Goal: Task Accomplishment & Management: Manage account settings

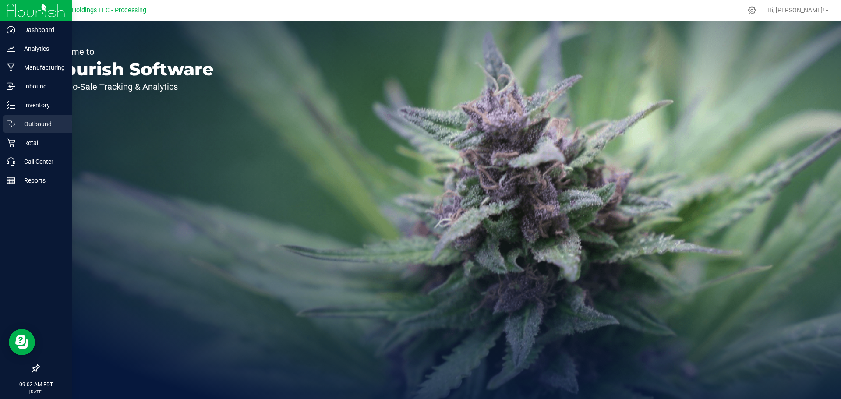
click at [35, 130] on div "Outbound" at bounding box center [37, 124] width 69 height 18
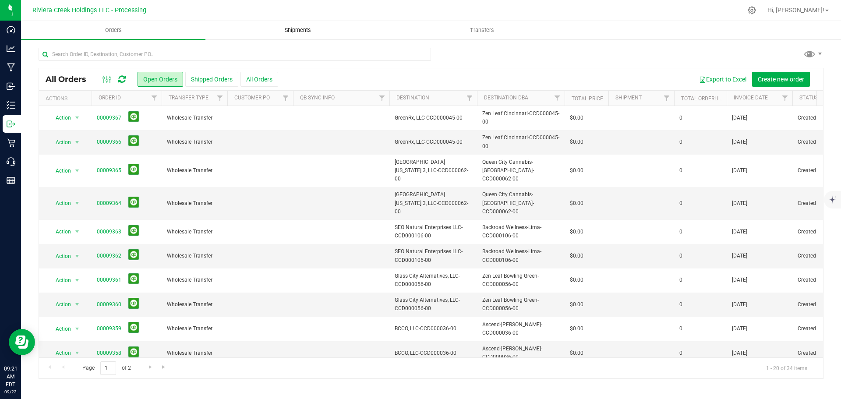
click at [296, 30] on span "Shipments" at bounding box center [298, 30] width 50 height 8
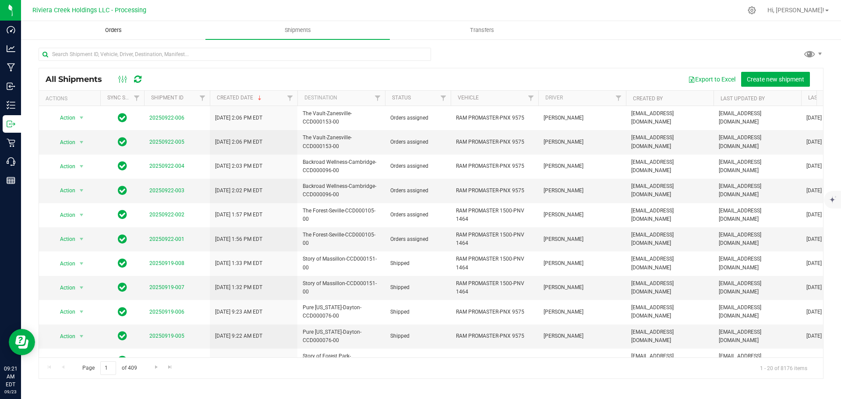
click at [110, 29] on span "Orders" at bounding box center [113, 30] width 40 height 8
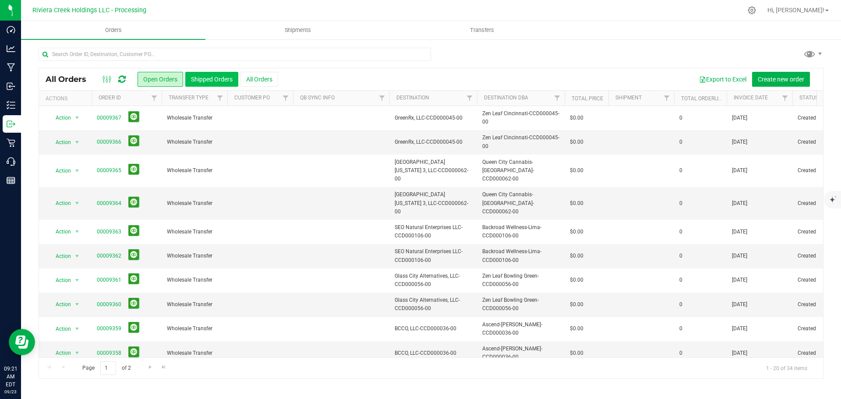
click at [208, 80] on button "Shipped Orders" at bounding box center [211, 79] width 53 height 15
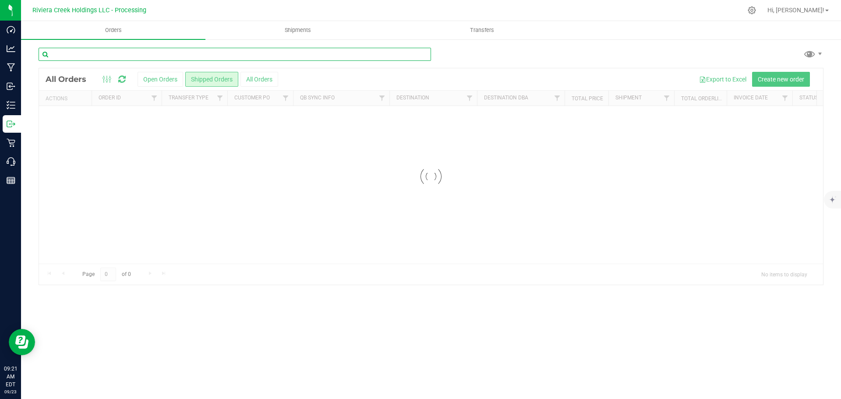
click at [114, 55] on input "text" at bounding box center [235, 54] width 392 height 13
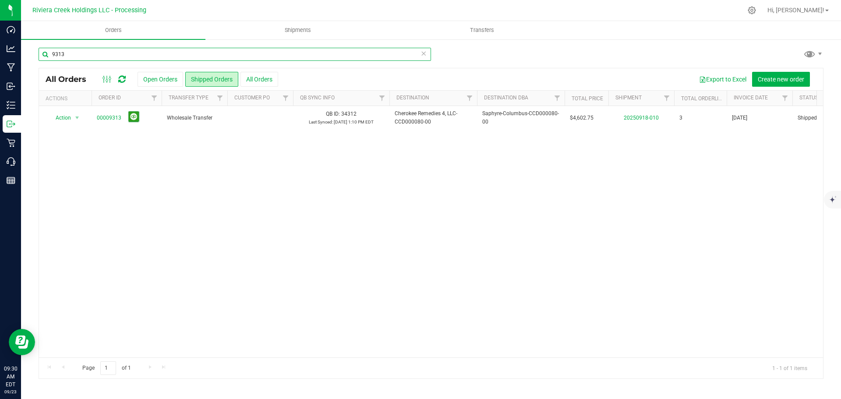
click at [77, 53] on input "9313" at bounding box center [235, 54] width 392 height 13
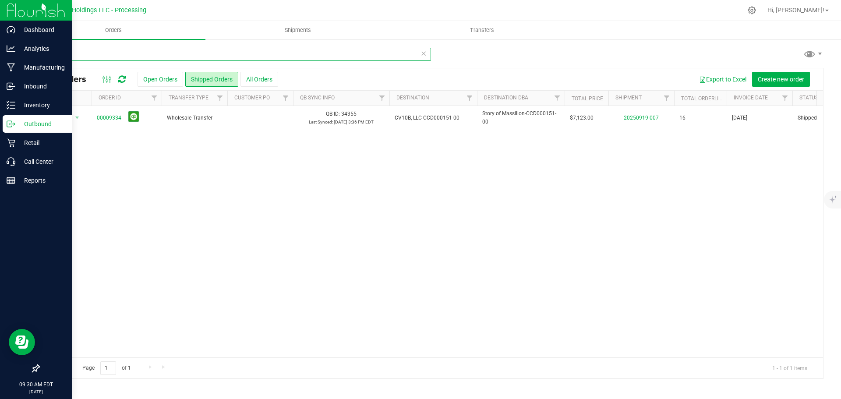
type input "9334"
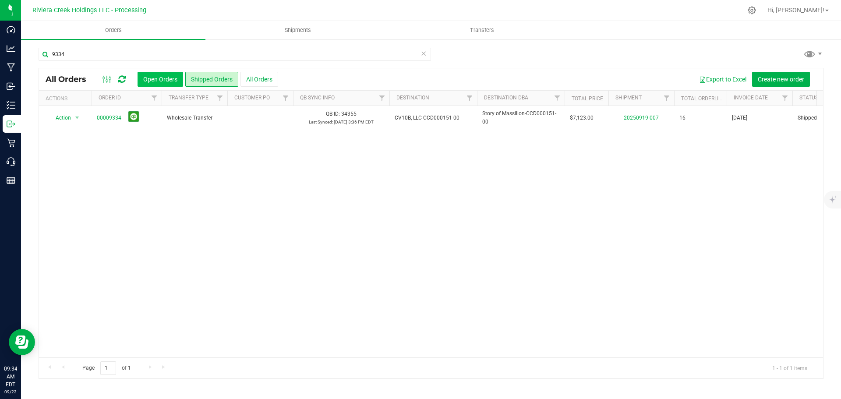
click at [153, 79] on button "Open Orders" at bounding box center [160, 79] width 46 height 15
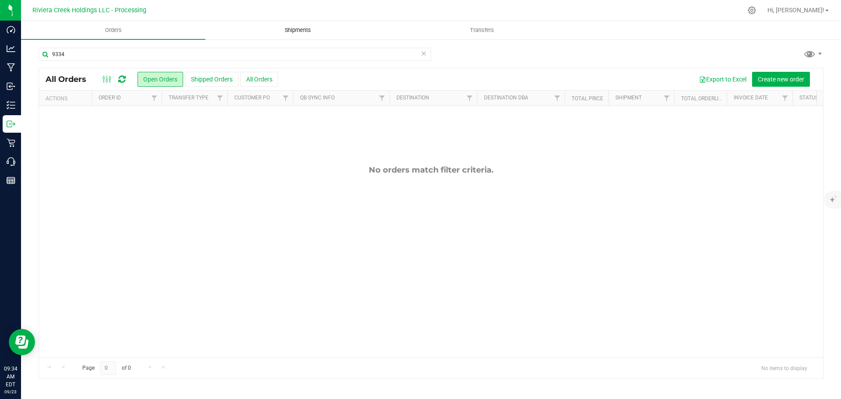
click at [295, 29] on span "Shipments" at bounding box center [298, 30] width 50 height 8
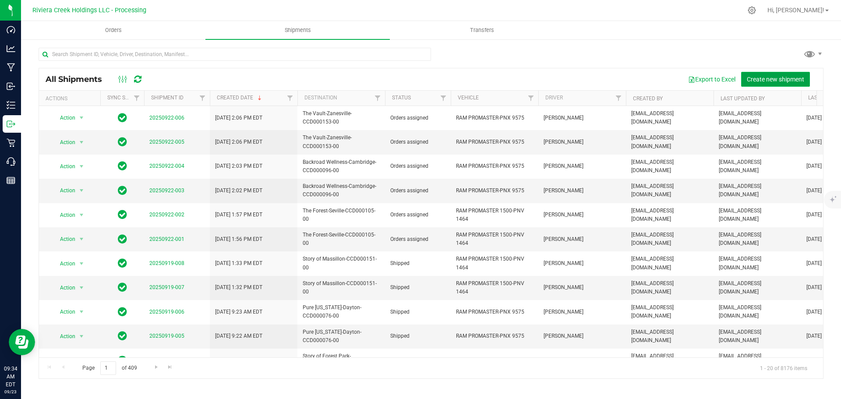
click at [760, 83] on button "Create new shipment" at bounding box center [775, 79] width 69 height 15
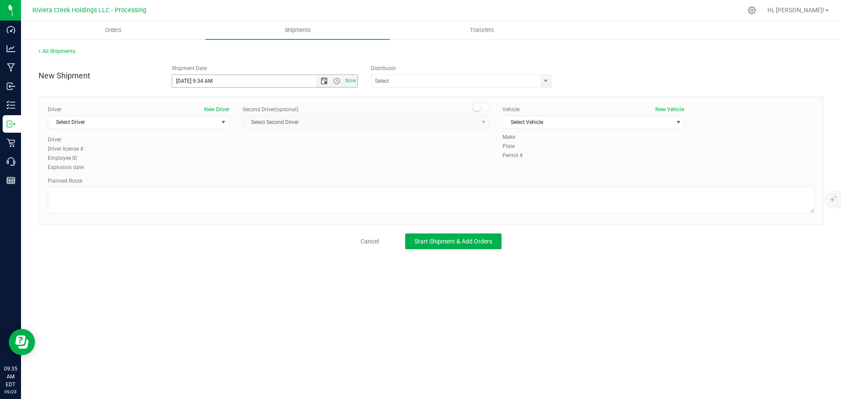
click at [322, 83] on span "Open the date view" at bounding box center [324, 80] width 7 height 7
click at [218, 171] on link "24" at bounding box center [217, 170] width 13 height 14
drag, startPoint x: 212, startPoint y: 80, endPoint x: 203, endPoint y: 82, distance: 9.9
click at [203, 82] on input "9/24/2025 9:34 AM" at bounding box center [251, 81] width 159 height 12
click at [544, 79] on span "select" at bounding box center [545, 80] width 7 height 7
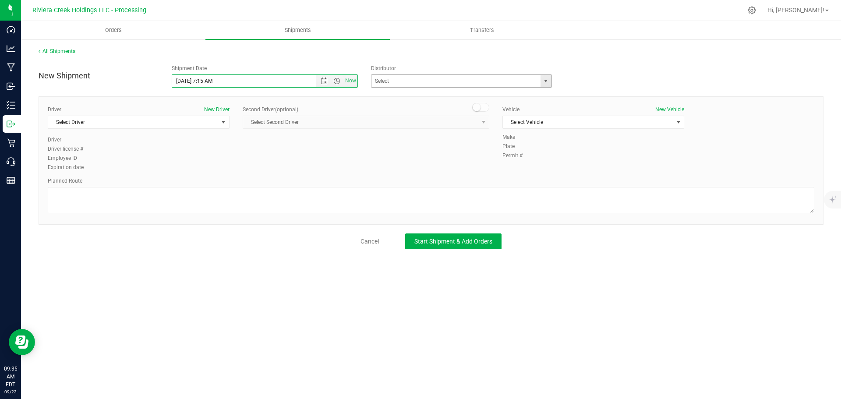
type input "9/24/2025 7:15 AM"
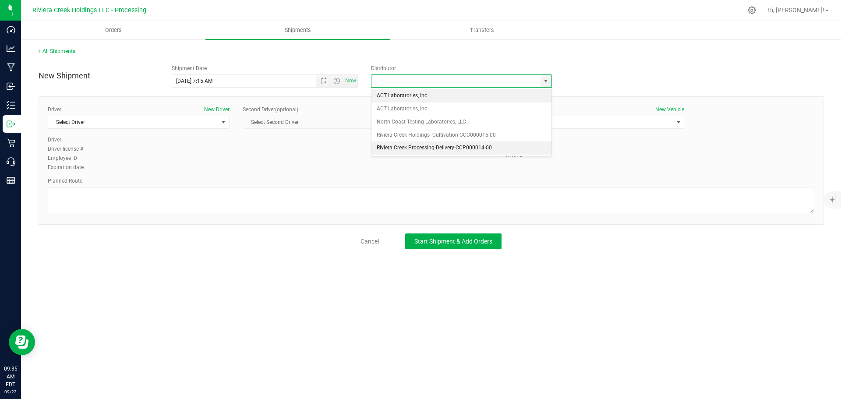
click at [390, 145] on li "Riviera Creek Processing-Delivery-CCP000014-00" at bounding box center [461, 147] width 180 height 13
type input "Riviera Creek Processing-Delivery-CCP000014-00"
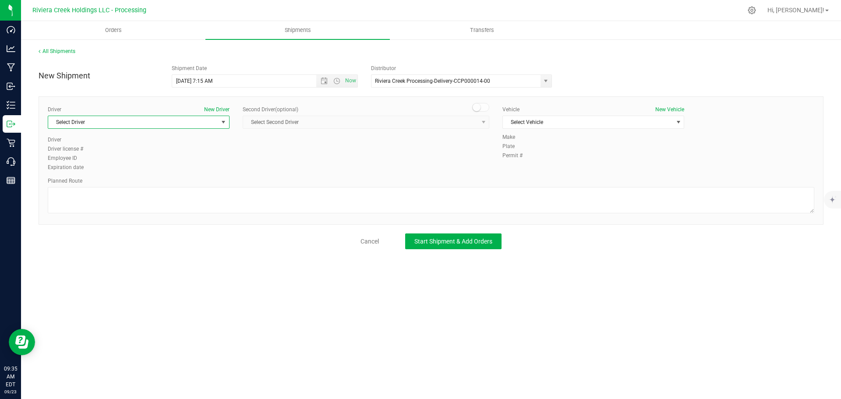
click at [102, 120] on span "Select Driver" at bounding box center [133, 122] width 170 height 12
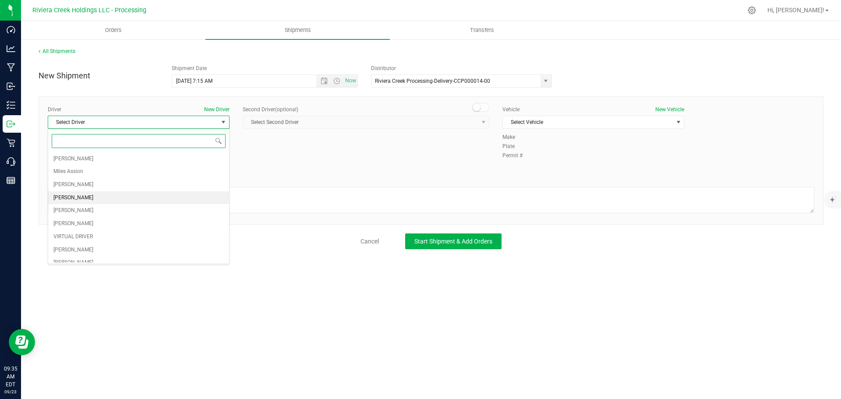
click at [66, 193] on span "Taon Belcher" at bounding box center [73, 197] width 40 height 11
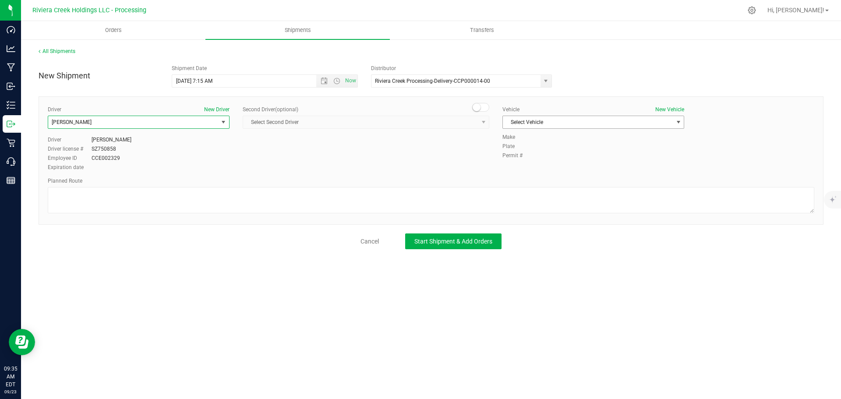
click at [516, 124] on span "Select Vehicle" at bounding box center [588, 122] width 170 height 12
click at [219, 121] on span "select" at bounding box center [223, 122] width 11 height 12
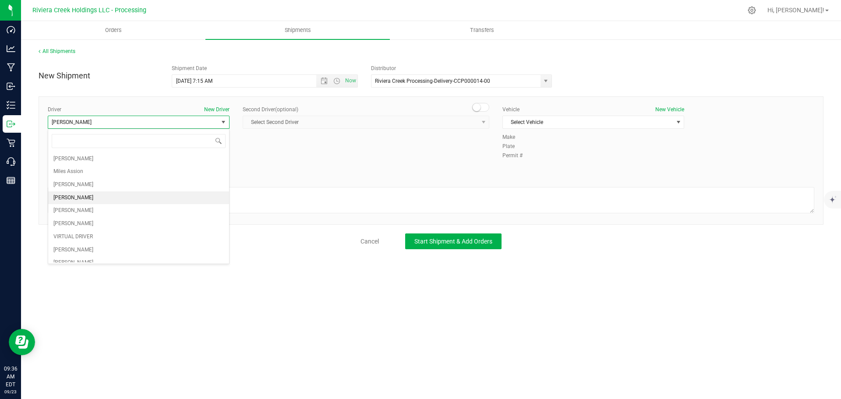
click at [165, 125] on span "Taon Belcher" at bounding box center [133, 122] width 170 height 12
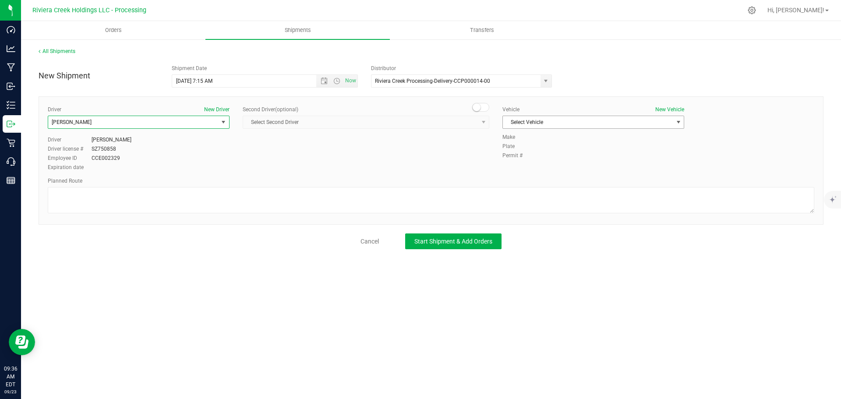
click at [548, 124] on span "Select Vehicle" at bounding box center [588, 122] width 170 height 12
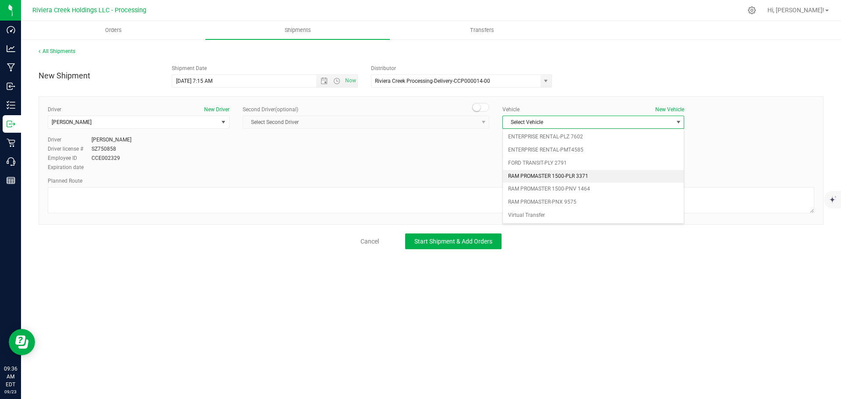
click at [545, 174] on li "RAM PROMASTER 1500-PLR 3371" at bounding box center [593, 176] width 181 height 13
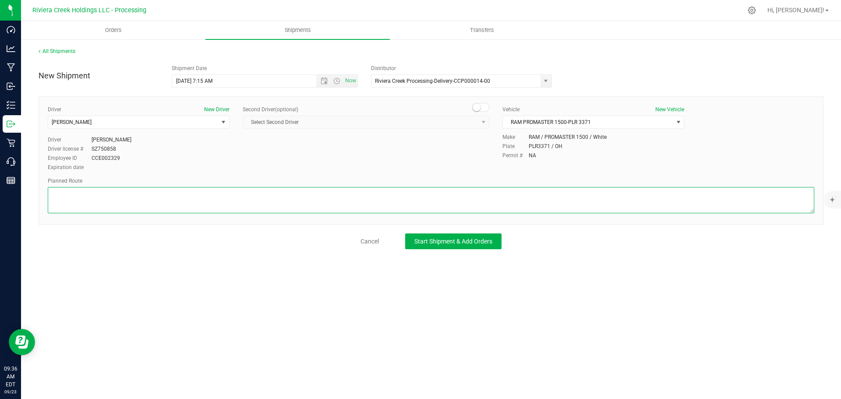
click at [184, 201] on textarea at bounding box center [431, 200] width 766 height 26
paste textarea "Head west on St Clair St toward Crescent St 187 ft St Clair St turns slightly l…"
type textarea "Head west on St Clair St toward Crescent St 187 ft St Clair St turns slightly l…"
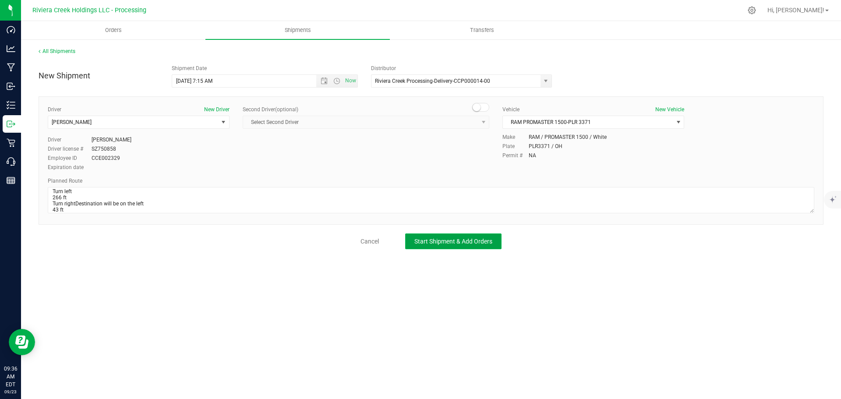
click at [435, 241] on span "Start Shipment & Add Orders" at bounding box center [453, 241] width 78 height 7
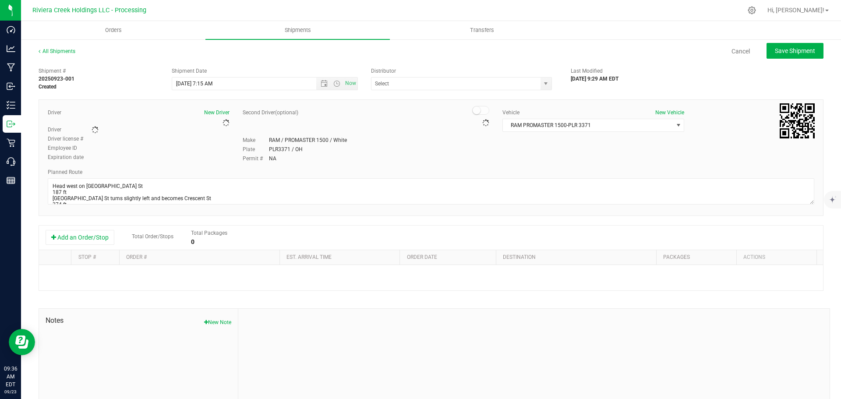
type input "Riviera Creek Processing-Delivery-CCP000014-00"
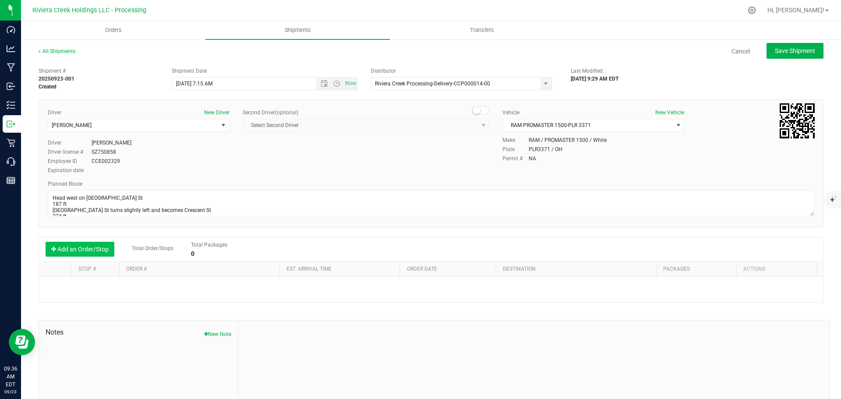
click at [65, 247] on button "Add an Order/Stop" at bounding box center [80, 249] width 69 height 15
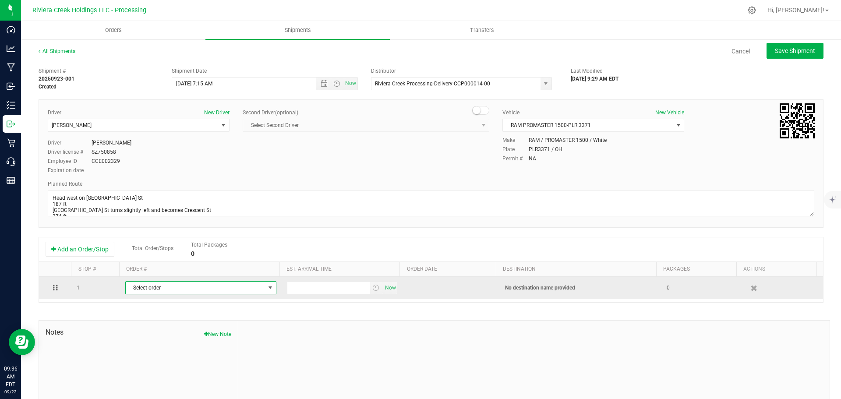
click at [192, 288] on span "Select order" at bounding box center [195, 288] width 139 height 12
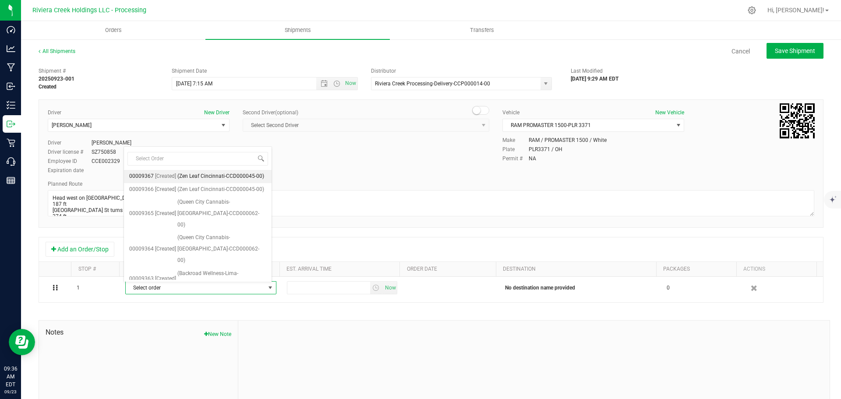
scroll to position [373, 0]
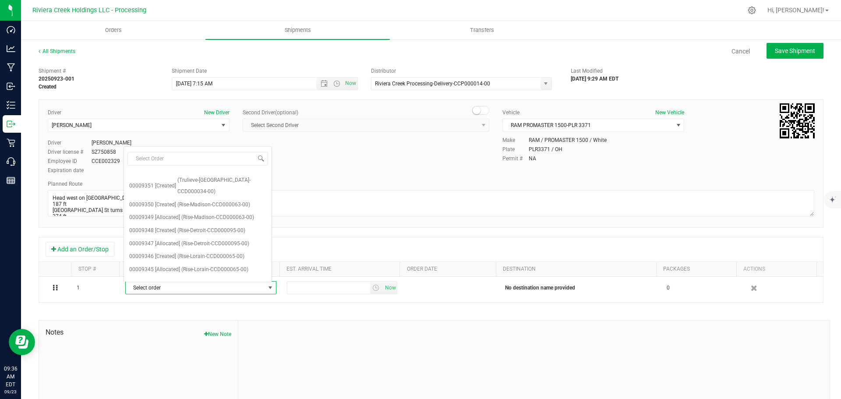
click at [209, 290] on span "(Trulieve-Lorain-CCD000229-00)" at bounding box center [219, 295] width 76 height 11
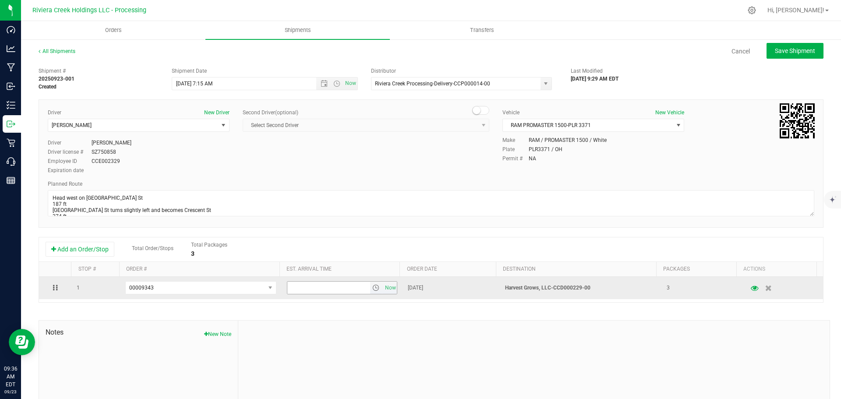
click at [372, 290] on span "select" at bounding box center [375, 287] width 7 height 7
click at [267, 290] on span "select" at bounding box center [270, 287] width 7 height 7
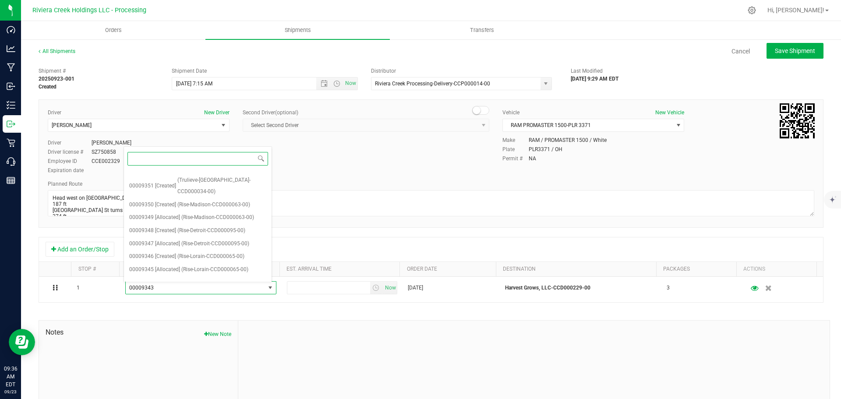
click at [223, 290] on span "(Trulieve-Lorain-CCD000229-00)" at bounding box center [219, 295] width 76 height 11
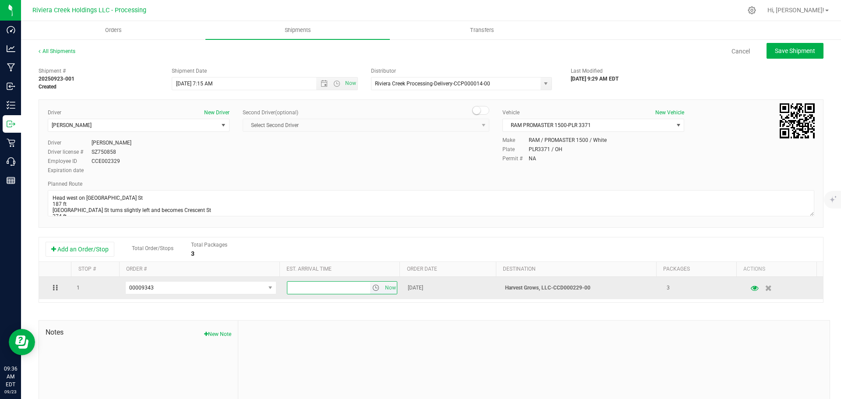
click at [343, 292] on input "text" at bounding box center [328, 288] width 83 height 12
click at [372, 290] on span "select" at bounding box center [375, 287] width 7 height 7
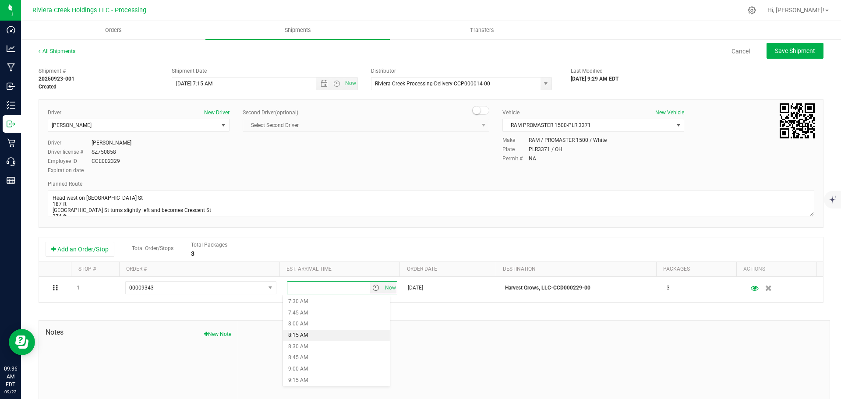
scroll to position [350, 0]
click at [306, 361] on li "9:00 AM" at bounding box center [336, 357] width 107 height 11
click at [775, 52] on span "Save Shipment" at bounding box center [795, 50] width 40 height 7
type input "9/24/2025 11:15 AM"
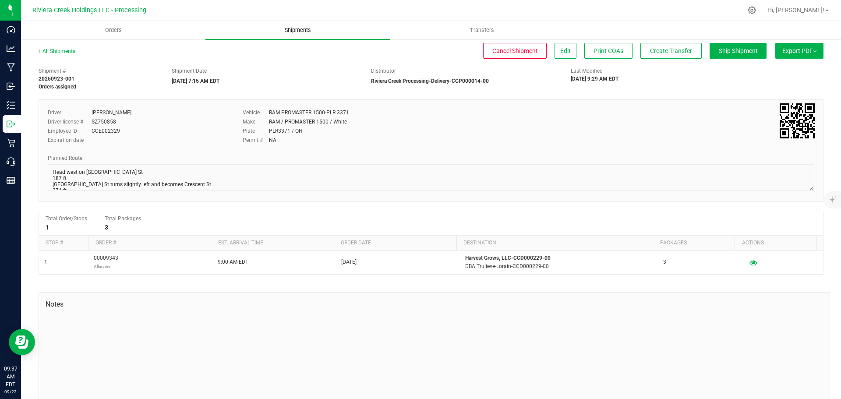
click at [299, 30] on span "Shipments" at bounding box center [298, 30] width 50 height 8
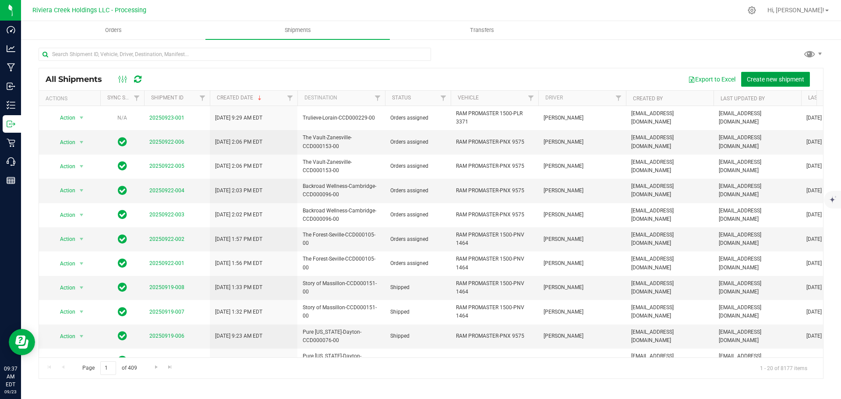
click at [762, 78] on span "Create new shipment" at bounding box center [775, 79] width 57 height 7
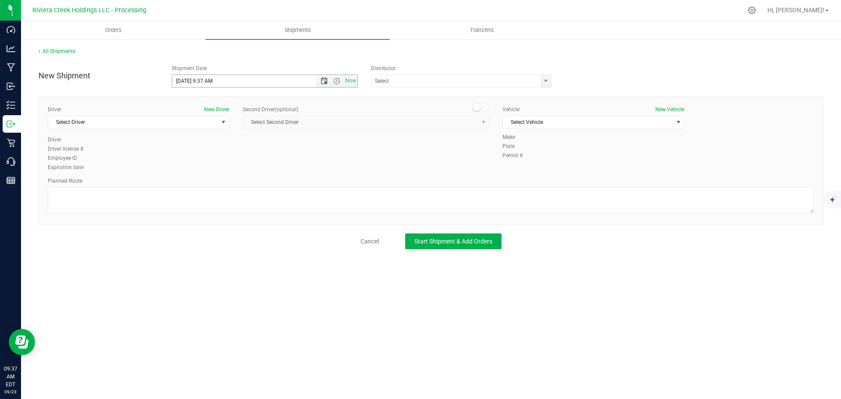
click at [324, 84] on span "Open the date view" at bounding box center [324, 80] width 7 height 7
click at [218, 174] on link "24" at bounding box center [217, 170] width 13 height 14
drag, startPoint x: 214, startPoint y: 79, endPoint x: 202, endPoint y: 85, distance: 12.5
click at [202, 85] on input "9/24/2025 9:37 AM" at bounding box center [251, 81] width 159 height 12
click at [547, 80] on span "select" at bounding box center [545, 80] width 7 height 7
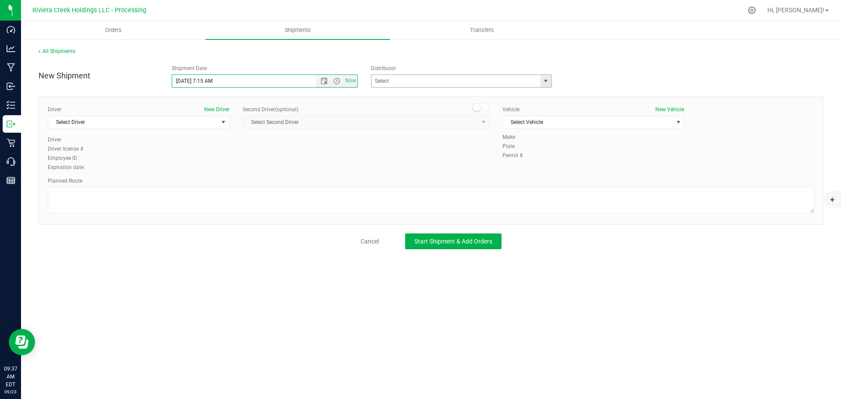
type input "9/24/2025 7:15 AM"
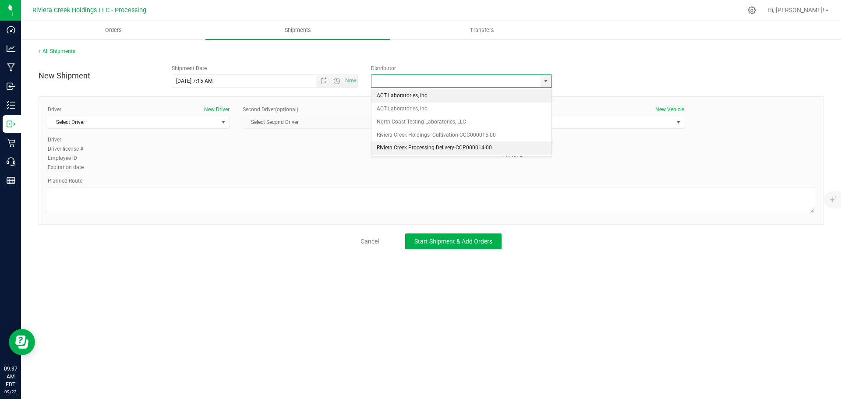
drag, startPoint x: 411, startPoint y: 147, endPoint x: 275, endPoint y: 157, distance: 136.1
click at [410, 147] on li "Riviera Creek Processing-Delivery-CCP000014-00" at bounding box center [461, 147] width 180 height 13
type input "Riviera Creek Processing-Delivery-CCP000014-00"
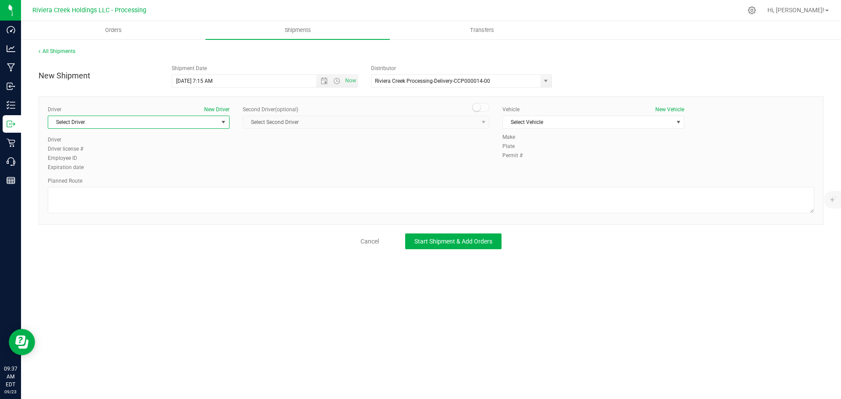
click at [106, 126] on span "Select Driver" at bounding box center [133, 122] width 170 height 12
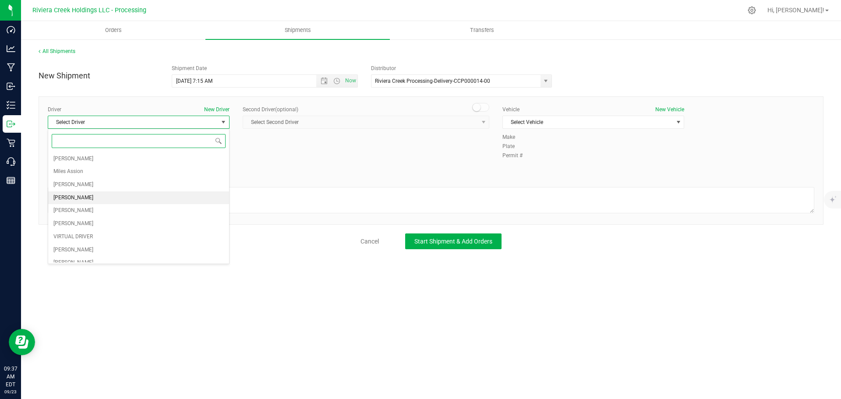
click at [74, 195] on span "Taon Belcher" at bounding box center [73, 197] width 40 height 11
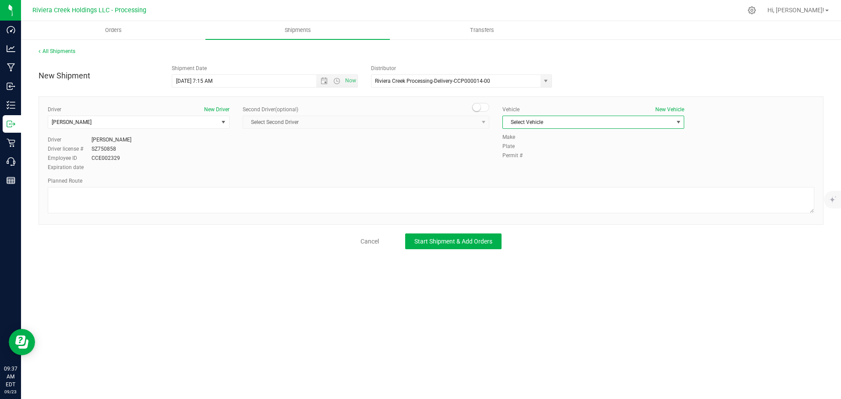
click at [530, 121] on span "Select Vehicle" at bounding box center [588, 122] width 170 height 12
click at [537, 176] on li "RAM PROMASTER 1500-PLR 3371" at bounding box center [593, 176] width 181 height 13
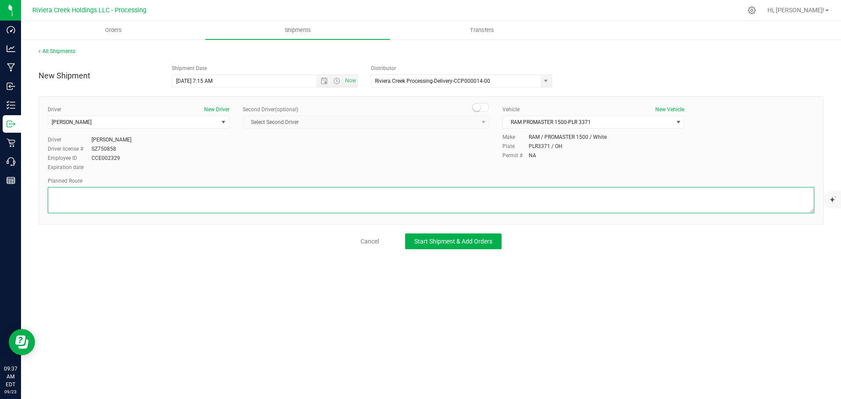
click at [195, 197] on textarea at bounding box center [431, 200] width 766 height 26
paste textarea "Head west on St Clair St toward Crescent St 187 ft St Clair St turns slightly l…"
type textarea "Head west on St Clair St toward Crescent St 187 ft St Clair St turns slightly l…"
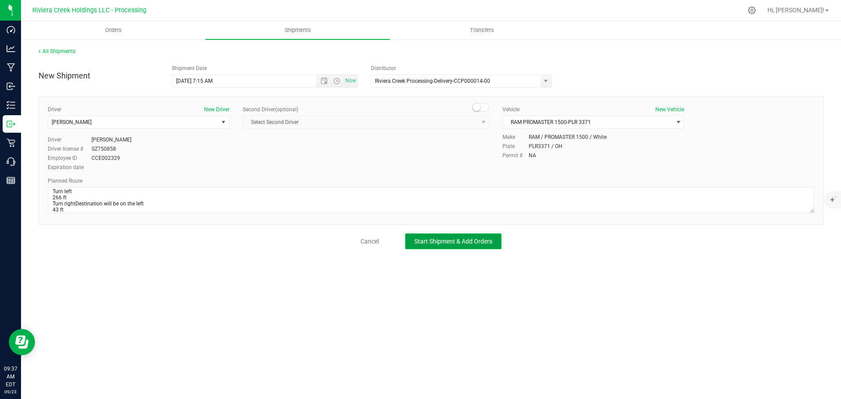
click at [425, 245] on button "Start Shipment & Add Orders" at bounding box center [453, 241] width 96 height 16
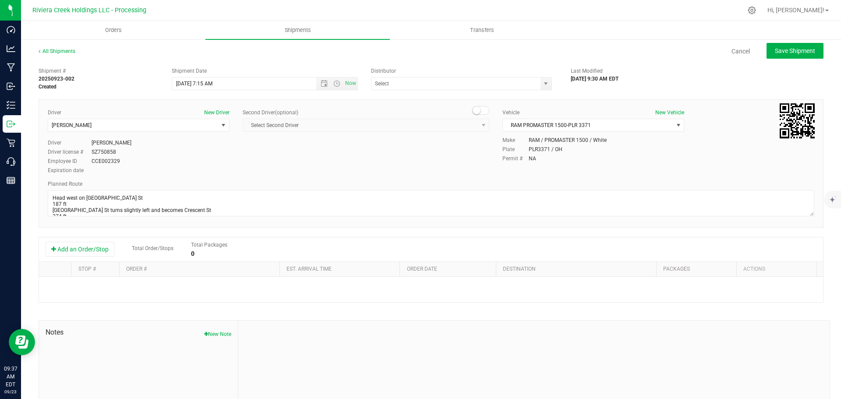
type input "Riviera Creek Processing-Delivery-CCP000014-00"
click at [87, 249] on button "Add an Order/Stop" at bounding box center [80, 249] width 69 height 15
click at [151, 288] on span "Select order" at bounding box center [195, 288] width 139 height 12
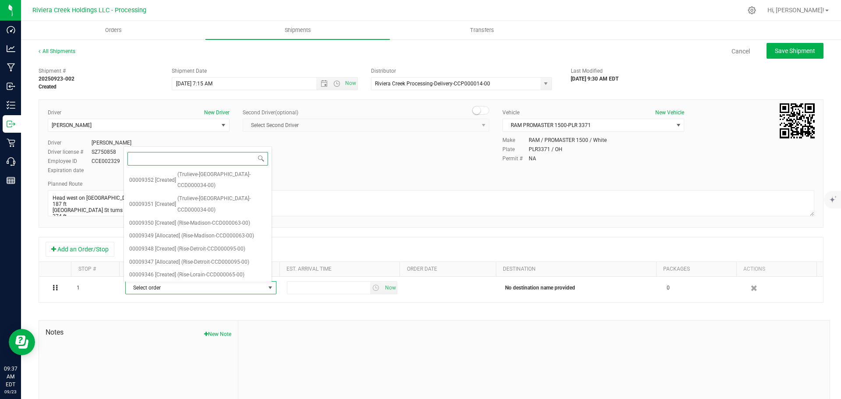
scroll to position [360, 0]
click at [211, 290] on span "(Trulieve-Lorain-CCD000229-00)" at bounding box center [219, 295] width 76 height 11
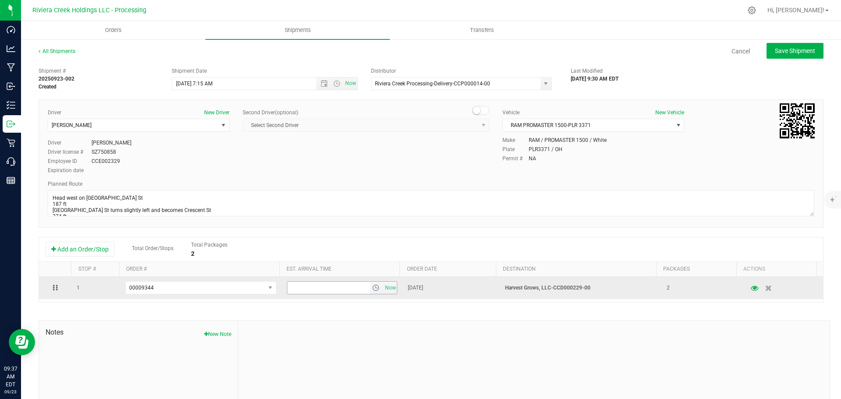
click at [372, 286] on span "select" at bounding box center [375, 287] width 7 height 7
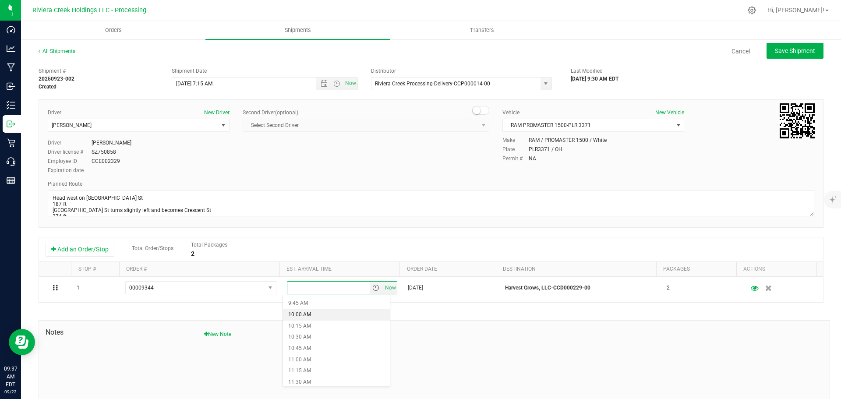
scroll to position [394, 0]
click at [317, 314] on li "9:00 AM" at bounding box center [336, 313] width 107 height 11
click at [772, 55] on button "Save Shipment" at bounding box center [794, 51] width 57 height 16
type input "9/24/2025 11:15 AM"
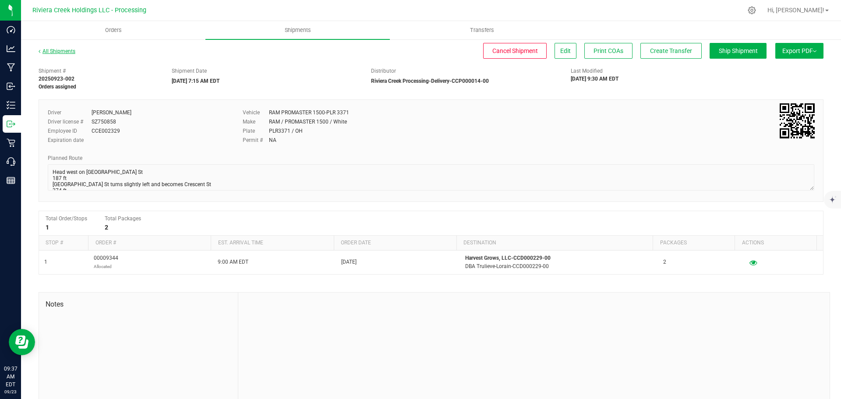
click at [58, 51] on link "All Shipments" at bounding box center [57, 51] width 37 height 6
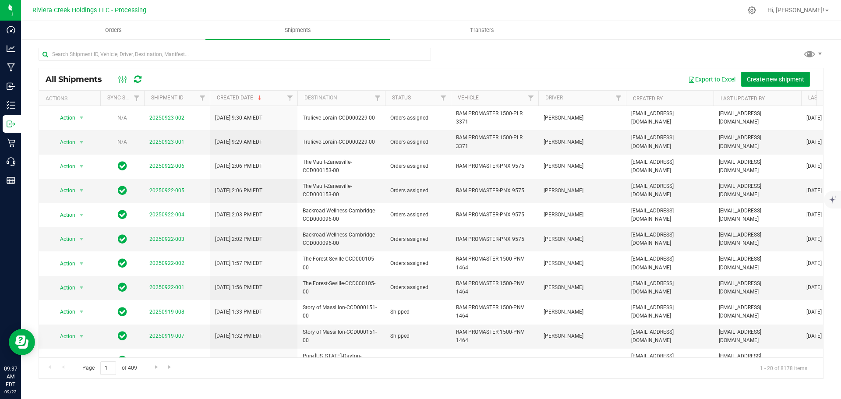
click at [757, 80] on span "Create new shipment" at bounding box center [775, 79] width 57 height 7
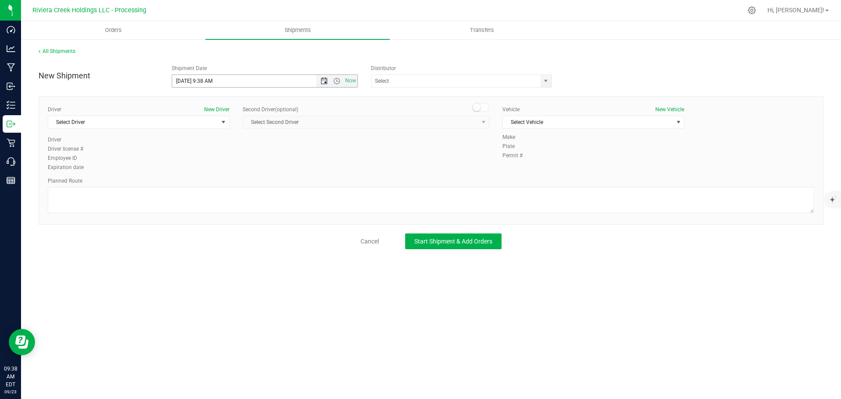
click at [324, 83] on span "Open the date view" at bounding box center [324, 80] width 7 height 7
drag, startPoint x: 218, startPoint y: 172, endPoint x: 205, endPoint y: 111, distance: 62.1
click at [218, 171] on link "24" at bounding box center [217, 170] width 13 height 14
click at [208, 79] on input "9/24/2025 9:38 AM" at bounding box center [251, 81] width 159 height 12
drag, startPoint x: 213, startPoint y: 80, endPoint x: 203, endPoint y: 81, distance: 9.7
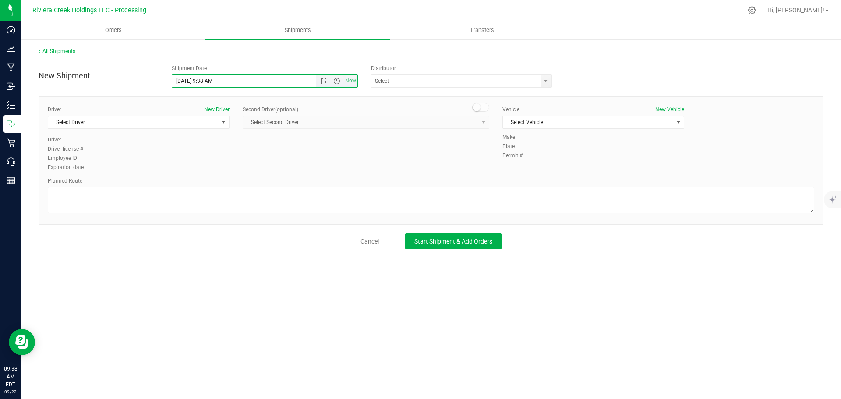
click at [203, 81] on input "9/24/2025 9:38 AM" at bounding box center [251, 81] width 159 height 12
click at [549, 82] on span "select" at bounding box center [545, 80] width 7 height 7
type input "9/24/2025 7:15 AM"
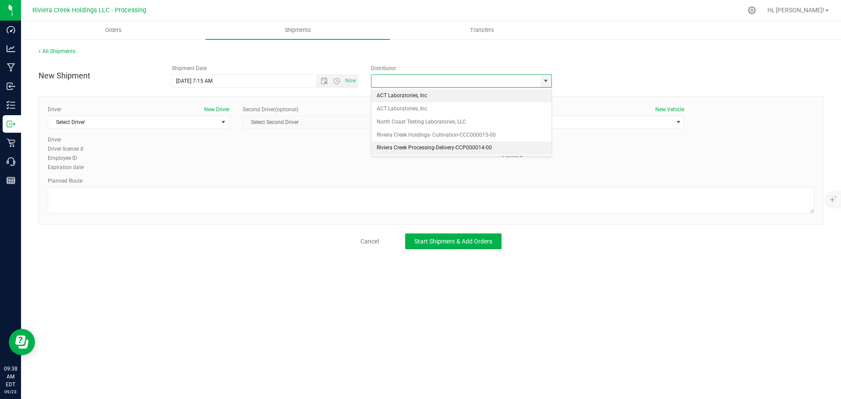
click at [404, 144] on li "Riviera Creek Processing-Delivery-CCP000014-00" at bounding box center [461, 147] width 180 height 13
type input "Riviera Creek Processing-Delivery-CCP000014-00"
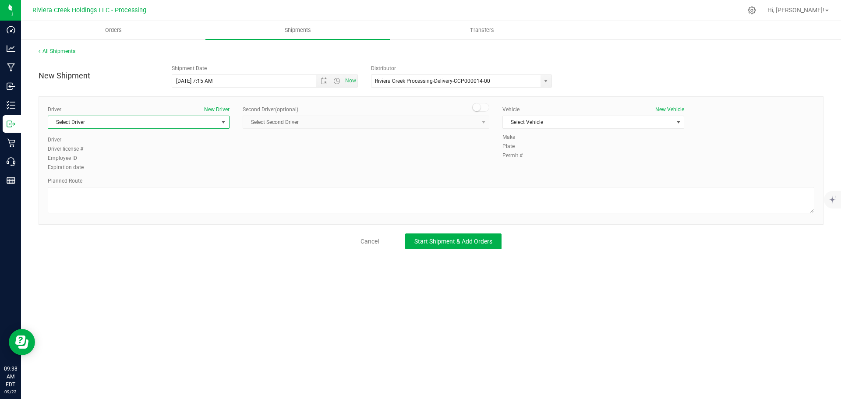
click at [164, 123] on span "Select Driver" at bounding box center [133, 122] width 170 height 12
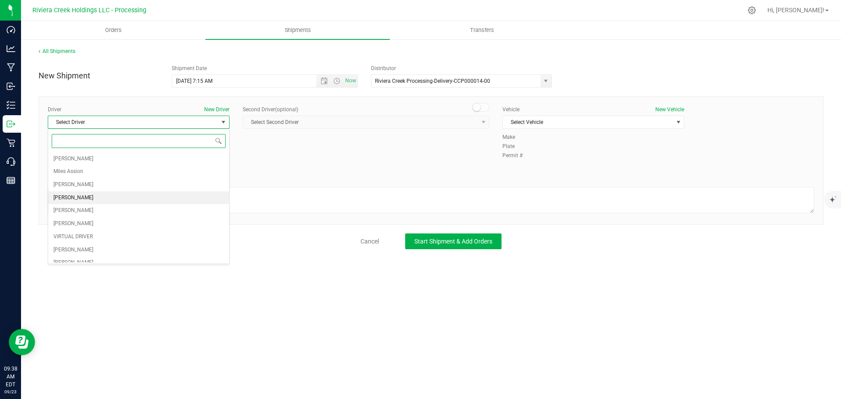
click at [65, 193] on span "Taon Belcher" at bounding box center [73, 197] width 40 height 11
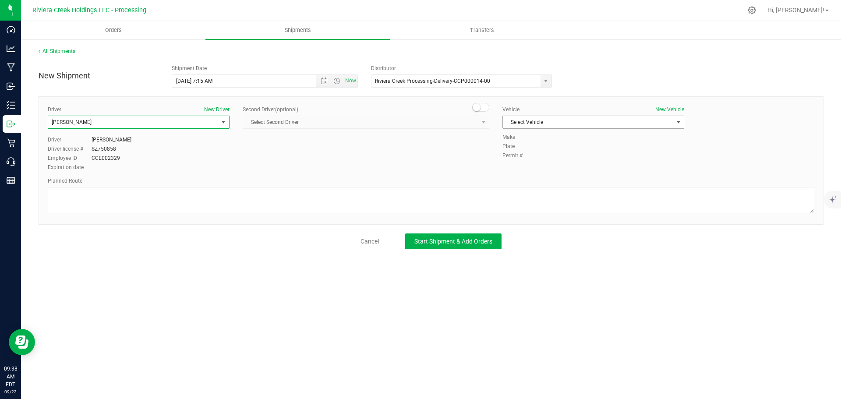
click at [530, 117] on span "Select Vehicle" at bounding box center [588, 122] width 170 height 12
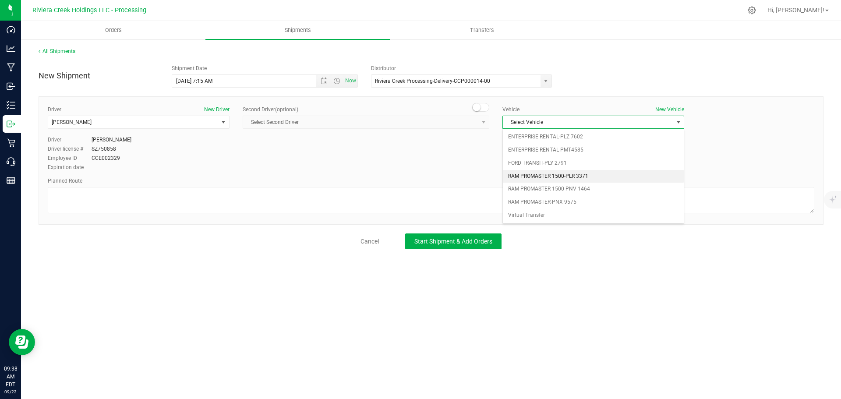
click at [560, 179] on li "RAM PROMASTER 1500-PLR 3371" at bounding box center [593, 176] width 181 height 13
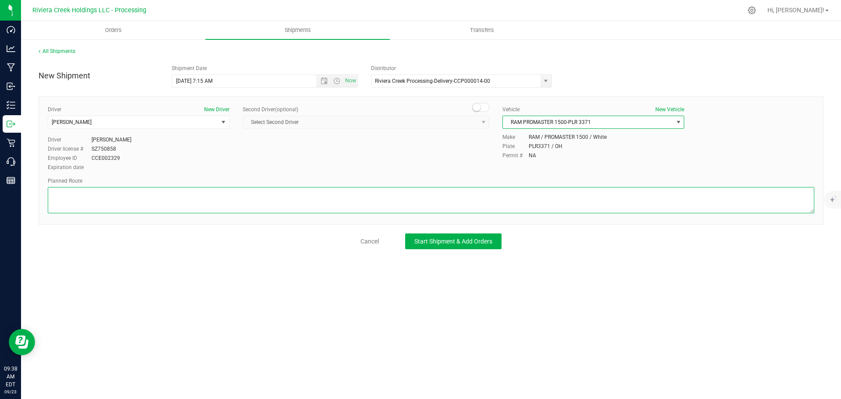
click at [74, 204] on textarea at bounding box center [431, 200] width 766 height 26
paste textarea "Head east toward Cooper Foster Park Rd 735 ft Turn left toward Cooper Foster Pa…"
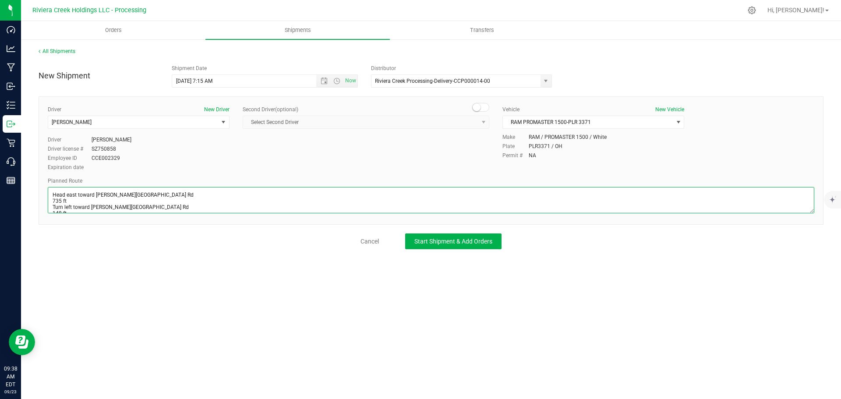
scroll to position [53, 0]
type textarea "Head east toward Cooper Foster Park Rd 735 ft Turn left toward Cooper Foster Pa…"
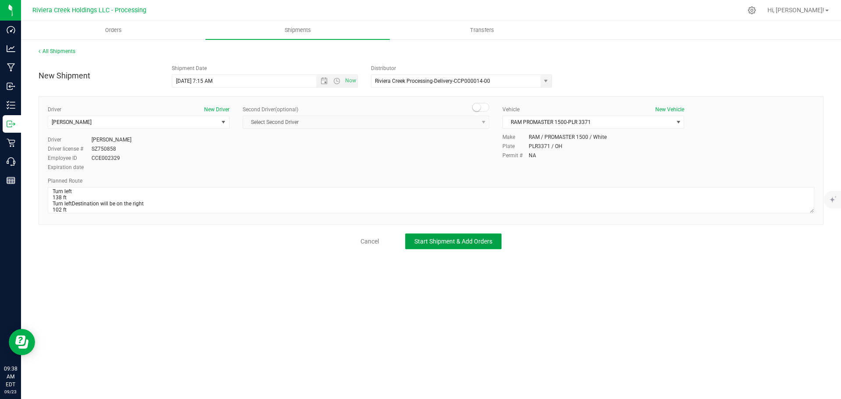
click at [450, 245] on span "Start Shipment & Add Orders" at bounding box center [453, 241] width 78 height 7
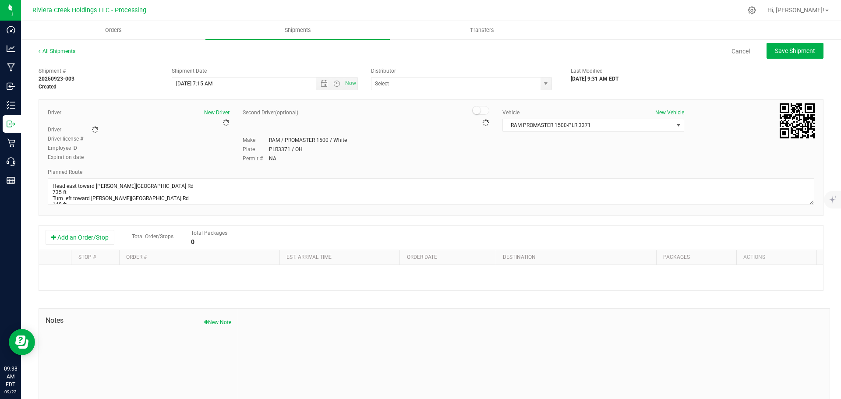
type input "Riviera Creek Processing-Delivery-CCP000014-00"
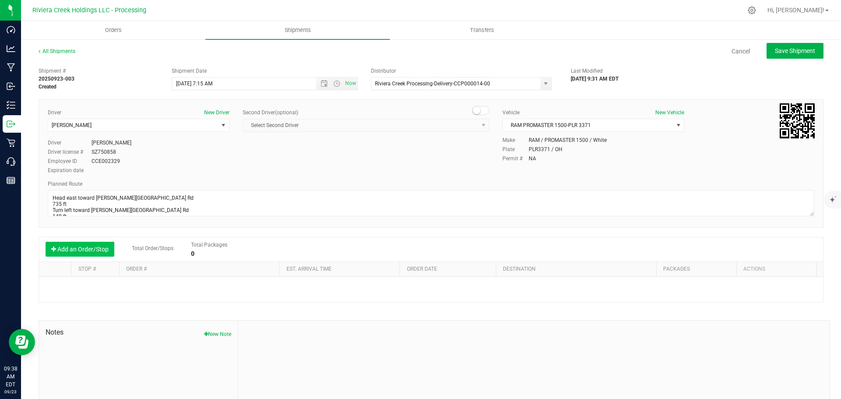
click at [72, 250] on button "Add an Order/Stop" at bounding box center [80, 249] width 69 height 15
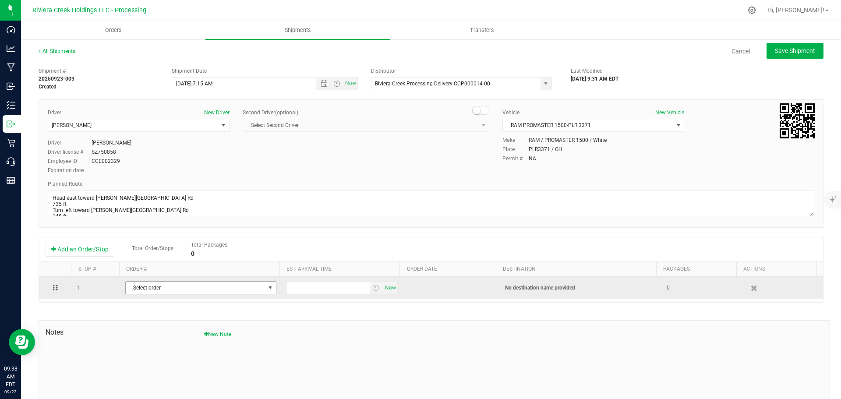
click at [133, 291] on span "Select order" at bounding box center [195, 288] width 139 height 12
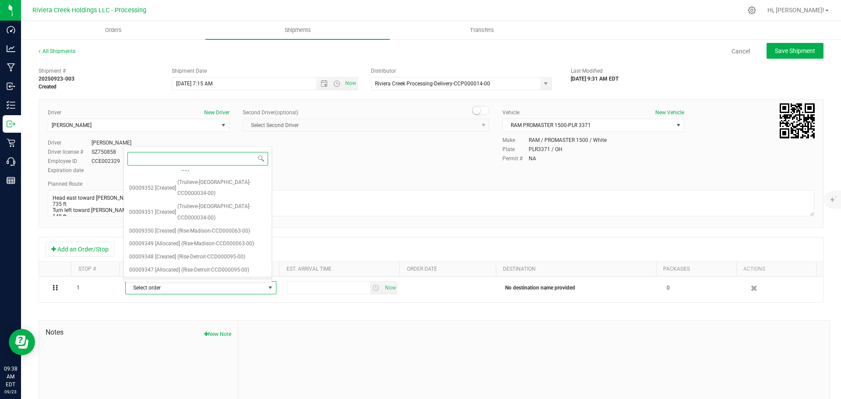
scroll to position [347, 0]
click at [200, 290] on span "(Rise-Lorain-CCD000065-00)" at bounding box center [214, 295] width 67 height 11
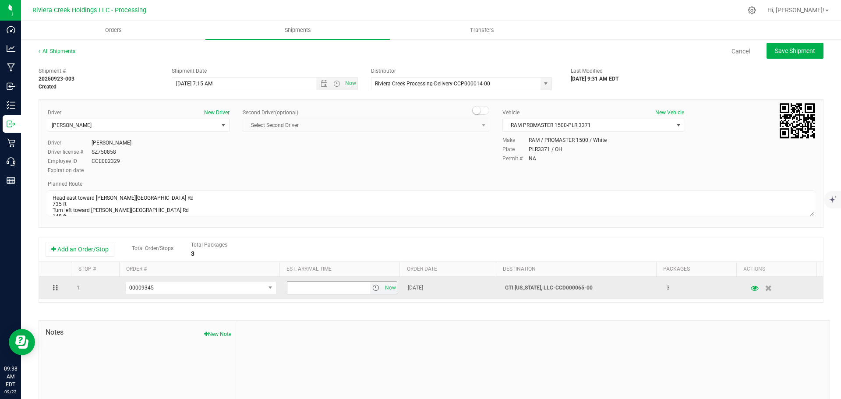
click at [372, 288] on span "select" at bounding box center [375, 287] width 7 height 7
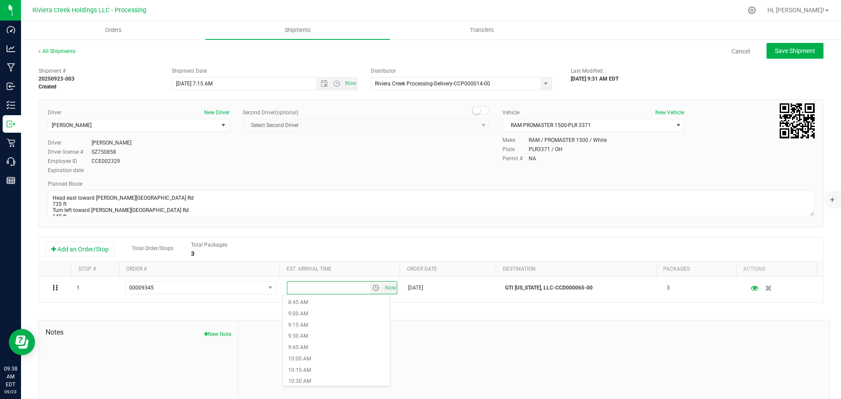
scroll to position [394, 0]
click at [302, 356] on li "10:00 AM" at bounding box center [336, 358] width 107 height 11
click at [775, 50] on span "Save Shipment" at bounding box center [795, 50] width 40 height 7
type input "9/24/2025 11:15 AM"
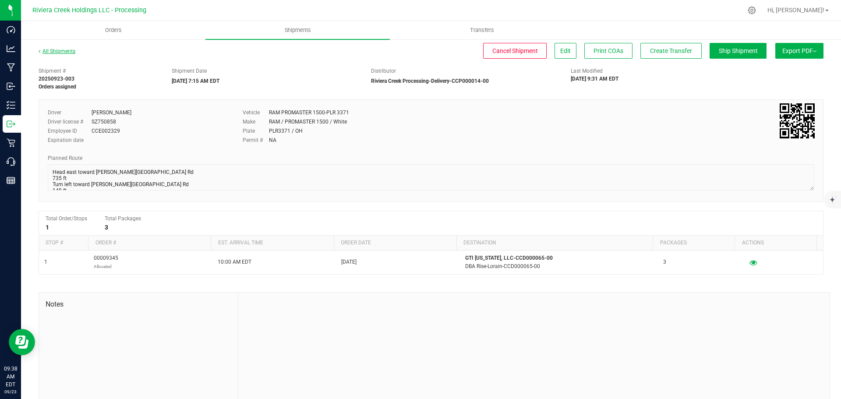
click at [62, 51] on link "All Shipments" at bounding box center [57, 51] width 37 height 6
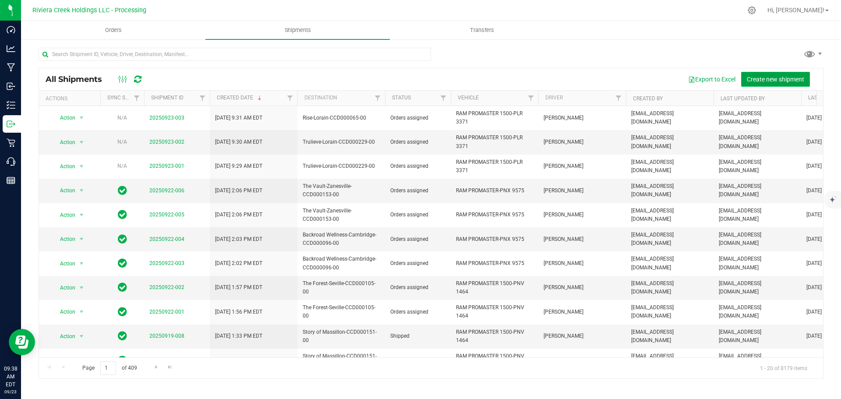
click at [778, 81] on span "Create new shipment" at bounding box center [775, 79] width 57 height 7
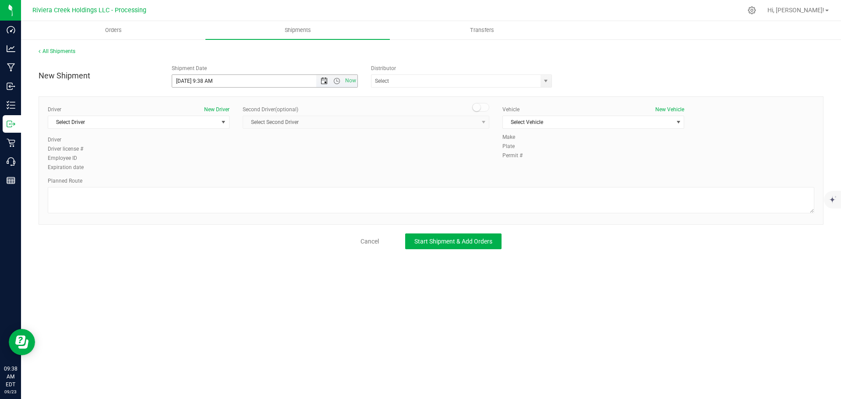
click at [321, 81] on span "Open the date view" at bounding box center [324, 80] width 7 height 7
click at [218, 168] on link "24" at bounding box center [217, 170] width 13 height 14
drag, startPoint x: 212, startPoint y: 82, endPoint x: 203, endPoint y: 85, distance: 10.1
click at [203, 85] on input "9/24/2025 9:38 AM" at bounding box center [251, 81] width 159 height 12
click at [546, 85] on span "select" at bounding box center [545, 81] width 11 height 12
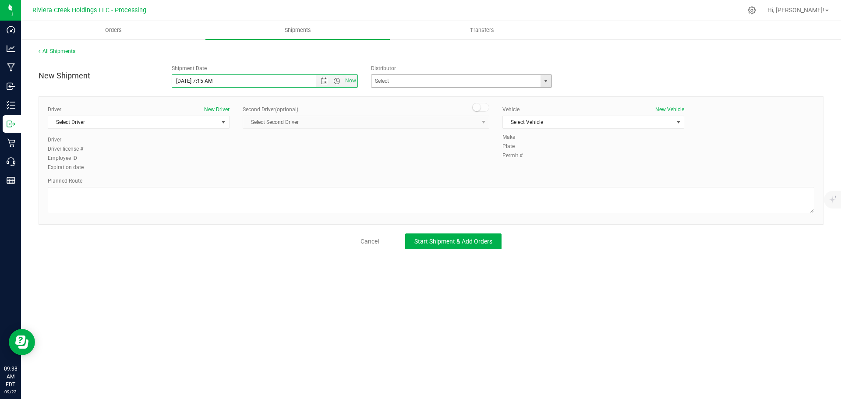
type input "9/24/2025 7:15 AM"
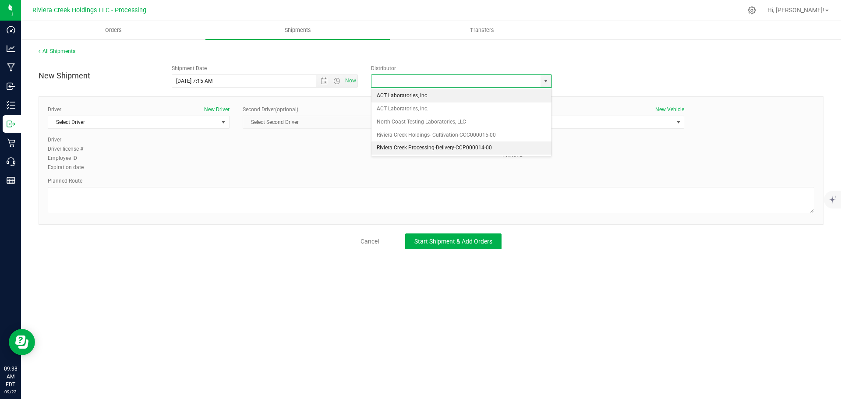
click at [382, 145] on li "Riviera Creek Processing-Delivery-CCP000014-00" at bounding box center [461, 147] width 180 height 13
type input "Riviera Creek Processing-Delivery-CCP000014-00"
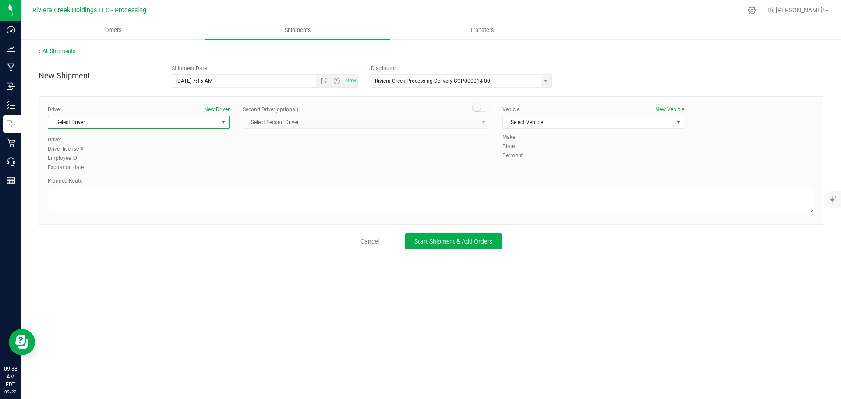
click at [78, 118] on span "Select Driver" at bounding box center [133, 122] width 170 height 12
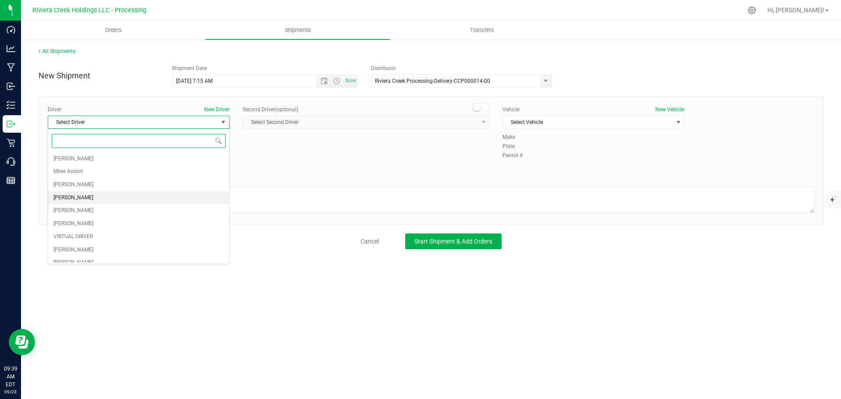
click at [94, 192] on li "Taon Belcher" at bounding box center [138, 197] width 181 height 13
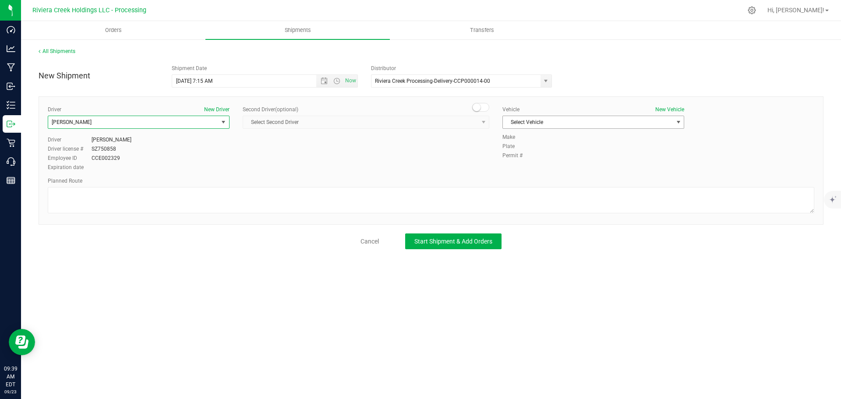
click at [521, 124] on span "Select Vehicle" at bounding box center [588, 122] width 170 height 12
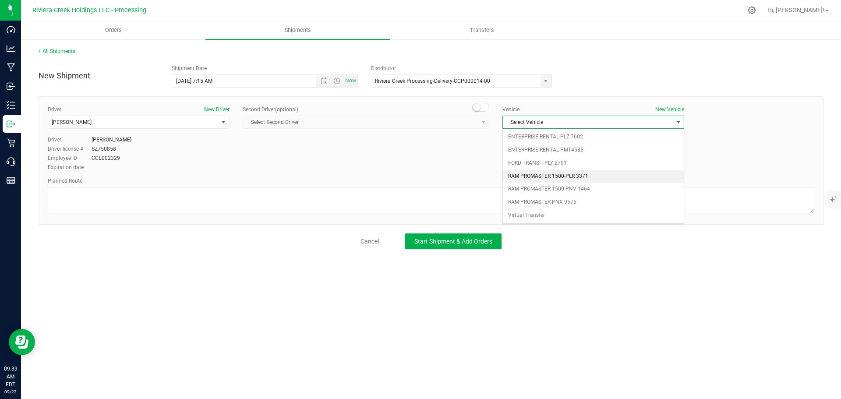
click at [575, 179] on li "RAM PROMASTER 1500-PLR 3371" at bounding box center [593, 176] width 181 height 13
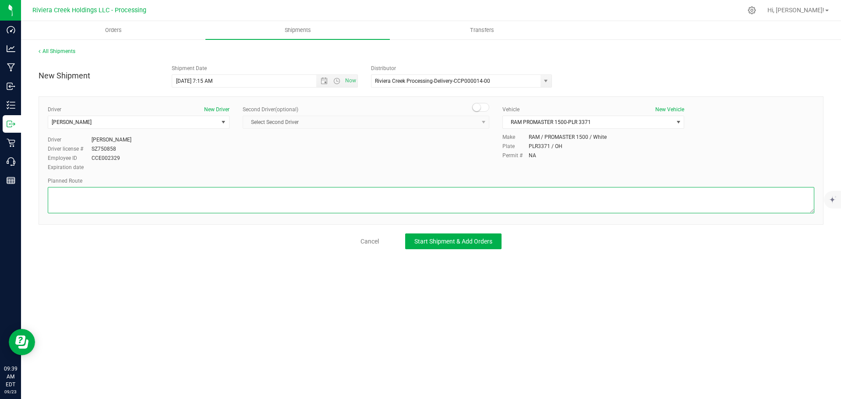
click at [159, 191] on textarea at bounding box center [431, 200] width 766 height 26
paste textarea "Head east toward Cooper Foster Park Rd 735 ft Turn left toward Cooper Foster Pa…"
type textarea "Head east toward Cooper Foster Park Rd 735 ft Turn left toward Cooper Foster Pa…"
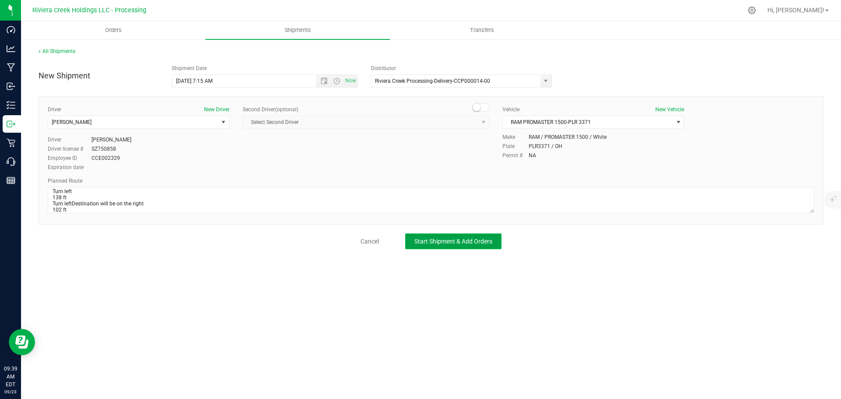
click at [418, 240] on span "Start Shipment & Add Orders" at bounding box center [453, 241] width 78 height 7
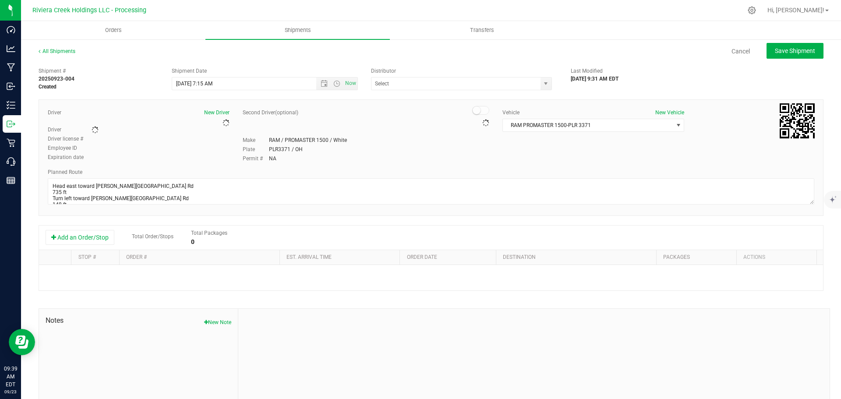
type input "Riviera Creek Processing-Delivery-CCP000014-00"
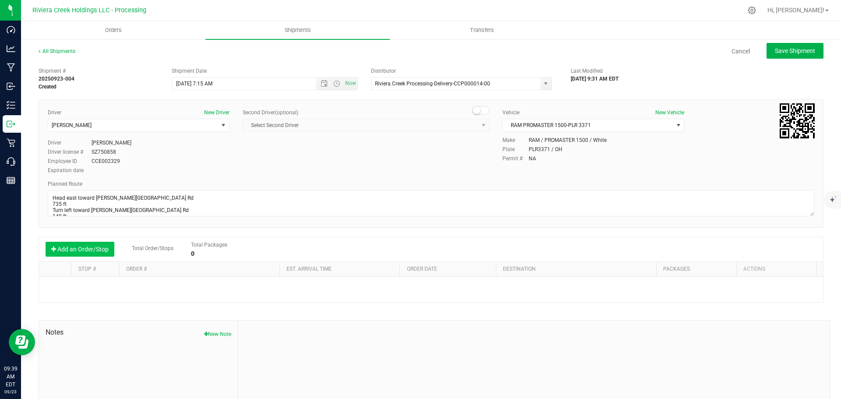
click at [87, 248] on button "Add an Order/Stop" at bounding box center [80, 249] width 69 height 15
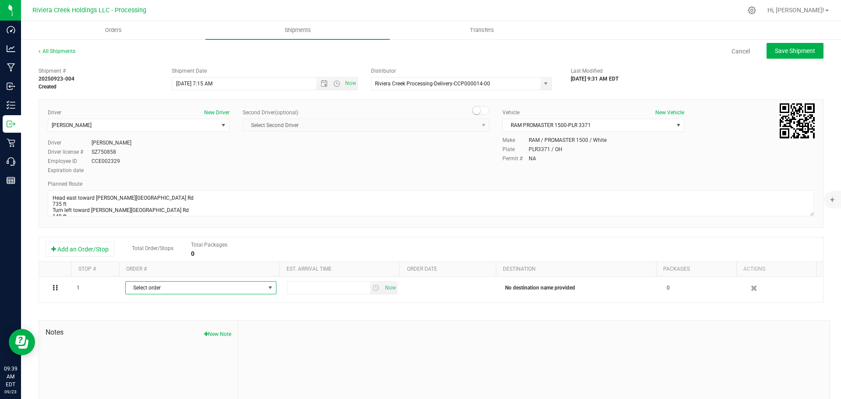
click at [173, 290] on span "Select order" at bounding box center [195, 288] width 139 height 12
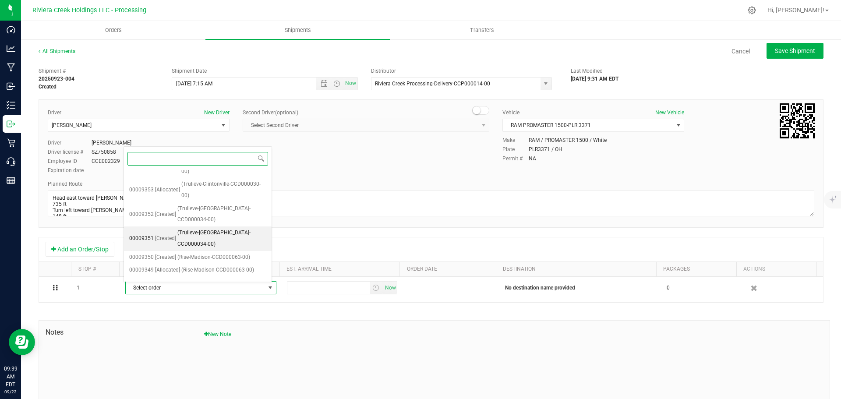
scroll to position [334, 0]
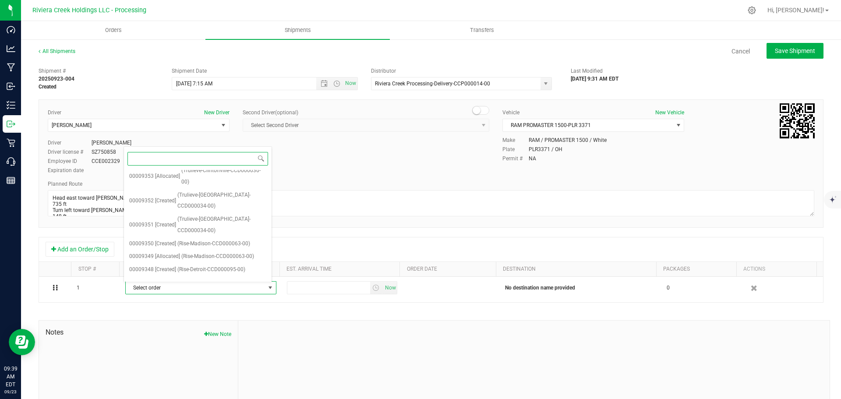
click at [212, 290] on span "(Rise-Lorain-CCD000065-00)" at bounding box center [210, 295] width 67 height 11
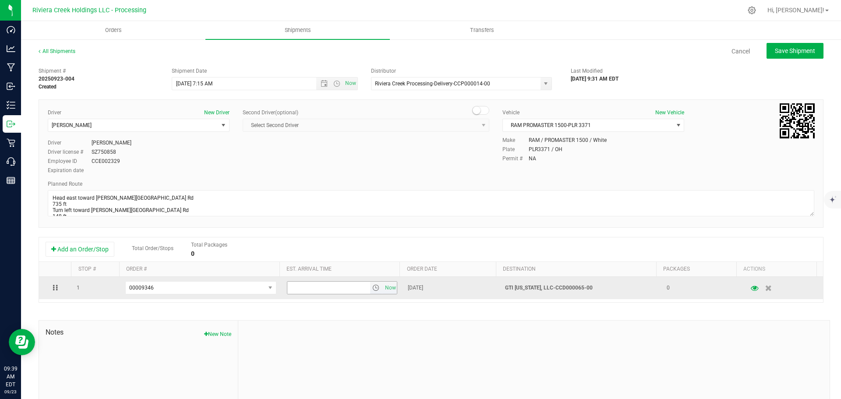
click at [372, 288] on span "select" at bounding box center [375, 287] width 7 height 7
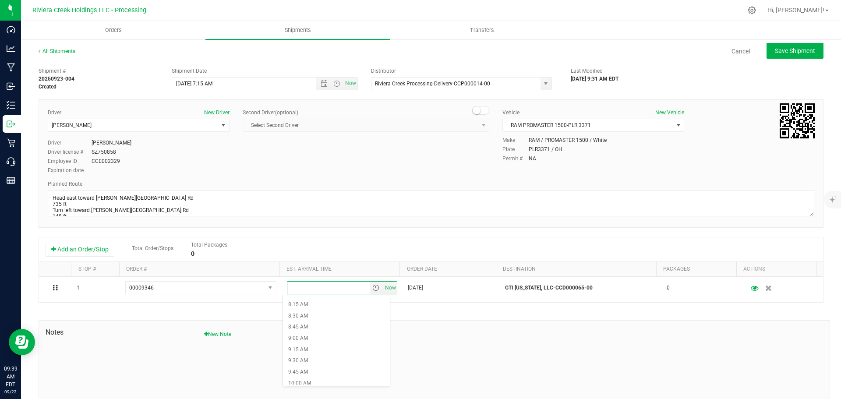
scroll to position [394, 0]
click at [310, 363] on li "10:00 AM" at bounding box center [336, 358] width 107 height 11
click at [775, 49] on span "Save Shipment" at bounding box center [795, 50] width 40 height 7
type input "9/24/2025 11:15 AM"
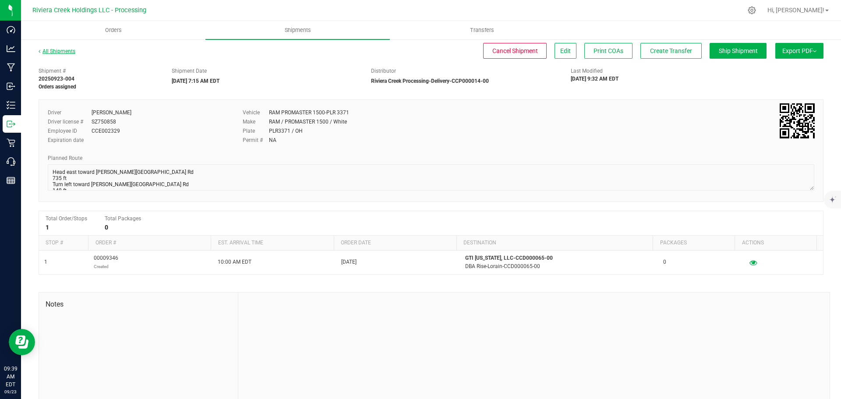
click at [49, 51] on link "All Shipments" at bounding box center [57, 51] width 37 height 6
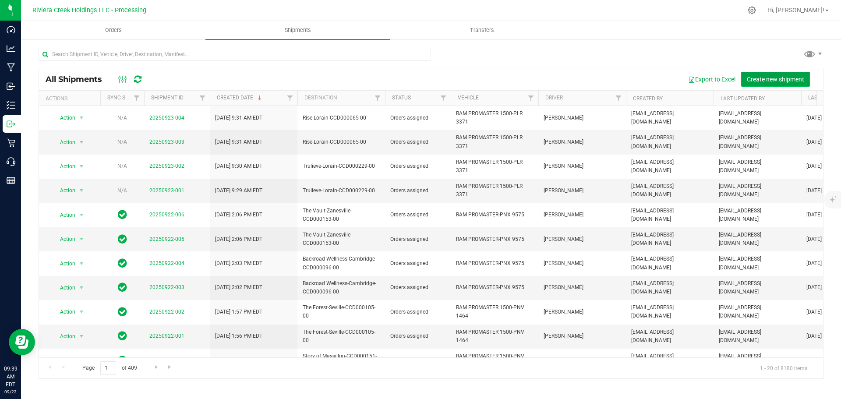
click at [765, 79] on span "Create new shipment" at bounding box center [775, 79] width 57 height 7
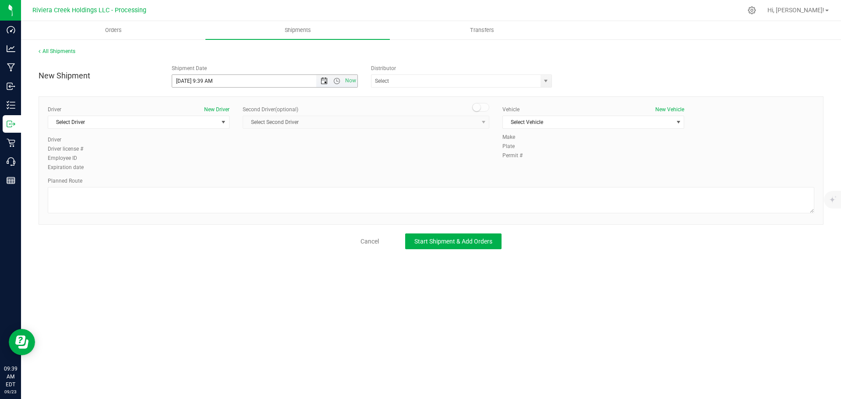
click at [324, 80] on span "Open the date view" at bounding box center [324, 80] width 7 height 7
click at [219, 172] on link "24" at bounding box center [217, 170] width 13 height 14
click at [335, 81] on span "Open the time view" at bounding box center [336, 80] width 7 height 7
drag, startPoint x: 212, startPoint y: 83, endPoint x: 204, endPoint y: 88, distance: 9.6
click at [204, 88] on body "Dashboard Analytics Manufacturing Inbound Inventory Outbound Retail Call Center…" at bounding box center [420, 199] width 841 height 399
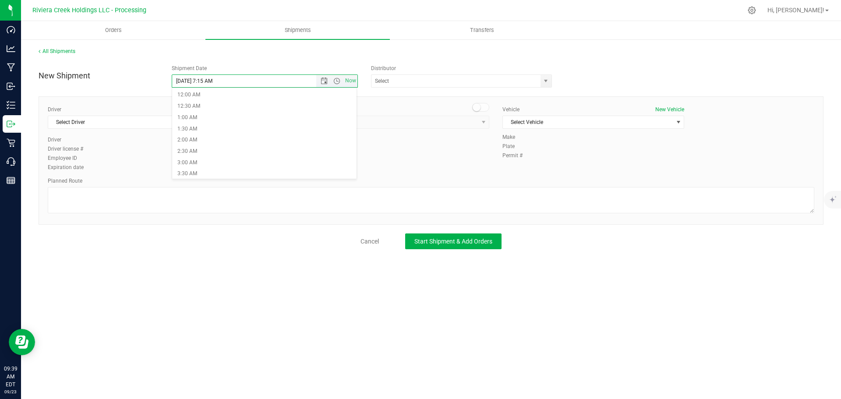
click at [279, 82] on input "9/24/2025 7:15 AM" at bounding box center [265, 81] width 186 height 12
click at [546, 81] on span "select" at bounding box center [545, 80] width 7 height 7
type input "9/24/2025 7:15 AM"
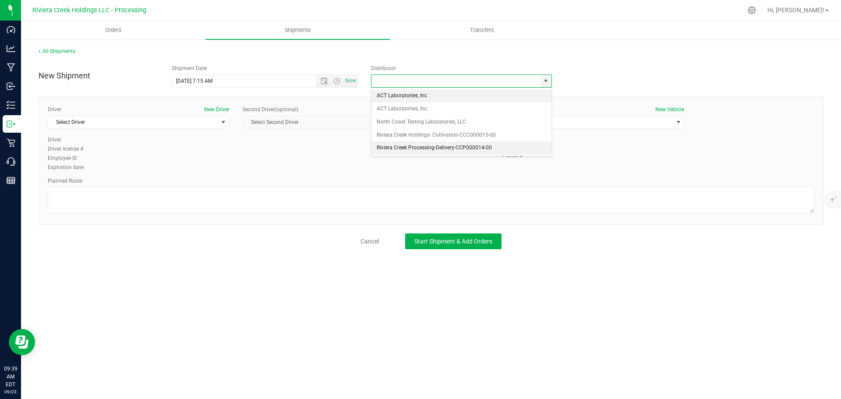
click at [404, 143] on li "Riviera Creek Processing-Delivery-CCP000014-00" at bounding box center [461, 147] width 180 height 13
type input "Riviera Creek Processing-Delivery-CCP000014-00"
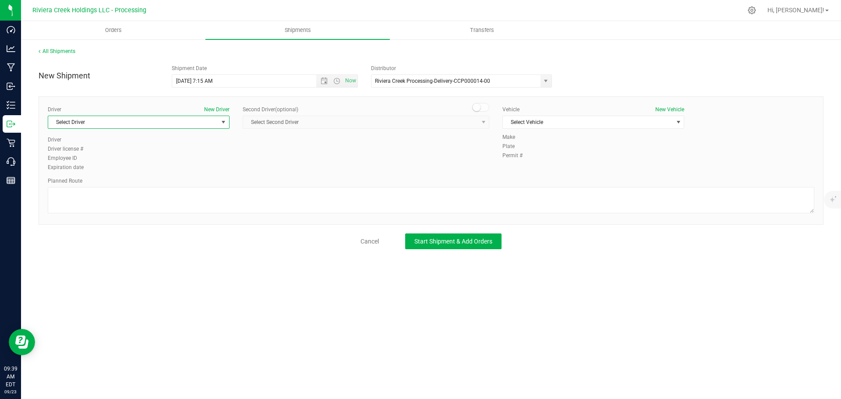
click at [90, 124] on span "Select Driver" at bounding box center [133, 122] width 170 height 12
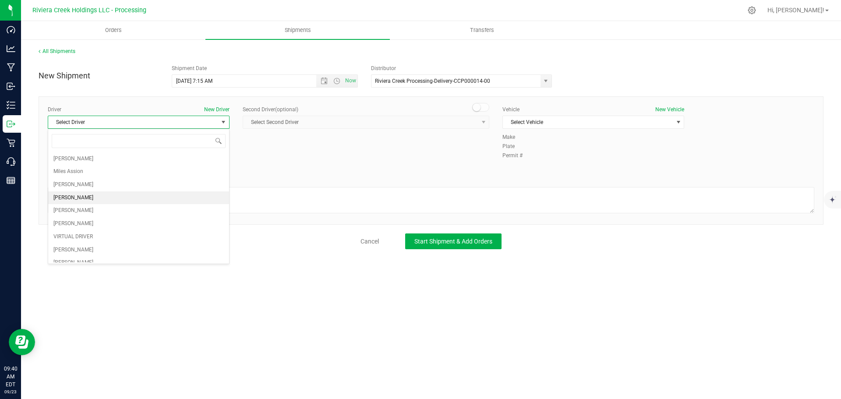
click at [80, 194] on span "Taon Belcher" at bounding box center [73, 197] width 40 height 11
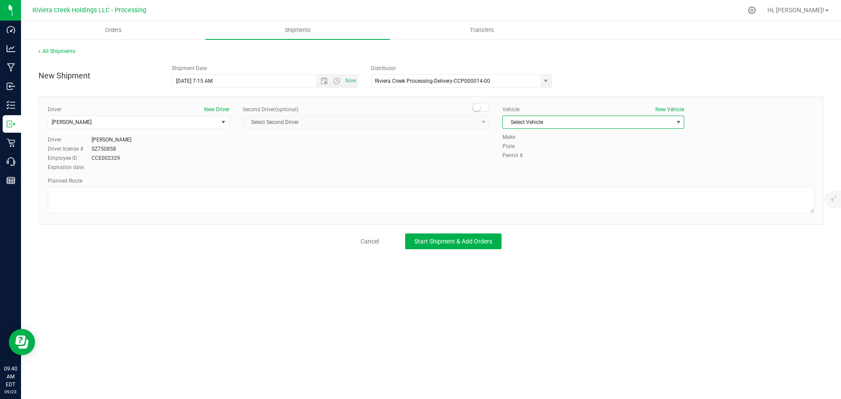
click at [515, 124] on span "Select Vehicle" at bounding box center [588, 122] width 170 height 12
click at [537, 176] on li "RAM PROMASTER 1500-PLR 3371" at bounding box center [593, 176] width 181 height 13
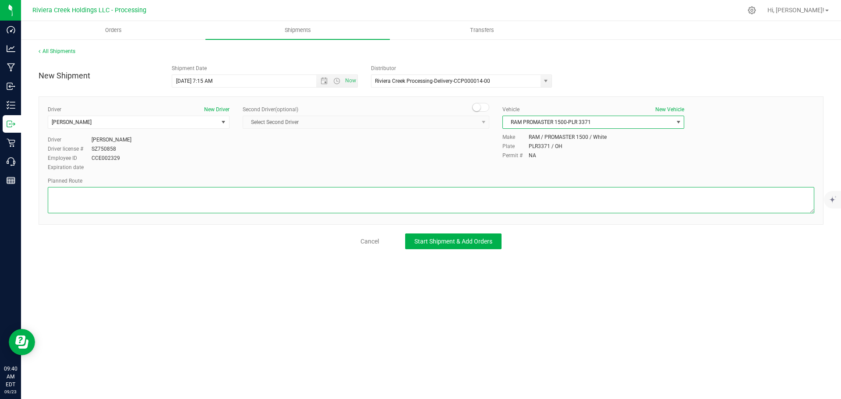
click at [439, 199] on textarea at bounding box center [431, 200] width 766 height 26
paste textarea "Head south toward Cooper Foster Park Rd 171 ft Turn right onto Cooper Foster Pa…"
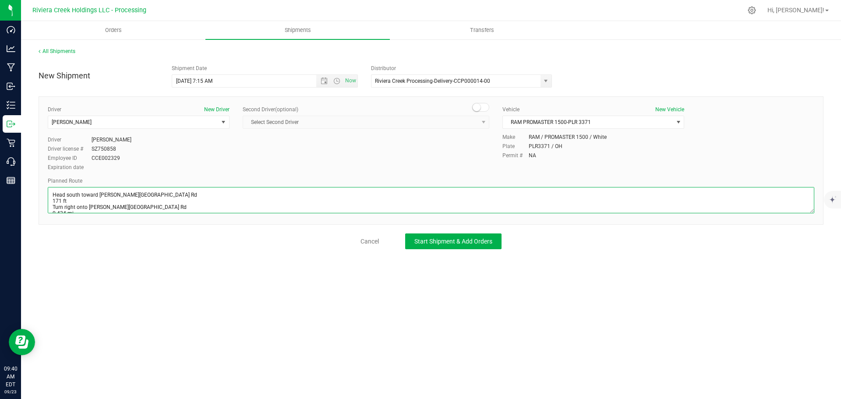
scroll to position [77, 0]
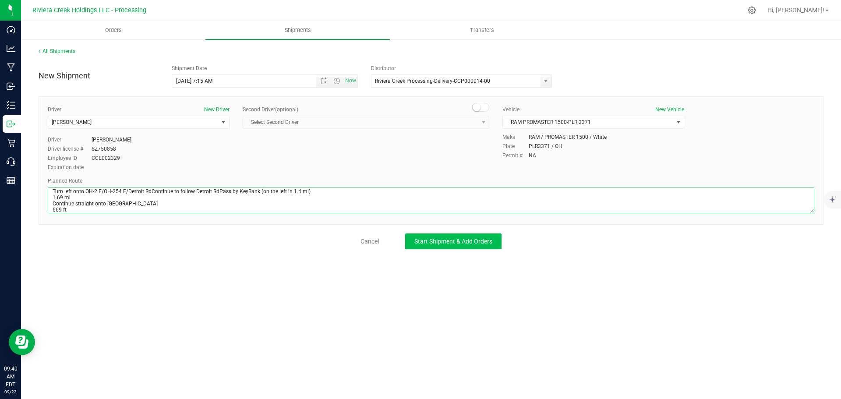
type textarea "Head south toward Cooper Foster Park Rd 171 ft Turn right onto Cooper Foster Pa…"
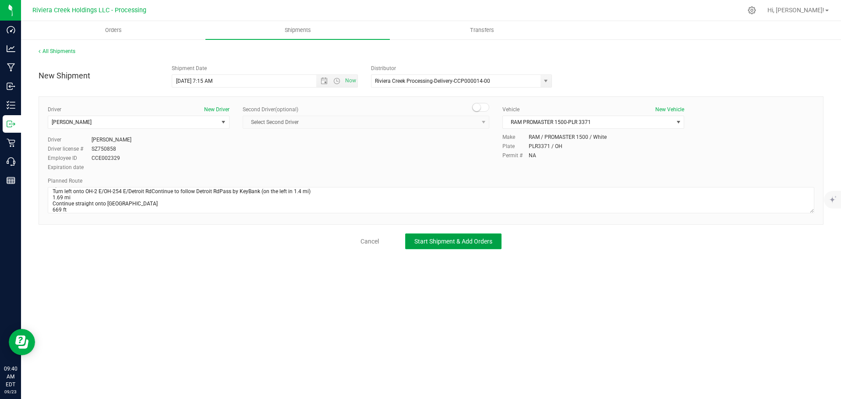
click at [485, 240] on span "Start Shipment & Add Orders" at bounding box center [453, 241] width 78 height 7
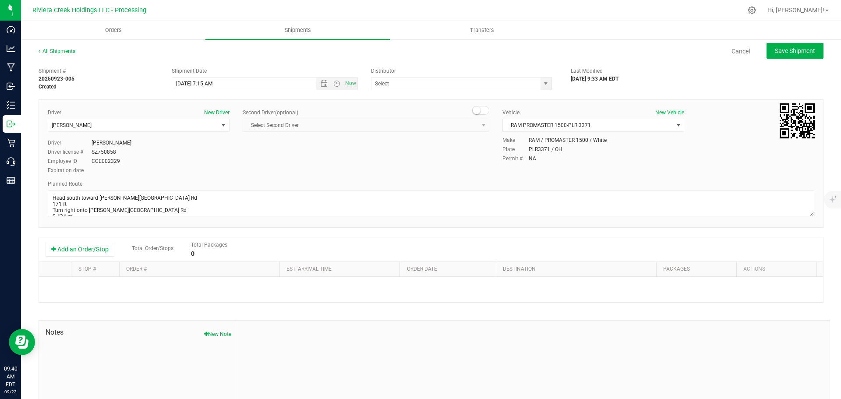
type input "Riviera Creek Processing-Delivery-CCP000014-00"
click at [92, 251] on button "Add an Order/Stop" at bounding box center [80, 249] width 69 height 15
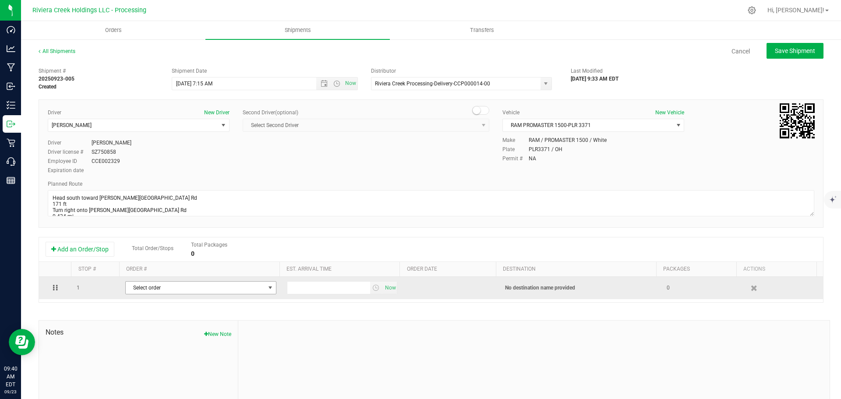
click at [184, 288] on span "Select order" at bounding box center [195, 288] width 139 height 12
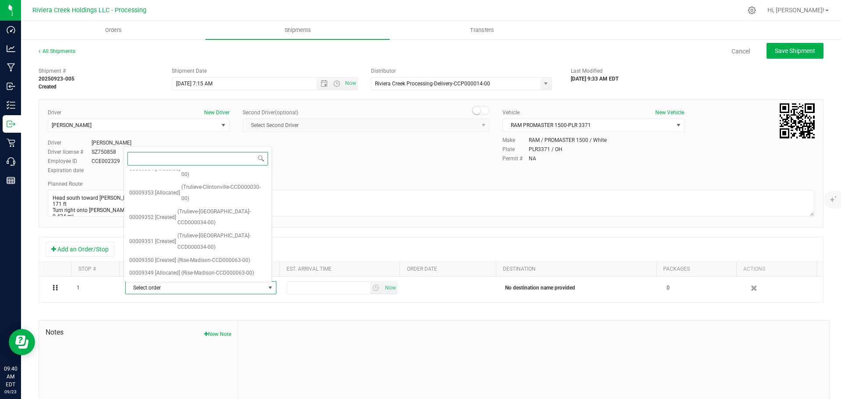
scroll to position [321, 0]
click at [190, 290] on span "(Rise-Detroit-CCD000095-00)" at bounding box center [215, 295] width 68 height 11
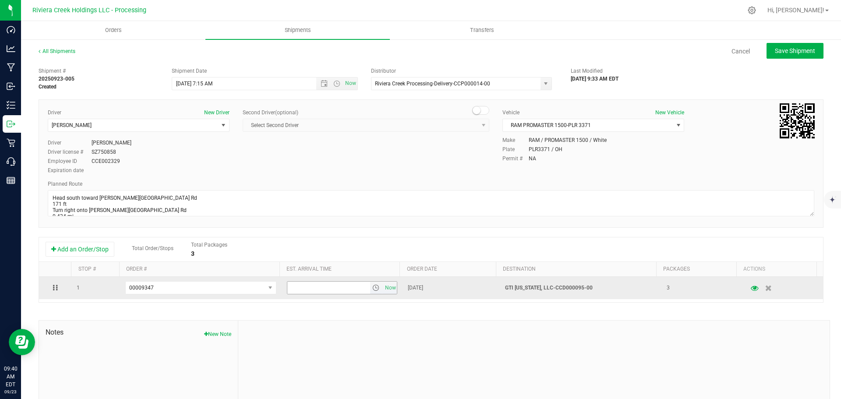
click at [372, 287] on span "select" at bounding box center [375, 287] width 7 height 7
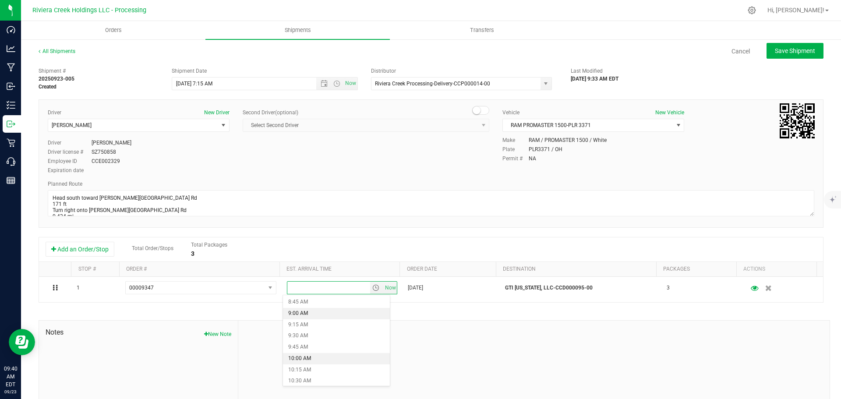
scroll to position [438, 0]
click at [311, 356] on li "11:00 AM" at bounding box center [336, 359] width 107 height 11
click at [775, 47] on span "Save Shipment" at bounding box center [795, 50] width 40 height 7
type input "9/24/2025 11:15 AM"
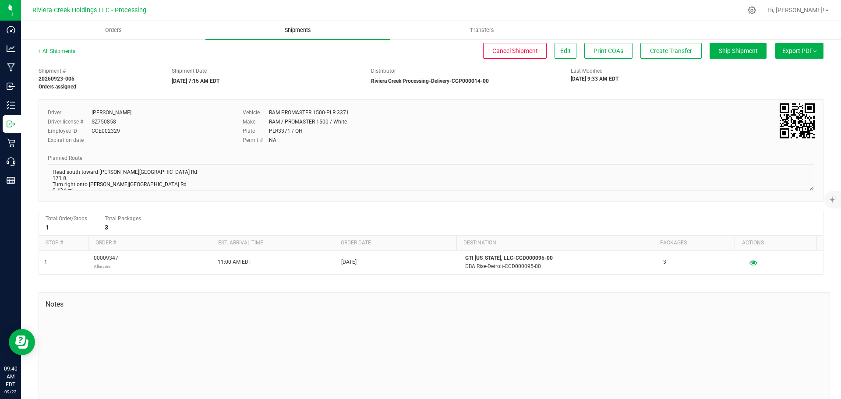
click at [287, 32] on span "Shipments" at bounding box center [298, 30] width 50 height 8
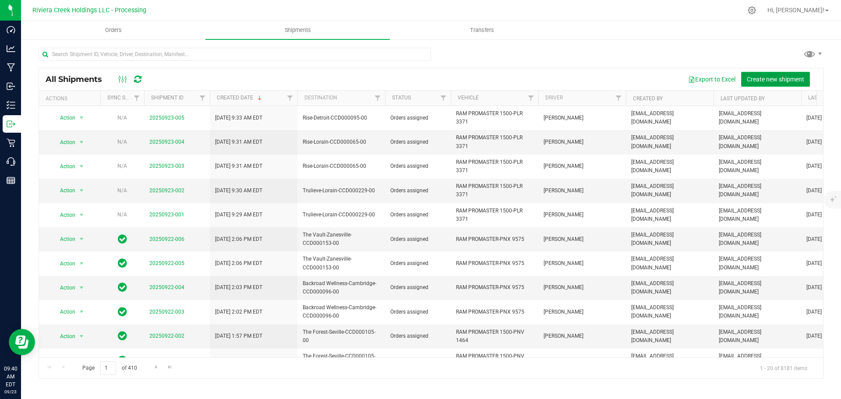
click at [757, 80] on span "Create new shipment" at bounding box center [775, 79] width 57 height 7
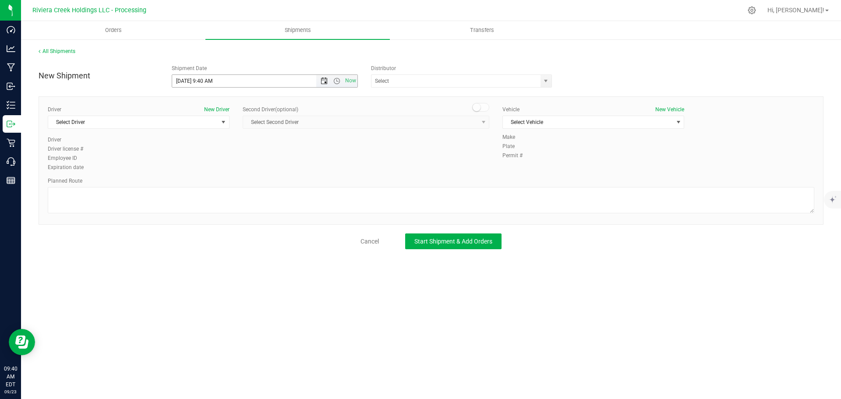
click at [325, 83] on span "Open the date view" at bounding box center [324, 80] width 7 height 7
click at [217, 172] on link "24" at bounding box center [217, 170] width 13 height 14
drag, startPoint x: 212, startPoint y: 83, endPoint x: 203, endPoint y: 86, distance: 9.3
click at [203, 86] on input "9/24/2025 9:40 AM" at bounding box center [251, 81] width 159 height 12
click at [545, 82] on span "select" at bounding box center [545, 80] width 7 height 7
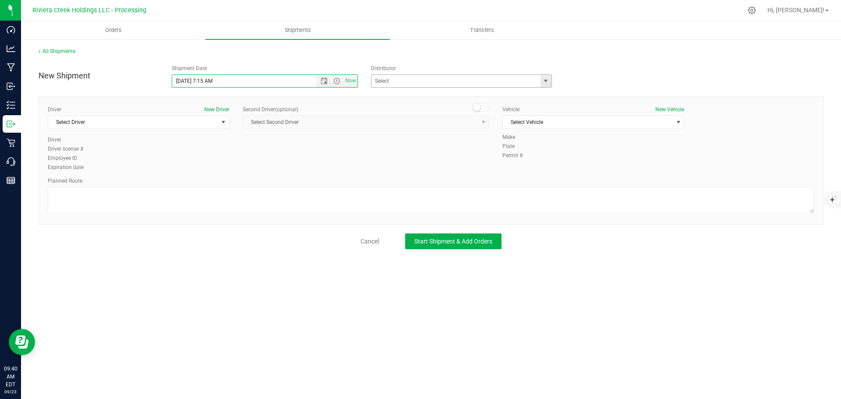
type input "9/24/2025 7:15 AM"
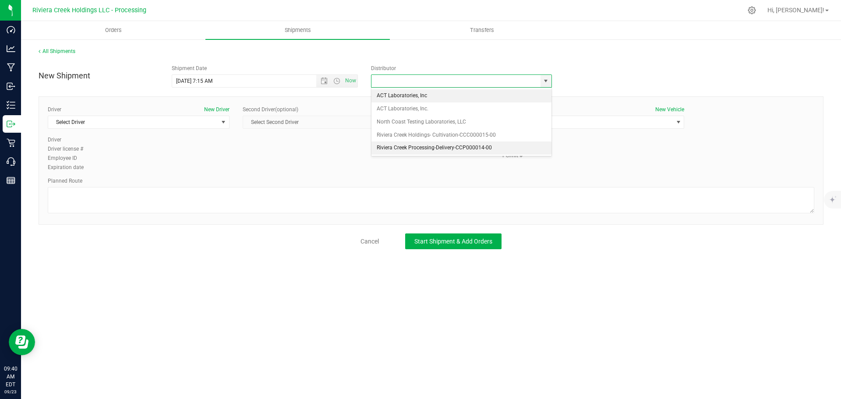
click at [412, 147] on li "Riviera Creek Processing-Delivery-CCP000014-00" at bounding box center [461, 147] width 180 height 13
type input "Riviera Creek Processing-Delivery-CCP000014-00"
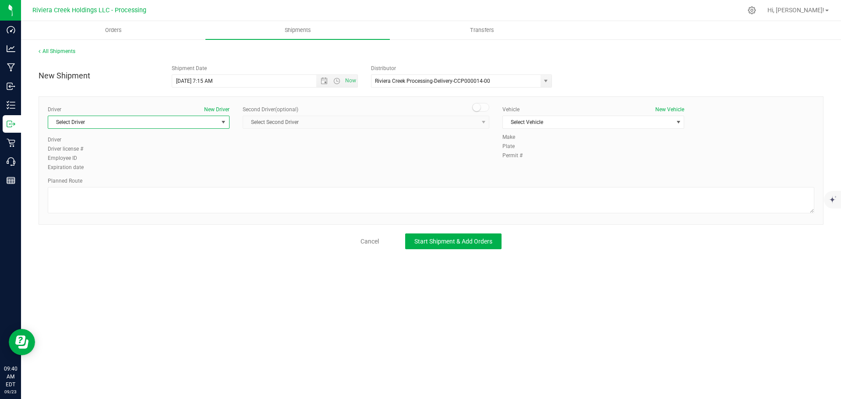
click at [133, 123] on span "Select Driver" at bounding box center [133, 122] width 170 height 12
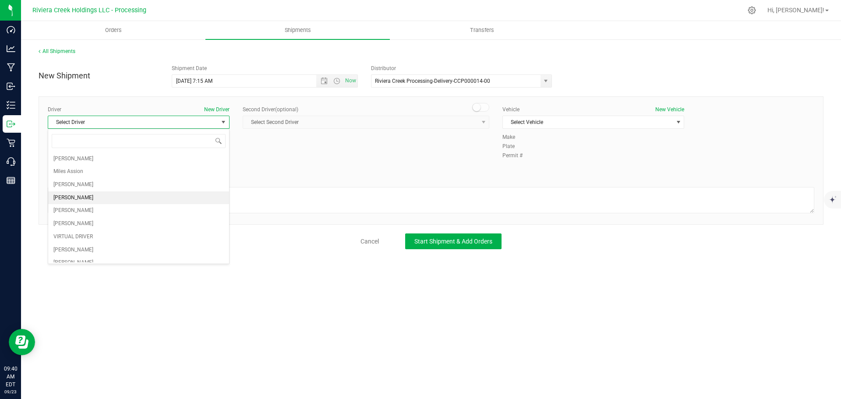
click at [86, 194] on li "Taon Belcher" at bounding box center [138, 197] width 181 height 13
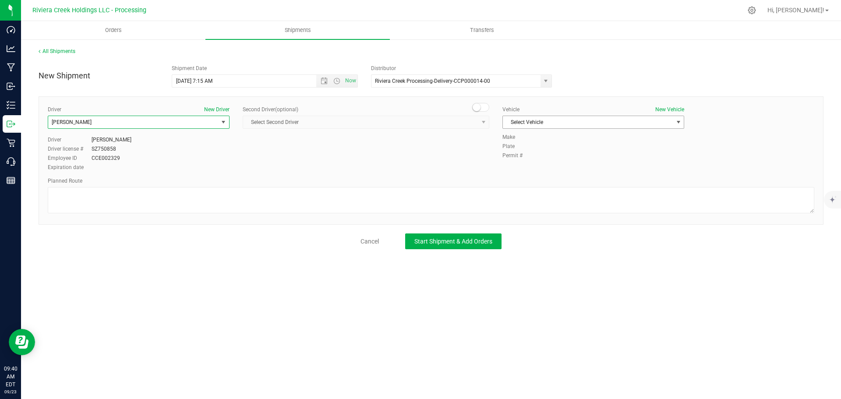
click at [522, 122] on span "Select Vehicle" at bounding box center [588, 122] width 170 height 12
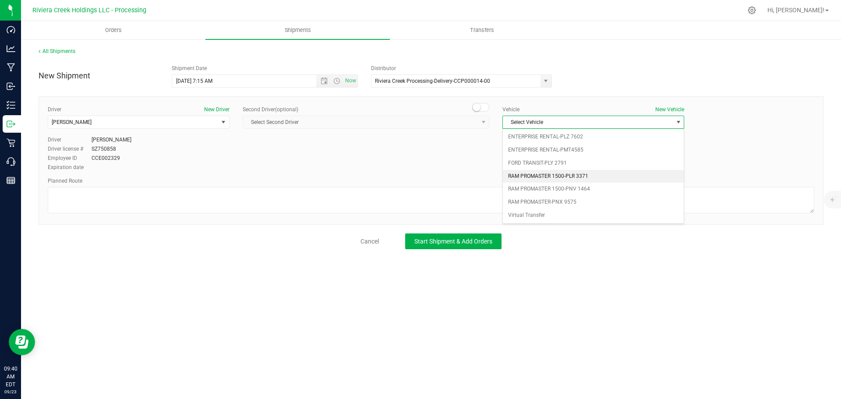
click at [526, 177] on li "RAM PROMASTER 1500-PLR 3371" at bounding box center [593, 176] width 181 height 13
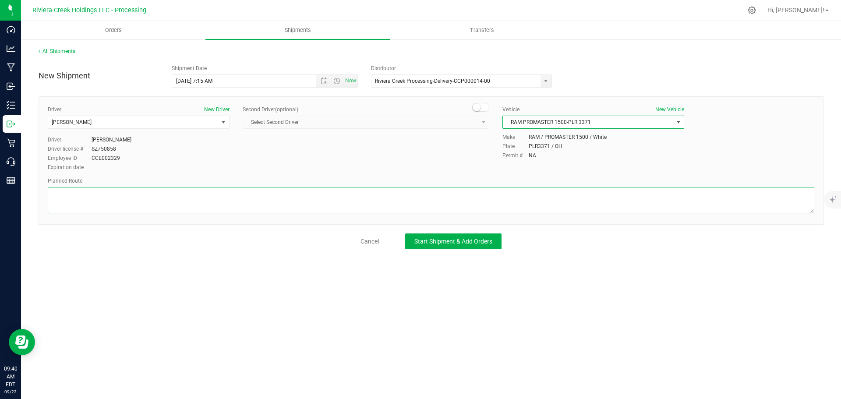
click at [272, 198] on textarea at bounding box center [431, 200] width 766 height 26
paste textarea "Head south toward Cooper Foster Park Rd 171 ft Turn right onto Cooper Foster Pa…"
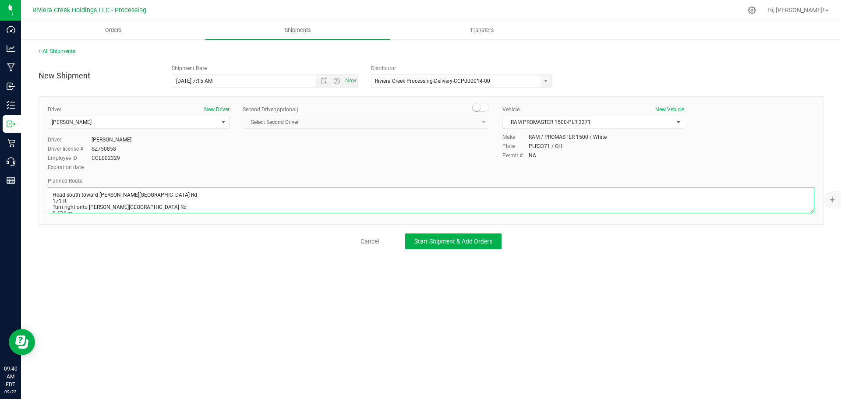
scroll to position [77, 0]
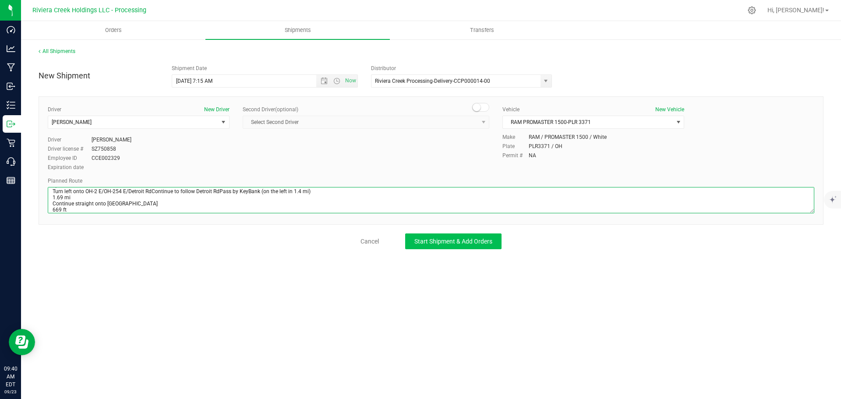
type textarea "Head south toward Cooper Foster Park Rd 171 ft Turn right onto Cooper Foster Pa…"
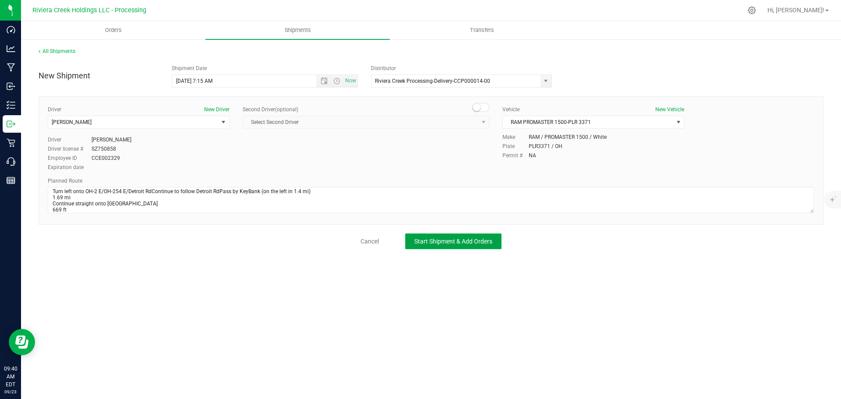
click at [426, 241] on span "Start Shipment & Add Orders" at bounding box center [453, 241] width 78 height 7
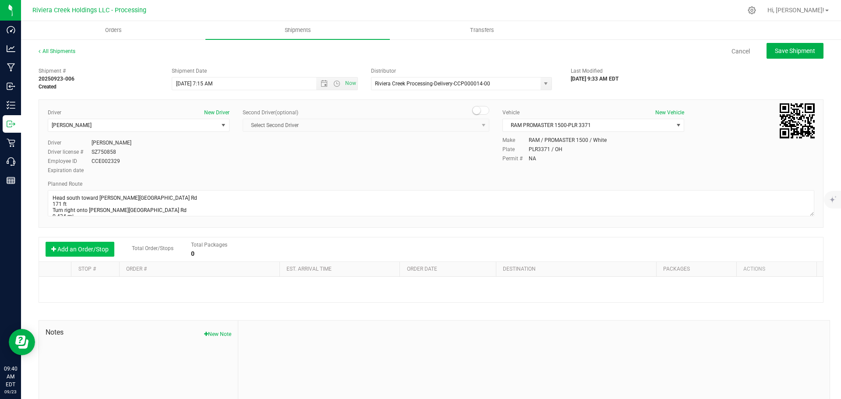
click at [73, 246] on button "Add an Order/Stop" at bounding box center [80, 249] width 69 height 15
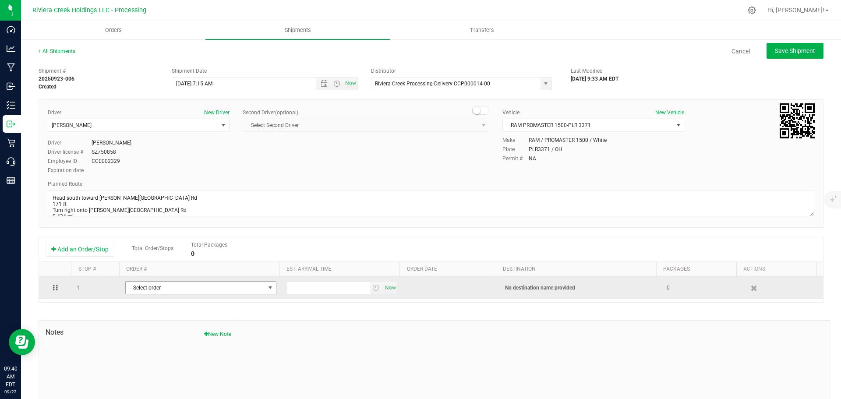
click at [158, 288] on span "Select order" at bounding box center [195, 288] width 139 height 12
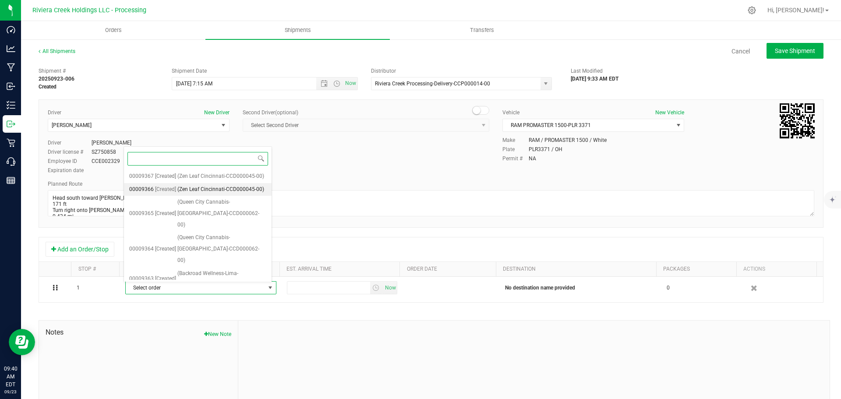
scroll to position [308, 0]
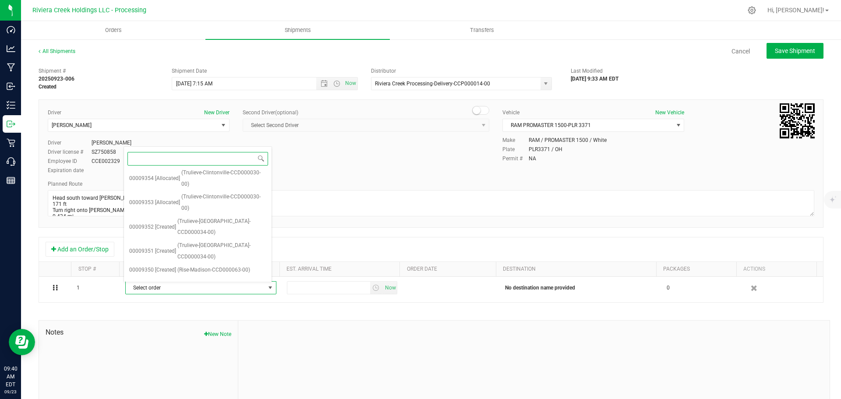
click at [207, 290] on span "(Rise-Detroit-CCD000095-00)" at bounding box center [211, 295] width 68 height 11
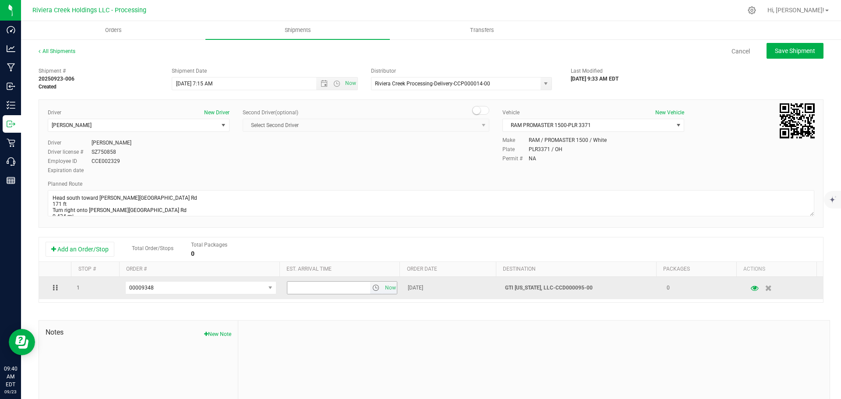
click at [372, 289] on span "select" at bounding box center [375, 287] width 7 height 7
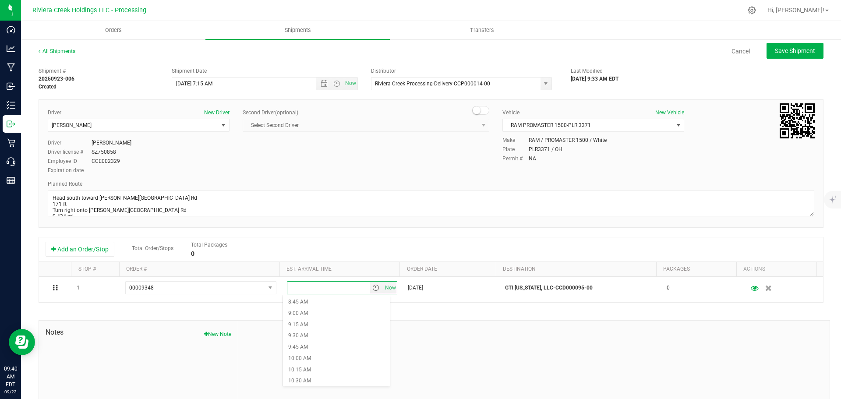
scroll to position [438, 0]
click at [312, 353] on li "10:45 AM" at bounding box center [336, 348] width 107 height 11
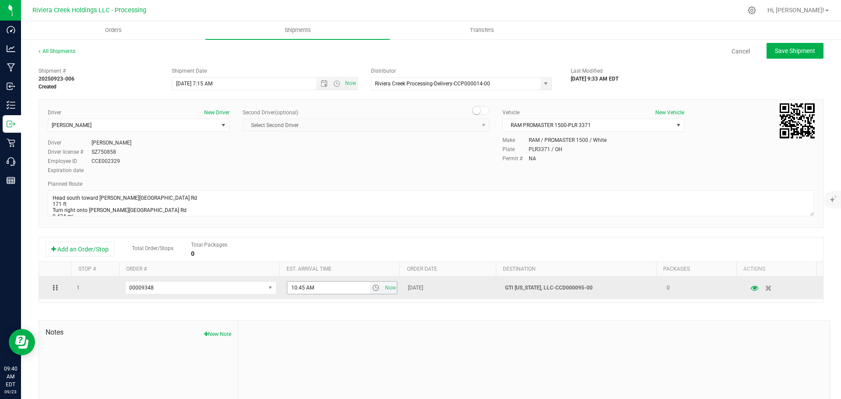
click at [372, 288] on span "select" at bounding box center [375, 287] width 7 height 7
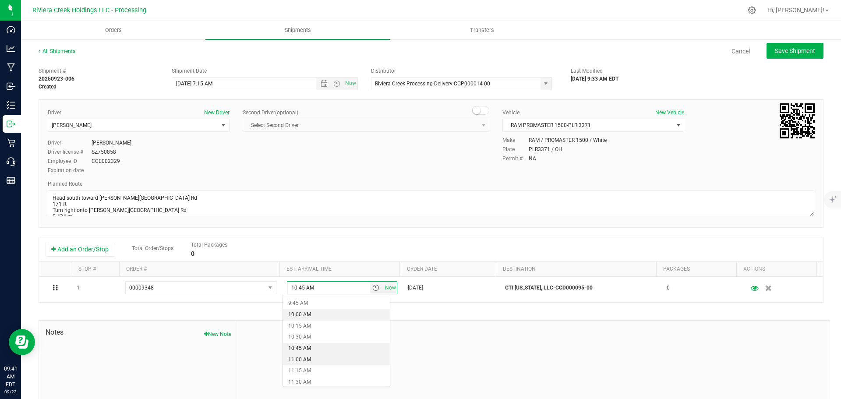
click at [312, 360] on li "11:00 AM" at bounding box center [336, 359] width 107 height 11
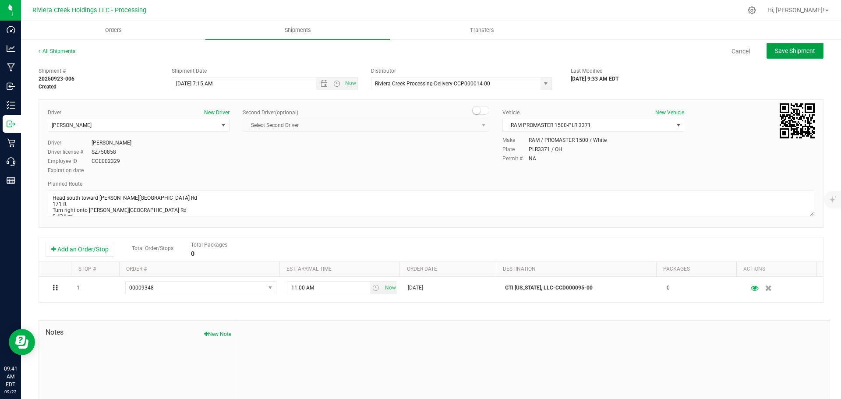
click at [775, 53] on span "Save Shipment" at bounding box center [795, 50] width 40 height 7
type input "9/24/2025 11:15 AM"
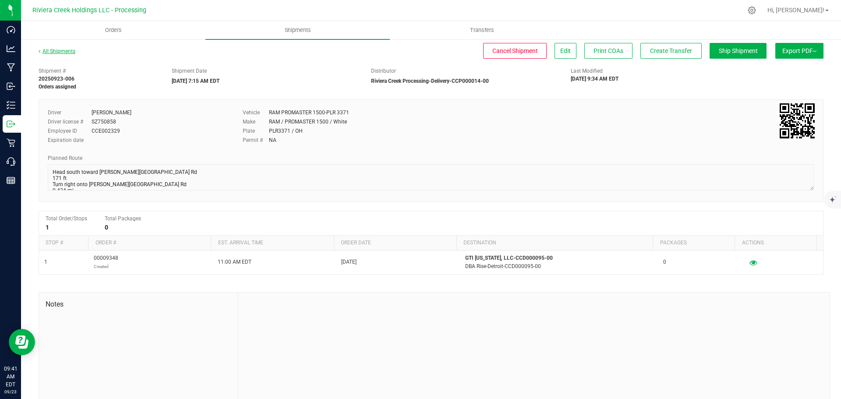
click at [56, 49] on link "All Shipments" at bounding box center [57, 51] width 37 height 6
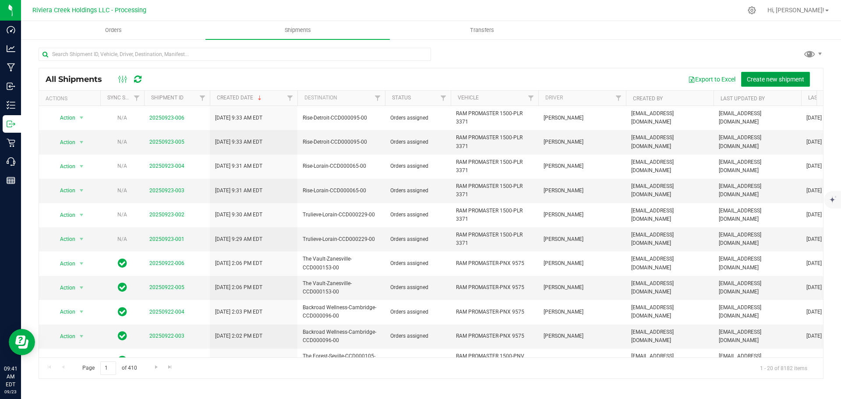
click at [767, 79] on span "Create new shipment" at bounding box center [775, 79] width 57 height 7
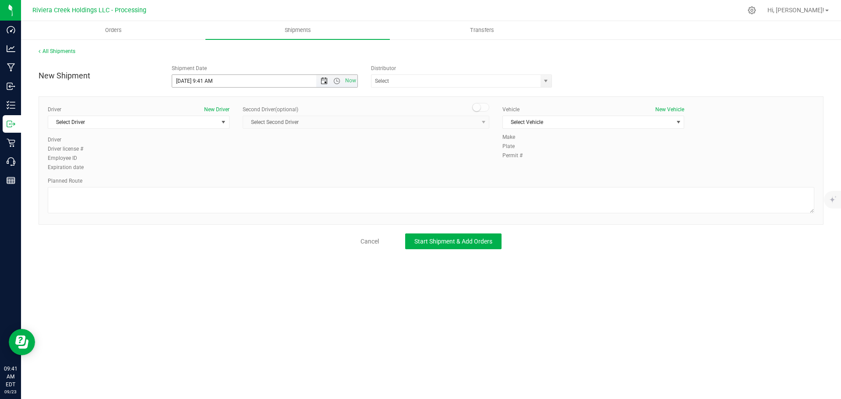
click at [322, 82] on span "Open the date view" at bounding box center [324, 80] width 7 height 7
click at [218, 173] on link "24" at bounding box center [217, 170] width 13 height 14
drag, startPoint x: 212, startPoint y: 82, endPoint x: 204, endPoint y: 85, distance: 9.0
click at [204, 85] on input "9/24/2025 9:41 AM" at bounding box center [251, 81] width 159 height 12
click at [545, 80] on span "select" at bounding box center [545, 80] width 7 height 7
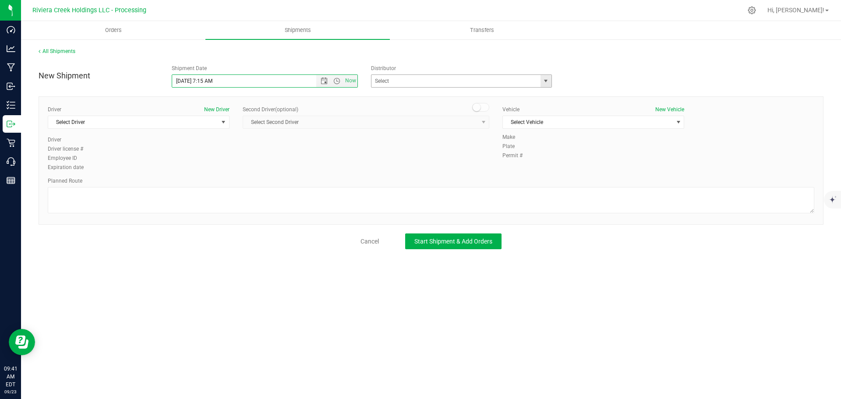
type input "9/24/2025 7:15 AM"
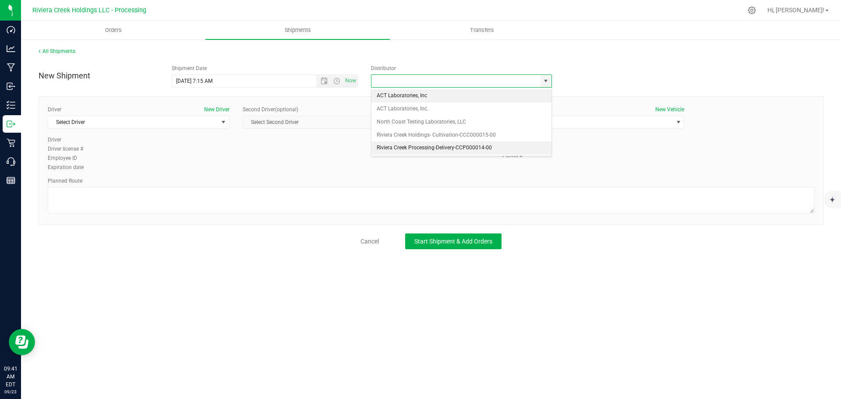
click at [387, 143] on li "Riviera Creek Processing-Delivery-CCP000014-00" at bounding box center [461, 147] width 180 height 13
type input "Riviera Creek Processing-Delivery-CCP000014-00"
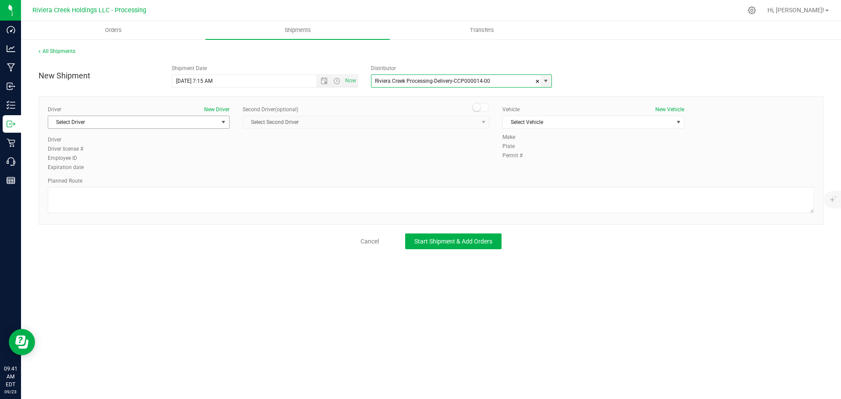
click at [187, 125] on span "Select Driver" at bounding box center [133, 122] width 170 height 12
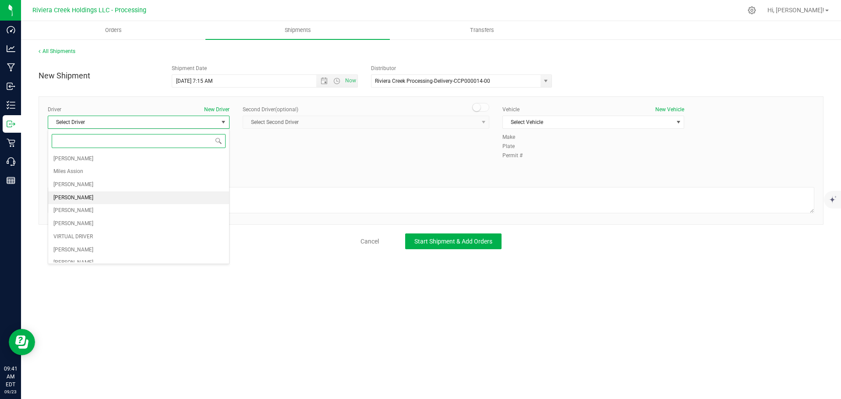
click at [89, 199] on li "Taon Belcher" at bounding box center [138, 197] width 181 height 13
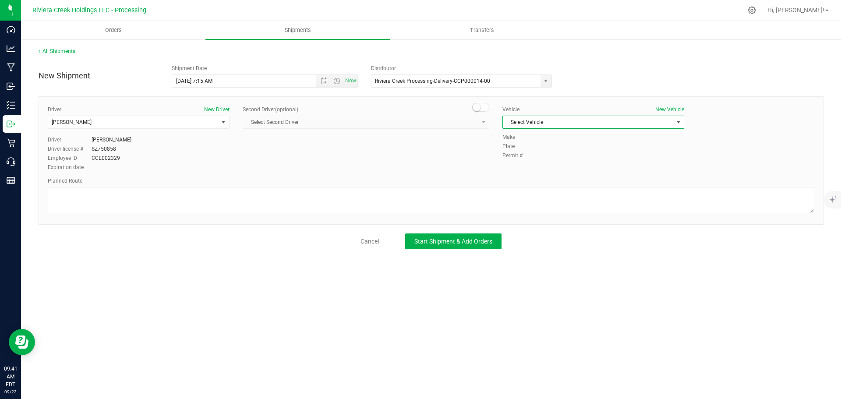
click at [532, 123] on span "Select Vehicle" at bounding box center [588, 122] width 170 height 12
click at [560, 171] on li "RAM PROMASTER 1500-PLR 3371" at bounding box center [593, 176] width 181 height 13
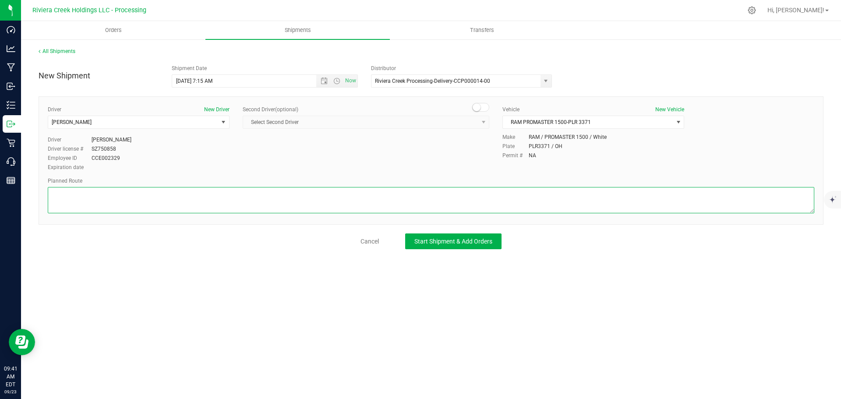
drag, startPoint x: 422, startPoint y: 196, endPoint x: 414, endPoint y: 202, distance: 10.0
click at [414, 202] on textarea at bounding box center [431, 200] width 766 height 26
paste textarea "Head northeast on Detroit Ave toward Graber Dr 413 ft Turn right onto Riverside…"
type textarea "Head northeast on Detroit Ave toward Graber Dr 413 ft Turn right onto Riverside…"
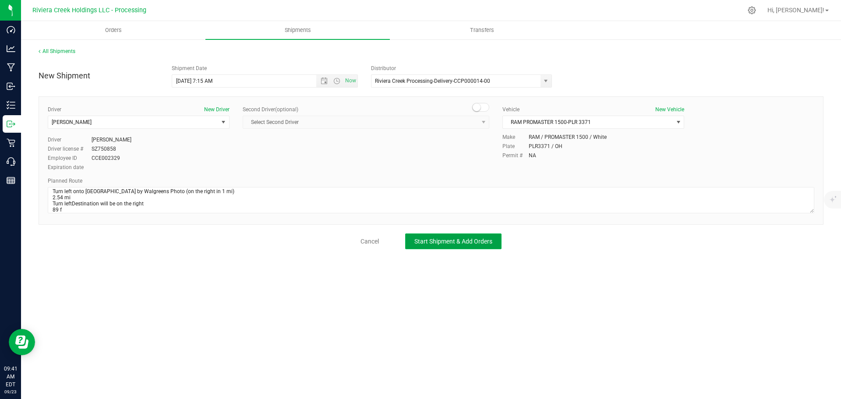
click at [445, 238] on span "Start Shipment & Add Orders" at bounding box center [453, 241] width 78 height 7
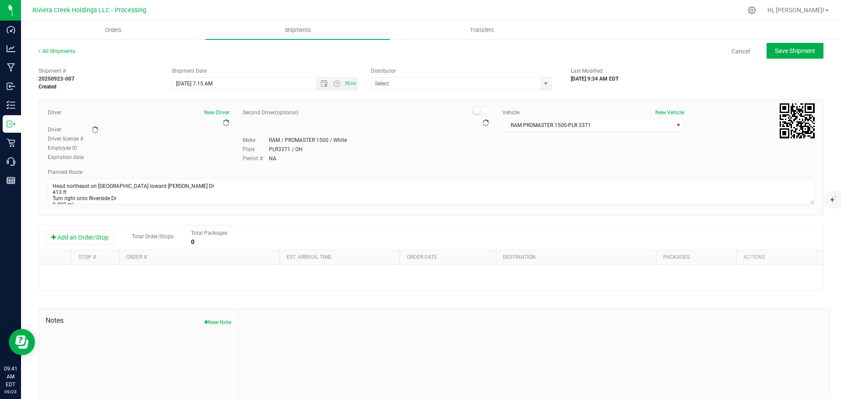
type input "Riviera Creek Processing-Delivery-CCP000014-00"
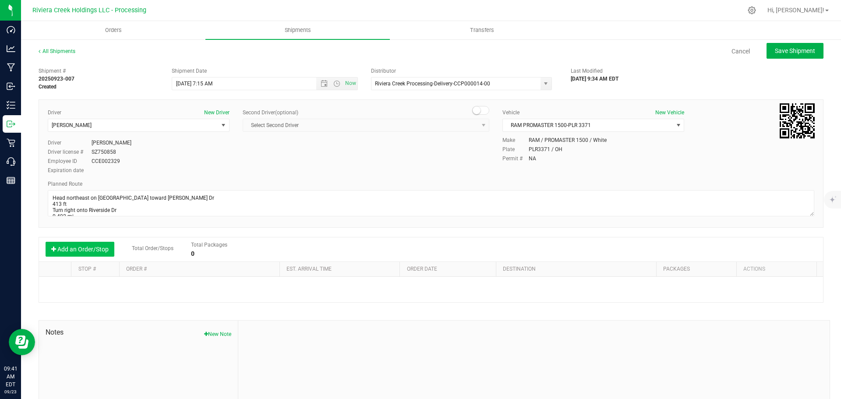
click at [74, 252] on button "Add an Order/Stop" at bounding box center [80, 249] width 69 height 15
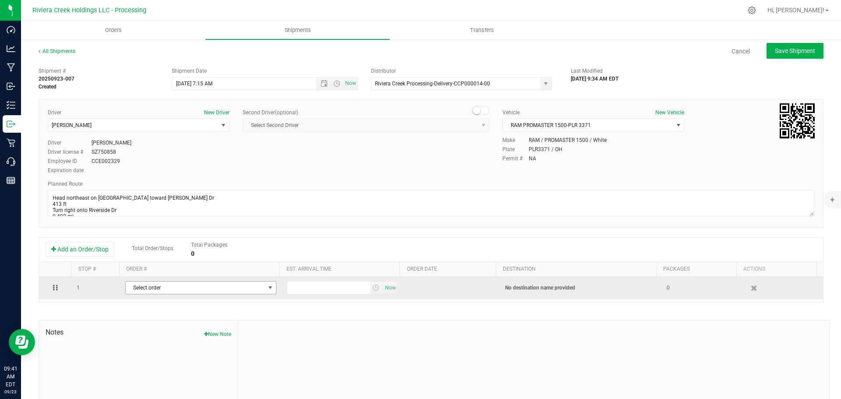
click at [126, 286] on span "Select order" at bounding box center [195, 288] width 139 height 12
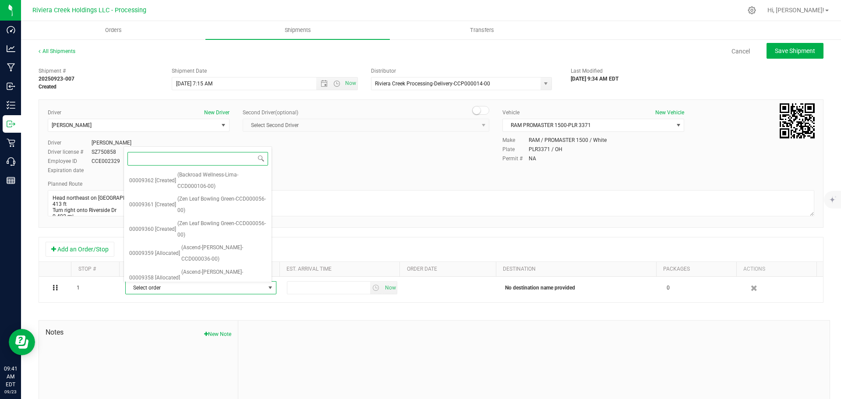
scroll to position [295, 0]
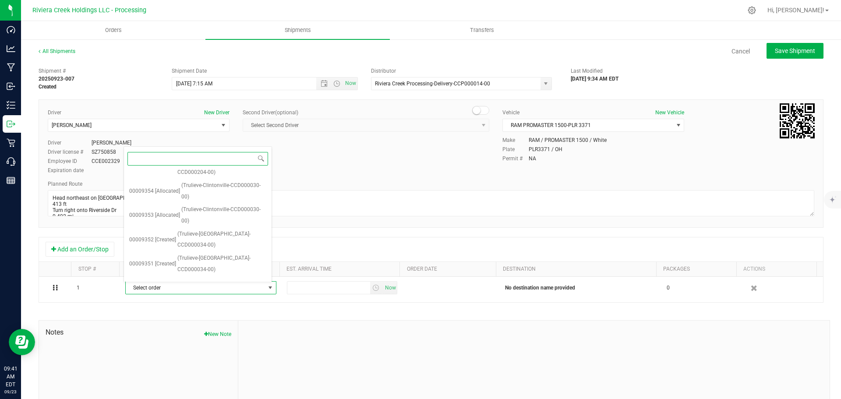
click at [222, 290] on span "(Rise-Madison-CCD000063-00)" at bounding box center [217, 295] width 73 height 11
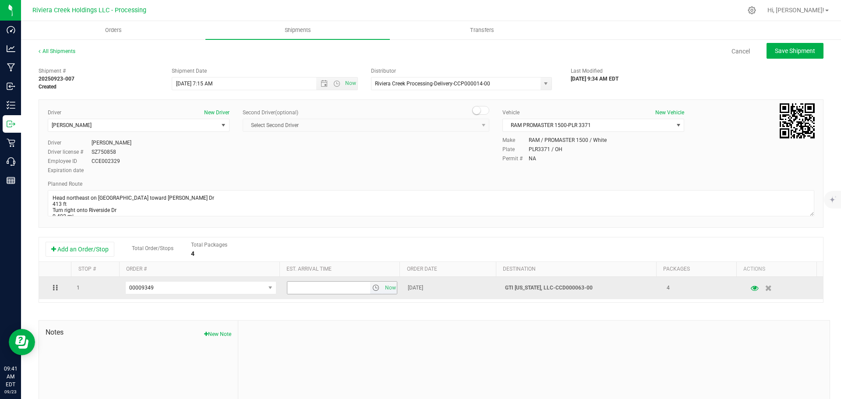
click at [372, 288] on span "select" at bounding box center [375, 287] width 7 height 7
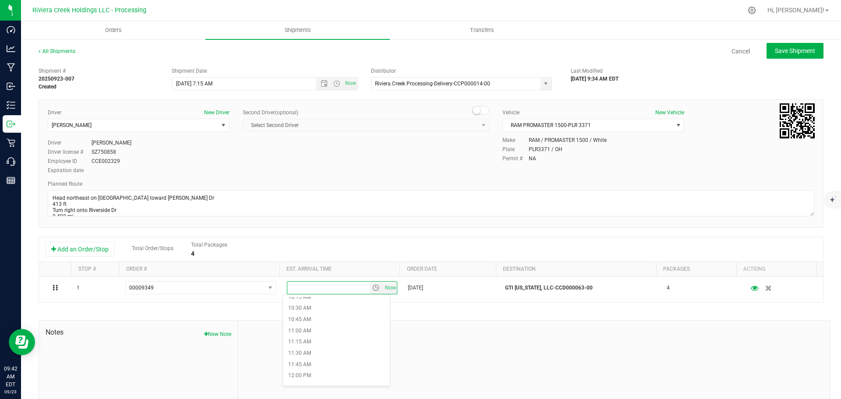
scroll to position [482, 0]
click at [305, 359] on li "12:00 PM" at bounding box center [336, 360] width 107 height 11
click at [775, 49] on span "Save Shipment" at bounding box center [795, 50] width 40 height 7
type input "9/24/2025 11:15 AM"
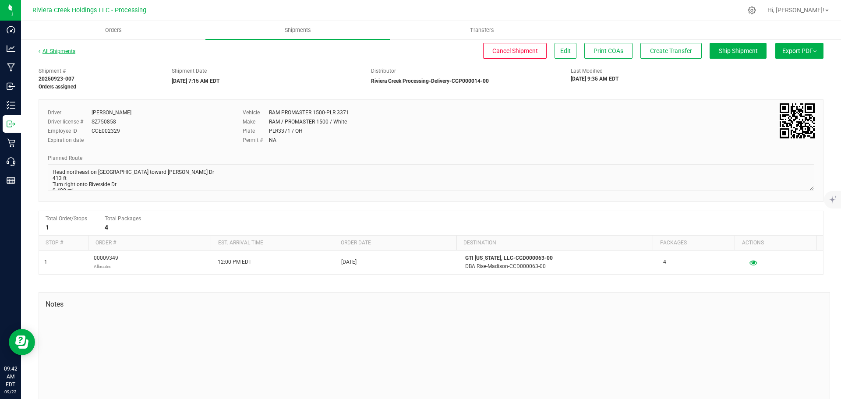
click at [63, 51] on link "All Shipments" at bounding box center [57, 51] width 37 height 6
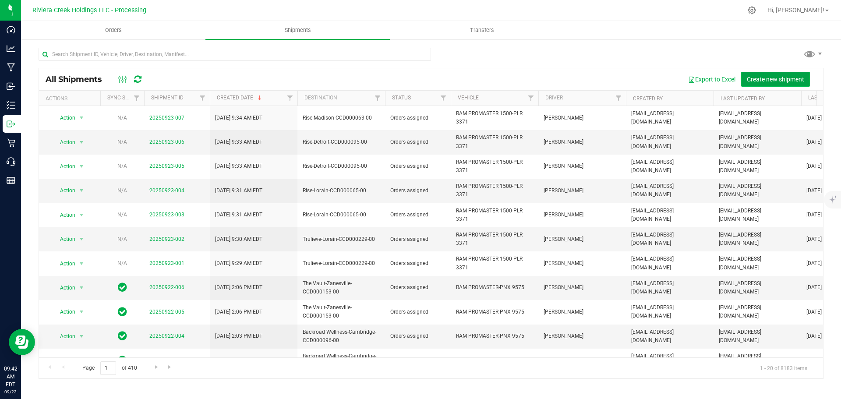
click at [764, 77] on span "Create new shipment" at bounding box center [775, 79] width 57 height 7
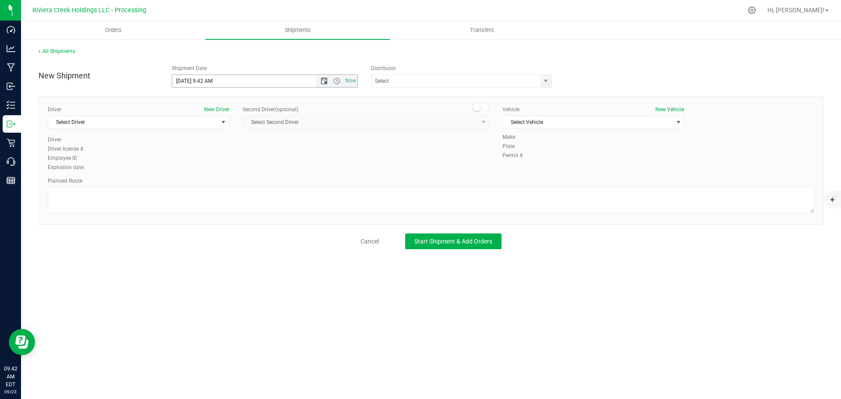
click at [321, 82] on span "Open the date view" at bounding box center [324, 80] width 7 height 7
click at [218, 171] on link "24" at bounding box center [217, 170] width 13 height 14
drag, startPoint x: 212, startPoint y: 81, endPoint x: 203, endPoint y: 82, distance: 9.4
click at [203, 82] on input "9/24/2025 9:42 AM" at bounding box center [251, 81] width 159 height 12
click at [548, 82] on span "select" at bounding box center [545, 80] width 7 height 7
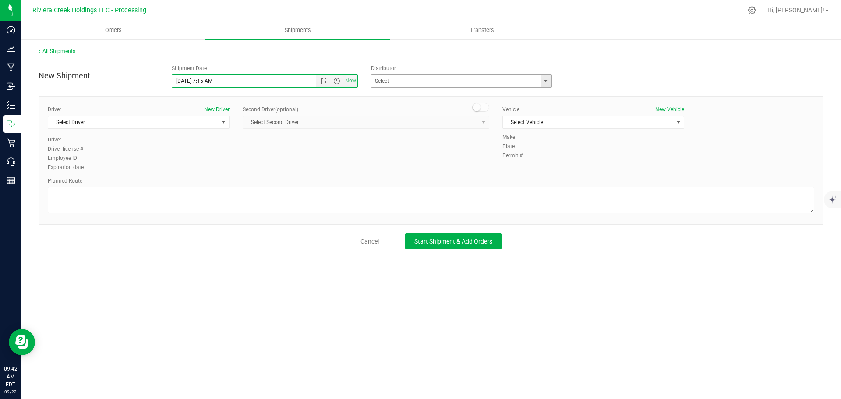
type input "9/24/2025 7:15 AM"
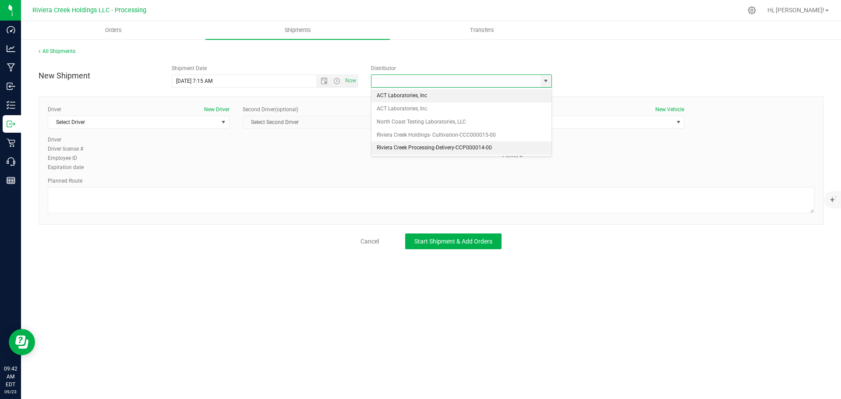
click at [380, 150] on li "Riviera Creek Processing-Delivery-CCP000014-00" at bounding box center [461, 147] width 180 height 13
type input "Riviera Creek Processing-Delivery-CCP000014-00"
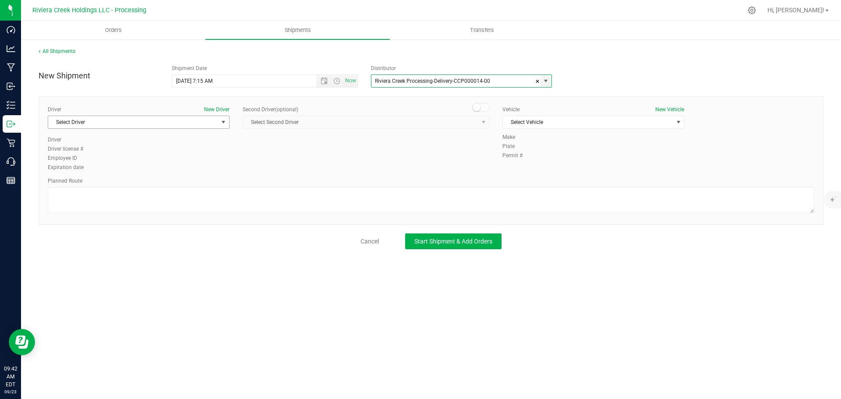
click at [113, 125] on span "Select Driver" at bounding box center [133, 122] width 170 height 12
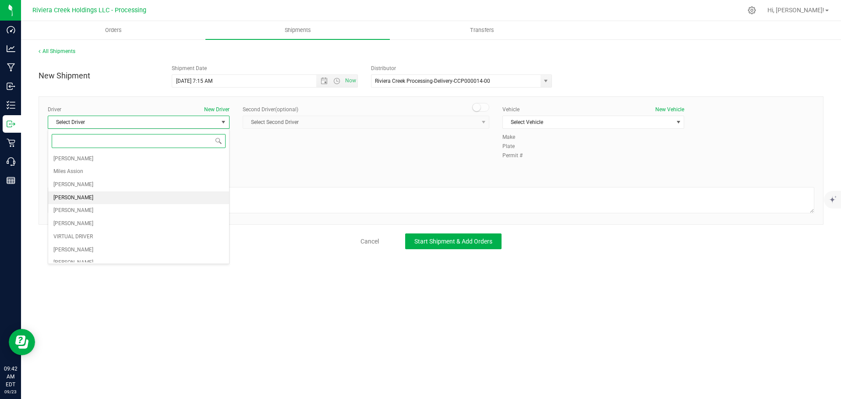
click at [95, 197] on li "Taon Belcher" at bounding box center [138, 197] width 181 height 13
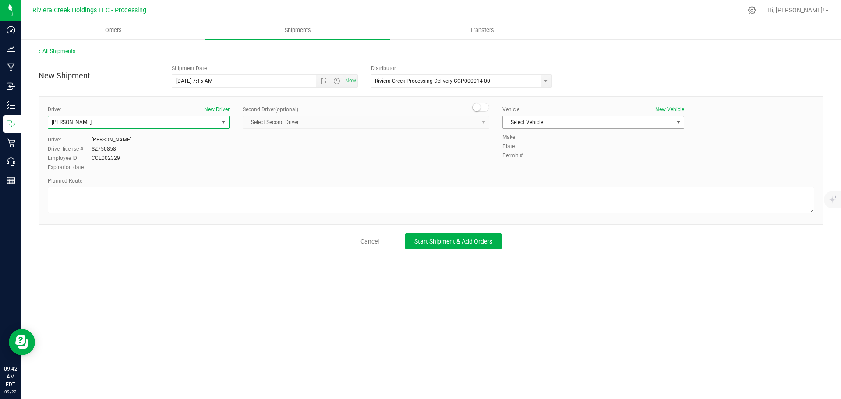
click at [532, 123] on span "Select Vehicle" at bounding box center [588, 122] width 170 height 12
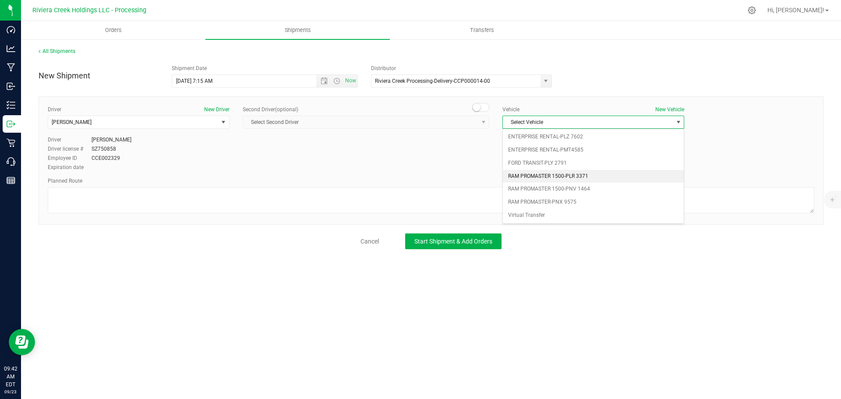
click at [537, 172] on li "RAM PROMASTER 1500-PLR 3371" at bounding box center [593, 176] width 181 height 13
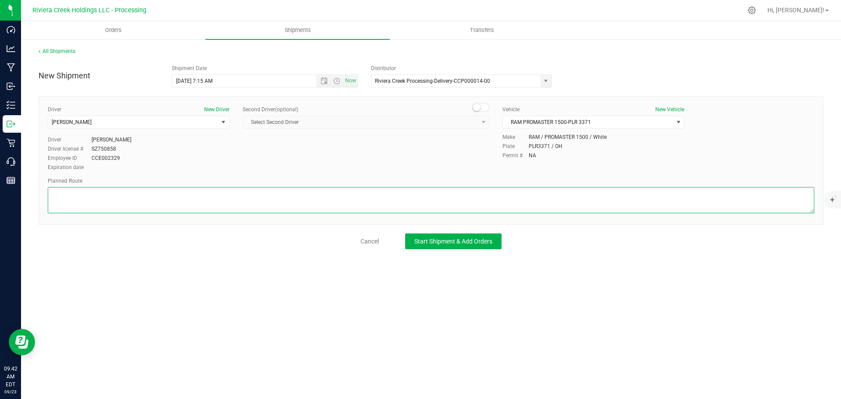
click at [312, 190] on textarea at bounding box center [431, 200] width 766 height 26
paste textarea "Head northeast on Detroit Ave toward Graber Dr 413 ft Turn right onto Riverside…"
type textarea "Head northeast on Detroit Ave toward Graber Dr 413 ft Turn right onto Riverside…"
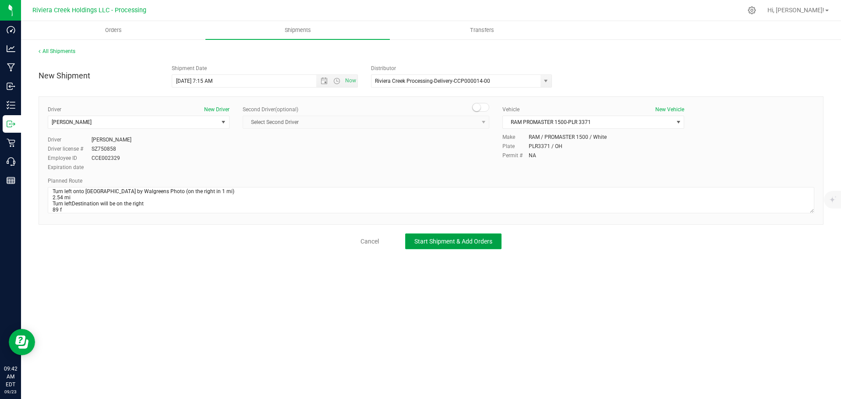
click at [420, 242] on span "Start Shipment & Add Orders" at bounding box center [453, 241] width 78 height 7
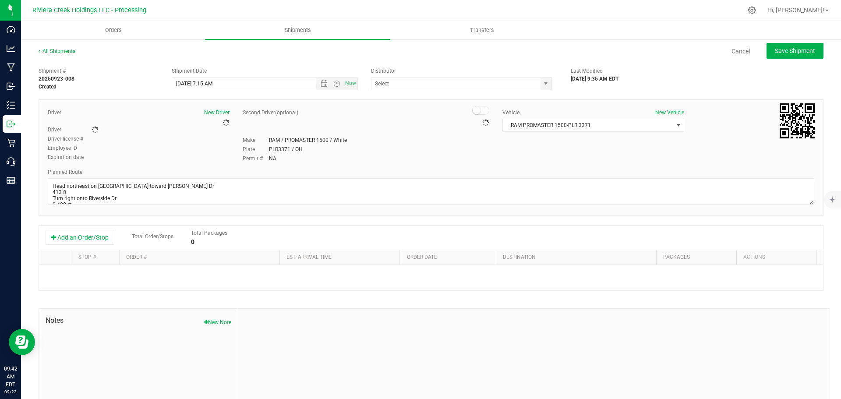
type input "Riviera Creek Processing-Delivery-CCP000014-00"
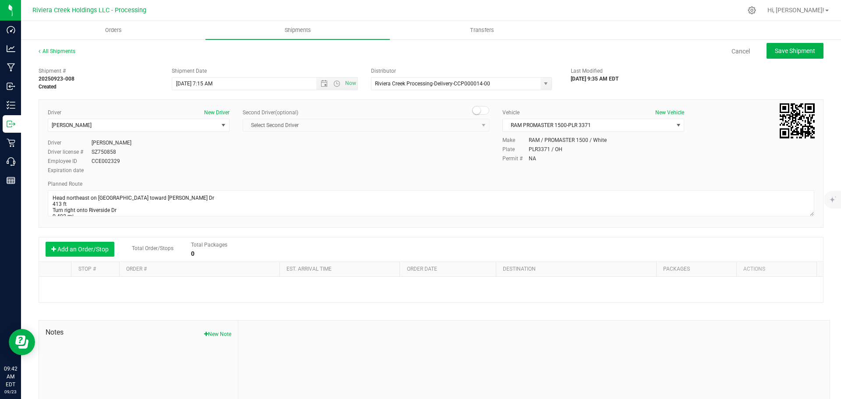
click at [90, 253] on button "Add an Order/Stop" at bounding box center [80, 249] width 69 height 15
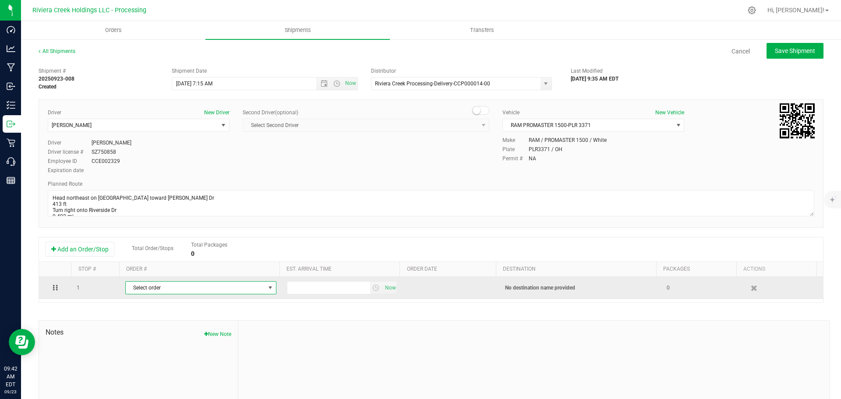
click at [159, 286] on span "Select order" at bounding box center [195, 288] width 139 height 12
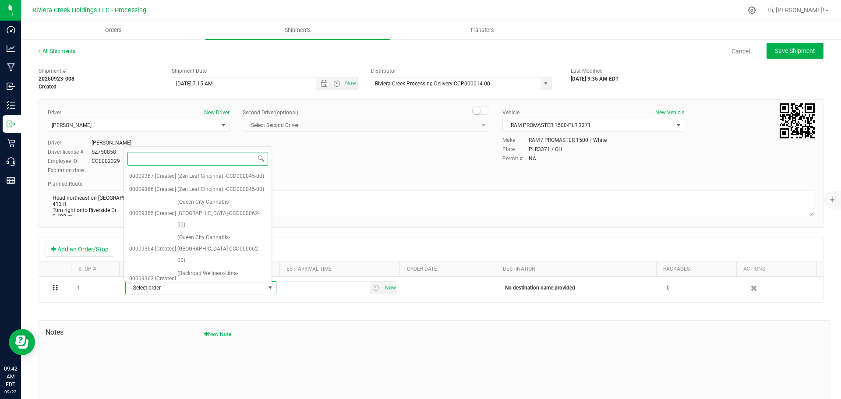
scroll to position [282, 0]
click at [213, 290] on span "(Rise-Madison-CCD000063-00)" at bounding box center [213, 295] width 73 height 11
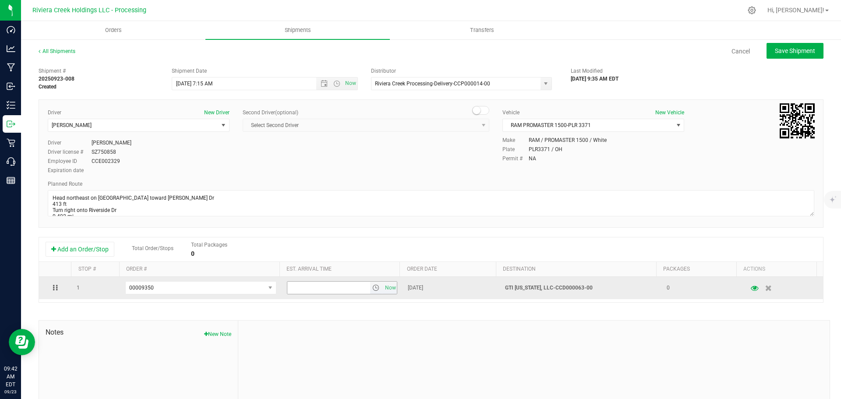
click at [372, 289] on span "select" at bounding box center [375, 287] width 7 height 7
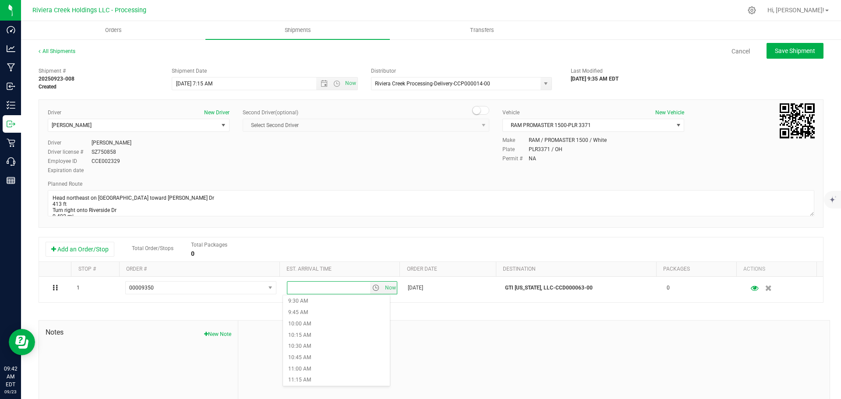
scroll to position [482, 0]
click at [314, 359] on li "12:00 PM" at bounding box center [336, 360] width 107 height 11
click at [775, 53] on span "Save Shipment" at bounding box center [795, 50] width 40 height 7
type input "9/24/2025 11:15 AM"
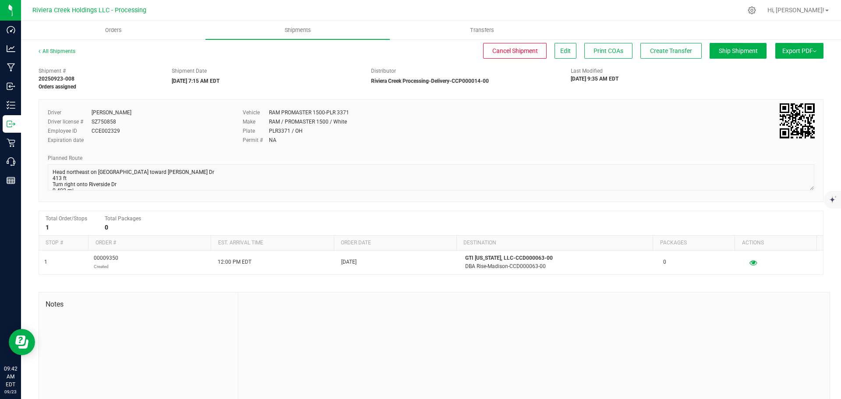
click at [70, 55] on div "All Shipments" at bounding box center [65, 53] width 53 height 13
click at [68, 50] on link "All Shipments" at bounding box center [57, 51] width 37 height 6
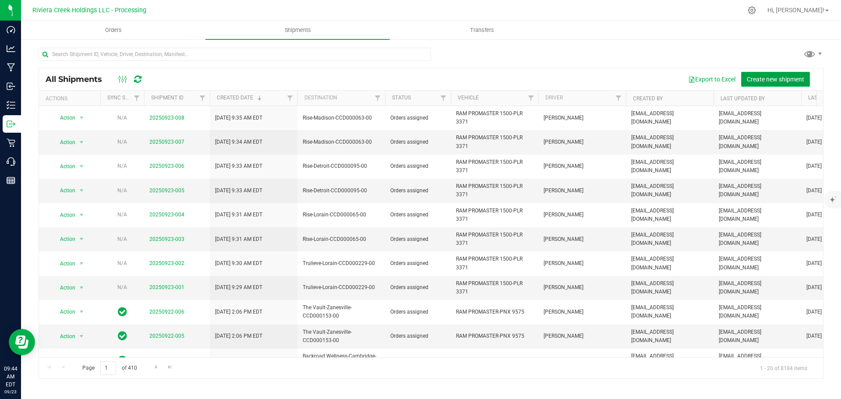
click at [771, 84] on button "Create new shipment" at bounding box center [775, 79] width 69 height 15
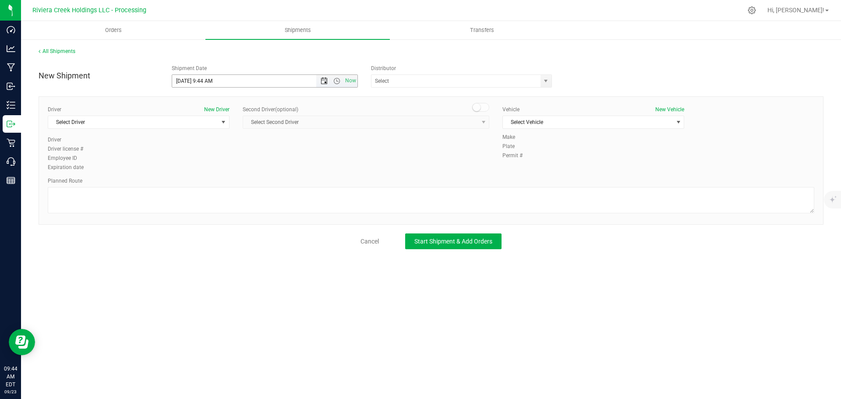
click at [321, 82] on span "Open the date view" at bounding box center [324, 80] width 7 height 7
click at [218, 173] on link "24" at bounding box center [217, 170] width 13 height 14
drag, startPoint x: 211, startPoint y: 81, endPoint x: 204, endPoint y: 83, distance: 8.3
click at [204, 83] on input "9/24/2025 9:44 AM" at bounding box center [251, 81] width 159 height 12
click at [546, 80] on span "select" at bounding box center [545, 80] width 7 height 7
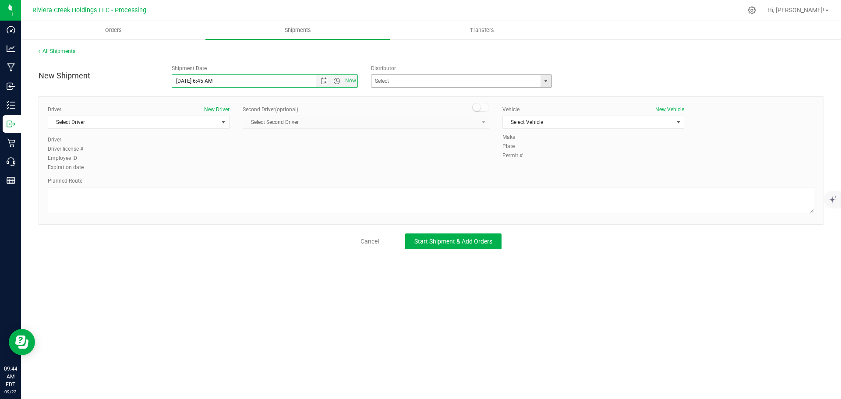
type input "9/24/2025 6:45 AM"
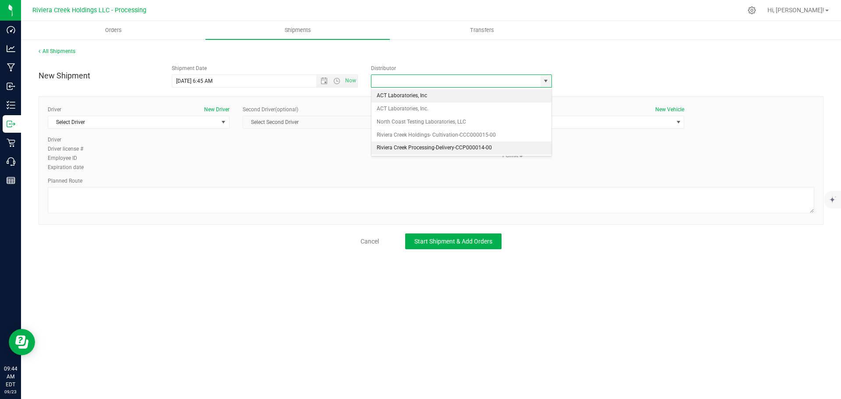
click at [407, 148] on li "Riviera Creek Processing-Delivery-CCP000014-00" at bounding box center [461, 147] width 180 height 13
type input "Riviera Creek Processing-Delivery-CCP000014-00"
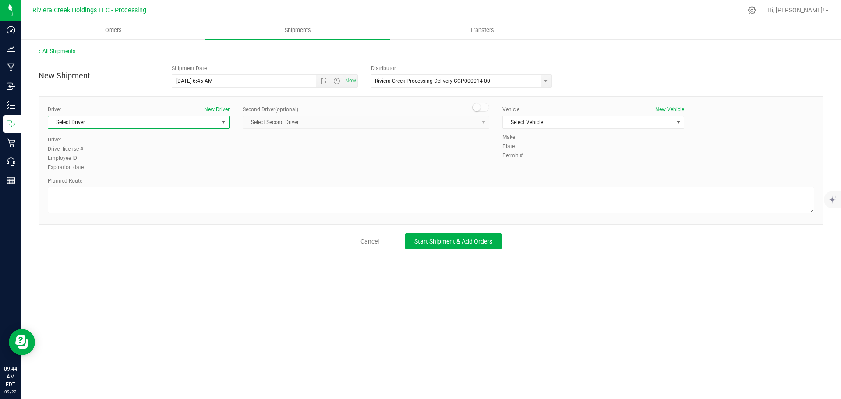
click at [102, 124] on span "Select Driver" at bounding box center [133, 122] width 170 height 12
click at [84, 181] on span "James Bednar Jr." at bounding box center [73, 184] width 40 height 11
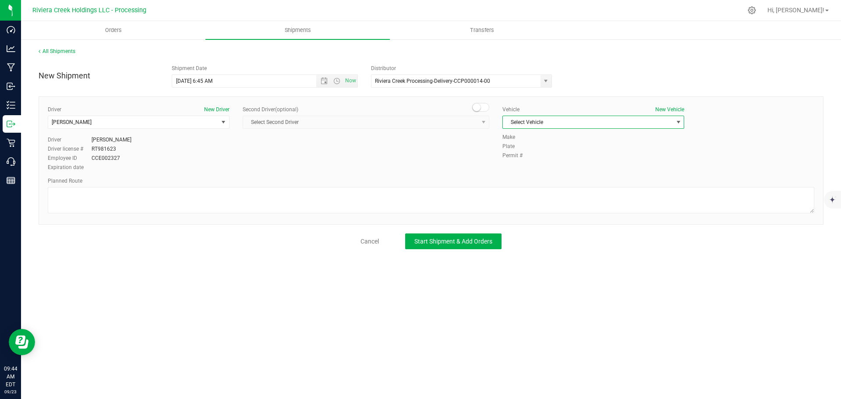
click at [536, 122] on span "Select Vehicle" at bounding box center [588, 122] width 170 height 12
click at [536, 190] on li "RAM PROMASTER 1500-PNV 1464" at bounding box center [593, 189] width 181 height 13
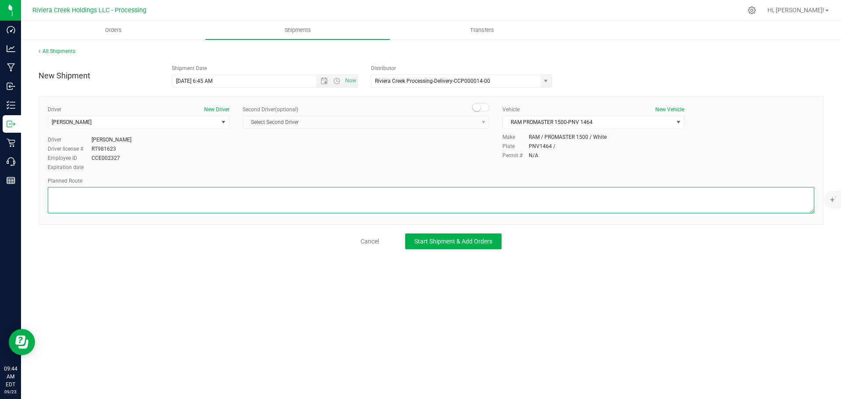
click at [230, 204] on textarea at bounding box center [431, 200] width 766 height 26
paste textarea "Head west on St Clair St toward Crescent St 187 ft St Clair St turns slightly l…"
type textarea "Head west on St Clair St toward Crescent St 187 ft St Clair St turns slightly l…"
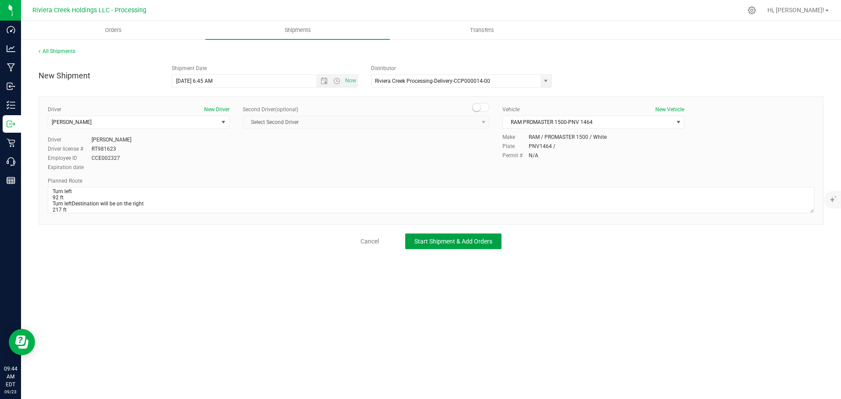
click at [472, 237] on button "Start Shipment & Add Orders" at bounding box center [453, 241] width 96 height 16
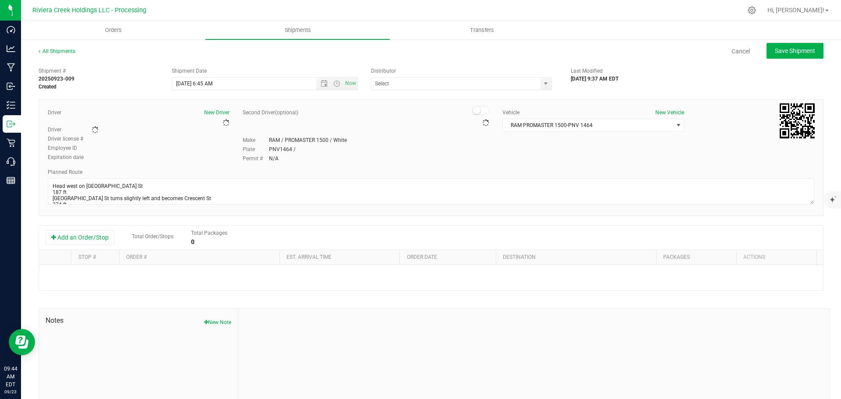
type input "Riviera Creek Processing-Delivery-CCP000014-00"
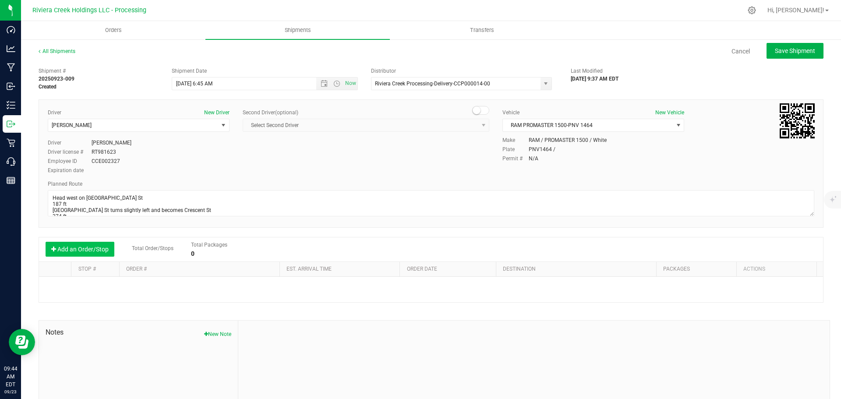
click at [79, 245] on button "Add an Order/Stop" at bounding box center [80, 249] width 69 height 15
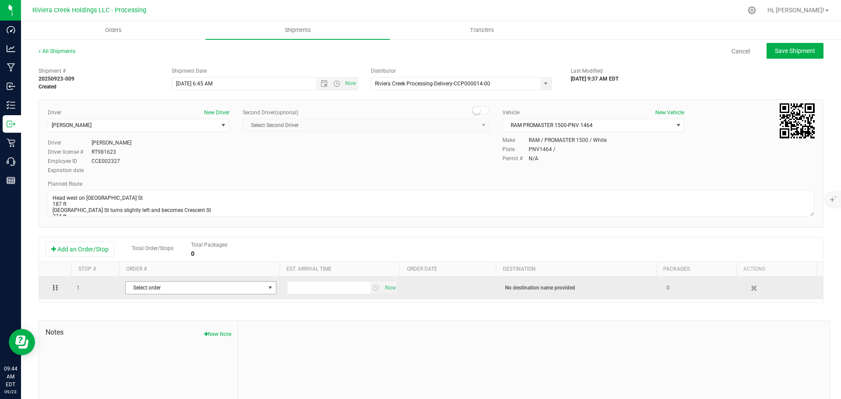
click at [235, 287] on span "Select order" at bounding box center [195, 288] width 139 height 12
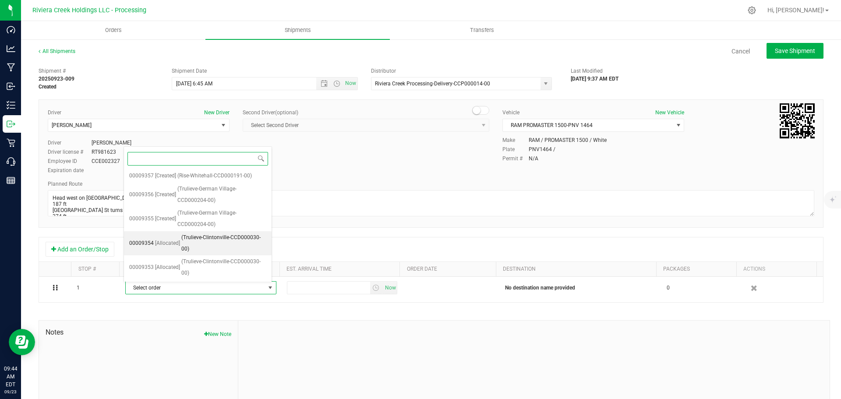
scroll to position [269, 0]
click at [207, 279] on span "(Trulieve-Westerville-CCD000034-00)" at bounding box center [221, 290] width 89 height 22
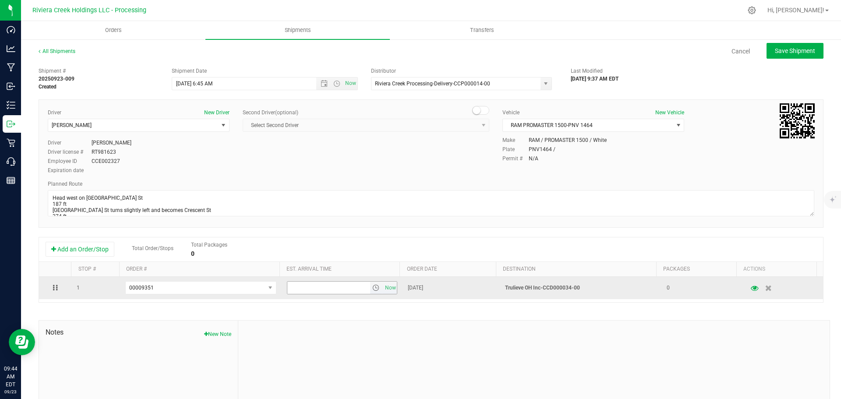
click at [372, 291] on span "select" at bounding box center [375, 287] width 7 height 7
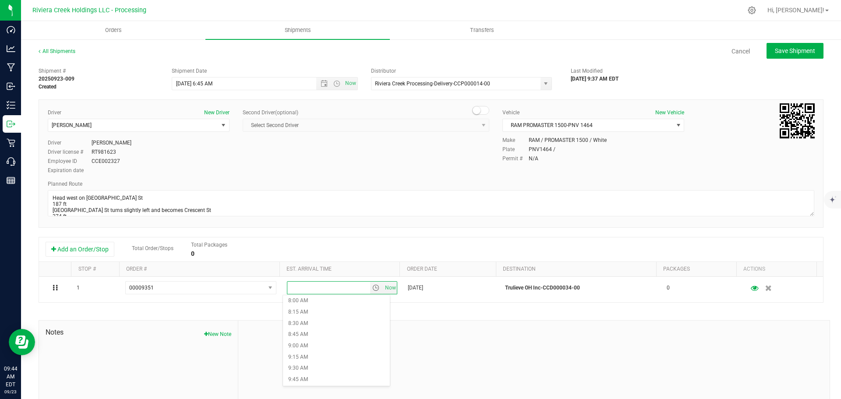
scroll to position [394, 0]
click at [302, 344] on li "9:45 AM" at bounding box center [336, 347] width 107 height 11
click at [795, 39] on ul "Orders Shipments Transfers" at bounding box center [441, 30] width 841 height 19
click at [793, 48] on span "Save Shipment" at bounding box center [795, 50] width 40 height 7
type input "9/24/2025 10:45 AM"
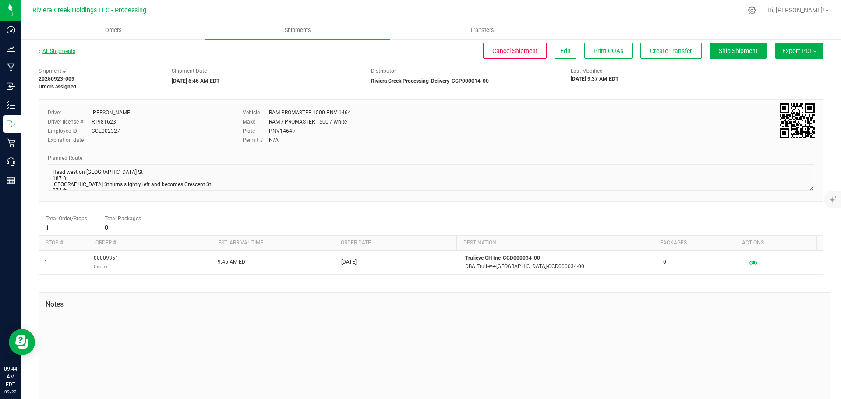
click at [65, 52] on link "All Shipments" at bounding box center [57, 51] width 37 height 6
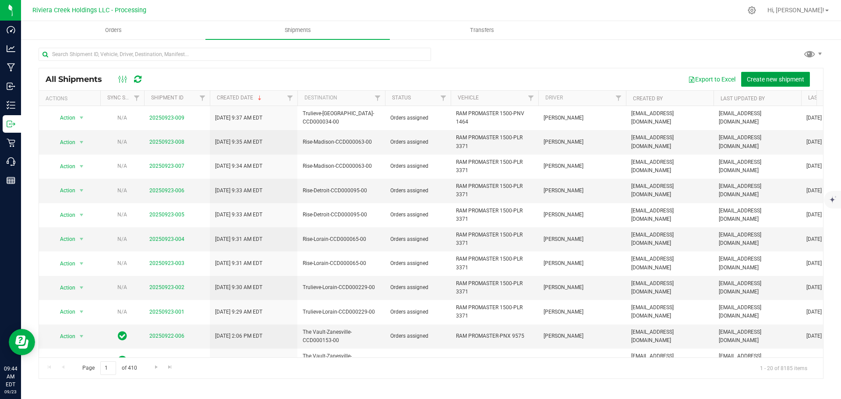
click at [773, 76] on span "Create new shipment" at bounding box center [775, 79] width 57 height 7
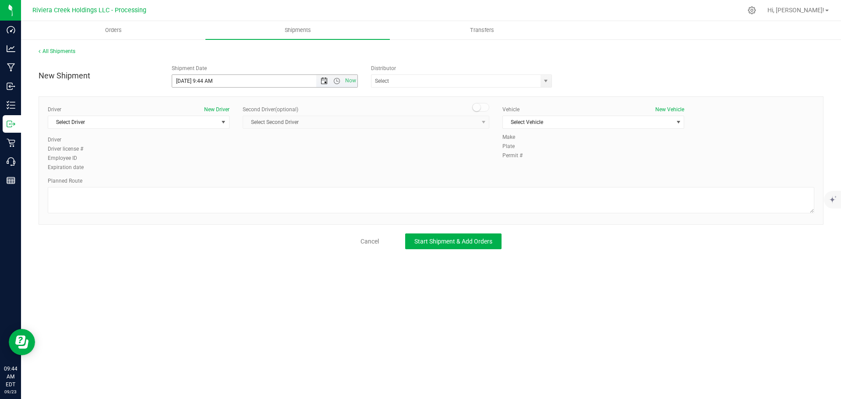
click at [325, 81] on span "Open the date view" at bounding box center [324, 80] width 7 height 7
click at [219, 171] on link "24" at bounding box center [217, 170] width 13 height 14
drag, startPoint x: 213, startPoint y: 85, endPoint x: 203, endPoint y: 87, distance: 10.3
click at [203, 87] on span "9/24/2025 9:44 AM Now" at bounding box center [265, 80] width 187 height 13
click at [547, 82] on span "select" at bounding box center [545, 80] width 7 height 7
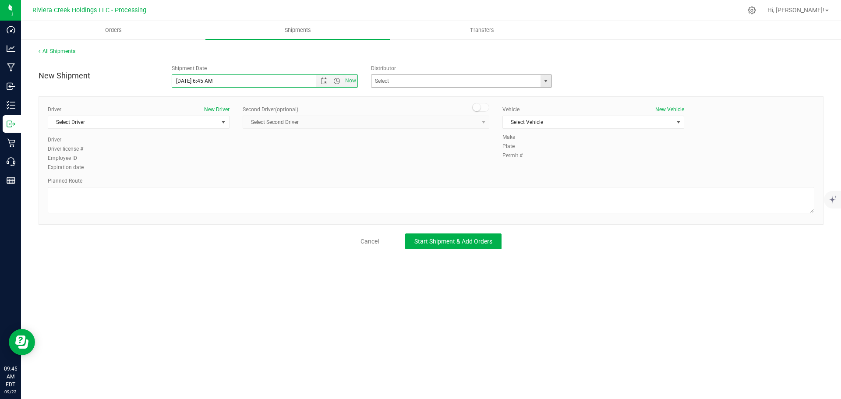
type input "9/24/2025 6:45 AM"
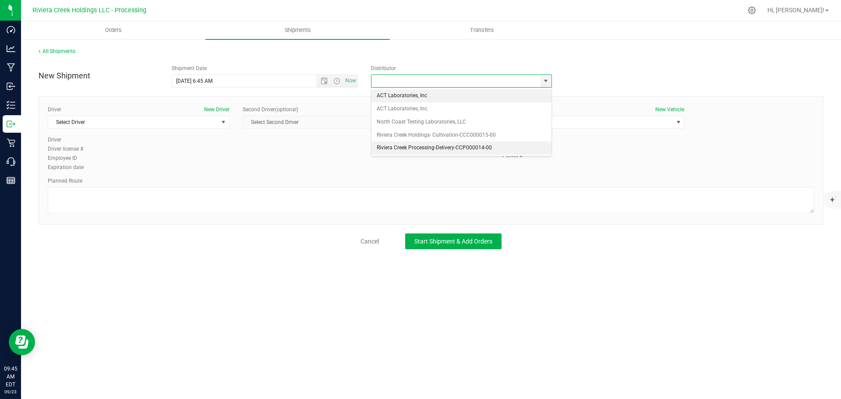
click at [392, 149] on li "Riviera Creek Processing-Delivery-CCP000014-00" at bounding box center [461, 147] width 180 height 13
type input "Riviera Creek Processing-Delivery-CCP000014-00"
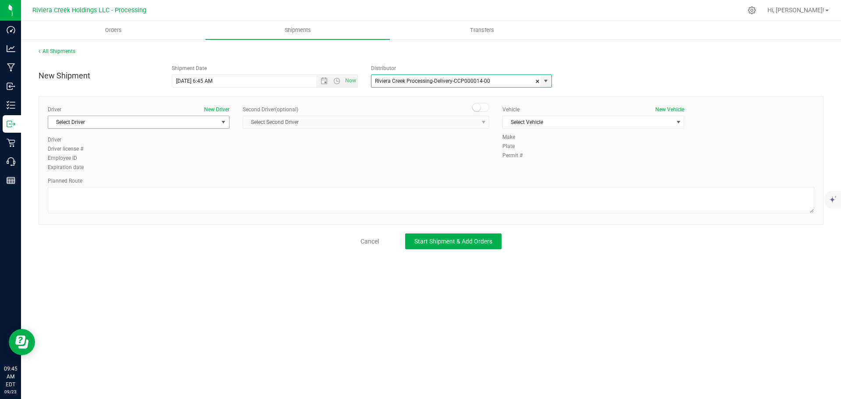
click at [126, 126] on span "Select Driver" at bounding box center [133, 122] width 170 height 12
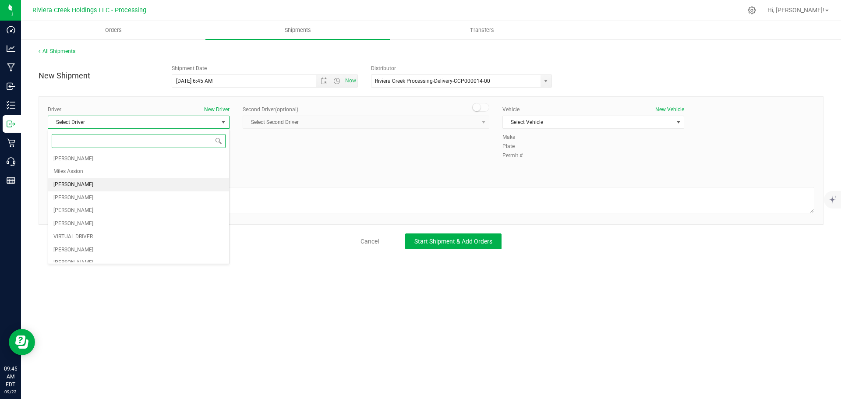
click at [73, 182] on span "James Bednar Jr." at bounding box center [73, 184] width 40 height 11
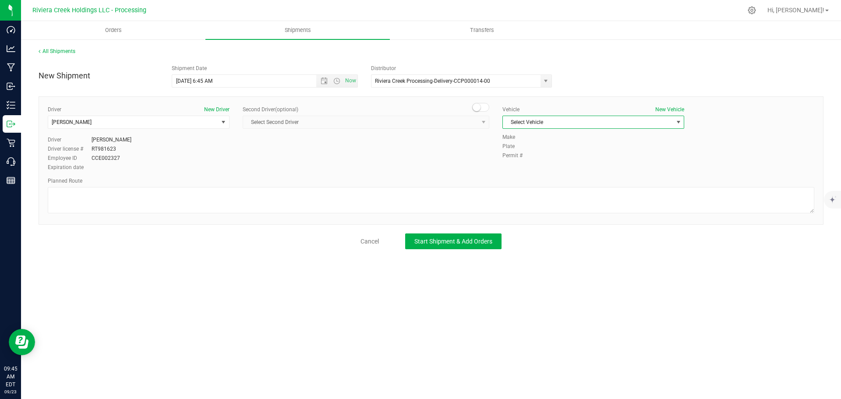
click at [522, 125] on span "Select Vehicle" at bounding box center [588, 122] width 170 height 12
click at [529, 189] on li "RAM PROMASTER 1500-PNV 1464" at bounding box center [593, 189] width 181 height 13
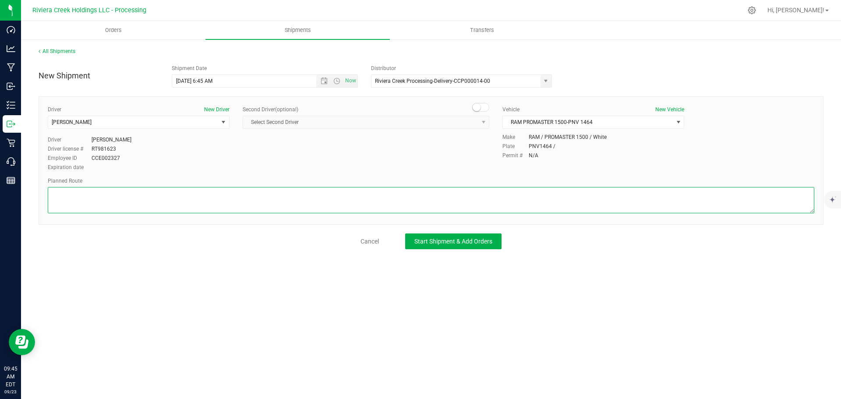
click at [134, 195] on textarea at bounding box center [431, 200] width 766 height 26
paste textarea "Head west on St Clair St toward Crescent St 187 ft St Clair St turns slightly l…"
type textarea "Head west on St Clair St toward Crescent St 187 ft St Clair St turns slightly l…"
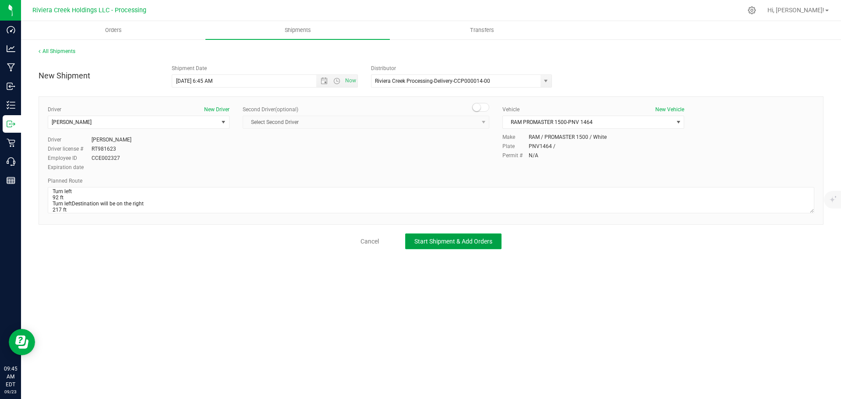
click at [435, 243] on span "Start Shipment & Add Orders" at bounding box center [453, 241] width 78 height 7
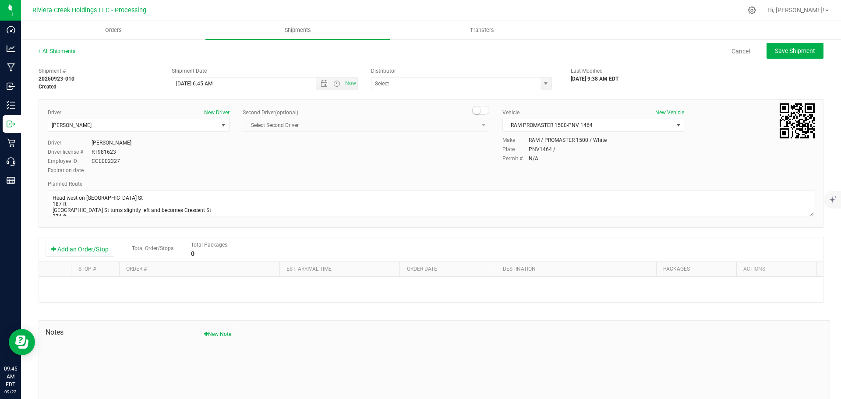
type input "Riviera Creek Processing-Delivery-CCP000014-00"
click at [89, 252] on button "Add an Order/Stop" at bounding box center [80, 249] width 69 height 15
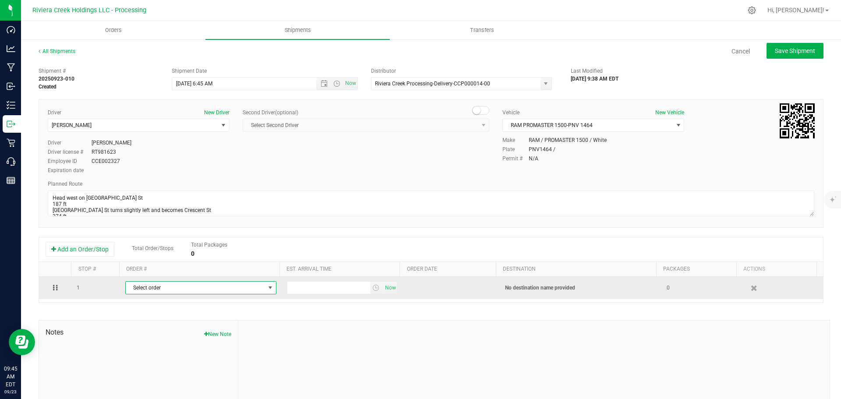
click at [183, 293] on span "Select order" at bounding box center [195, 288] width 139 height 12
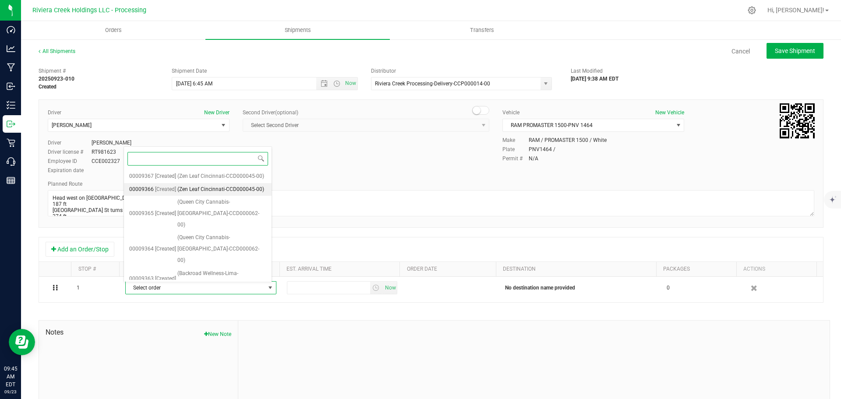
scroll to position [245, 0]
click at [201, 279] on span "(Trulieve-Westerville-CCD000034-00)" at bounding box center [221, 290] width 89 height 22
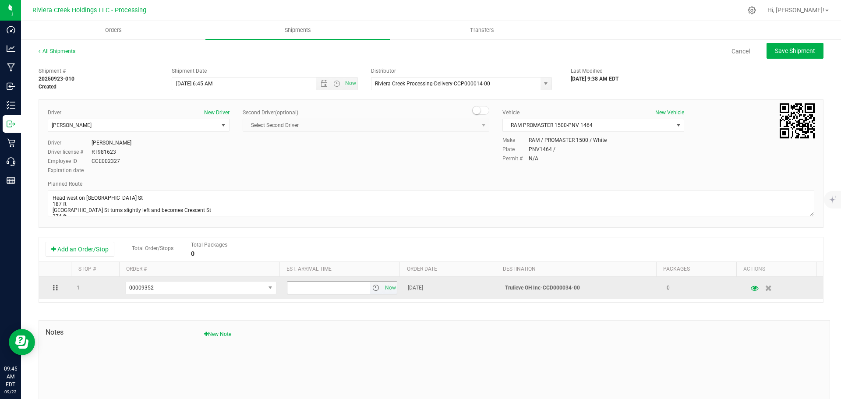
click at [372, 290] on span "select" at bounding box center [375, 287] width 7 height 7
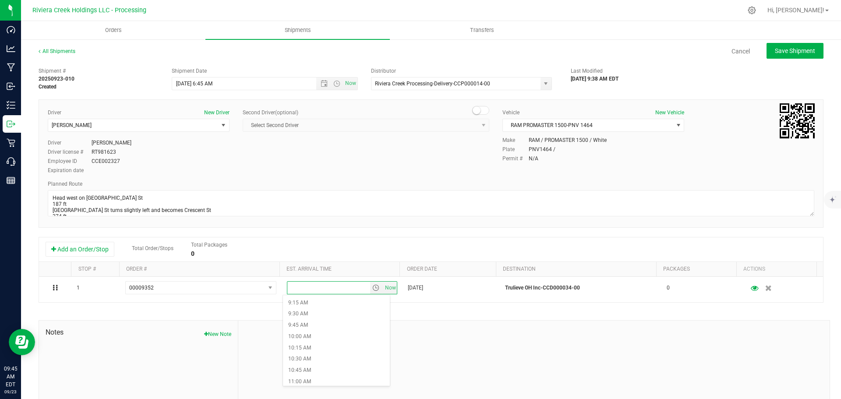
scroll to position [438, 0]
click at [303, 306] on li "9:45 AM" at bounding box center [336, 303] width 107 height 11
click at [768, 46] on button "Save Shipment" at bounding box center [794, 51] width 57 height 16
type input "9/24/2025 10:45 AM"
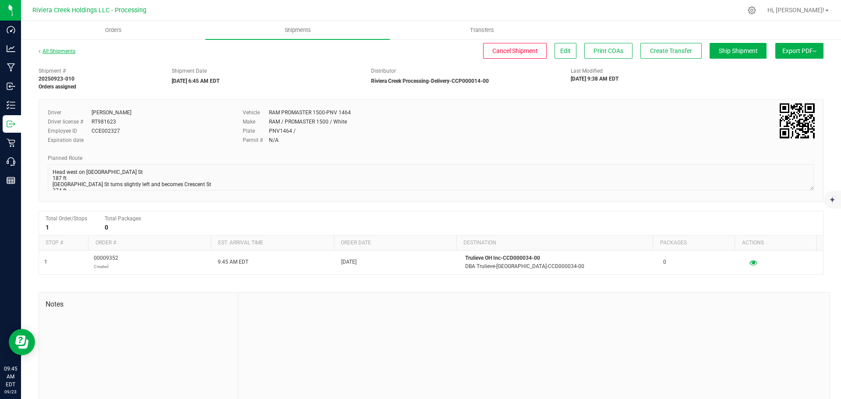
click at [56, 54] on link "All Shipments" at bounding box center [57, 51] width 37 height 6
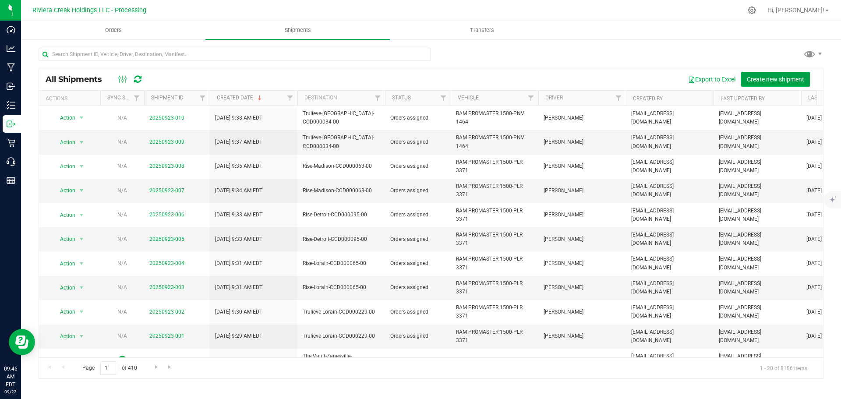
click at [751, 78] on span "Create new shipment" at bounding box center [775, 79] width 57 height 7
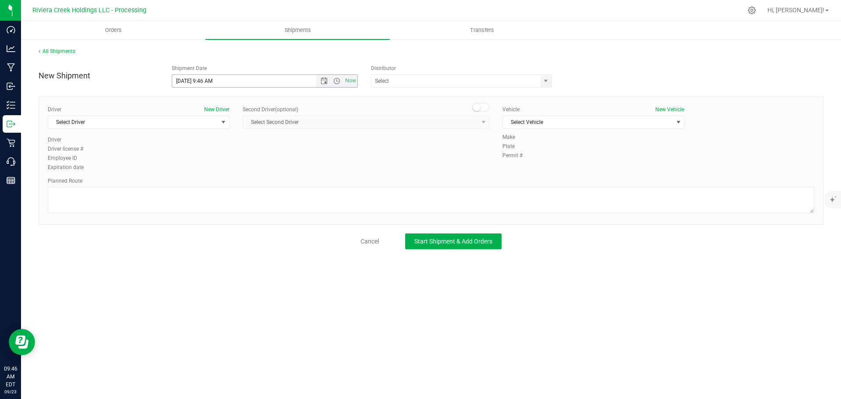
click at [324, 86] on span "Now" at bounding box center [336, 81] width 41 height 12
click at [325, 78] on span "Open the date view" at bounding box center [324, 80] width 7 height 7
click at [218, 172] on link "24" at bounding box center [217, 170] width 13 height 14
drag, startPoint x: 212, startPoint y: 80, endPoint x: 204, endPoint y: 85, distance: 10.2
click at [204, 85] on input "9/24/2025 9:46 AM" at bounding box center [251, 81] width 159 height 12
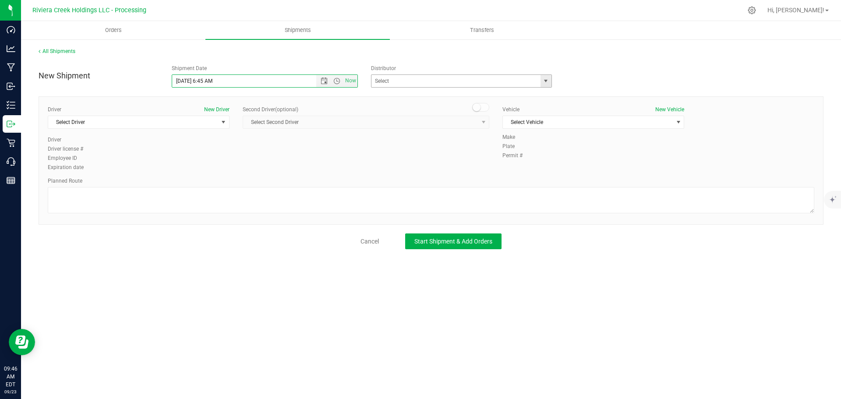
click at [547, 81] on span "select" at bounding box center [545, 80] width 7 height 7
type input "9/24/2025 6:45 AM"
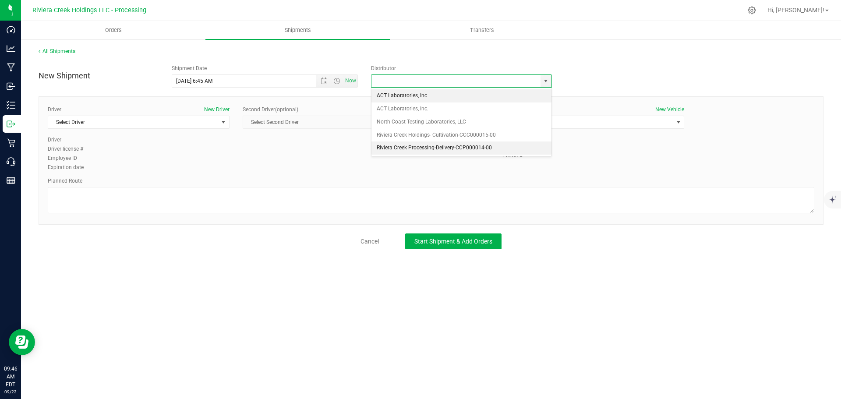
drag, startPoint x: 408, startPoint y: 148, endPoint x: 391, endPoint y: 147, distance: 17.6
click at [408, 148] on li "Riviera Creek Processing-Delivery-CCP000014-00" at bounding box center [461, 147] width 180 height 13
type input "Riviera Creek Processing-Delivery-CCP000014-00"
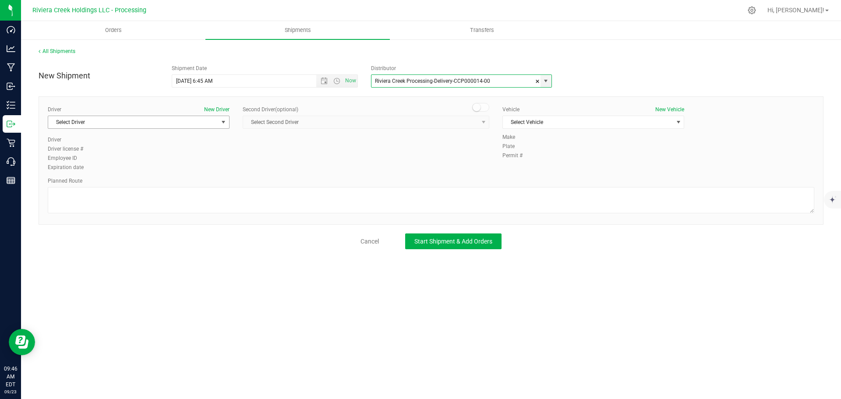
click at [137, 125] on span "Select Driver" at bounding box center [133, 122] width 170 height 12
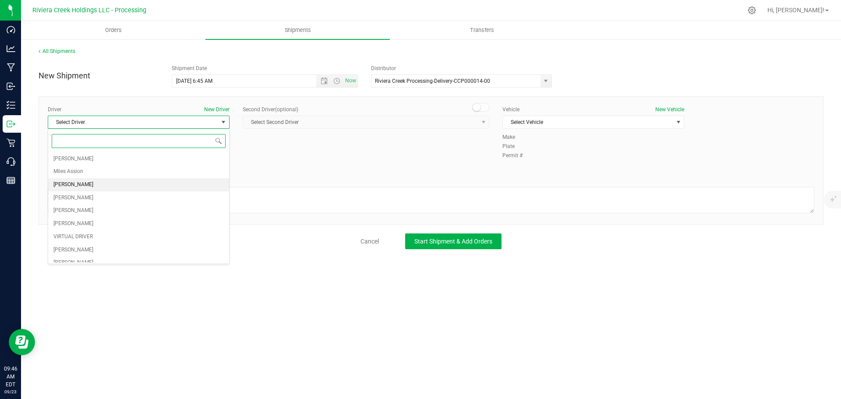
click at [80, 185] on span "James Bednar Jr." at bounding box center [73, 184] width 40 height 11
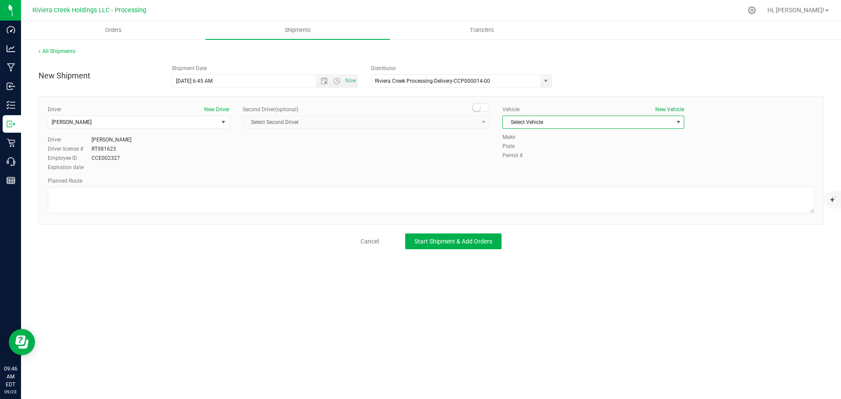
click at [548, 124] on span "Select Vehicle" at bounding box center [588, 122] width 170 height 12
click at [551, 185] on li "RAM PROMASTER 1500-PNV 1464" at bounding box center [593, 189] width 181 height 13
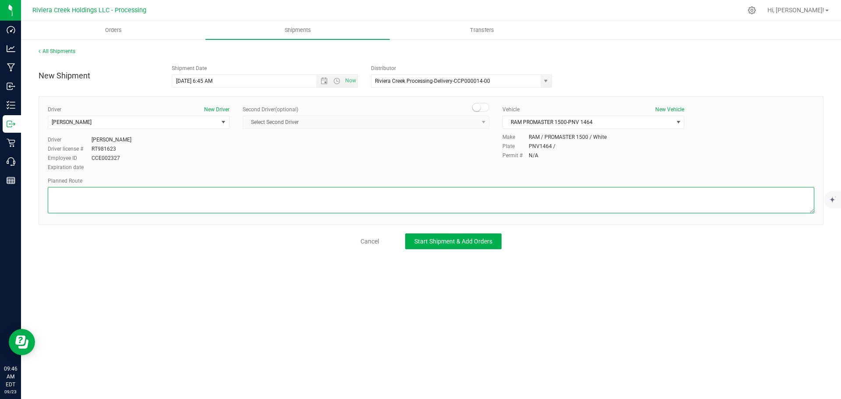
click at [126, 205] on textarea at bounding box center [431, 200] width 766 height 26
paste textarea "Head east 217 ft Turn right toward Sancus Blvd 92 ft Turn right toward Sancus B…"
type textarea "Head east 217 ft Turn right toward Sancus Blvd 92 ft Turn right toward Sancus B…"
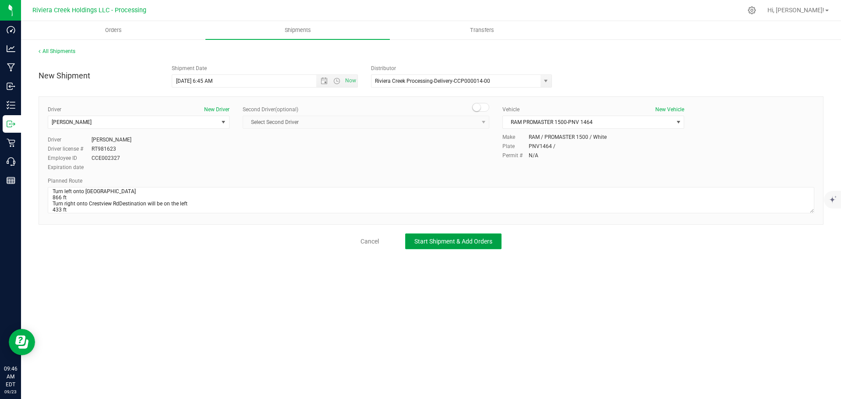
click at [429, 247] on button "Start Shipment & Add Orders" at bounding box center [453, 241] width 96 height 16
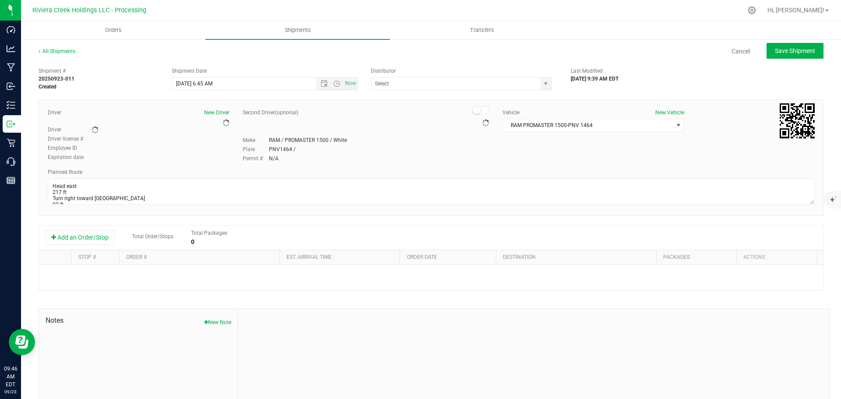
type input "Riviera Creek Processing-Delivery-CCP000014-00"
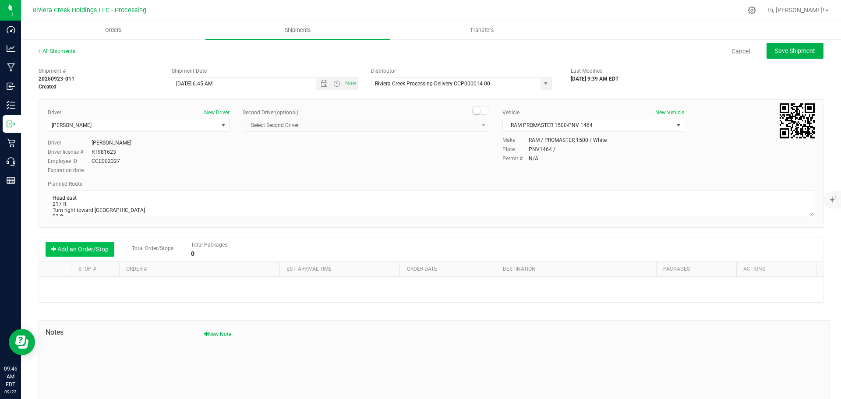
click at [78, 247] on button "Add an Order/Stop" at bounding box center [80, 249] width 69 height 15
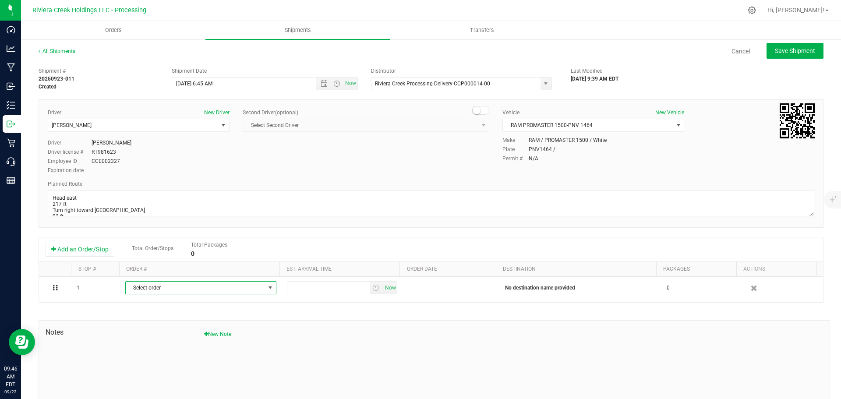
click at [186, 290] on span "Select order" at bounding box center [195, 288] width 139 height 12
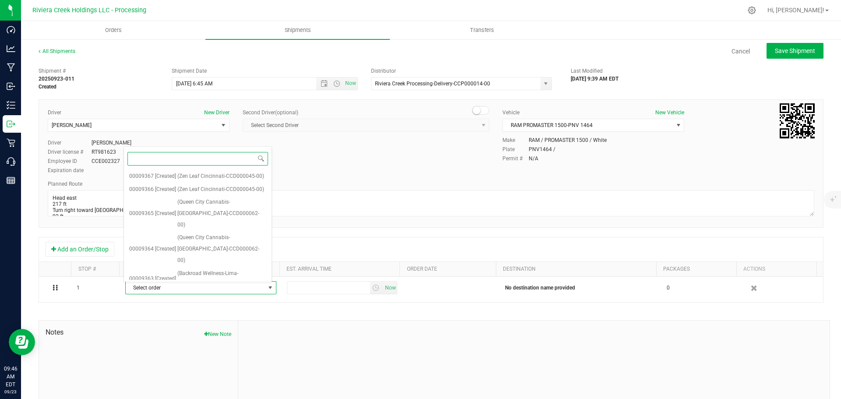
scroll to position [220, 0]
click at [205, 279] on span "(Trulieve-Clintonville-CCD000030-00)" at bounding box center [223, 290] width 85 height 22
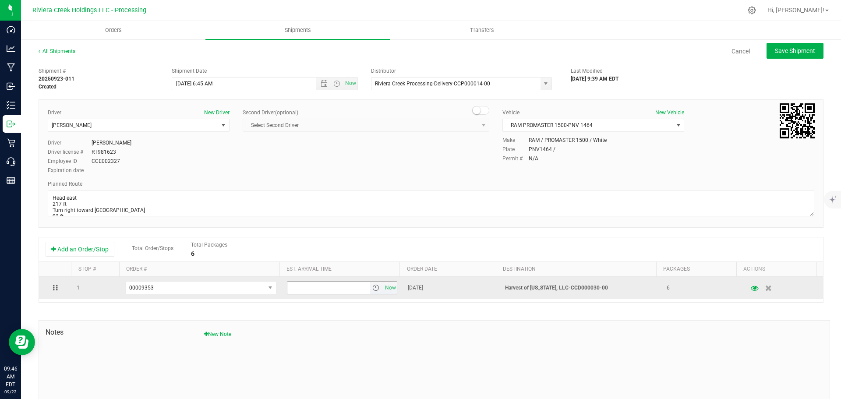
click at [372, 290] on span "select" at bounding box center [375, 287] width 7 height 7
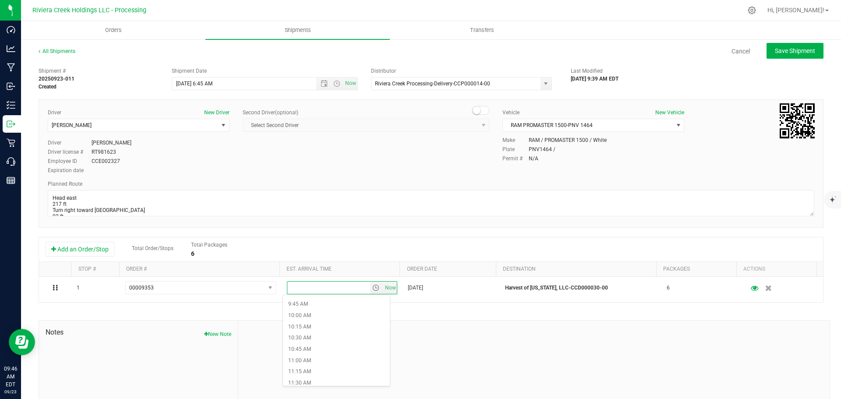
scroll to position [438, 0]
click at [310, 337] on li "10:30 AM" at bounding box center [336, 336] width 107 height 11
click at [775, 48] on span "Save Shipment" at bounding box center [795, 50] width 40 height 7
type input "9/24/2025 10:45 AM"
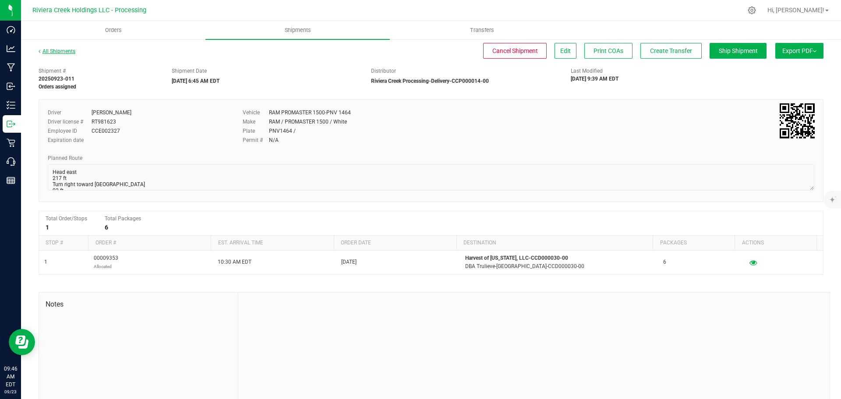
click at [57, 53] on link "All Shipments" at bounding box center [57, 51] width 37 height 6
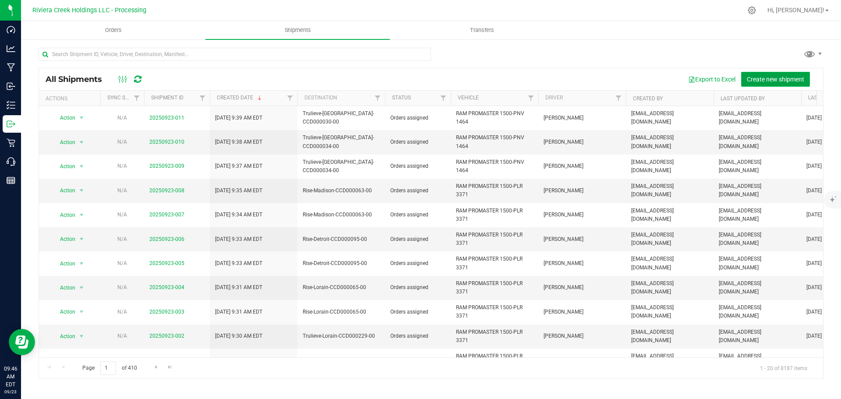
click at [764, 78] on span "Create new shipment" at bounding box center [775, 79] width 57 height 7
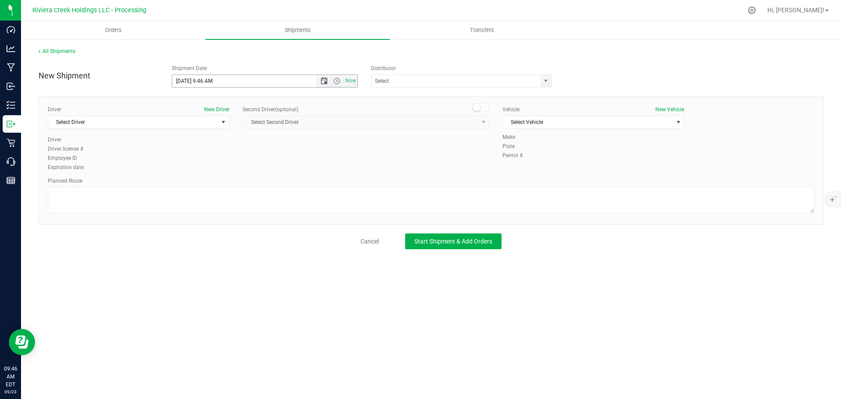
click at [322, 83] on span "Open the date view" at bounding box center [324, 80] width 7 height 7
drag, startPoint x: 216, startPoint y: 169, endPoint x: 216, endPoint y: 146, distance: 22.3
click at [216, 169] on link "24" at bounding box center [217, 170] width 13 height 14
drag, startPoint x: 211, startPoint y: 83, endPoint x: 203, endPoint y: 87, distance: 9.2
click at [203, 87] on span "9/24/2025 9:46 AM Now" at bounding box center [265, 80] width 187 height 13
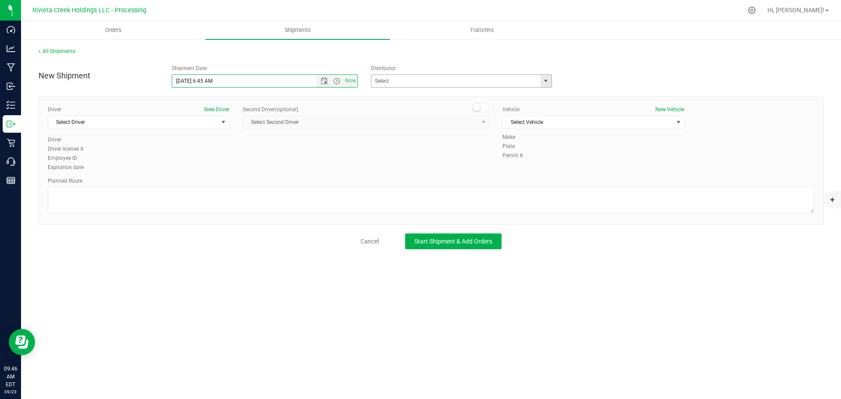
click at [547, 83] on span "select" at bounding box center [545, 80] width 7 height 7
type input "9/24/2025 6:45 AM"
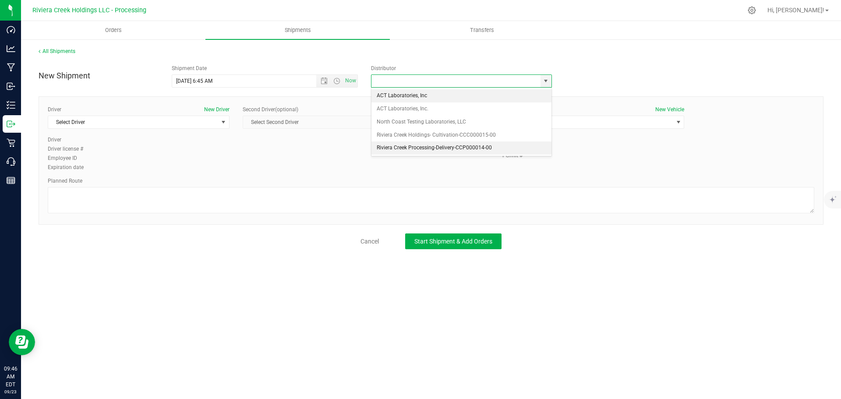
drag, startPoint x: 409, startPoint y: 147, endPoint x: 401, endPoint y: 148, distance: 7.6
click at [408, 147] on li "Riviera Creek Processing-Delivery-CCP000014-00" at bounding box center [461, 147] width 180 height 13
type input "Riviera Creek Processing-Delivery-CCP000014-00"
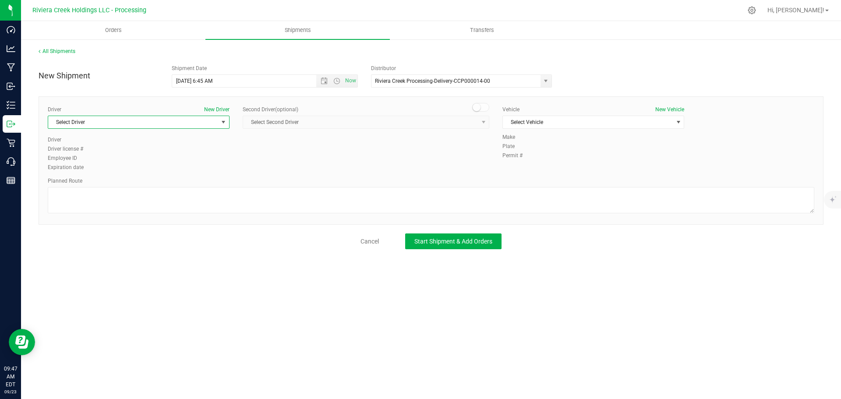
click at [178, 124] on span "Select Driver" at bounding box center [133, 122] width 170 height 12
click at [85, 181] on span "James Bednar Jr." at bounding box center [73, 184] width 40 height 11
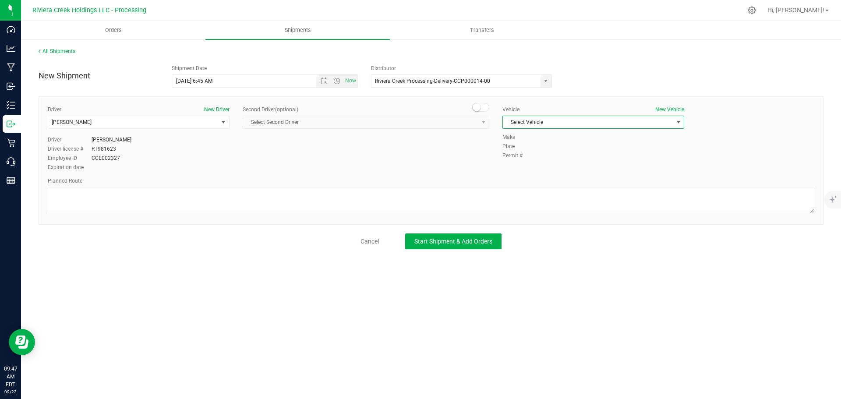
click at [544, 120] on span "Select Vehicle" at bounding box center [588, 122] width 170 height 12
click at [544, 188] on li "RAM PROMASTER 1500-PNV 1464" at bounding box center [593, 189] width 181 height 13
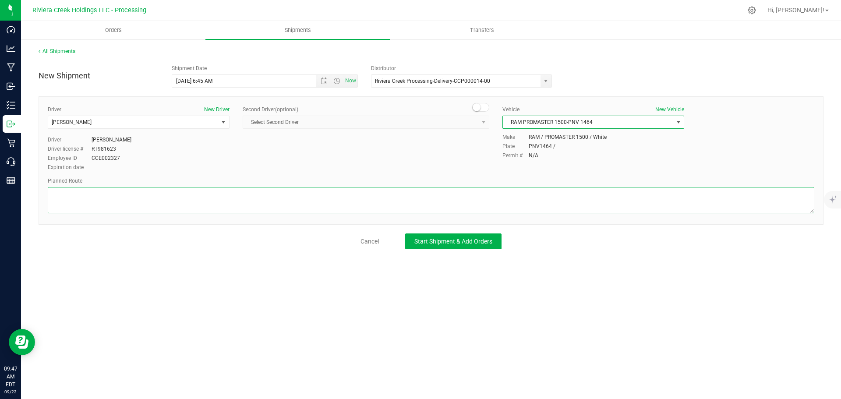
click at [324, 204] on textarea at bounding box center [431, 200] width 766 height 26
paste textarea "Head east 217 ft Turn right toward Sancus Blvd 92 ft Turn right toward Sancus B…"
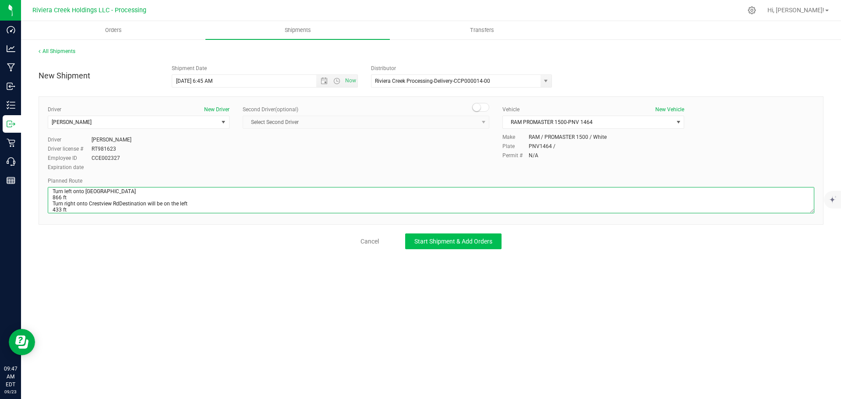
type textarea "Head east 217 ft Turn right toward Sancus Blvd 92 ft Turn right toward Sancus B…"
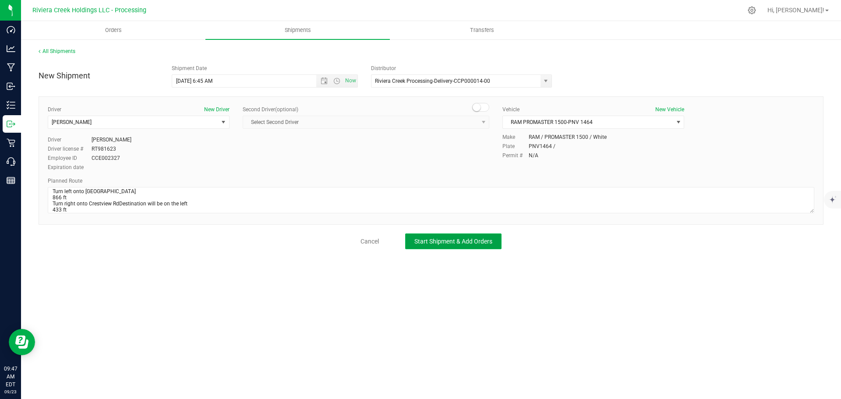
click at [417, 240] on span "Start Shipment & Add Orders" at bounding box center [453, 241] width 78 height 7
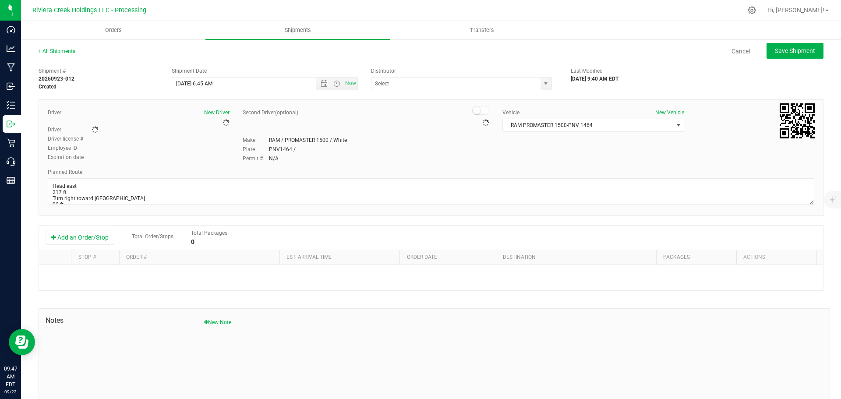
type input "Riviera Creek Processing-Delivery-CCP000014-00"
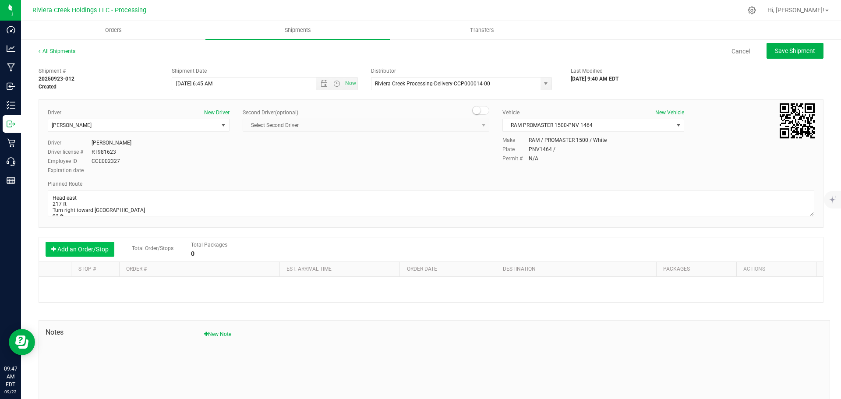
click at [79, 251] on button "Add an Order/Stop" at bounding box center [80, 249] width 69 height 15
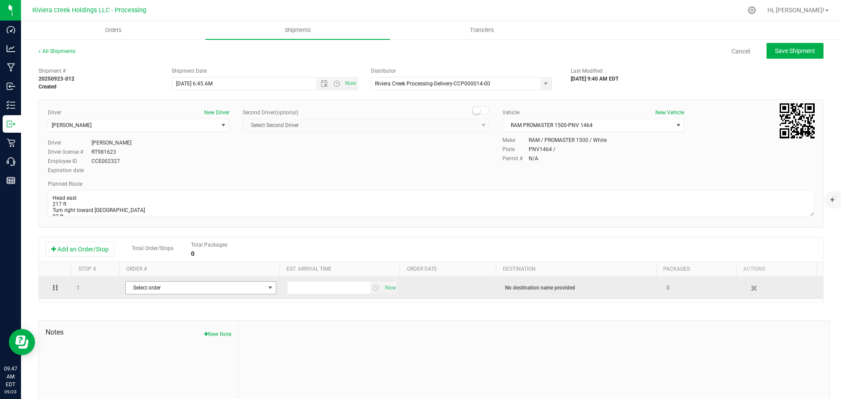
click at [138, 289] on span "Select order" at bounding box center [195, 288] width 139 height 12
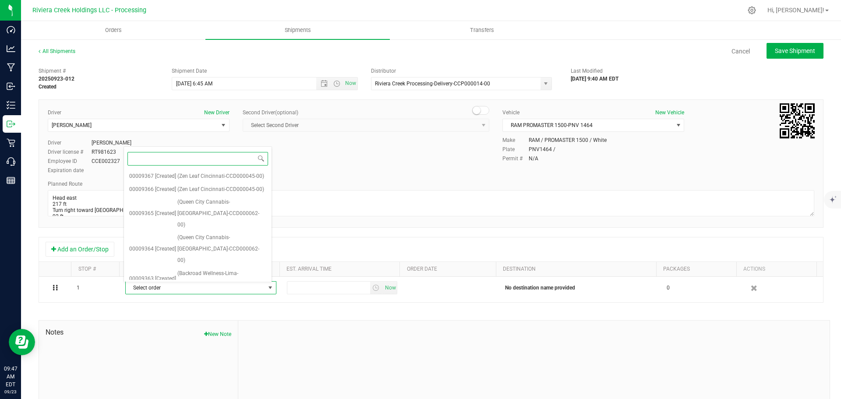
scroll to position [196, 0]
click at [225, 279] on span "(Trulieve-Clintonville-CCD000030-00)" at bounding box center [223, 290] width 85 height 22
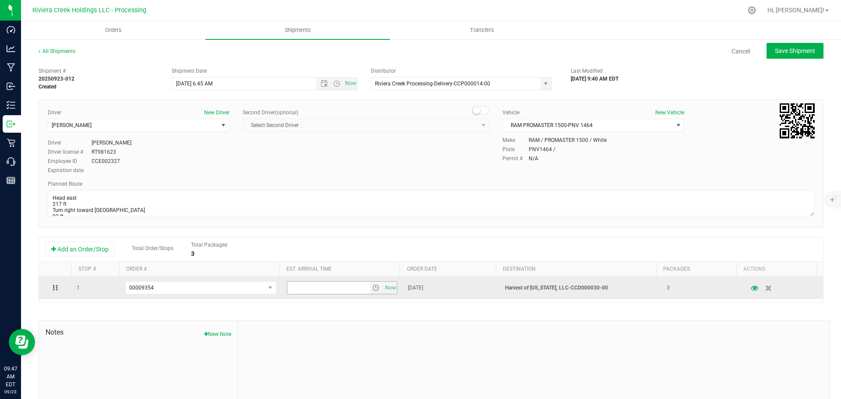
click at [372, 289] on span "select" at bounding box center [375, 287] width 7 height 7
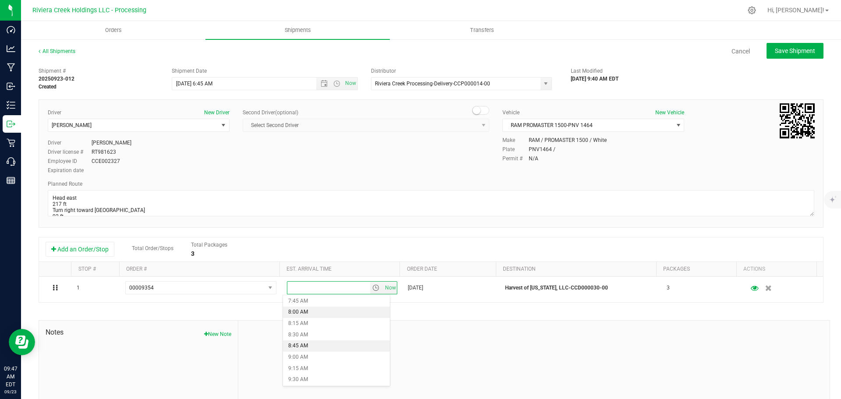
scroll to position [394, 0]
click at [306, 379] on li "10:30 AM" at bounding box center [336, 380] width 107 height 11
click at [775, 49] on span "Save Shipment" at bounding box center [795, 50] width 40 height 7
type input "9/24/2025 10:45 AM"
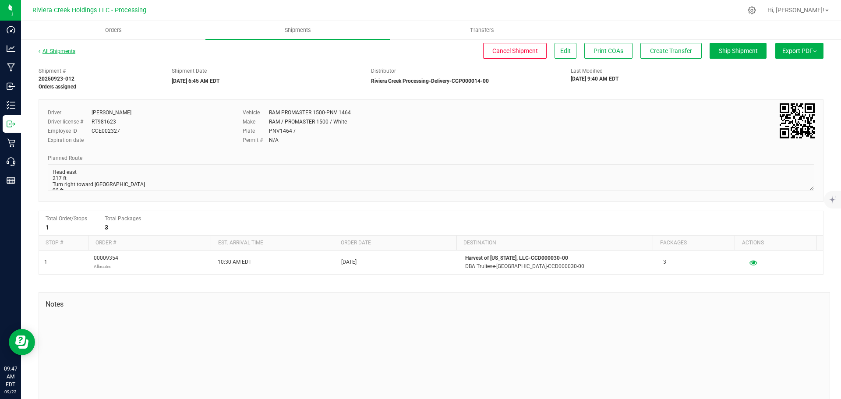
click at [59, 51] on link "All Shipments" at bounding box center [57, 51] width 37 height 6
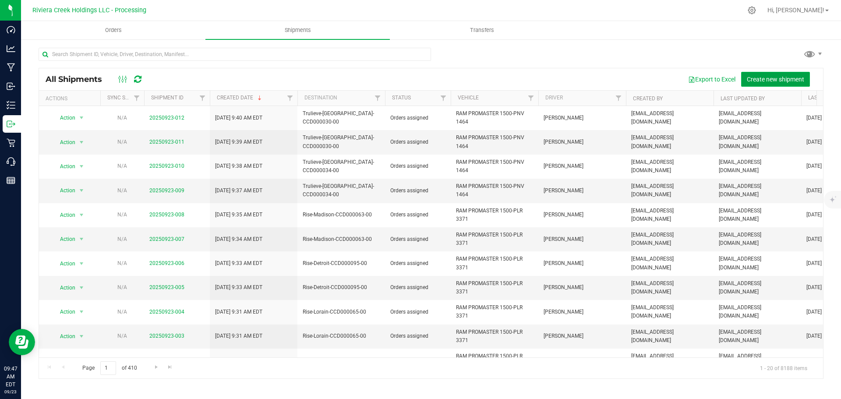
click at [760, 76] on span "Create new shipment" at bounding box center [775, 79] width 57 height 7
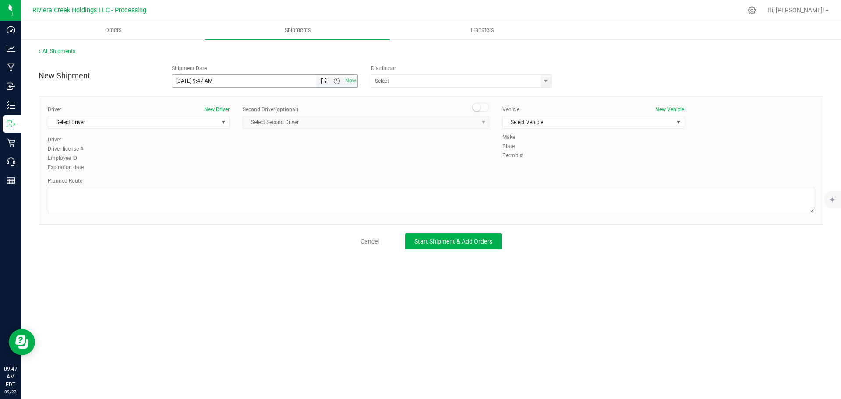
click at [323, 79] on span "Open the date view" at bounding box center [324, 80] width 7 height 7
click at [242, 170] on link "26" at bounding box center [243, 170] width 13 height 14
click at [324, 81] on span "Open the date view" at bounding box center [324, 80] width 7 height 7
click at [218, 166] on link "24" at bounding box center [217, 170] width 13 height 14
drag, startPoint x: 214, startPoint y: 79, endPoint x: 203, endPoint y: 82, distance: 11.4
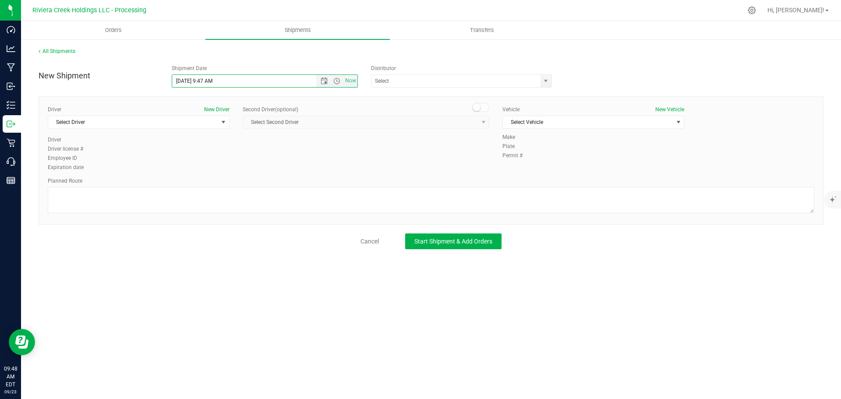
click at [203, 82] on input "9/24/2025 9:47 AM" at bounding box center [251, 81] width 159 height 12
click at [545, 81] on span "select" at bounding box center [545, 80] width 7 height 7
type input "9/24/2025 6:45 AM"
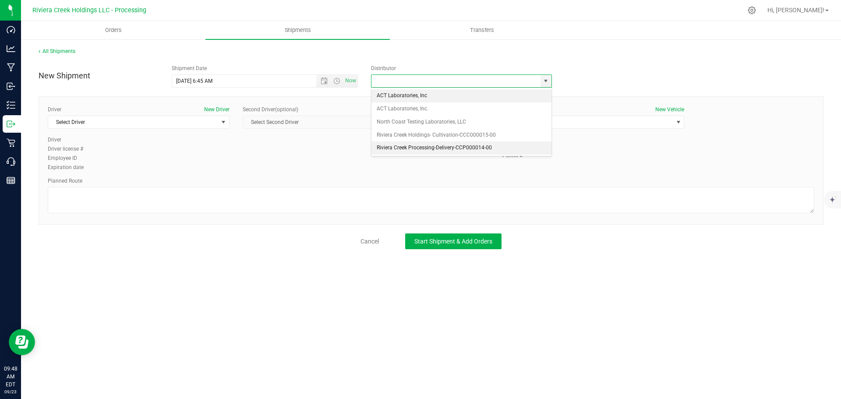
click at [378, 148] on li "Riviera Creek Processing-Delivery-CCP000014-00" at bounding box center [461, 147] width 180 height 13
type input "Riviera Creek Processing-Delivery-CCP000014-00"
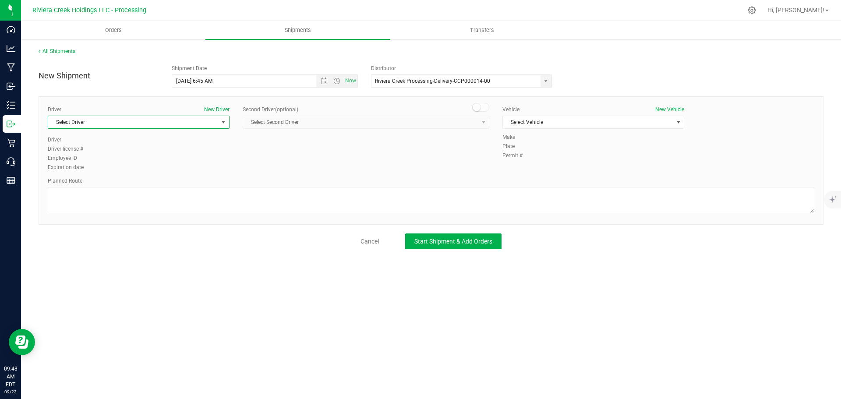
click at [70, 125] on span "Select Driver" at bounding box center [133, 122] width 170 height 12
click at [62, 186] on span "James Bednar Jr." at bounding box center [73, 184] width 40 height 11
click at [516, 116] on span "Select Vehicle" at bounding box center [588, 122] width 170 height 12
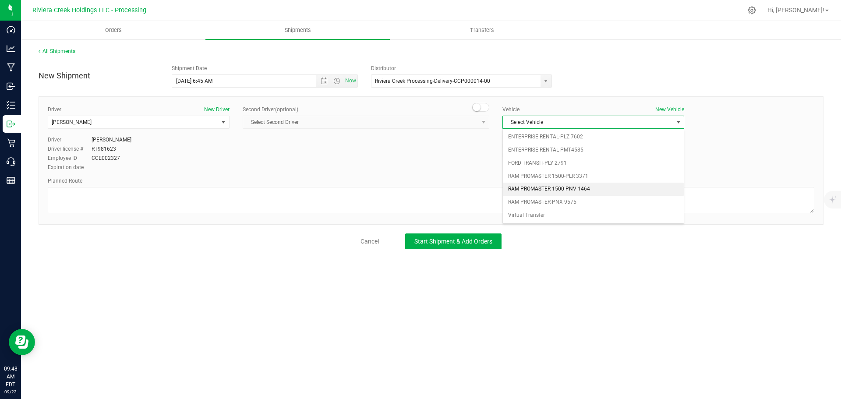
click at [570, 186] on li "RAM PROMASTER 1500-PNV 1464" at bounding box center [593, 189] width 181 height 13
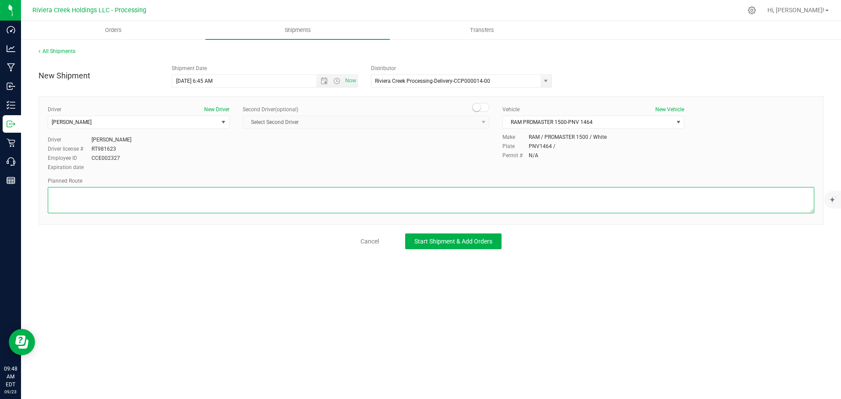
click at [81, 194] on textarea at bounding box center [431, 200] width 766 height 26
paste textarea "Head east 217 ft Turn right toward Sancus Blvd 92 ft Turn right toward Sancus B…"
type textarea "Head east 217 ft Turn right toward Sancus Blvd 92 ft Turn right toward Sancus B…"
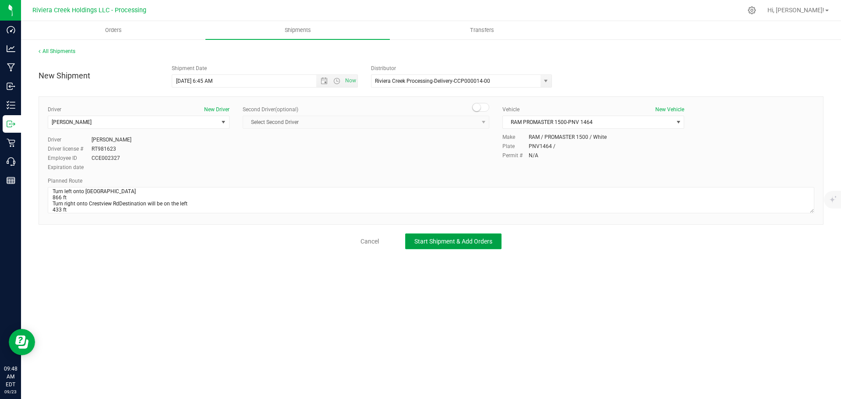
click at [434, 243] on span "Start Shipment & Add Orders" at bounding box center [453, 241] width 78 height 7
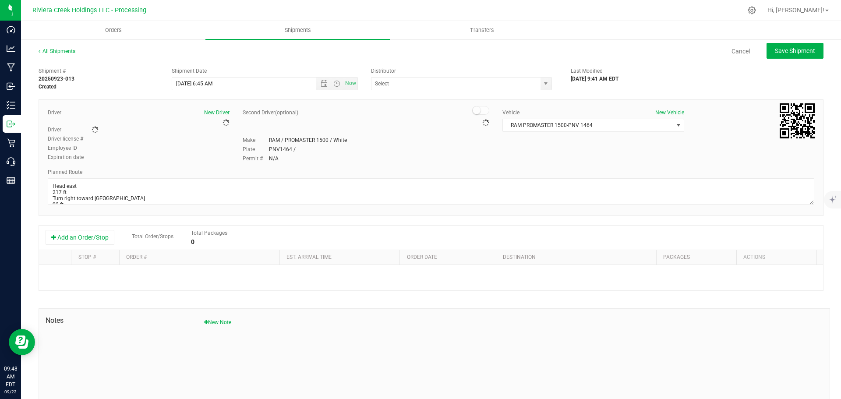
type input "Riviera Creek Processing-Delivery-CCP000014-00"
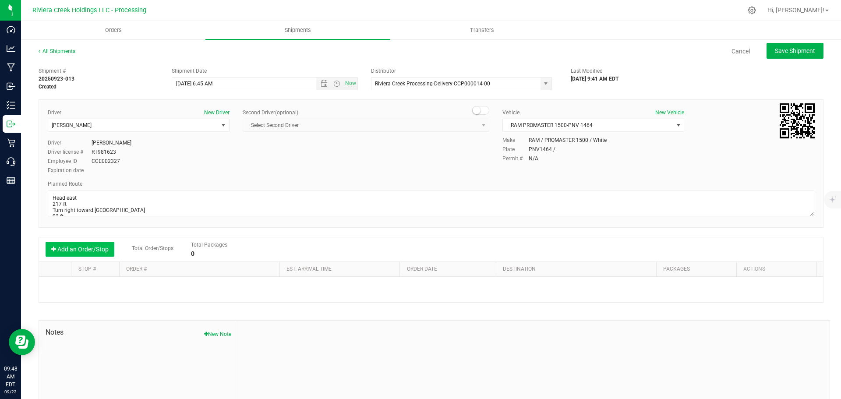
click at [99, 250] on button "Add an Order/Stop" at bounding box center [80, 249] width 69 height 15
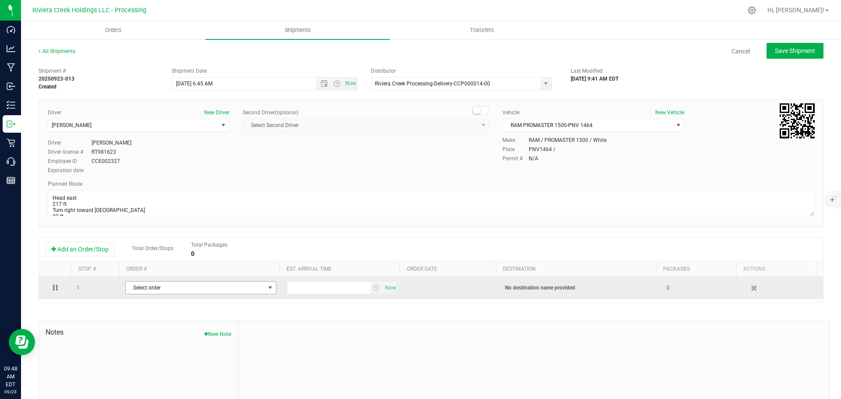
click at [159, 287] on span "Select order" at bounding box center [195, 288] width 139 height 12
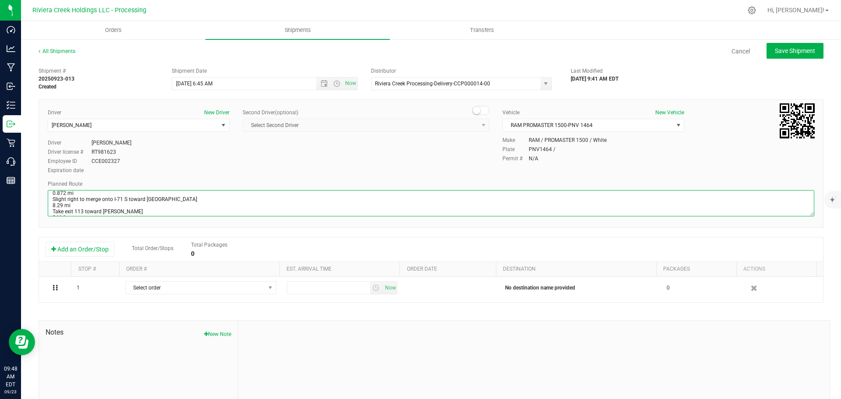
scroll to position [118, 0]
drag, startPoint x: 52, startPoint y: 195, endPoint x: 303, endPoint y: 257, distance: 259.1
click at [303, 257] on div "Shipment # 20250923-013 Created Shipment Date 9/24/2025 6:45 AM Now Distributor…" at bounding box center [431, 250] width 785 height 375
paste textarea "west on Crestview Rd toward N High St 112 ft Turn right onto N High St 568 ft T…"
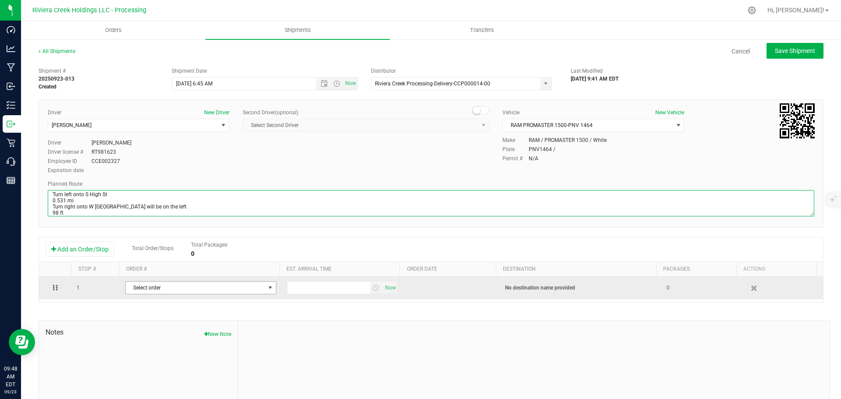
type textarea "Head west on Crestview Rd toward N High St 112 ft Turn right onto N High St 568…"
click at [267, 288] on span "select" at bounding box center [270, 287] width 7 height 7
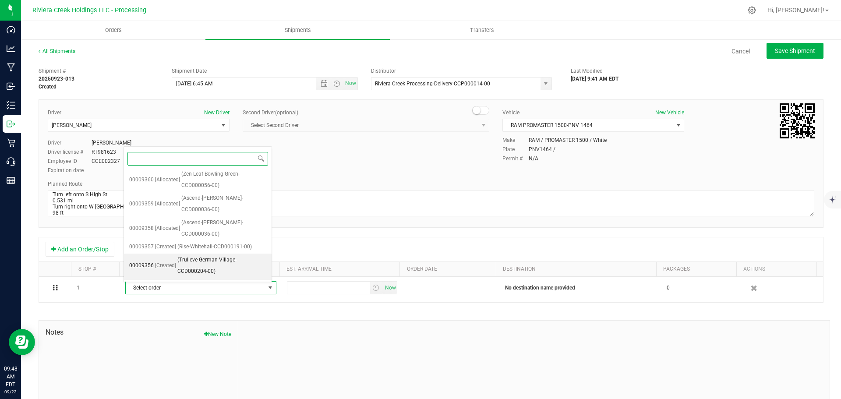
scroll to position [172, 0]
click at [192, 279] on span "(Trulieve-German Village-CCD000204-00)" at bounding box center [221, 290] width 89 height 22
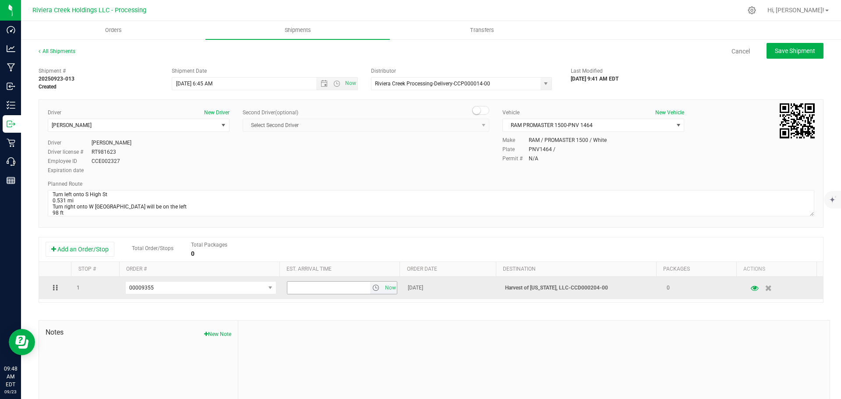
click at [372, 289] on span "select" at bounding box center [375, 287] width 7 height 7
click at [372, 286] on span "select" at bounding box center [375, 287] width 7 height 7
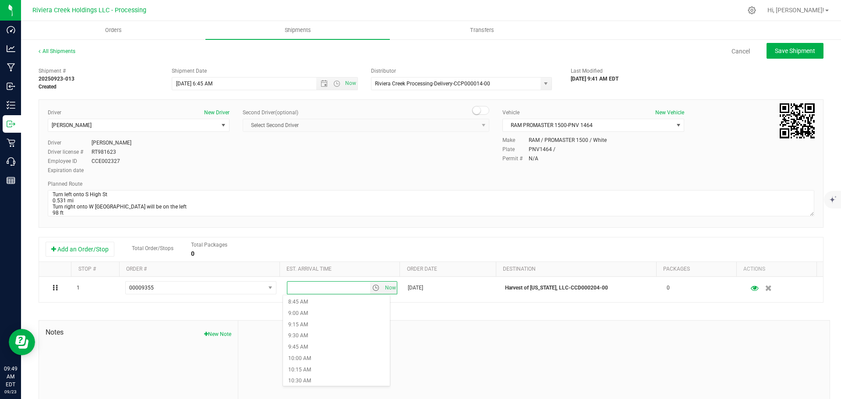
scroll to position [438, 0]
click at [308, 367] on li "11:15 AM" at bounding box center [336, 370] width 107 height 11
click at [775, 49] on span "Save Shipment" at bounding box center [795, 50] width 40 height 7
type input "9/24/2025 10:45 AM"
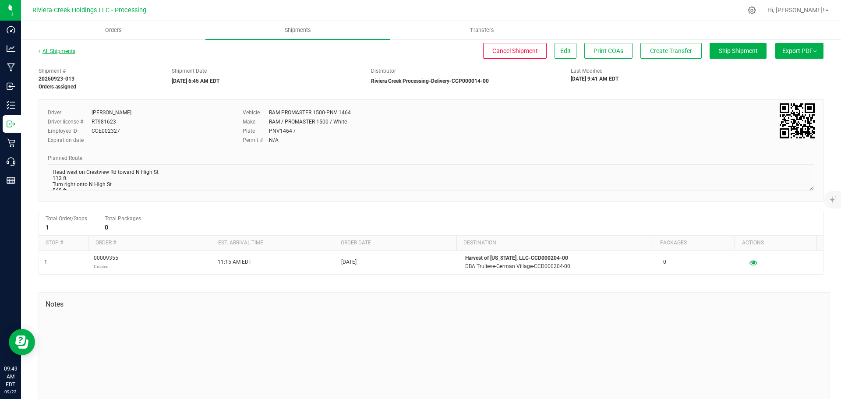
click at [56, 53] on link "All Shipments" at bounding box center [57, 51] width 37 height 6
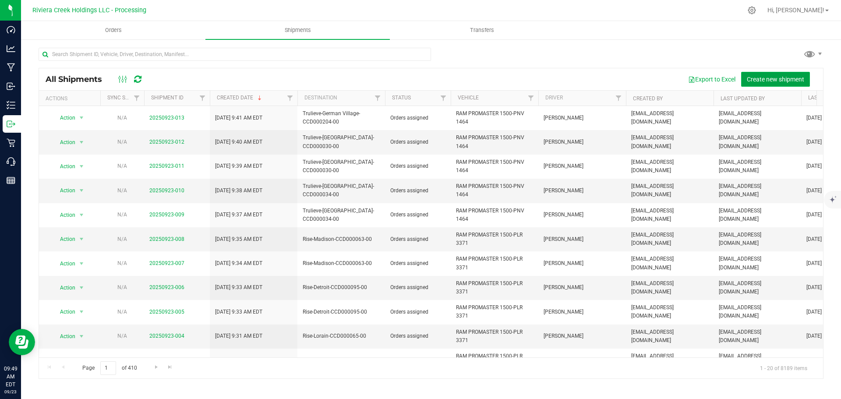
click at [747, 77] on span "Create new shipment" at bounding box center [775, 79] width 57 height 7
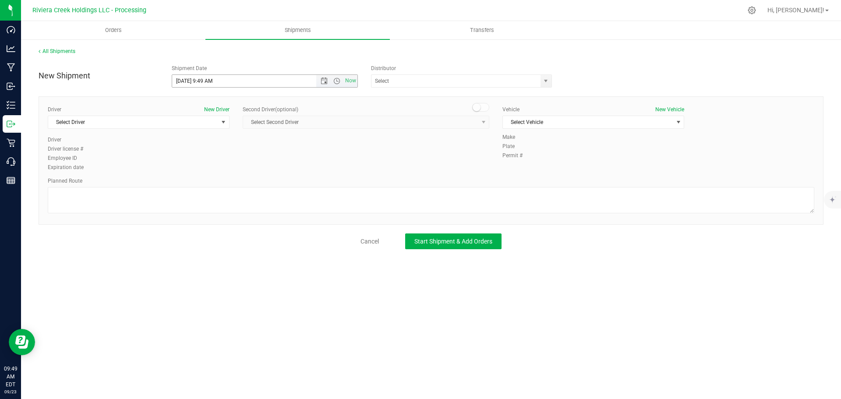
click at [324, 85] on span "Now" at bounding box center [336, 81] width 41 height 12
click at [325, 81] on span "Open the date view" at bounding box center [324, 80] width 7 height 7
click at [219, 169] on link "24" at bounding box center [217, 170] width 13 height 14
drag, startPoint x: 213, startPoint y: 81, endPoint x: 203, endPoint y: 85, distance: 11.4
click at [203, 85] on input "9/24/2025 9:49 AM" at bounding box center [251, 81] width 159 height 12
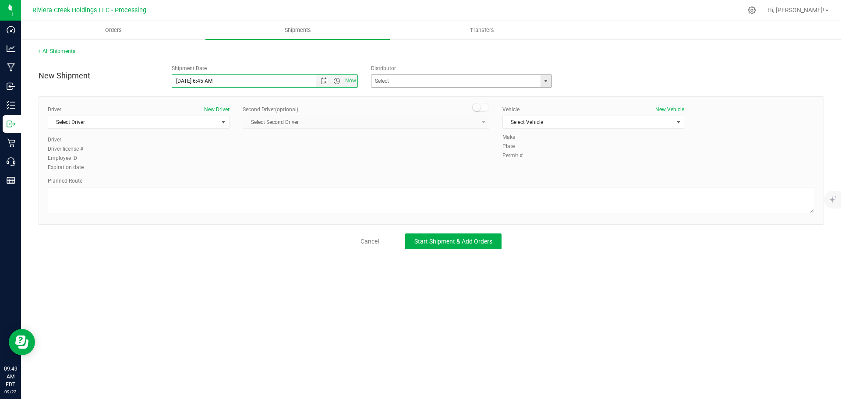
click at [543, 80] on span "select" at bounding box center [545, 80] width 7 height 7
type input "9/24/2025 6:45 AM"
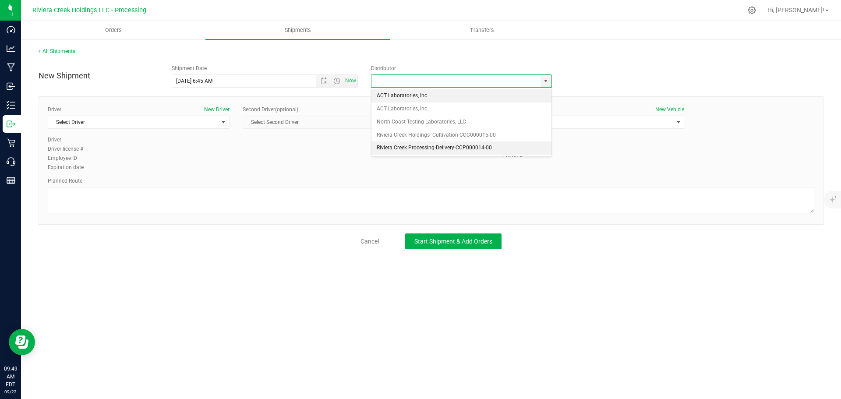
click at [403, 146] on li "Riviera Creek Processing-Delivery-CCP000014-00" at bounding box center [461, 147] width 180 height 13
type input "Riviera Creek Processing-Delivery-CCP000014-00"
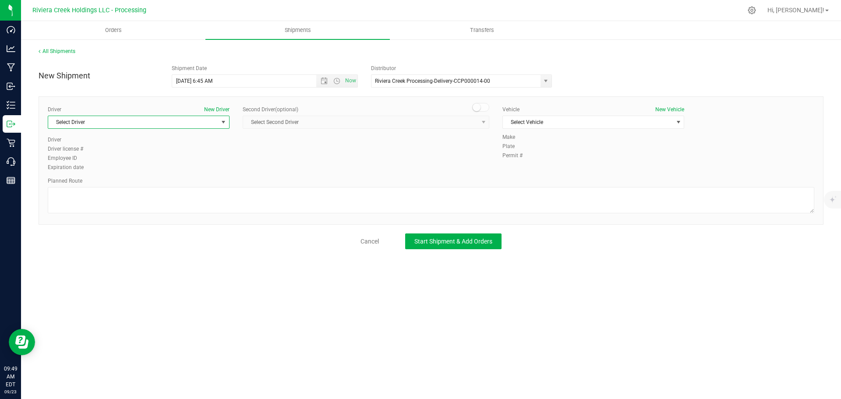
click at [90, 125] on span "Select Driver" at bounding box center [133, 122] width 170 height 12
click at [84, 186] on span "James Bednar Jr." at bounding box center [73, 184] width 40 height 11
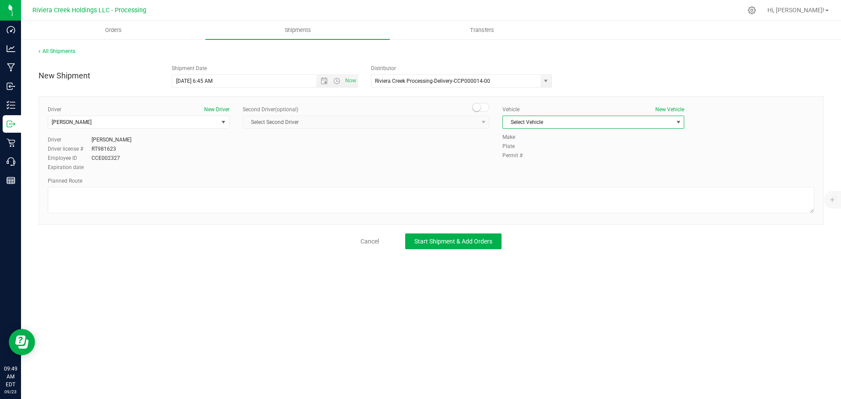
click at [550, 119] on span "Select Vehicle" at bounding box center [588, 122] width 170 height 12
click at [548, 188] on li "RAM PROMASTER 1500-PNV 1464" at bounding box center [593, 189] width 181 height 13
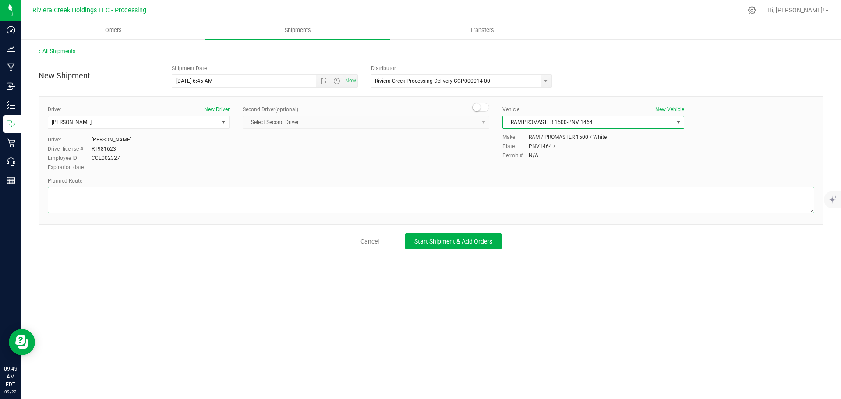
click at [299, 199] on textarea at bounding box center [431, 200] width 766 height 26
paste textarea "Head west on Crestview Rd toward N High St 112 ft Turn right onto N High St 568…"
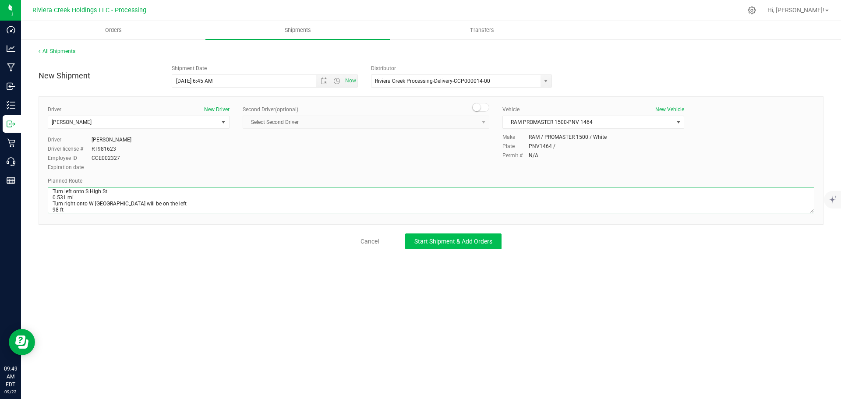
type textarea "Head west on Crestview Rd toward N High St 112 ft Turn right onto N High St 568…"
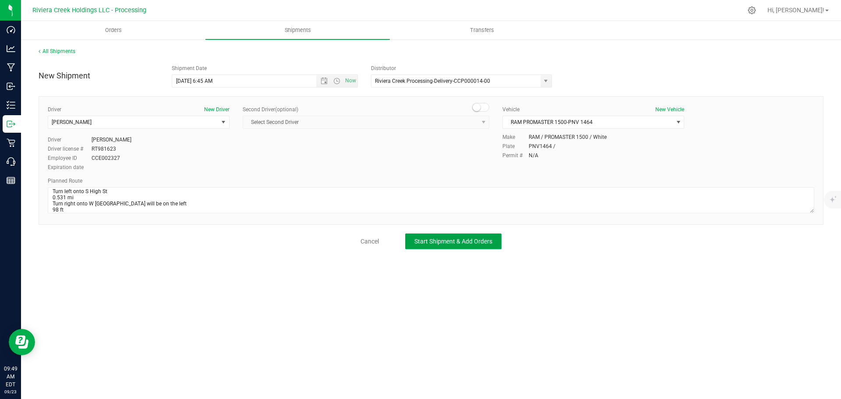
drag, startPoint x: 418, startPoint y: 233, endPoint x: 421, endPoint y: 238, distance: 5.6
click at [419, 235] on button "Start Shipment & Add Orders" at bounding box center [453, 241] width 96 height 16
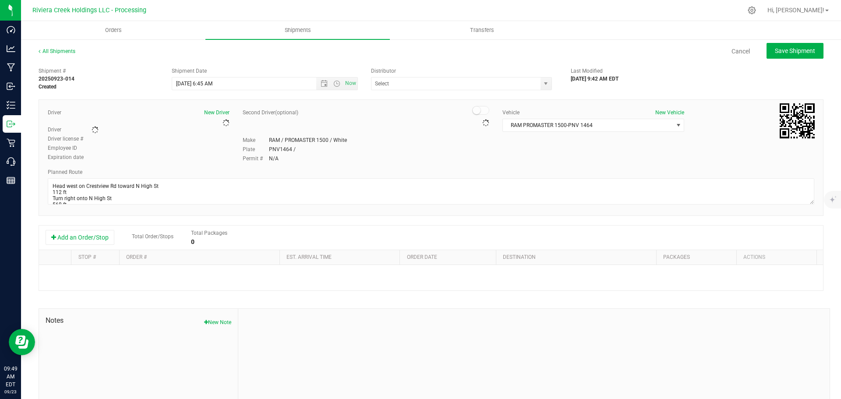
type input "Riviera Creek Processing-Delivery-CCP000014-00"
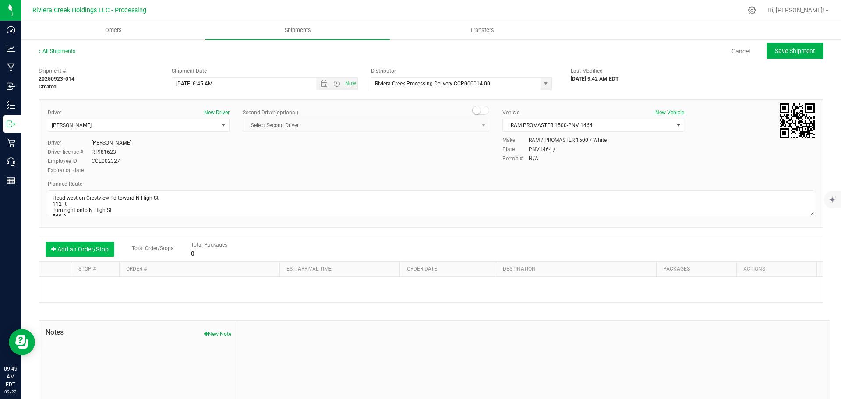
click at [69, 248] on button "Add an Order/Stop" at bounding box center [80, 249] width 69 height 15
click at [164, 288] on span "Select order" at bounding box center [195, 288] width 139 height 12
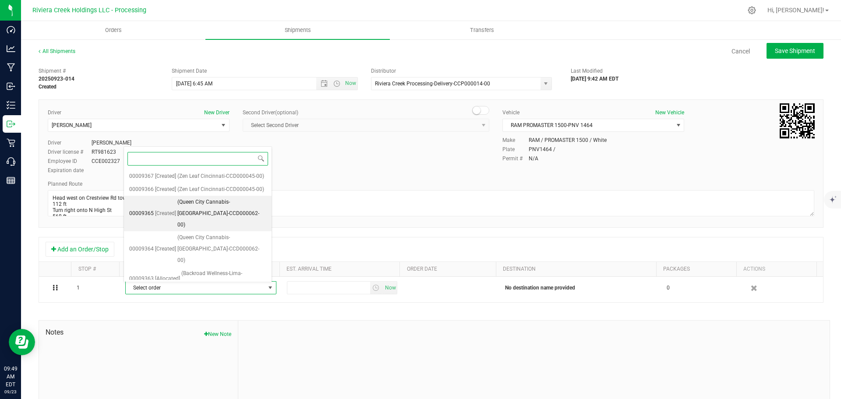
scroll to position [148, 0]
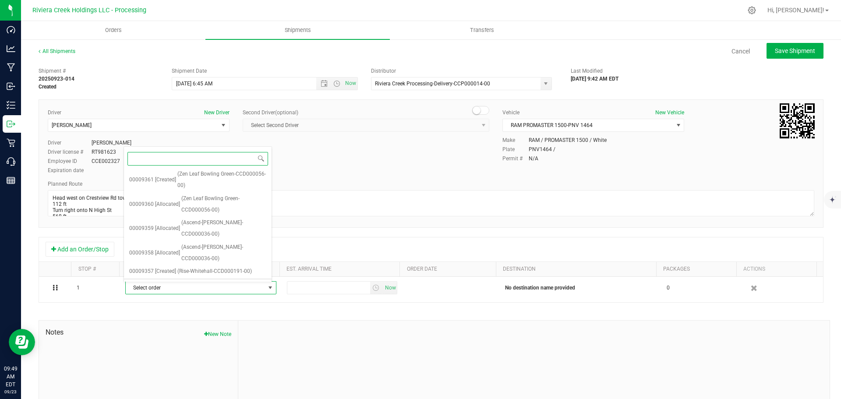
click at [210, 279] on span "(Trulieve-German Village-CCD000204-00)" at bounding box center [221, 290] width 89 height 22
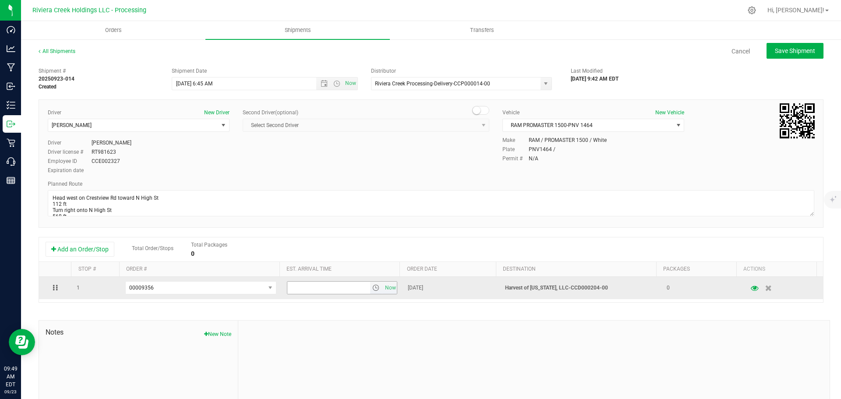
click at [372, 288] on span "select" at bounding box center [375, 287] width 7 height 7
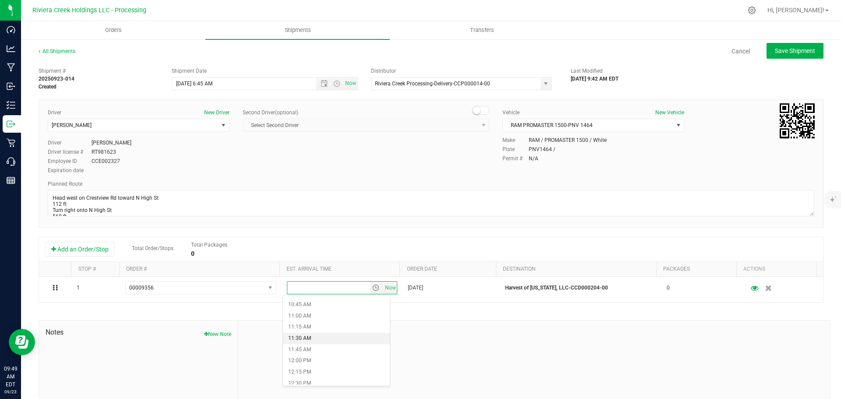
scroll to position [525, 0]
click at [310, 343] on li "12:30 PM" at bounding box center [336, 339] width 107 height 11
click at [775, 47] on span "Save Shipment" at bounding box center [795, 50] width 40 height 7
type input "9/24/2025 10:45 AM"
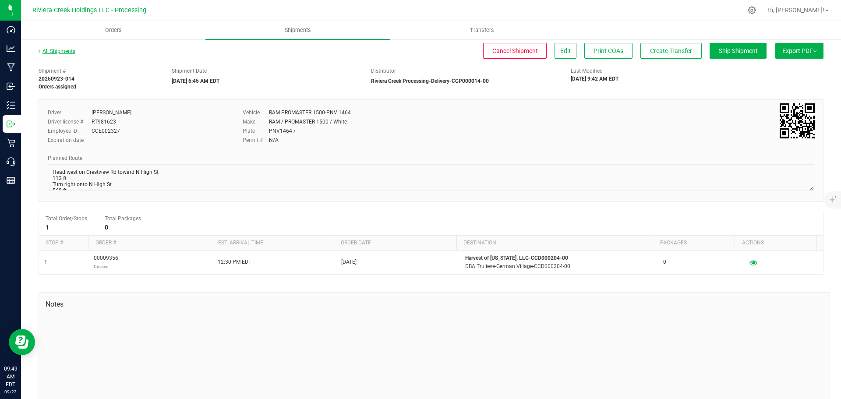
click at [66, 49] on link "All Shipments" at bounding box center [57, 51] width 37 height 6
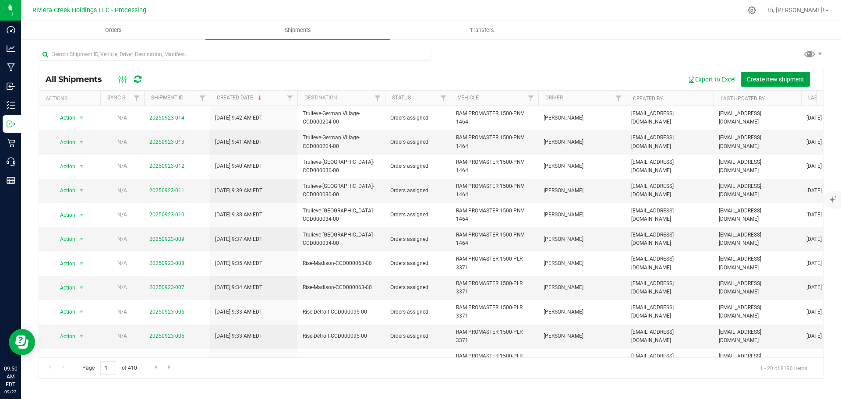
click at [761, 81] on span "Create new shipment" at bounding box center [775, 79] width 57 height 7
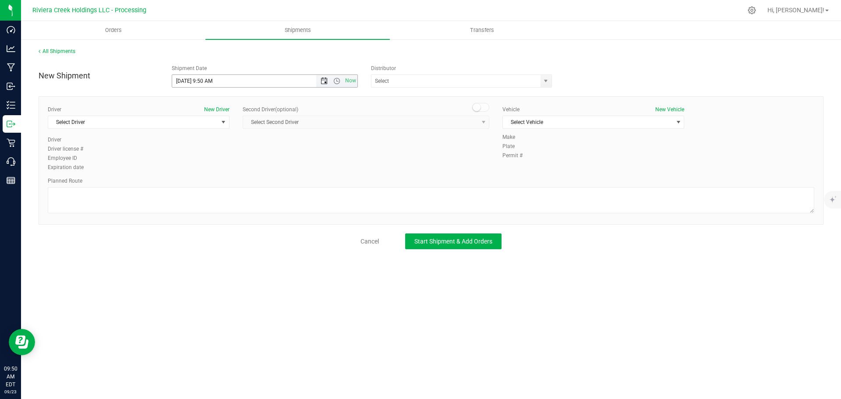
click at [322, 81] on span "Open the date view" at bounding box center [324, 80] width 7 height 7
click at [217, 170] on link "24" at bounding box center [217, 170] width 13 height 14
drag, startPoint x: 212, startPoint y: 81, endPoint x: 203, endPoint y: 86, distance: 10.4
click at [203, 86] on input "9/24/2025 9:50 AM" at bounding box center [251, 81] width 159 height 12
click at [545, 79] on span "select" at bounding box center [545, 80] width 7 height 7
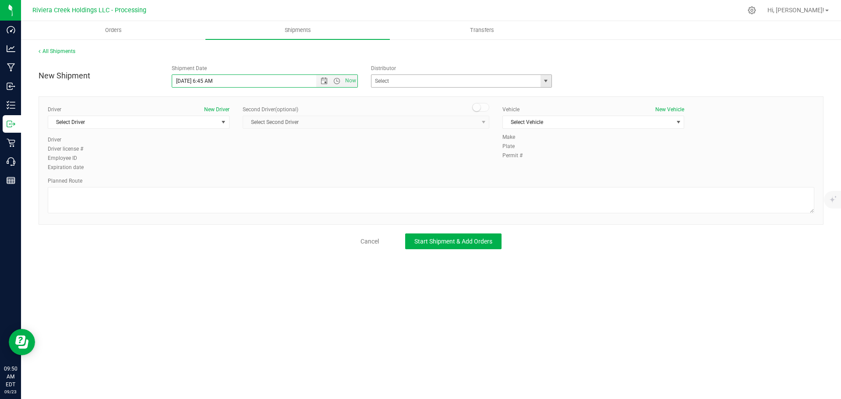
type input "9/24/2025 6:45 AM"
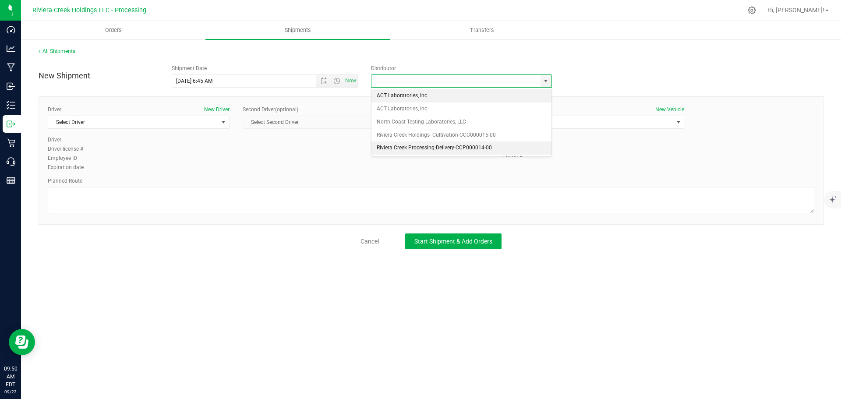
click at [400, 145] on li "Riviera Creek Processing-Delivery-CCP000014-00" at bounding box center [461, 147] width 180 height 13
type input "Riviera Creek Processing-Delivery-CCP000014-00"
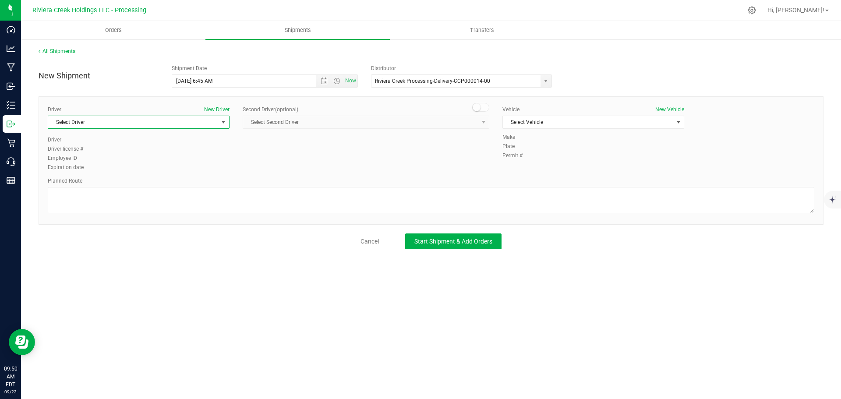
click at [66, 123] on span "Select Driver" at bounding box center [133, 122] width 170 height 12
click at [88, 181] on span "James Bednar Jr." at bounding box center [73, 184] width 40 height 11
click at [589, 123] on span "Select Vehicle" at bounding box center [588, 122] width 170 height 12
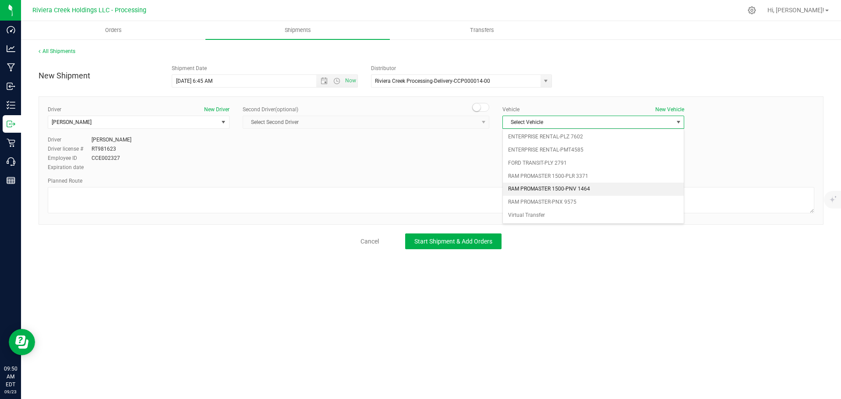
click at [582, 186] on li "RAM PROMASTER 1500-PNV 1464" at bounding box center [593, 189] width 181 height 13
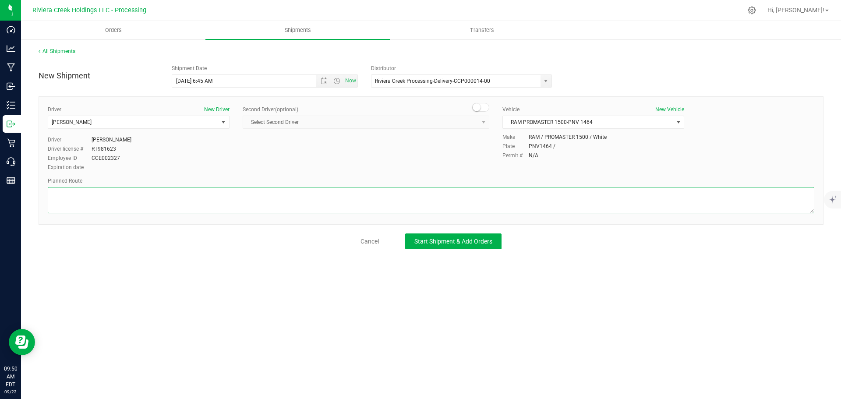
click at [163, 201] on textarea at bounding box center [431, 200] width 766 height 26
paste textarea "Head east on W Willow St toward S High St 98 ft Turn left at the 1st cross stre…"
type textarea "Head east on W Willow St toward S High St 98 ft Turn left at the 1st cross stre…"
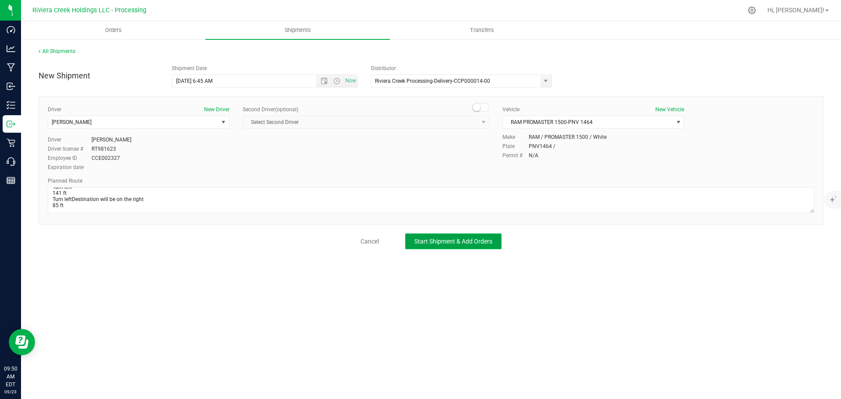
click at [423, 244] on span "Start Shipment & Add Orders" at bounding box center [453, 241] width 78 height 7
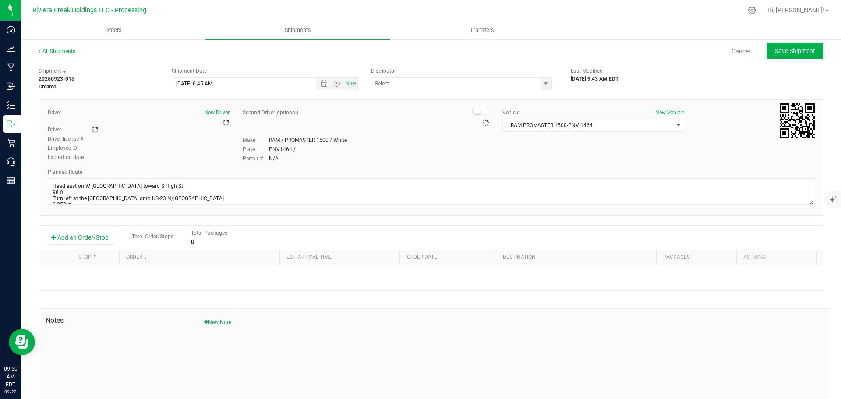
type input "Riviera Creek Processing-Delivery-CCP000014-00"
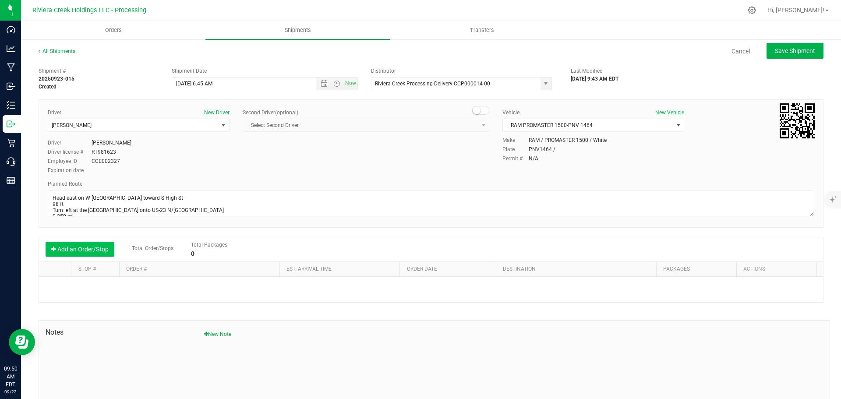
click at [82, 247] on button "Add an Order/Stop" at bounding box center [80, 249] width 69 height 15
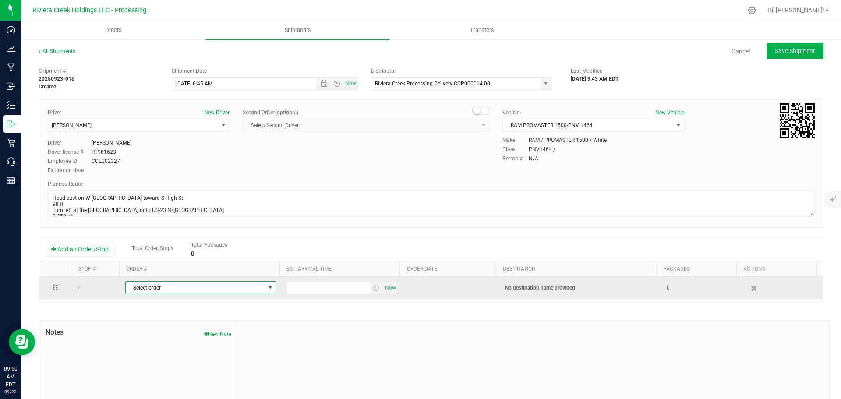
click at [144, 284] on span "Select order" at bounding box center [195, 288] width 139 height 12
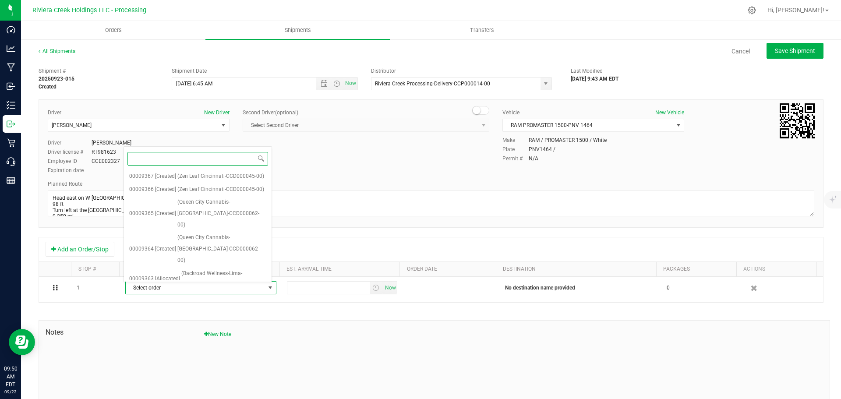
scroll to position [123, 0]
click at [209, 290] on span "(Rise-Whitehall-CCD000191-00)" at bounding box center [214, 295] width 74 height 11
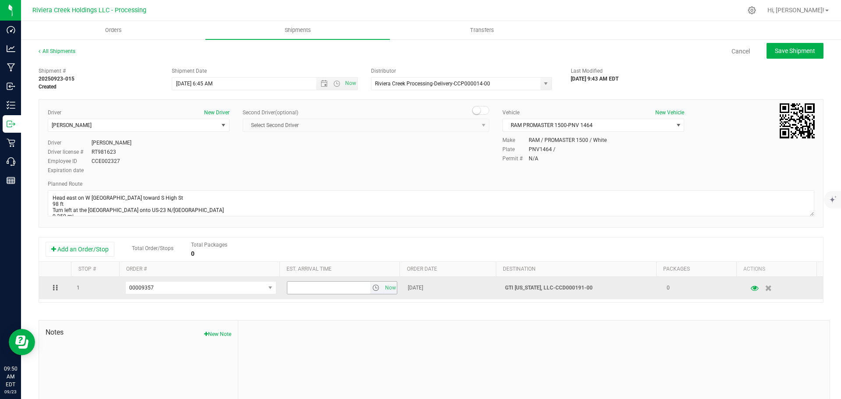
click at [373, 289] on span "select" at bounding box center [376, 288] width 13 height 12
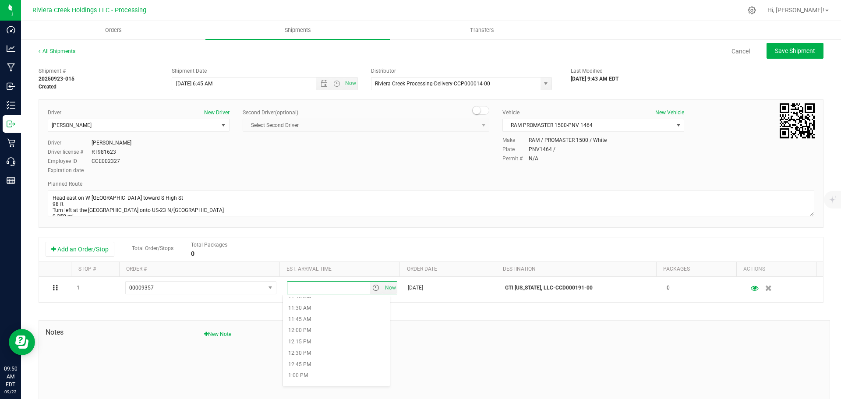
scroll to position [525, 0]
click at [306, 341] on li "12:30 PM" at bounding box center [336, 339] width 107 height 11
click at [785, 53] on span "Save Shipment" at bounding box center [795, 50] width 40 height 7
type input "9/24/2025 10:45 AM"
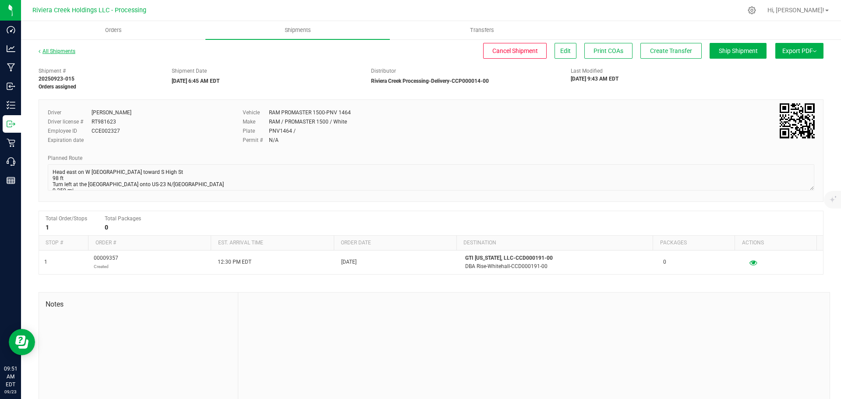
click at [63, 51] on link "All Shipments" at bounding box center [57, 51] width 37 height 6
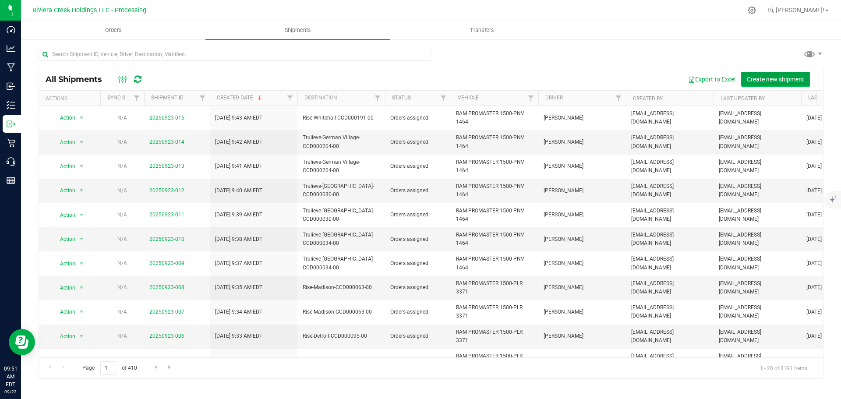
click at [756, 79] on span "Create new shipment" at bounding box center [775, 79] width 57 height 7
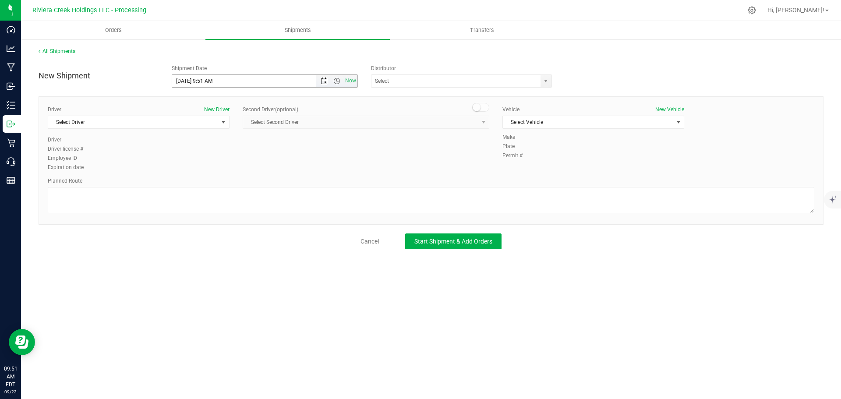
click at [325, 82] on span "Open the date view" at bounding box center [324, 80] width 7 height 7
click at [219, 169] on link "24" at bounding box center [217, 170] width 13 height 14
drag, startPoint x: 212, startPoint y: 81, endPoint x: 202, endPoint y: 85, distance: 10.8
click at [202, 85] on input "9/24/2025 9:51 AM" at bounding box center [251, 81] width 159 height 12
type input "9/24/2025 6:45 AM"
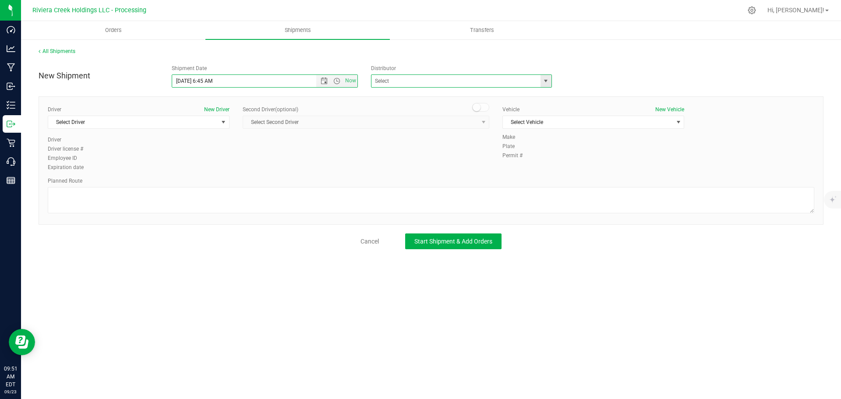
click at [542, 81] on span at bounding box center [461, 80] width 181 height 13
click at [543, 82] on span "select" at bounding box center [545, 80] width 7 height 7
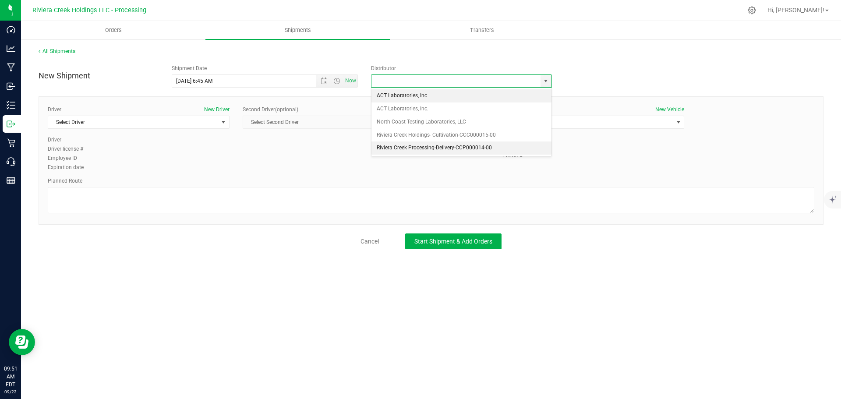
drag, startPoint x: 422, startPoint y: 147, endPoint x: 340, endPoint y: 145, distance: 82.3
click at [422, 147] on li "Riviera Creek Processing-Delivery-CCP000014-00" at bounding box center [461, 147] width 180 height 13
type input "Riviera Creek Processing-Delivery-CCP000014-00"
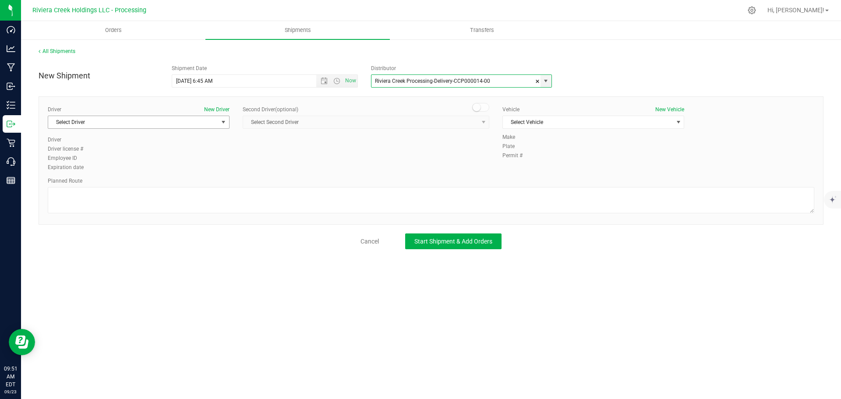
click at [81, 125] on span "Select Driver" at bounding box center [133, 122] width 170 height 12
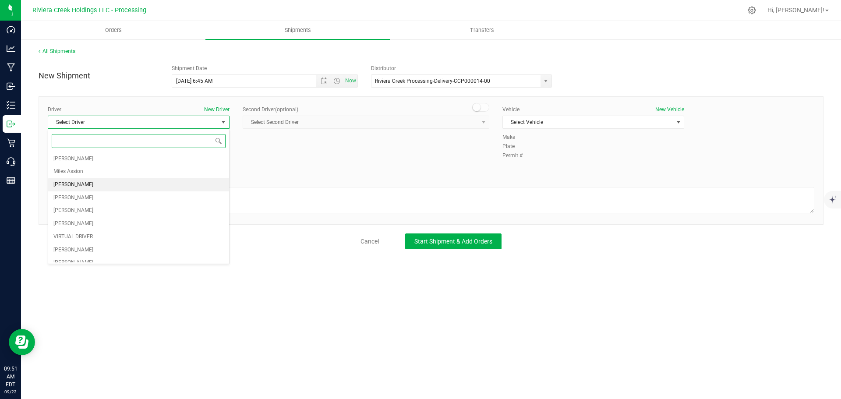
click at [74, 188] on span "James Bednar Jr." at bounding box center [73, 184] width 40 height 11
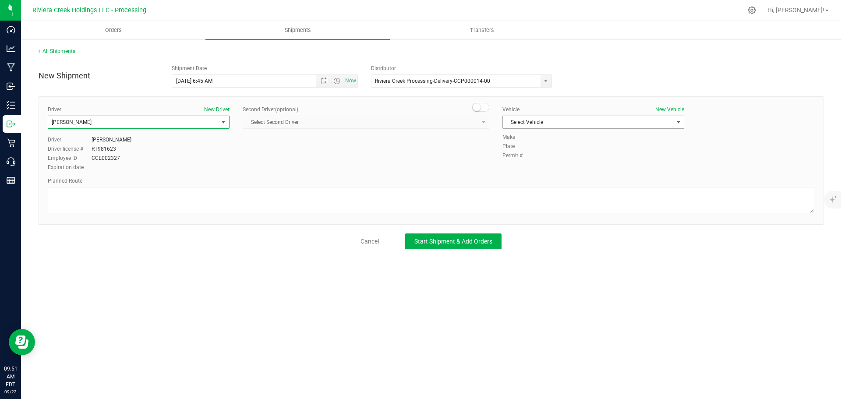
click at [531, 118] on span "Select Vehicle" at bounding box center [588, 122] width 170 height 12
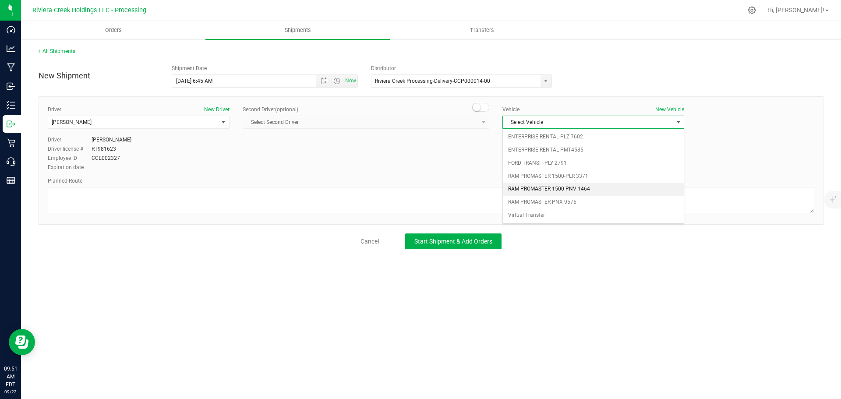
click at [546, 188] on li "RAM PROMASTER 1500-PNV 1464" at bounding box center [593, 189] width 181 height 13
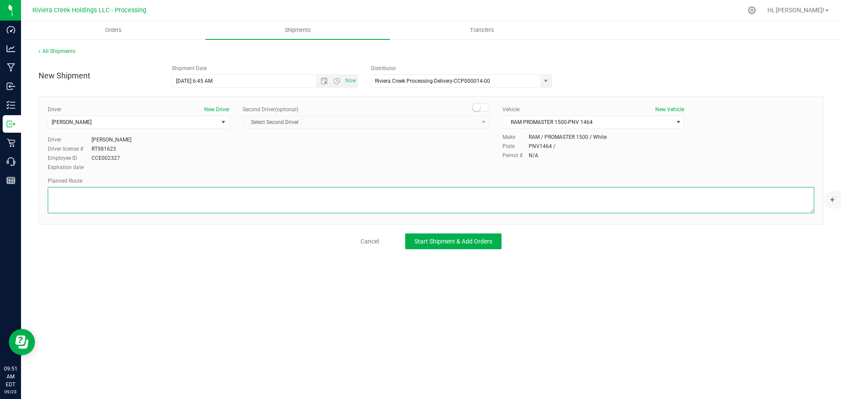
click at [99, 194] on textarea at bounding box center [431, 200] width 766 height 26
paste textarea "Head west toward OH-16 E/E Broad St 85 ft Turn right toward OH-16 E/E Broad St …"
type textarea "Head west toward OH-16 E/E Broad St 85 ft Turn right toward OH-16 E/E Broad St …"
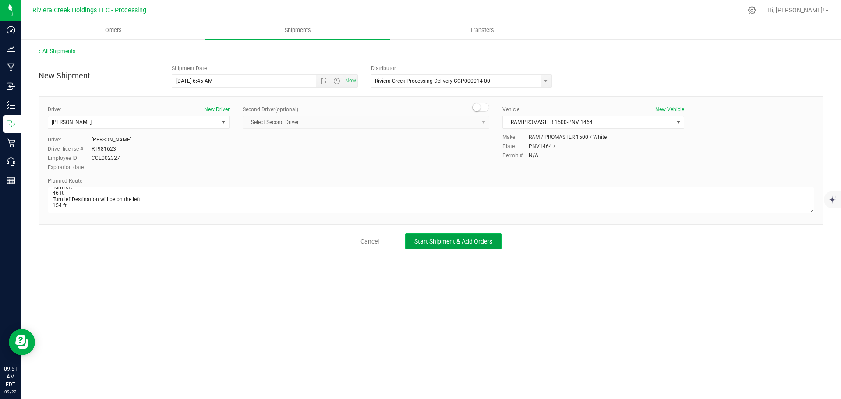
click at [424, 240] on span "Start Shipment & Add Orders" at bounding box center [453, 241] width 78 height 7
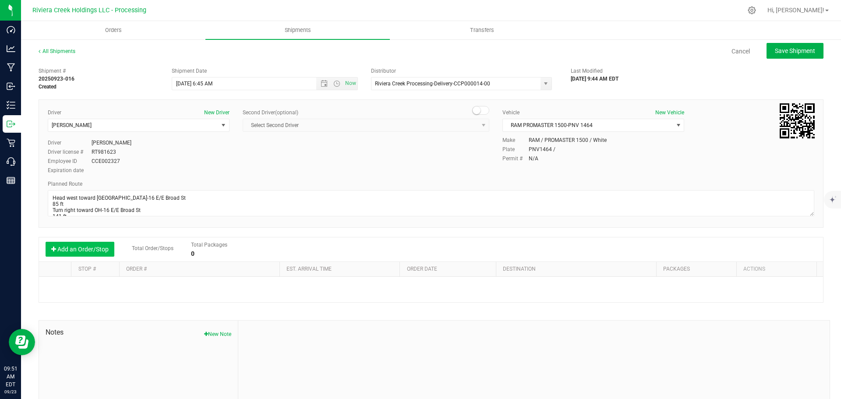
click at [81, 245] on button "Add an Order/Stop" at bounding box center [80, 249] width 69 height 15
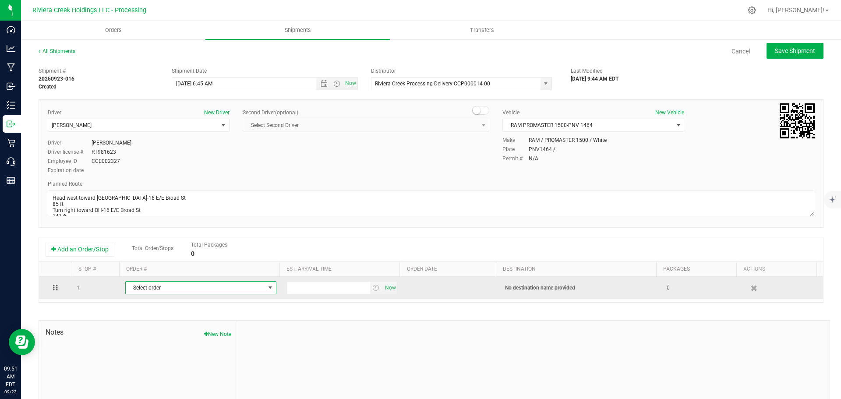
click at [159, 286] on span "Select order" at bounding box center [195, 288] width 139 height 12
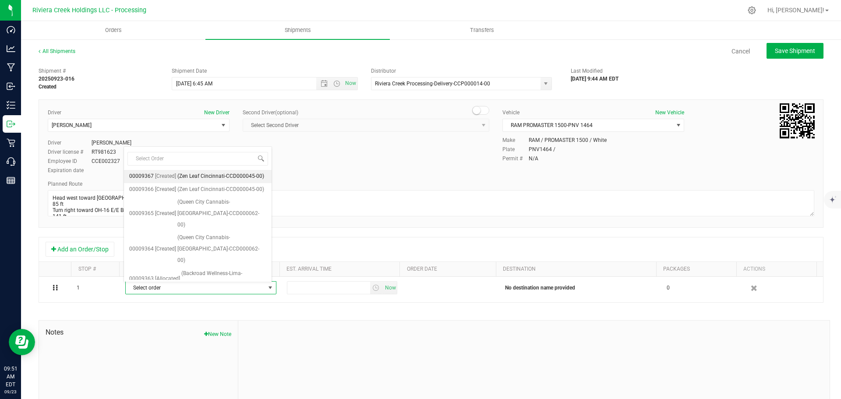
scroll to position [110, 0]
click at [211, 279] on span "(Ascend-Carroll-CCD000036-00)" at bounding box center [223, 290] width 85 height 22
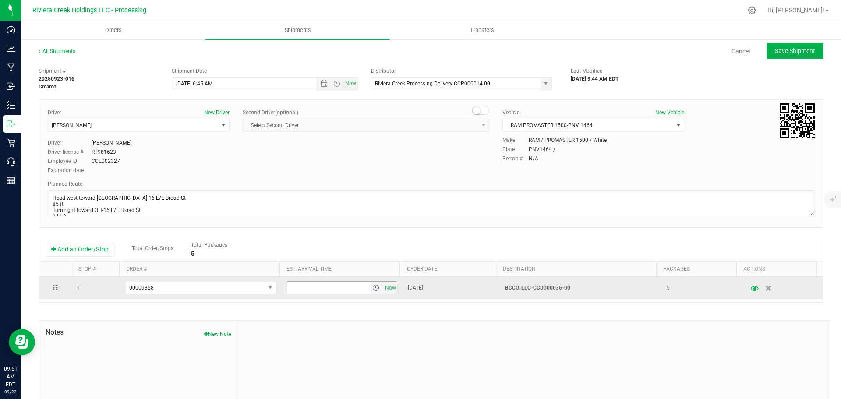
click at [372, 289] on span "select" at bounding box center [375, 287] width 7 height 7
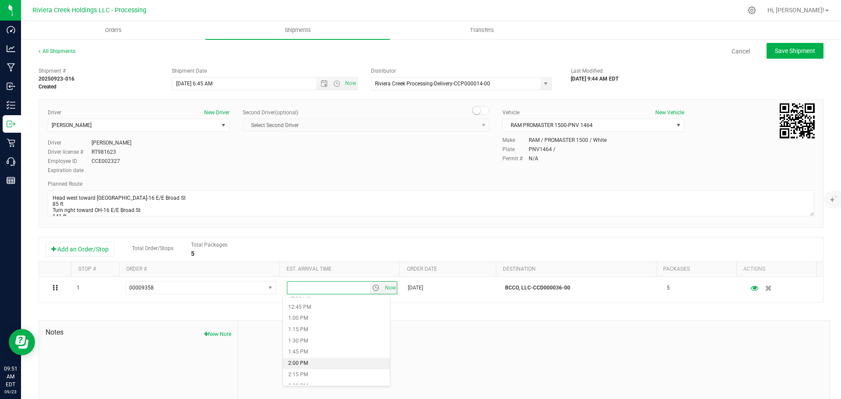
scroll to position [613, 0]
click at [313, 342] on li "2:30 PM" at bounding box center [336, 342] width 107 height 11
click at [773, 46] on button "Save Shipment" at bounding box center [794, 51] width 57 height 16
type input "9/24/2025 10:45 AM"
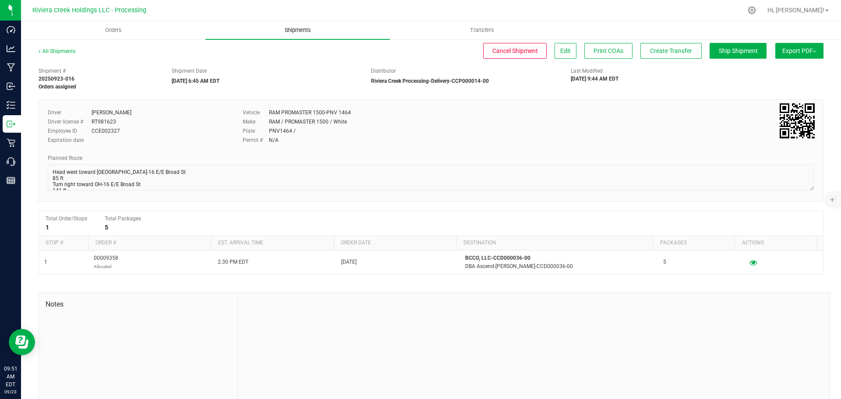
click at [297, 29] on span "Shipments" at bounding box center [298, 30] width 50 height 8
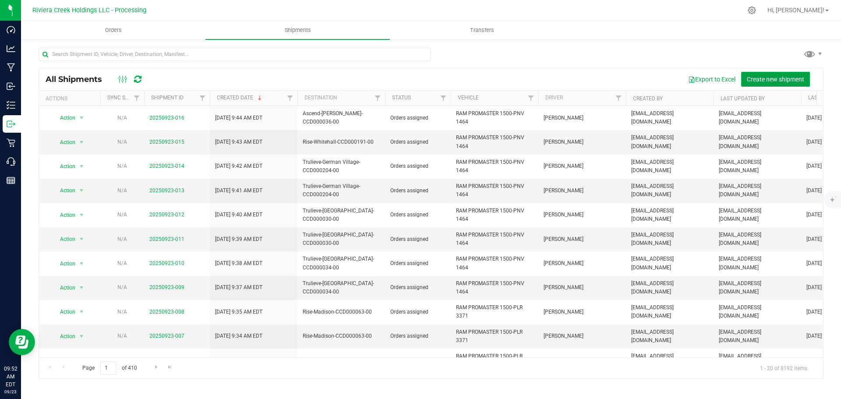
click at [764, 79] on span "Create new shipment" at bounding box center [775, 79] width 57 height 7
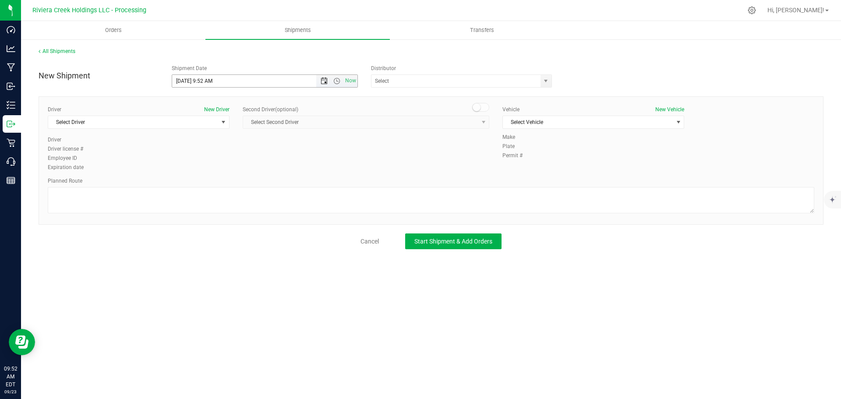
click at [323, 81] on span "Open the date view" at bounding box center [324, 80] width 7 height 7
click at [216, 173] on link "24" at bounding box center [217, 170] width 13 height 14
drag, startPoint x: 212, startPoint y: 80, endPoint x: 203, endPoint y: 84, distance: 9.6
click at [203, 84] on input "9/24/2025 9:52 AM" at bounding box center [251, 81] width 159 height 12
drag, startPoint x: 546, startPoint y: 82, endPoint x: 535, endPoint y: 84, distance: 10.7
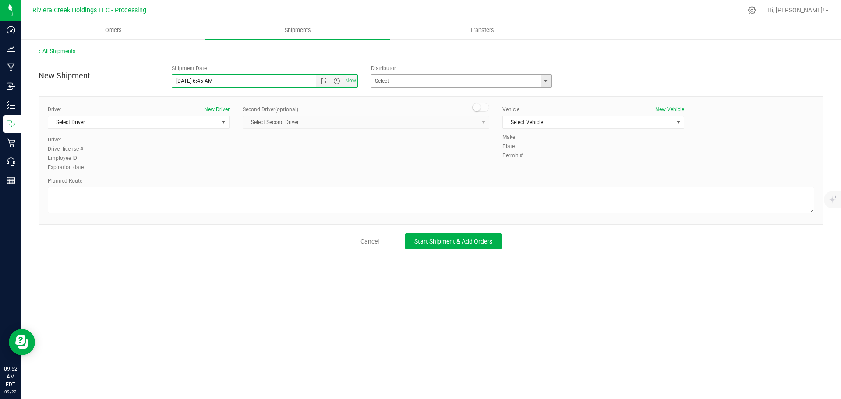
click at [545, 82] on span "select" at bounding box center [545, 80] width 7 height 7
type input "9/24/2025 6:45 AM"
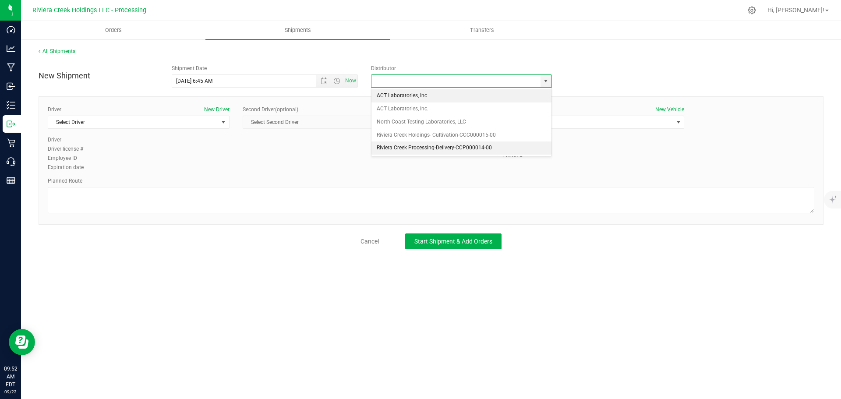
click at [390, 147] on li "Riviera Creek Processing-Delivery-CCP000014-00" at bounding box center [461, 147] width 180 height 13
type input "Riviera Creek Processing-Delivery-CCP000014-00"
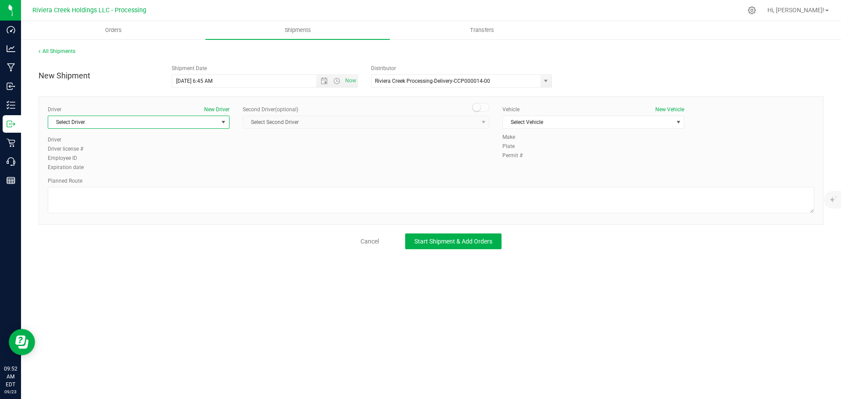
click at [123, 125] on span "Select Driver" at bounding box center [133, 122] width 170 height 12
click at [80, 186] on span "James Bednar Jr." at bounding box center [73, 184] width 40 height 11
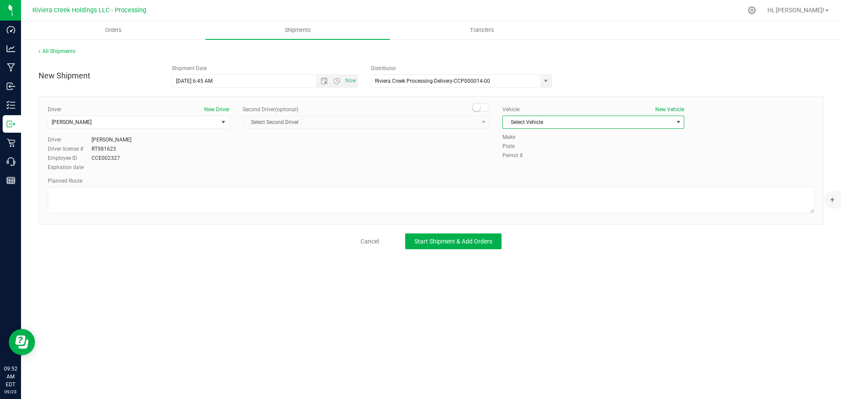
click at [557, 123] on span "Select Vehicle" at bounding box center [588, 122] width 170 height 12
click at [554, 186] on li "RAM PROMASTER 1500-PNV 1464" at bounding box center [593, 189] width 181 height 13
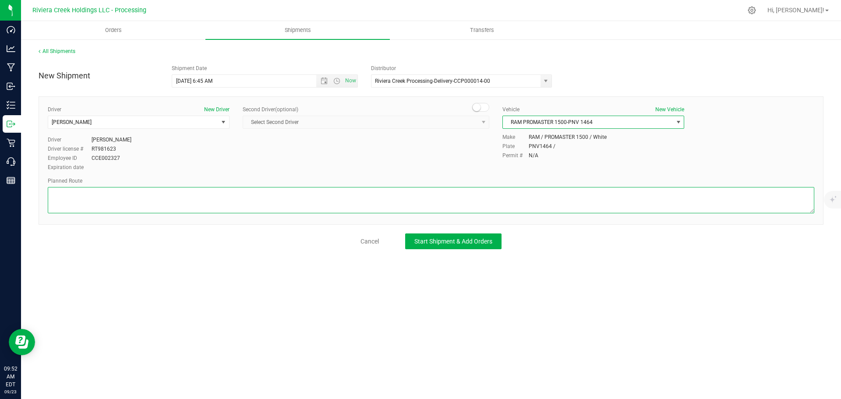
click at [196, 196] on textarea at bounding box center [431, 200] width 766 height 26
paste textarea "Head west toward OH-16 E/E Broad St 85 ft Turn right toward OH-16 E/E Broad St …"
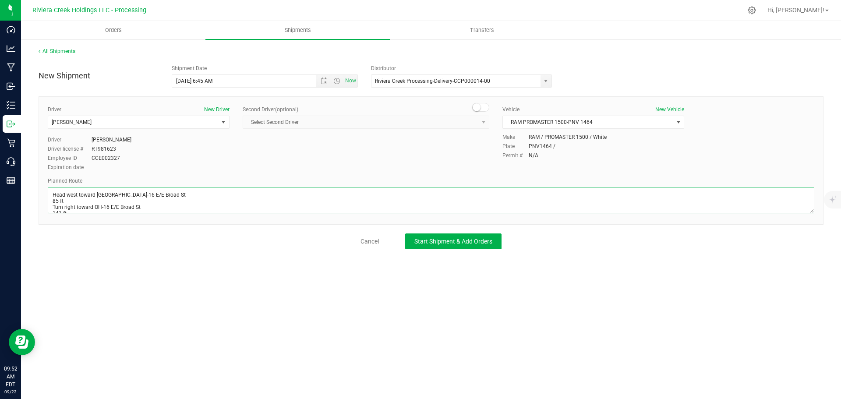
scroll to position [126, 0]
type textarea "Head west toward OH-16 E/E Broad St 85 ft Turn right toward OH-16 E/E Broad St …"
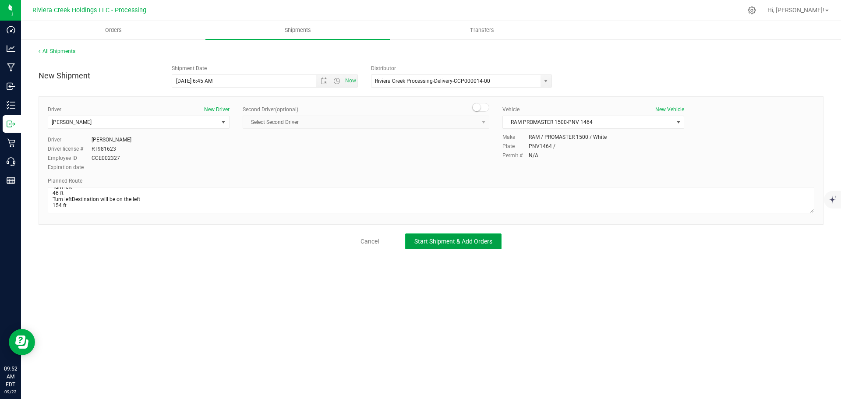
click at [440, 245] on span "Start Shipment & Add Orders" at bounding box center [453, 241] width 78 height 7
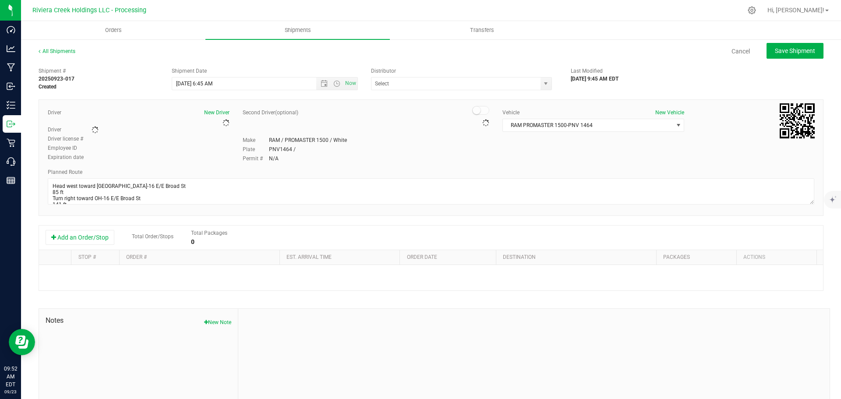
type input "Riviera Creek Processing-Delivery-CCP000014-00"
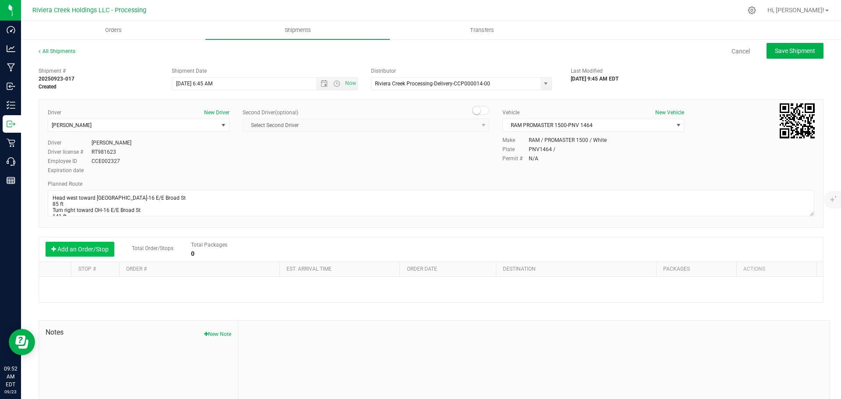
click at [81, 248] on button "Add an Order/Stop" at bounding box center [80, 249] width 69 height 15
click at [169, 292] on span "Select order" at bounding box center [195, 288] width 139 height 12
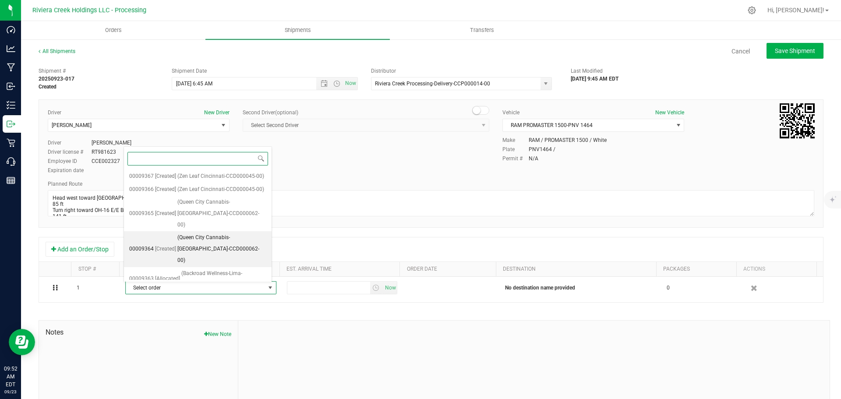
scroll to position [97, 0]
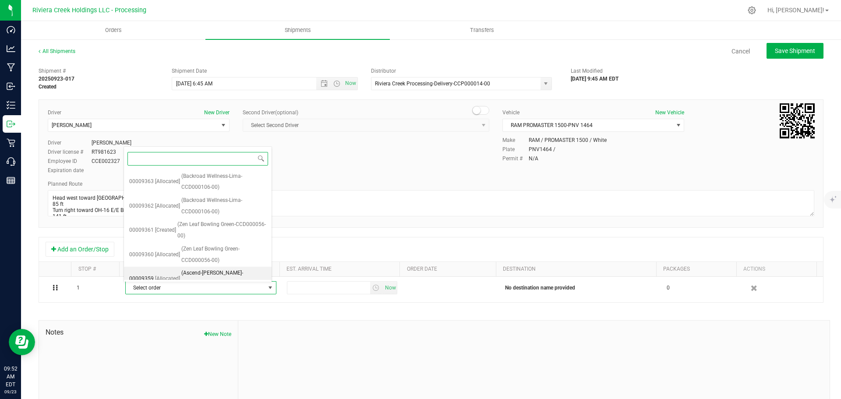
click at [186, 271] on span "(Ascend-Carroll-CCD000036-00)" at bounding box center [223, 279] width 85 height 22
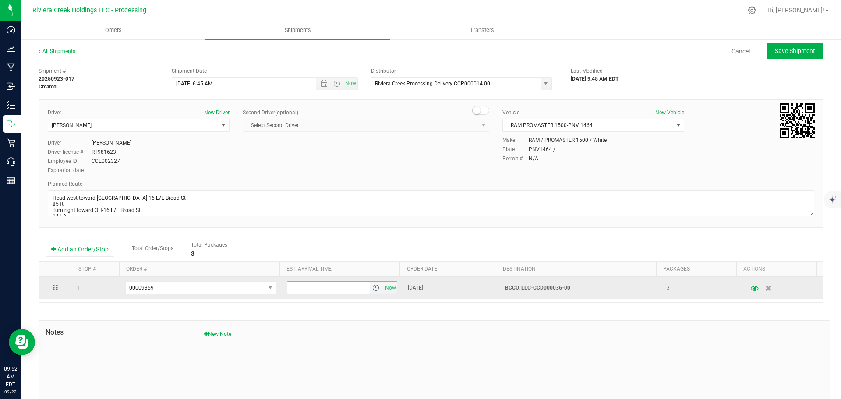
click at [372, 291] on span "select" at bounding box center [375, 287] width 7 height 7
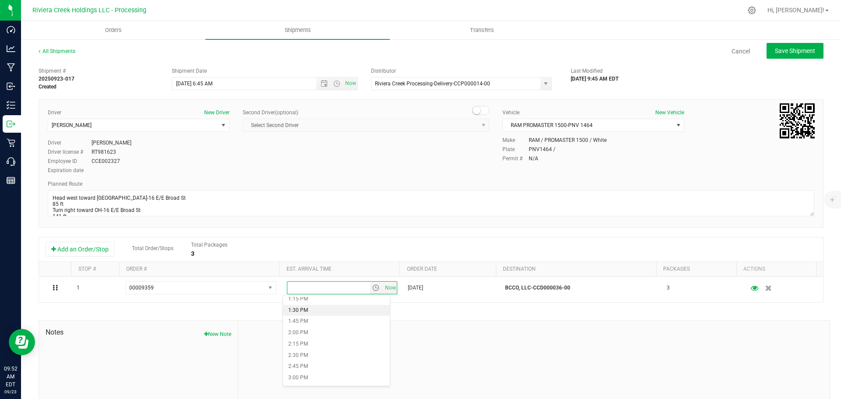
scroll to position [613, 0]
click at [317, 340] on li "2:30 PM" at bounding box center [336, 342] width 107 height 11
click at [775, 49] on span "Save Shipment" at bounding box center [795, 50] width 40 height 7
type input "9/24/2025 10:45 AM"
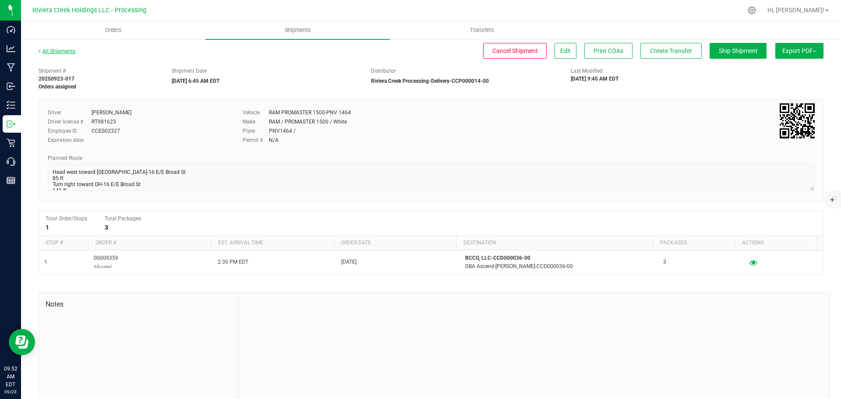
click at [52, 52] on link "All Shipments" at bounding box center [57, 51] width 37 height 6
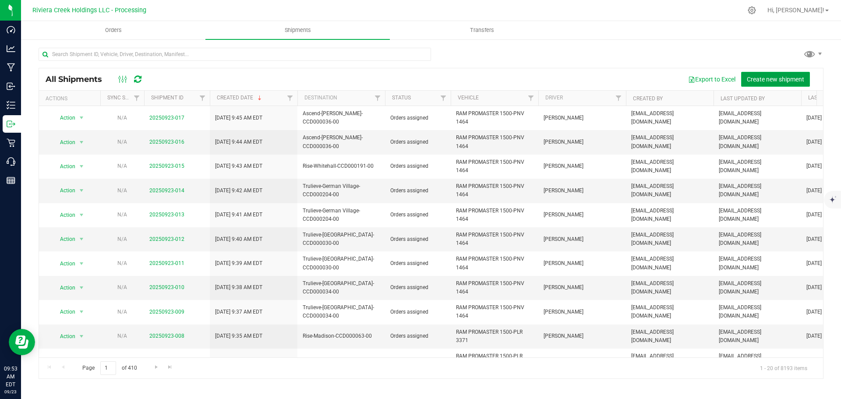
click at [780, 77] on span "Create new shipment" at bounding box center [775, 79] width 57 height 7
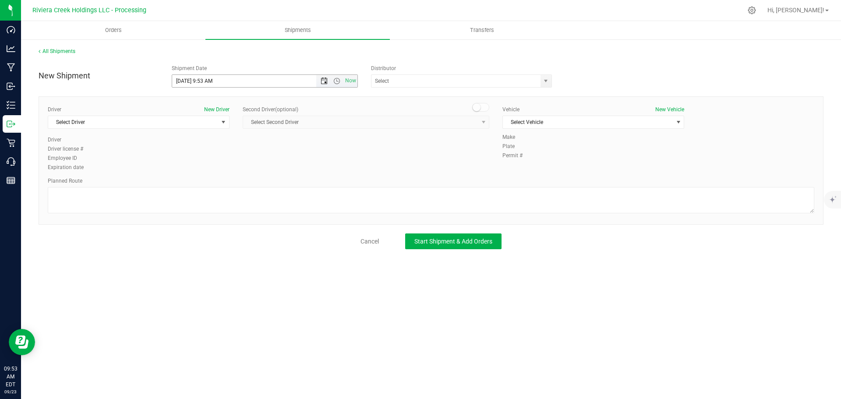
click at [324, 82] on span "Open the date view" at bounding box center [324, 80] width 7 height 7
click at [219, 169] on link "24" at bounding box center [217, 170] width 13 height 14
click at [338, 83] on span "Open the time view" at bounding box center [336, 80] width 7 height 7
click at [208, 145] on li "8:00 AM" at bounding box center [264, 143] width 185 height 11
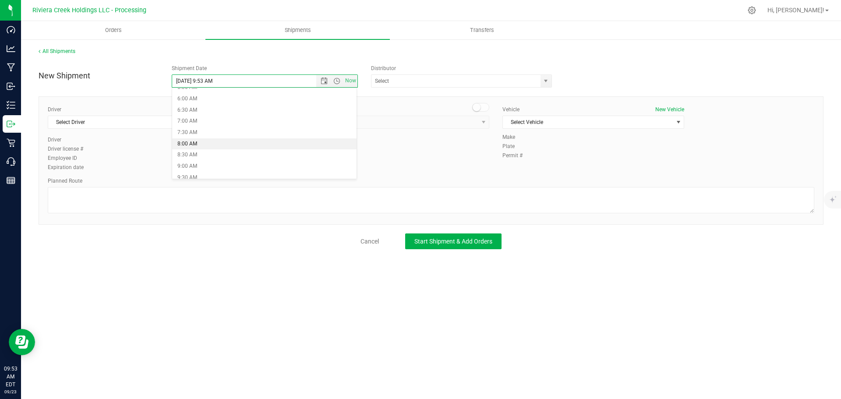
type input "9/24/2025 8:00 AM"
click at [550, 82] on span "select" at bounding box center [545, 81] width 11 height 12
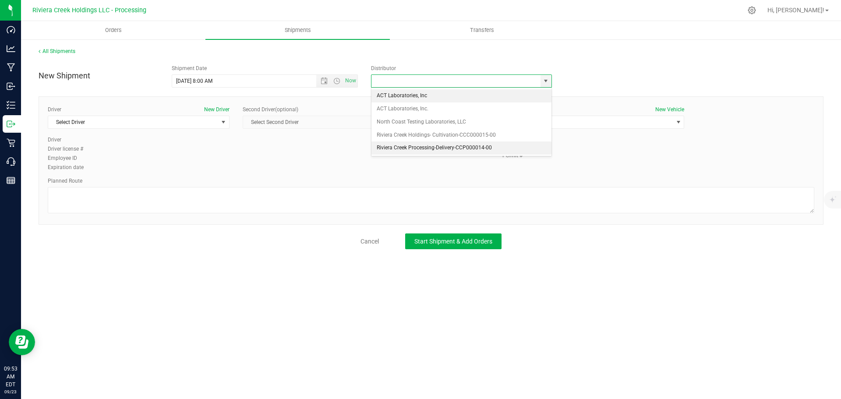
click at [377, 144] on li "Riviera Creek Processing-Delivery-CCP000014-00" at bounding box center [461, 147] width 180 height 13
type input "Riviera Creek Processing-Delivery-CCP000014-00"
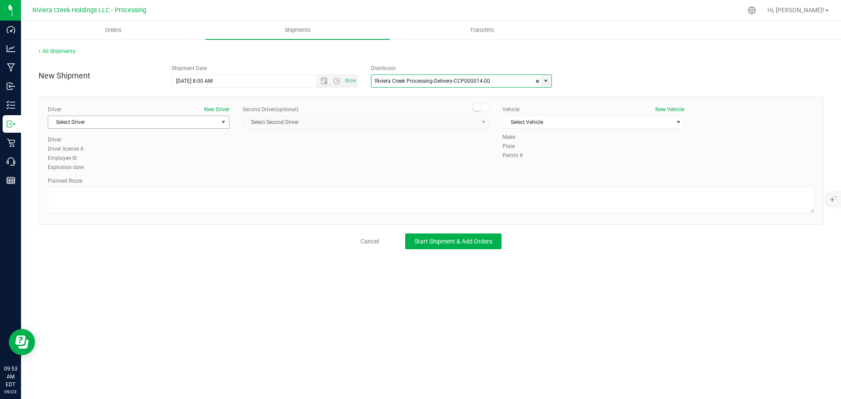
click at [77, 122] on span "Select Driver" at bounding box center [133, 122] width 170 height 12
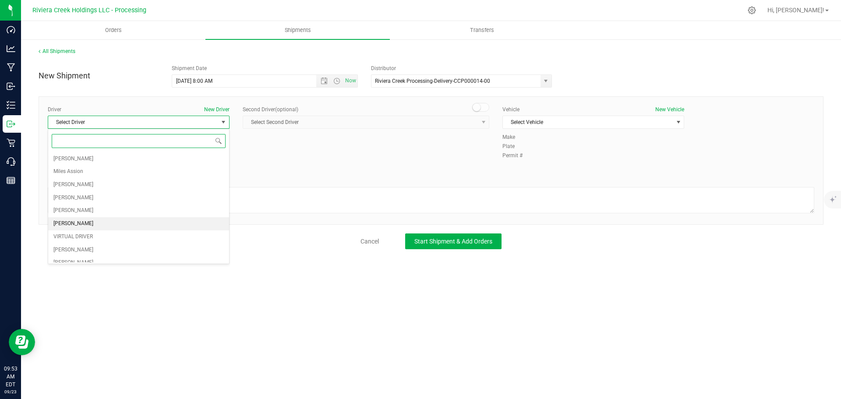
scroll to position [44, 0]
click at [67, 229] on span "Brian Gates" at bounding box center [73, 231] width 40 height 11
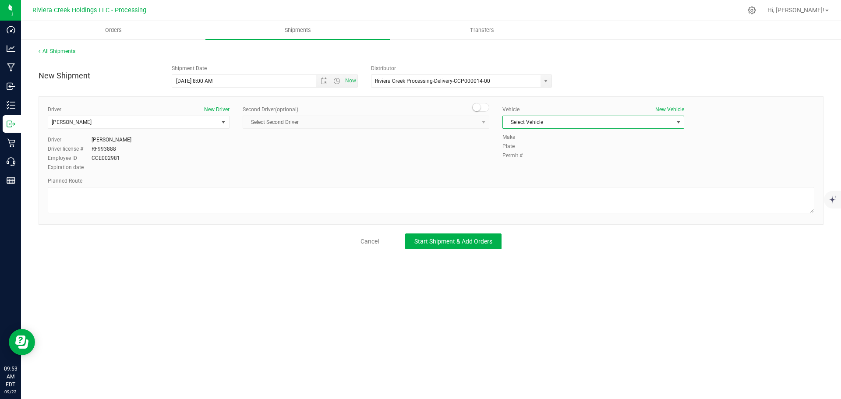
click at [533, 120] on span "Select Vehicle" at bounding box center [588, 122] width 170 height 12
click at [552, 161] on li "FORD TRANSIT-PLY 2791" at bounding box center [593, 163] width 181 height 13
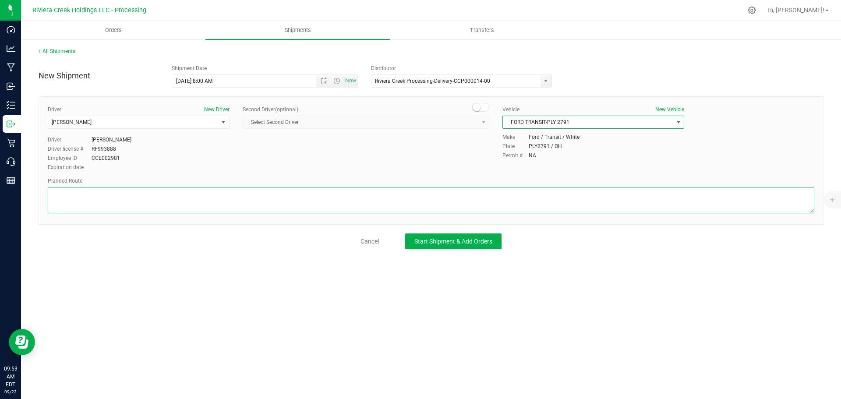
click at [243, 199] on textarea at bounding box center [431, 200] width 766 height 26
paste textarea "Head west toward S Main St 125 ft Turn right onto S Main StPass by KeyBank (on …"
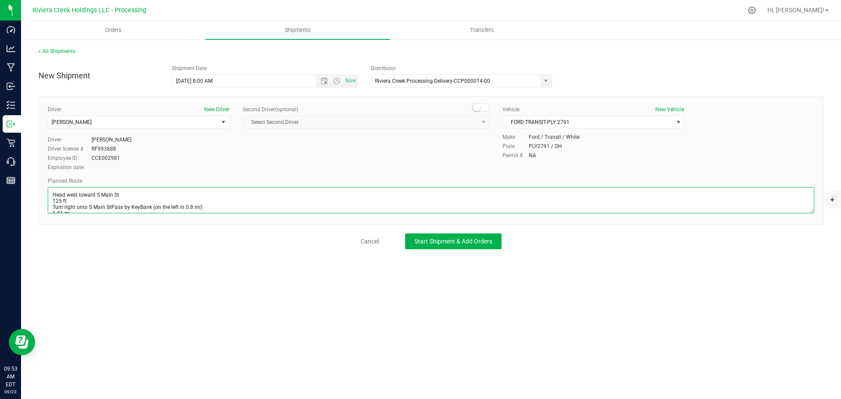
scroll to position [53, 0]
type textarea "Head west toward S Main St 125 ft Turn right onto S Main StPass by KeyBank (on …"
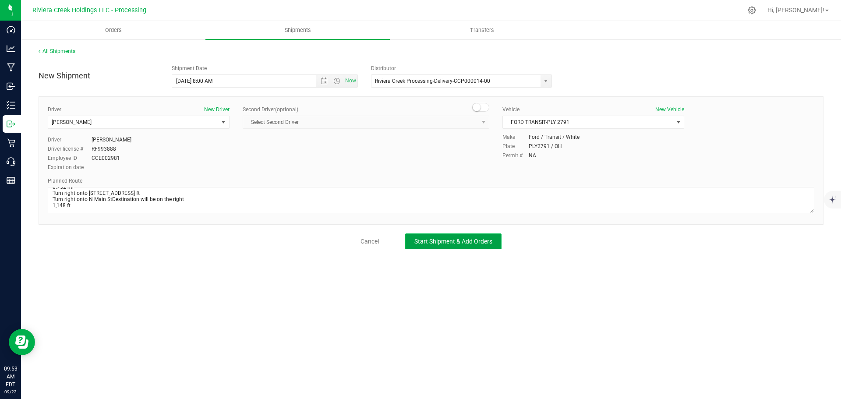
click at [432, 244] on span "Start Shipment & Add Orders" at bounding box center [453, 241] width 78 height 7
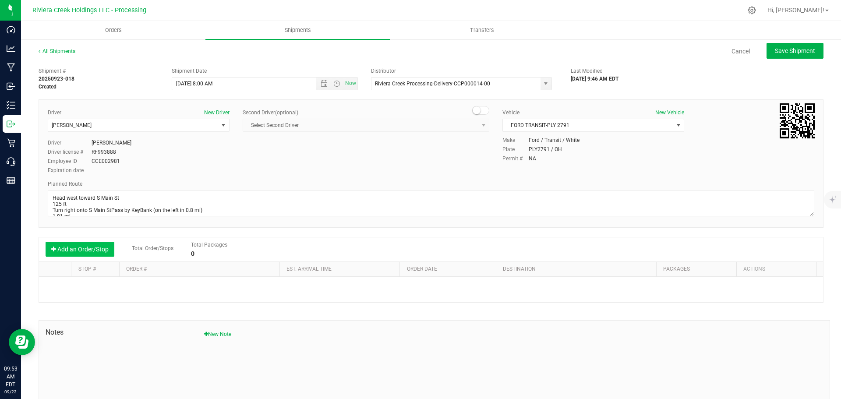
click at [78, 248] on button "Add an Order/Stop" at bounding box center [80, 249] width 69 height 15
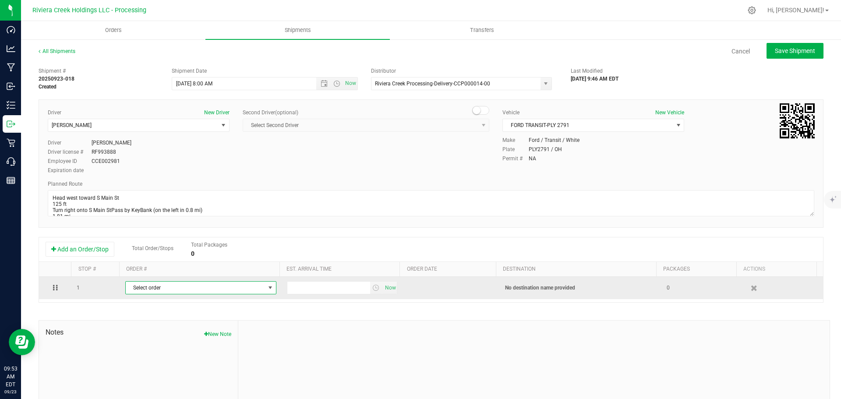
click at [142, 289] on span "Select order" at bounding box center [195, 288] width 139 height 12
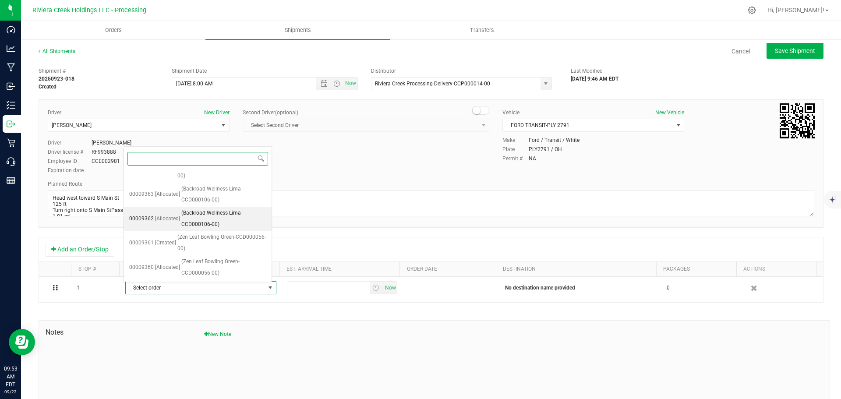
scroll to position [84, 0]
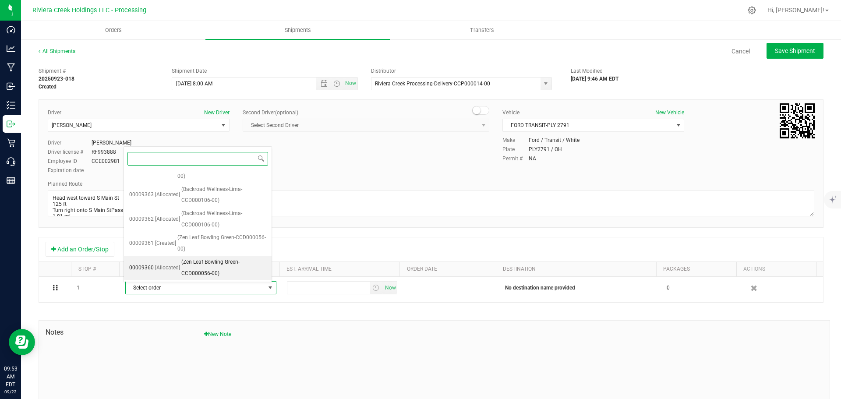
click at [200, 268] on span "(Zen Leaf Bowling Green-CCD000056-00)" at bounding box center [223, 268] width 85 height 22
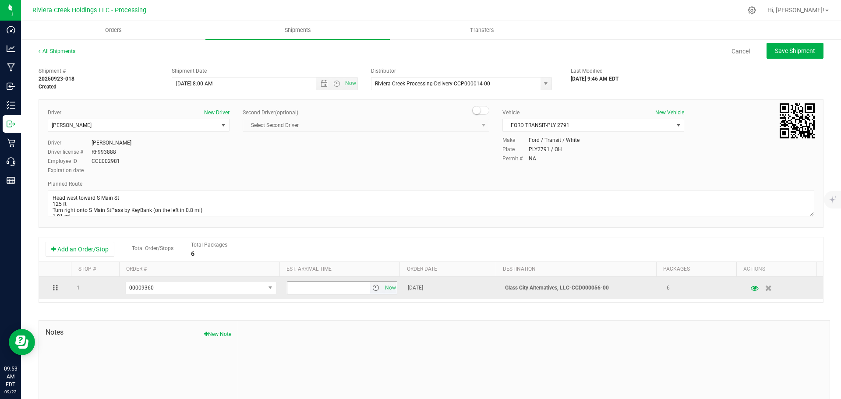
click at [372, 289] on span "select" at bounding box center [375, 287] width 7 height 7
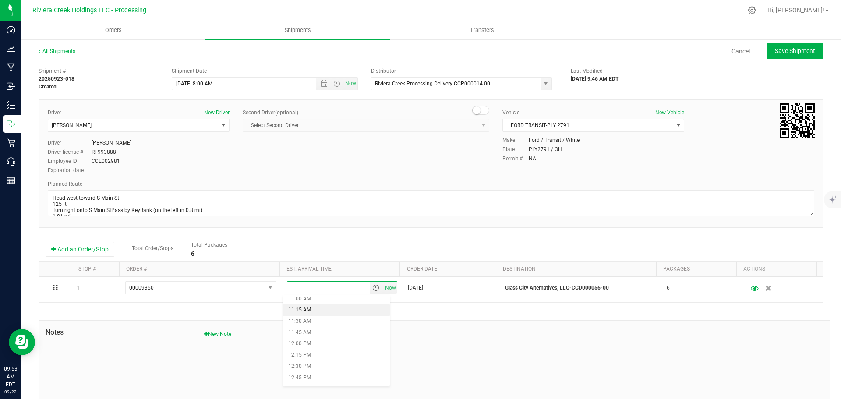
scroll to position [525, 0]
click at [313, 319] on li "12:00 PM" at bounding box center [336, 316] width 107 height 11
click at [766, 52] on button "Save Shipment" at bounding box center [794, 51] width 57 height 16
type input "9/24/2025 12:00 PM"
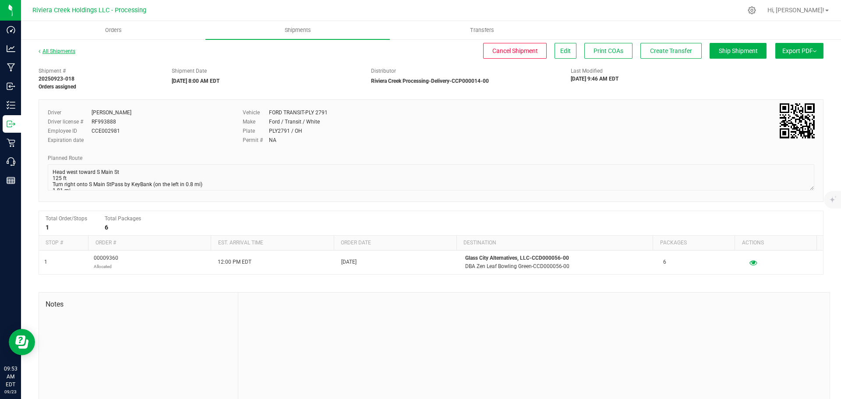
click at [60, 52] on link "All Shipments" at bounding box center [57, 51] width 37 height 6
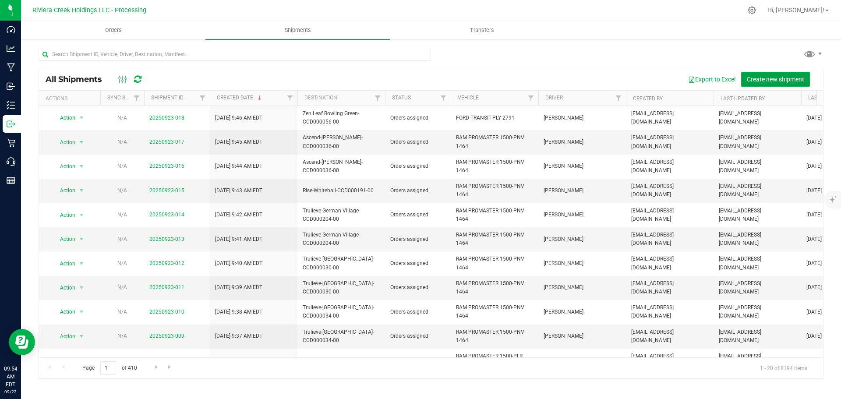
click at [763, 79] on span "Create new shipment" at bounding box center [775, 79] width 57 height 7
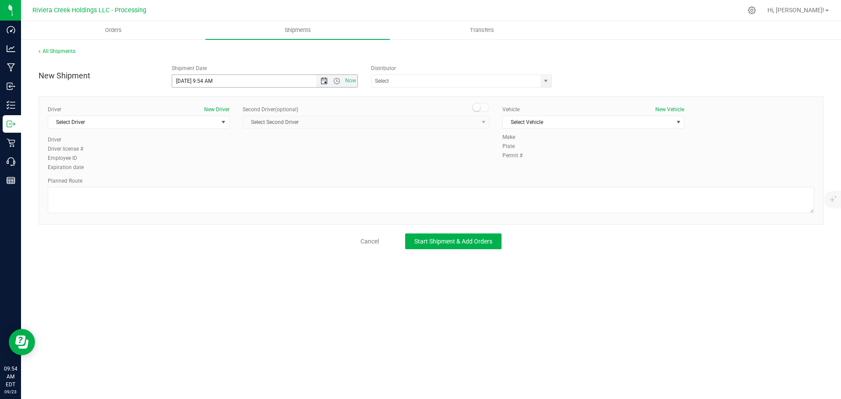
click at [327, 82] on span "Open the date view" at bounding box center [324, 80] width 7 height 7
click at [220, 170] on link "24" at bounding box center [217, 170] width 13 height 14
click at [337, 82] on span "Open the time view" at bounding box center [336, 80] width 7 height 7
click at [194, 142] on li "8:00 AM" at bounding box center [264, 143] width 185 height 11
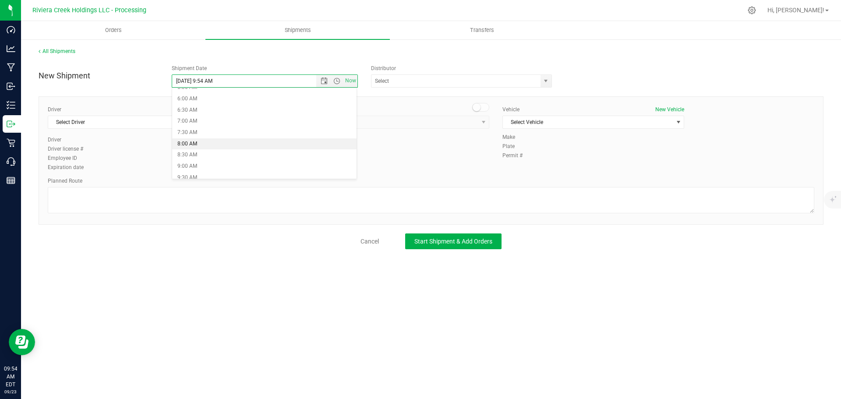
type input "9/24/2025 8:00 AM"
drag, startPoint x: 545, startPoint y: 82, endPoint x: 539, endPoint y: 82, distance: 6.1
click at [545, 82] on span "select" at bounding box center [545, 80] width 7 height 7
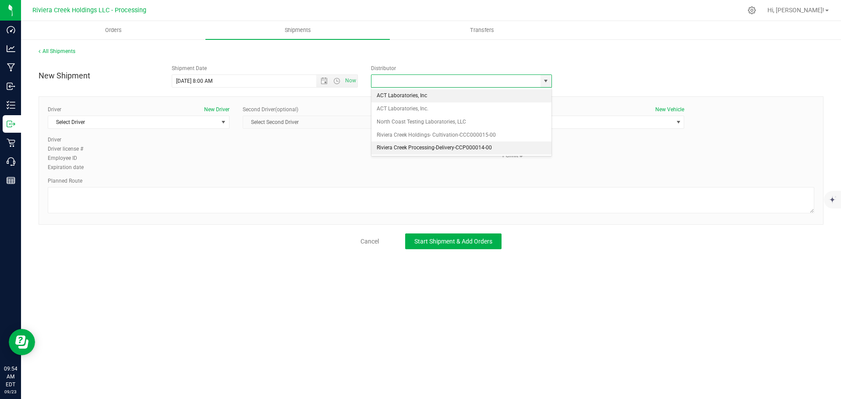
click at [381, 148] on li "Riviera Creek Processing-Delivery-CCP000014-00" at bounding box center [461, 147] width 180 height 13
type input "Riviera Creek Processing-Delivery-CCP000014-00"
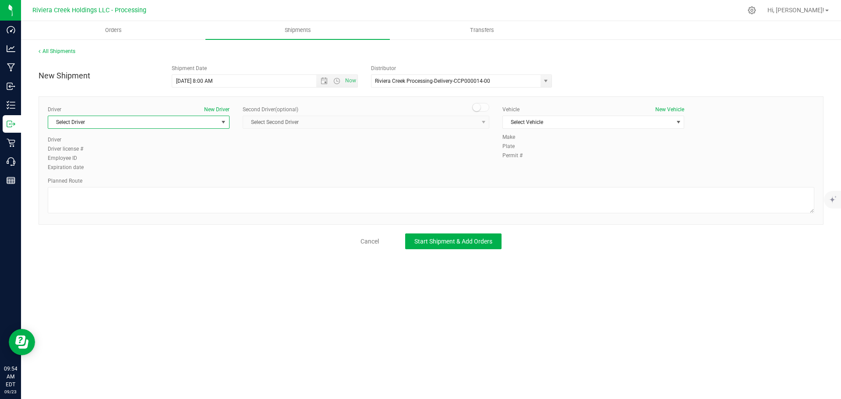
click at [89, 126] on span "Select Driver" at bounding box center [133, 122] width 170 height 12
click at [79, 183] on span "James Bednar Jr." at bounding box center [73, 184] width 40 height 11
click at [525, 126] on span "Select Vehicle" at bounding box center [588, 122] width 170 height 12
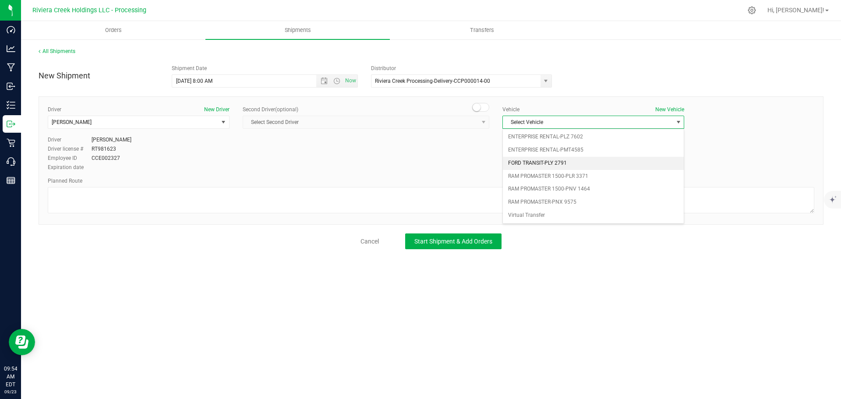
click at [531, 164] on li "FORD TRANSIT-PLY 2791" at bounding box center [593, 163] width 181 height 13
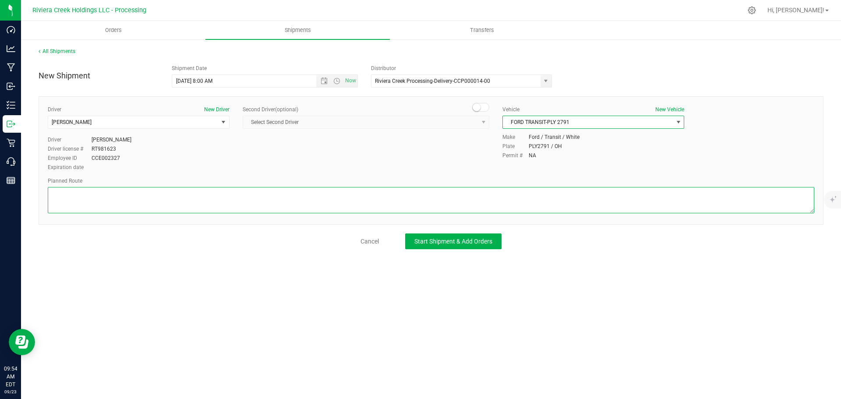
click at [101, 195] on textarea at bounding box center [431, 200] width 766 height 26
paste textarea "Head west toward S Main St 125 ft Turn right onto S Main StPass by KeyBank (on …"
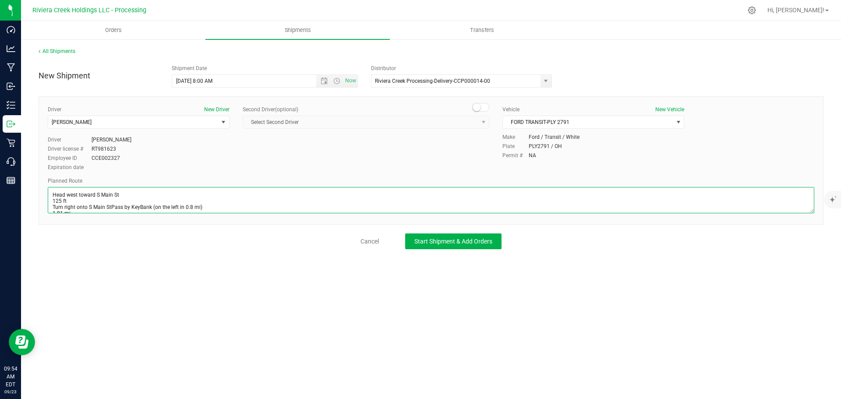
scroll to position [53, 0]
type textarea "Head west toward S Main St 125 ft Turn right onto S Main StPass by KeyBank (on …"
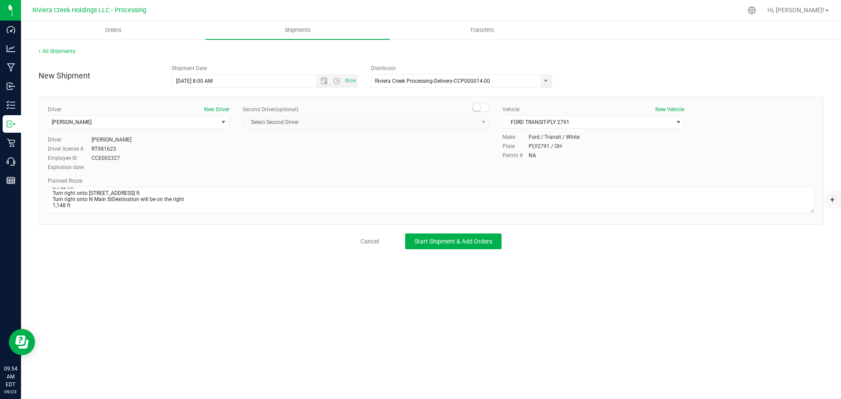
click at [456, 249] on div "All Shipments New Shipment Shipment Date 9/24/2025 8:00 AM Now Distributor Rivi…" at bounding box center [431, 148] width 820 height 219
click at [451, 244] on span "Start Shipment & Add Orders" at bounding box center [453, 241] width 78 height 7
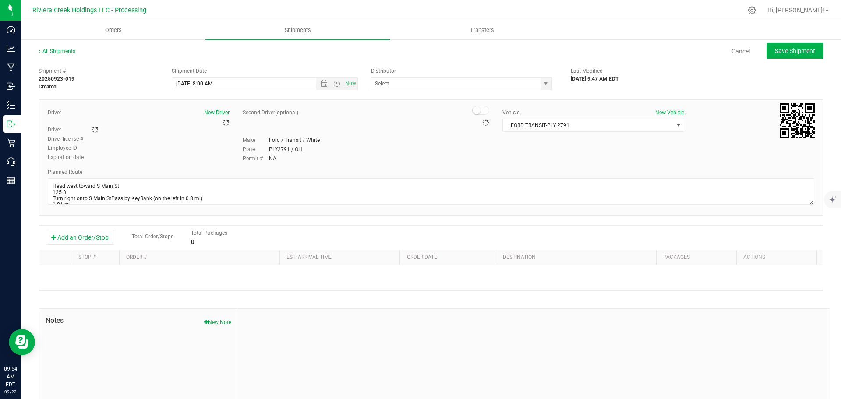
type input "Riviera Creek Processing-Delivery-CCP000014-00"
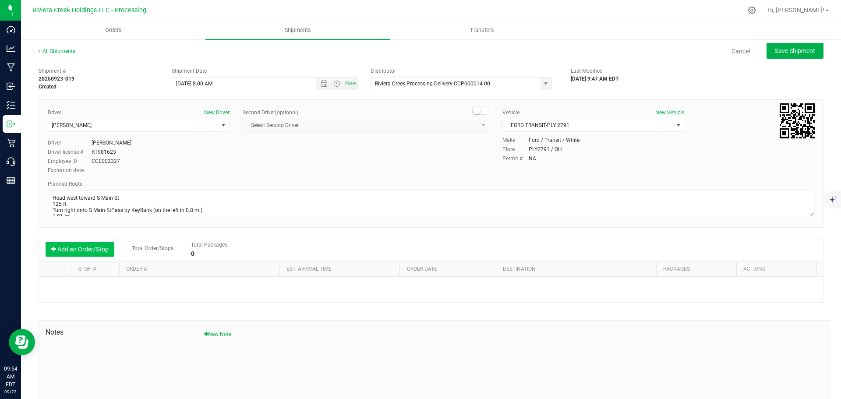
click at [65, 250] on button "Add an Order/Stop" at bounding box center [80, 249] width 69 height 15
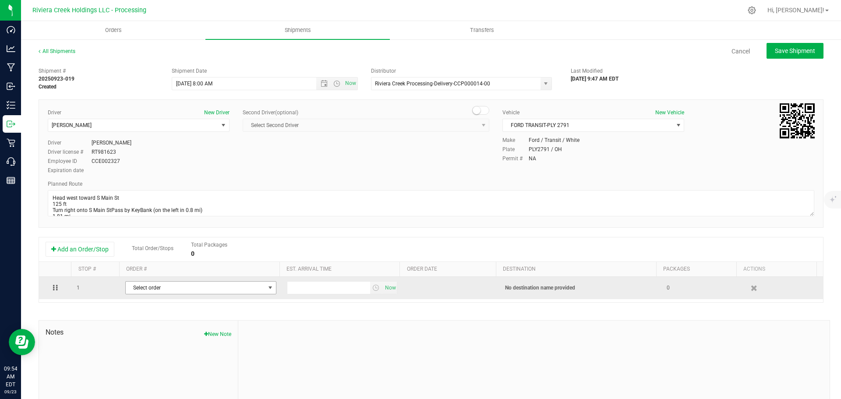
click at [150, 289] on span "Select order" at bounding box center [195, 288] width 139 height 12
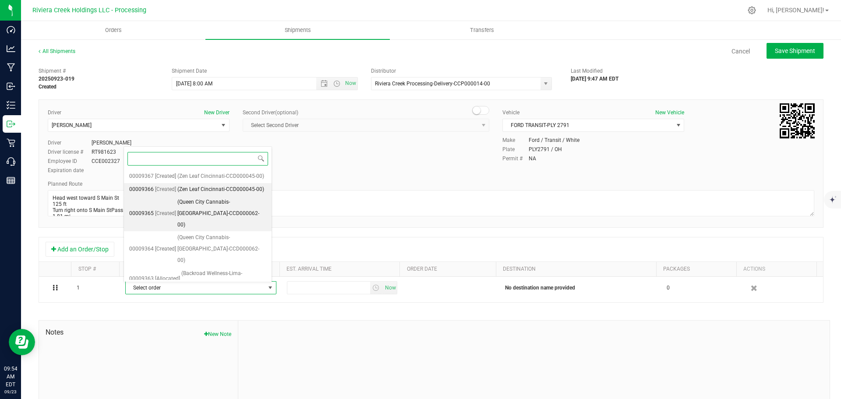
scroll to position [60, 0]
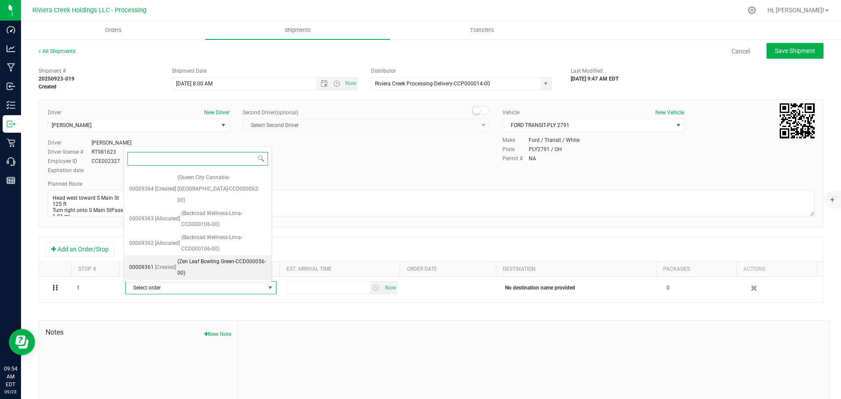
click at [190, 266] on span "(Zen Leaf Bowling Green-CCD000056-00)" at bounding box center [221, 267] width 89 height 22
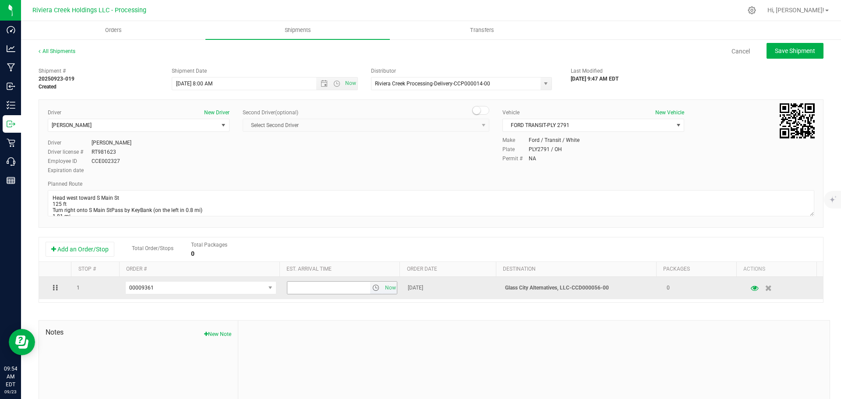
click at [372, 289] on span "select" at bounding box center [375, 287] width 7 height 7
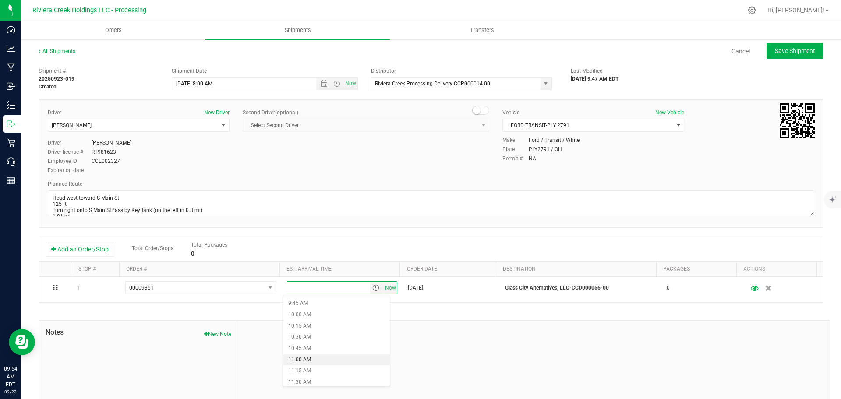
scroll to position [482, 0]
click at [303, 359] on li "12:00 PM" at bounding box center [336, 360] width 107 height 11
click at [775, 53] on span "Save Shipment" at bounding box center [795, 50] width 40 height 7
type input "9/24/2025 12:00 PM"
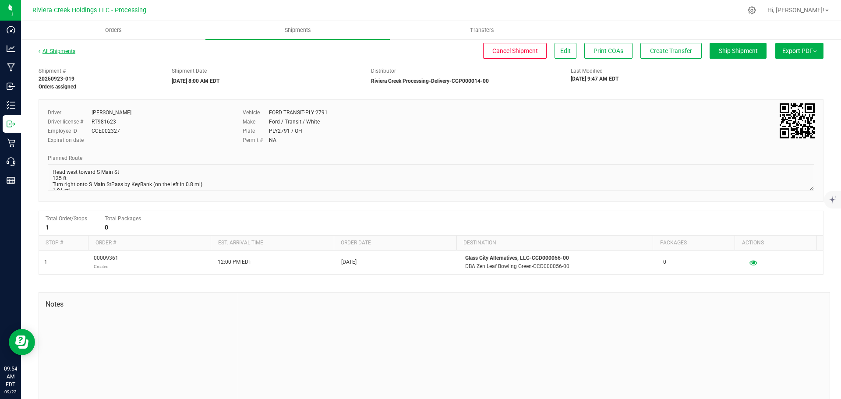
click at [53, 50] on link "All Shipments" at bounding box center [57, 51] width 37 height 6
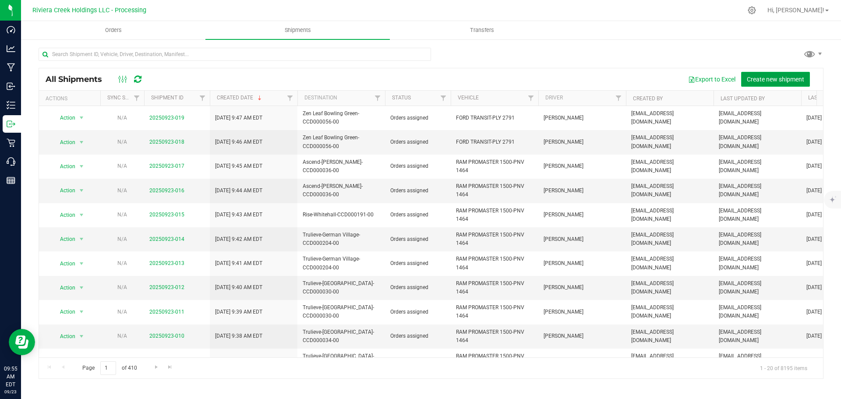
click at [762, 79] on span "Create new shipment" at bounding box center [775, 79] width 57 height 7
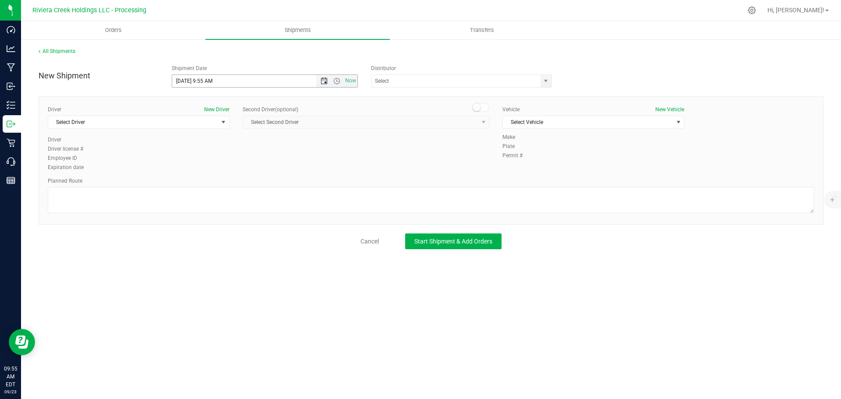
click at [322, 83] on span "Open the date view" at bounding box center [324, 80] width 7 height 7
click at [218, 169] on link "24" at bounding box center [217, 170] width 13 height 14
click at [336, 83] on span "Open the time view" at bounding box center [336, 80] width 7 height 7
click at [187, 146] on li "8:00 AM" at bounding box center [264, 143] width 185 height 11
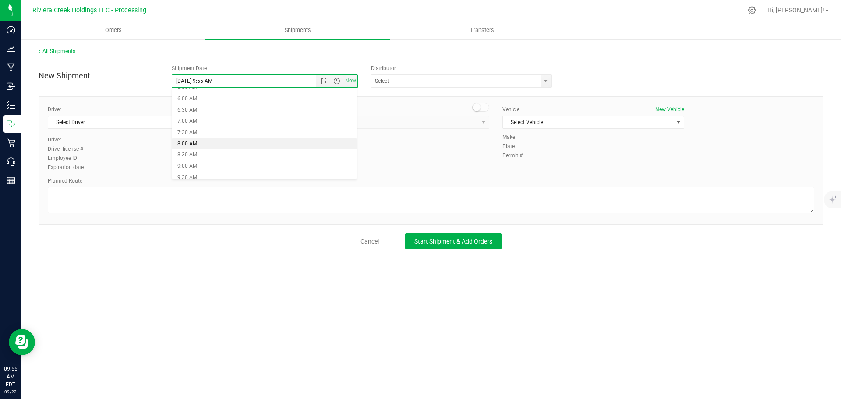
type input "9/24/2025 8:00 AM"
click at [545, 83] on span "select" at bounding box center [545, 80] width 7 height 7
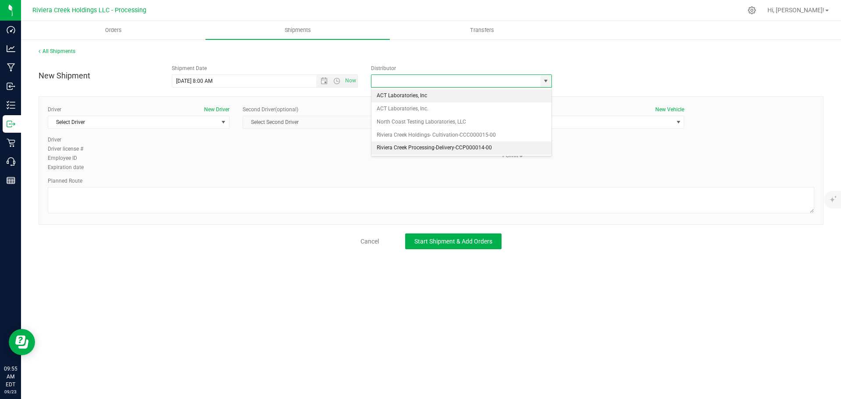
click at [385, 147] on li "Riviera Creek Processing-Delivery-CCP000014-00" at bounding box center [461, 147] width 180 height 13
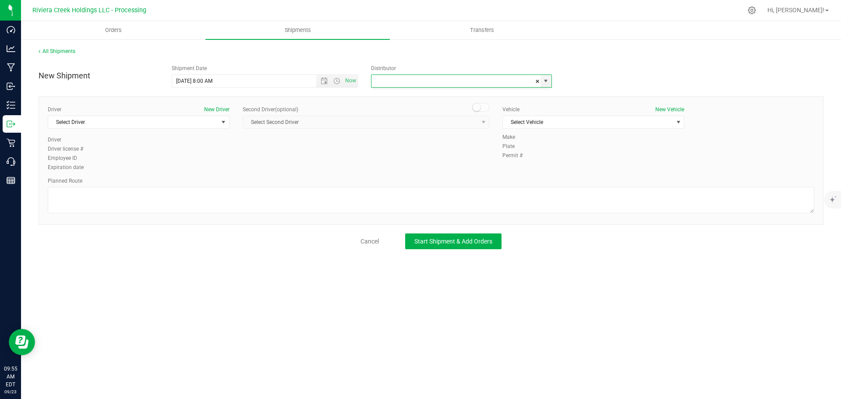
type input "Riviera Creek Processing-Delivery-CCP000014-00"
click at [105, 122] on span "Select Driver" at bounding box center [133, 122] width 170 height 12
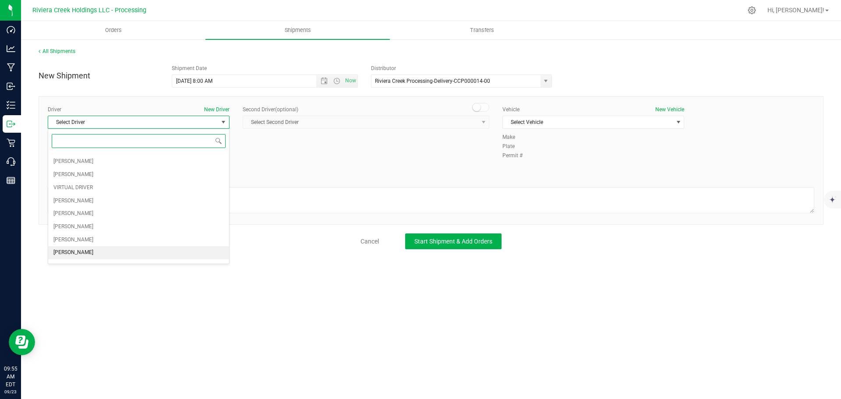
scroll to position [44, 0]
click at [74, 229] on span "Brian Gates" at bounding box center [73, 231] width 40 height 11
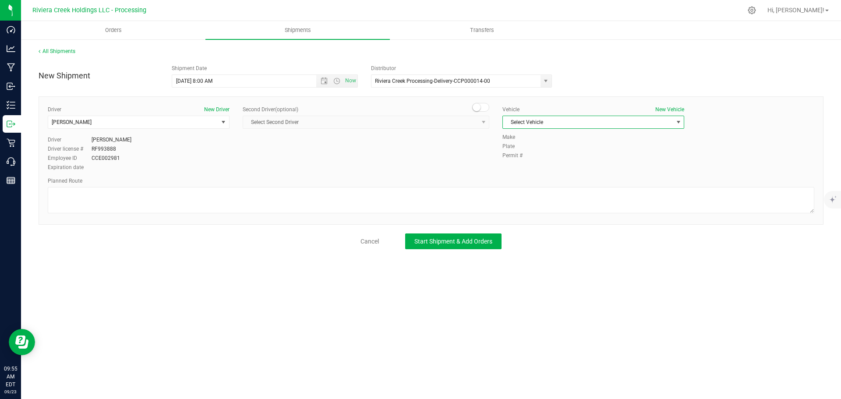
click at [528, 123] on span "Select Vehicle" at bounding box center [588, 122] width 170 height 12
click at [545, 165] on li "FORD TRANSIT-PLY 2791" at bounding box center [593, 163] width 181 height 13
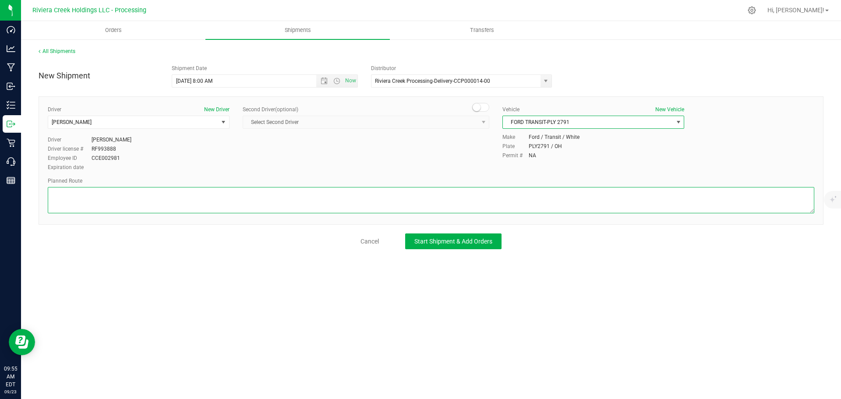
click at [382, 191] on textarea at bounding box center [431, 200] width 766 height 26
paste textarea "Head northeast toward OH-309 E 282 ft Turn right toward OH-309 E 52 ft Turn rig…"
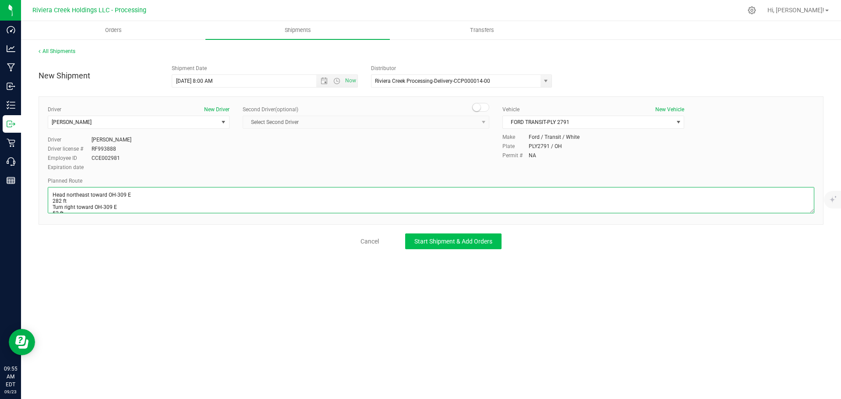
scroll to position [89, 0]
type textarea "Head northeast toward OH-309 E 282 ft Turn right toward OH-309 E 52 ft Turn rig…"
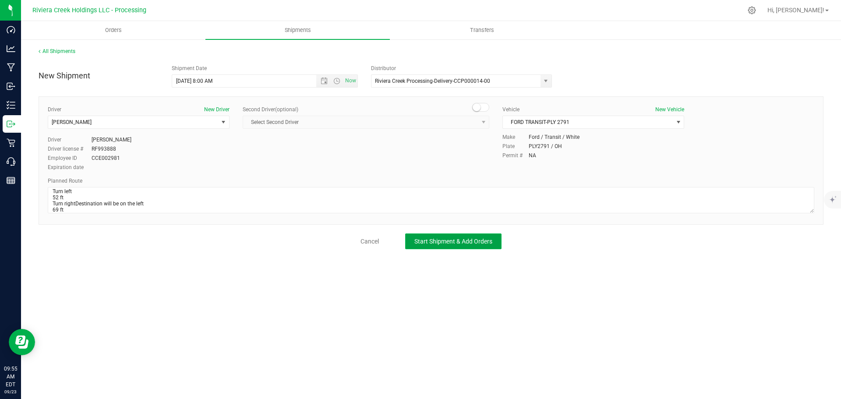
click at [476, 240] on span "Start Shipment & Add Orders" at bounding box center [453, 241] width 78 height 7
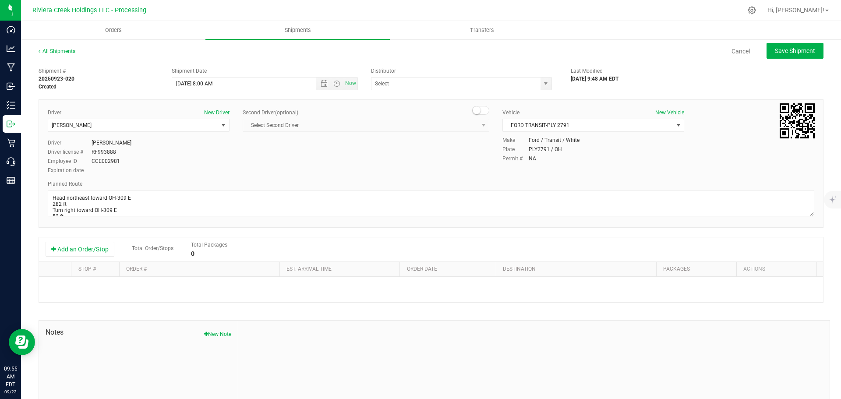
type input "Riviera Creek Processing-Delivery-CCP000014-00"
click at [99, 248] on button "Add an Order/Stop" at bounding box center [80, 249] width 69 height 15
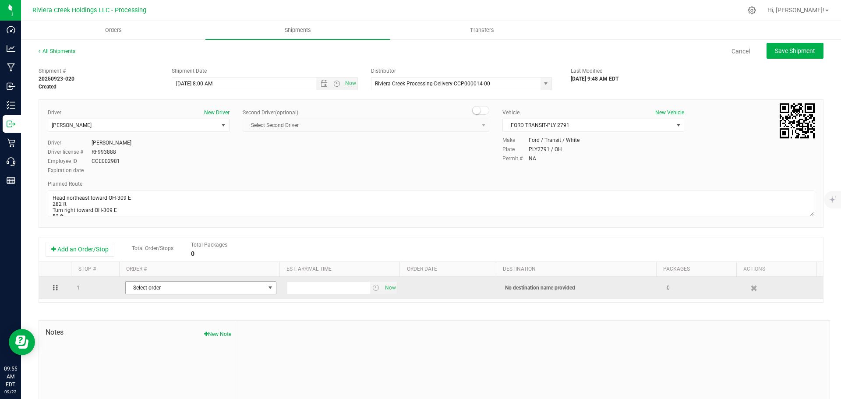
click at [171, 291] on span "Select order" at bounding box center [195, 288] width 139 height 12
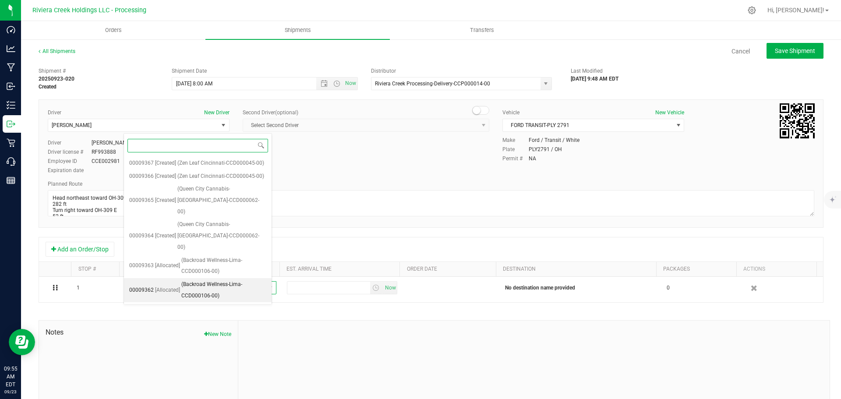
click at [195, 279] on span "(Backroad Wellness-Lima-CCD000106-00)" at bounding box center [223, 290] width 85 height 22
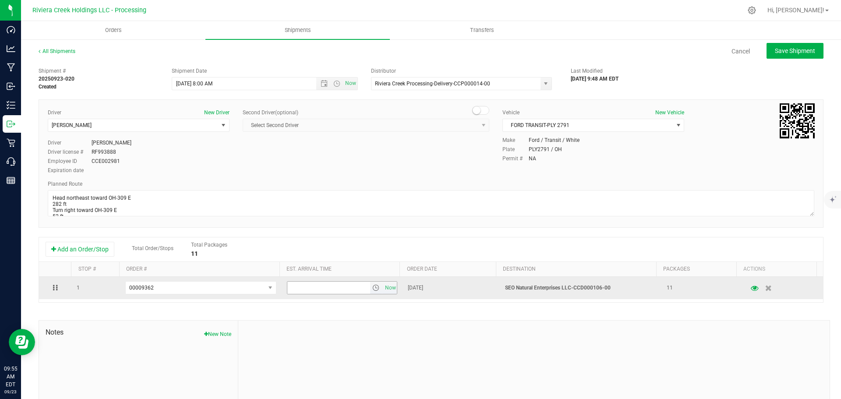
click at [372, 290] on span "select" at bounding box center [375, 287] width 7 height 7
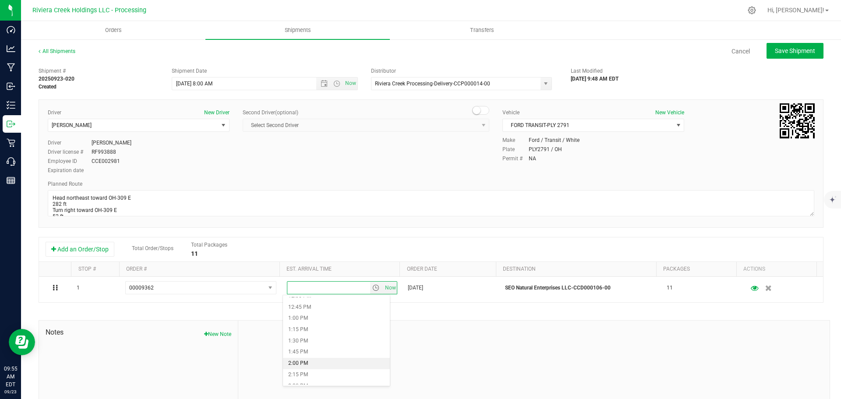
scroll to position [613, 0]
click at [308, 343] on li "2:30 PM" at bounding box center [336, 342] width 107 height 11
click at [775, 51] on span "Save Shipment" at bounding box center [795, 50] width 40 height 7
type input "9/24/2025 12:00 PM"
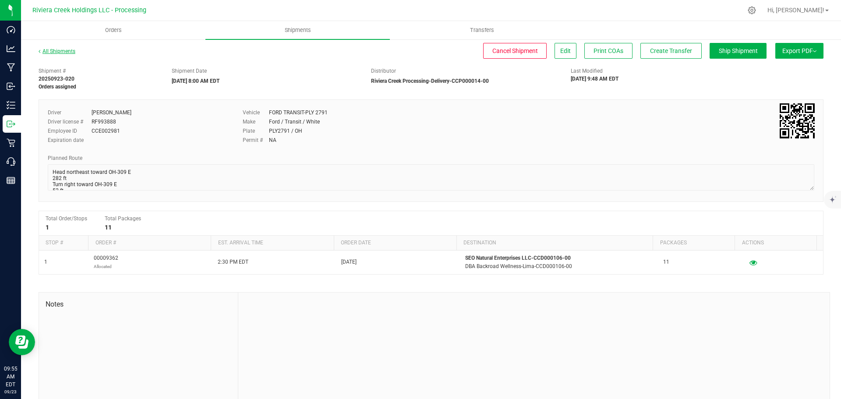
click at [65, 51] on link "All Shipments" at bounding box center [57, 51] width 37 height 6
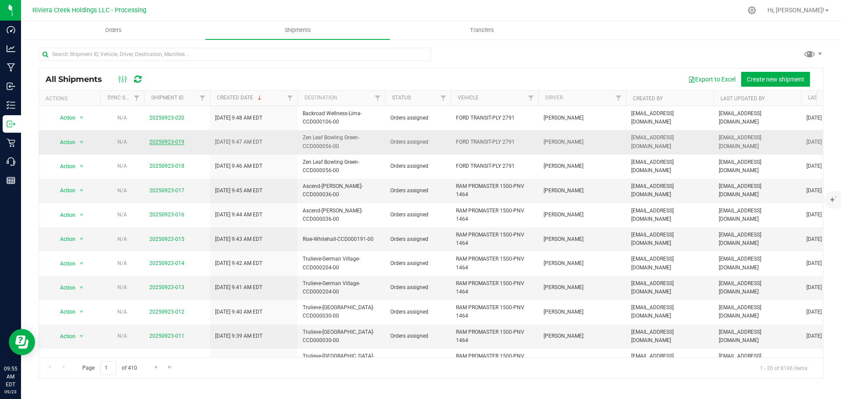
click at [155, 141] on link "20250923-019" at bounding box center [166, 142] width 35 height 6
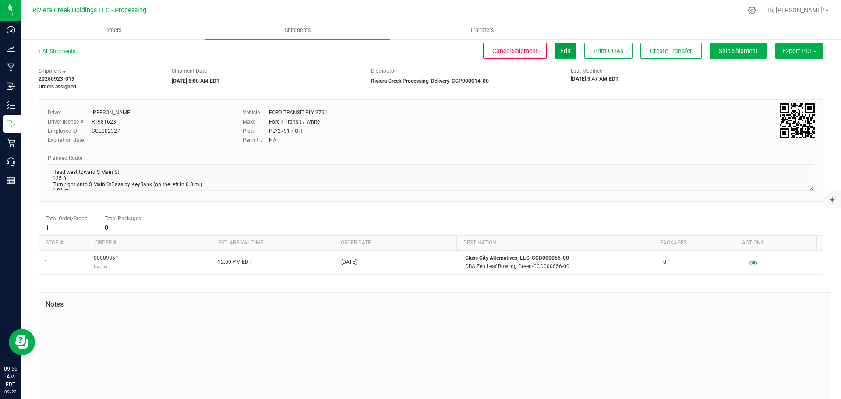
click at [560, 54] on span "Edit" at bounding box center [565, 50] width 11 height 7
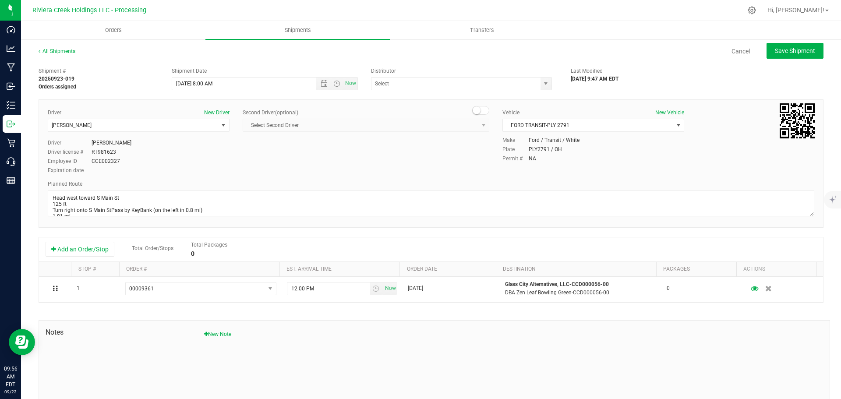
type input "Riviera Creek Processing-Delivery-CCP000014-00"
click at [98, 128] on span "James Bednar Jr." at bounding box center [133, 125] width 170 height 12
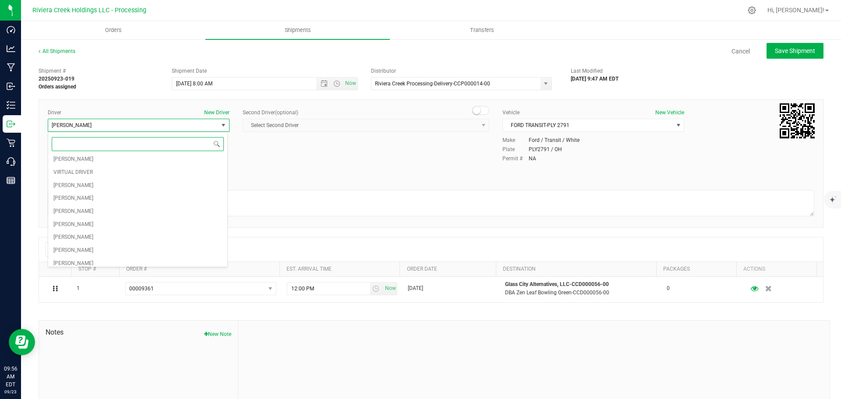
scroll to position [88, 0]
click at [74, 192] on span "Brian Gates" at bounding box center [73, 191] width 40 height 11
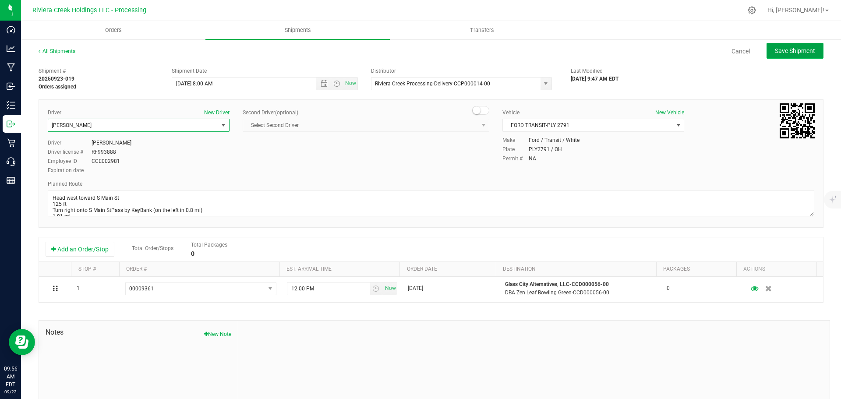
click at [791, 51] on span "Save Shipment" at bounding box center [795, 50] width 40 height 7
type input "9/24/2025 12:00 PM"
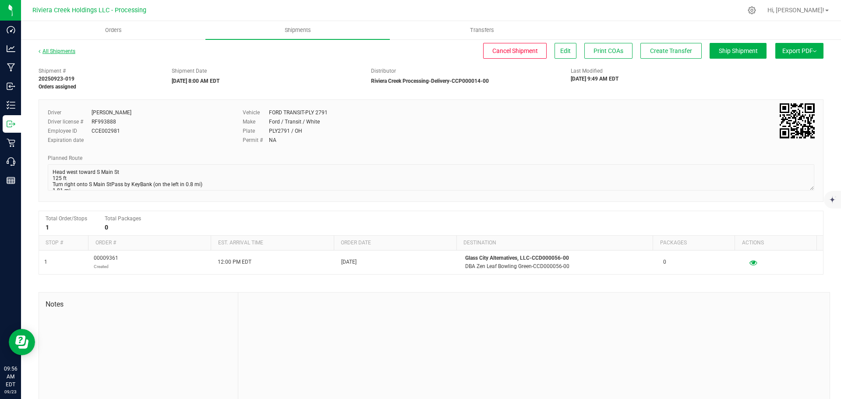
click at [63, 51] on link "All Shipments" at bounding box center [57, 51] width 37 height 6
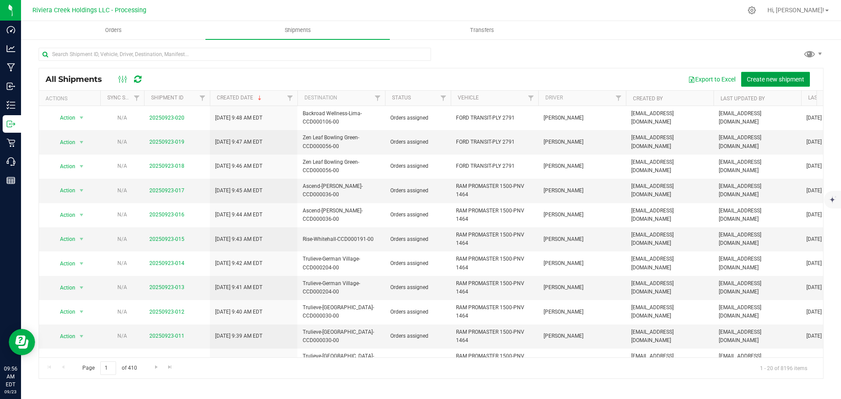
click at [772, 81] on span "Create new shipment" at bounding box center [775, 79] width 57 height 7
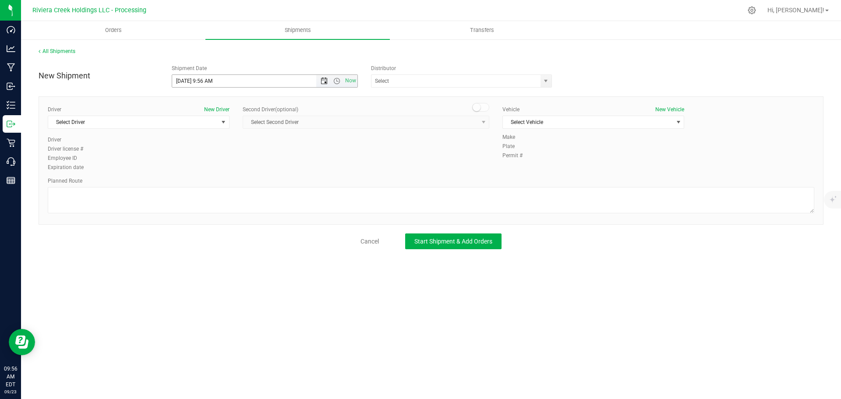
click at [322, 82] on span "Open the date view" at bounding box center [324, 80] width 7 height 7
click at [218, 169] on link "24" at bounding box center [217, 170] width 13 height 14
click at [336, 81] on span "Open the time view" at bounding box center [336, 80] width 7 height 7
click at [204, 144] on li "8:00 AM" at bounding box center [264, 143] width 185 height 11
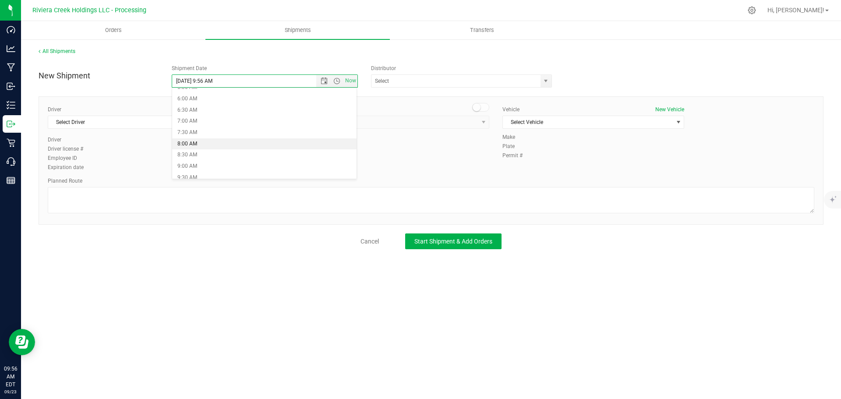
type input "9/24/2025 8:00 AM"
click at [545, 78] on span "select" at bounding box center [545, 80] width 7 height 7
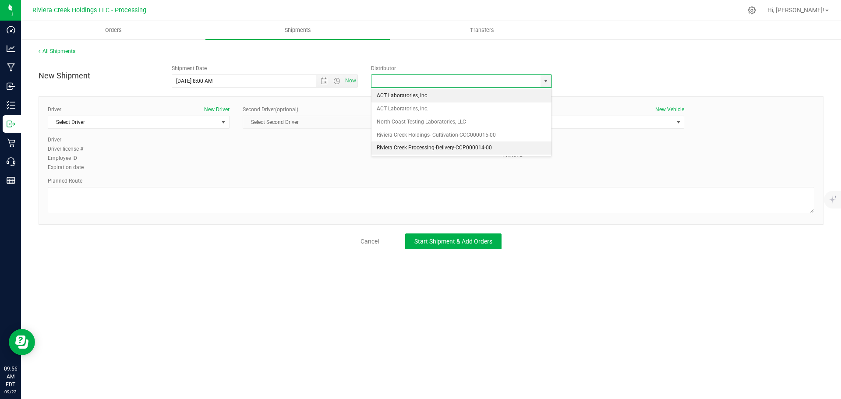
click at [389, 149] on li "Riviera Creek Processing-Delivery-CCP000014-00" at bounding box center [461, 147] width 180 height 13
type input "Riviera Creek Processing-Delivery-CCP000014-00"
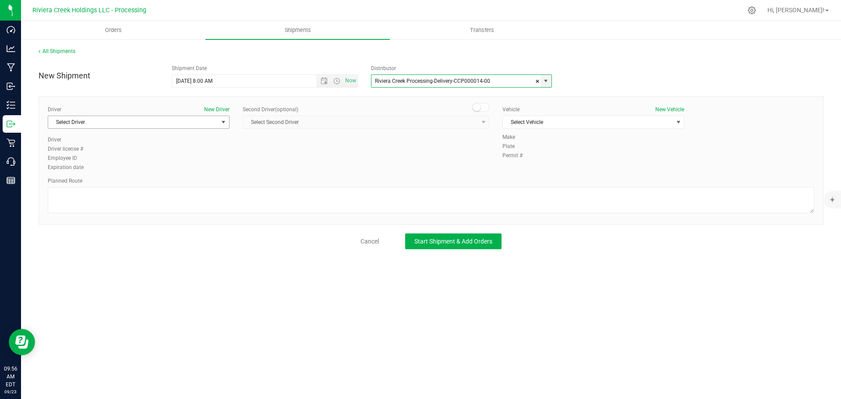
click at [139, 123] on span "Select Driver" at bounding box center [133, 122] width 170 height 12
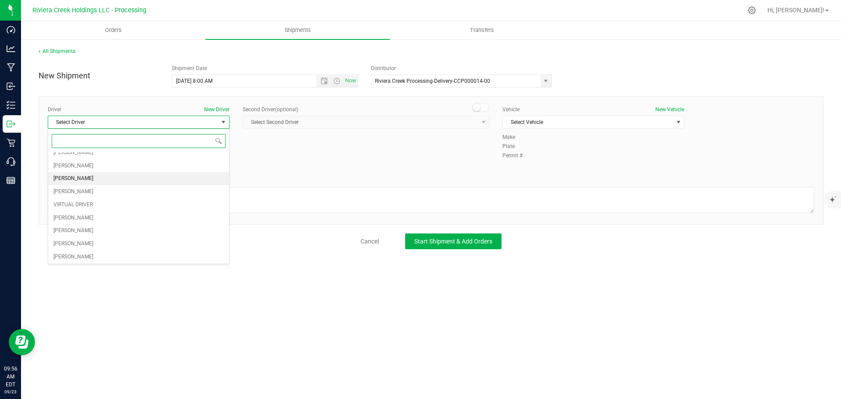
scroll to position [44, 0]
click at [66, 232] on span "Brian Gates" at bounding box center [73, 231] width 40 height 11
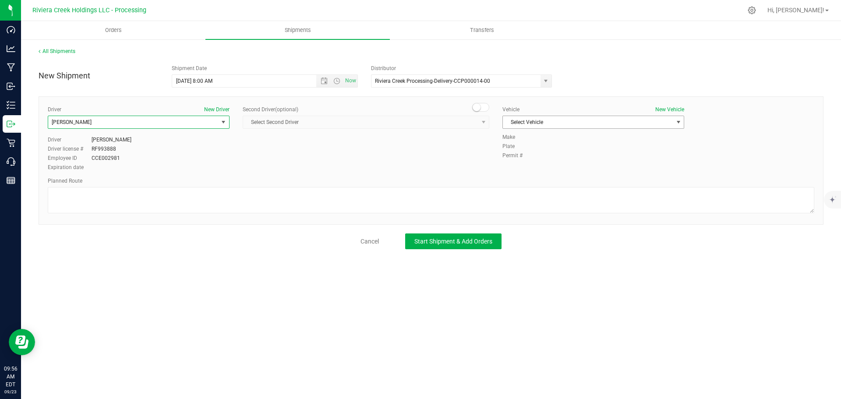
click at [524, 121] on span "Select Vehicle" at bounding box center [588, 122] width 170 height 12
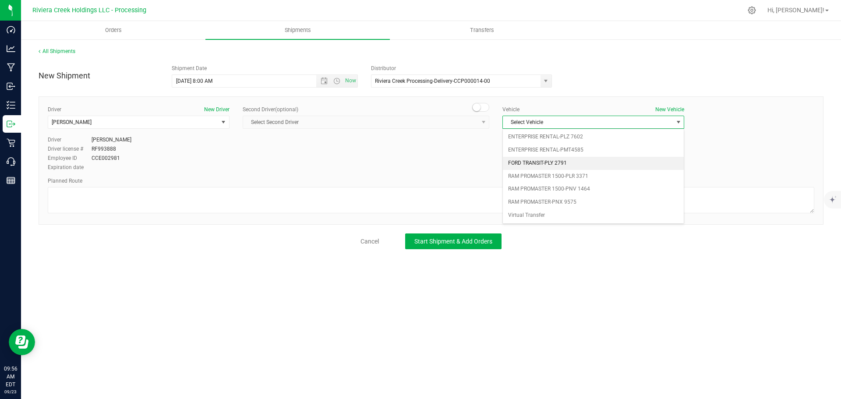
click at [552, 167] on li "FORD TRANSIT-PLY 2791" at bounding box center [593, 163] width 181 height 13
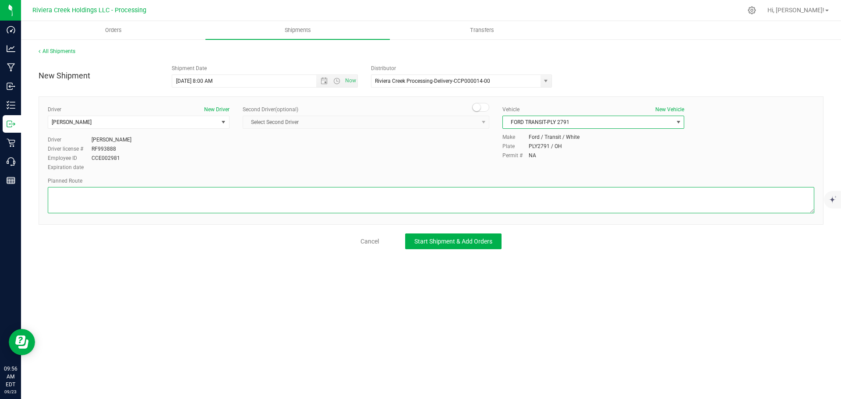
click at [212, 198] on textarea at bounding box center [431, 200] width 766 height 26
paste textarea "Head northeast toward OH-309 E 282 ft Turn right toward OH-309 E 52 ft Turn rig…"
type textarea "Head northeast toward OH-309 E 282 ft Turn right toward OH-309 E 52 ft Turn rig…"
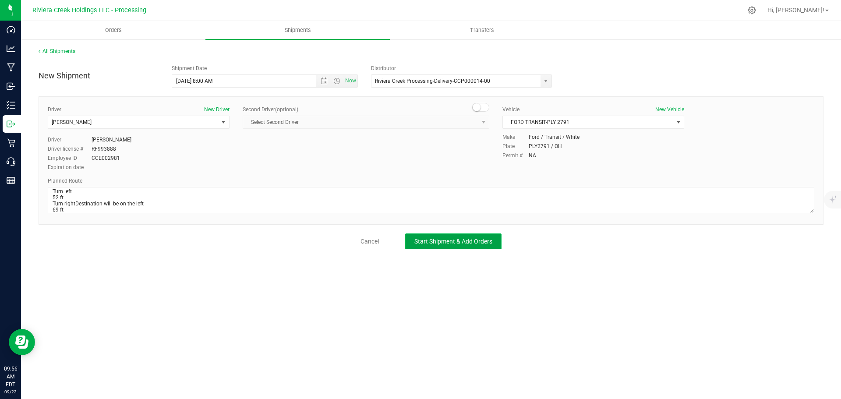
click at [437, 238] on span "Start Shipment & Add Orders" at bounding box center [453, 241] width 78 height 7
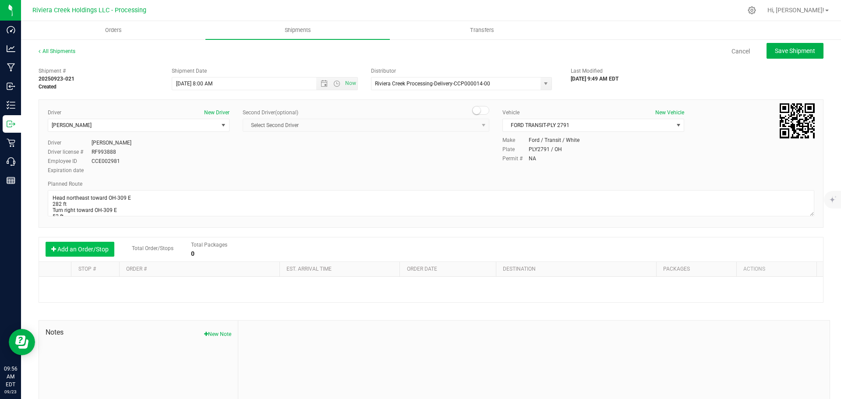
click at [102, 250] on button "Add an Order/Stop" at bounding box center [80, 249] width 69 height 15
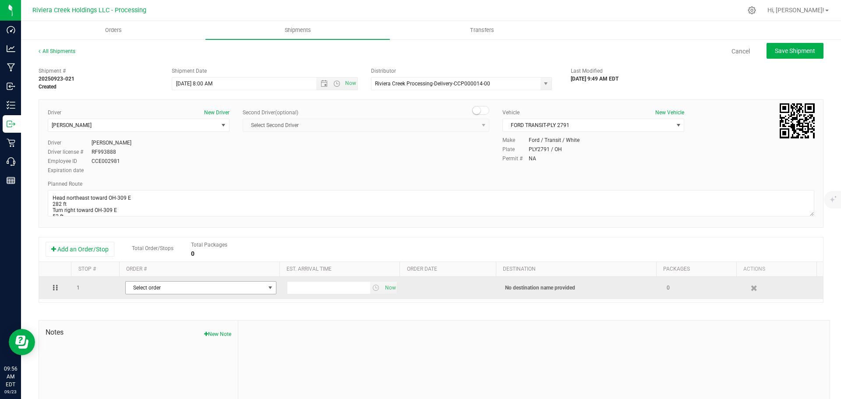
click at [203, 285] on span "Select order" at bounding box center [195, 288] width 139 height 12
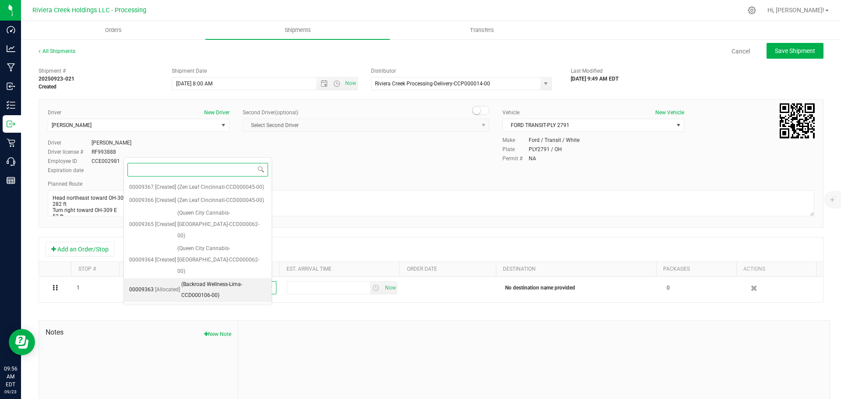
click at [218, 279] on span "(Backroad Wellness-Lima-CCD000106-00)" at bounding box center [223, 290] width 85 height 22
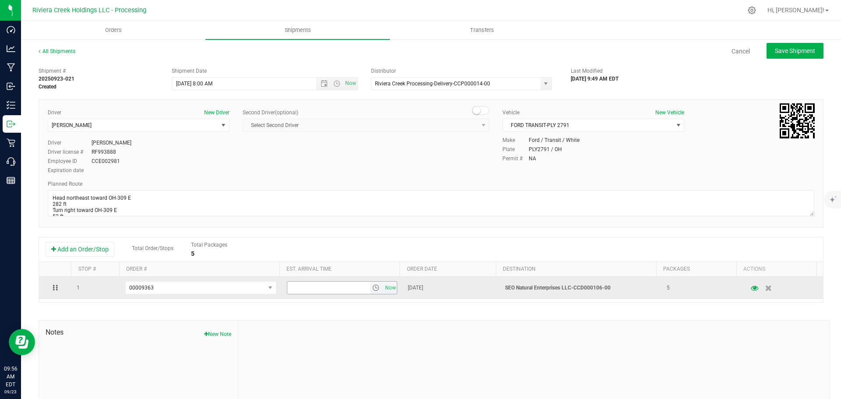
click at [372, 290] on span "select" at bounding box center [375, 287] width 7 height 7
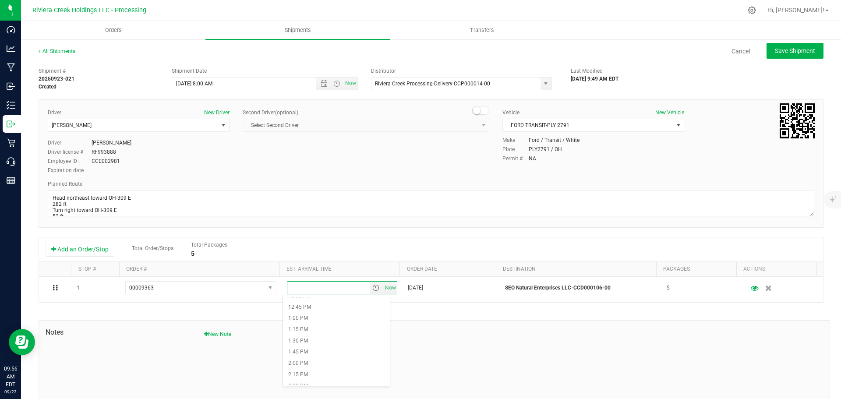
scroll to position [613, 0]
click at [307, 342] on li "2:30 PM" at bounding box center [336, 342] width 107 height 11
click at [775, 50] on span "Save Shipment" at bounding box center [795, 50] width 40 height 7
type input "9/24/2025 12:00 PM"
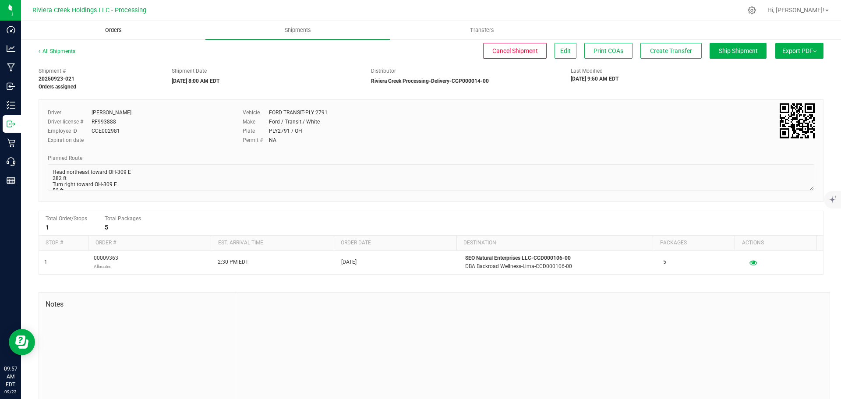
click at [112, 32] on span "Orders" at bounding box center [113, 30] width 40 height 8
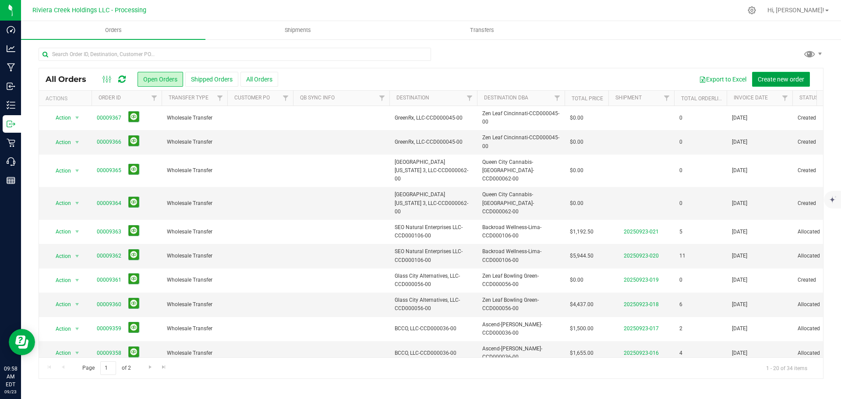
click at [789, 80] on span "Create new order" at bounding box center [780, 79] width 46 height 7
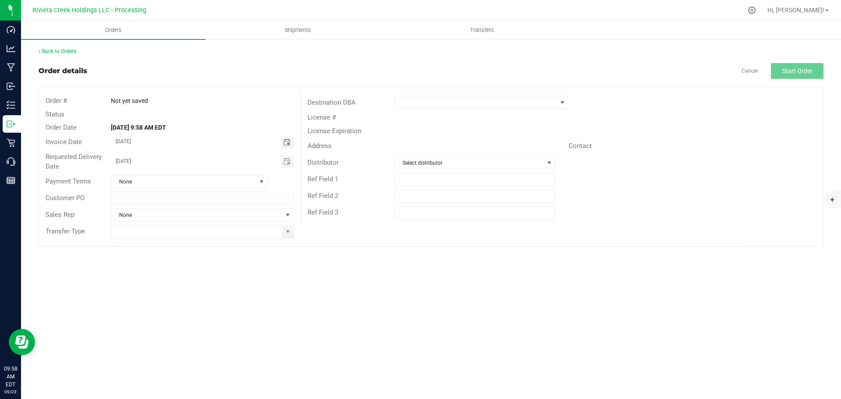
click at [287, 142] on span "Toggle calendar" at bounding box center [286, 142] width 7 height 7
click at [192, 227] on span "24" at bounding box center [189, 229] width 13 height 14
type input "09/24/2025"
click at [285, 234] on span at bounding box center [287, 231] width 7 height 7
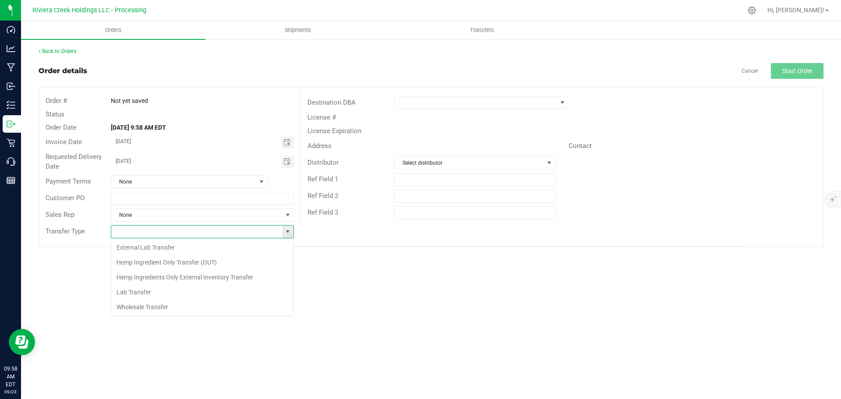
scroll to position [13, 183]
click at [145, 308] on li "Wholesale Transfer" at bounding box center [202, 306] width 182 height 15
type input "Wholesale Transfer"
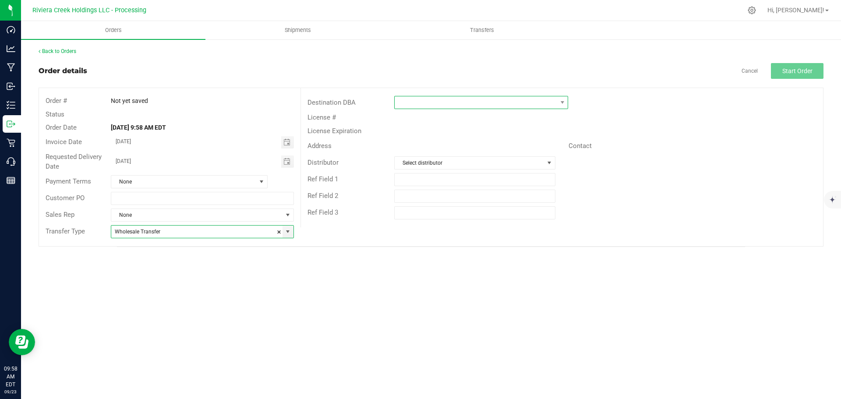
click at [409, 103] on span at bounding box center [476, 102] width 162 height 12
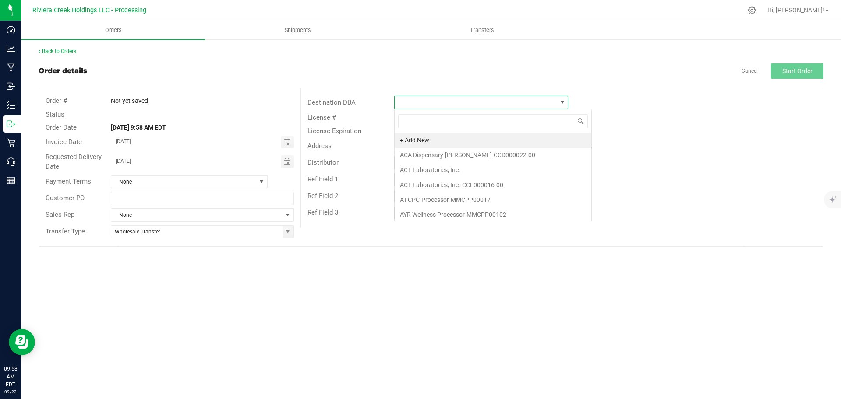
scroll to position [13, 174]
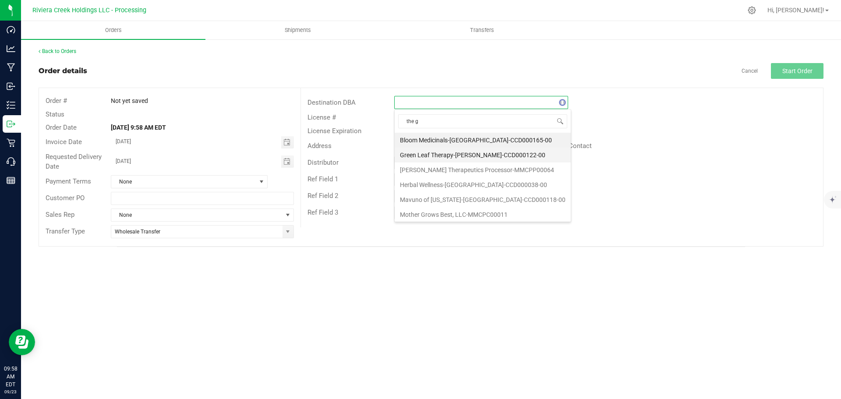
type input "the ga"
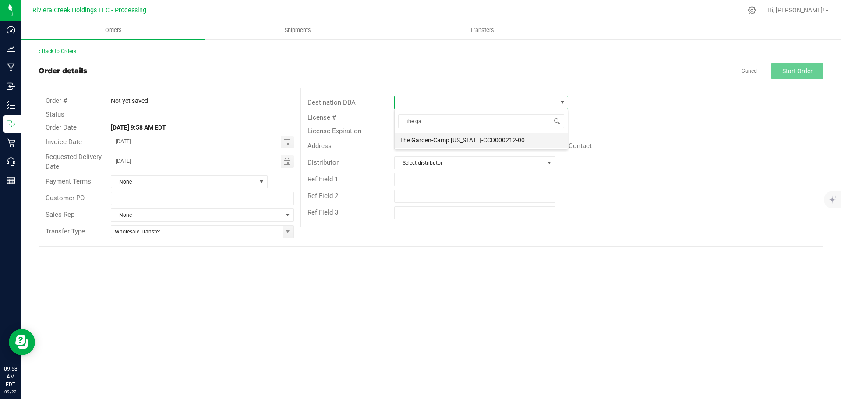
click at [426, 144] on li "The Garden-Camp [US_STATE]-CCD000212-00" at bounding box center [481, 140] width 173 height 15
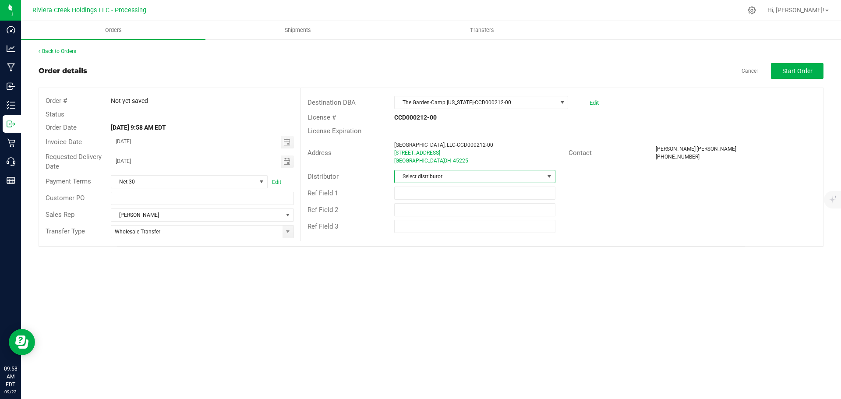
click at [428, 179] on span "Select distributor" at bounding box center [469, 176] width 149 height 12
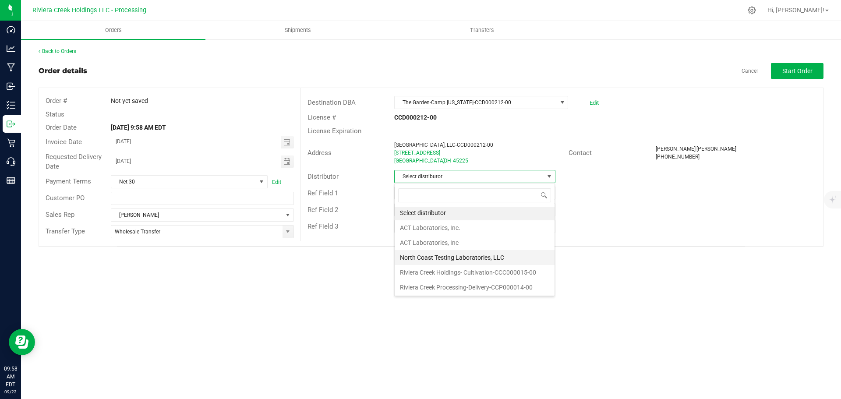
scroll to position [2, 0]
click at [436, 288] on li "Riviera Creek Processing-Delivery-CCP000014-00" at bounding box center [475, 286] width 160 height 15
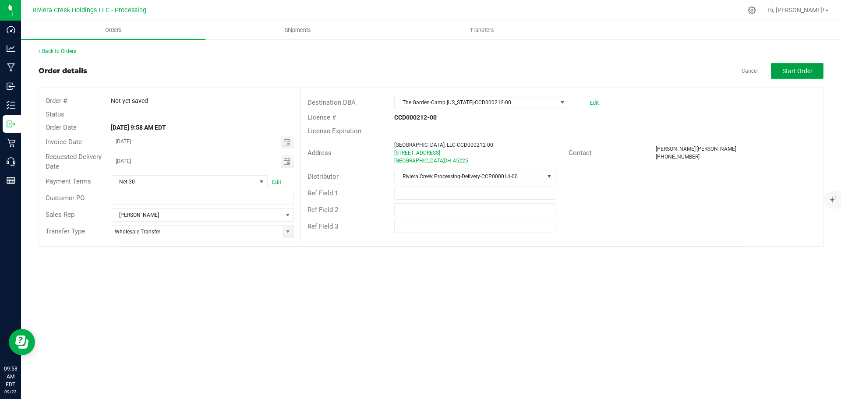
click at [796, 70] on span "Start Order" at bounding box center [797, 70] width 30 height 7
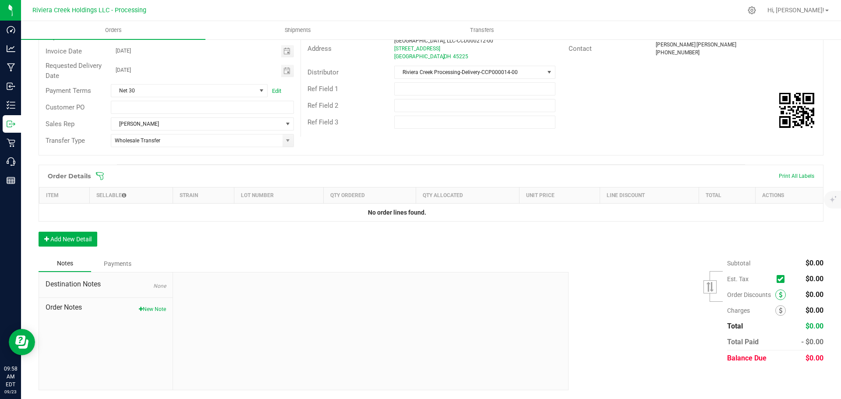
click at [775, 294] on span at bounding box center [780, 294] width 11 height 11
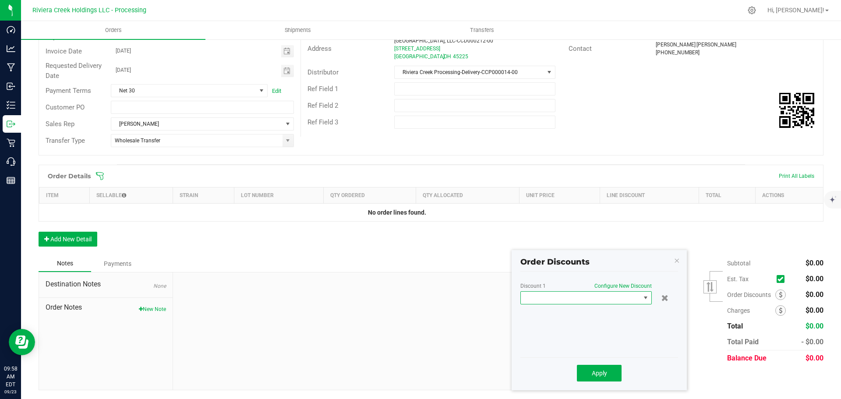
click at [592, 296] on span at bounding box center [581, 298] width 120 height 12
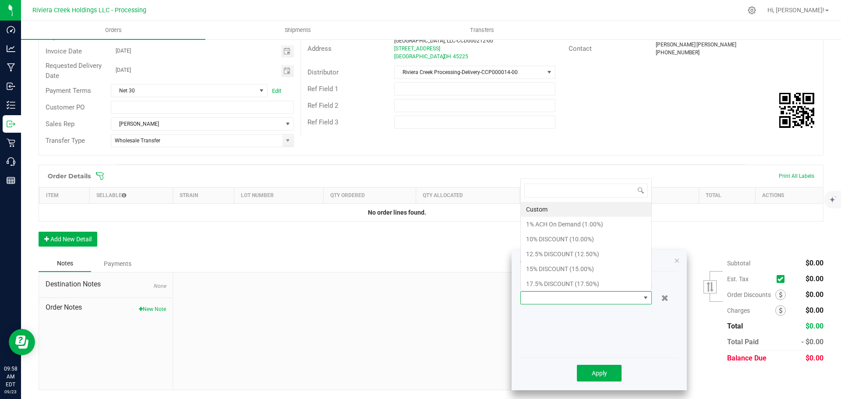
scroll to position [13, 131]
click at [552, 238] on li "10% DISCOUNT (10.00%)" at bounding box center [586, 239] width 130 height 15
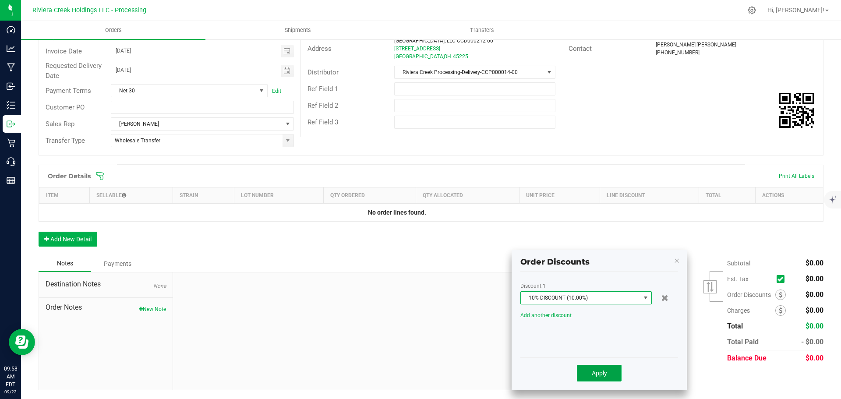
click at [596, 374] on span "Apply" at bounding box center [599, 373] width 15 height 7
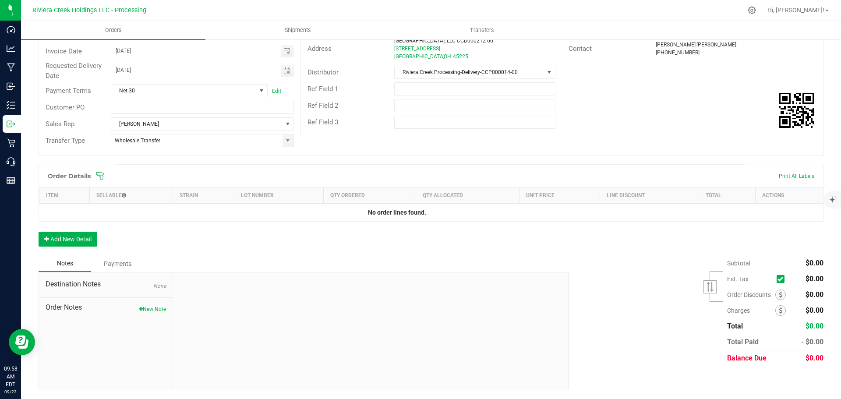
scroll to position [0, 0]
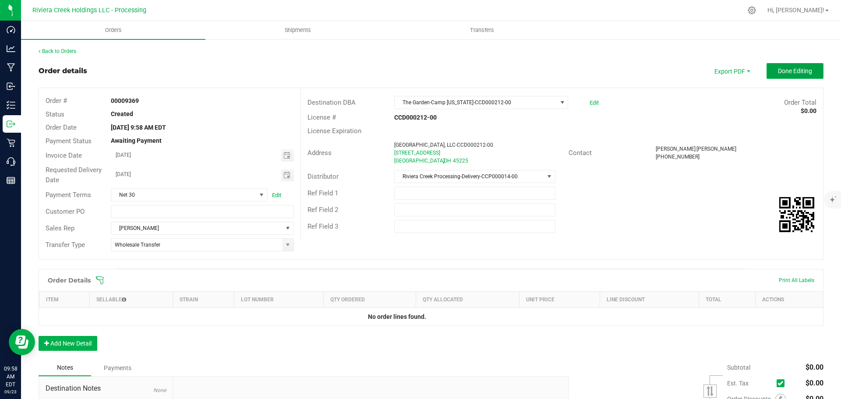
click at [786, 70] on span "Done Editing" at bounding box center [795, 70] width 34 height 7
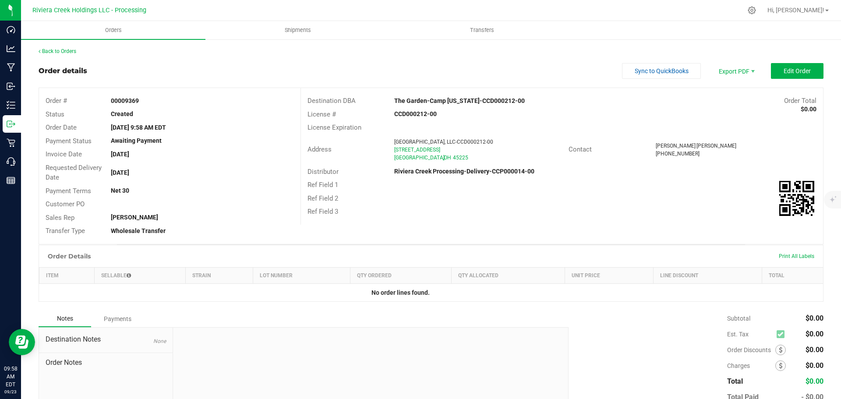
drag, startPoint x: 109, startPoint y: 99, endPoint x: 138, endPoint y: 104, distance: 29.4
click at [138, 104] on div "00009369" at bounding box center [202, 100] width 196 height 9
copy strong "00009369"
click at [64, 51] on link "Back to Orders" at bounding box center [58, 51] width 38 height 6
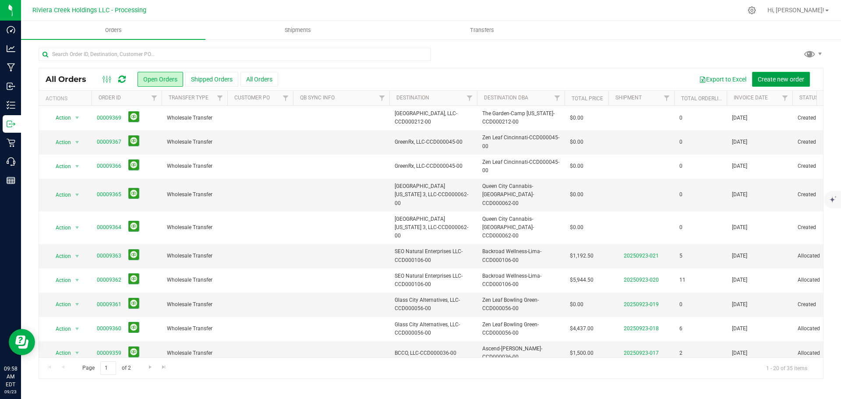
click at [774, 77] on span "Create new order" at bounding box center [780, 79] width 46 height 7
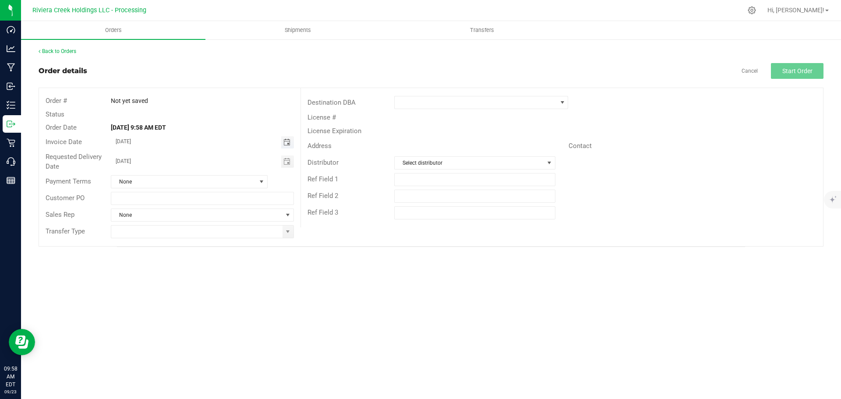
click at [286, 143] on span "Toggle calendar" at bounding box center [286, 142] width 7 height 7
click at [194, 227] on span "24" at bounding box center [189, 229] width 13 height 14
type input "09/24/2025"
click at [285, 234] on span at bounding box center [287, 231] width 7 height 7
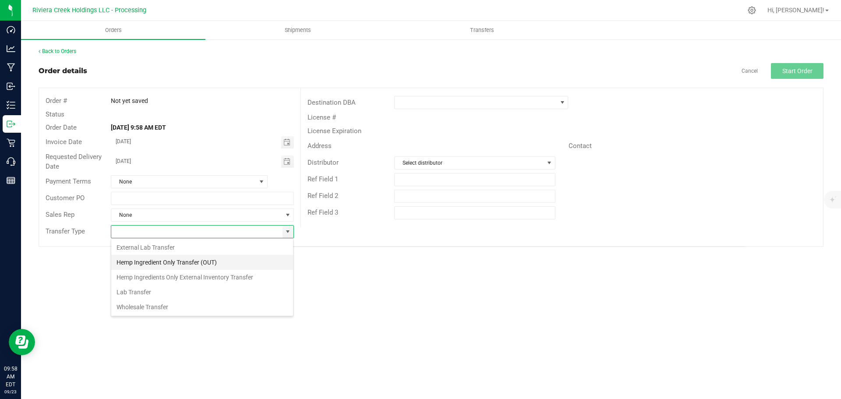
scroll to position [13, 183]
click at [134, 302] on li "Wholesale Transfer" at bounding box center [202, 306] width 182 height 15
type input "Wholesale Transfer"
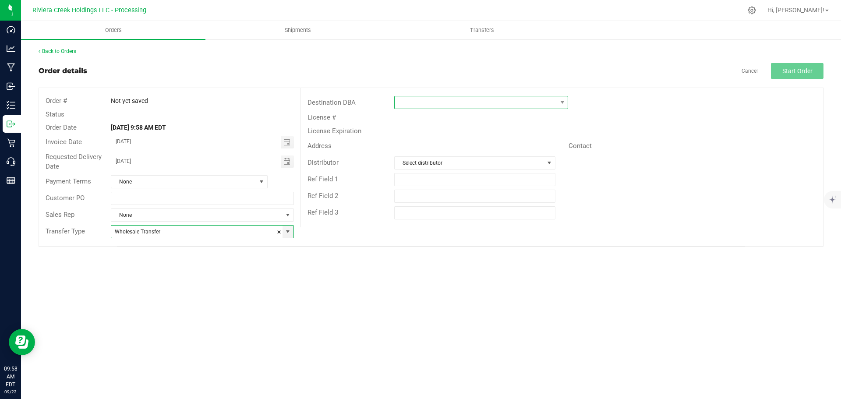
click at [409, 102] on span at bounding box center [476, 102] width 162 height 12
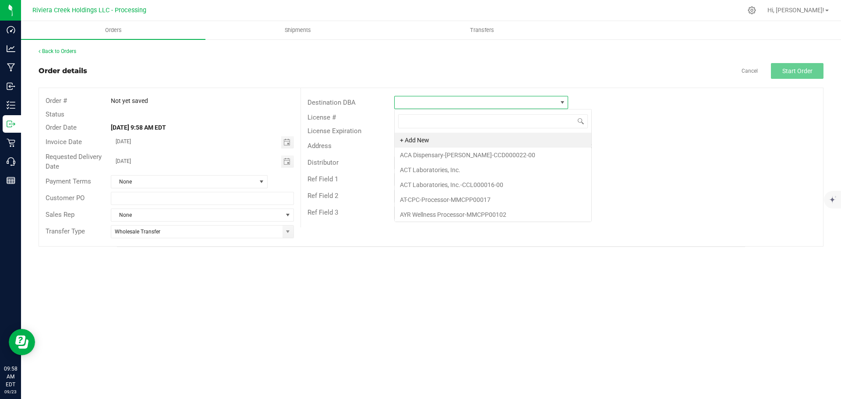
scroll to position [13, 174]
type input "the gar"
click at [436, 142] on li "The Garden-Camp [US_STATE]-CCD000212-00" at bounding box center [481, 140] width 173 height 15
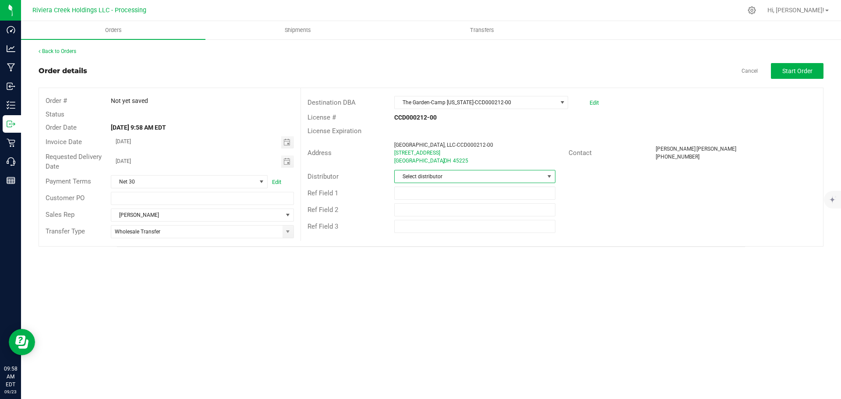
click at [436, 175] on span "Select distributor" at bounding box center [469, 176] width 149 height 12
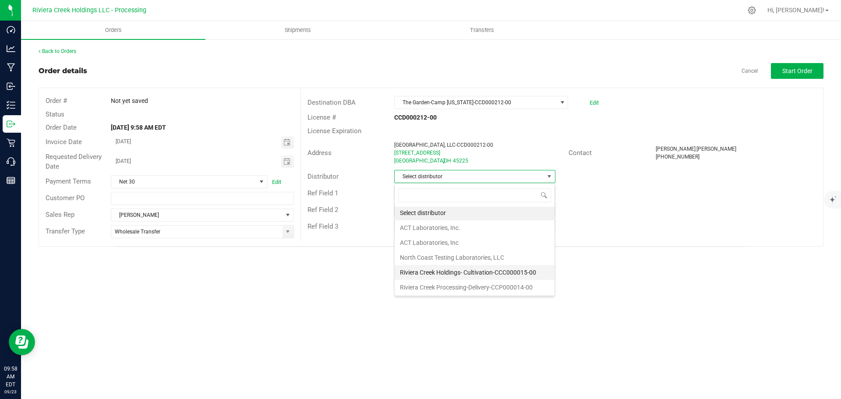
scroll to position [2, 0]
click at [433, 287] on li "Riviera Creek Processing-Delivery-CCP000014-00" at bounding box center [475, 286] width 160 height 15
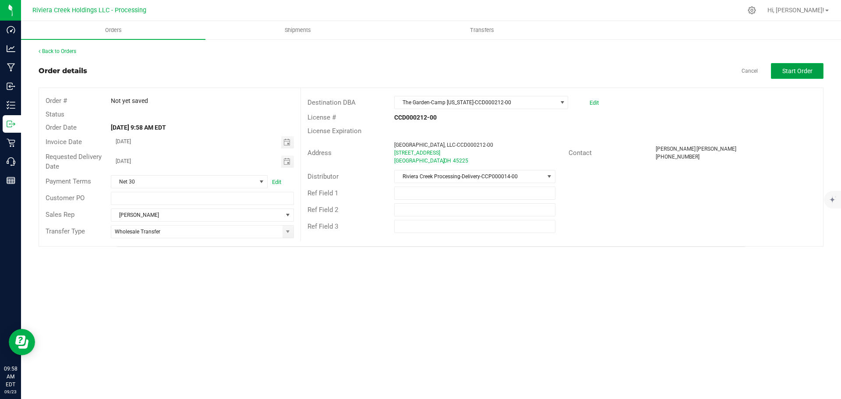
click at [785, 69] on span "Start Order" at bounding box center [797, 70] width 30 height 7
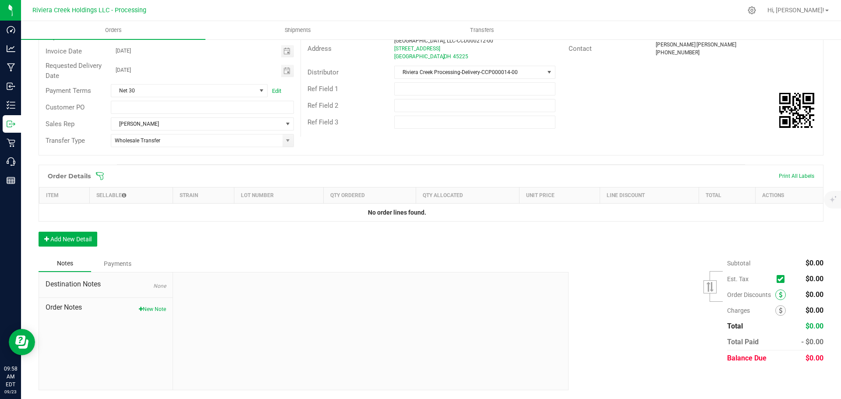
click at [778, 294] on icon at bounding box center [780, 295] width 4 height 6
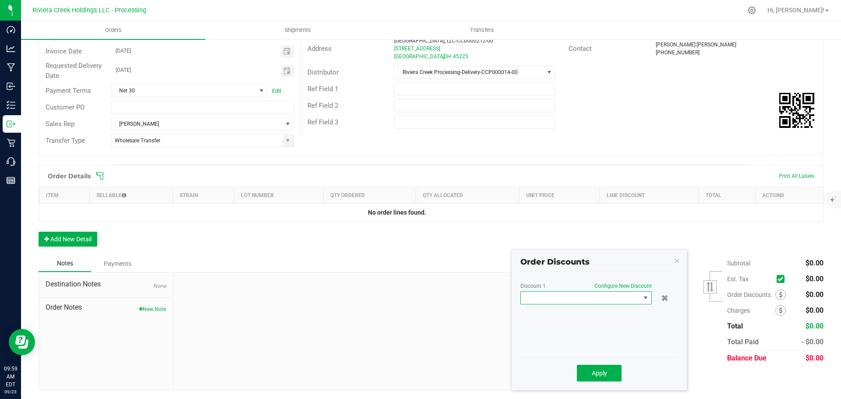
click at [547, 301] on span at bounding box center [581, 298] width 120 height 12
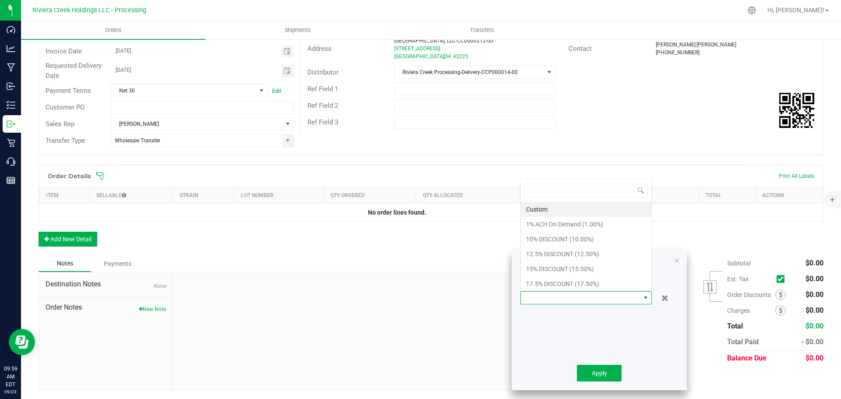
scroll to position [13, 131]
click at [548, 242] on li "10% DISCOUNT (10.00%)" at bounding box center [586, 239] width 130 height 15
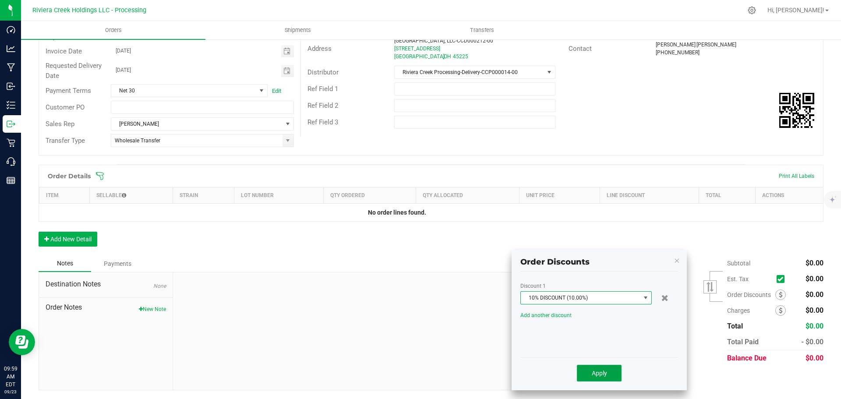
click at [595, 374] on span "Apply" at bounding box center [599, 373] width 15 height 7
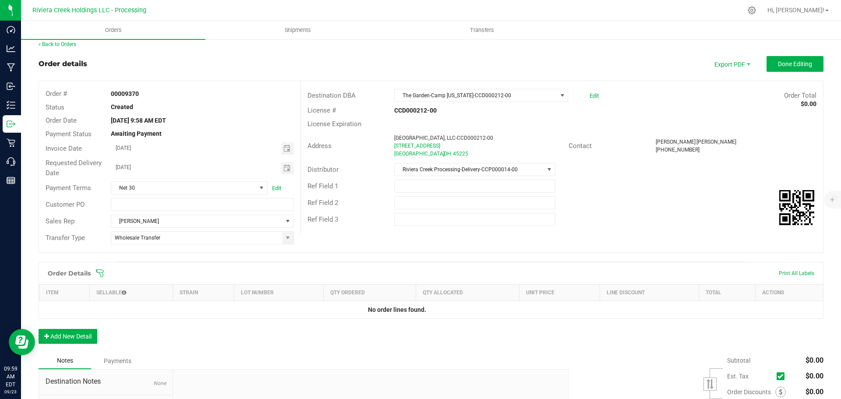
scroll to position [0, 0]
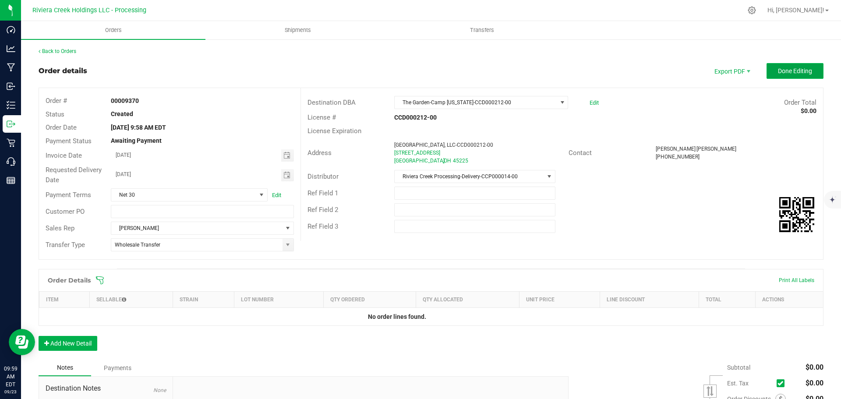
click at [783, 71] on span "Done Editing" at bounding box center [795, 70] width 34 height 7
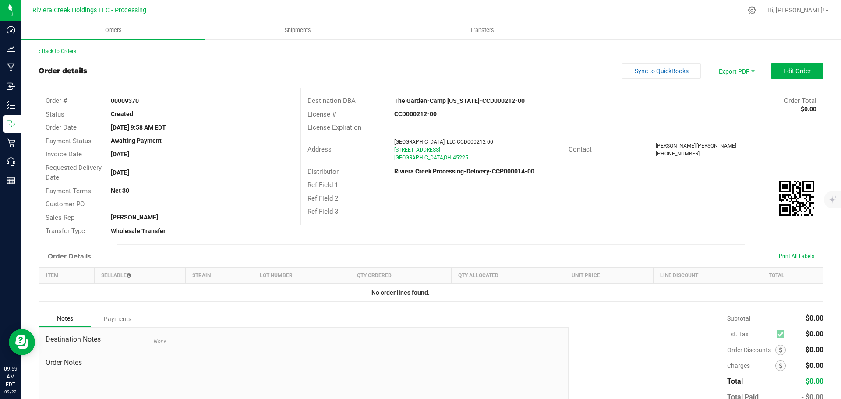
drag, startPoint x: 107, startPoint y: 99, endPoint x: 141, endPoint y: 100, distance: 34.6
click at [141, 100] on div "00009370" at bounding box center [202, 100] width 196 height 9
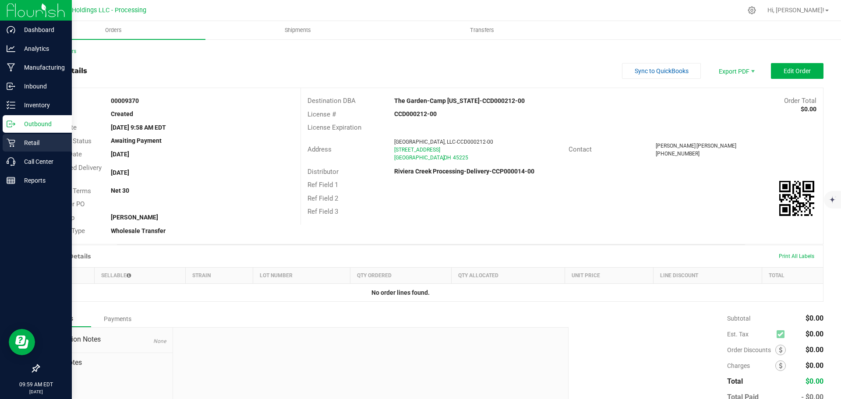
copy strong "00009370"
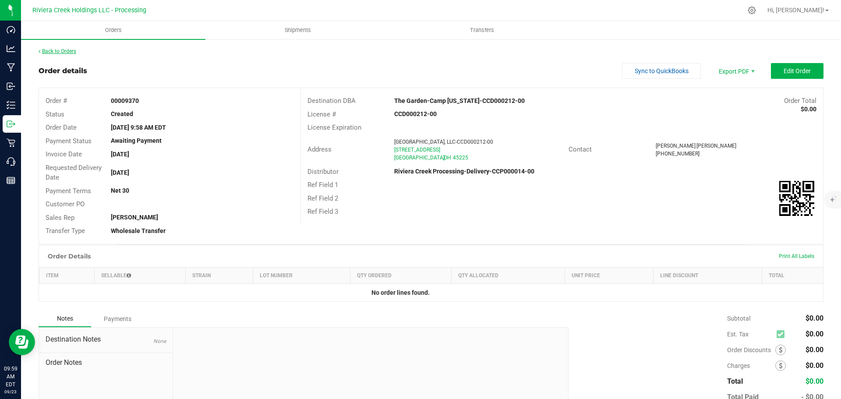
click at [60, 51] on link "Back to Orders" at bounding box center [58, 51] width 38 height 6
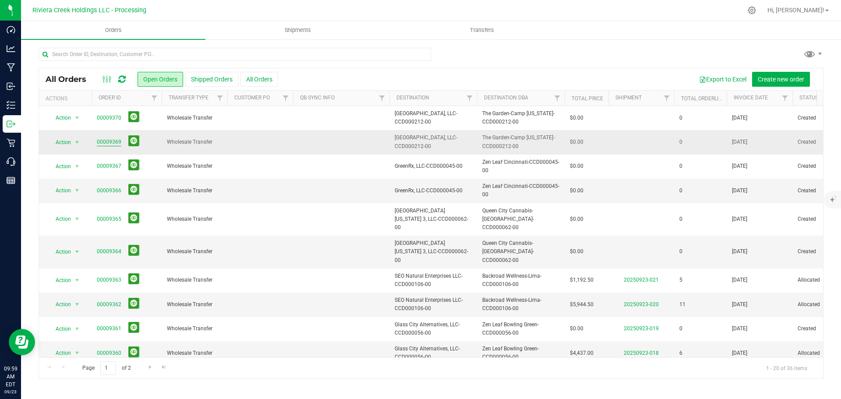
click at [106, 142] on link "00009369" at bounding box center [109, 142] width 25 height 8
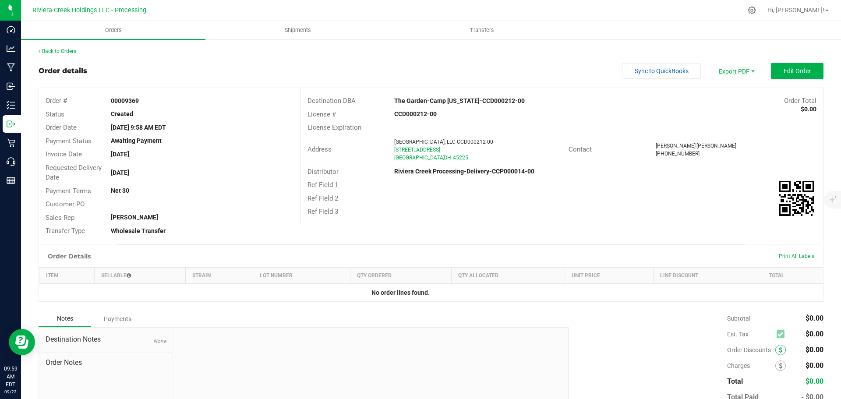
click at [778, 352] on icon at bounding box center [780, 350] width 4 height 6
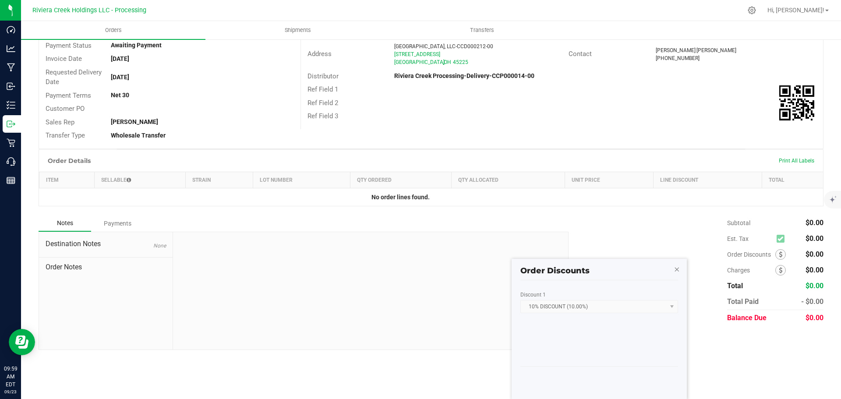
click at [676, 269] on icon "button" at bounding box center [676, 269] width 6 height 11
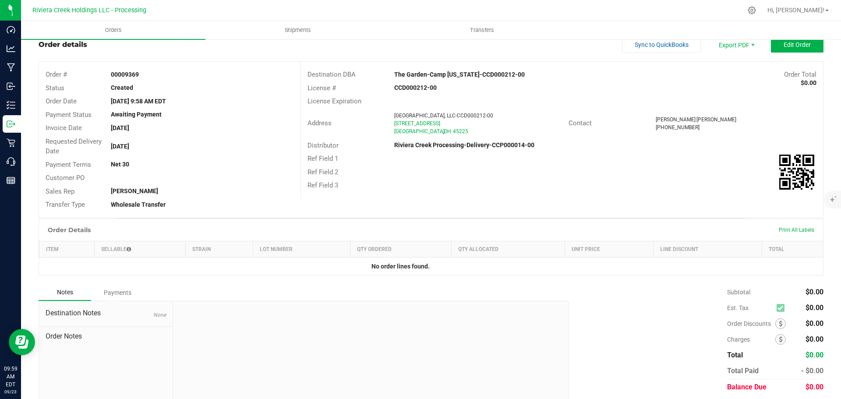
scroll to position [0, 0]
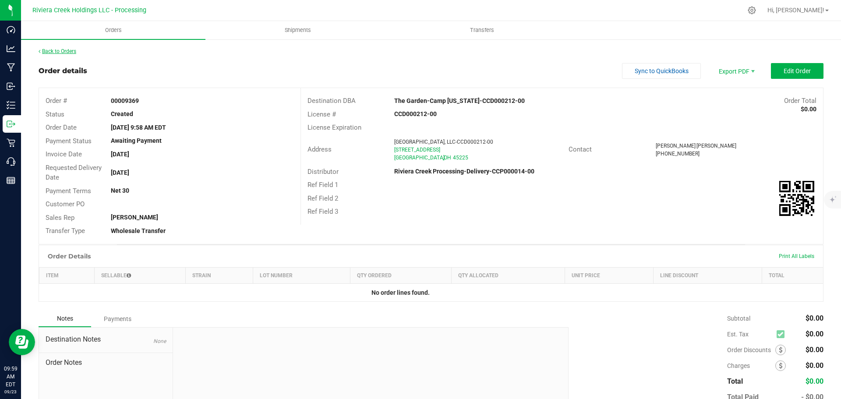
click at [58, 49] on link "Back to Orders" at bounding box center [58, 51] width 38 height 6
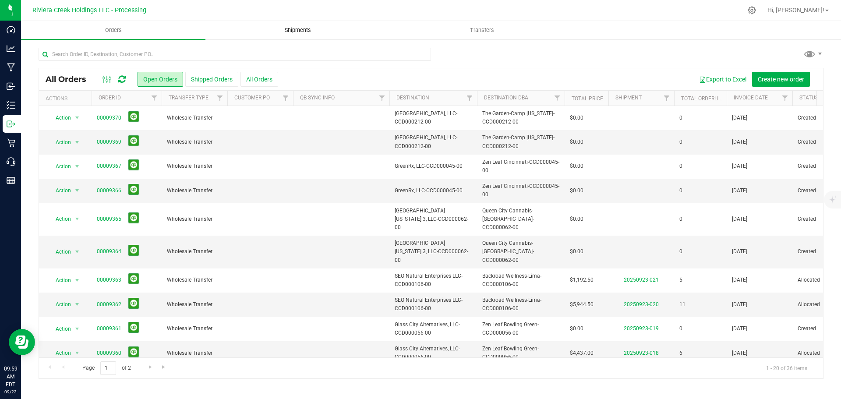
click at [300, 29] on span "Shipments" at bounding box center [298, 30] width 50 height 8
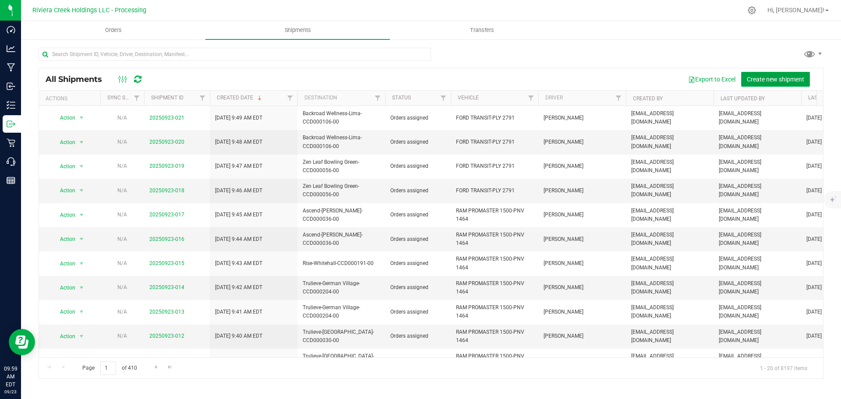
click at [777, 77] on span "Create new shipment" at bounding box center [775, 79] width 57 height 7
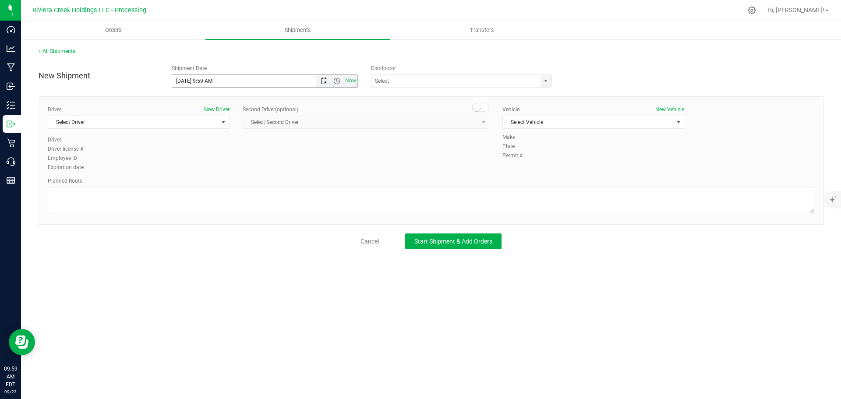
click at [323, 82] on span "Open the date view" at bounding box center [324, 80] width 7 height 7
click at [219, 172] on link "24" at bounding box center [217, 170] width 13 height 14
click at [336, 82] on span "Open the time view" at bounding box center [336, 80] width 7 height 7
click at [202, 145] on li "6:00 AM" at bounding box center [264, 142] width 185 height 11
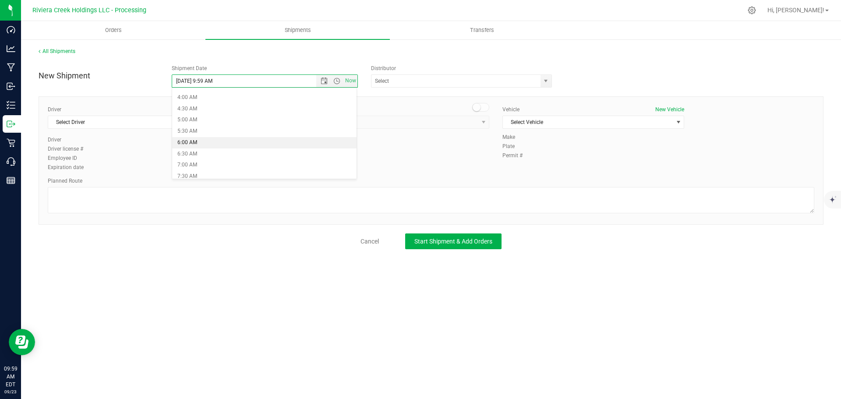
type input "9/24/2025 6:00 AM"
click at [546, 79] on span "select" at bounding box center [545, 80] width 7 height 7
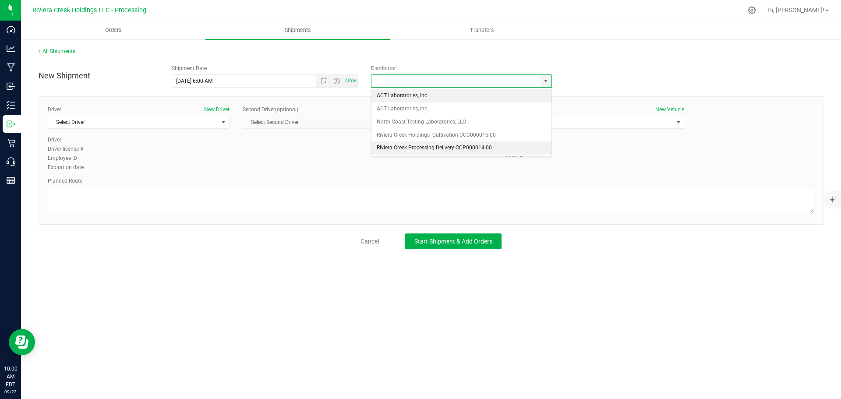
drag, startPoint x: 385, startPoint y: 144, endPoint x: 330, endPoint y: 146, distance: 54.8
click at [384, 144] on li "Riviera Creek Processing-Delivery-CCP000014-00" at bounding box center [461, 147] width 180 height 13
type input "Riviera Creek Processing-Delivery-CCP000014-00"
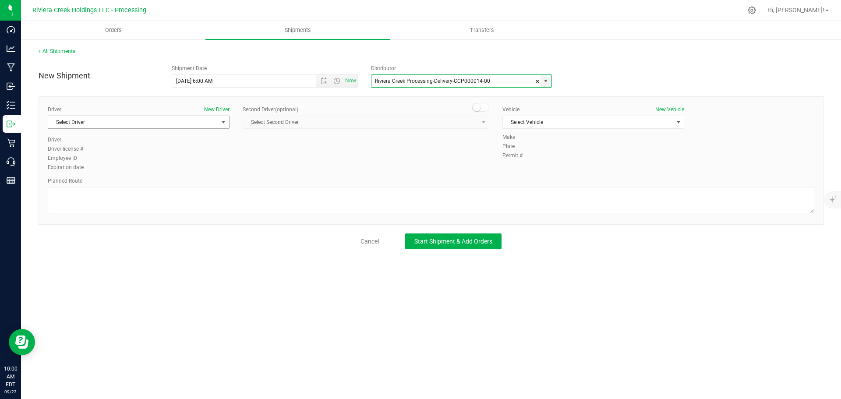
click at [117, 126] on span "Select Driver" at bounding box center [133, 122] width 170 height 12
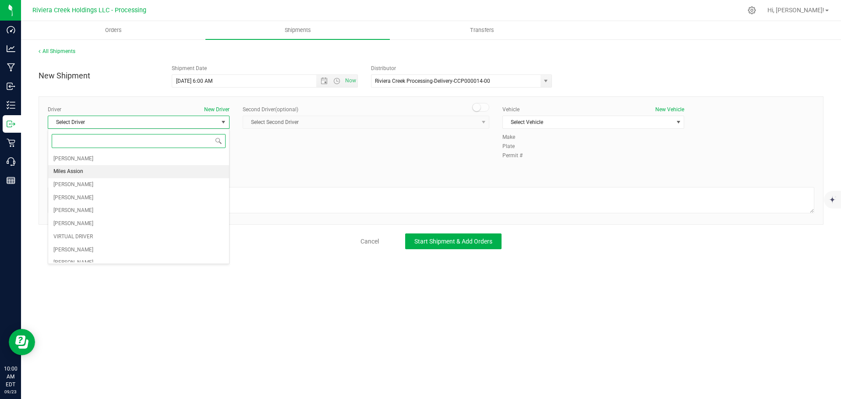
click at [88, 167] on li "Miles Assion" at bounding box center [138, 171] width 181 height 13
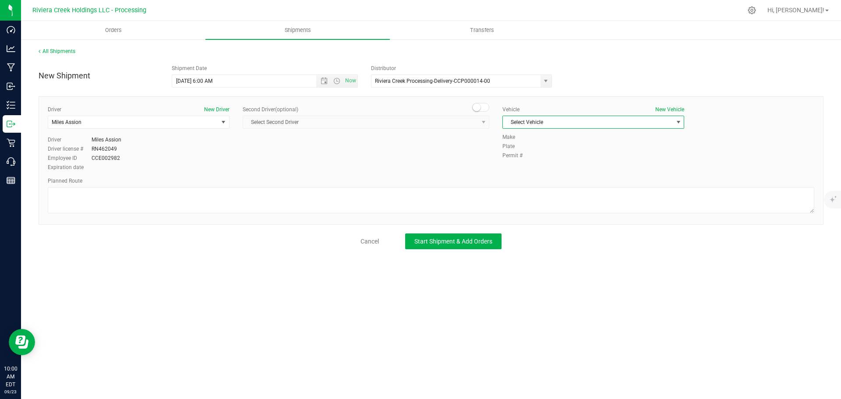
click at [527, 121] on span "Select Vehicle" at bounding box center [588, 122] width 170 height 12
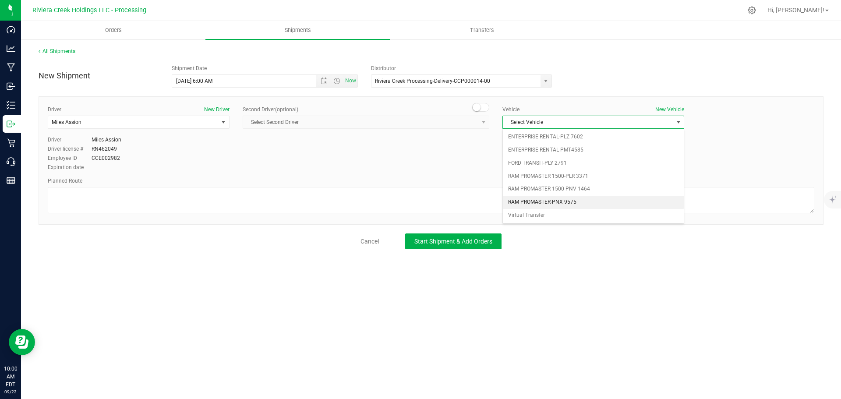
click at [534, 201] on li "RAM PROMASTER-PNX 9575" at bounding box center [593, 202] width 181 height 13
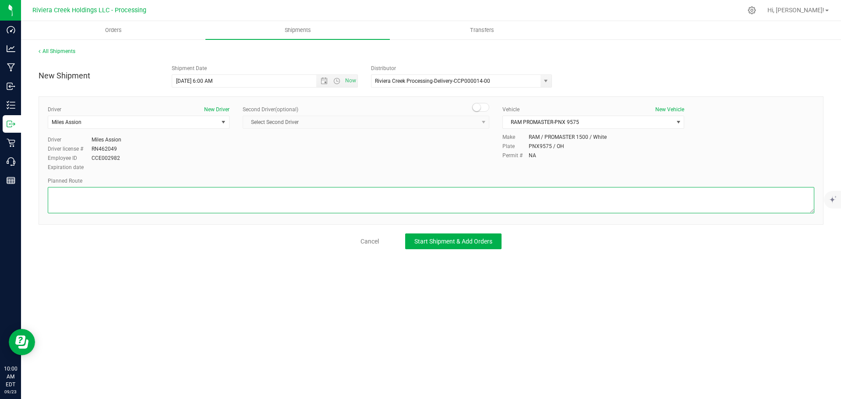
click at [240, 210] on textarea at bounding box center [431, 200] width 766 height 26
paste textarea "Head west on St Clair St toward Crescent St 187 ft St Clair St turns slightly l…"
type textarea "Head west on St Clair St toward Crescent St 187 ft St Clair St turns slightly l…"
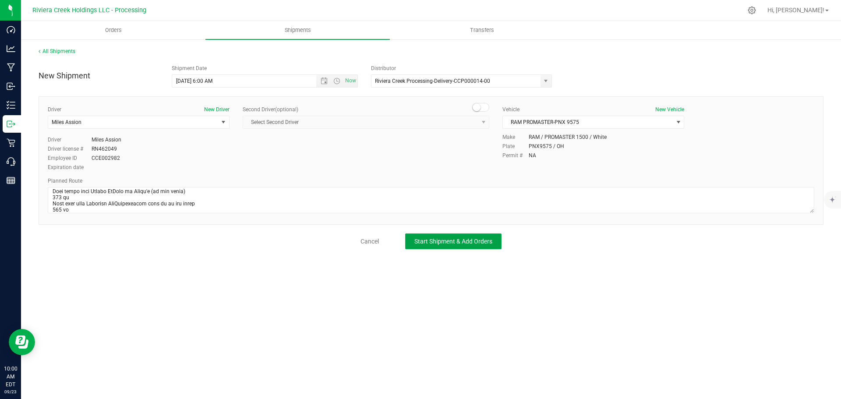
click at [439, 243] on span "Start Shipment & Add Orders" at bounding box center [453, 241] width 78 height 7
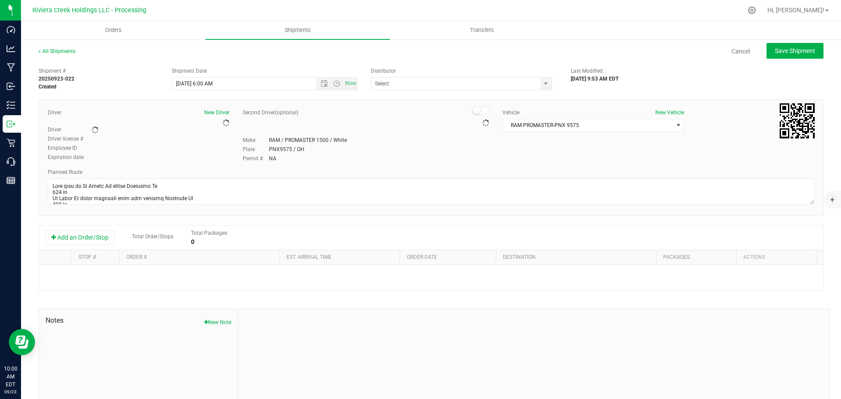
type input "Riviera Creek Processing-Delivery-CCP000014-00"
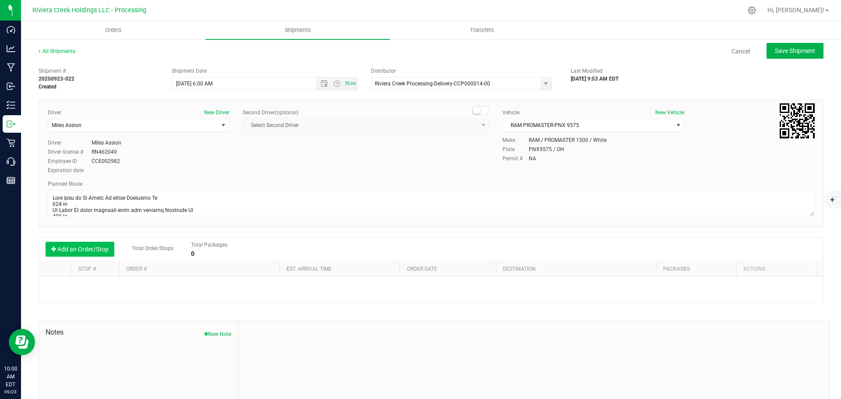
click at [87, 247] on button "Add an Order/Stop" at bounding box center [80, 249] width 69 height 15
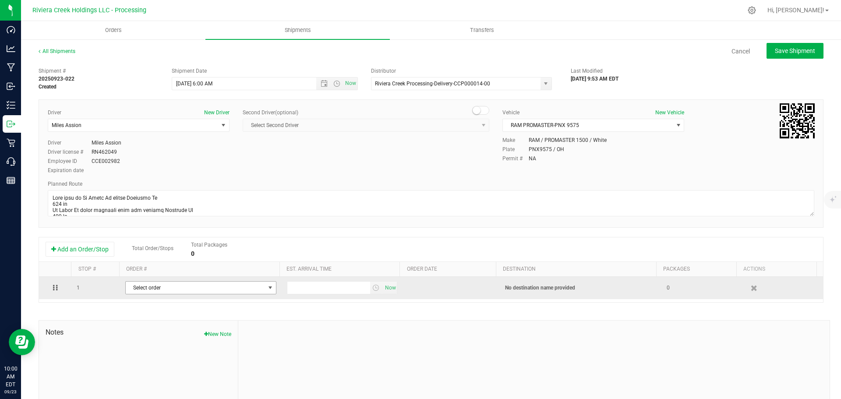
click at [143, 285] on span "Select order" at bounding box center [195, 288] width 139 height 12
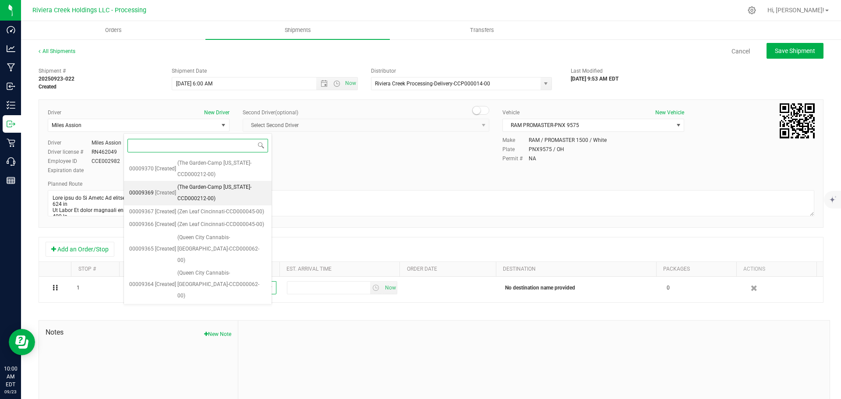
click at [199, 194] on span "(The Garden-Camp Washington-CCD000212-00)" at bounding box center [221, 193] width 89 height 22
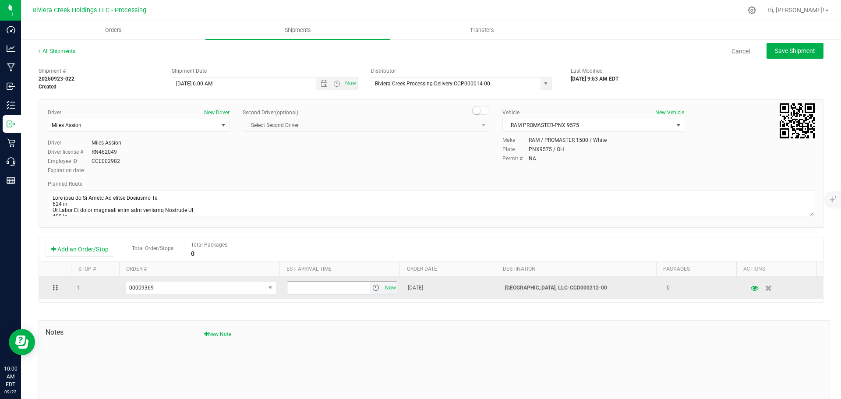
click at [372, 289] on span "select" at bounding box center [375, 287] width 7 height 7
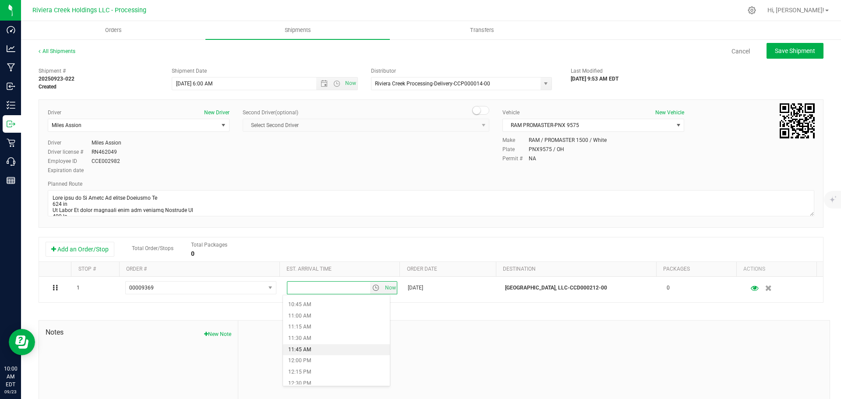
scroll to position [438, 0]
click at [314, 338] on li "10:30 AM" at bounding box center [336, 336] width 107 height 11
click at [775, 49] on span "Save Shipment" at bounding box center [795, 50] width 40 height 7
type input "9/24/2025 10:00 AM"
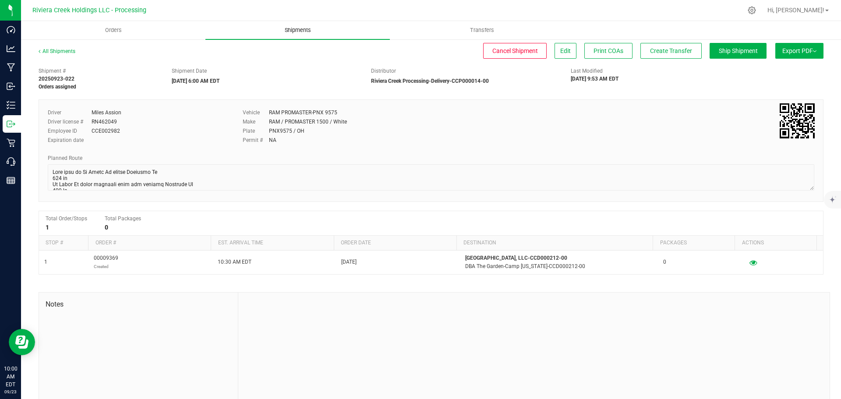
click at [292, 31] on span "Shipments" at bounding box center [298, 30] width 50 height 8
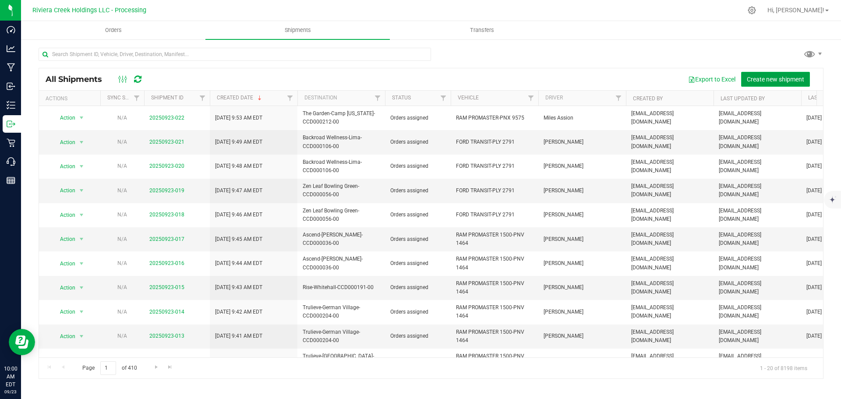
click at [753, 80] on span "Create new shipment" at bounding box center [775, 79] width 57 height 7
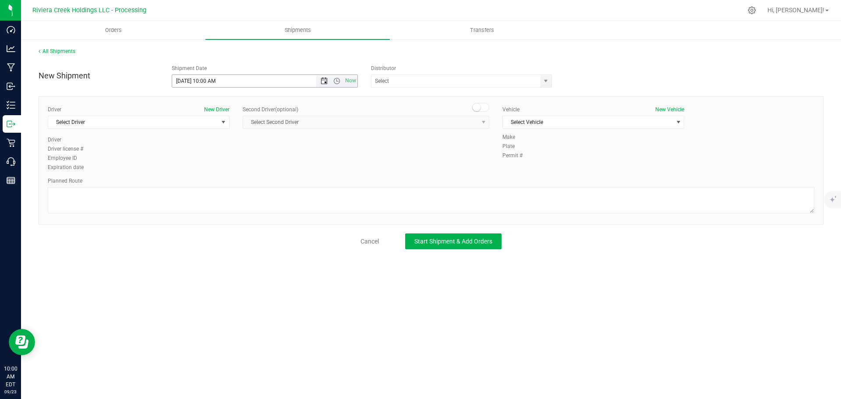
click at [326, 79] on span "Open the date view" at bounding box center [324, 80] width 7 height 7
click at [218, 169] on link "24" at bounding box center [217, 170] width 13 height 14
click at [336, 80] on span "Open the time view" at bounding box center [336, 80] width 7 height 7
click at [197, 127] on li "6:00 AM" at bounding box center [264, 128] width 185 height 11
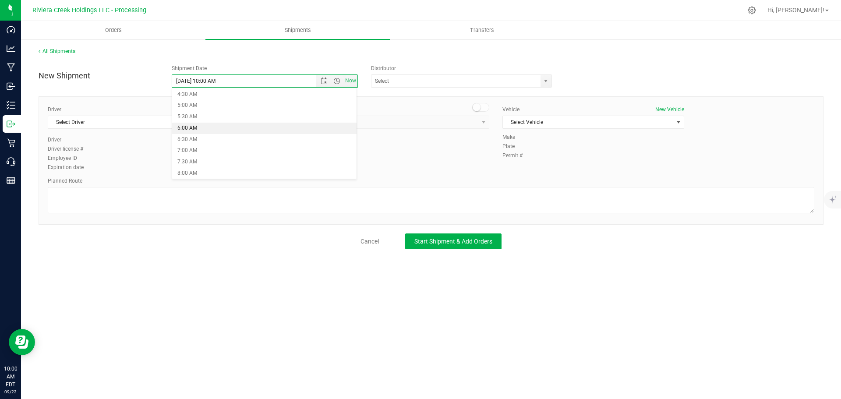
type input "9/24/2025 6:00 AM"
click at [547, 81] on span "select" at bounding box center [545, 80] width 7 height 7
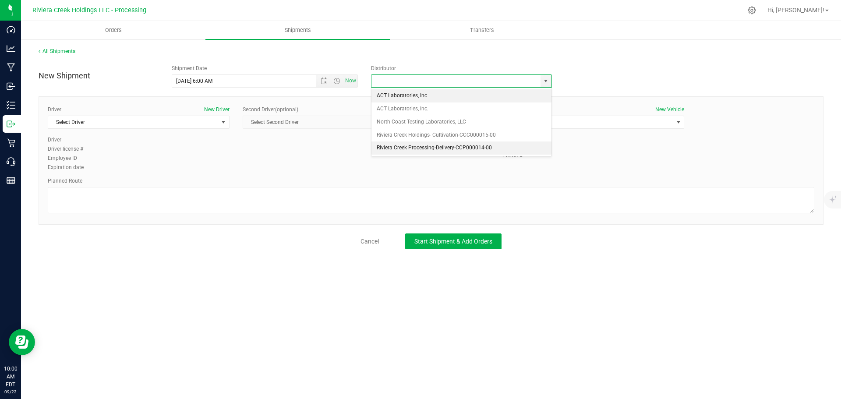
drag, startPoint x: 394, startPoint y: 145, endPoint x: 261, endPoint y: 123, distance: 134.8
click at [393, 145] on li "Riviera Creek Processing-Delivery-CCP000014-00" at bounding box center [461, 147] width 180 height 13
type input "Riviera Creek Processing-Delivery-CCP000014-00"
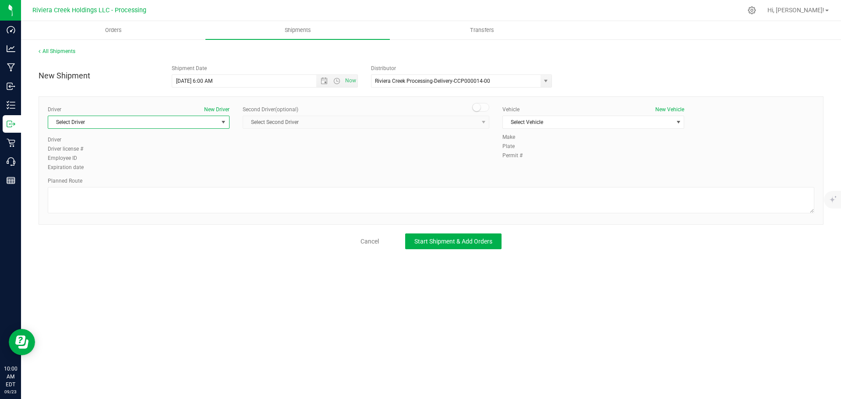
click at [122, 120] on span "Select Driver" at bounding box center [133, 122] width 170 height 12
click at [95, 174] on li "Miles Assion" at bounding box center [138, 171] width 181 height 13
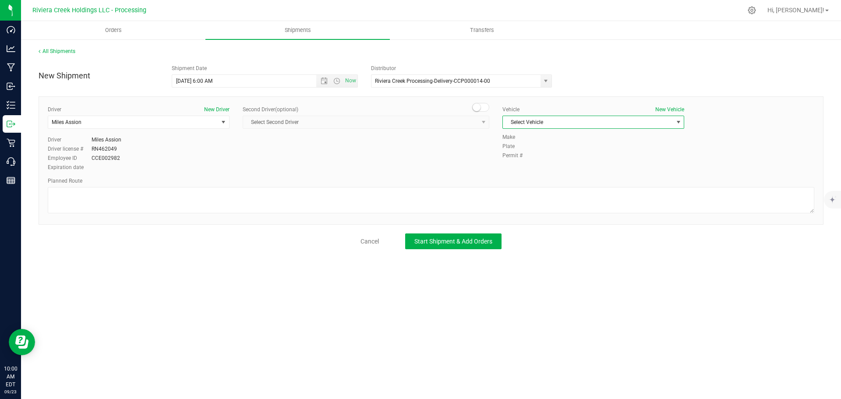
click at [525, 122] on span "Select Vehicle" at bounding box center [588, 122] width 170 height 12
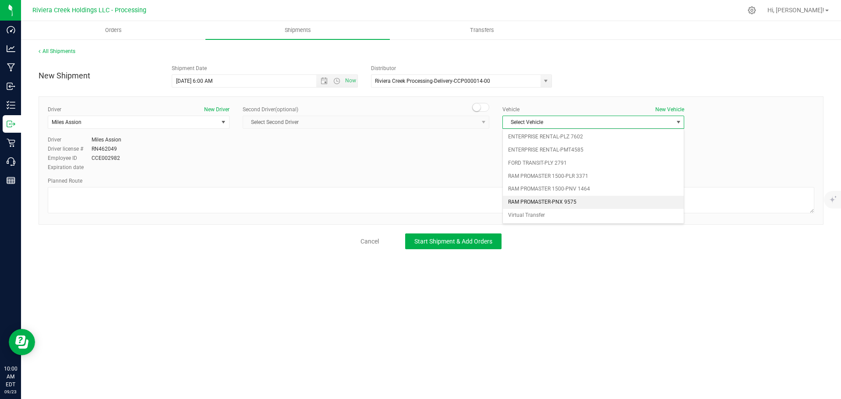
click at [556, 199] on li "RAM PROMASTER-PNX 9575" at bounding box center [593, 202] width 181 height 13
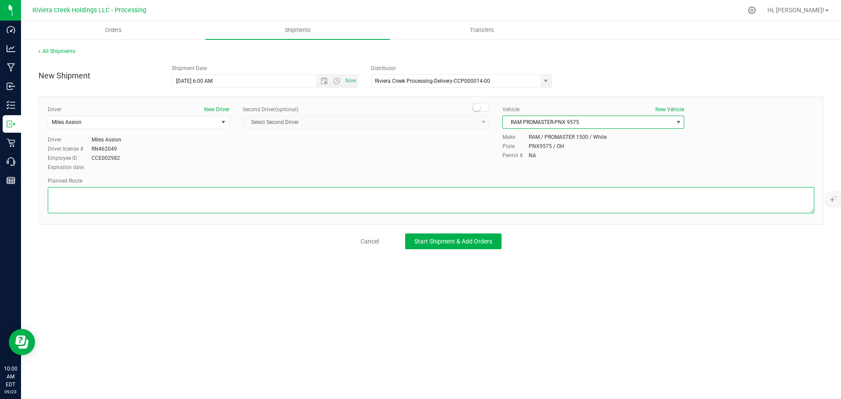
click at [453, 204] on textarea at bounding box center [431, 200] width 766 height 26
paste textarea "Head west on St Clair St toward Crescent St 187 ft St Clair St turns slightly l…"
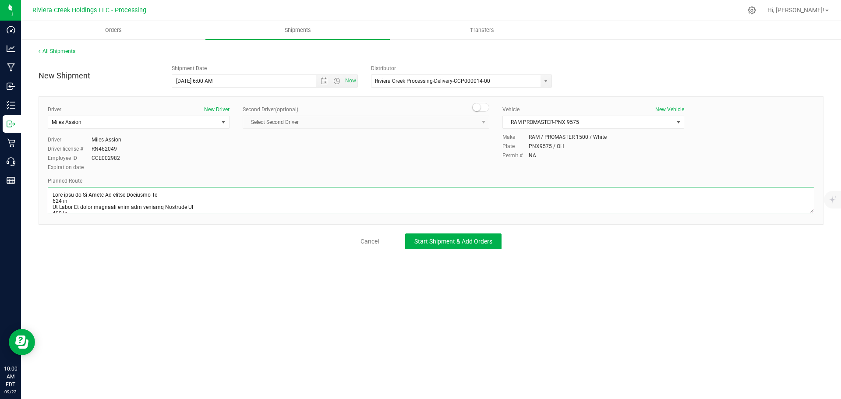
scroll to position [224, 0]
type textarea "Head west on St Clair St toward Crescent St 187 ft St Clair St turns slightly l…"
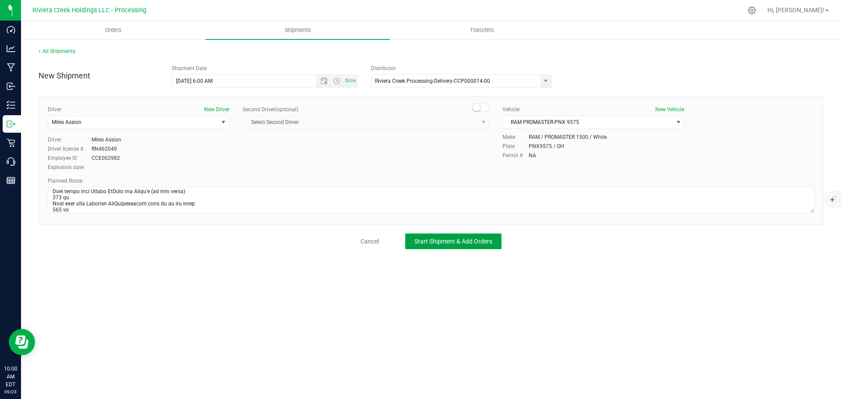
click at [476, 248] on button "Start Shipment & Add Orders" at bounding box center [453, 241] width 96 height 16
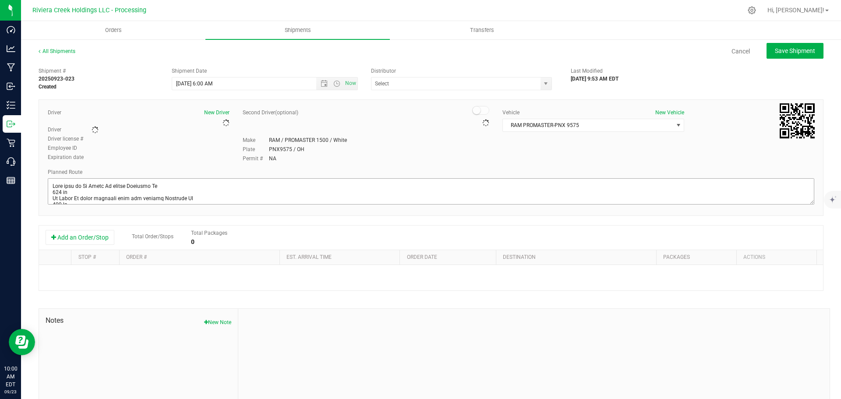
type input "Riviera Creek Processing-Delivery-CCP000014-00"
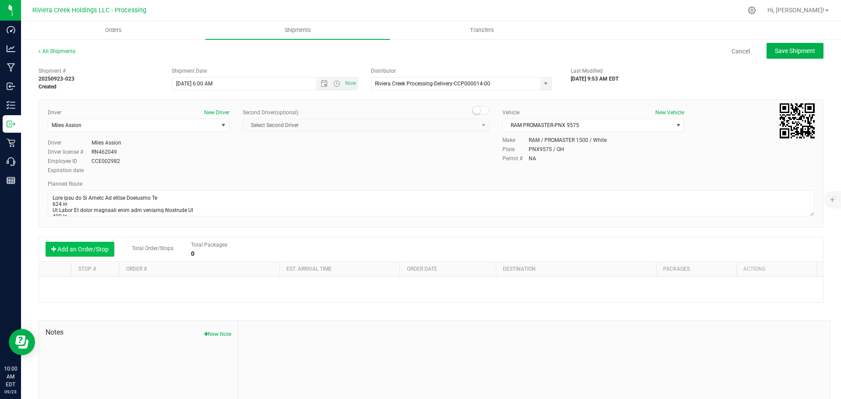
click at [69, 247] on button "Add an Order/Stop" at bounding box center [80, 249] width 69 height 15
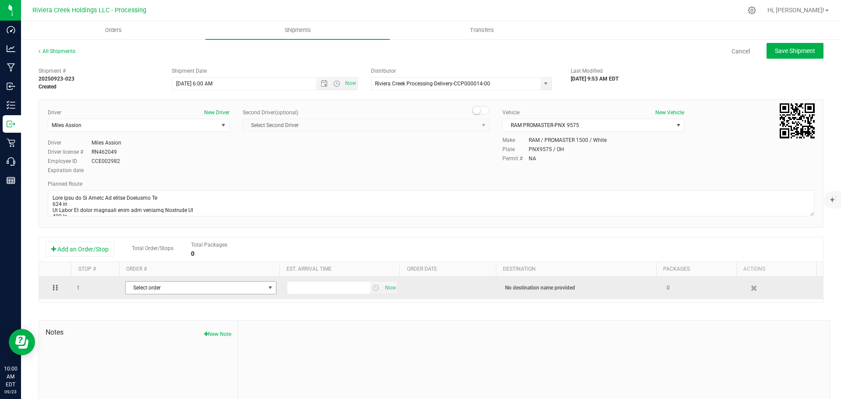
click at [152, 284] on span "Select order" at bounding box center [195, 288] width 139 height 12
click at [372, 289] on span "select" at bounding box center [375, 287] width 7 height 7
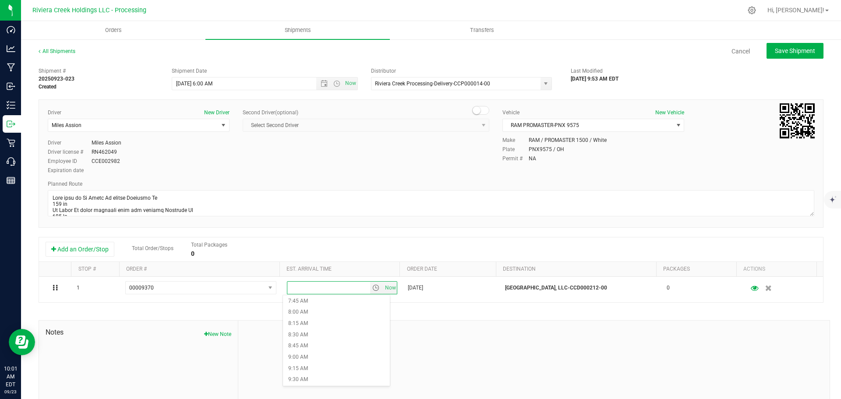
scroll to position [394, 0]
click at [304, 378] on li "10:30 AM" at bounding box center [336, 380] width 107 height 11
click at [784, 51] on span "Save Shipment" at bounding box center [795, 50] width 40 height 7
type input "[DATE] 10:00 AM"
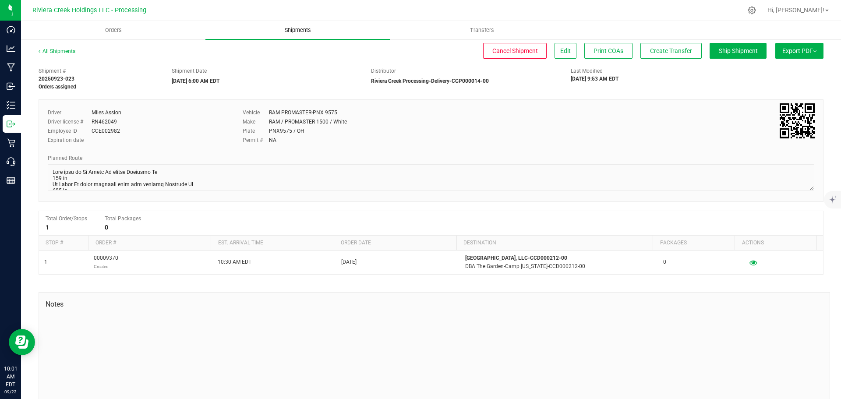
click at [289, 29] on span "Shipments" at bounding box center [298, 30] width 50 height 8
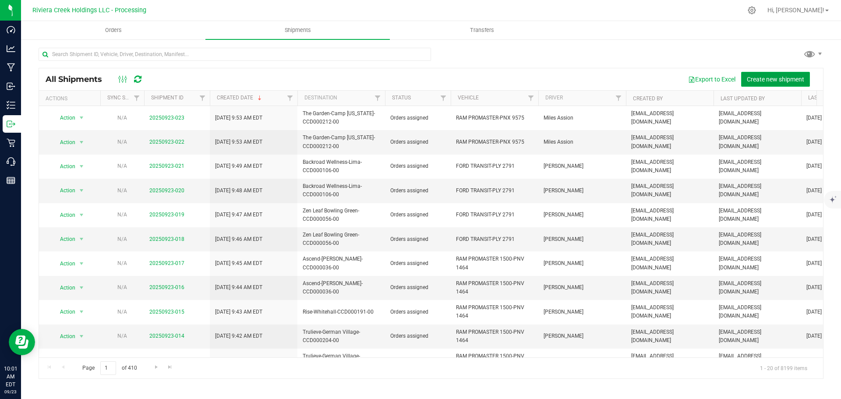
click at [770, 74] on button "Create new shipment" at bounding box center [775, 79] width 69 height 15
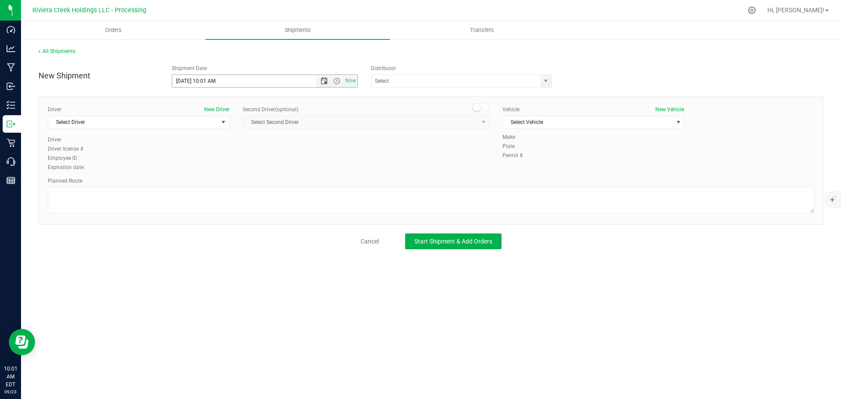
click at [321, 81] on span "Open the date view" at bounding box center [324, 80] width 7 height 7
click at [215, 174] on link "24" at bounding box center [217, 170] width 13 height 14
click at [335, 79] on span "Open the time view" at bounding box center [336, 80] width 7 height 7
click at [201, 140] on li "6:00 AM" at bounding box center [264, 142] width 185 height 11
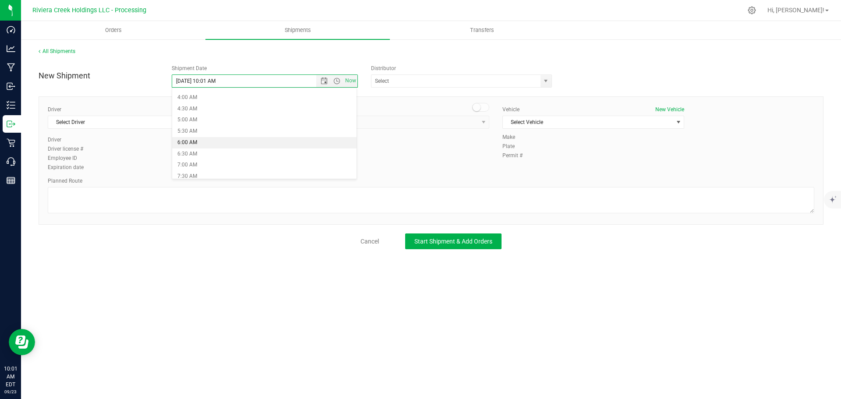
type input "[DATE] 6:00 AM"
click at [545, 81] on span "select" at bounding box center [545, 80] width 7 height 7
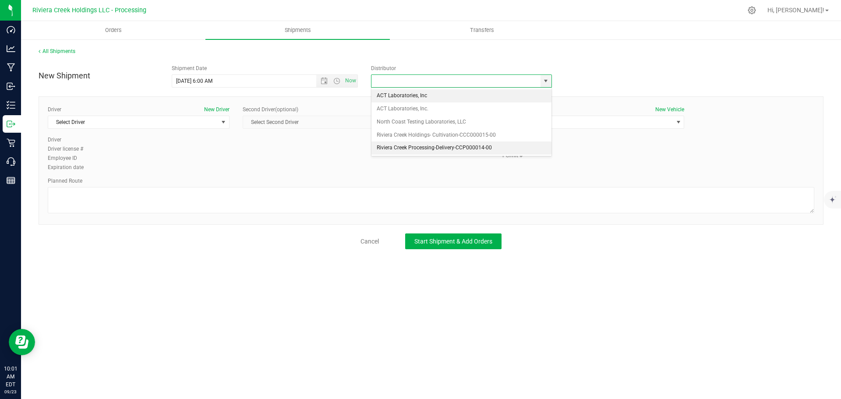
click at [386, 146] on li "Riviera Creek Processing-Delivery-CCP000014-00" at bounding box center [461, 147] width 180 height 13
type input "Riviera Creek Processing-Delivery-CCP000014-00"
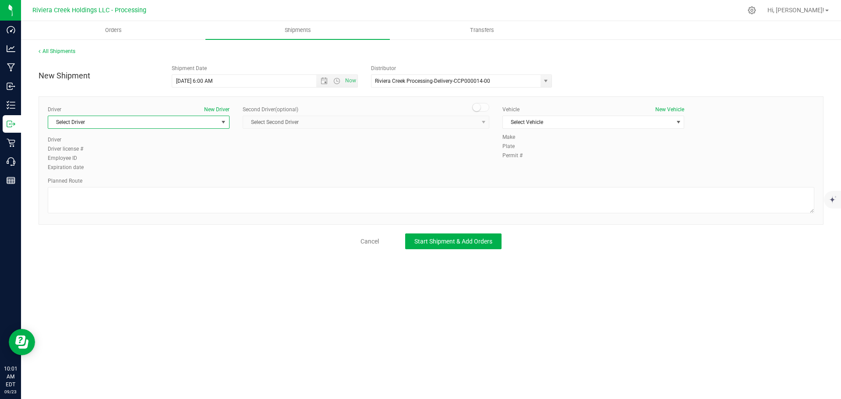
click at [101, 126] on span "Select Driver" at bounding box center [133, 122] width 170 height 12
click at [83, 166] on span "Miles Assion" at bounding box center [68, 171] width 30 height 11
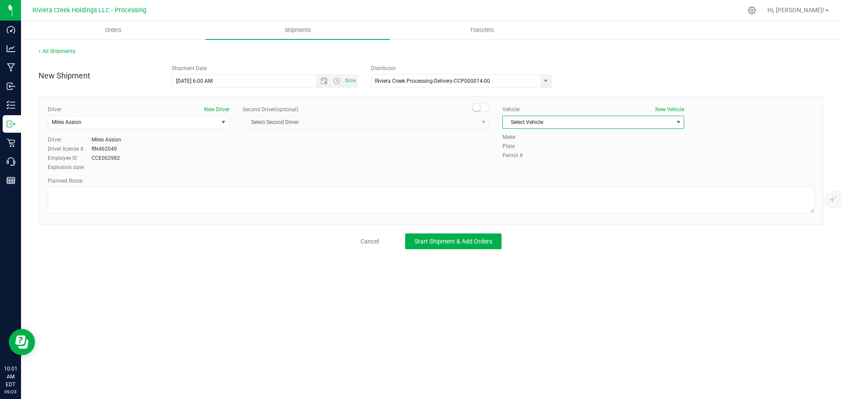
click at [546, 124] on span "Select Vehicle" at bounding box center [588, 122] width 170 height 12
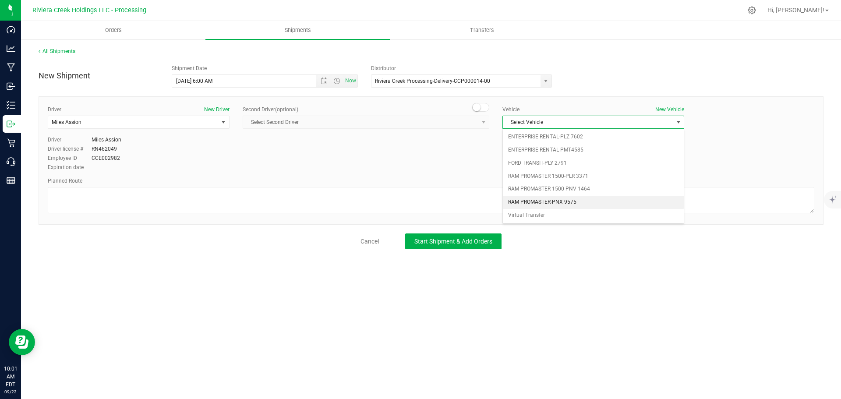
click at [544, 200] on li "RAM PROMASTER-PNX 9575" at bounding box center [593, 202] width 181 height 13
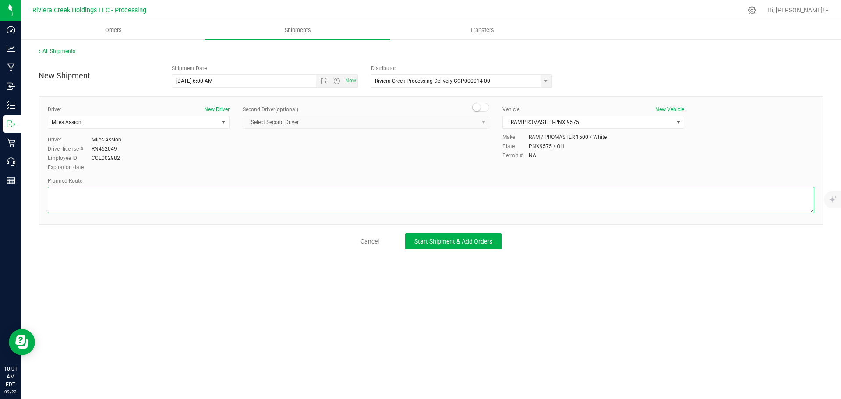
click at [433, 203] on textarea at bounding box center [431, 200] width 766 height 26
paste textarea "Head north on Colerain Ave toward Rachel St 472 ft Turn right onto Hopple St 35…"
type textarea "Head north on Colerain Ave toward Rachel St 472 ft Turn right onto Hopple St 35…"
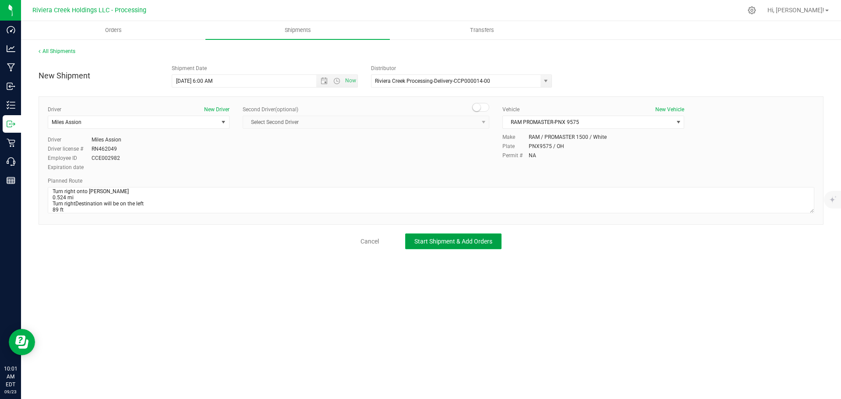
click at [464, 239] on span "Start Shipment & Add Orders" at bounding box center [453, 241] width 78 height 7
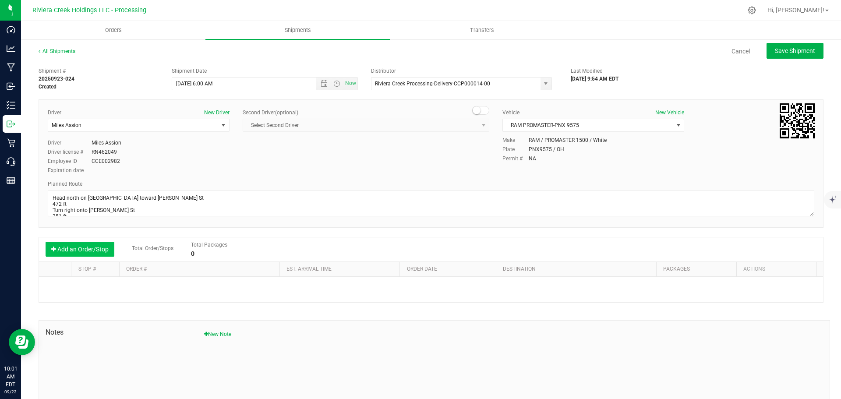
click at [72, 245] on button "Add an Order/Stop" at bounding box center [80, 249] width 69 height 15
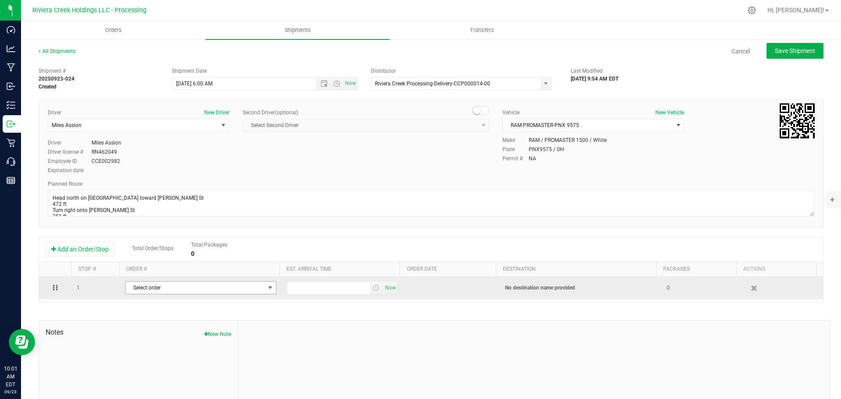
click at [139, 290] on span "Select order" at bounding box center [195, 288] width 139 height 12
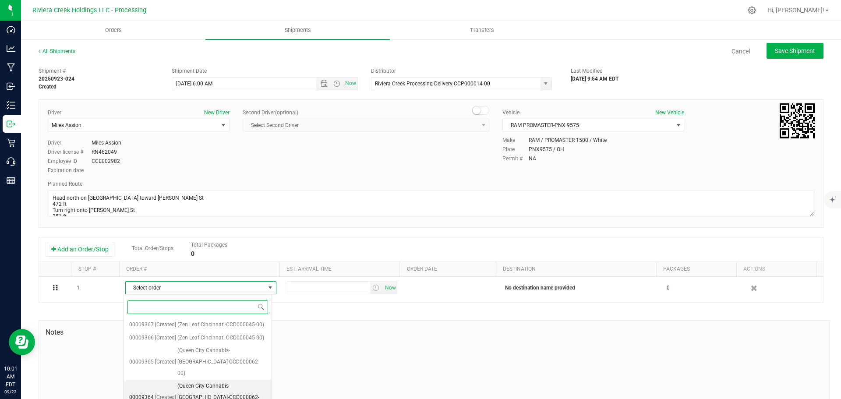
click at [215, 380] on span "(Queen City Cannabis-[GEOGRAPHIC_DATA]-CCD000062-00)" at bounding box center [221, 397] width 89 height 34
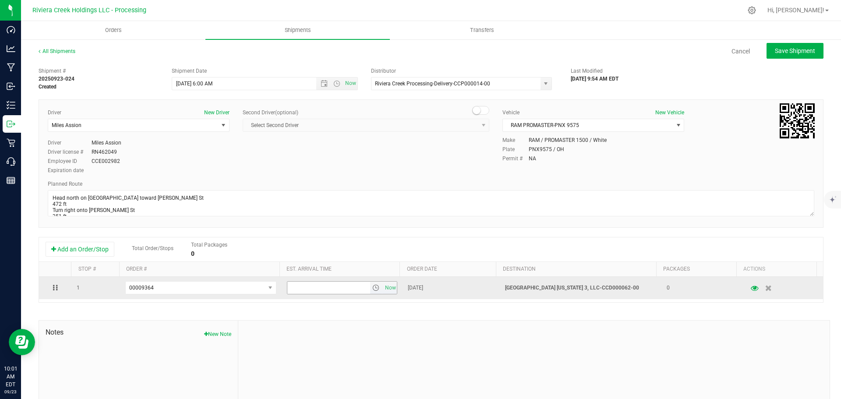
click at [372, 287] on span "select" at bounding box center [375, 287] width 7 height 7
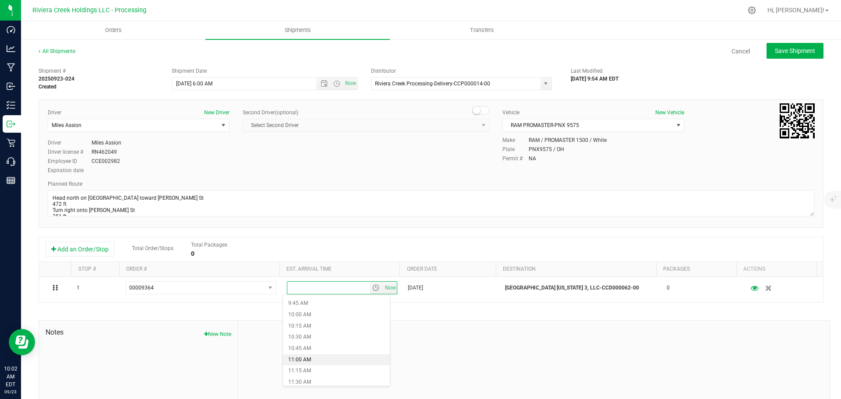
scroll to position [482, 0]
click at [308, 356] on li "12:00 PM" at bounding box center [336, 360] width 107 height 11
click at [778, 53] on span "Save Shipment" at bounding box center [795, 50] width 40 height 7
type input "[DATE] 10:00 AM"
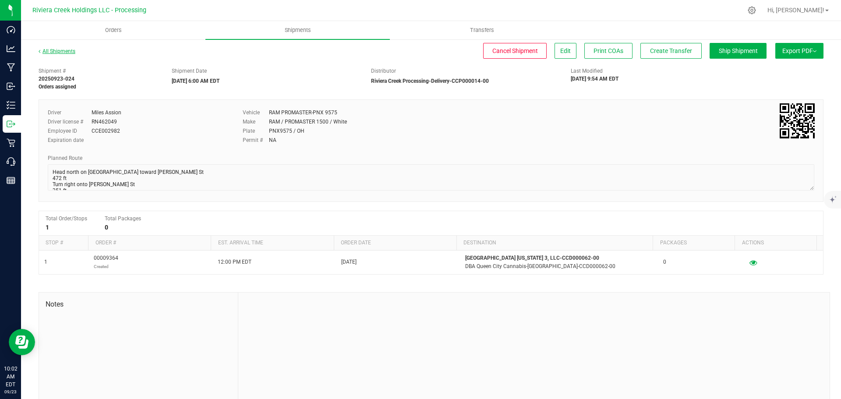
click at [55, 49] on link "All Shipments" at bounding box center [57, 51] width 37 height 6
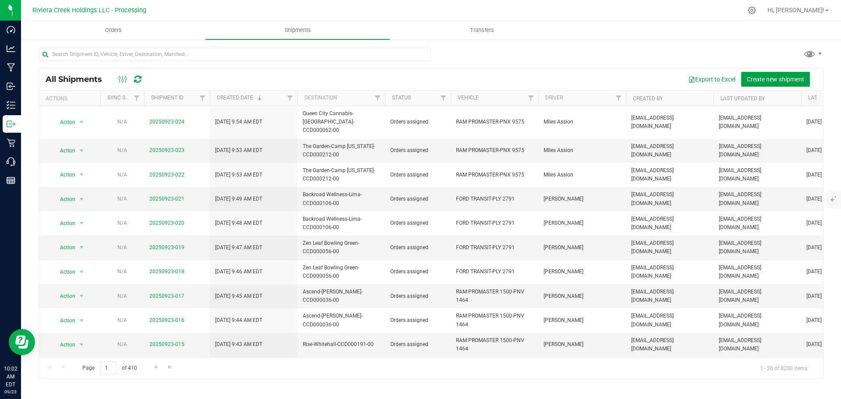
click at [781, 77] on span "Create new shipment" at bounding box center [775, 79] width 57 height 7
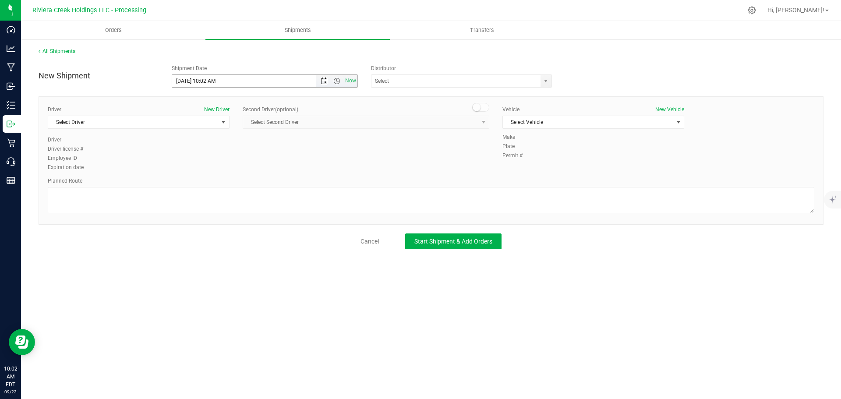
click at [324, 81] on span "Open the date view" at bounding box center [324, 80] width 7 height 7
click at [218, 173] on link "24" at bounding box center [217, 170] width 13 height 14
click at [336, 81] on span "Open the time view" at bounding box center [336, 80] width 7 height 7
click at [193, 142] on li "6:00 AM" at bounding box center [264, 142] width 185 height 11
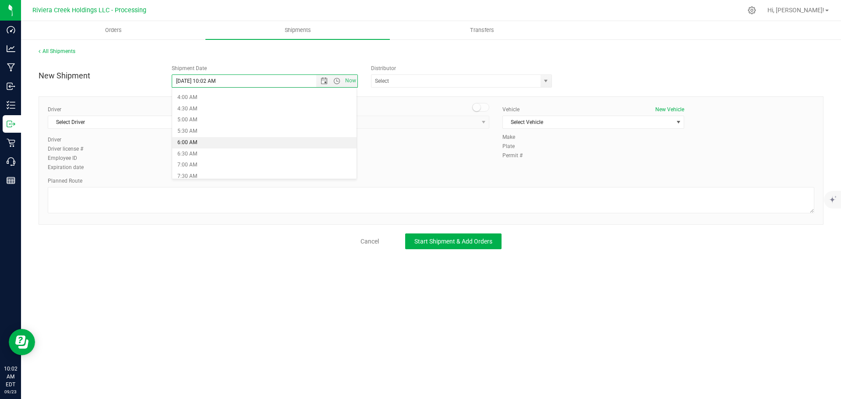
type input "[DATE] 6:00 AM"
click at [545, 81] on span "select" at bounding box center [545, 80] width 7 height 7
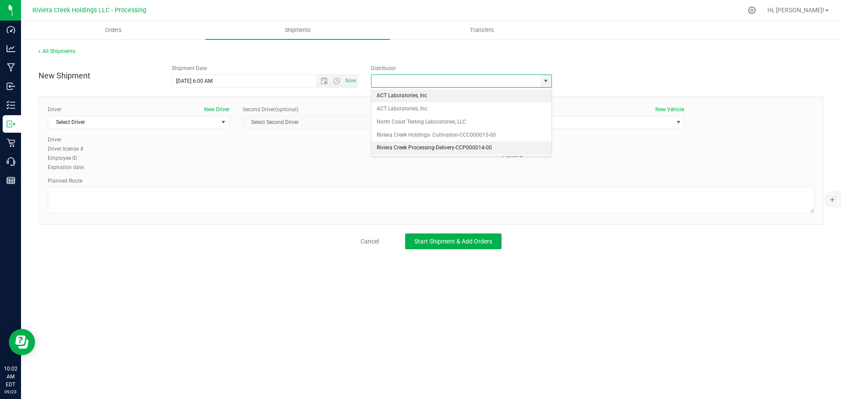
click at [379, 144] on li "Riviera Creek Processing-Delivery-CCP000014-00" at bounding box center [461, 147] width 180 height 13
type input "Riviera Creek Processing-Delivery-CCP000014-00"
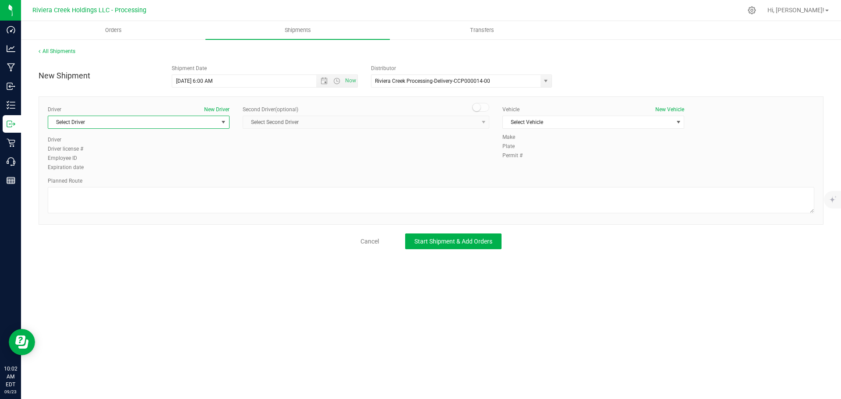
click at [100, 124] on span "Select Driver" at bounding box center [133, 122] width 170 height 12
click at [75, 173] on span "Miles Assion" at bounding box center [68, 171] width 30 height 11
click at [552, 125] on span "Select Vehicle" at bounding box center [588, 122] width 170 height 12
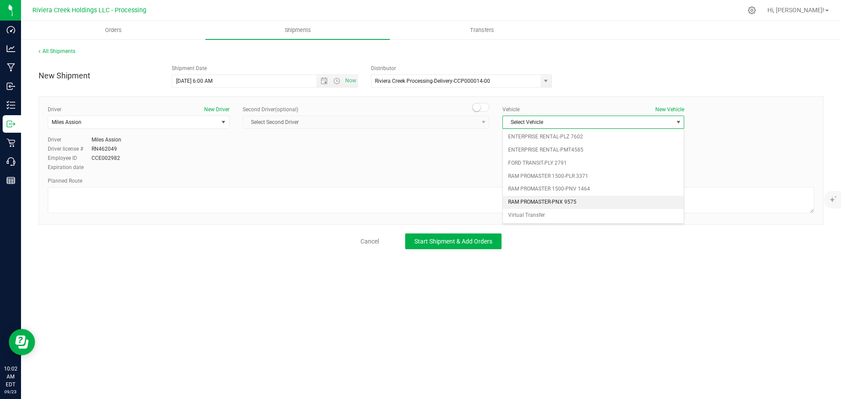
click at [550, 199] on li "RAM PROMASTER-PNX 9575" at bounding box center [593, 202] width 181 height 13
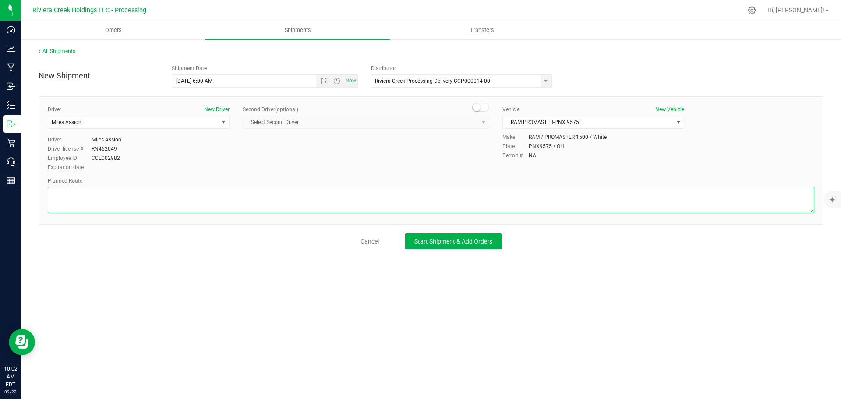
click at [93, 202] on textarea at bounding box center [431, 200] width 766 height 26
paste textarea "Head north on Colerain Ave toward Rachel St 472 ft Turn right onto Hopple St 35…"
type textarea "Head north on Colerain Ave toward Rachel St 472 ft Turn right onto Hopple St 35…"
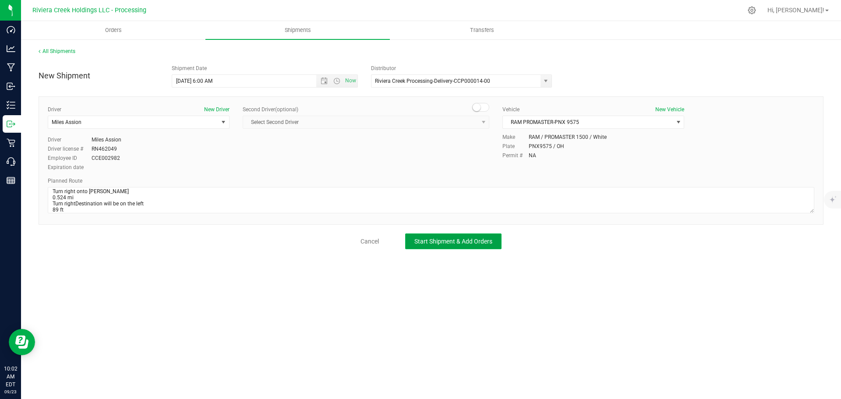
click at [453, 245] on span "Start Shipment & Add Orders" at bounding box center [453, 241] width 78 height 7
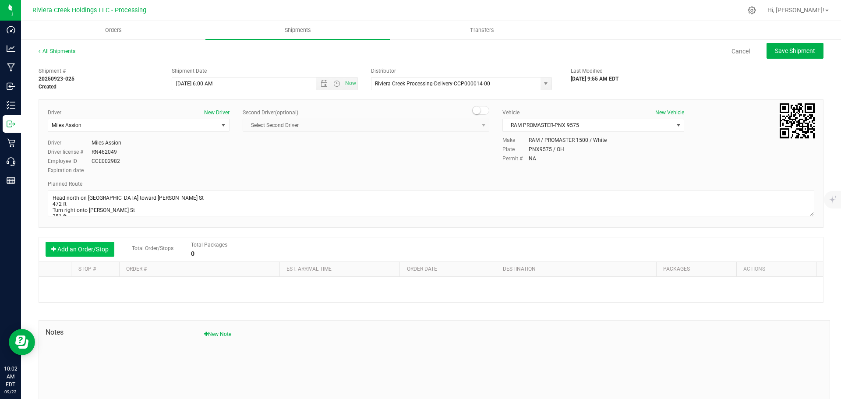
click at [88, 247] on button "Add an Order/Stop" at bounding box center [80, 249] width 69 height 15
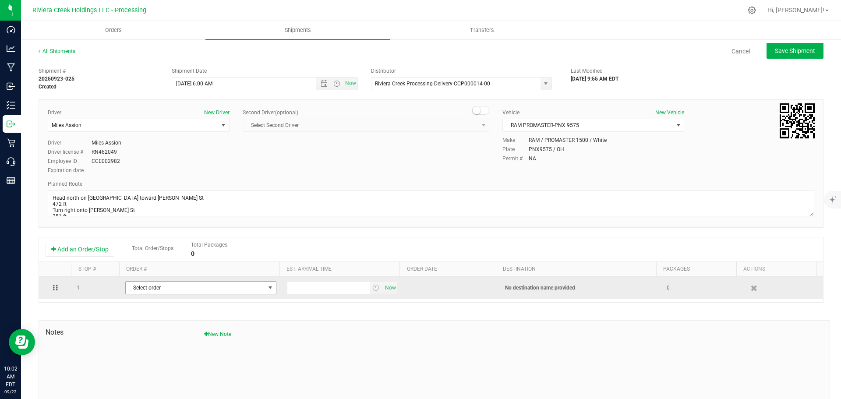
click at [145, 286] on span "Select order" at bounding box center [195, 288] width 139 height 12
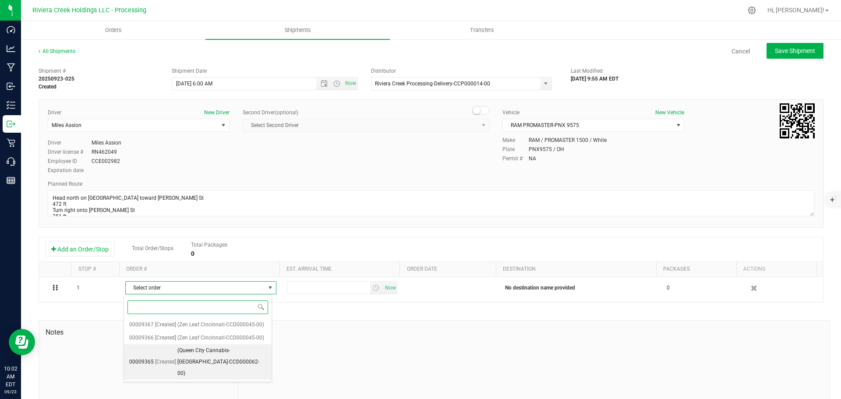
click at [182, 355] on span "(Queen City Cannabis-[GEOGRAPHIC_DATA]-CCD000062-00)" at bounding box center [221, 362] width 89 height 34
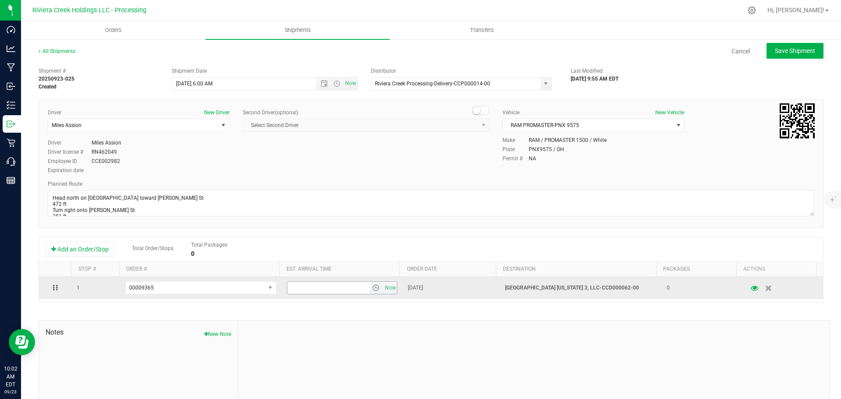
click at [372, 288] on span "select" at bounding box center [375, 287] width 7 height 7
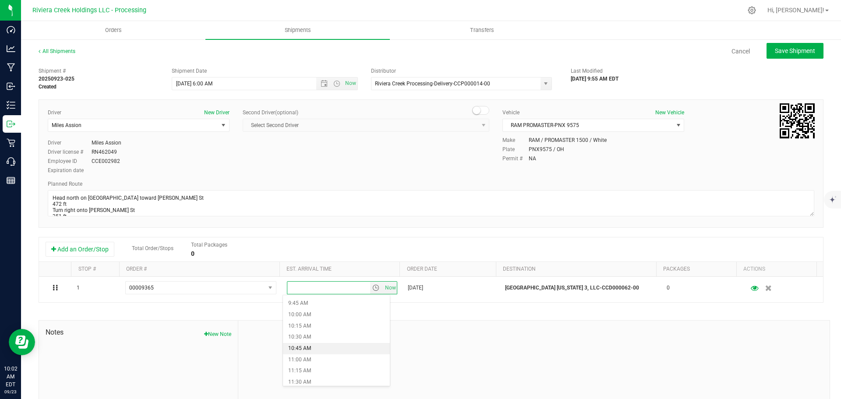
scroll to position [482, 0]
click at [311, 359] on li "12:00 PM" at bounding box center [336, 360] width 107 height 11
click at [784, 53] on span "Save Shipment" at bounding box center [795, 50] width 40 height 7
type input "[DATE] 10:00 AM"
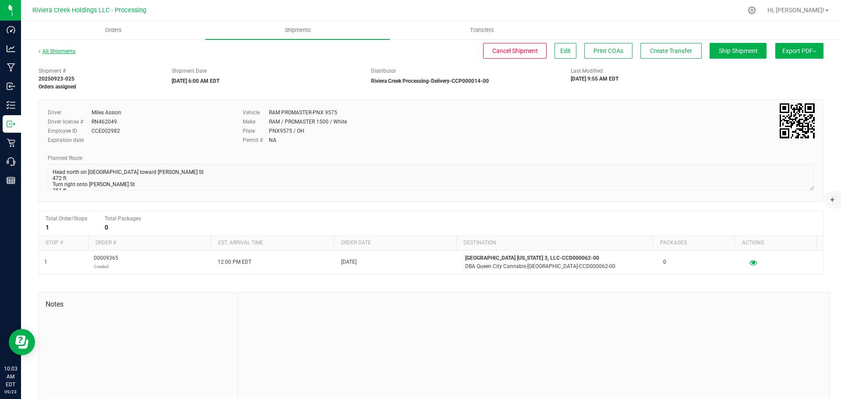
click at [55, 51] on link "All Shipments" at bounding box center [57, 51] width 37 height 6
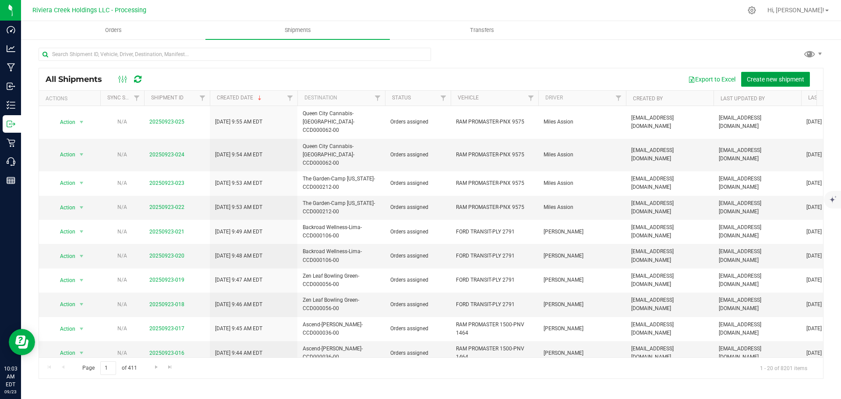
click at [759, 79] on span "Create new shipment" at bounding box center [775, 79] width 57 height 7
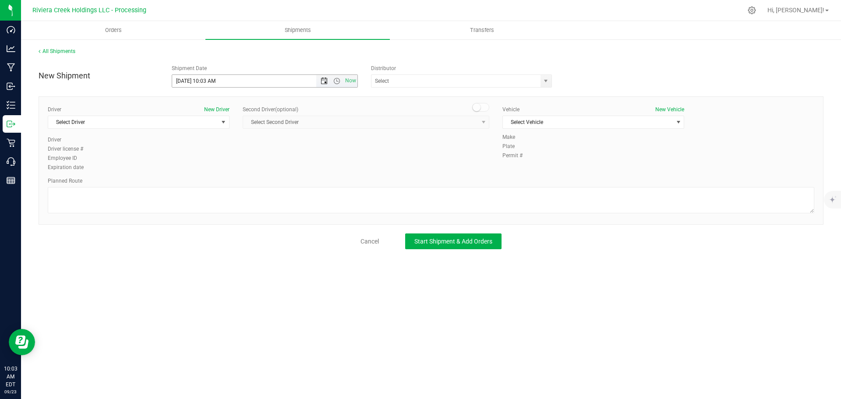
click at [322, 81] on span "Open the date view" at bounding box center [324, 80] width 7 height 7
click at [222, 169] on link "24" at bounding box center [217, 170] width 13 height 14
click at [340, 81] on span "Open the time view" at bounding box center [336, 80] width 7 height 7
click at [199, 141] on li "6:00 AM" at bounding box center [264, 142] width 185 height 11
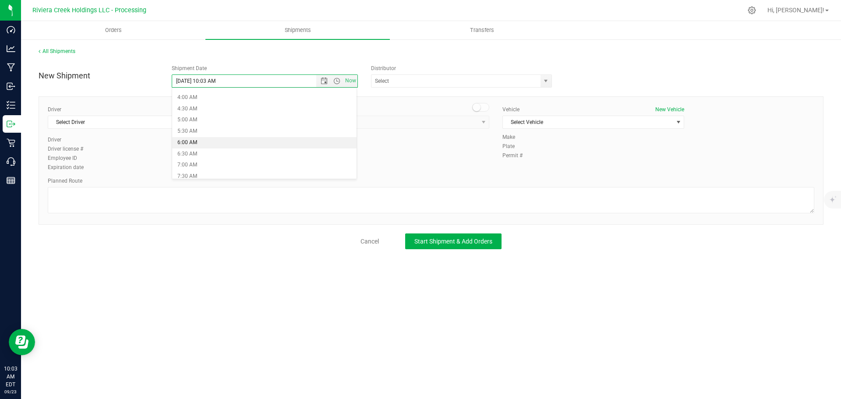
type input "9/24/2025 6:00 AM"
click at [543, 80] on span "select" at bounding box center [545, 80] width 7 height 7
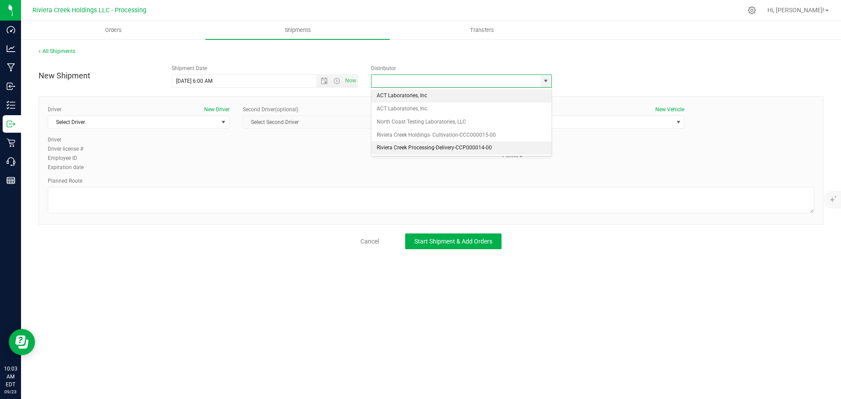
click at [393, 145] on li "Riviera Creek Processing-Delivery-CCP000014-00" at bounding box center [461, 147] width 180 height 13
type input "Riviera Creek Processing-Delivery-CCP000014-00"
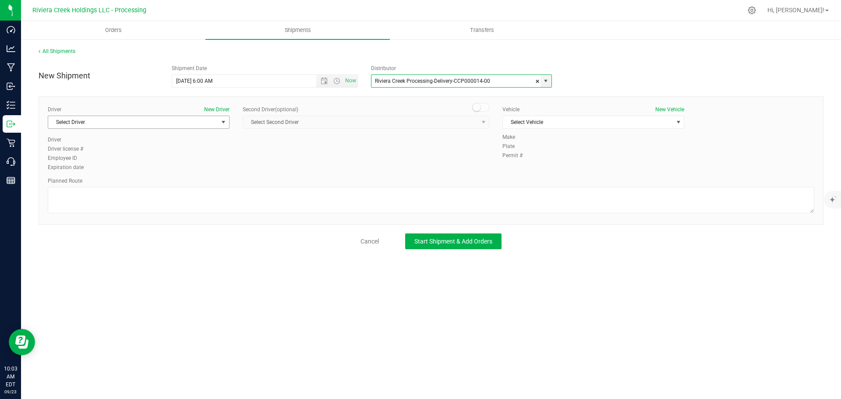
click at [74, 121] on span "Select Driver" at bounding box center [133, 122] width 170 height 12
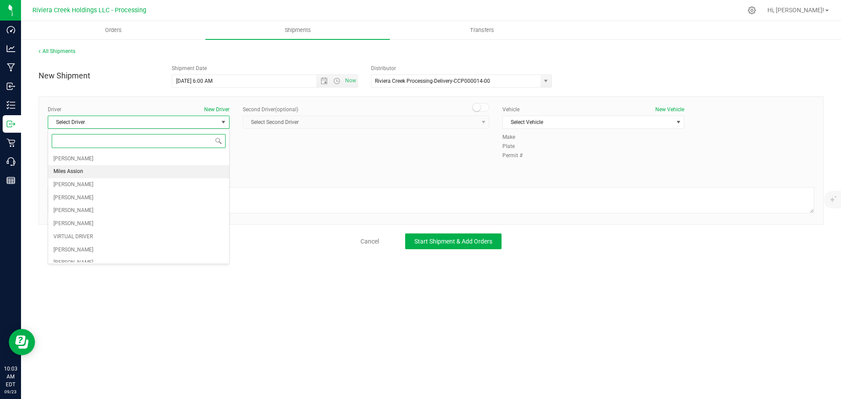
click at [80, 173] on span "Miles Assion" at bounding box center [68, 171] width 30 height 11
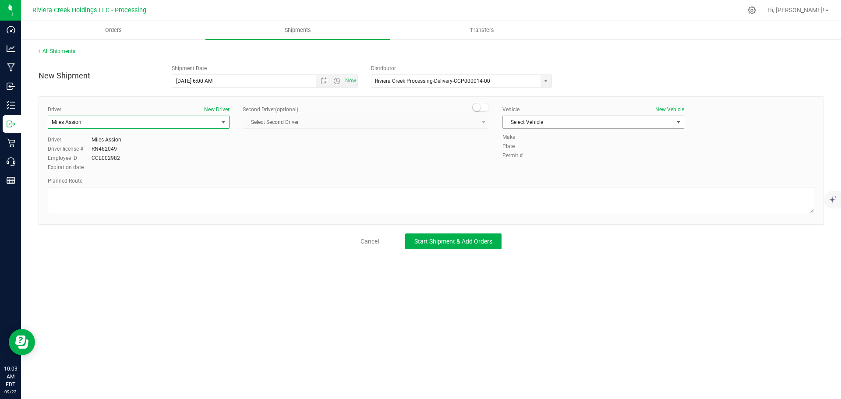
click at [575, 125] on span "Select Vehicle" at bounding box center [588, 122] width 170 height 12
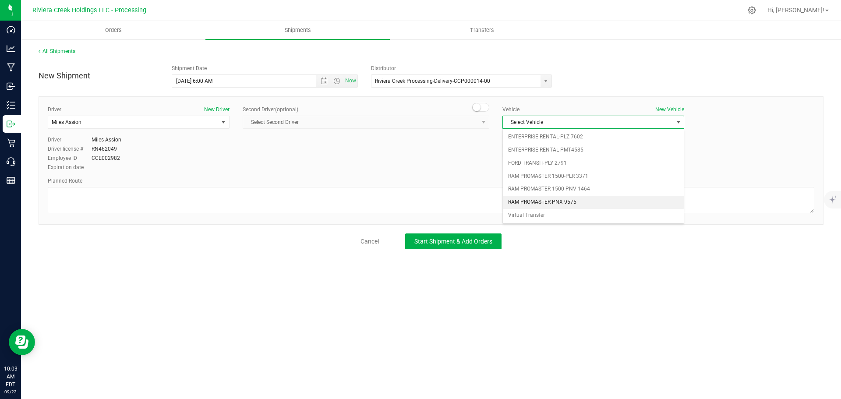
click at [569, 201] on li "RAM PROMASTER-PNX 9575" at bounding box center [593, 202] width 181 height 13
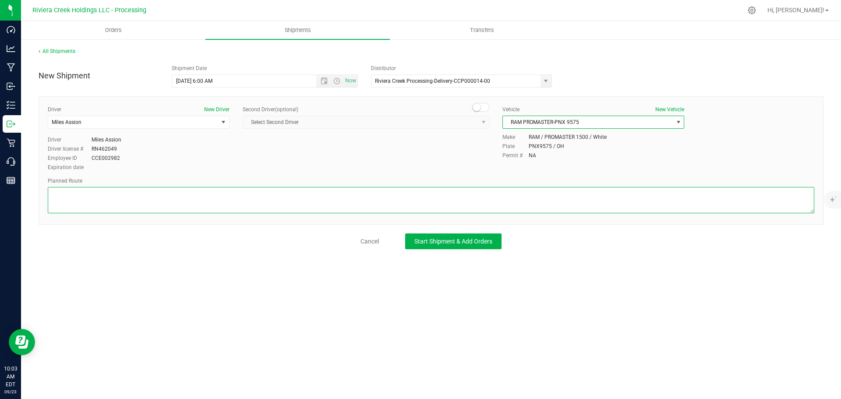
click at [513, 199] on textarea at bounding box center [431, 200] width 766 height 26
paste textarea "Head west toward Montgomery Rd 89 ft Turn right onto Montgomery Rd 614 ft Turn …"
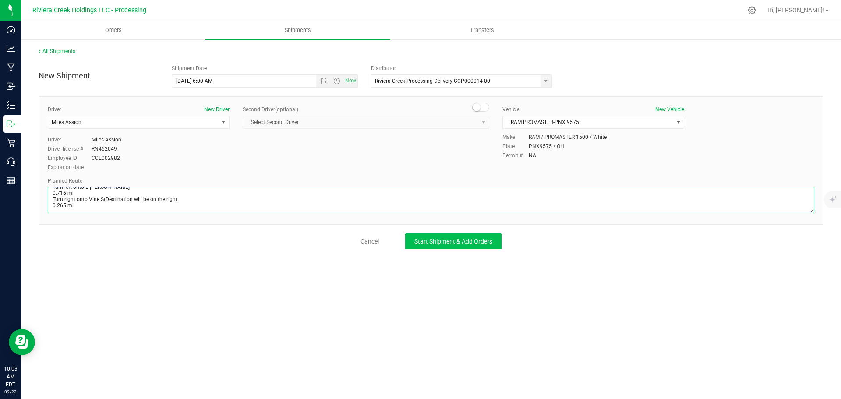
type textarea "Head west toward Montgomery Rd 89 ft Turn right onto Montgomery Rd 614 ft Turn …"
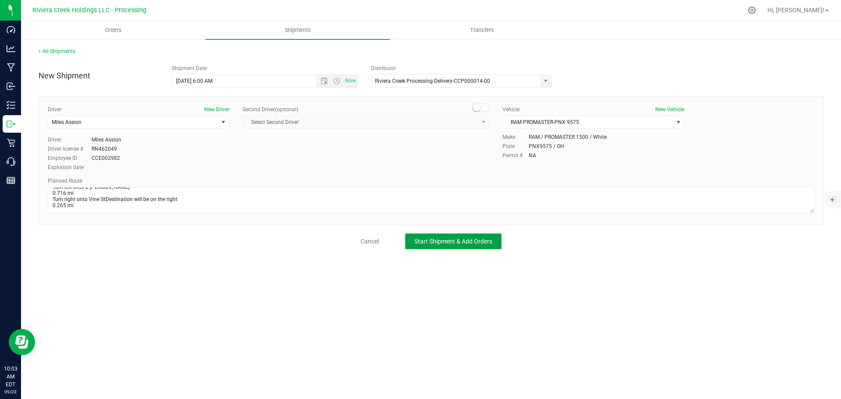
click at [482, 241] on span "Start Shipment & Add Orders" at bounding box center [453, 241] width 78 height 7
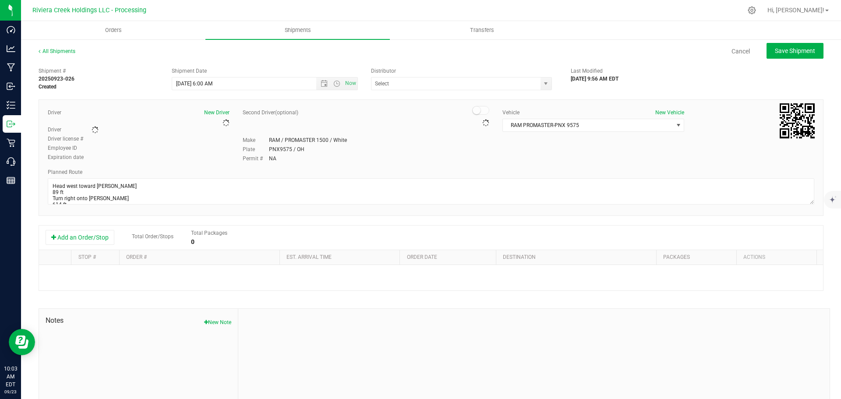
type input "Riviera Creek Processing-Delivery-CCP000014-00"
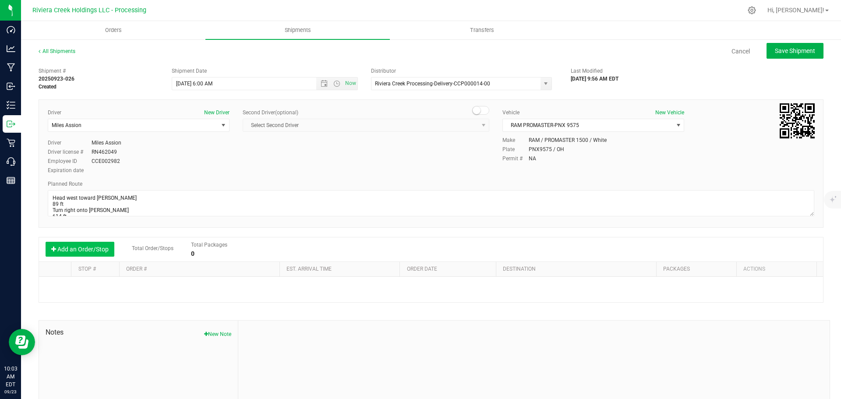
click at [79, 248] on button "Add an Order/Stop" at bounding box center [80, 249] width 69 height 15
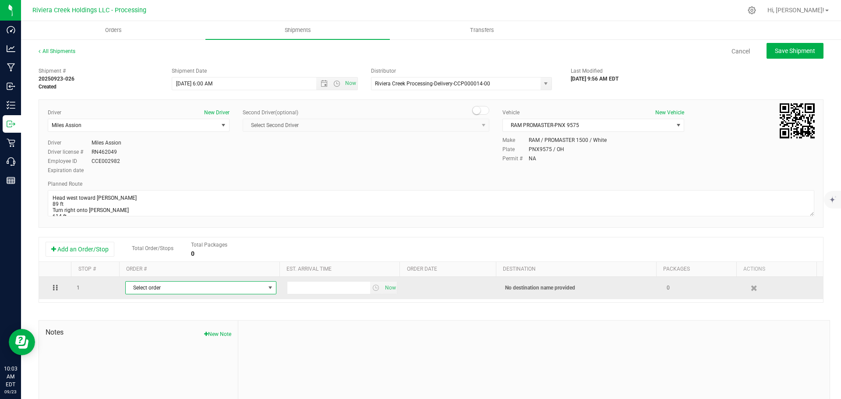
click at [176, 288] on span "Select order" at bounding box center [195, 288] width 139 height 12
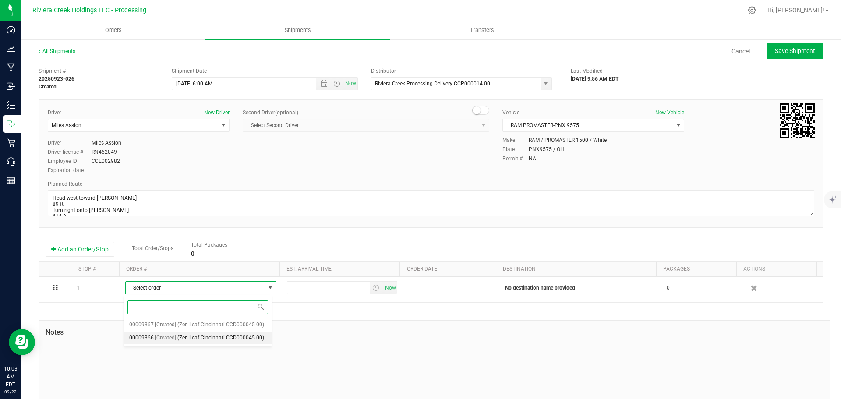
click at [181, 335] on span "(Zen Leaf Cincinnati-CCD000045-00)" at bounding box center [220, 337] width 87 height 11
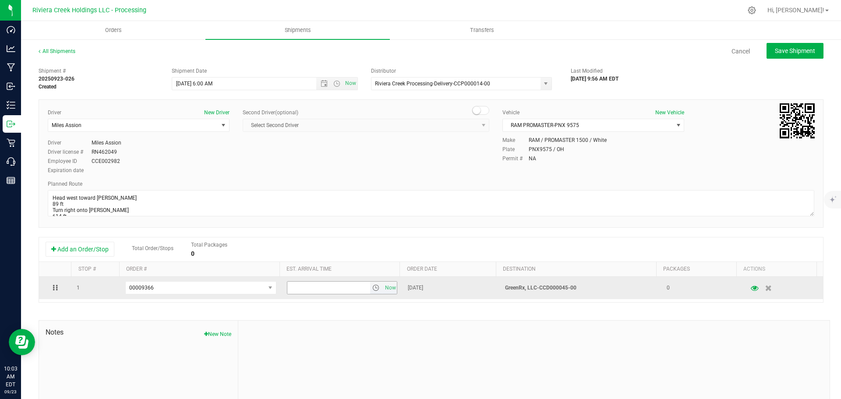
click at [372, 290] on span "select" at bounding box center [375, 287] width 7 height 7
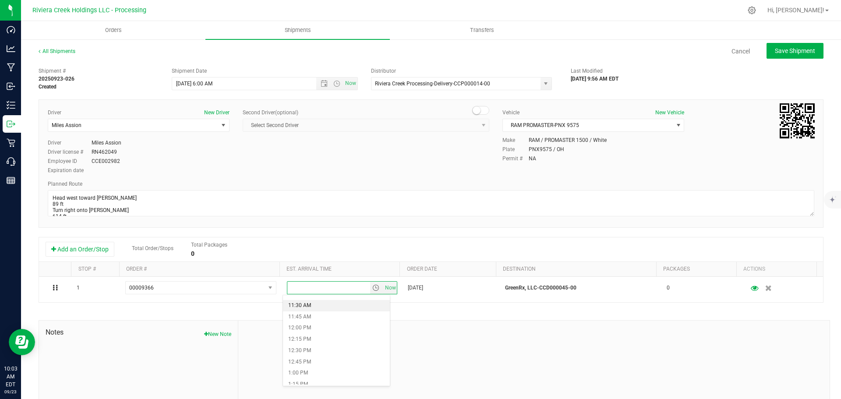
scroll to position [525, 0]
click at [306, 360] on li "1:00 PM" at bounding box center [336, 361] width 107 height 11
click at [780, 54] on span "Save Shipment" at bounding box center [795, 50] width 40 height 7
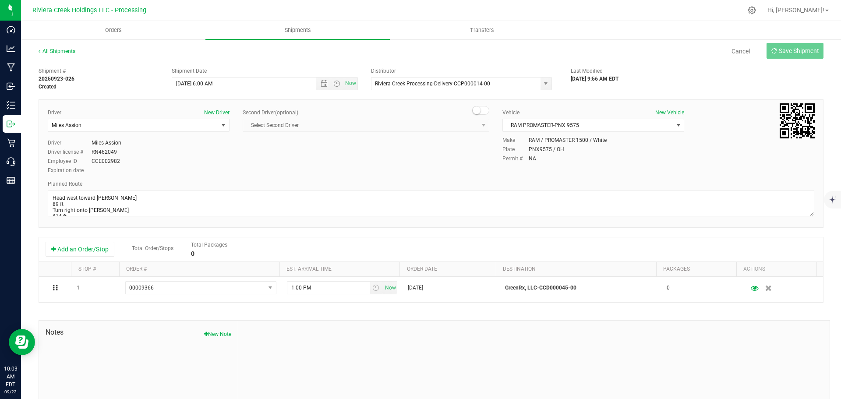
type input "9/24/2025 10:00 AM"
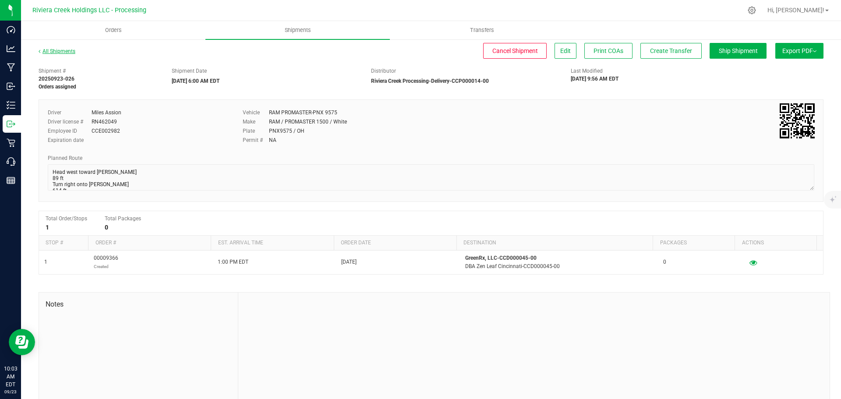
click at [56, 51] on link "All Shipments" at bounding box center [57, 51] width 37 height 6
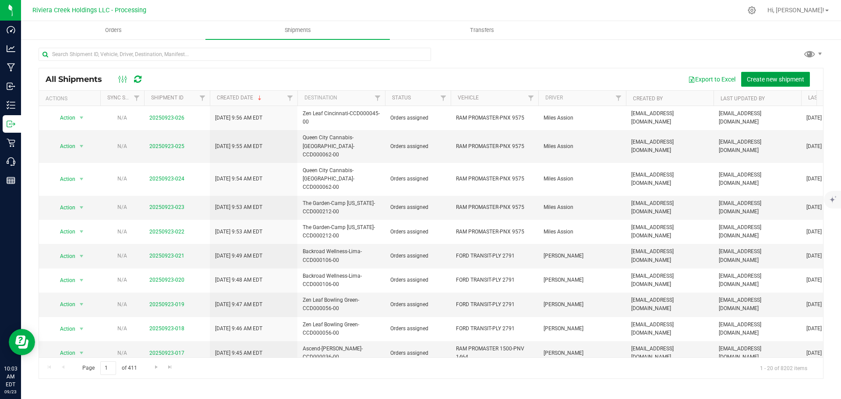
click at [771, 79] on span "Create new shipment" at bounding box center [775, 79] width 57 height 7
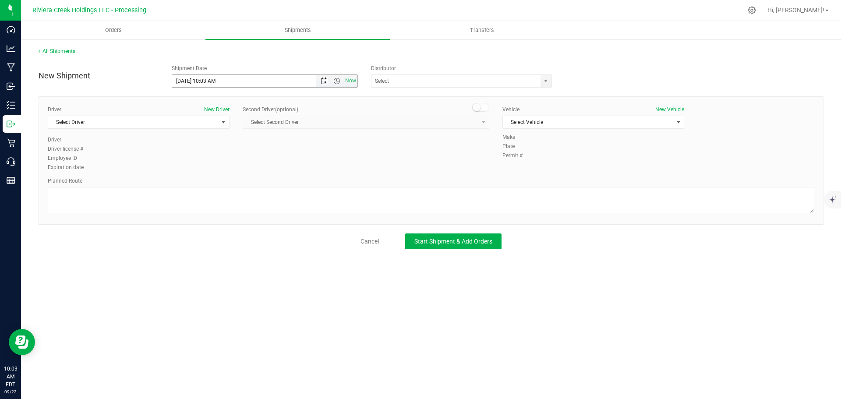
click at [322, 81] on span "Open the date view" at bounding box center [324, 80] width 7 height 7
click at [218, 173] on link "24" at bounding box center [217, 170] width 13 height 14
click at [335, 81] on span "Open the time view" at bounding box center [336, 80] width 7 height 7
click at [191, 143] on li "6:00 AM" at bounding box center [264, 142] width 185 height 11
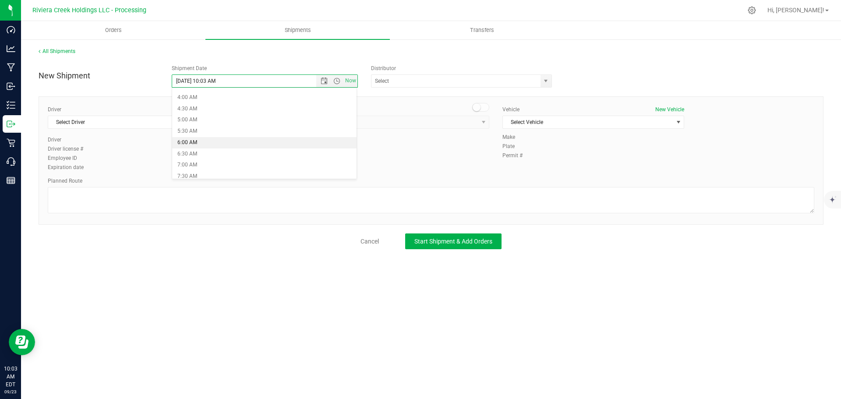
type input "9/24/2025 6:00 AM"
click at [542, 81] on span "select" at bounding box center [545, 80] width 7 height 7
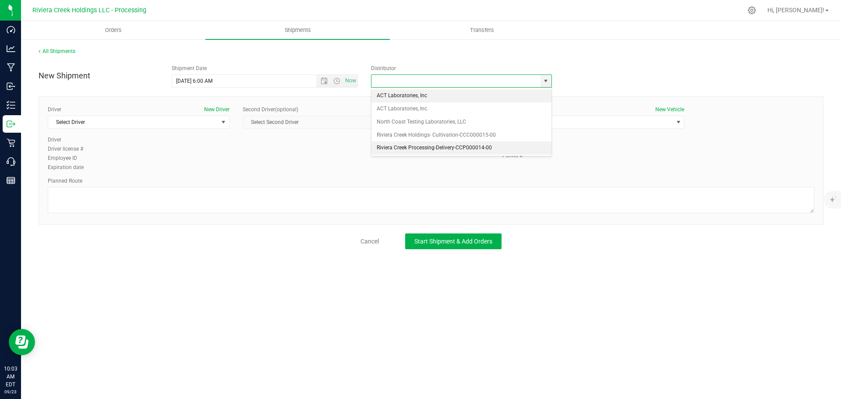
click at [383, 147] on li "Riviera Creek Processing-Delivery-CCP000014-00" at bounding box center [461, 147] width 180 height 13
type input "Riviera Creek Processing-Delivery-CCP000014-00"
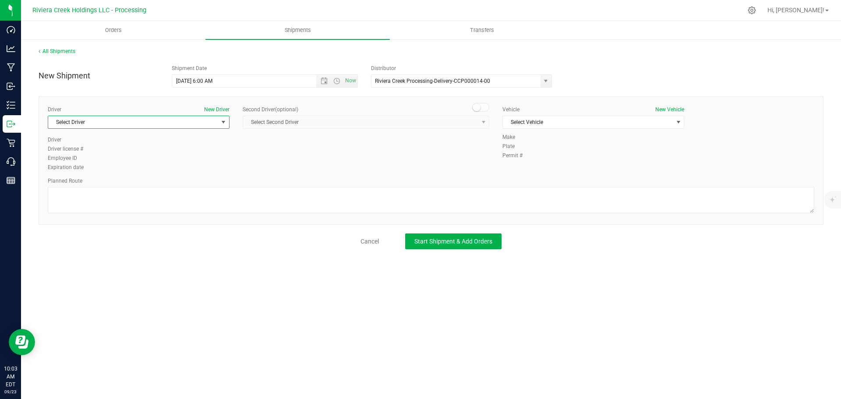
click at [108, 123] on span "Select Driver" at bounding box center [133, 122] width 170 height 12
click at [101, 169] on li "Miles Assion" at bounding box center [138, 171] width 181 height 13
click at [522, 123] on span "Select Vehicle" at bounding box center [588, 122] width 170 height 12
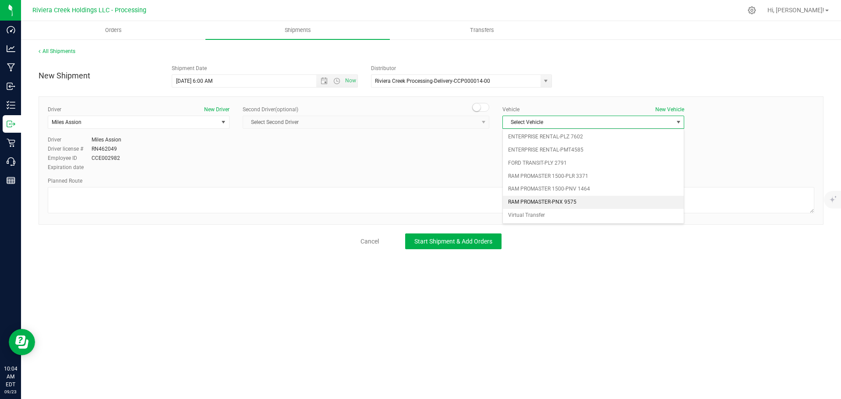
click at [560, 200] on li "RAM PROMASTER-PNX 9575" at bounding box center [593, 202] width 181 height 13
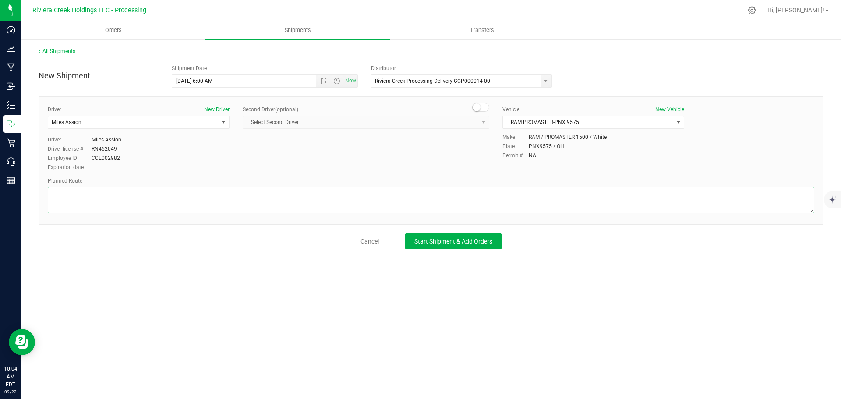
click at [452, 201] on textarea at bounding box center [431, 200] width 766 height 26
paste textarea "Head west toward Montgomery Rd 89 ft Turn right onto Montgomery Rd 614 ft Turn …"
type textarea "Head west toward Montgomery Rd 89 ft Turn right onto Montgomery Rd 614 ft Turn …"
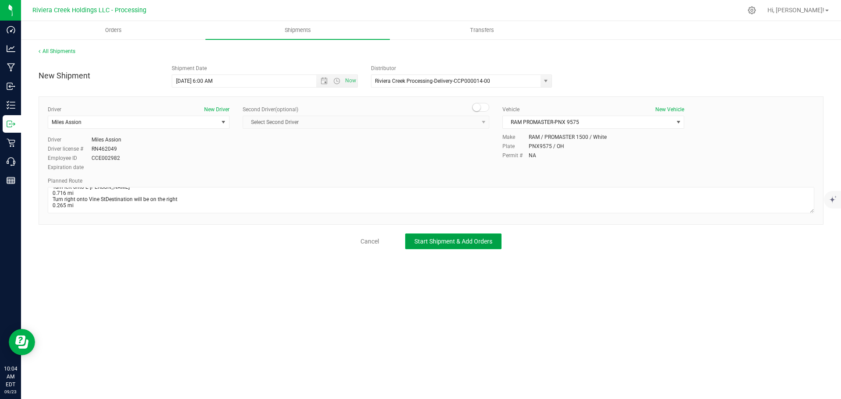
click at [470, 240] on span "Start Shipment & Add Orders" at bounding box center [453, 241] width 78 height 7
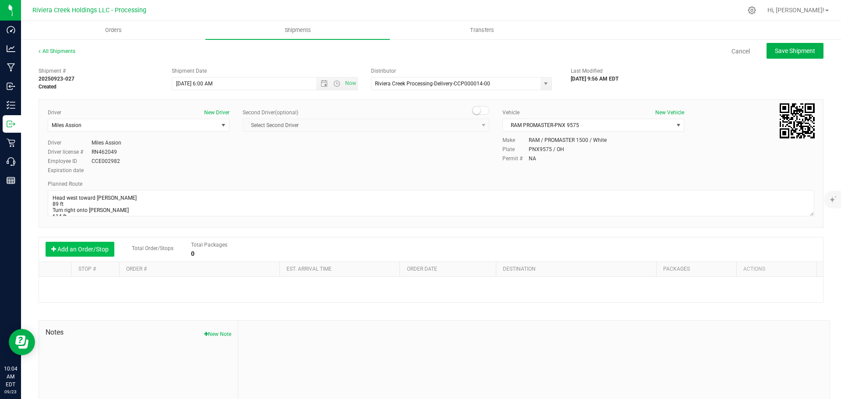
click at [78, 251] on button "Add an Order/Stop" at bounding box center [80, 249] width 69 height 15
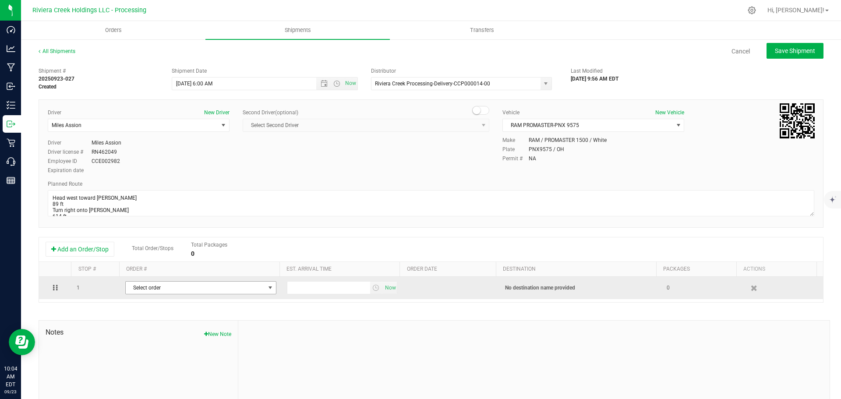
click at [190, 293] on span "Select order" at bounding box center [195, 288] width 139 height 12
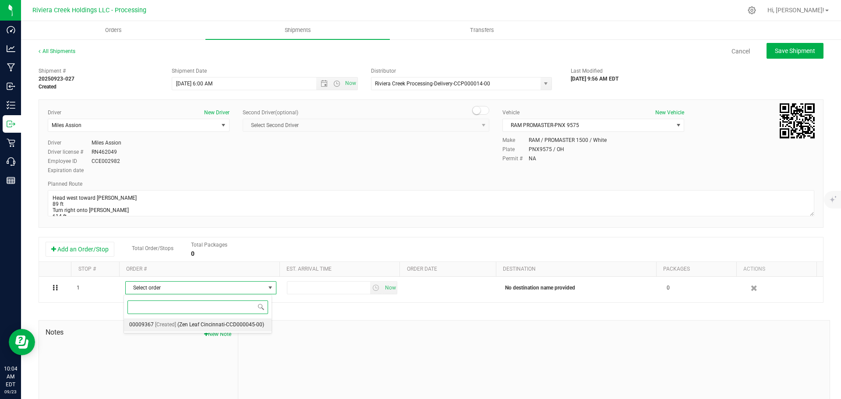
click at [190, 324] on span "(Zen Leaf Cincinnati-CCD000045-00)" at bounding box center [220, 324] width 87 height 11
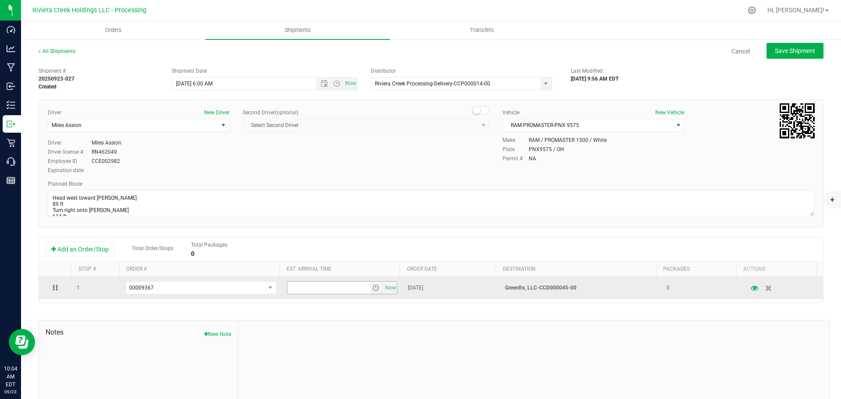
click at [372, 290] on span "select" at bounding box center [375, 287] width 7 height 7
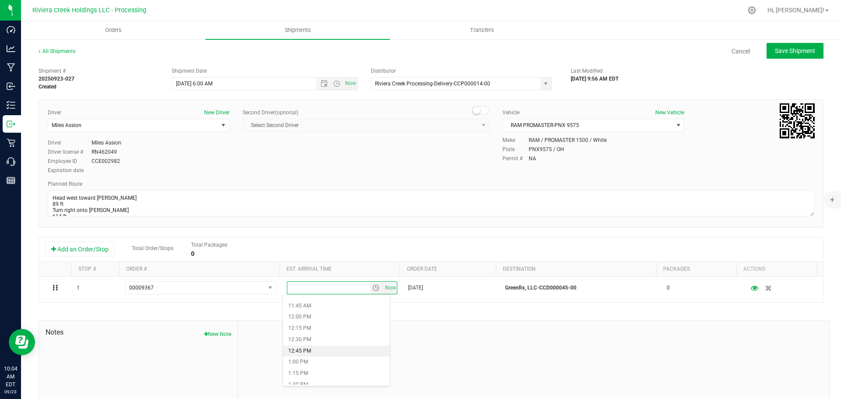
scroll to position [569, 0]
click at [321, 320] on li "1:00 PM" at bounding box center [336, 318] width 107 height 11
click at [777, 50] on span "Save Shipment" at bounding box center [795, 50] width 40 height 7
type input "9/24/2025 10:00 AM"
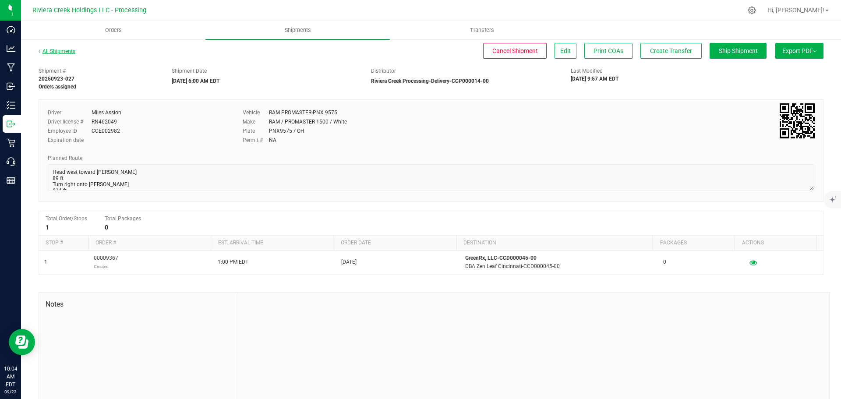
click at [54, 49] on link "All Shipments" at bounding box center [57, 51] width 37 height 6
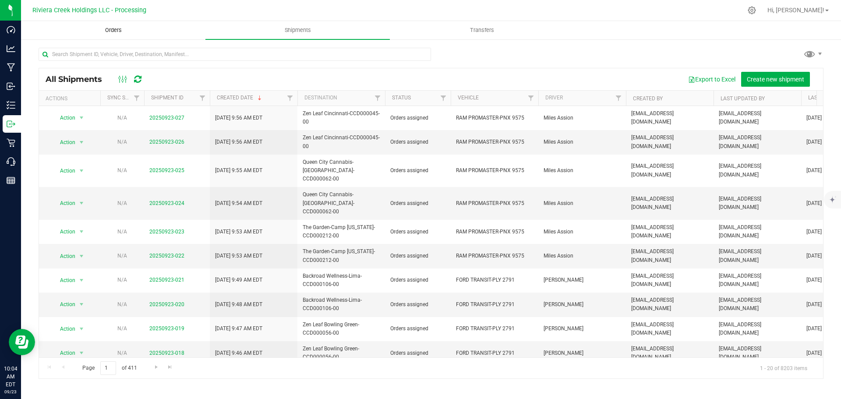
click at [113, 33] on span "Orders" at bounding box center [113, 30] width 40 height 8
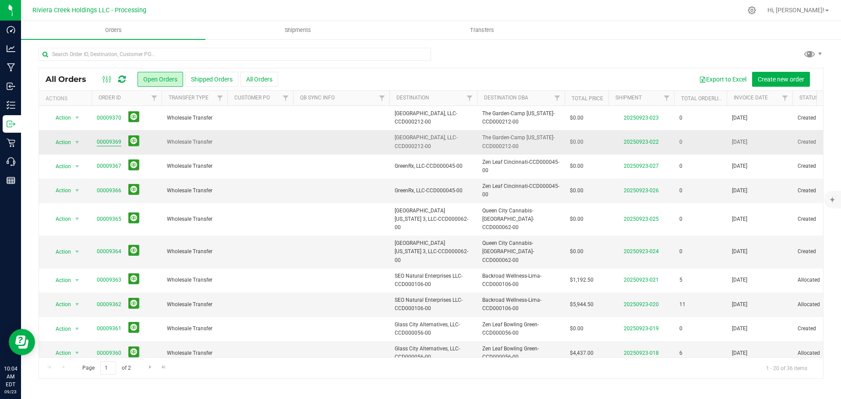
click at [109, 142] on link "00009369" at bounding box center [109, 142] width 25 height 8
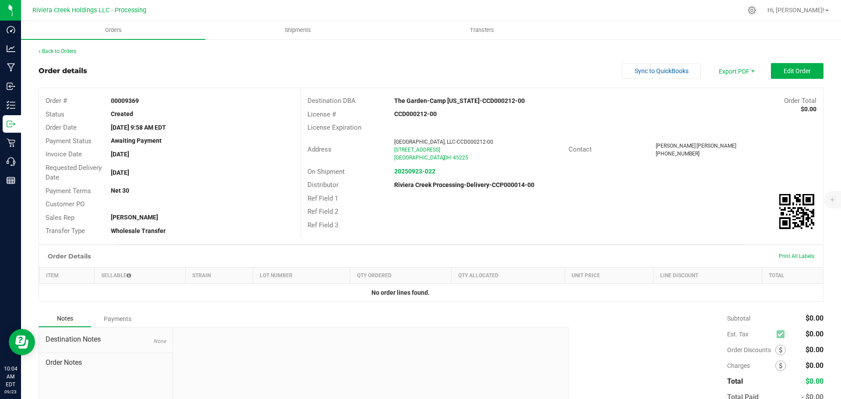
drag, startPoint x: 132, startPoint y: 101, endPoint x: 105, endPoint y: 101, distance: 27.6
click at [105, 101] on div "00009369" at bounding box center [202, 100] width 196 height 9
copy strong "00009369"
click at [60, 49] on link "Back to Orders" at bounding box center [58, 51] width 38 height 6
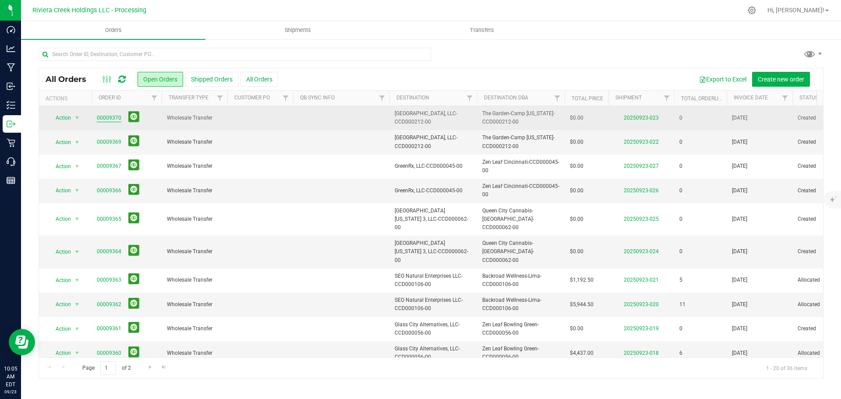
click at [109, 120] on link "00009370" at bounding box center [109, 118] width 25 height 8
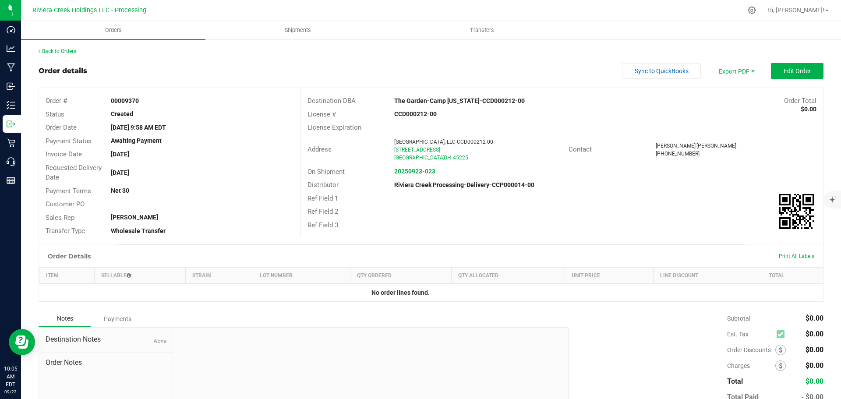
drag, startPoint x: 149, startPoint y: 100, endPoint x: 110, endPoint y: 101, distance: 39.4
click at [110, 101] on div "00009370" at bounding box center [202, 100] width 196 height 9
copy strong "00009370"
click at [54, 48] on link "Back to Orders" at bounding box center [58, 51] width 38 height 6
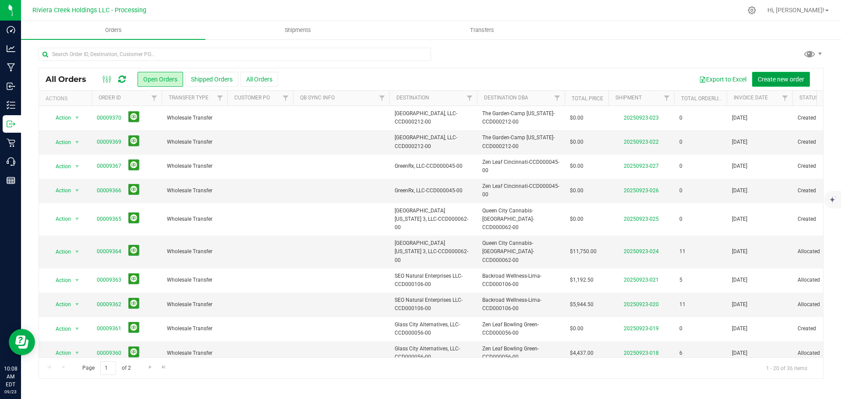
click at [778, 78] on span "Create new order" at bounding box center [780, 79] width 46 height 7
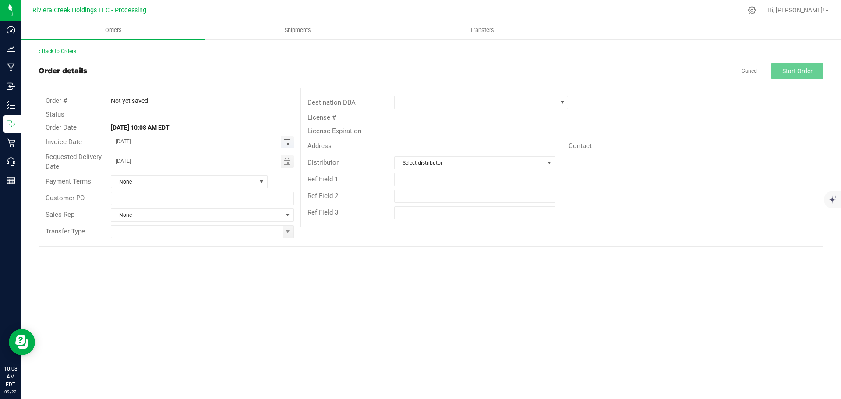
click at [288, 141] on span "Toggle calendar" at bounding box center [286, 142] width 7 height 7
click at [190, 229] on span "24" at bounding box center [189, 229] width 13 height 14
type input "[DATE]"
click at [287, 234] on span at bounding box center [287, 231] width 7 height 7
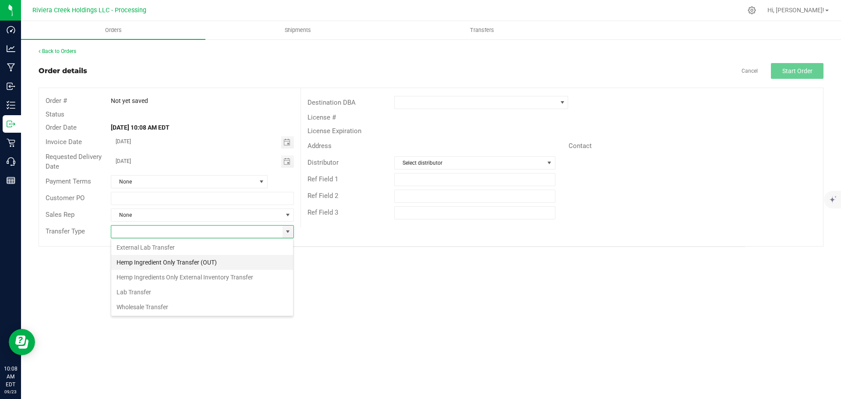
scroll to position [13, 183]
click at [145, 304] on li "Wholesale Transfer" at bounding box center [202, 306] width 182 height 15
type input "Wholesale Transfer"
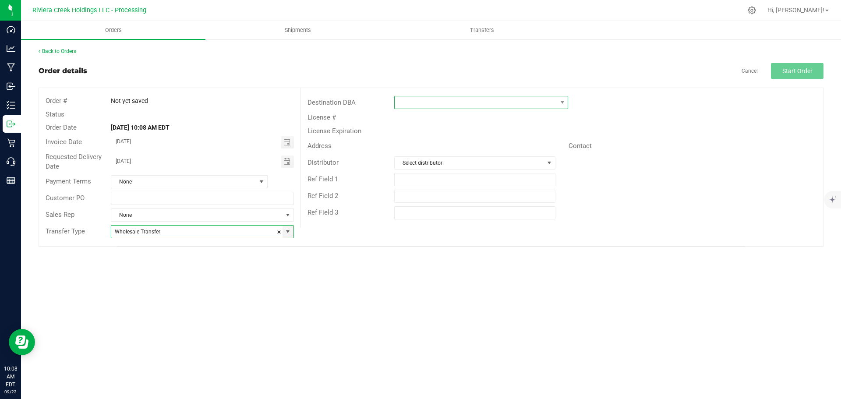
click at [405, 103] on span at bounding box center [476, 102] width 162 height 12
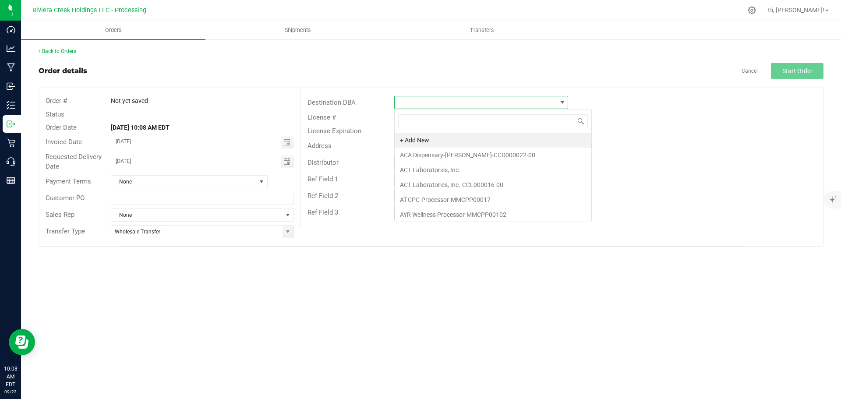
scroll to position [13, 174]
type input "nec"
click at [438, 174] on li "Nectar-Euclid-CCD000115-00" at bounding box center [481, 169] width 173 height 15
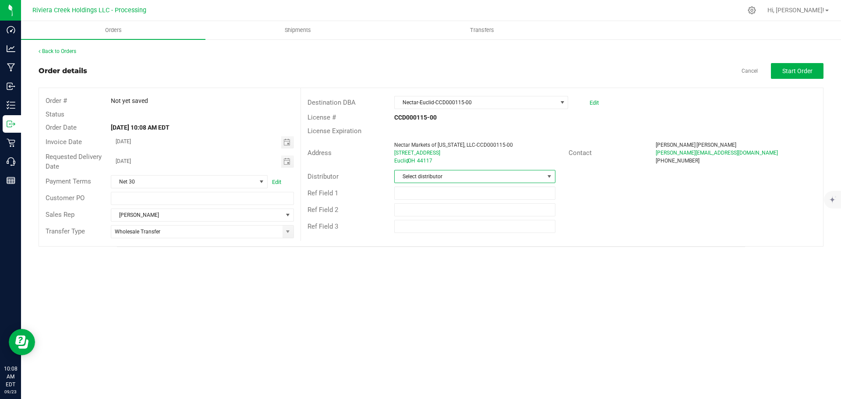
click at [440, 177] on span "Select distributor" at bounding box center [469, 176] width 149 height 12
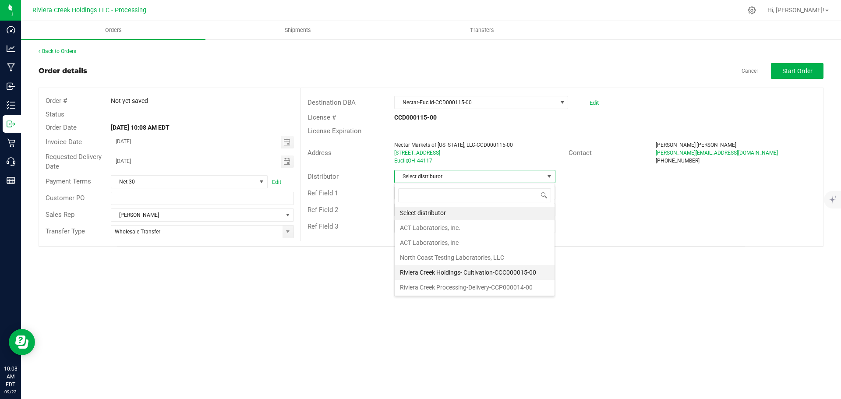
scroll to position [2, 0]
click at [440, 283] on li "Riviera Creek Processing-Delivery-CCP000014-00" at bounding box center [475, 286] width 160 height 15
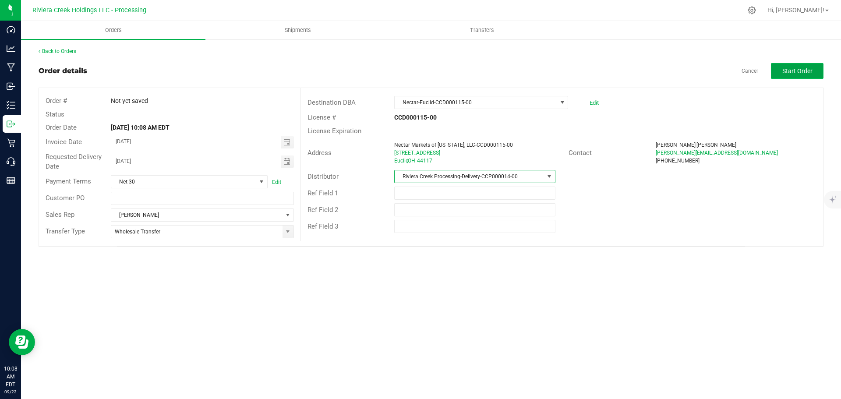
click at [795, 72] on span "Start Order" at bounding box center [797, 70] width 30 height 7
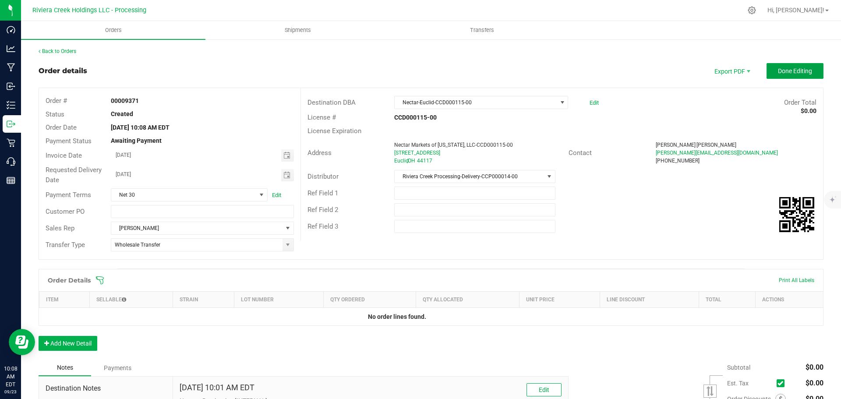
click at [795, 72] on span "Done Editing" at bounding box center [795, 70] width 34 height 7
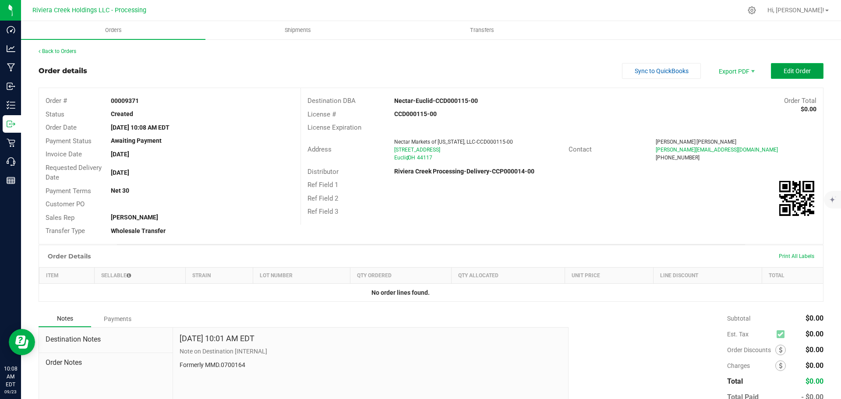
click at [774, 71] on button "Edit Order" at bounding box center [797, 71] width 53 height 16
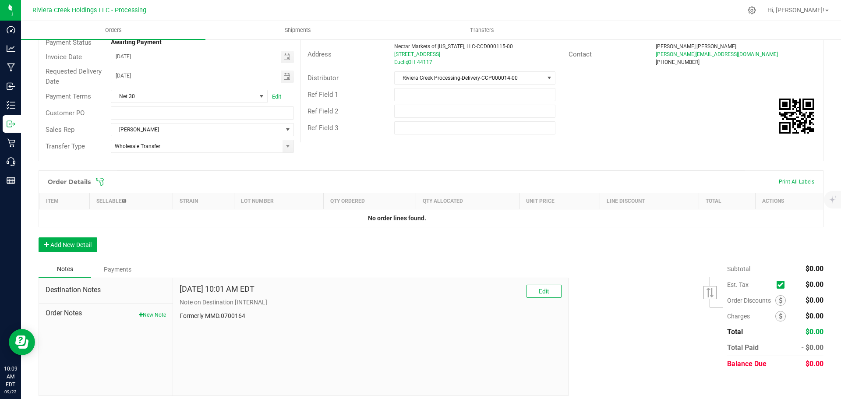
scroll to position [104, 0]
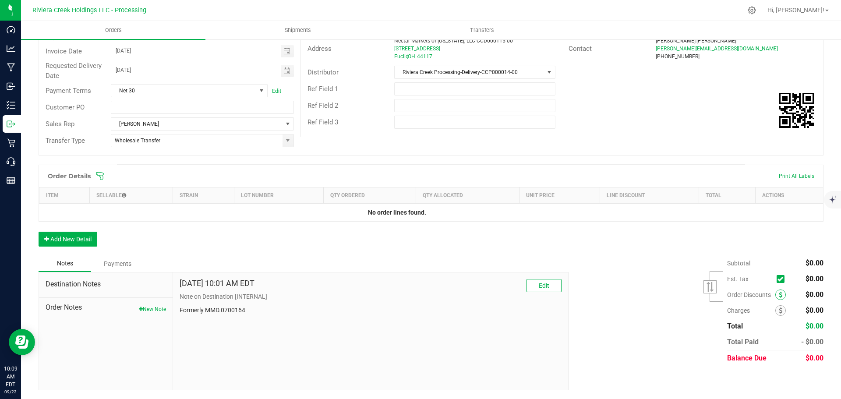
click at [778, 296] on icon at bounding box center [780, 295] width 4 height 6
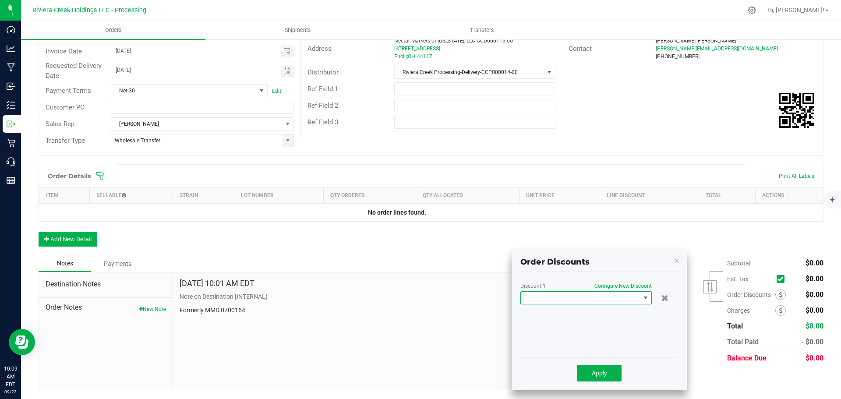
click at [597, 299] on span at bounding box center [581, 298] width 120 height 12
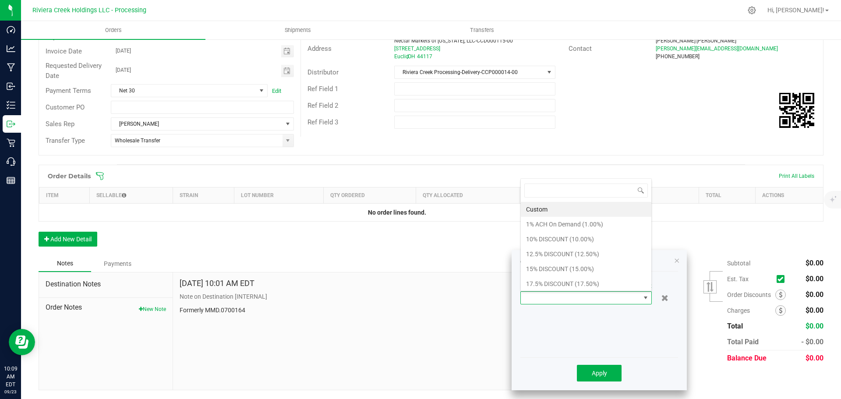
scroll to position [13, 131]
click at [544, 241] on li "10% DISCOUNT (10.00%)" at bounding box center [586, 239] width 130 height 15
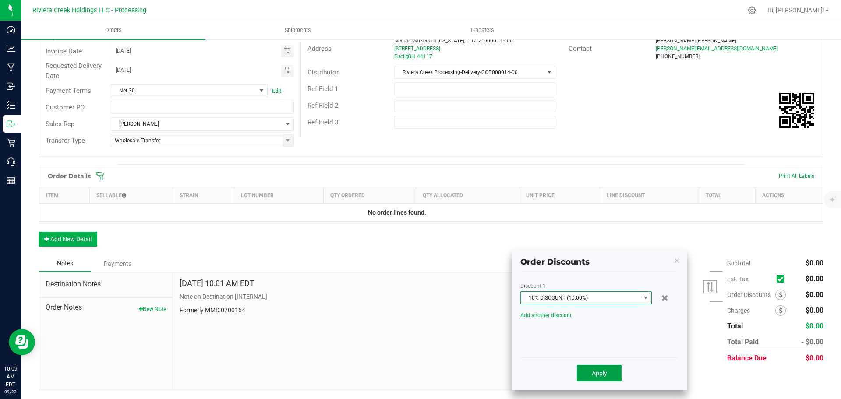
click at [598, 371] on span "Apply" at bounding box center [599, 373] width 15 height 7
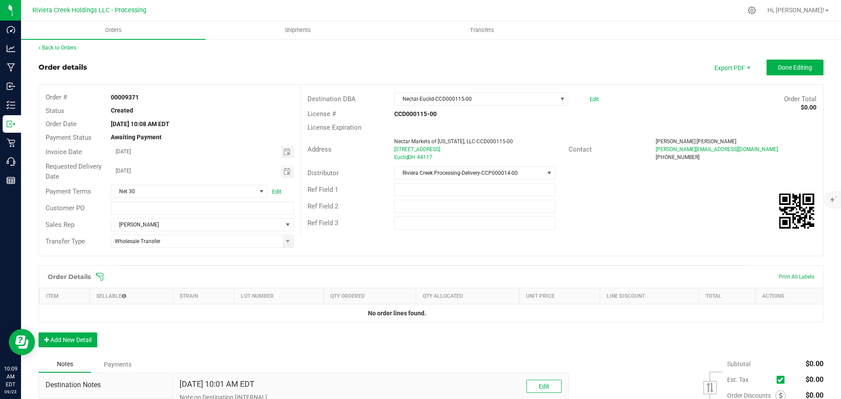
scroll to position [0, 0]
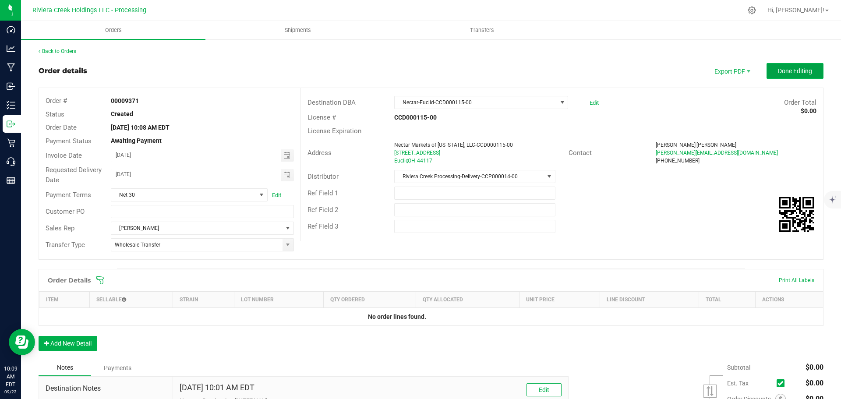
click at [778, 73] on span "Done Editing" at bounding box center [795, 70] width 34 height 7
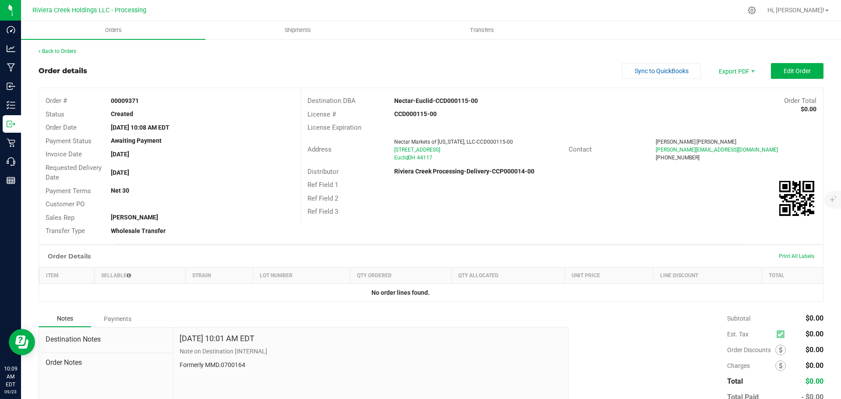
drag, startPoint x: 110, startPoint y: 101, endPoint x: 138, endPoint y: 102, distance: 28.1
click at [138, 102] on strong "00009371" at bounding box center [125, 100] width 28 height 7
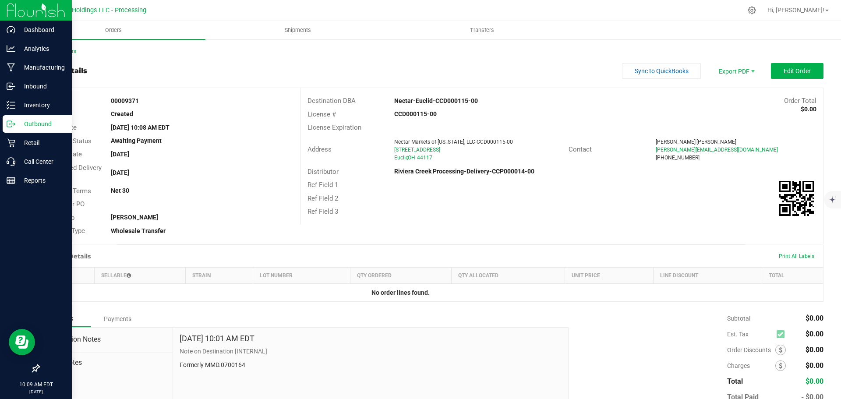
copy strong "00009371"
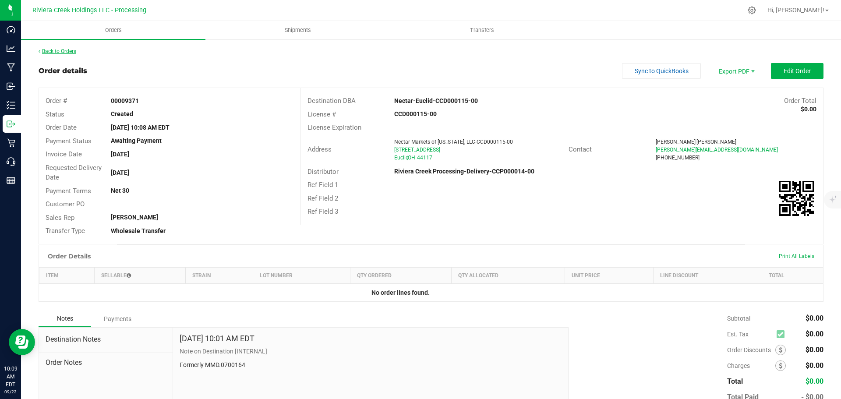
click at [61, 53] on link "Back to Orders" at bounding box center [58, 51] width 38 height 6
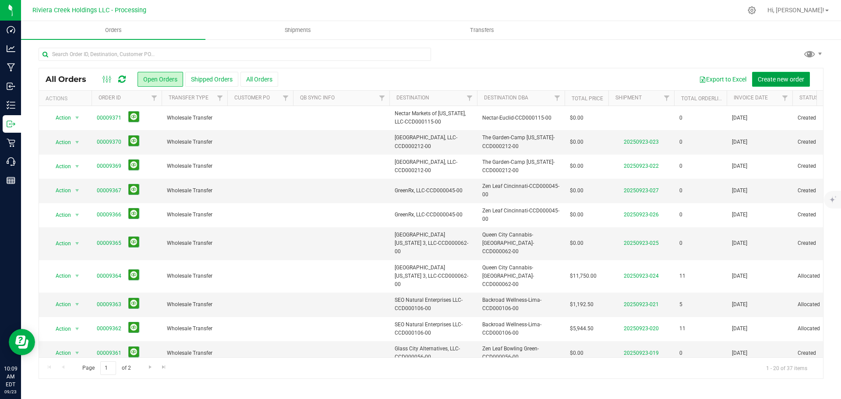
click at [765, 77] on span "Create new order" at bounding box center [780, 79] width 46 height 7
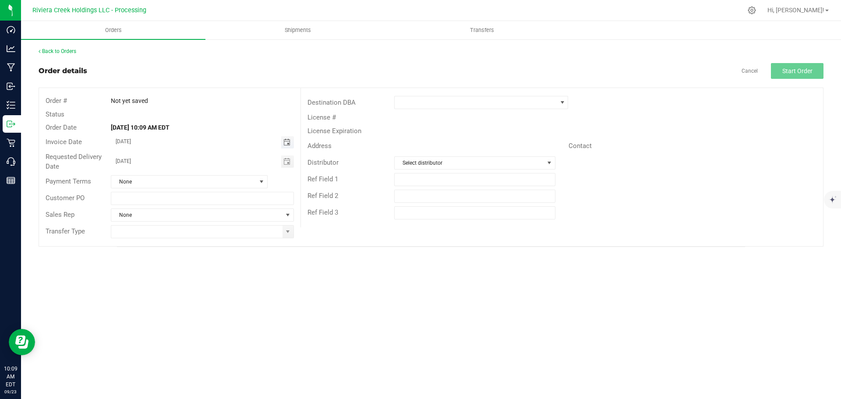
click at [289, 141] on span "Toggle calendar" at bounding box center [286, 142] width 7 height 7
click at [193, 232] on span "24" at bounding box center [189, 229] width 13 height 14
type input "[DATE]"
click at [288, 236] on span at bounding box center [287, 231] width 11 height 12
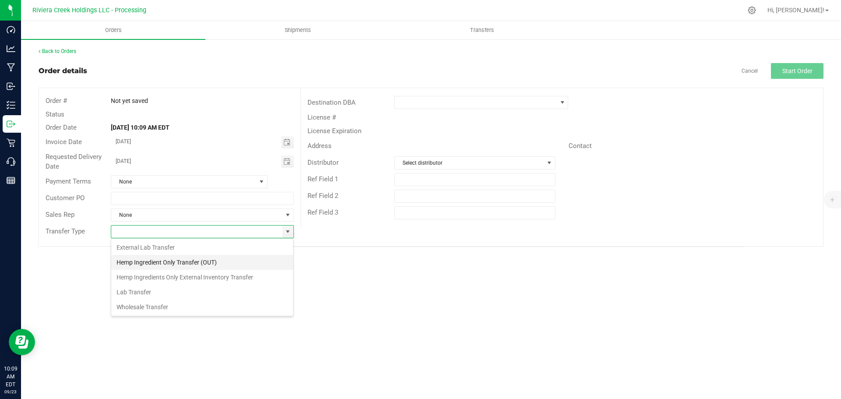
scroll to position [13, 183]
click at [147, 304] on li "Wholesale Transfer" at bounding box center [202, 306] width 182 height 15
type input "Wholesale Transfer"
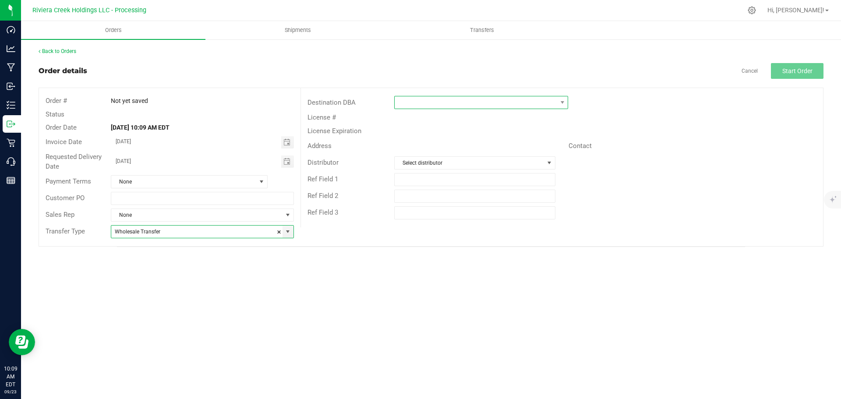
click at [419, 102] on span at bounding box center [476, 102] width 162 height 12
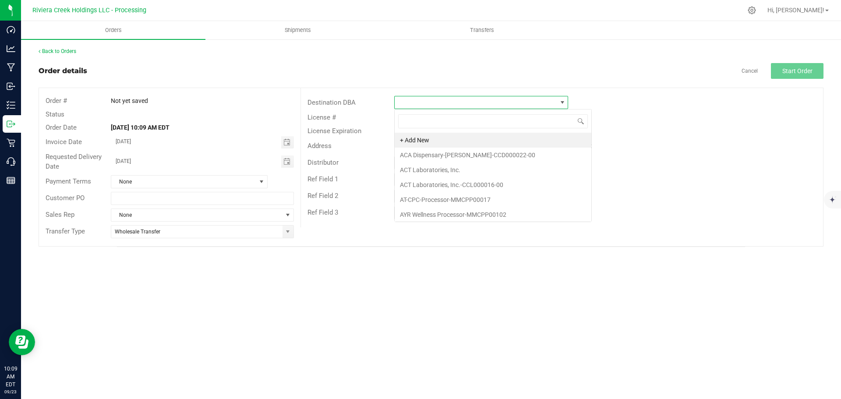
scroll to position [13, 174]
type input "nec"
click at [430, 142] on li "Nectar-Bowling Green-CCD000107-00" at bounding box center [481, 140] width 173 height 15
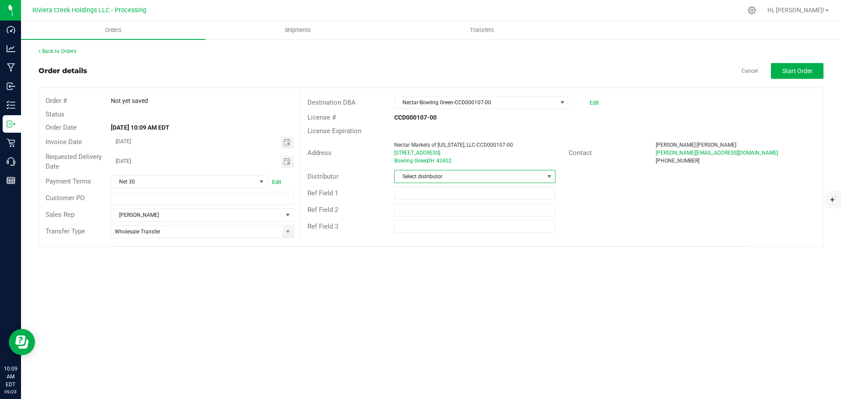
click at [430, 176] on span "Select distributor" at bounding box center [469, 176] width 149 height 12
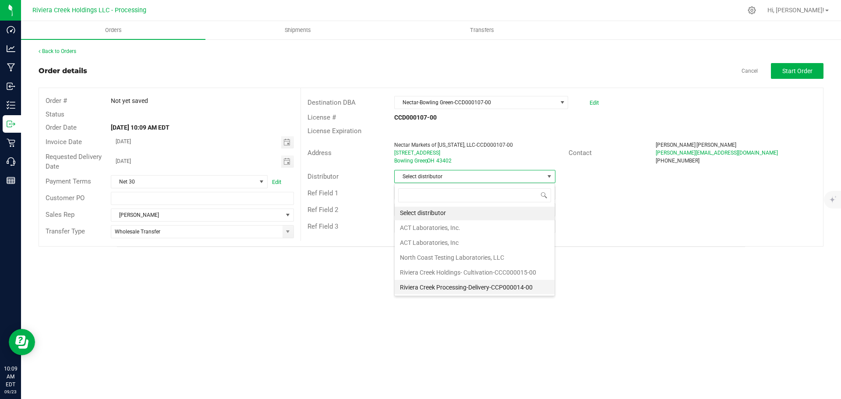
scroll to position [2, 0]
click at [447, 283] on li "Riviera Creek Processing-Delivery-CCP000014-00" at bounding box center [475, 286] width 160 height 15
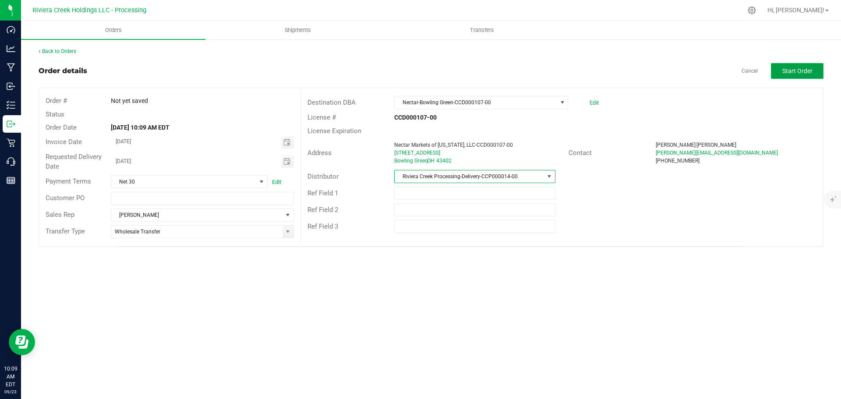
click at [785, 76] on button "Start Order" at bounding box center [797, 71] width 53 height 16
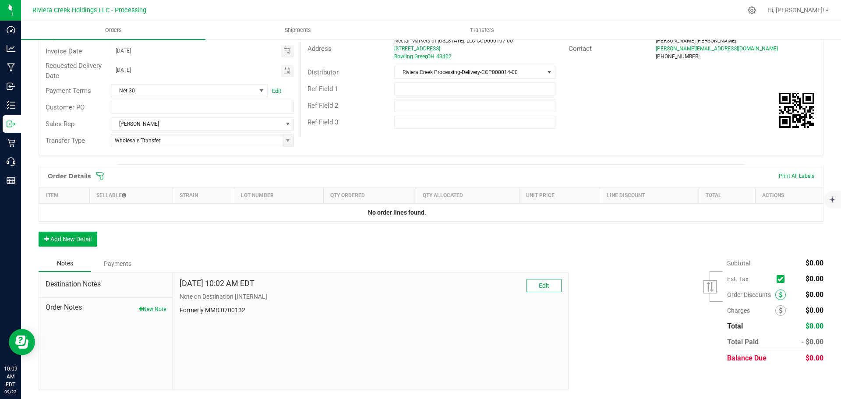
click at [778, 294] on icon at bounding box center [780, 295] width 4 height 6
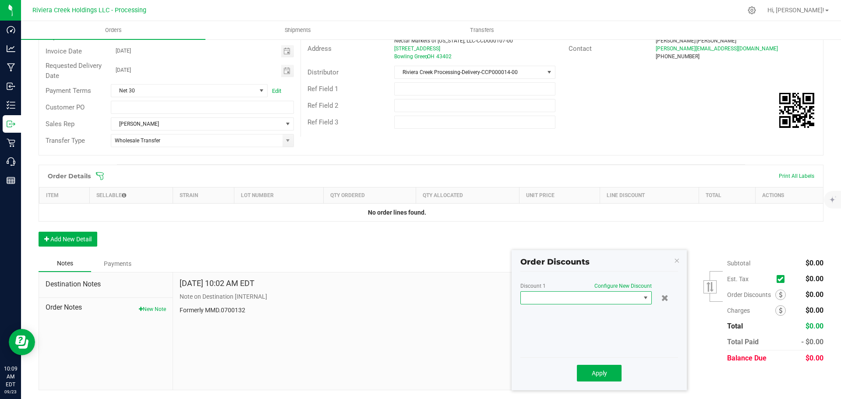
click at [586, 294] on span at bounding box center [581, 298] width 120 height 12
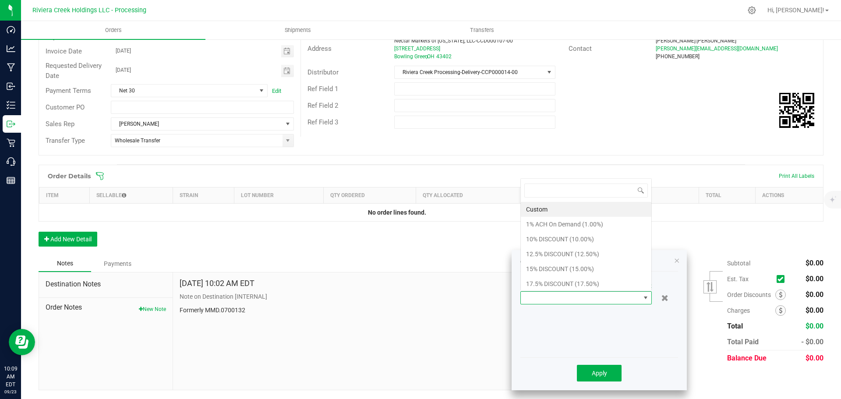
scroll to position [0, 0]
click at [542, 238] on li "10% DISCOUNT (10.00%)" at bounding box center [586, 239] width 130 height 15
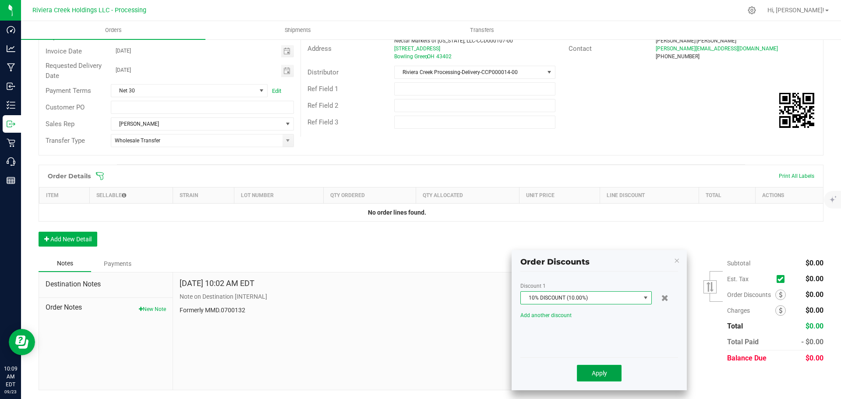
click at [591, 372] on button "Apply" at bounding box center [599, 373] width 45 height 17
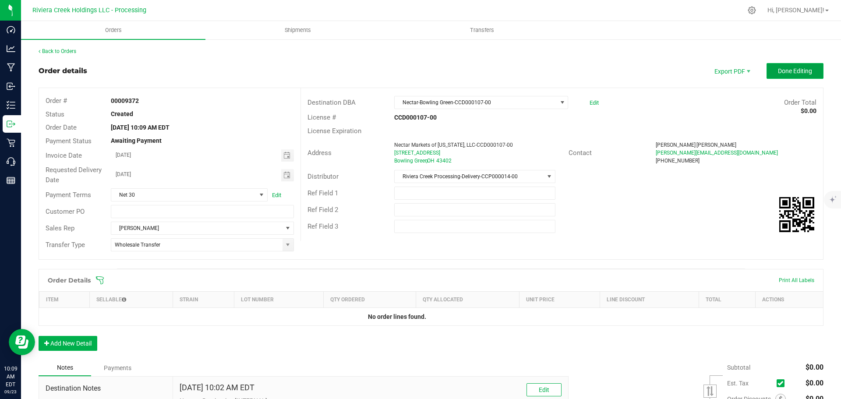
click at [769, 67] on button "Done Editing" at bounding box center [794, 71] width 57 height 16
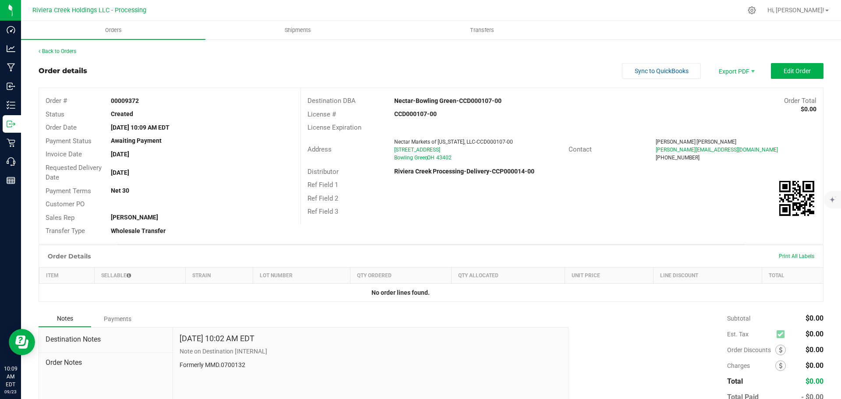
drag, startPoint x: 108, startPoint y: 99, endPoint x: 142, endPoint y: 99, distance: 33.7
click at [142, 99] on div "00009372" at bounding box center [202, 100] width 196 height 9
copy strong "00009372"
click at [64, 49] on link "Back to Orders" at bounding box center [58, 51] width 38 height 6
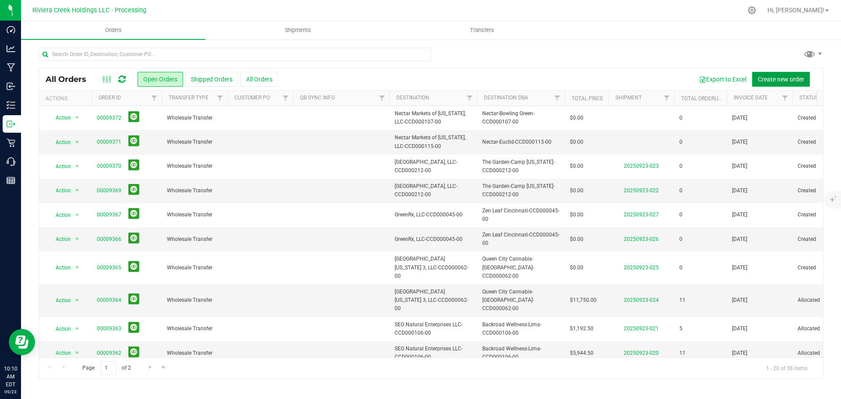
click at [778, 79] on span "Create new order" at bounding box center [780, 79] width 46 height 7
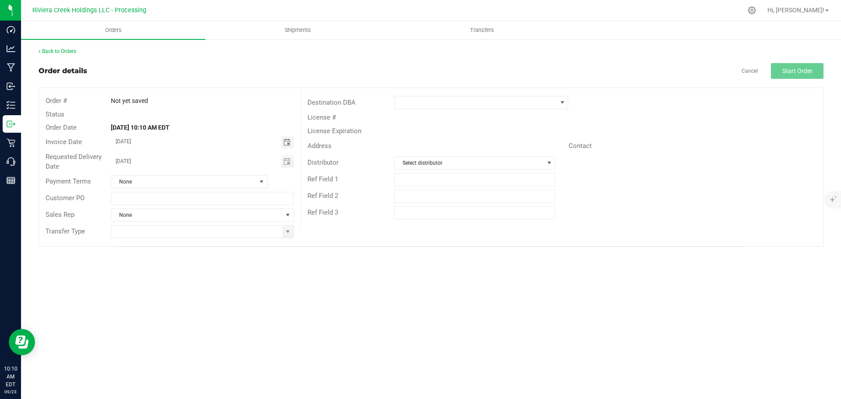
click at [286, 144] on span "Toggle calendar" at bounding box center [286, 142] width 7 height 7
click at [193, 229] on span "24" at bounding box center [189, 229] width 13 height 14
type input "[DATE]"
click at [289, 234] on span at bounding box center [287, 231] width 7 height 7
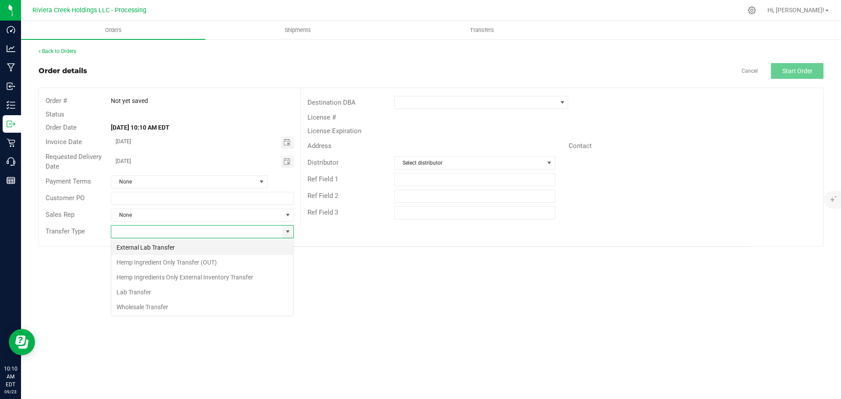
scroll to position [13, 183]
click at [147, 310] on li "Wholesale Transfer" at bounding box center [202, 306] width 182 height 15
type input "Wholesale Transfer"
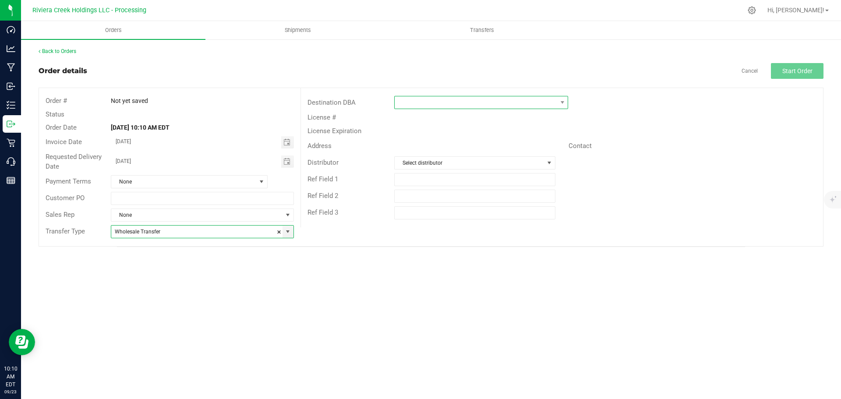
click at [409, 99] on span at bounding box center [476, 102] width 162 height 12
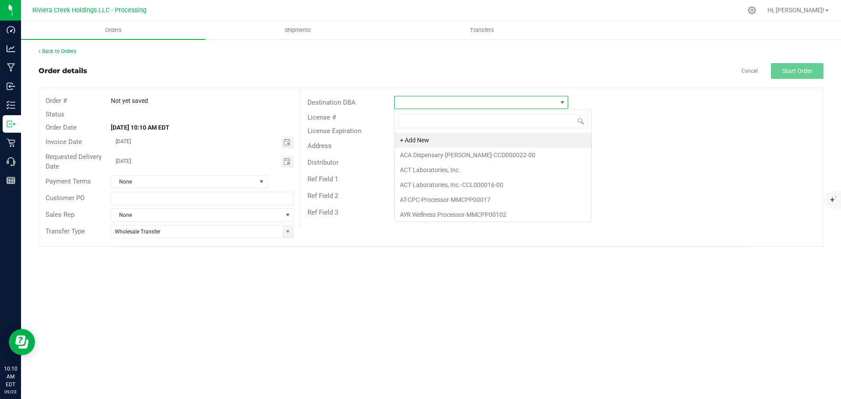
scroll to position [13, 174]
type input "nec"
click at [434, 139] on li "Nectar-Bowling Green-CCD000107-00" at bounding box center [481, 140] width 173 height 15
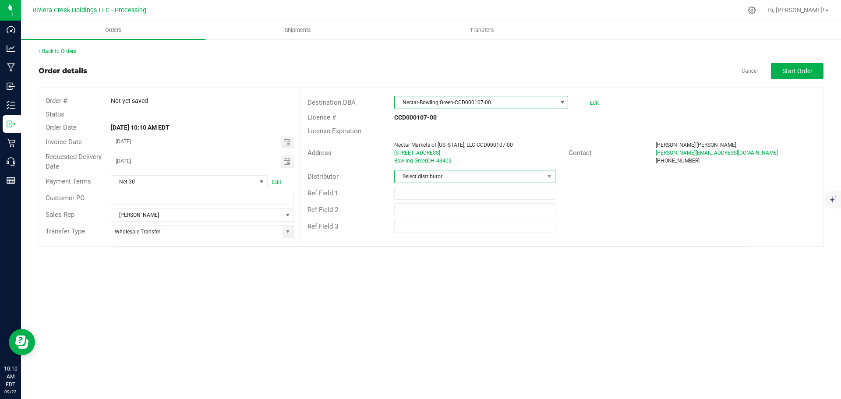
click at [424, 176] on span "Select distributor" at bounding box center [469, 176] width 149 height 12
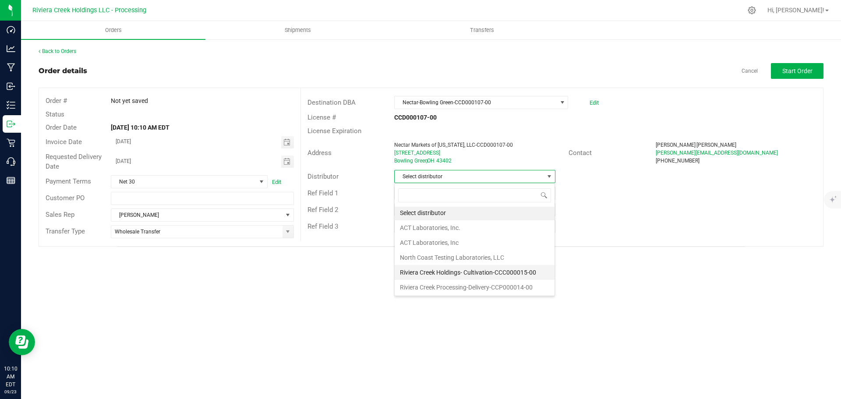
scroll to position [2, 0]
click at [436, 289] on li "Riviera Creek Processing-Delivery-CCP000014-00" at bounding box center [475, 286] width 160 height 15
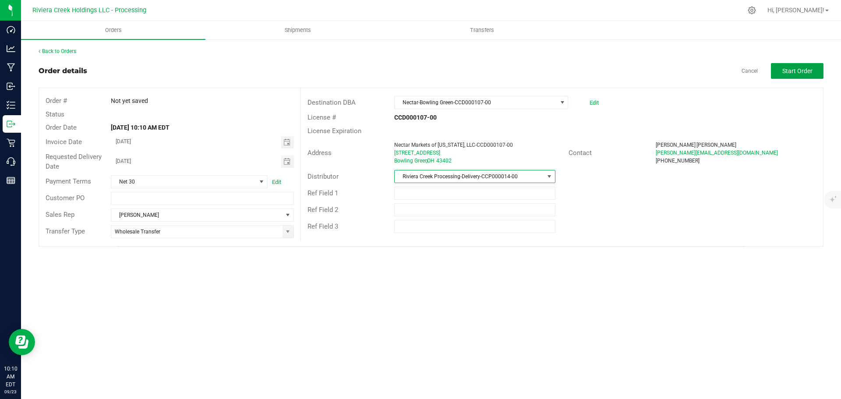
click at [786, 76] on button "Start Order" at bounding box center [797, 71] width 53 height 16
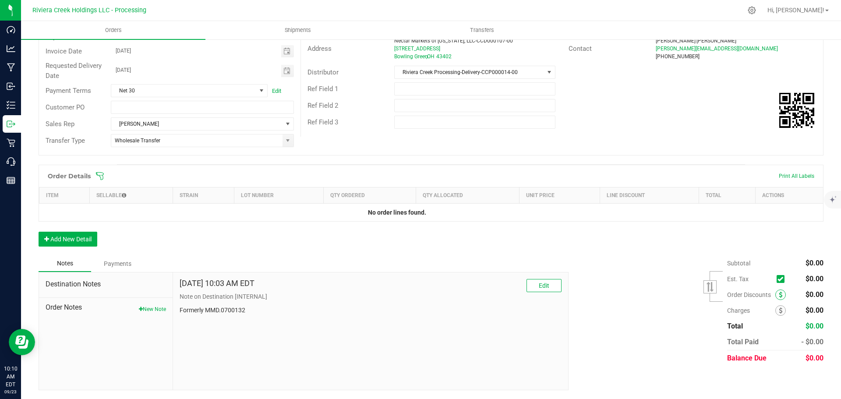
click at [778, 297] on icon at bounding box center [780, 295] width 4 height 6
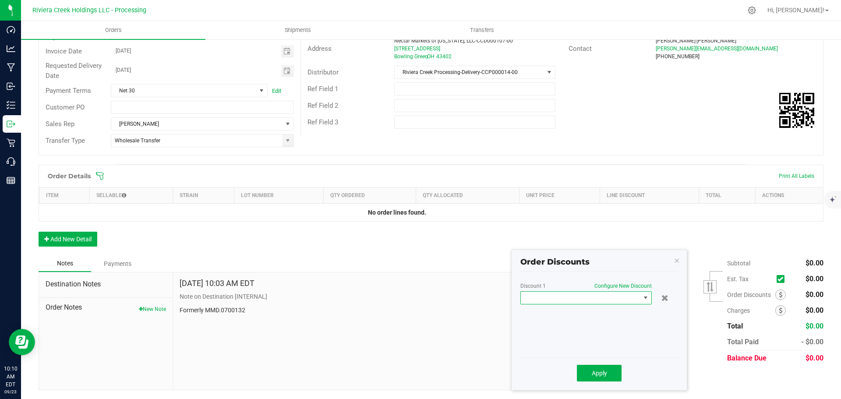
click at [618, 295] on span at bounding box center [581, 298] width 120 height 12
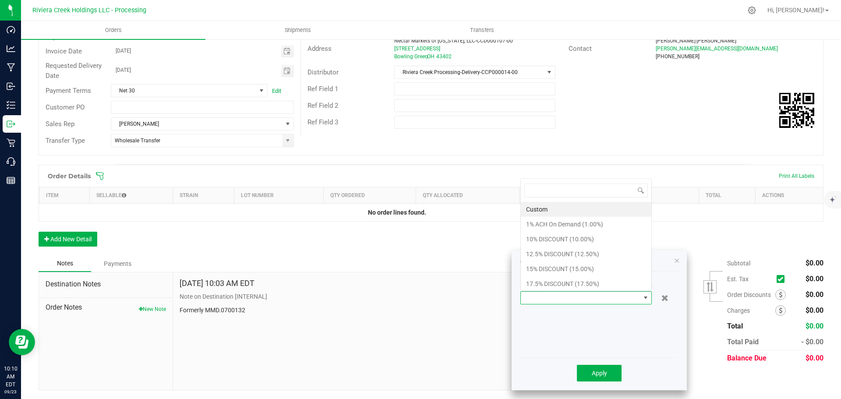
scroll to position [0, 0]
click at [551, 242] on li "10% DISCOUNT (10.00%)" at bounding box center [586, 239] width 130 height 15
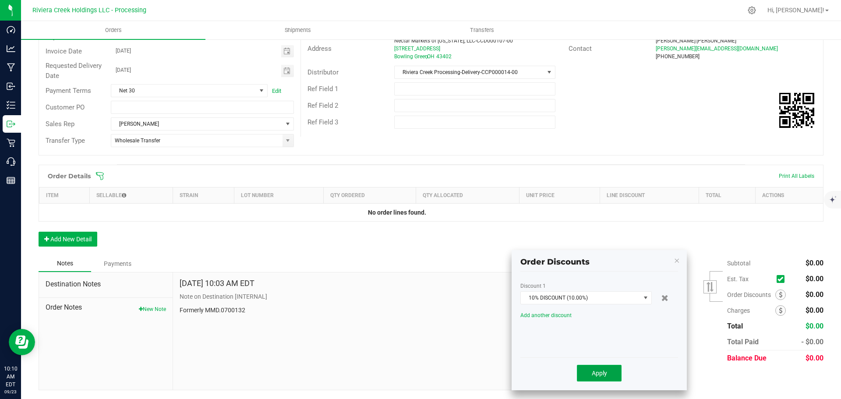
click at [593, 372] on span "Apply" at bounding box center [599, 373] width 15 height 7
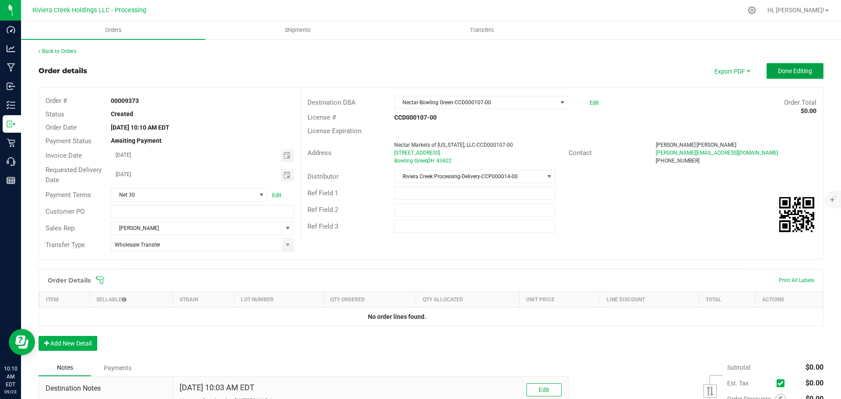
click at [778, 71] on span "Done Editing" at bounding box center [795, 70] width 34 height 7
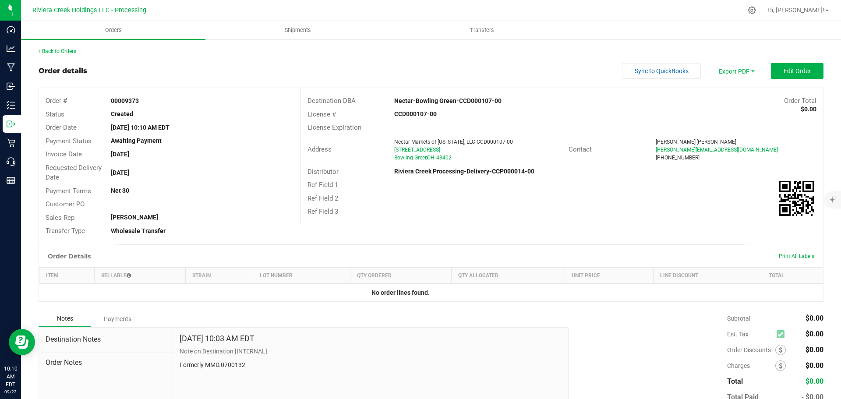
drag, startPoint x: 106, startPoint y: 99, endPoint x: 140, endPoint y: 100, distance: 33.7
click at [140, 100] on div "00009373" at bounding box center [202, 100] width 196 height 9
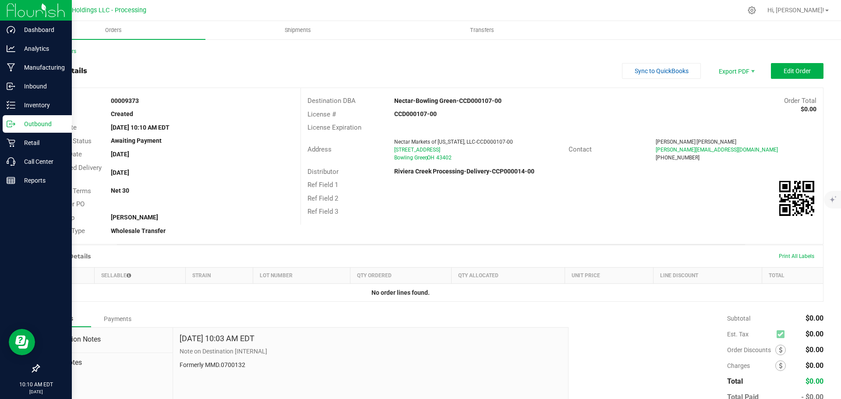
copy strong "00009373"
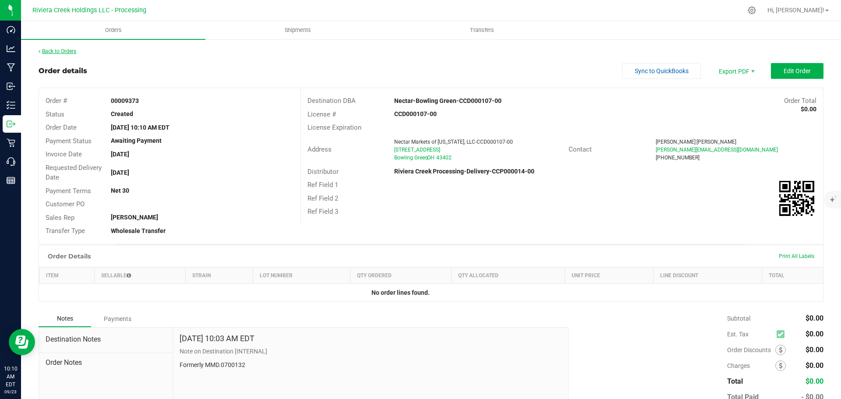
click at [67, 52] on link "Back to Orders" at bounding box center [58, 51] width 38 height 6
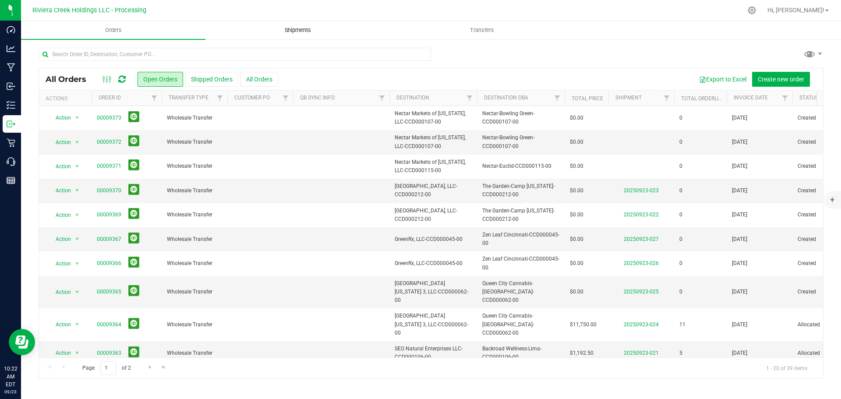
click at [295, 29] on span "Shipments" at bounding box center [298, 30] width 50 height 8
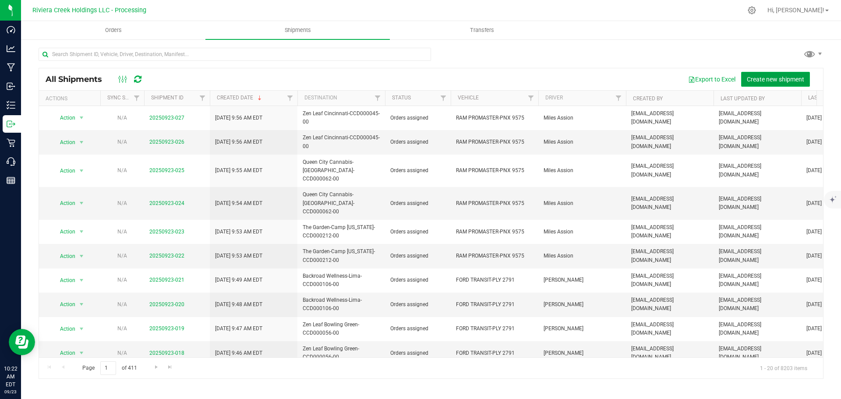
click at [755, 76] on span "Create new shipment" at bounding box center [775, 79] width 57 height 7
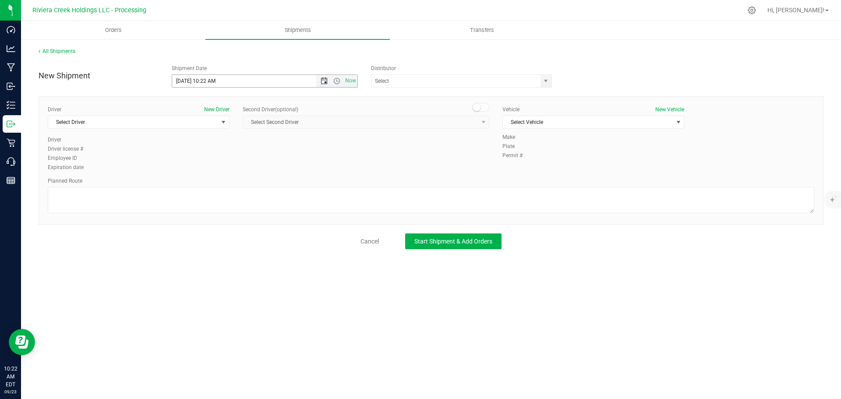
click at [320, 82] on span "Open the date view" at bounding box center [324, 80] width 15 height 7
click at [219, 169] on link "24" at bounding box center [217, 170] width 13 height 14
drag, startPoint x: 215, startPoint y: 80, endPoint x: 203, endPoint y: 85, distance: 13.3
click at [203, 85] on input "9/24/2025 10:22 AM" at bounding box center [251, 81] width 159 height 12
click at [546, 81] on span "select" at bounding box center [545, 80] width 7 height 7
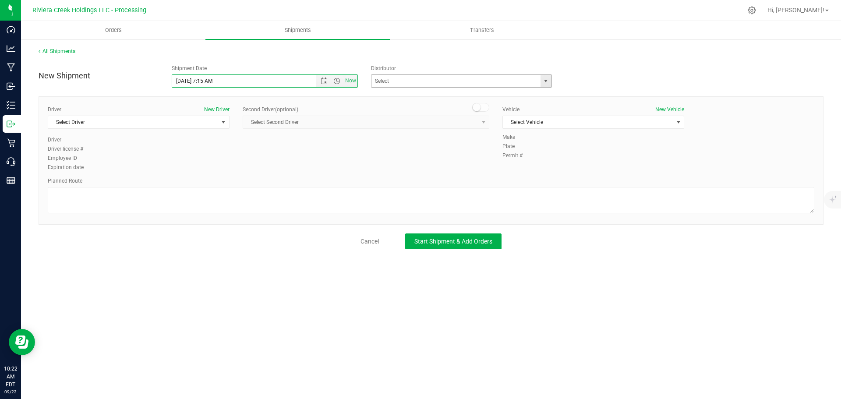
type input "9/24/2025 7:15 AM"
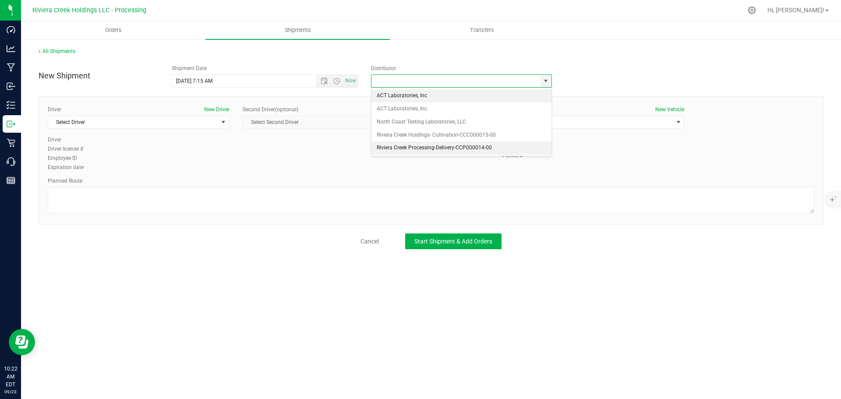
click at [396, 147] on li "Riviera Creek Processing-Delivery-CCP000014-00" at bounding box center [461, 147] width 180 height 13
type input "Riviera Creek Processing-Delivery-CCP000014-00"
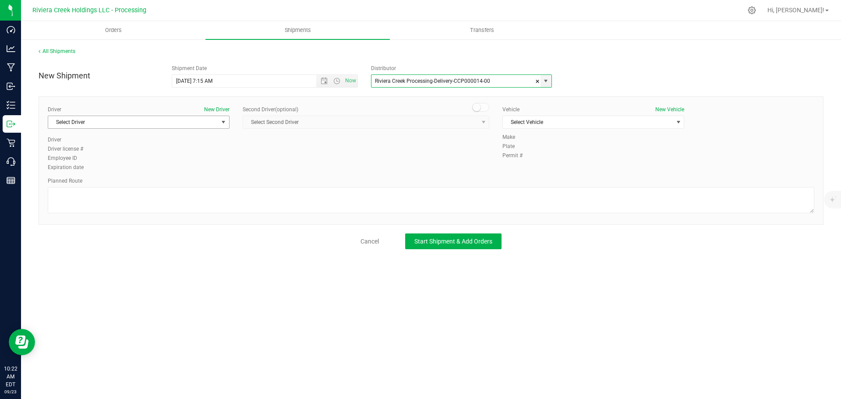
click at [87, 123] on span "Select Driver" at bounding box center [133, 122] width 170 height 12
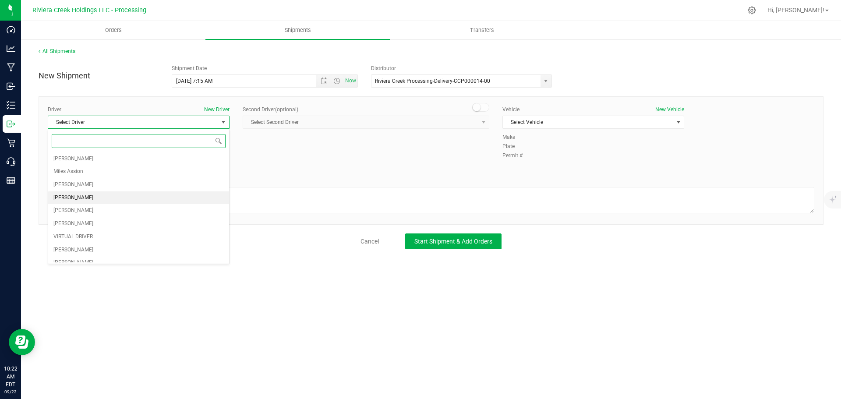
click at [66, 195] on span "Taon Belcher" at bounding box center [73, 197] width 40 height 11
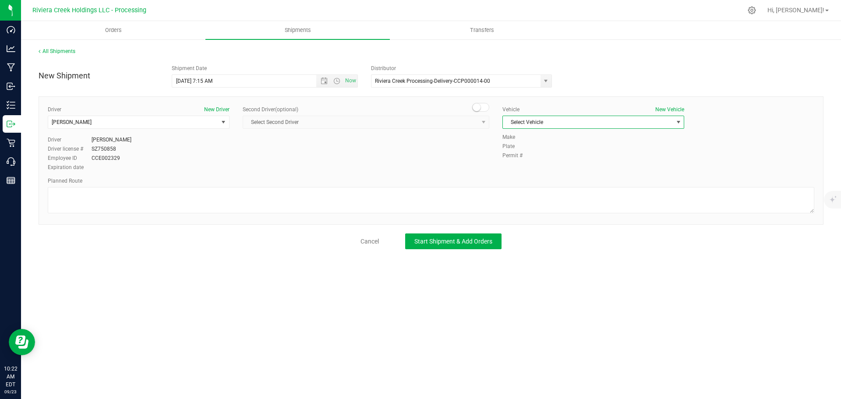
click at [524, 121] on span "Select Vehicle" at bounding box center [588, 122] width 170 height 12
click at [541, 175] on li "RAM PROMASTER 1500-PLR 3371" at bounding box center [593, 176] width 181 height 13
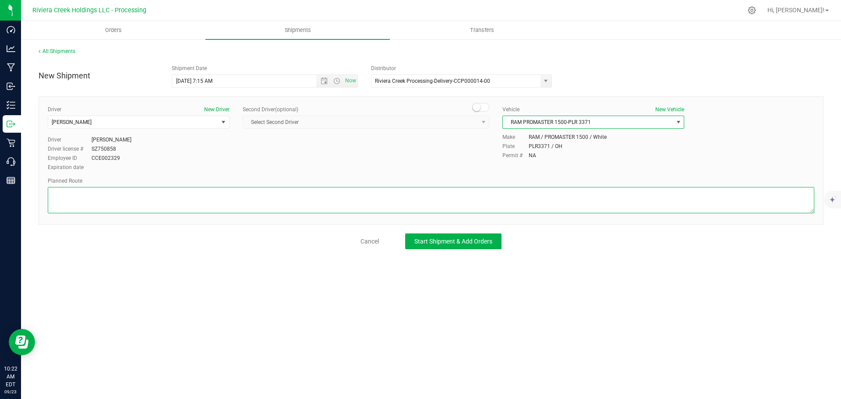
click at [330, 200] on textarea at bounding box center [431, 200] width 766 height 26
paste textarea "Head south toward Madison Ave 89 ft Turn left onto Madison Ave 0.265 mi Turn le…"
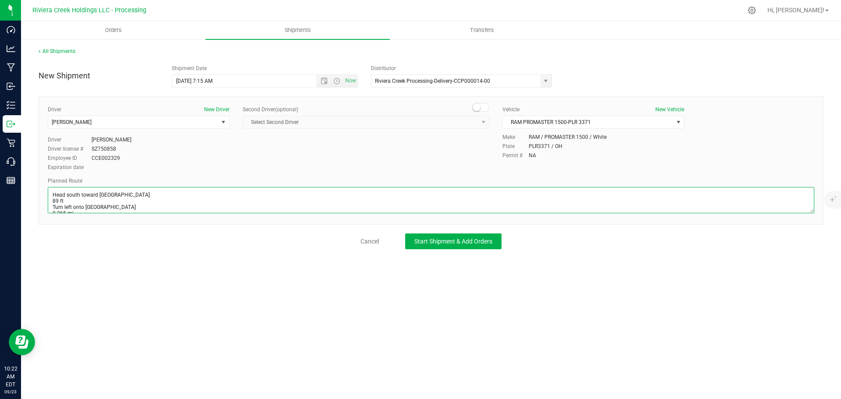
scroll to position [126, 0]
type textarea "Head south toward Madison Ave 89 ft Turn left onto Madison Ave 0.265 mi Turn le…"
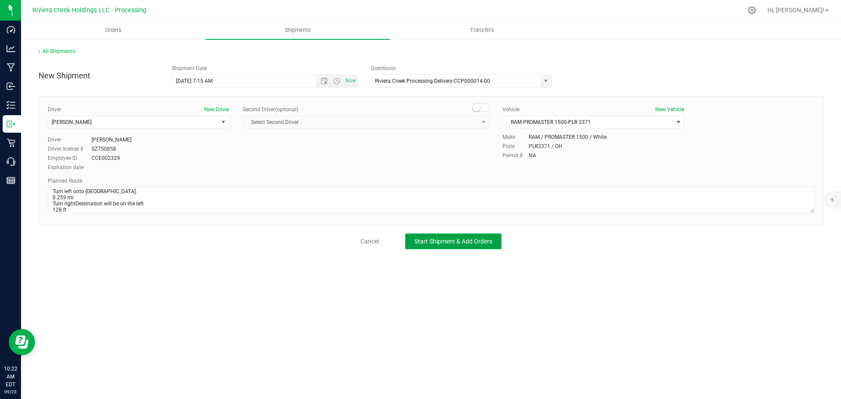
click at [419, 244] on span "Start Shipment & Add Orders" at bounding box center [453, 241] width 78 height 7
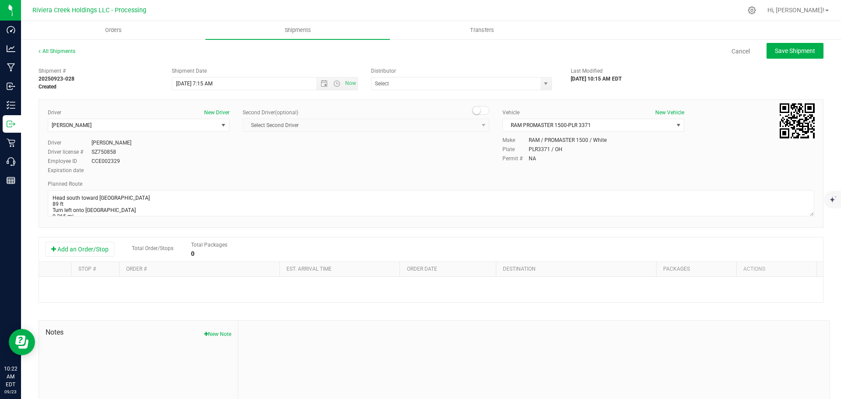
type input "Riviera Creek Processing-Delivery-CCP000014-00"
click at [71, 251] on button "Add an Order/Stop" at bounding box center [80, 249] width 69 height 15
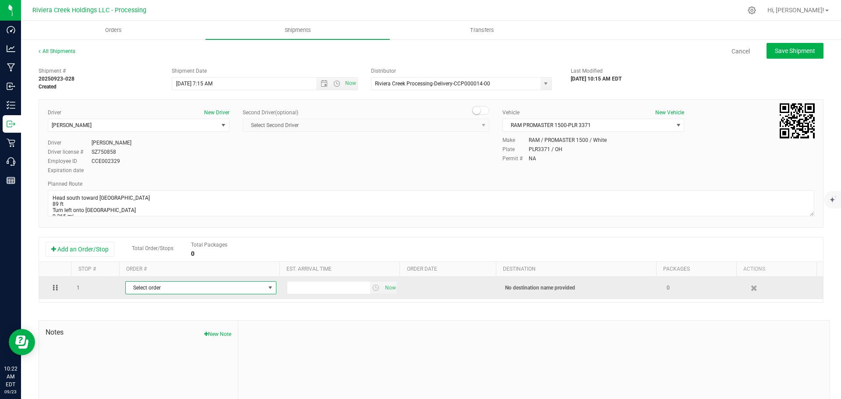
click at [162, 291] on span "Select order" at bounding box center [195, 288] width 139 height 12
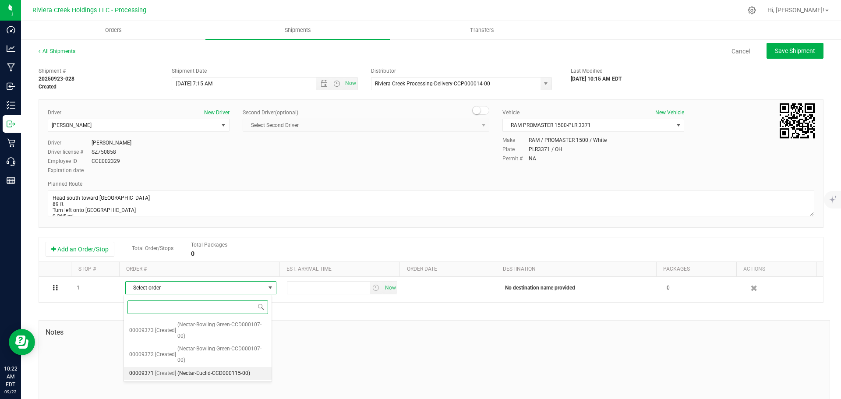
click at [188, 371] on span "(Nectar-Euclid-CCD000115-00)" at bounding box center [213, 373] width 73 height 11
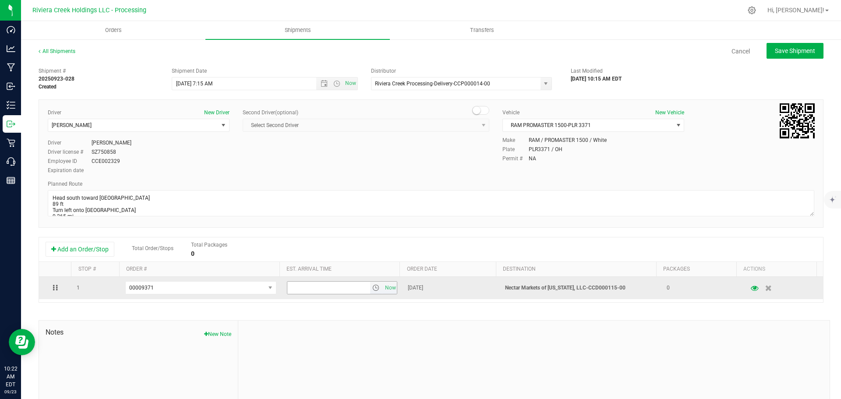
click at [372, 290] on span "select" at bounding box center [375, 287] width 7 height 7
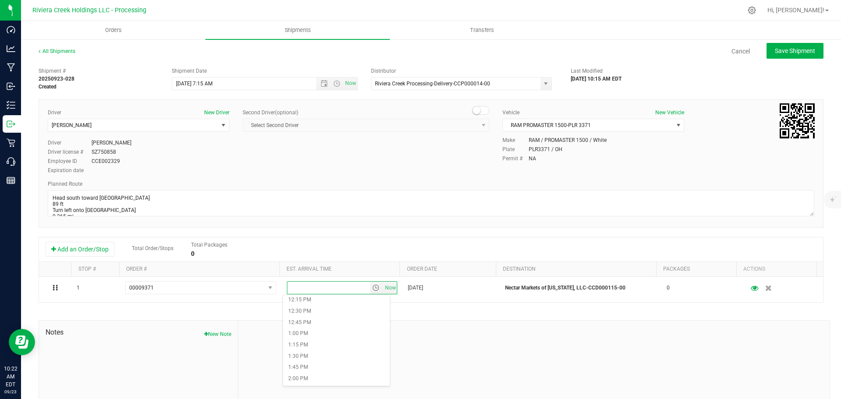
scroll to position [569, 0]
click at [312, 361] on li "2:00 PM" at bounding box center [336, 363] width 107 height 11
click at [783, 52] on span "Save Shipment" at bounding box center [795, 50] width 40 height 7
type input "9/24/2025 11:15 AM"
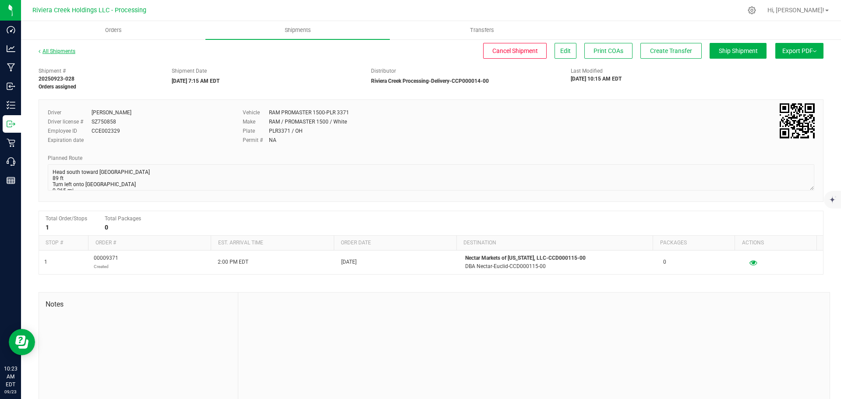
click at [50, 50] on link "All Shipments" at bounding box center [57, 51] width 37 height 6
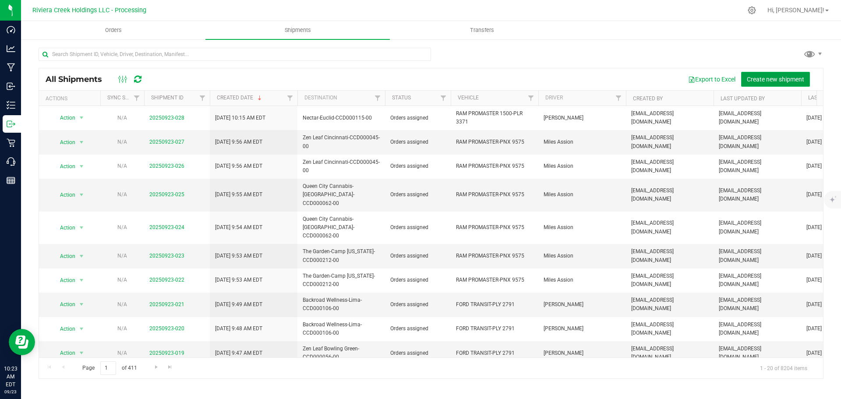
click at [752, 79] on span "Create new shipment" at bounding box center [775, 79] width 57 height 7
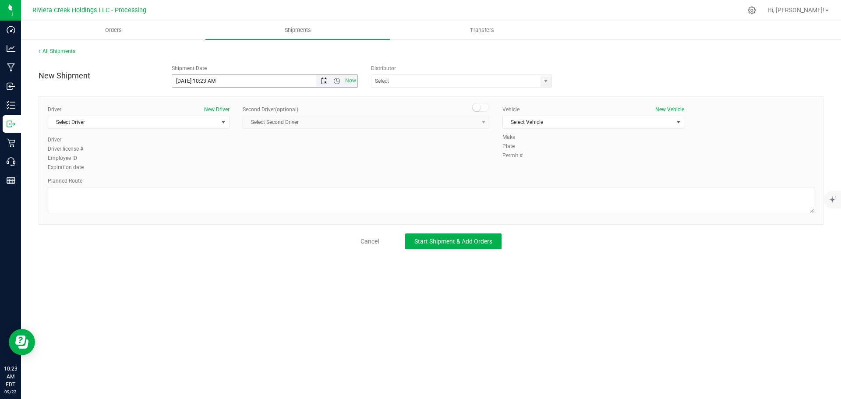
click at [324, 83] on span "Now" at bounding box center [336, 81] width 41 height 12
click at [323, 81] on span "Open the date view" at bounding box center [324, 80] width 7 height 7
click at [219, 170] on link "24" at bounding box center [217, 170] width 13 height 14
click at [334, 82] on span "Open the time view" at bounding box center [336, 80] width 7 height 7
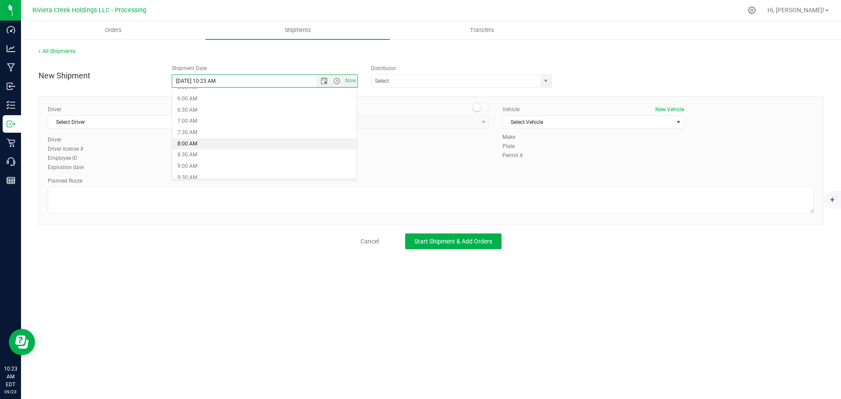
click at [205, 146] on li "8:00 AM" at bounding box center [264, 143] width 185 height 11
type input "9/24/2025 8:00 AM"
click at [545, 84] on span "select" at bounding box center [545, 80] width 7 height 7
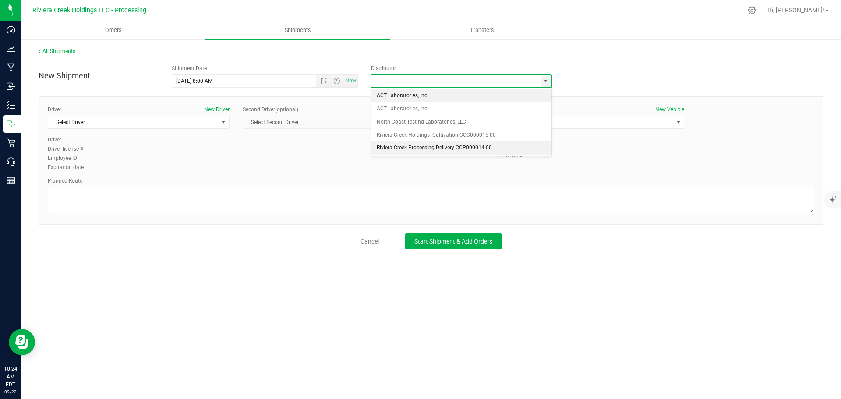
drag, startPoint x: 388, startPoint y: 142, endPoint x: 308, endPoint y: 150, distance: 80.9
click at [387, 142] on li "Riviera Creek Processing-Delivery-CCP000014-00" at bounding box center [461, 147] width 180 height 13
type input "Riviera Creek Processing-Delivery-CCP000014-00"
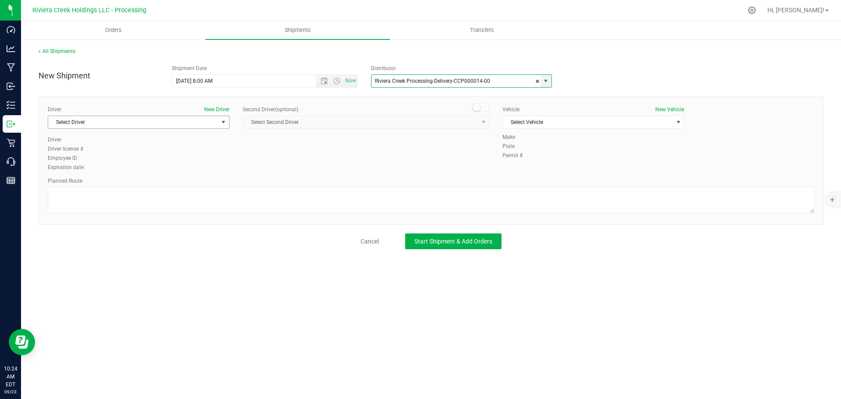
click at [108, 122] on span "Select Driver" at bounding box center [133, 122] width 170 height 12
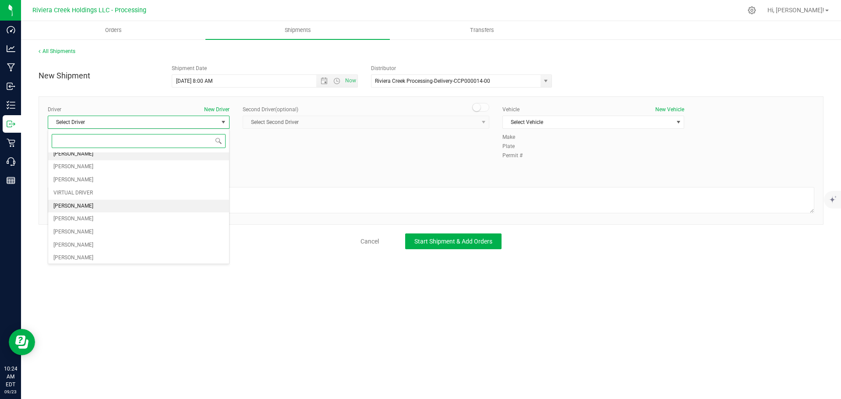
scroll to position [88, 0]
click at [86, 191] on li "Brian Gates" at bounding box center [138, 188] width 181 height 13
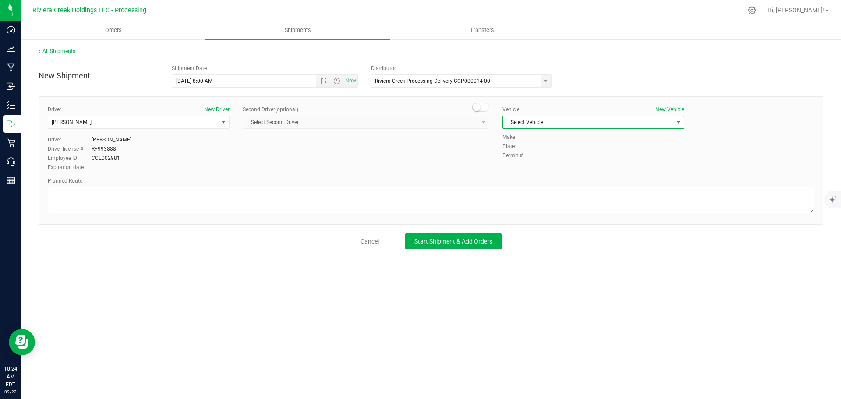
click at [529, 118] on span "Select Vehicle" at bounding box center [588, 122] width 170 height 12
click at [537, 167] on li "FORD TRANSIT-PLY 2791" at bounding box center [593, 163] width 181 height 13
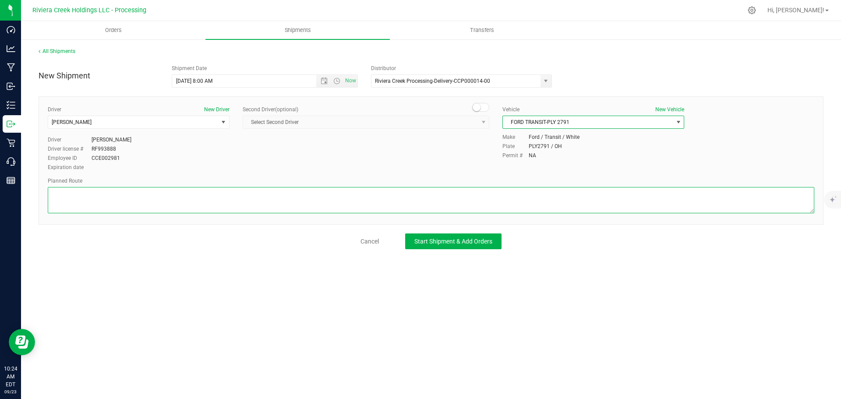
click at [372, 208] on textarea at bounding box center [431, 200] width 766 height 26
paste textarea "Head west on St Clair St toward Crescent St 187 ft St Clair St turns slightly l…"
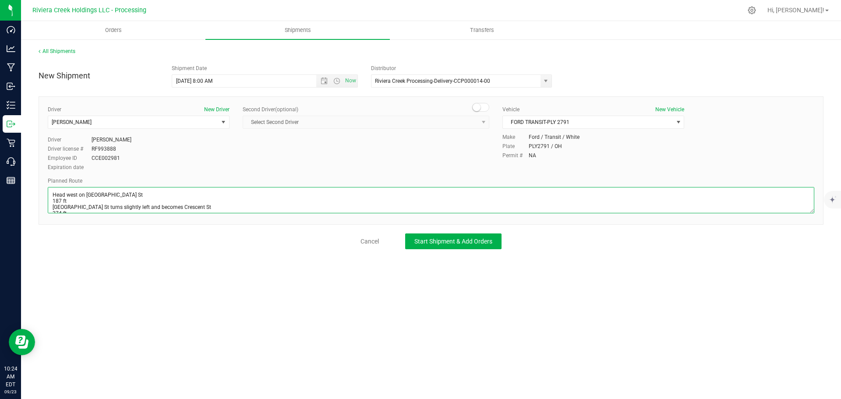
scroll to position [175, 0]
type textarea "Head west on St Clair St toward Crescent St 187 ft St Clair St turns slightly l…"
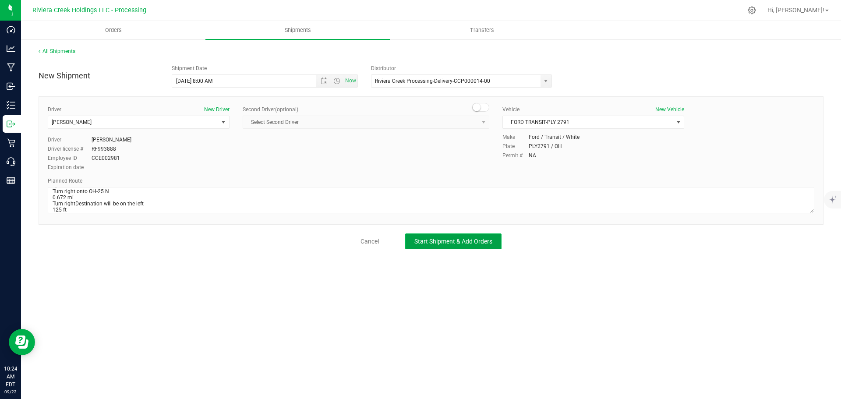
click at [436, 242] on span "Start Shipment & Add Orders" at bounding box center [453, 241] width 78 height 7
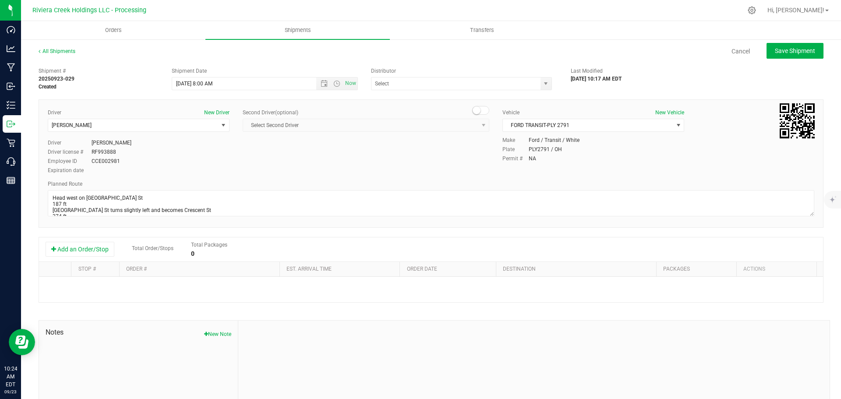
type input "Riviera Creek Processing-Delivery-CCP000014-00"
click at [91, 251] on button "Add an Order/Stop" at bounding box center [80, 249] width 69 height 15
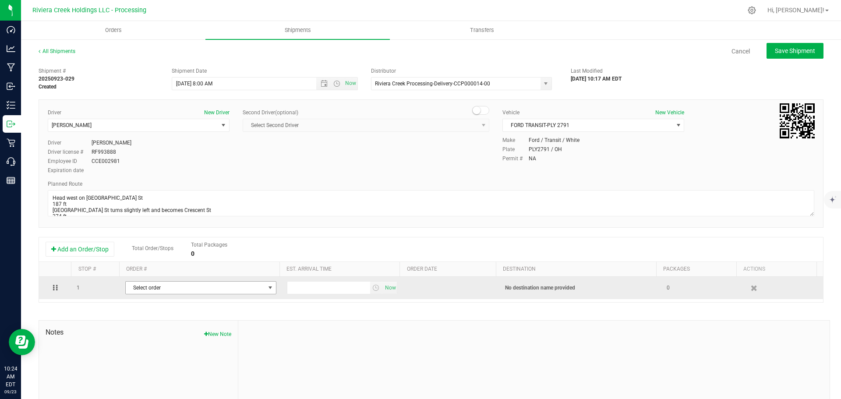
click at [195, 287] on span "Select order" at bounding box center [195, 288] width 139 height 12
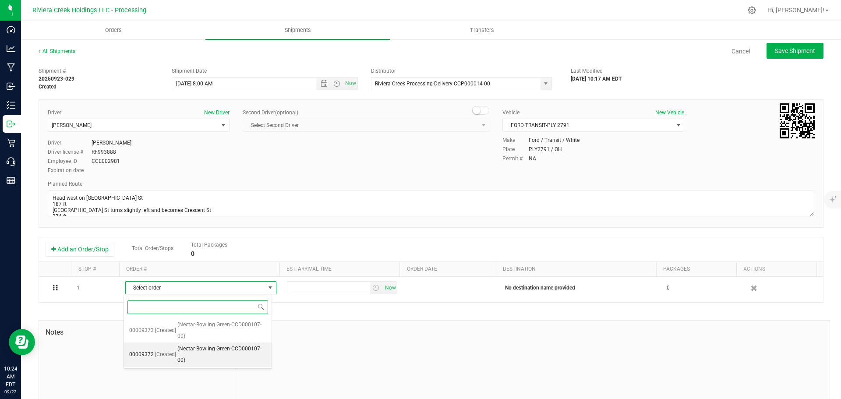
click at [205, 353] on span "(Nectar-Bowling Green-CCD000107-00)" at bounding box center [221, 354] width 89 height 22
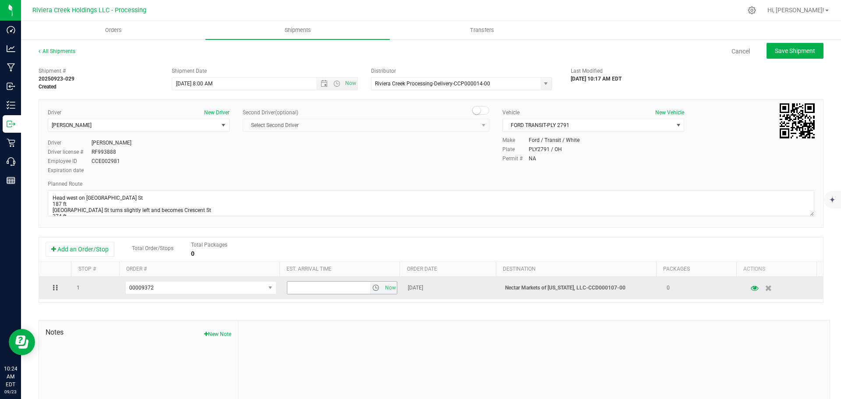
click at [372, 289] on span "select" at bounding box center [375, 287] width 7 height 7
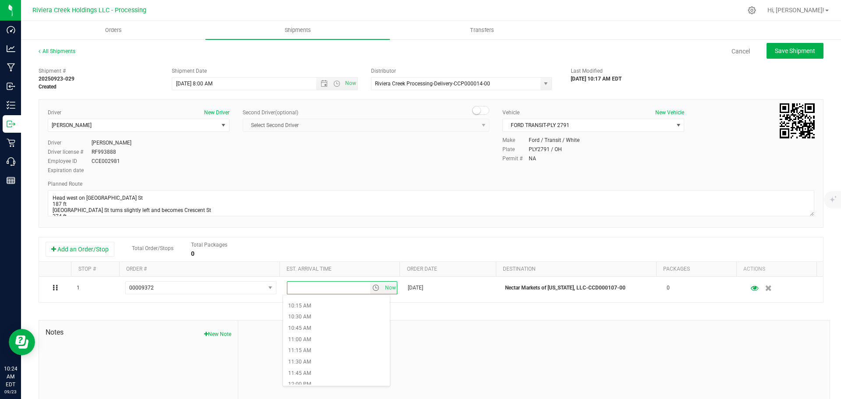
scroll to position [482, 0]
click at [318, 316] on li "11:00 AM" at bounding box center [336, 315] width 107 height 11
click at [775, 54] on span "Save Shipment" at bounding box center [795, 50] width 40 height 7
type input "9/24/2025 12:00 PM"
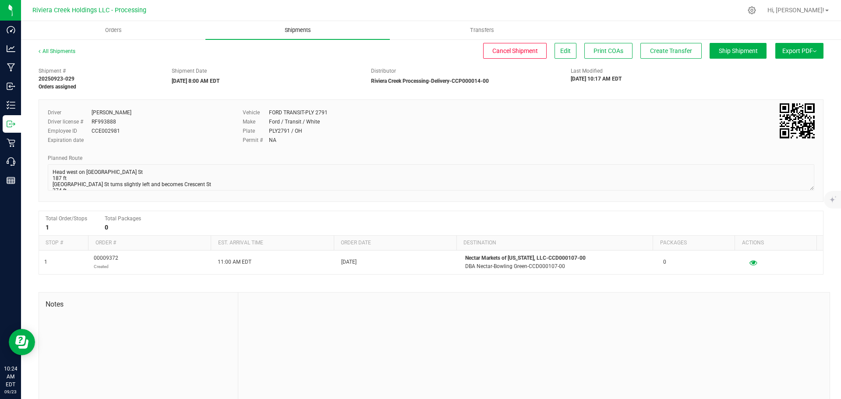
click at [292, 32] on span "Shipments" at bounding box center [298, 30] width 50 height 8
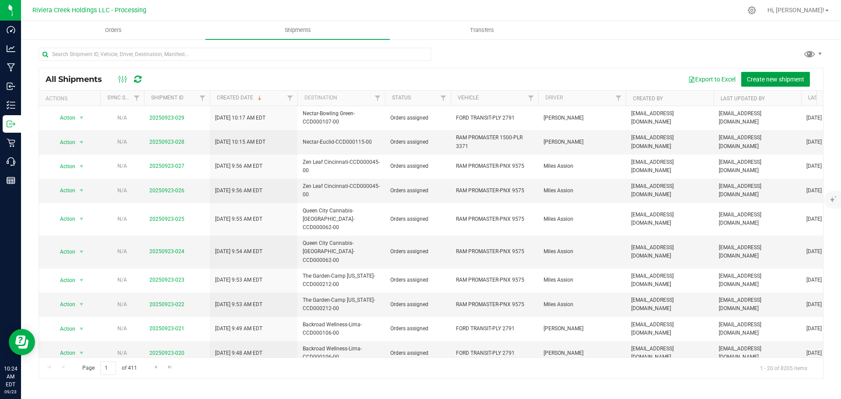
click at [759, 79] on span "Create new shipment" at bounding box center [775, 79] width 57 height 7
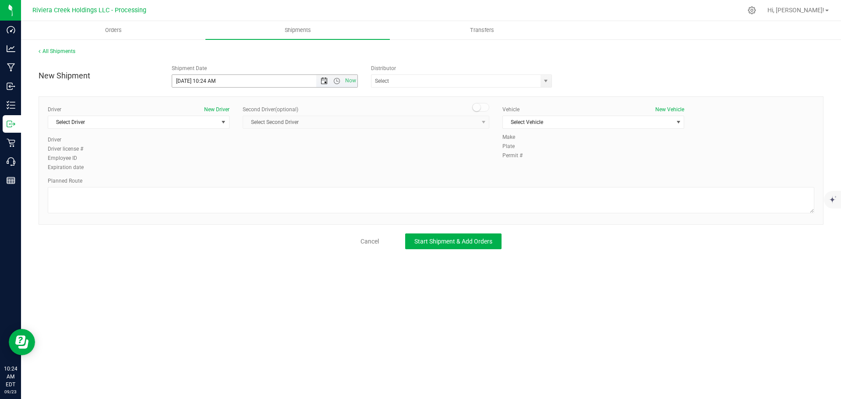
click at [323, 81] on span "Open the date view" at bounding box center [324, 80] width 7 height 7
click at [217, 169] on link "24" at bounding box center [217, 170] width 13 height 14
click at [335, 81] on span "Open the time view" at bounding box center [336, 80] width 7 height 7
click at [197, 145] on li "8:00 AM" at bounding box center [264, 143] width 185 height 11
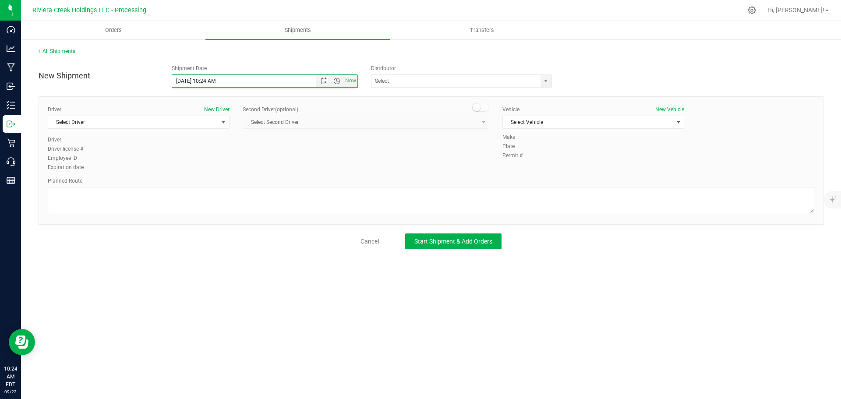
type input "9/24/2025 8:00 AM"
click at [545, 80] on span "select" at bounding box center [545, 80] width 7 height 7
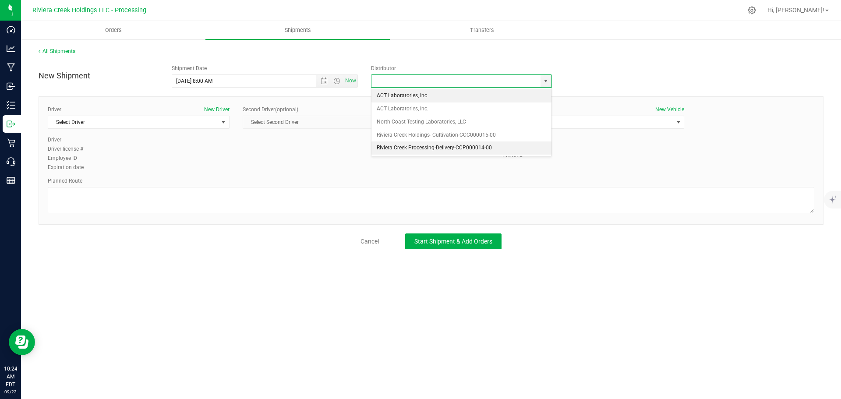
click at [379, 149] on li "Riviera Creek Processing-Delivery-CCP000014-00" at bounding box center [461, 147] width 180 height 13
type input "Riviera Creek Processing-Delivery-CCP000014-00"
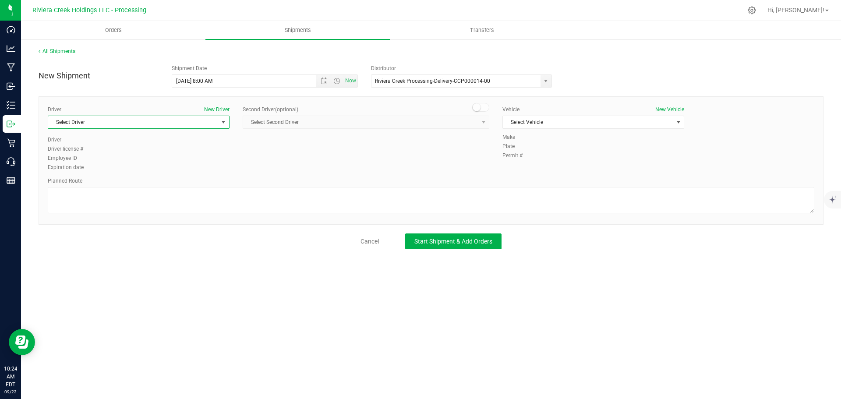
click at [89, 126] on span "Select Driver" at bounding box center [133, 122] width 170 height 12
click at [82, 232] on li "Brian Gates" at bounding box center [138, 231] width 181 height 13
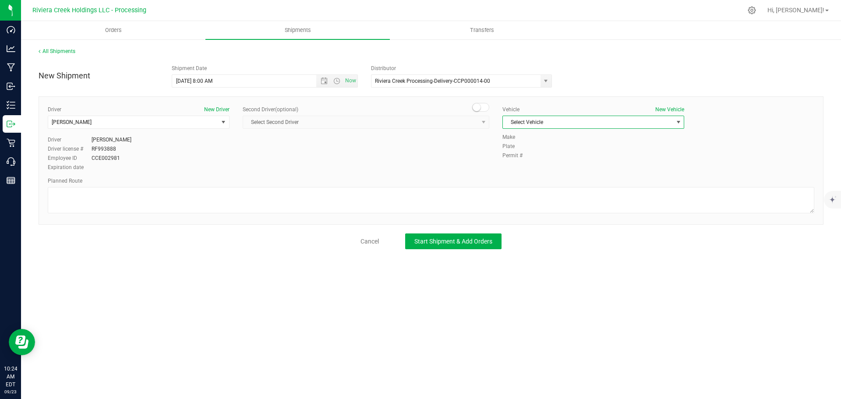
click at [519, 120] on span "Select Vehicle" at bounding box center [588, 122] width 170 height 12
click at [536, 162] on li "FORD TRANSIT-PLY 2791" at bounding box center [593, 163] width 181 height 13
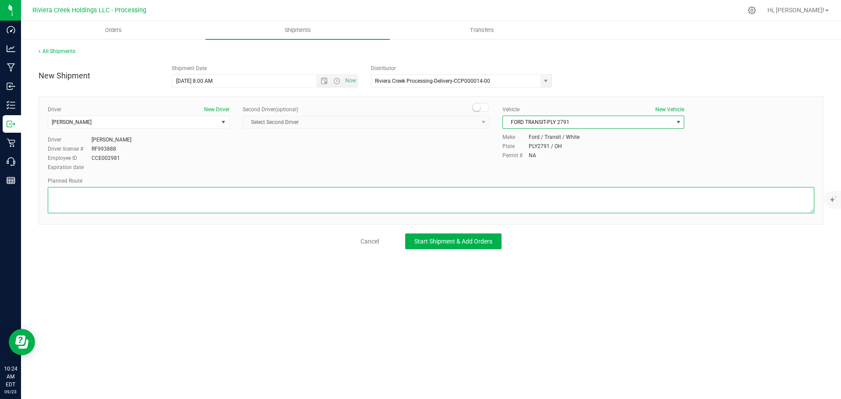
click at [380, 204] on textarea at bounding box center [431, 200] width 766 height 26
paste textarea "Head west on St Clair St toward Crescent St 187 ft St Clair St turns slightly l…"
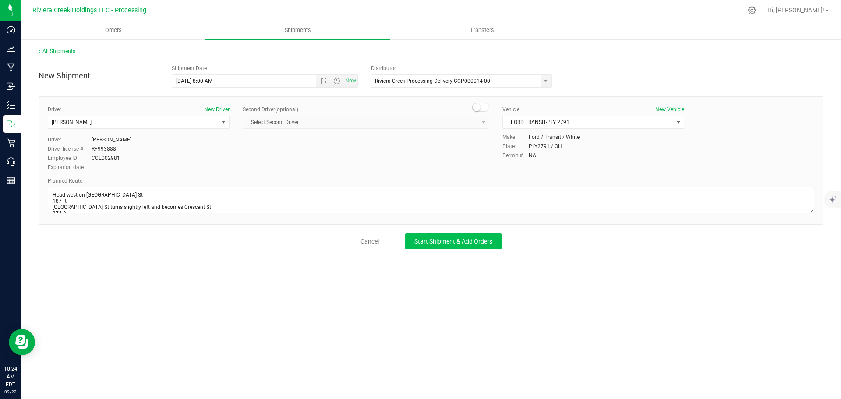
scroll to position [175, 0]
type textarea "Head west on St Clair St toward Crescent St 187 ft St Clair St turns slightly l…"
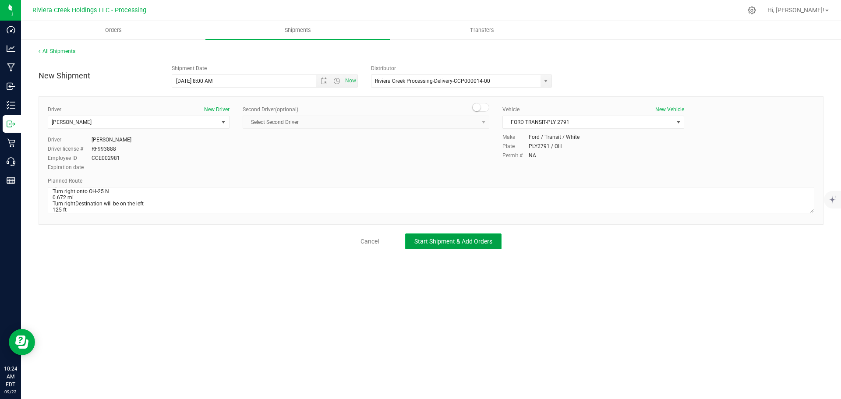
click at [457, 245] on button "Start Shipment & Add Orders" at bounding box center [453, 241] width 96 height 16
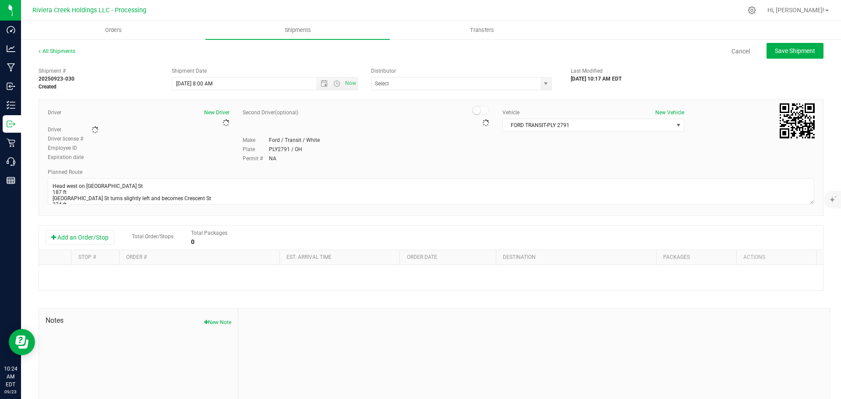
type input "Riviera Creek Processing-Delivery-CCP000014-00"
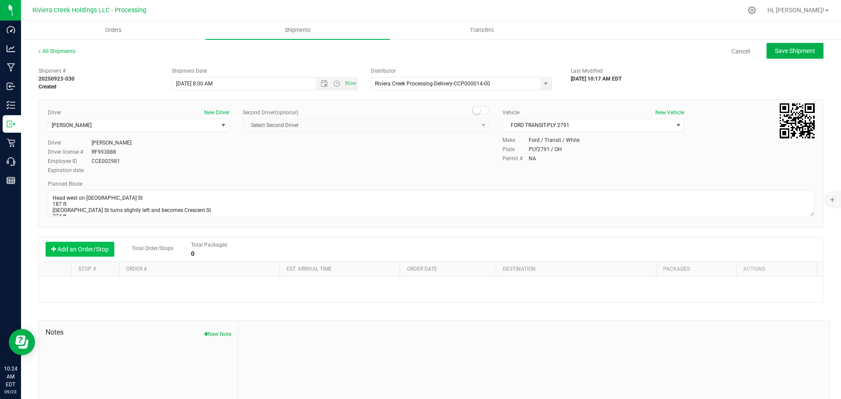
click at [99, 252] on button "Add an Order/Stop" at bounding box center [80, 249] width 69 height 15
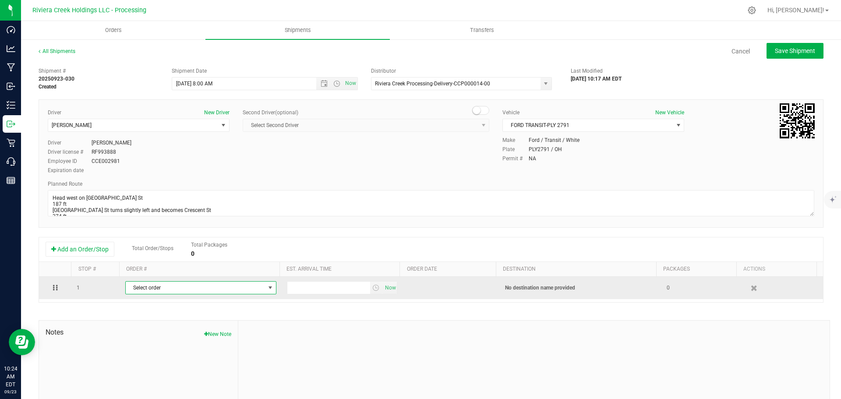
click at [169, 289] on span "Select order" at bounding box center [195, 288] width 139 height 12
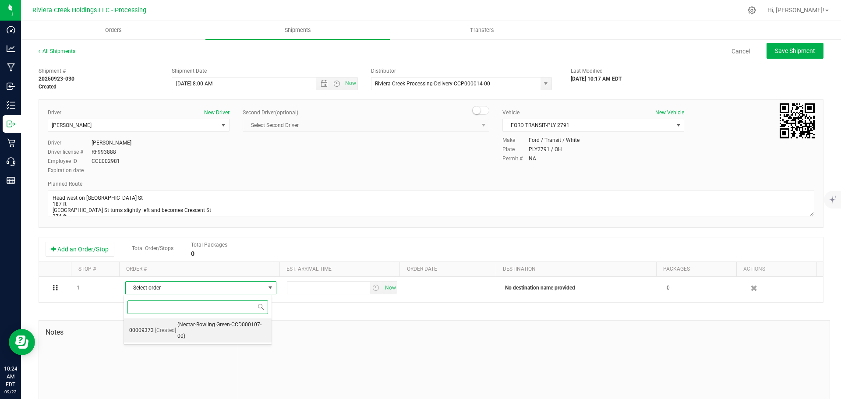
click at [229, 325] on span "(Nectar-Bowling Green-CCD000107-00)" at bounding box center [221, 330] width 89 height 22
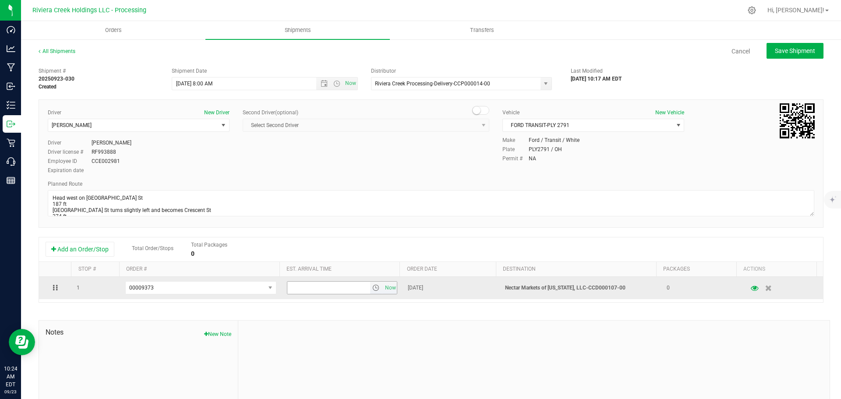
click at [372, 290] on span "select" at bounding box center [375, 287] width 7 height 7
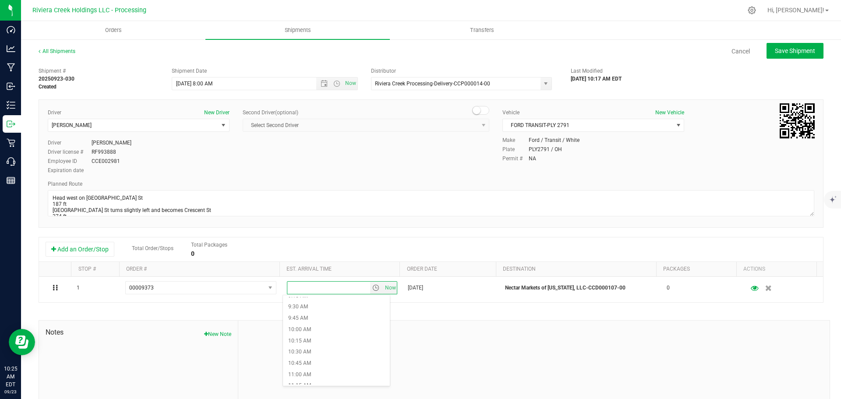
scroll to position [438, 0]
click at [319, 357] on li "11:00 AM" at bounding box center [336, 359] width 107 height 11
click at [775, 53] on span "Save Shipment" at bounding box center [795, 50] width 40 height 7
type input "9/24/2025 12:00 PM"
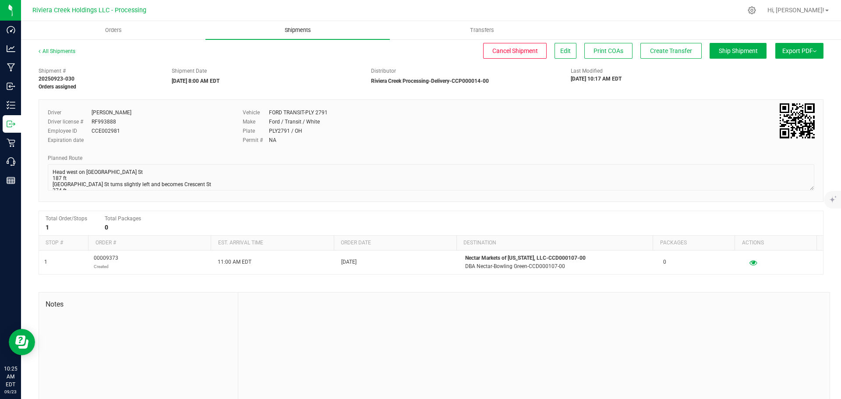
click at [293, 30] on span "Shipments" at bounding box center [298, 30] width 50 height 8
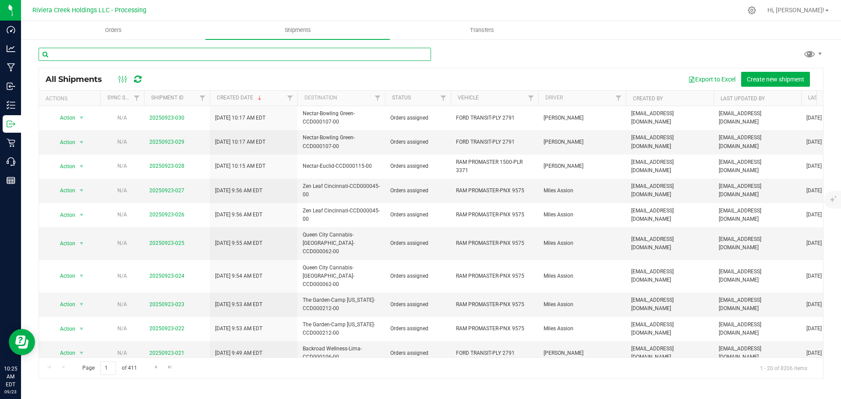
click at [149, 58] on input "text" at bounding box center [235, 54] width 392 height 13
paste input "CCD000141-00"
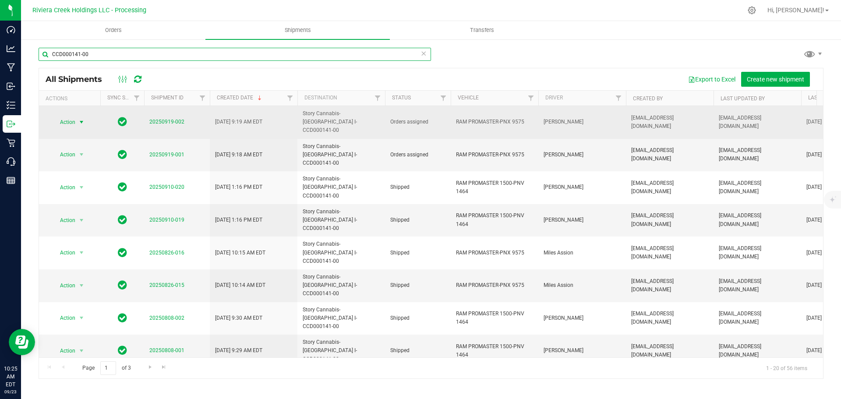
type input "CCD000141-00"
click at [63, 118] on span "Action" at bounding box center [64, 122] width 24 height 12
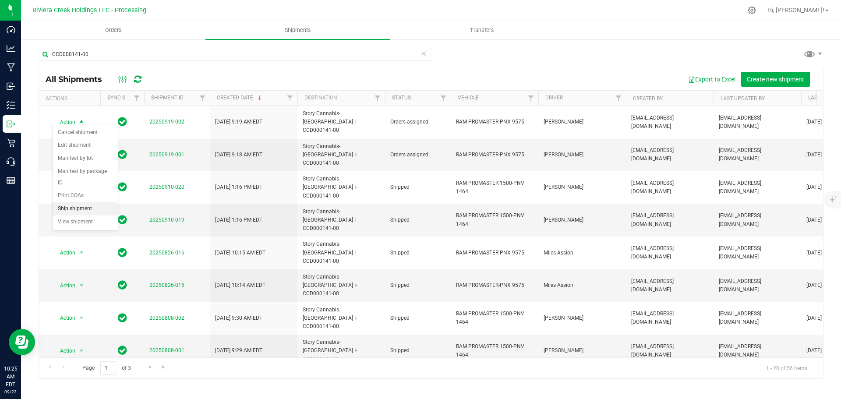
click at [69, 202] on li "Ship shipment" at bounding box center [85, 208] width 65 height 13
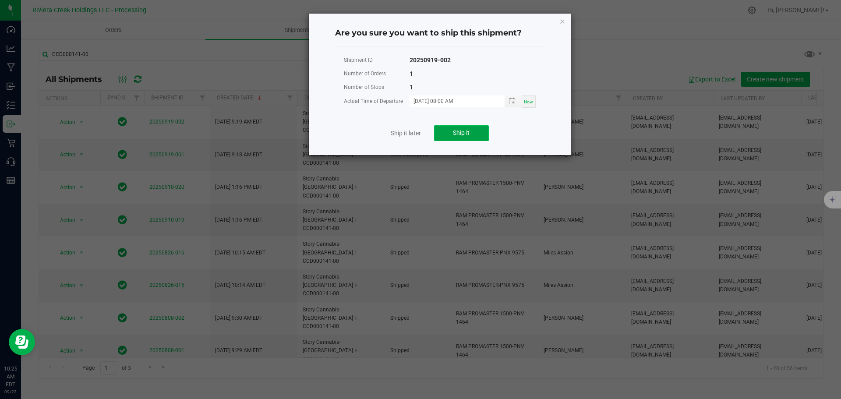
click at [444, 131] on button "Ship it" at bounding box center [461, 133] width 55 height 16
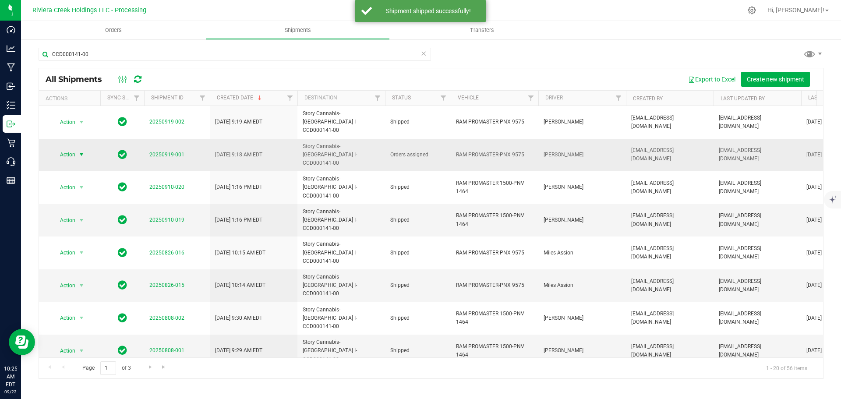
click at [77, 148] on span "select" at bounding box center [81, 154] width 11 height 12
click at [77, 226] on li "Ship shipment" at bounding box center [85, 232] width 65 height 13
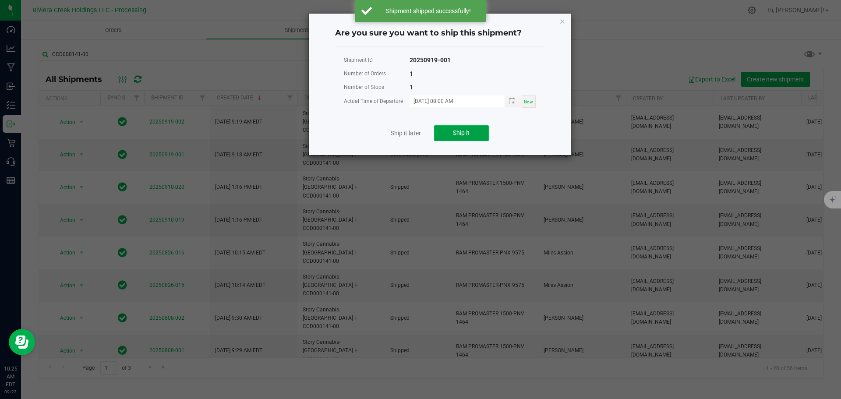
click at [449, 130] on button "Ship it" at bounding box center [461, 133] width 55 height 16
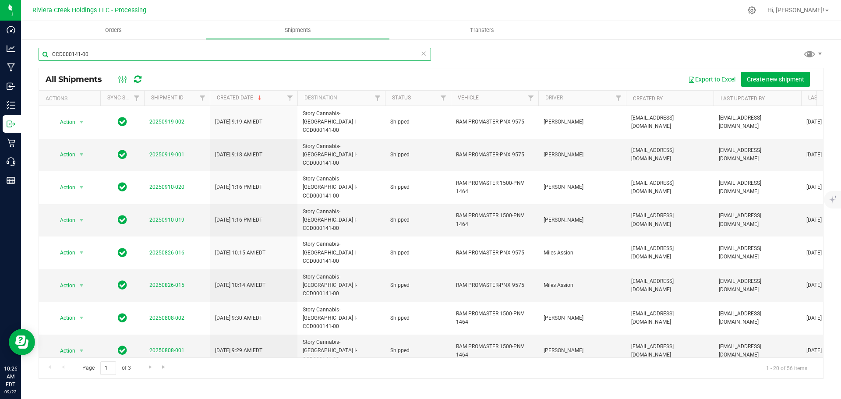
drag, startPoint x: 69, startPoint y: 56, endPoint x: 27, endPoint y: 58, distance: 42.5
click at [27, 58] on div "CCD000141-00 All Shipments Export to Excel Create new shipment Actions Sync Sta…" at bounding box center [431, 213] width 820 height 349
paste input "CCD000096"
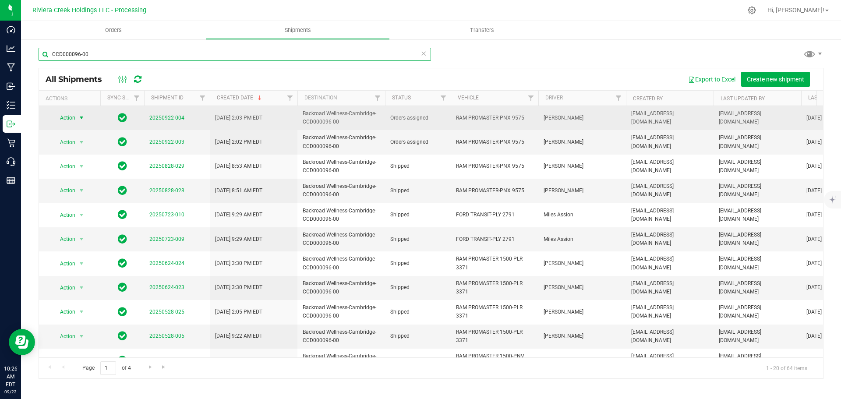
type input "CCD000096-00"
click at [65, 120] on span "Action" at bounding box center [64, 118] width 24 height 12
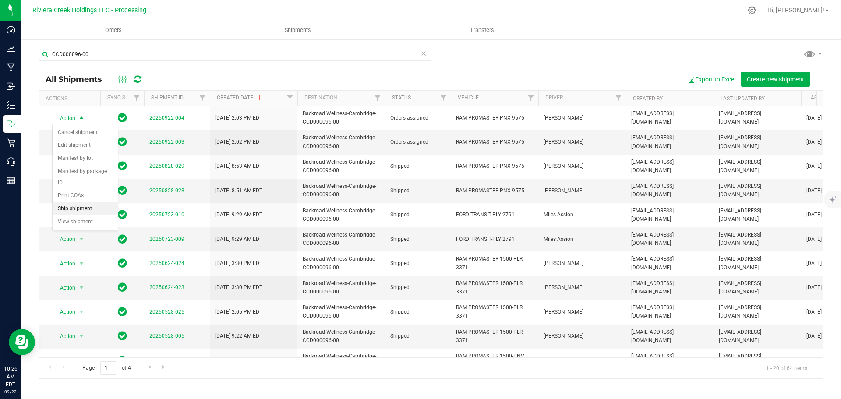
click at [73, 202] on li "Ship shipment" at bounding box center [85, 208] width 65 height 13
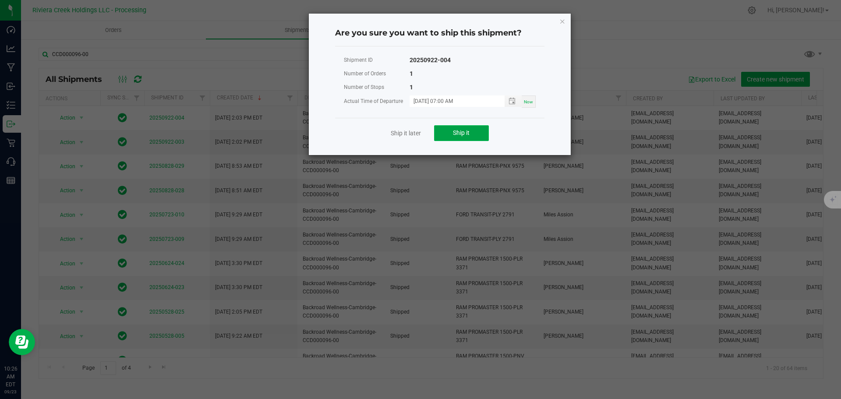
click at [467, 139] on button "Ship it" at bounding box center [461, 133] width 55 height 16
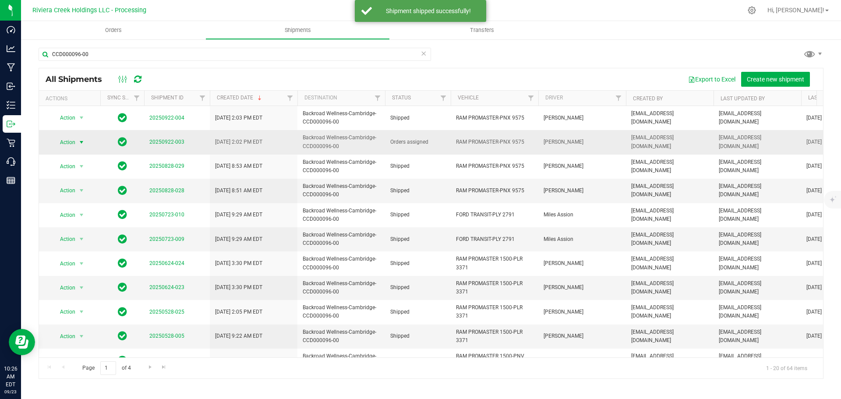
click at [72, 141] on span "Action" at bounding box center [64, 142] width 24 height 12
click at [78, 226] on li "Ship shipment" at bounding box center [85, 232] width 65 height 13
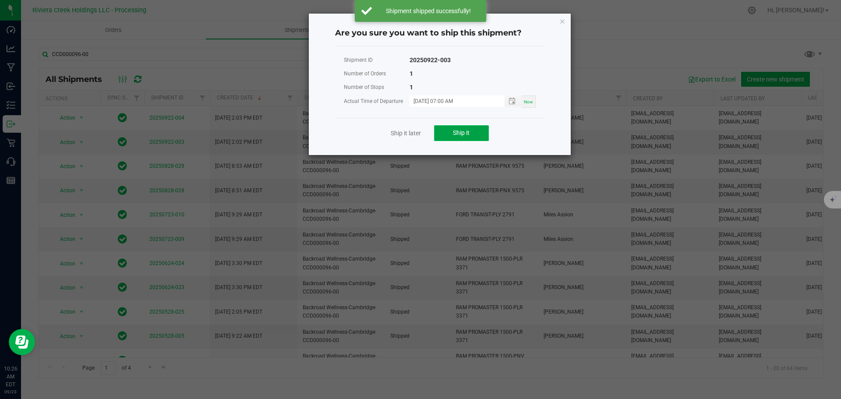
click at [452, 131] on button "Ship it" at bounding box center [461, 133] width 55 height 16
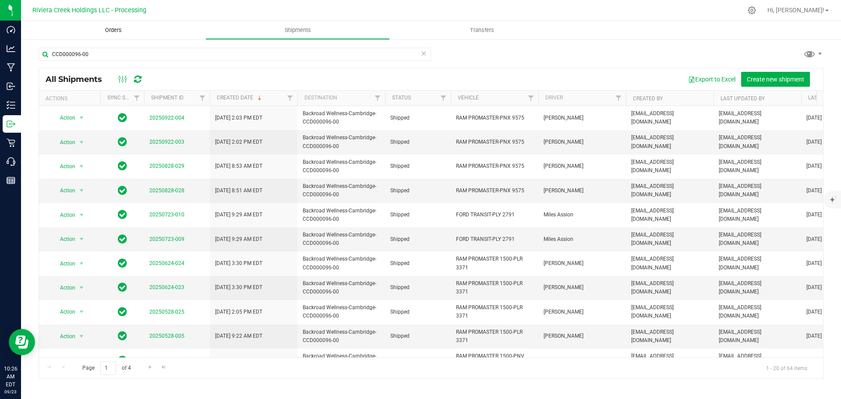
click at [114, 28] on span "Orders" at bounding box center [113, 30] width 40 height 8
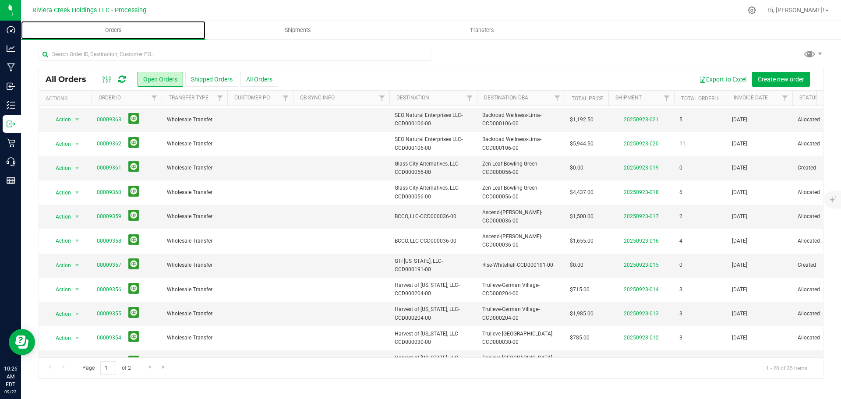
scroll to position [240, 0]
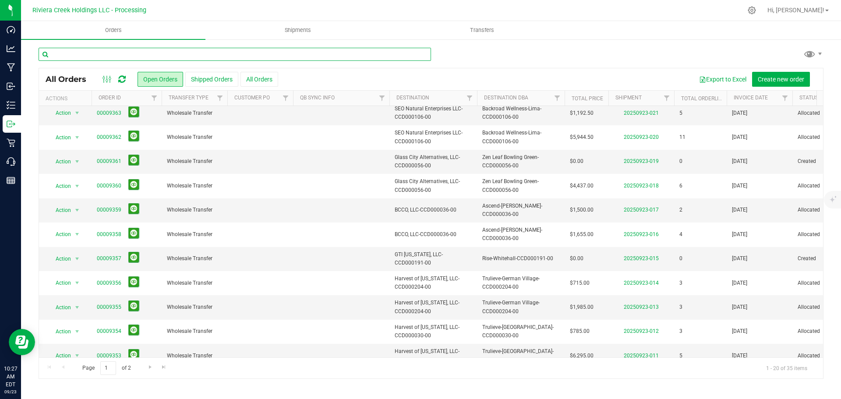
click at [92, 54] on input "text" at bounding box center [235, 54] width 392 height 13
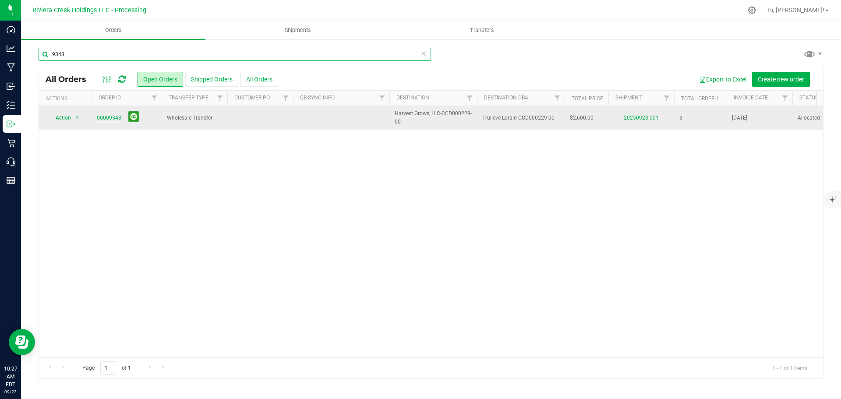
type input "9343"
click at [105, 119] on link "00009343" at bounding box center [109, 118] width 25 height 8
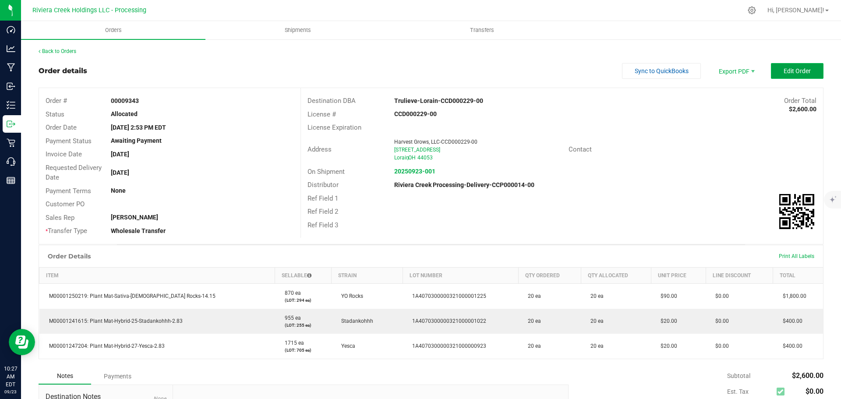
click at [789, 73] on span "Edit Order" at bounding box center [796, 70] width 27 height 7
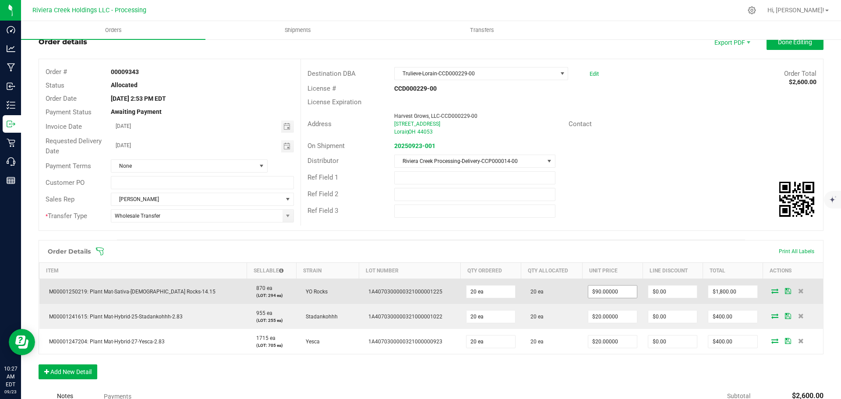
scroll to position [88, 0]
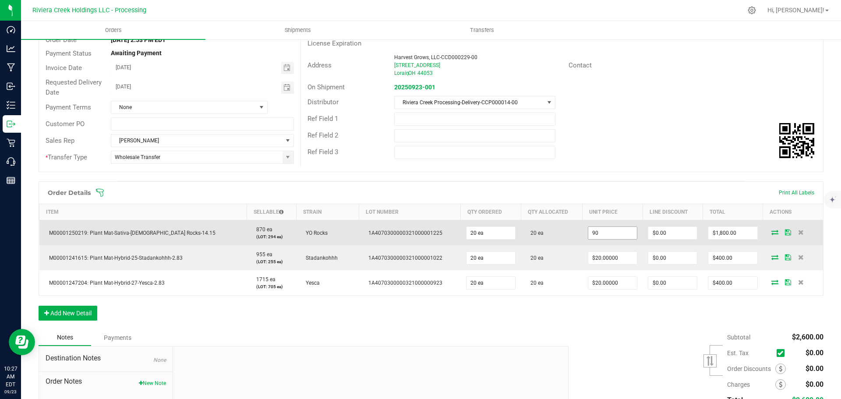
click at [593, 235] on input "90" at bounding box center [612, 233] width 49 height 12
type input "3"
type input "$90.00000"
type input "0"
click at [648, 232] on input "0" at bounding box center [672, 233] width 49 height 12
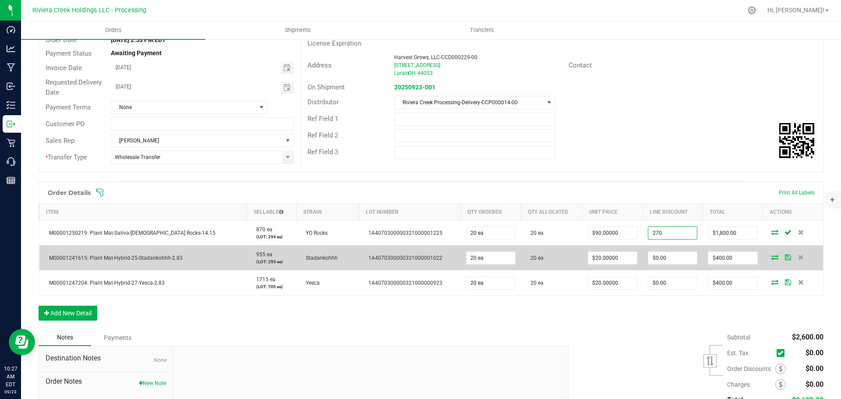
type input "$270.00"
type input "1530"
click at [649, 255] on input "0" at bounding box center [672, 258] width 49 height 12
type input "$60.00"
type input "340"
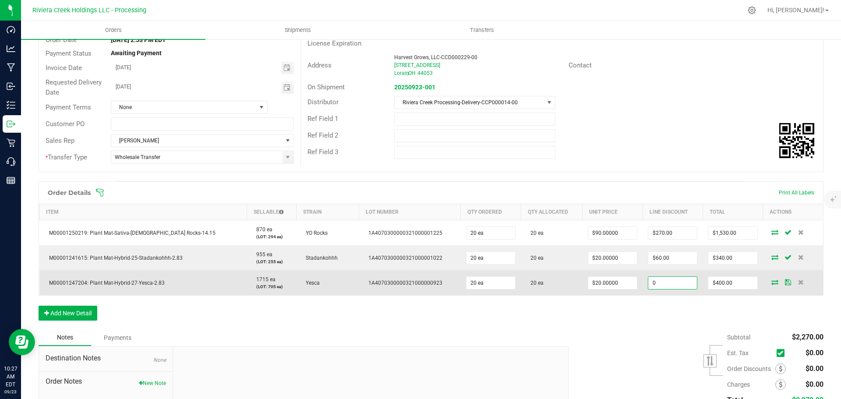
click at [648, 284] on input "0" at bounding box center [672, 283] width 49 height 12
type input "$60.00"
type input "340"
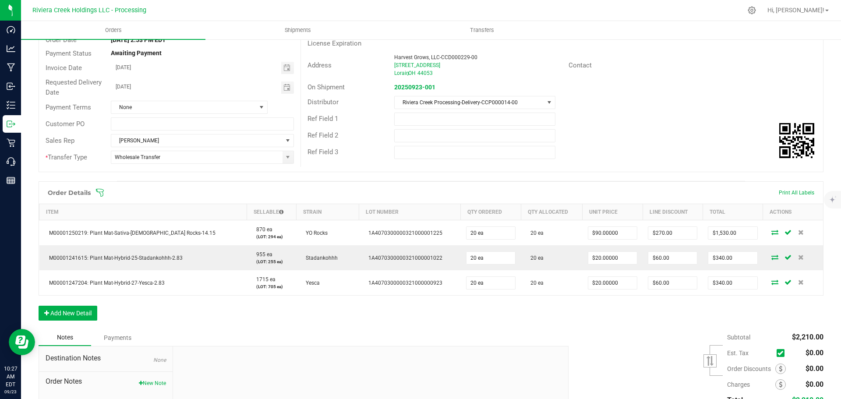
scroll to position [0, 0]
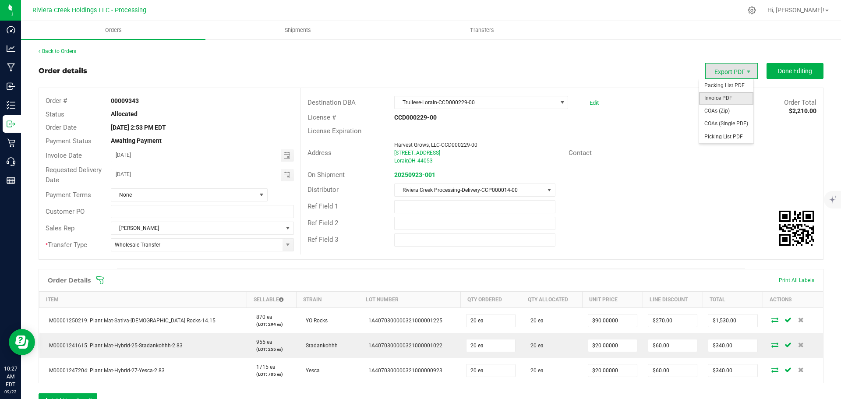
click at [713, 96] on span "Invoice PDF" at bounding box center [726, 98] width 54 height 13
click at [70, 49] on link "Back to Orders" at bounding box center [58, 51] width 38 height 6
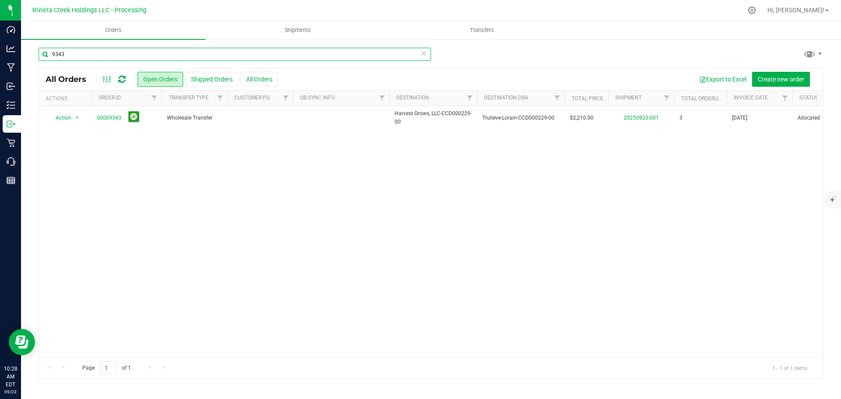
click at [73, 54] on input "9343" at bounding box center [235, 54] width 392 height 13
type input "9344"
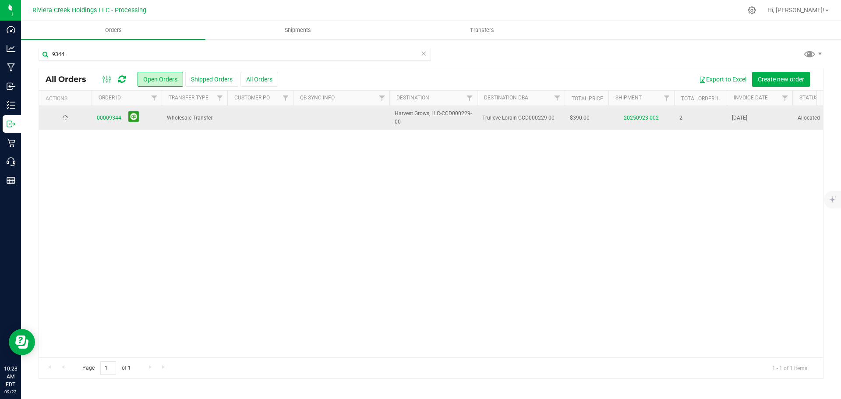
drag, startPoint x: 108, startPoint y: 120, endPoint x: 112, endPoint y: 122, distance: 4.5
click at [105, 119] on link "00009344" at bounding box center [109, 118] width 25 height 8
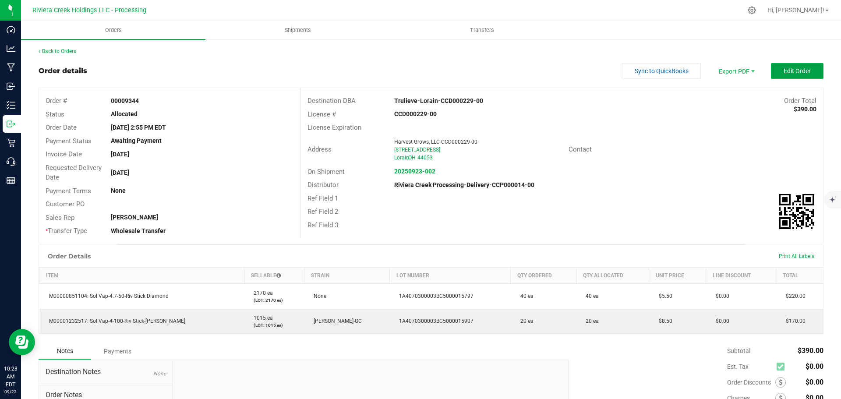
click at [791, 75] on button "Edit Order" at bounding box center [797, 71] width 53 height 16
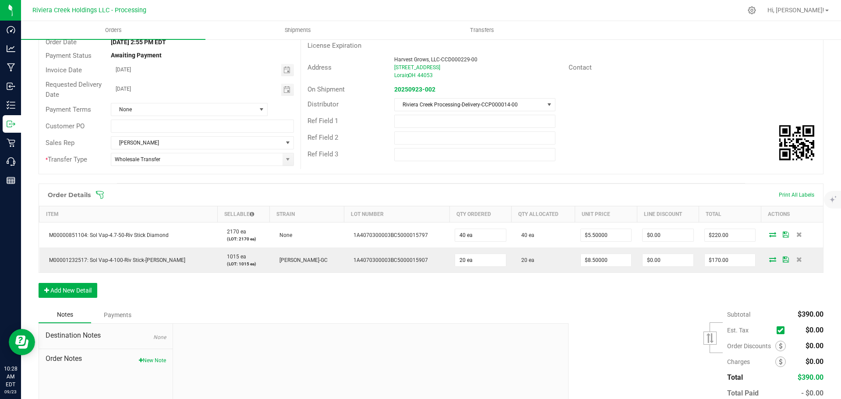
scroll to position [88, 0]
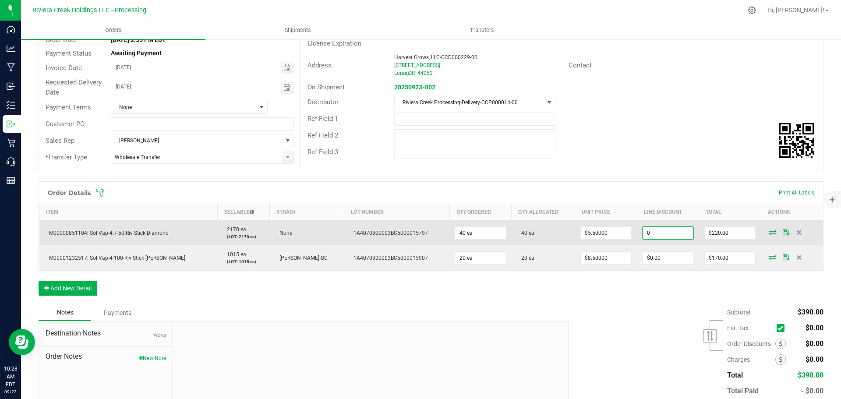
click at [645, 233] on input "0" at bounding box center [667, 233] width 51 height 12
type input "$33.00"
type input "187"
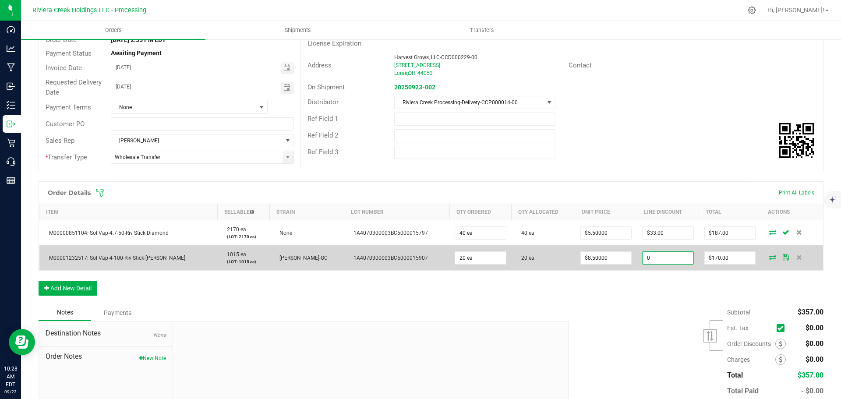
click at [644, 260] on input "0" at bounding box center [667, 258] width 51 height 12
type input "$25.50"
type input "144.5"
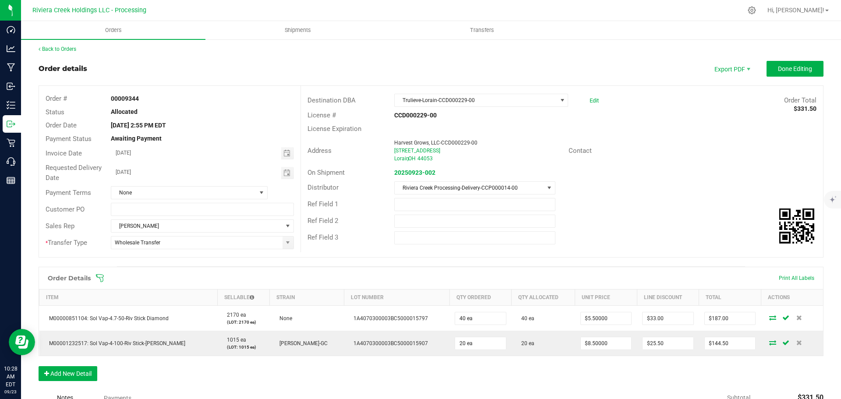
scroll to position [0, 0]
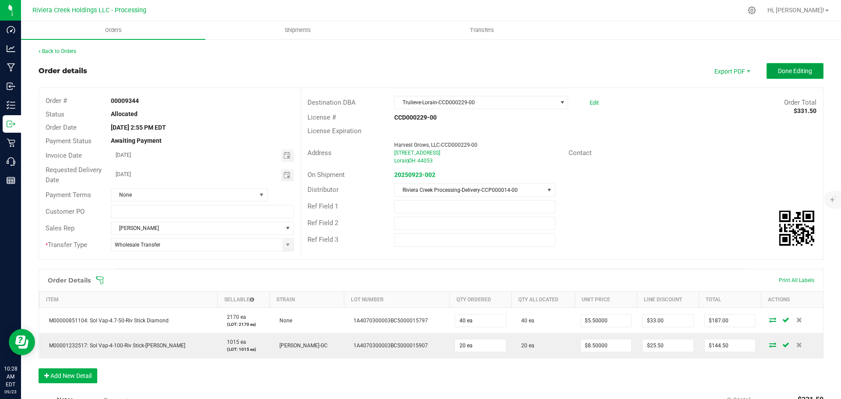
click at [778, 71] on span "Done Editing" at bounding box center [795, 70] width 34 height 7
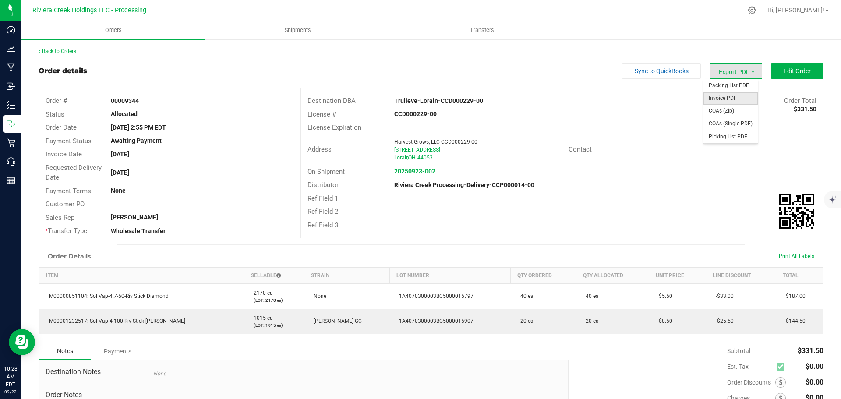
click at [718, 92] on span "Invoice PDF" at bounding box center [730, 98] width 54 height 13
click at [71, 53] on link "Back to Orders" at bounding box center [58, 51] width 38 height 6
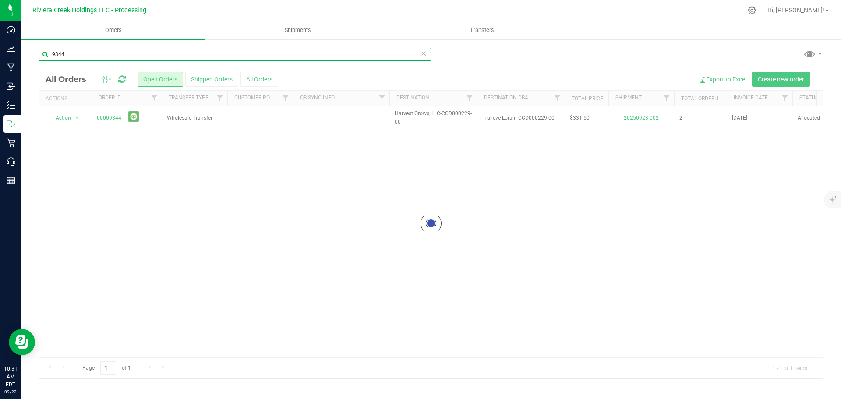
click at [78, 56] on input "9344" at bounding box center [235, 54] width 392 height 13
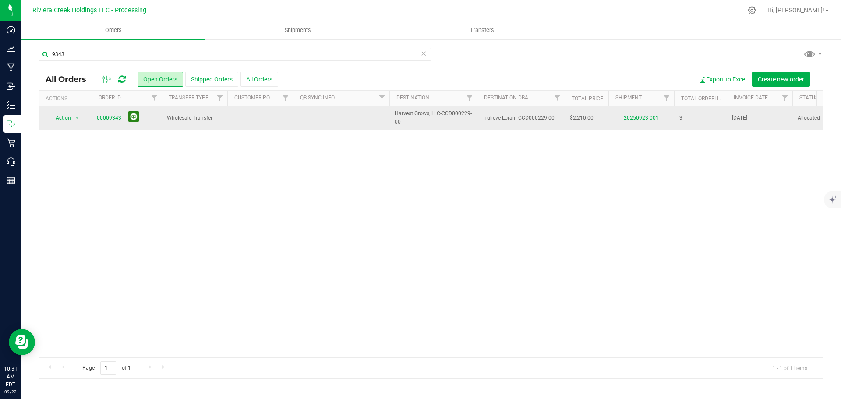
click at [132, 122] on button at bounding box center [133, 116] width 11 height 11
click at [67, 59] on input "9343" at bounding box center [235, 54] width 392 height 13
type input "9345"
click at [107, 120] on link "00009345" at bounding box center [109, 118] width 25 height 8
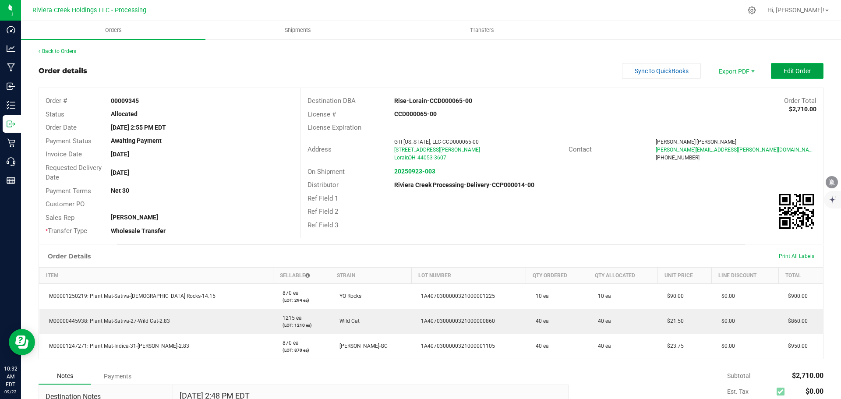
click at [783, 70] on span "Edit Order" at bounding box center [796, 70] width 27 height 7
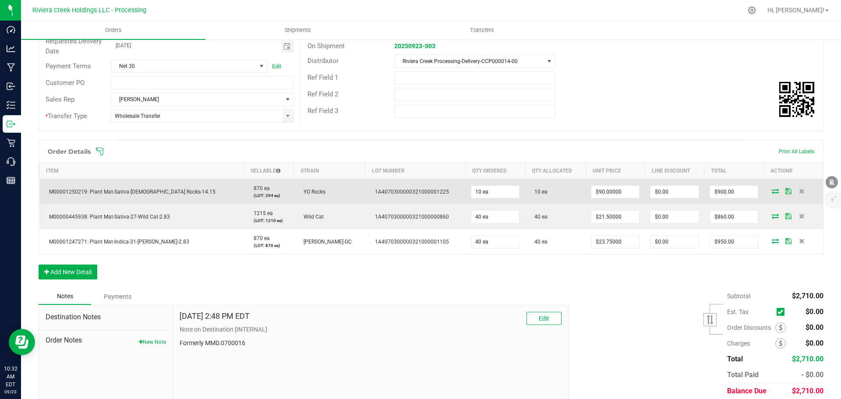
scroll to position [131, 0]
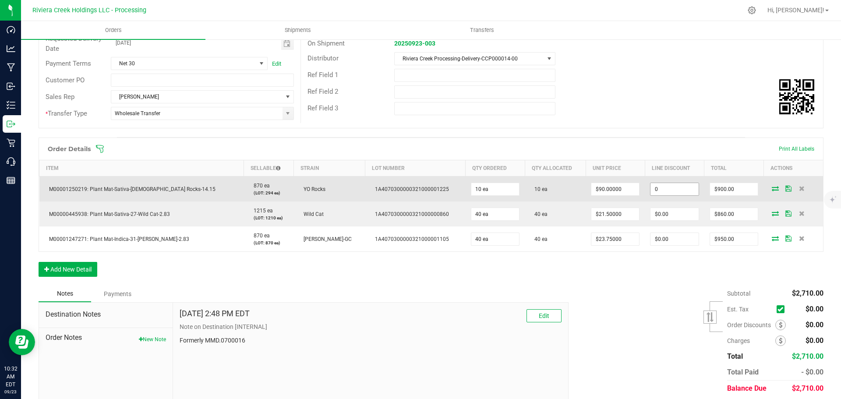
click at [661, 191] on input "0" at bounding box center [674, 189] width 48 height 12
type input "$90.00"
type input "810"
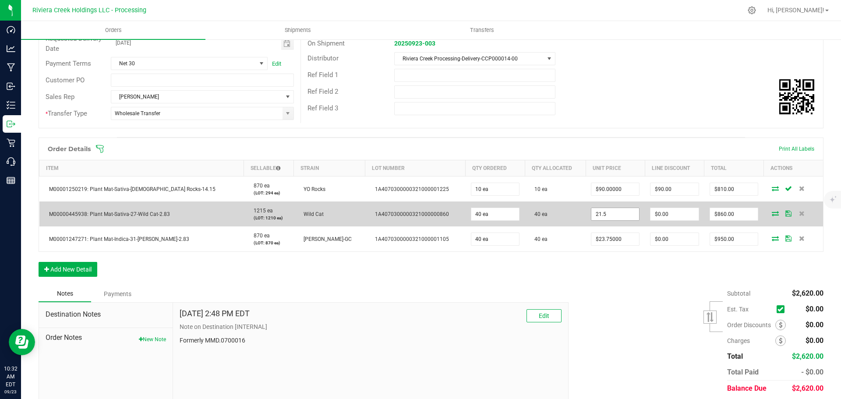
click at [594, 214] on input "21.5" at bounding box center [615, 214] width 48 height 12
type input "$20.00000"
type input "0"
type input "$800.00"
click at [650, 217] on input "0" at bounding box center [674, 214] width 48 height 12
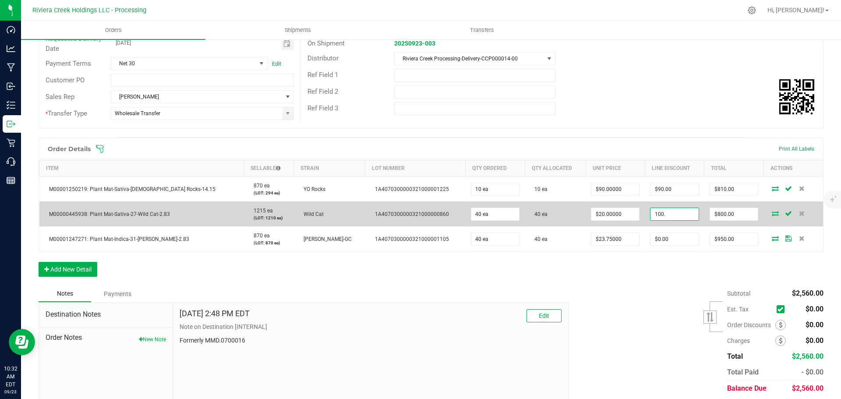
type input "$100.00"
type input "700"
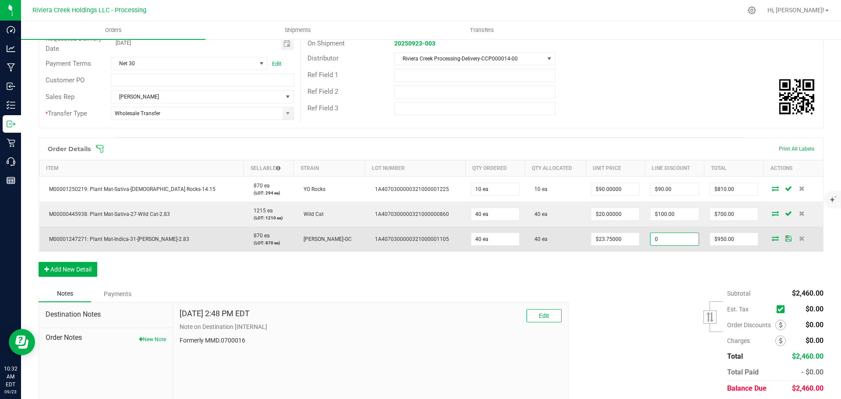
click at [650, 241] on input "0" at bounding box center [674, 239] width 48 height 12
type input "$95.00"
type input "855"
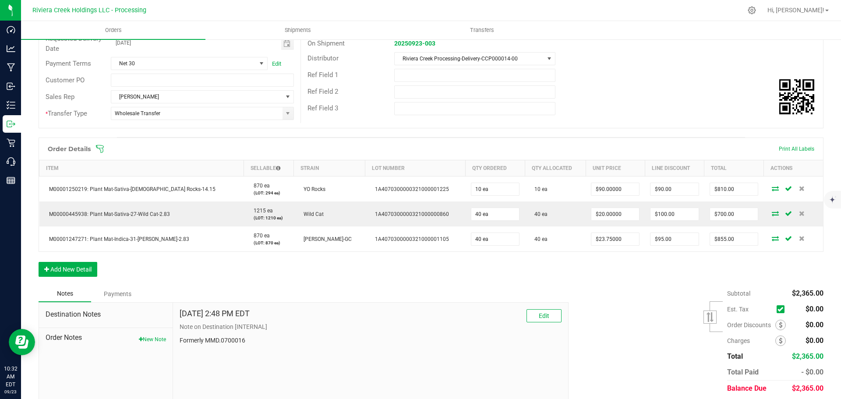
scroll to position [0, 0]
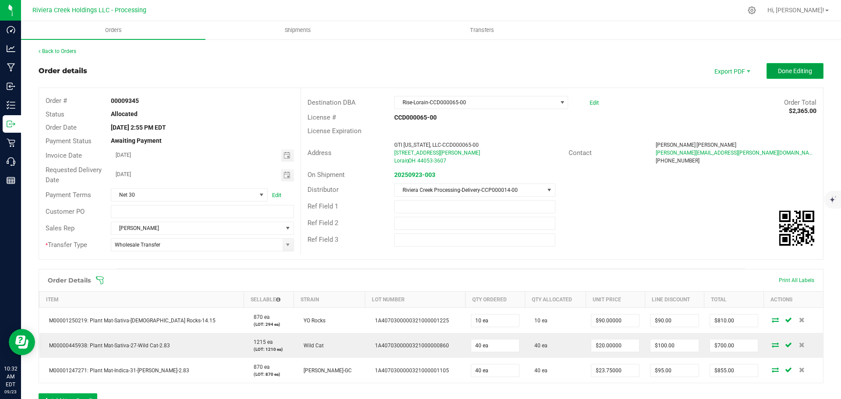
click at [778, 73] on span "Done Editing" at bounding box center [795, 70] width 34 height 7
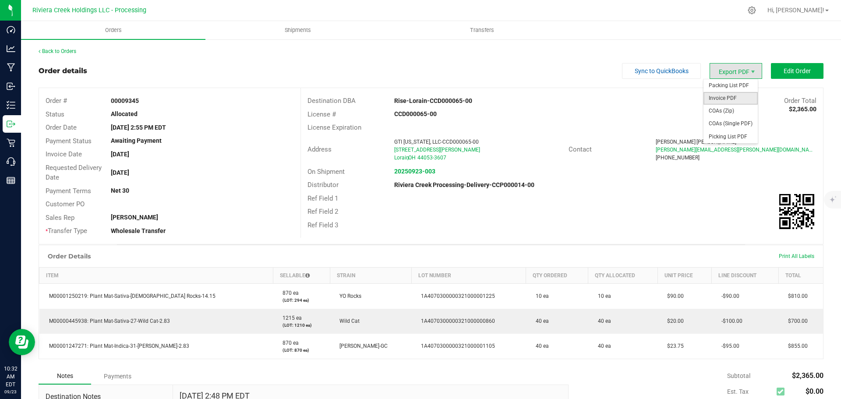
click at [715, 97] on span "Invoice PDF" at bounding box center [730, 98] width 54 height 13
click at [56, 53] on link "Back to Orders" at bounding box center [58, 51] width 38 height 6
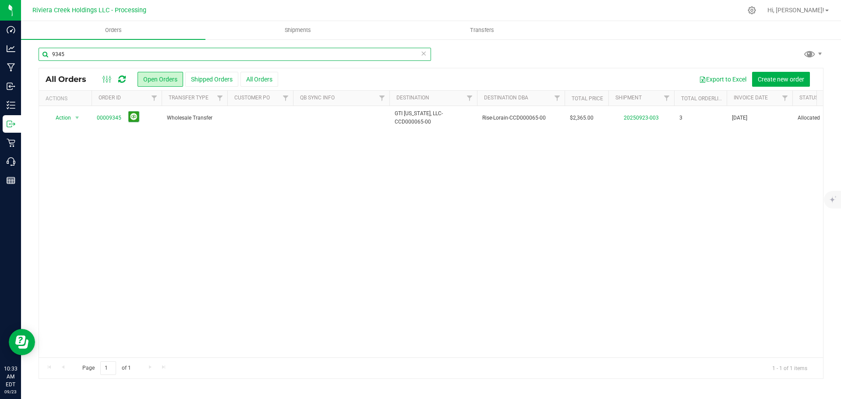
click at [72, 53] on input "9345" at bounding box center [235, 54] width 392 height 13
type input "9346"
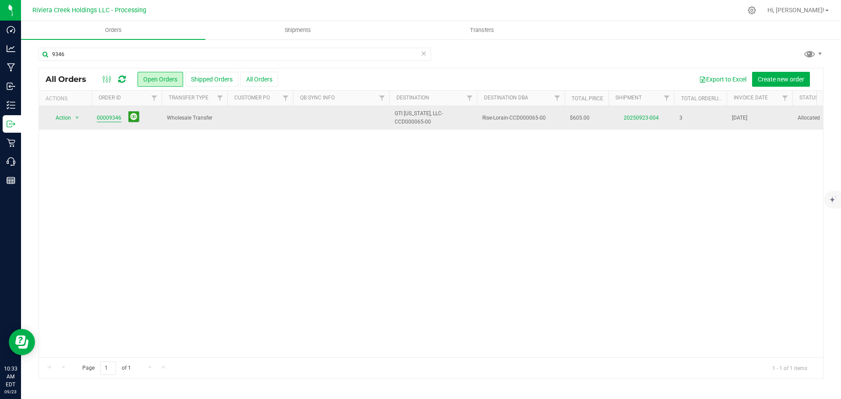
click at [109, 118] on link "00009346" at bounding box center [109, 118] width 25 height 8
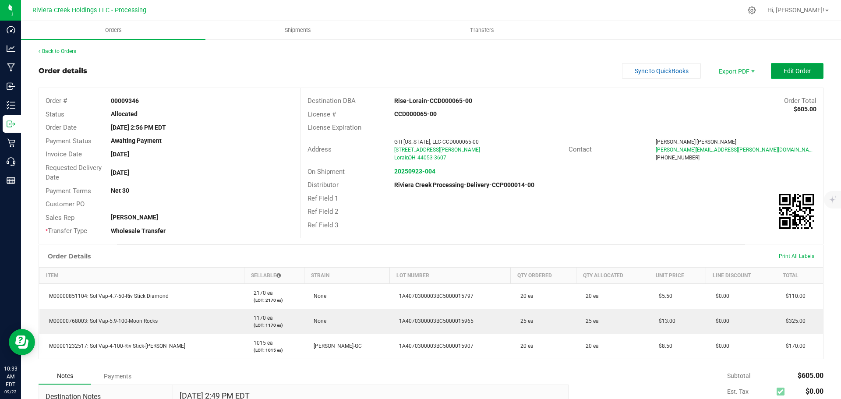
click at [785, 72] on span "Edit Order" at bounding box center [796, 70] width 27 height 7
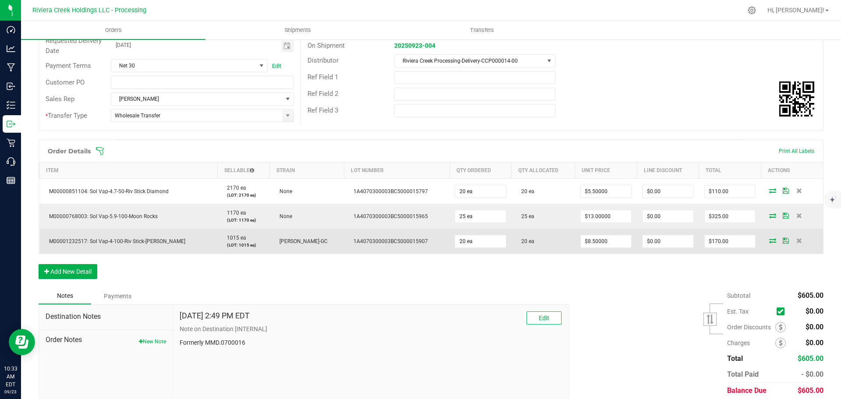
scroll to position [162, 0]
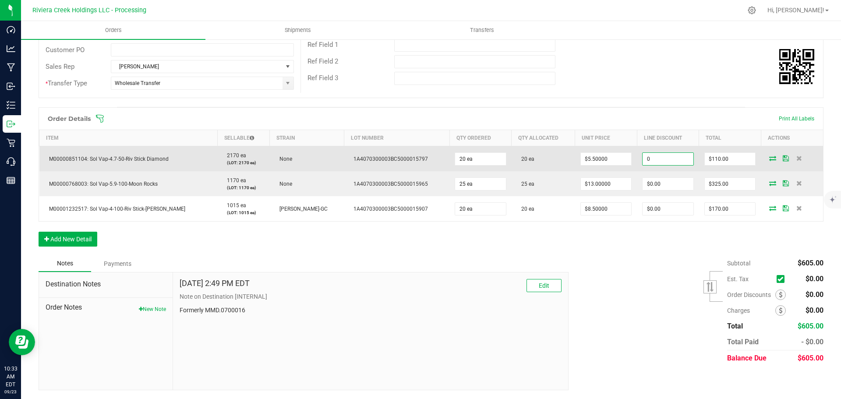
click at [655, 159] on input "0" at bounding box center [667, 159] width 51 height 12
type input "$13.75"
type input "96.25"
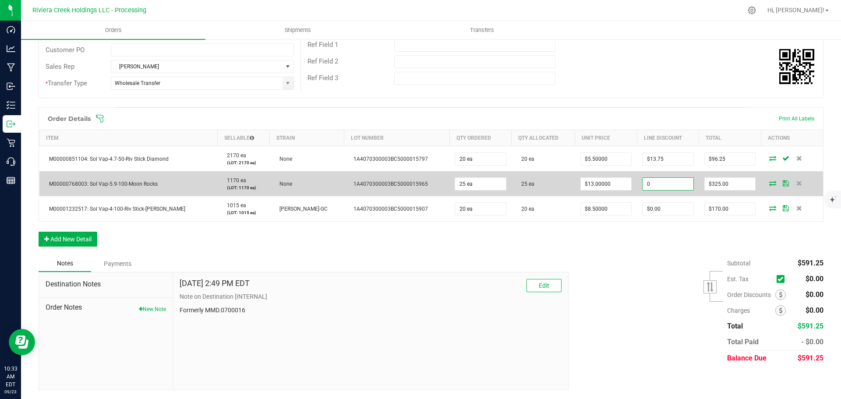
click at [655, 183] on input "0" at bounding box center [667, 184] width 51 height 12
type input "$32.50"
type input "292.5"
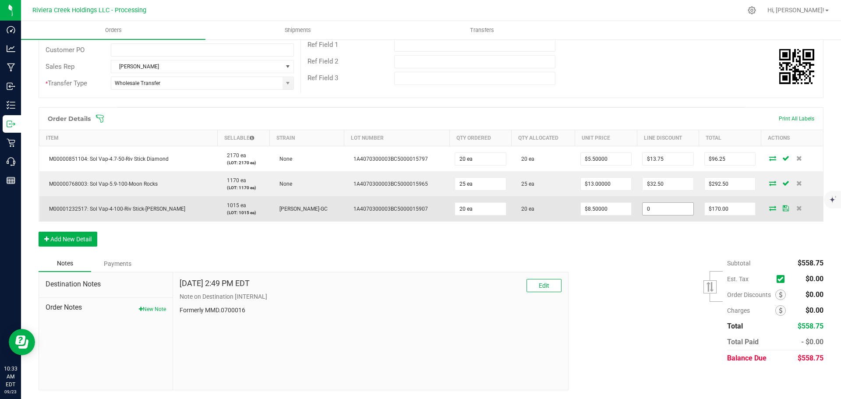
click at [655, 212] on input "0" at bounding box center [667, 209] width 51 height 12
type input "$21.25"
type input "148.75"
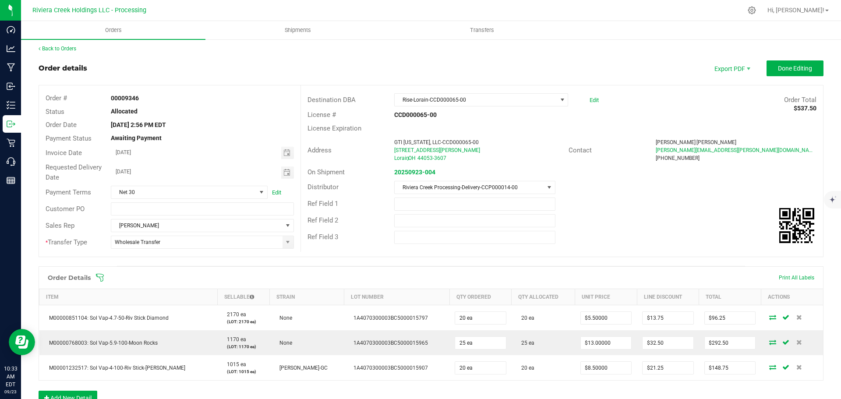
scroll to position [0, 0]
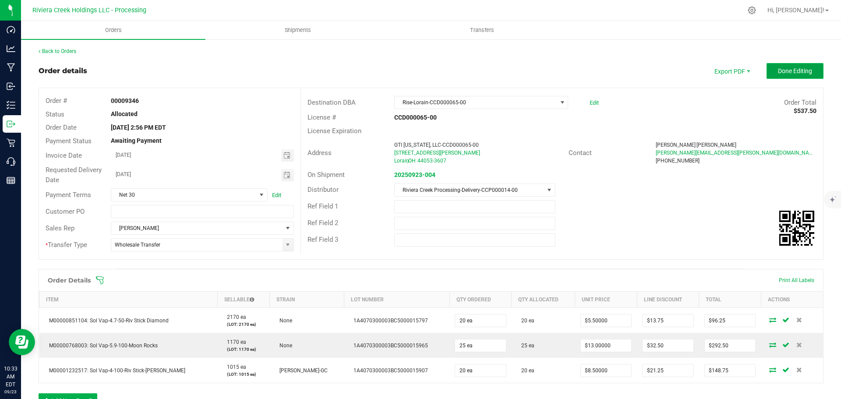
click at [790, 72] on span "Done Editing" at bounding box center [795, 70] width 34 height 7
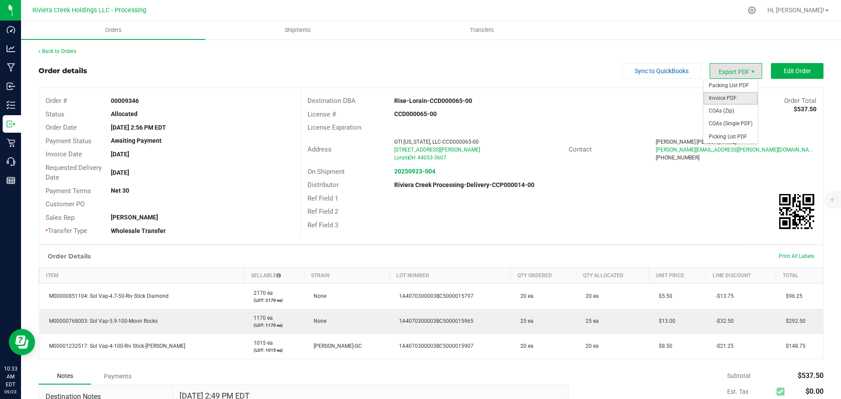
click at [713, 98] on span "Invoice PDF" at bounding box center [730, 98] width 54 height 13
click at [60, 51] on link "Back to Orders" at bounding box center [58, 51] width 38 height 6
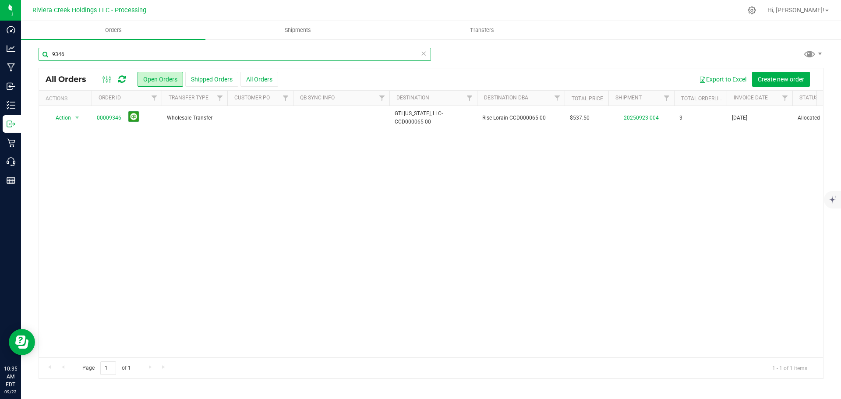
click at [83, 55] on input "9346" at bounding box center [235, 54] width 392 height 13
type input "9345"
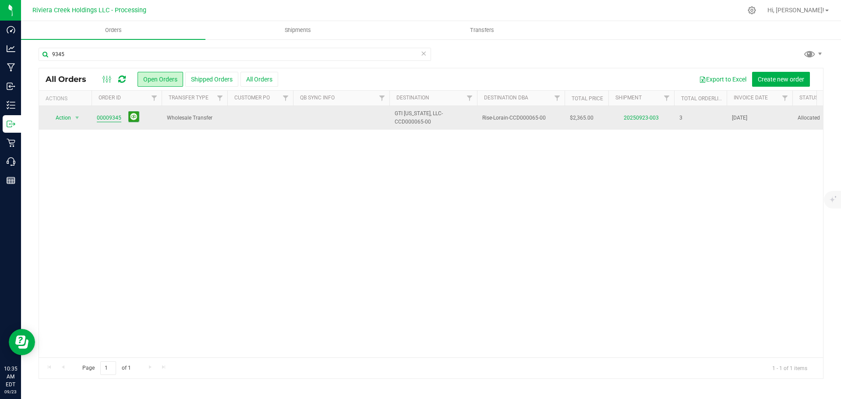
click at [103, 120] on link "00009345" at bounding box center [109, 118] width 25 height 8
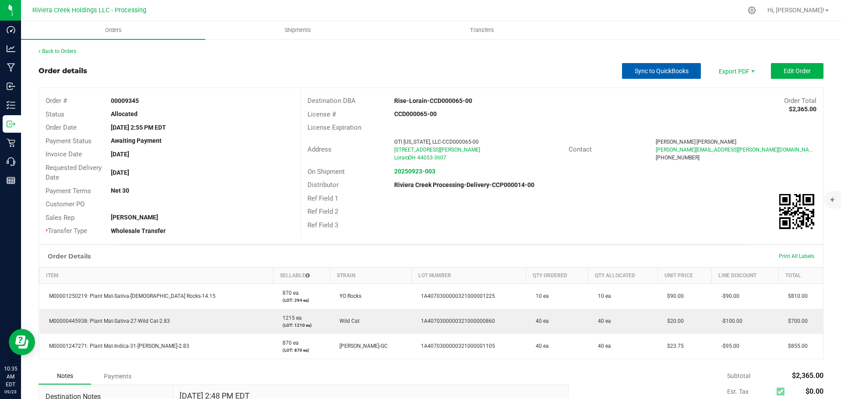
click at [660, 76] on button "Sync to QuickBooks" at bounding box center [661, 71] width 79 height 16
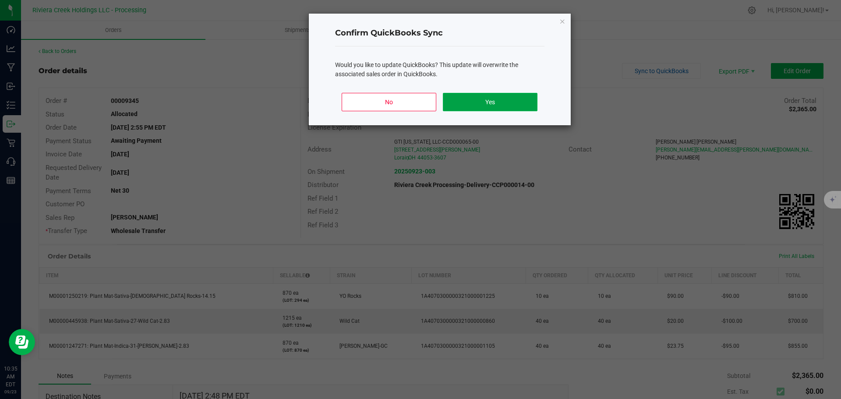
click at [492, 102] on button "Yes" at bounding box center [490, 102] width 94 height 18
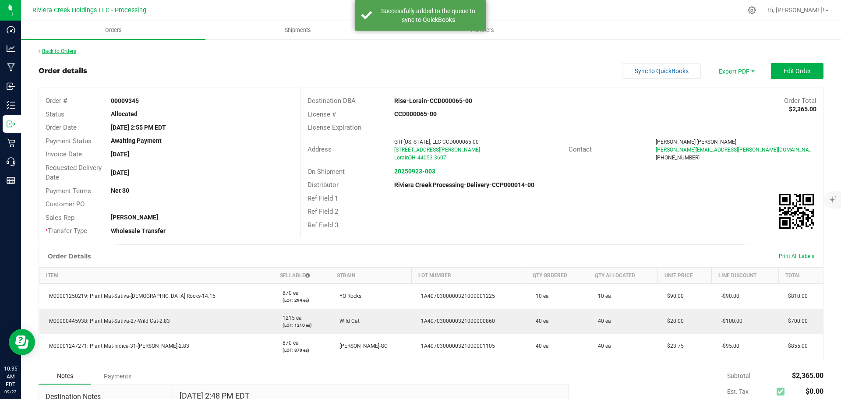
click at [62, 51] on link "Back to Orders" at bounding box center [58, 51] width 38 height 6
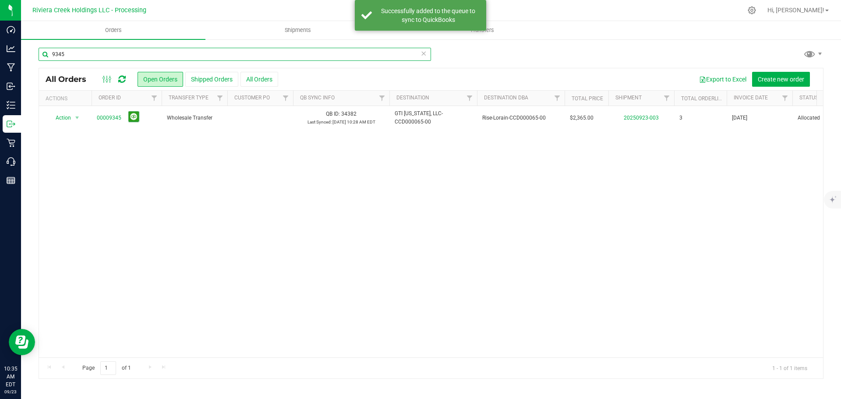
drag, startPoint x: 74, startPoint y: 56, endPoint x: 48, endPoint y: 58, distance: 26.3
click at [48, 58] on input "9345" at bounding box center [235, 54] width 392 height 13
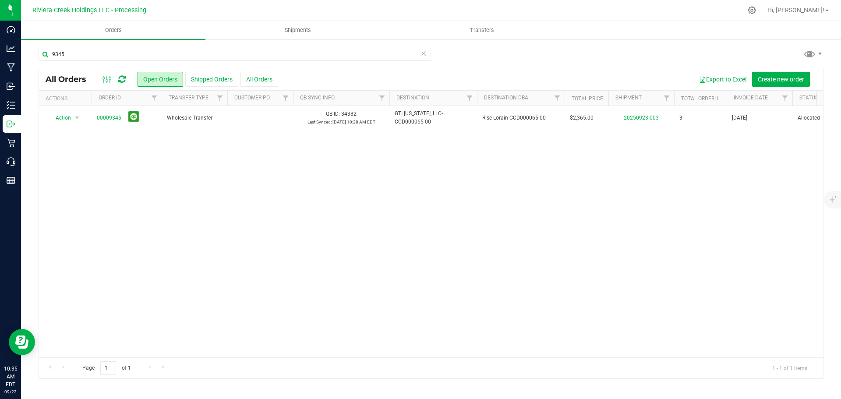
click at [77, 45] on div "9345 All Orders Open Orders Shipped Orders All Orders Export to Excel Create ne…" at bounding box center [431, 213] width 820 height 349
click at [74, 52] on input "9345" at bounding box center [235, 54] width 392 height 13
type input "9347"
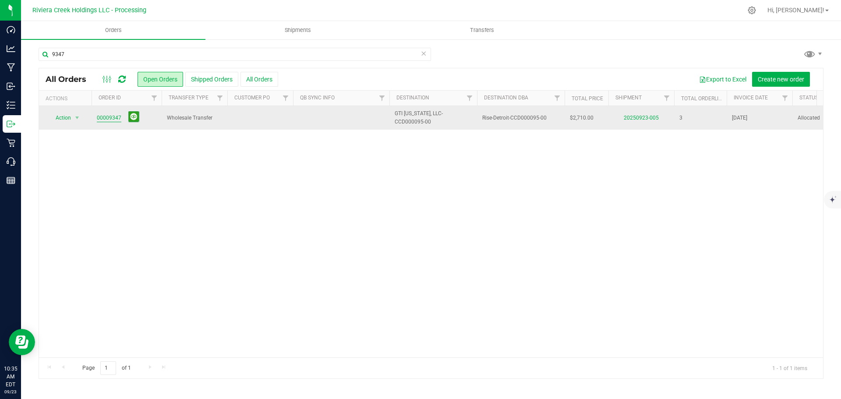
click at [102, 118] on link "00009347" at bounding box center [109, 118] width 25 height 8
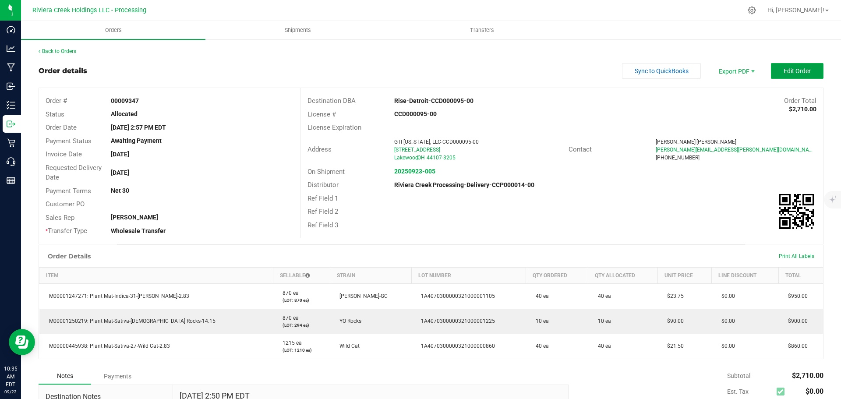
click at [774, 73] on button "Edit Order" at bounding box center [797, 71] width 53 height 16
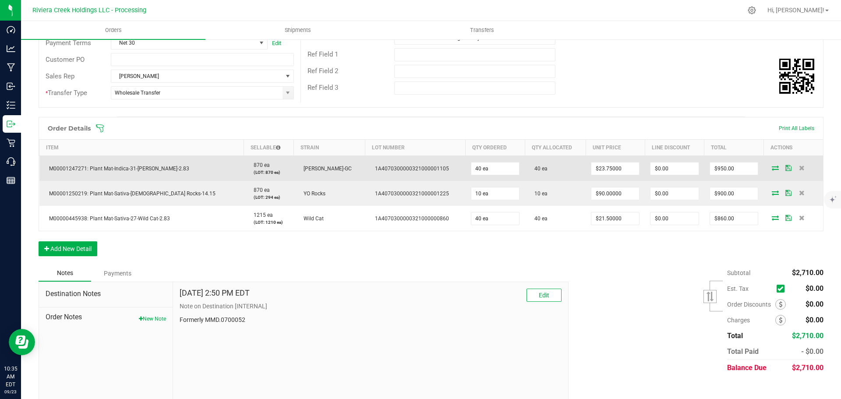
scroll to position [162, 0]
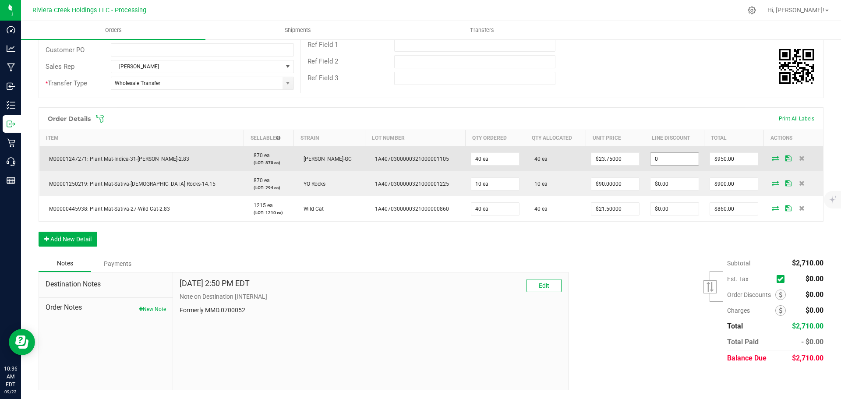
click at [650, 159] on input "0" at bounding box center [674, 159] width 48 height 12
type input "$95.00"
type input "855"
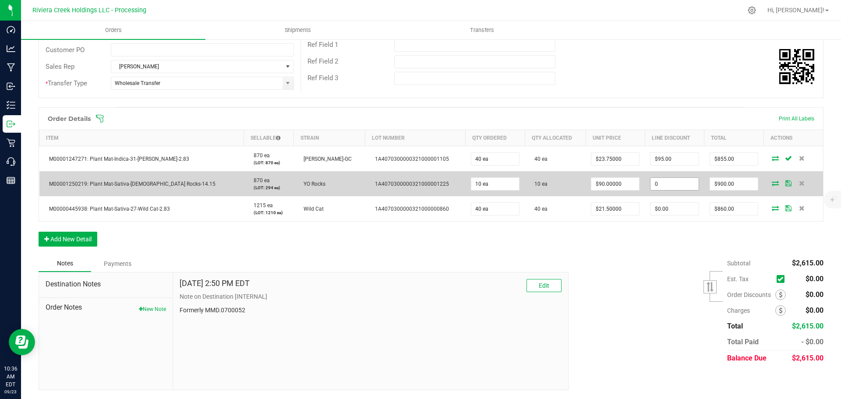
click at [650, 186] on input "0" at bounding box center [674, 184] width 48 height 12
type input "$90.00"
type input "810"
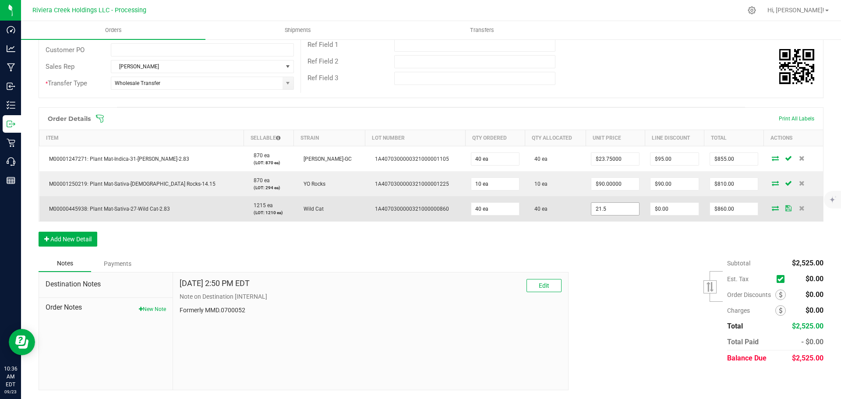
click at [591, 208] on input "21.5" at bounding box center [615, 209] width 48 height 12
type input "$20.00000"
type input "0"
type input "$800.00"
click at [650, 211] on input "0" at bounding box center [674, 209] width 48 height 12
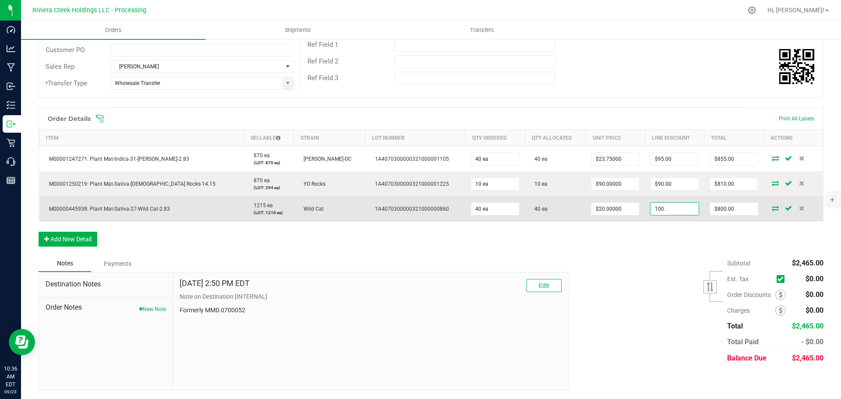
type input "$100.00"
type input "700"
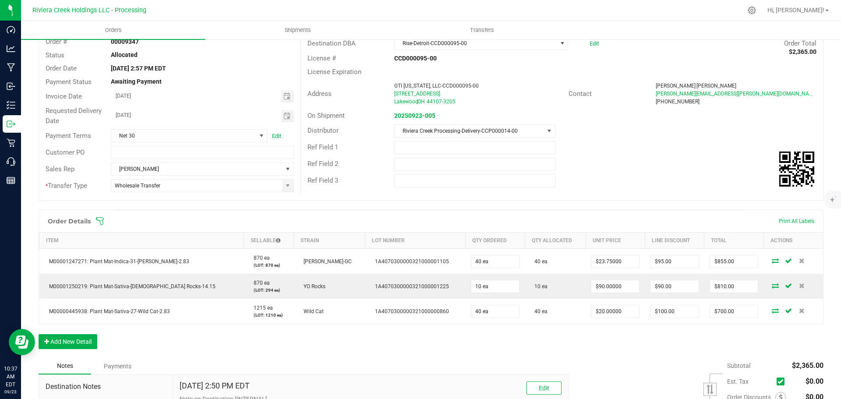
scroll to position [0, 0]
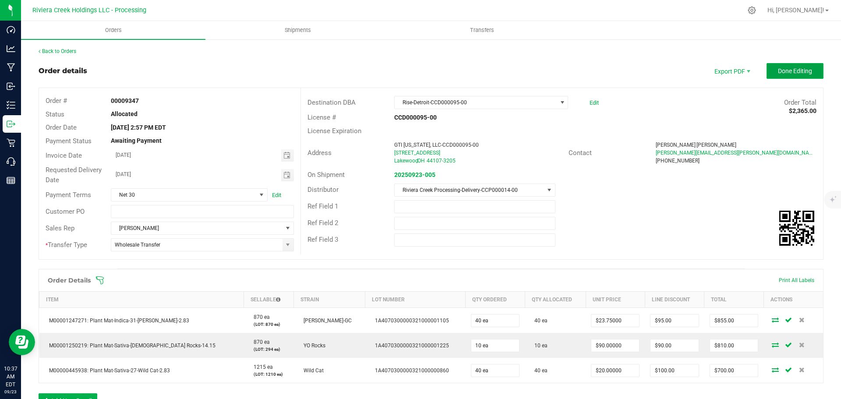
click at [778, 75] on button "Done Editing" at bounding box center [794, 71] width 57 height 16
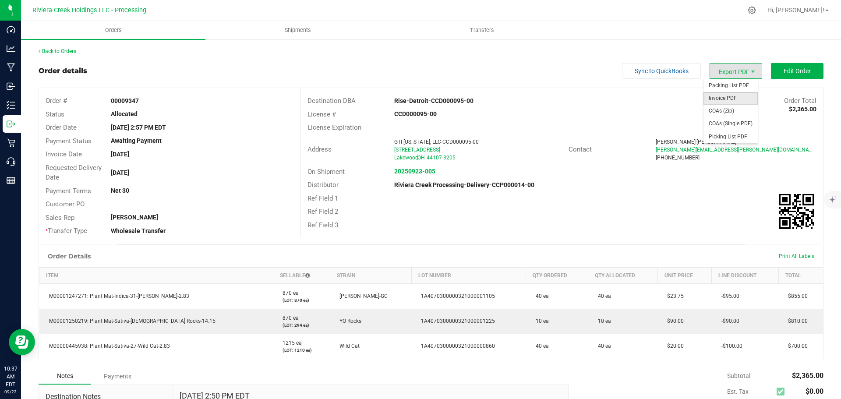
click at [717, 99] on span "Invoice PDF" at bounding box center [730, 98] width 54 height 13
click at [67, 54] on div "Back to Orders" at bounding box center [431, 51] width 785 height 8
click at [67, 51] on link "Back to Orders" at bounding box center [58, 51] width 38 height 6
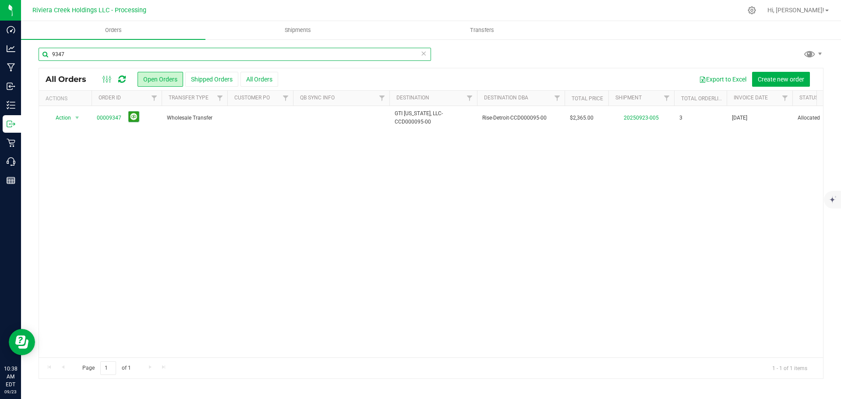
click at [77, 59] on input "9347" at bounding box center [235, 54] width 392 height 13
type input "9348"
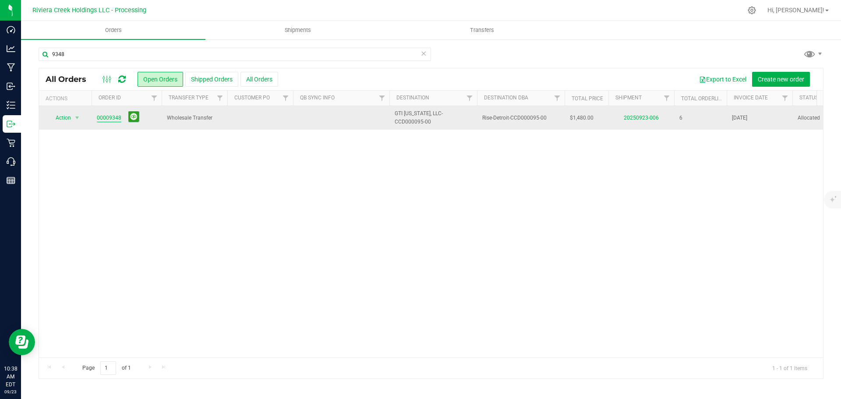
click at [109, 121] on link "00009348" at bounding box center [109, 118] width 25 height 8
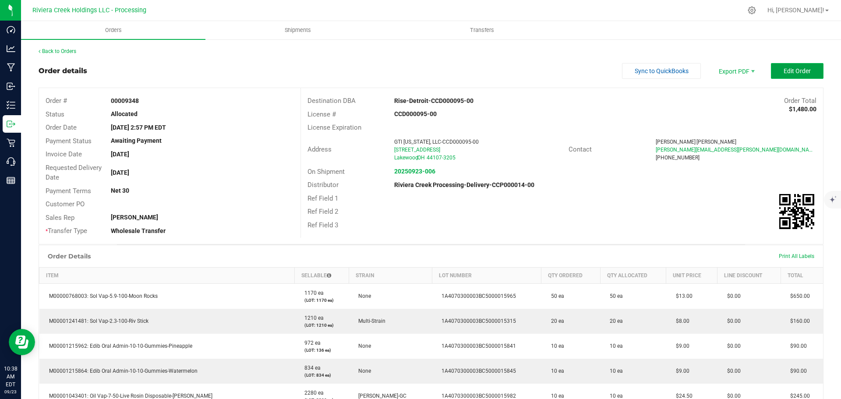
click at [789, 74] on span "Edit Order" at bounding box center [796, 70] width 27 height 7
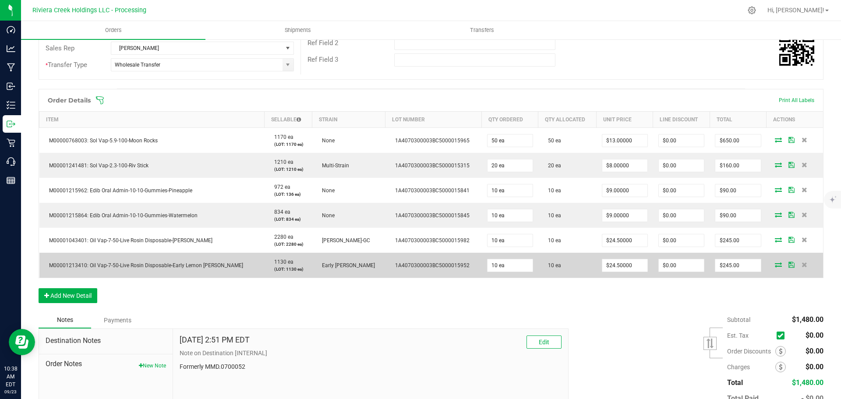
scroll to position [219, 0]
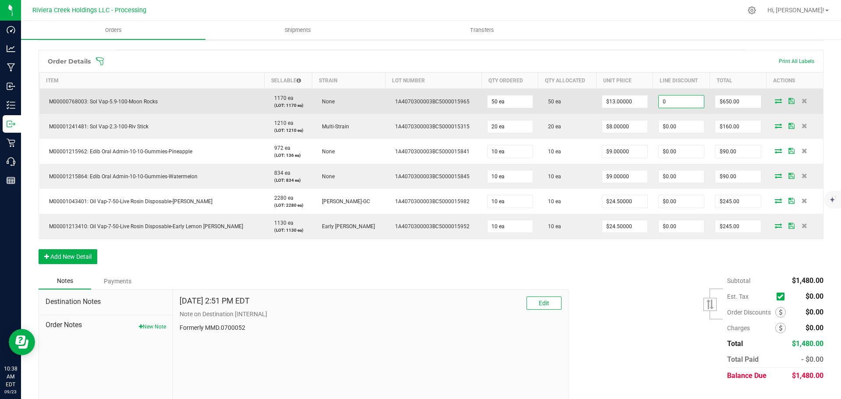
click at [665, 102] on input "0" at bounding box center [681, 101] width 45 height 12
type input "$65.00"
type input "585"
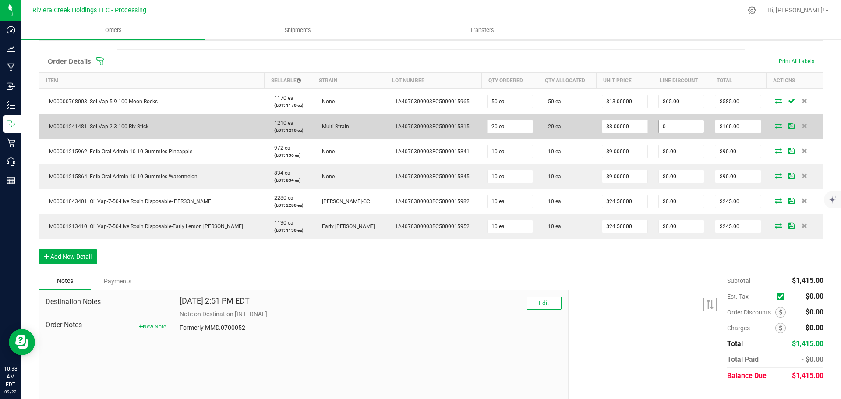
click at [669, 129] on input "0" at bounding box center [681, 126] width 45 height 12
type input "$20.00"
type input "140"
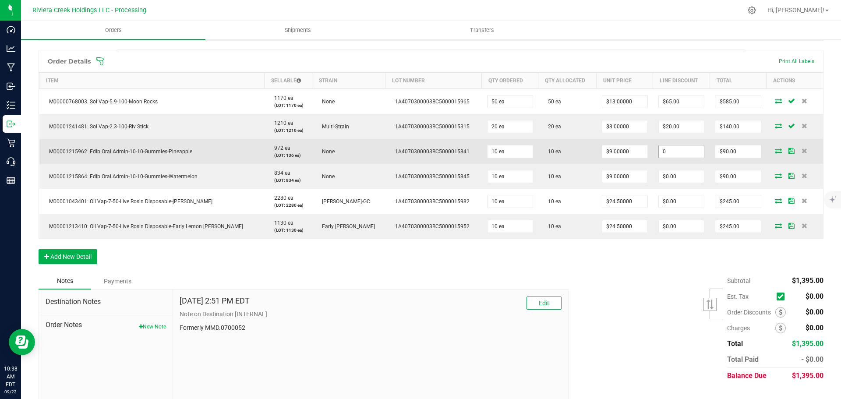
click at [666, 149] on input "0" at bounding box center [681, 151] width 45 height 12
type input "$9.00"
type input "81"
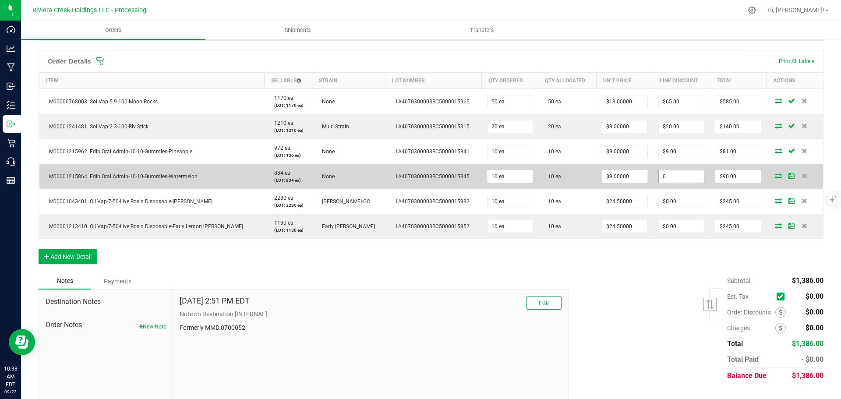
click at [662, 178] on input "0" at bounding box center [681, 176] width 45 height 12
type input "$9.00"
type input "81"
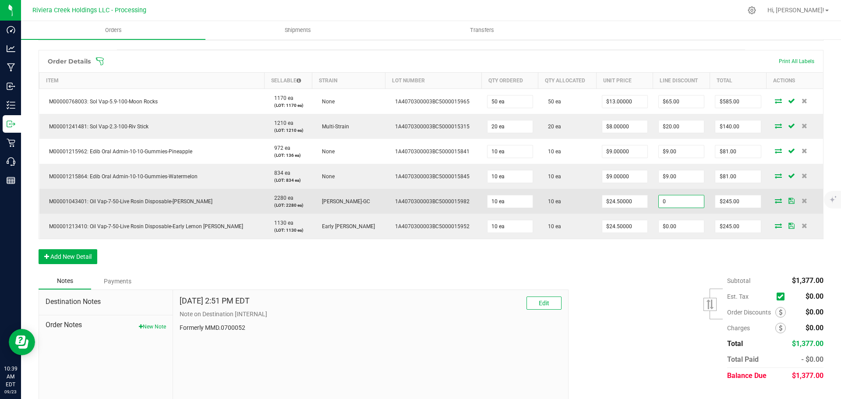
click at [667, 203] on input "0" at bounding box center [681, 201] width 45 height 12
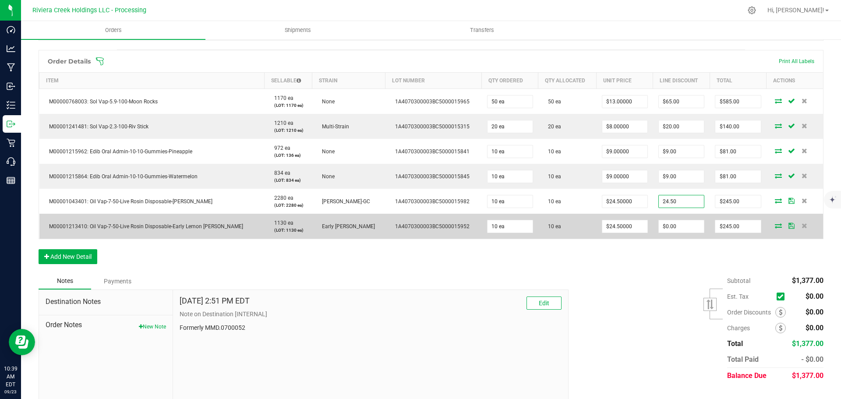
type input "24.50"
type input "220.5"
type input "$24.50"
click at [661, 227] on input "0" at bounding box center [681, 226] width 45 height 12
type input "$24.50"
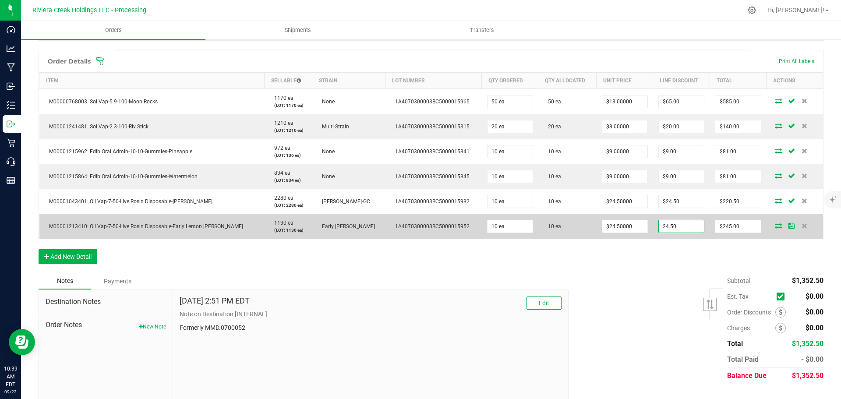
type input "220.5"
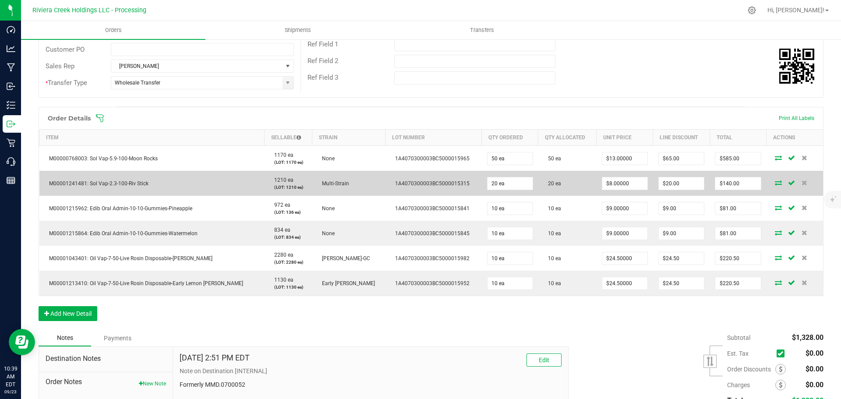
scroll to position [0, 0]
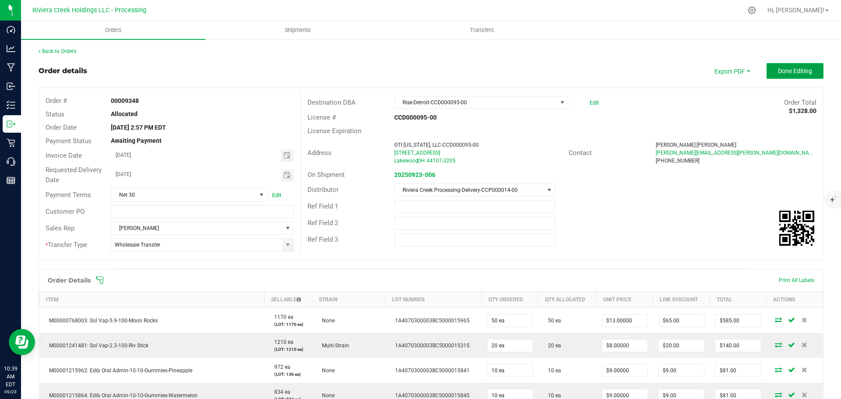
click at [768, 70] on button "Done Editing" at bounding box center [794, 71] width 57 height 16
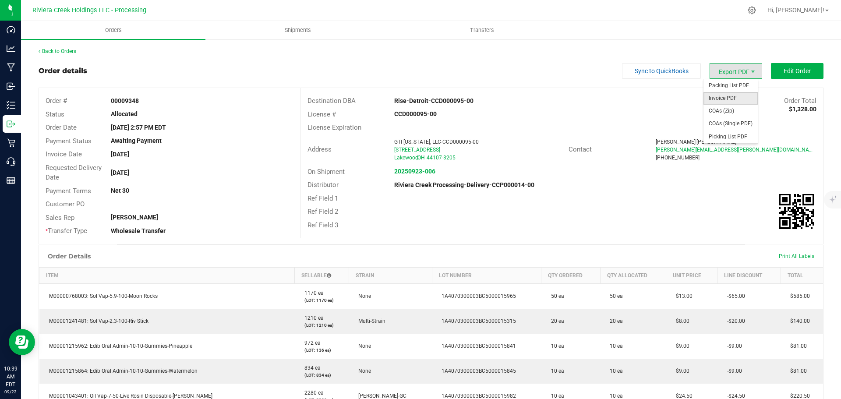
click at [715, 97] on span "Invoice PDF" at bounding box center [730, 98] width 54 height 13
click at [57, 52] on link "Back to Orders" at bounding box center [58, 51] width 38 height 6
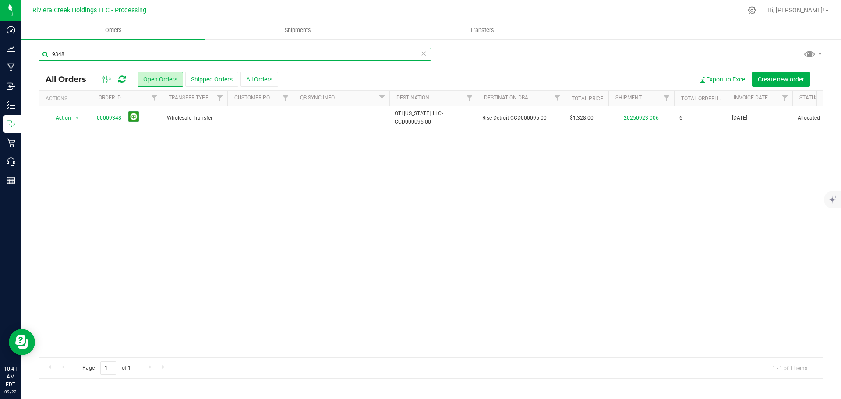
click at [68, 51] on input "9348" at bounding box center [235, 54] width 392 height 13
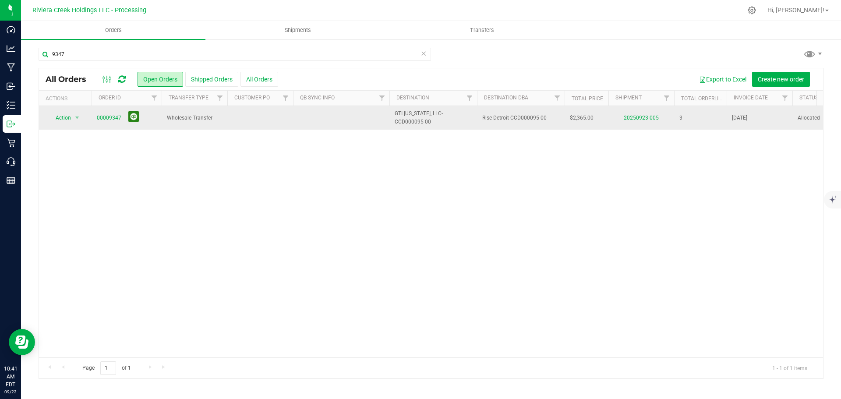
click at [132, 117] on button at bounding box center [133, 116] width 11 height 11
click at [77, 53] on input "9347" at bounding box center [235, 54] width 392 height 13
type input "9349"
click at [115, 117] on link "00009349" at bounding box center [109, 118] width 25 height 8
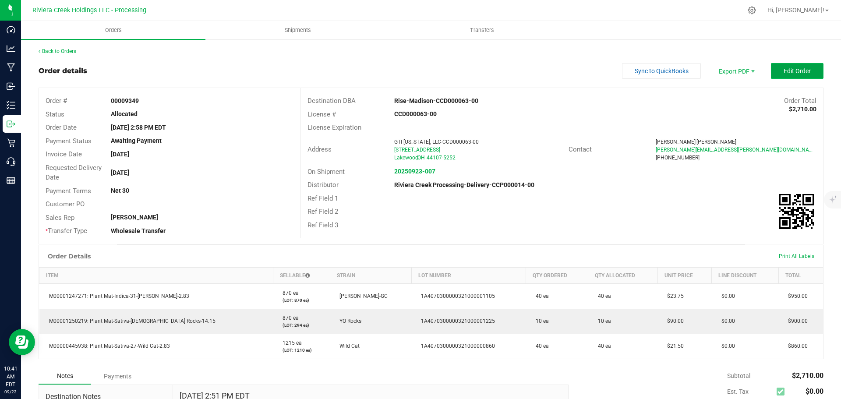
click at [783, 70] on span "Edit Order" at bounding box center [796, 70] width 27 height 7
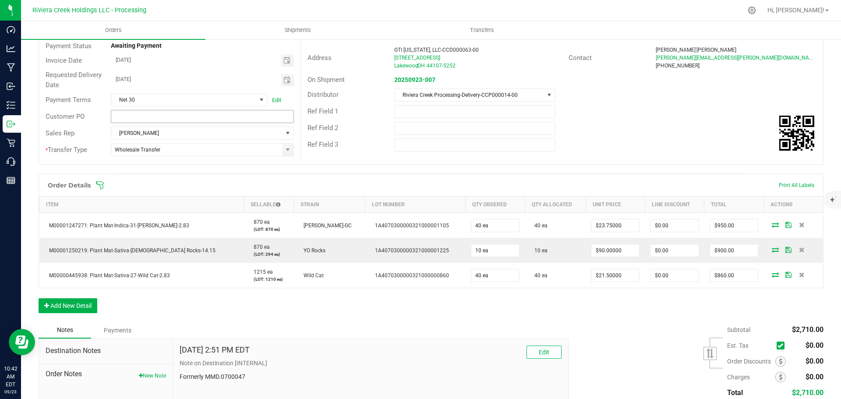
scroll to position [131, 0]
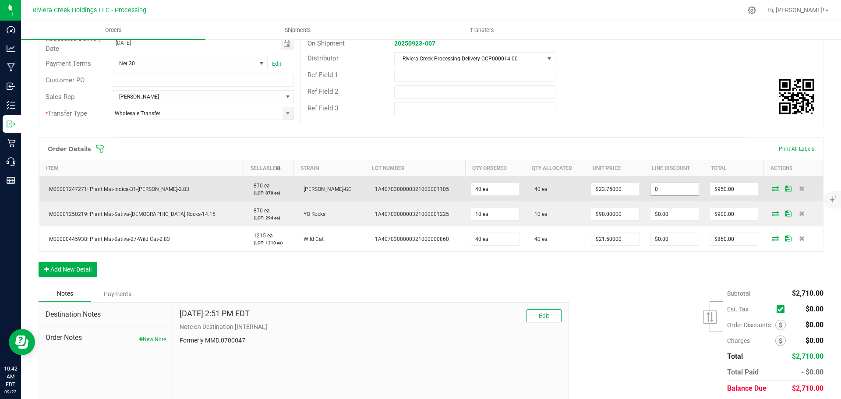
click at [650, 190] on input "0" at bounding box center [674, 189] width 48 height 12
type input "$95.00"
type input "855"
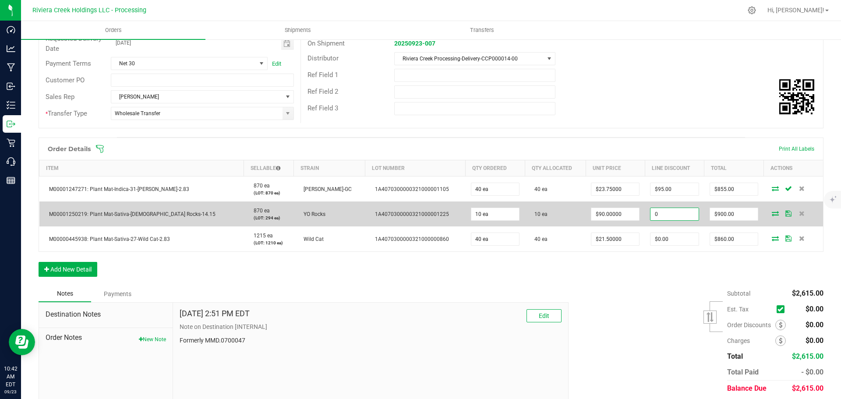
click at [656, 215] on input "0" at bounding box center [674, 214] width 48 height 12
type input "$90.00"
type input "810"
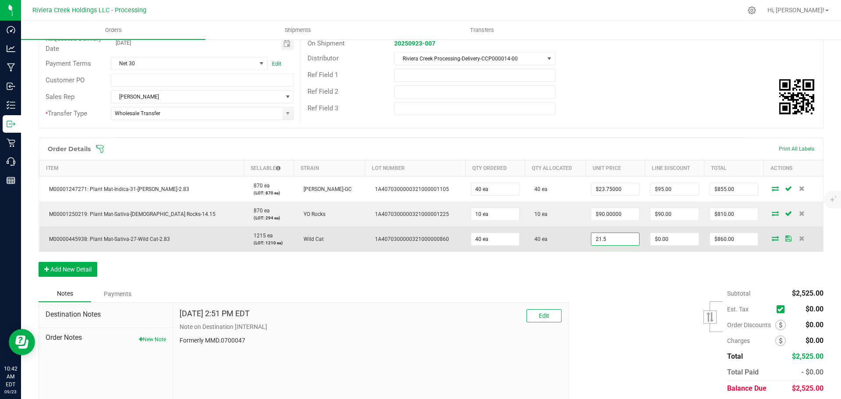
click at [591, 238] on input "21.5" at bounding box center [615, 239] width 48 height 12
type input "$20.00000"
type input "0"
type input "$800.00"
click at [669, 242] on input "0" at bounding box center [674, 239] width 48 height 12
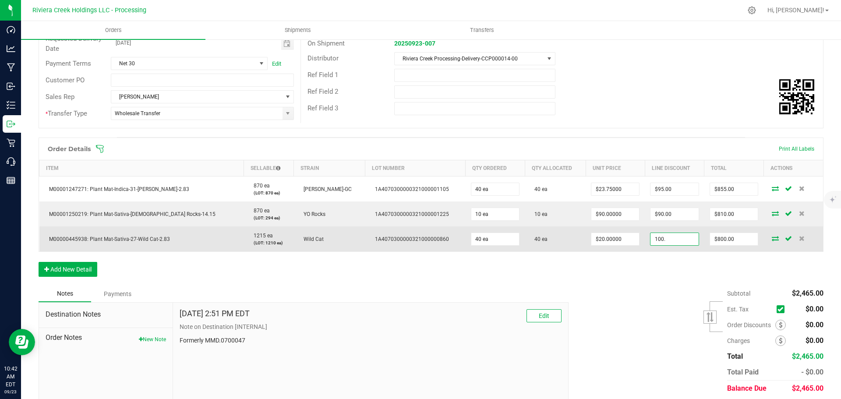
type input "$100.00"
type input "700"
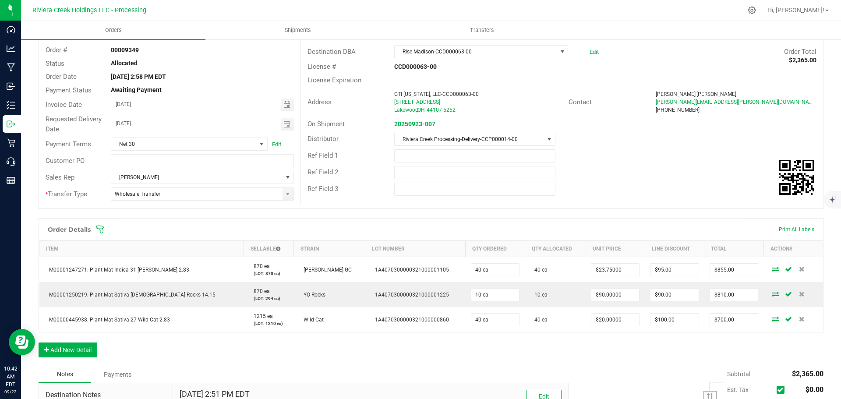
scroll to position [0, 0]
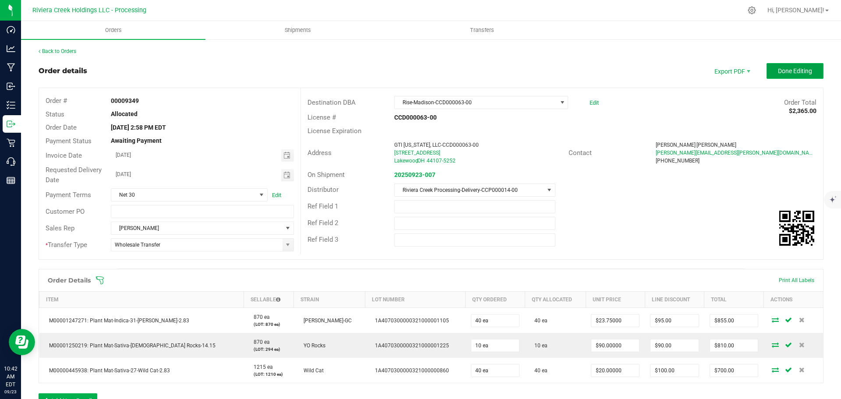
click at [778, 73] on span "Done Editing" at bounding box center [795, 70] width 34 height 7
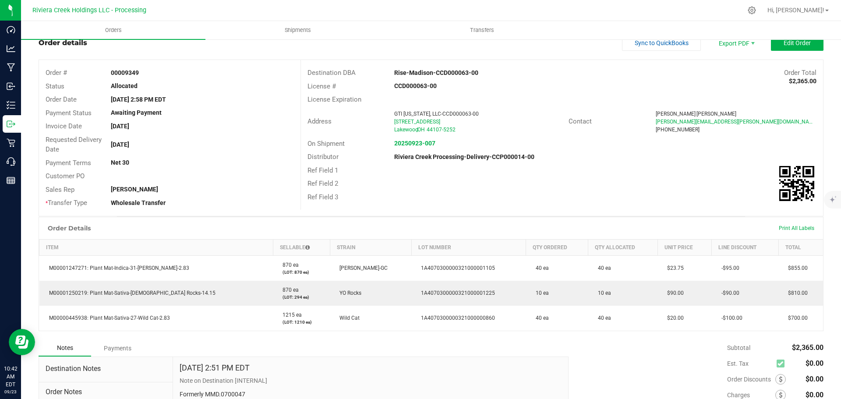
scroll to position [44, 0]
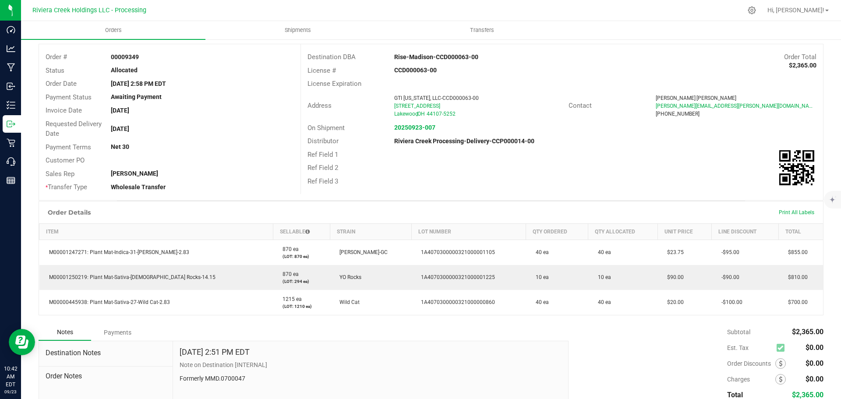
drag, startPoint x: 108, startPoint y: 56, endPoint x: 138, endPoint y: 61, distance: 30.7
click at [138, 61] on div "00009349" at bounding box center [202, 57] width 196 height 9
copy strong "00009349"
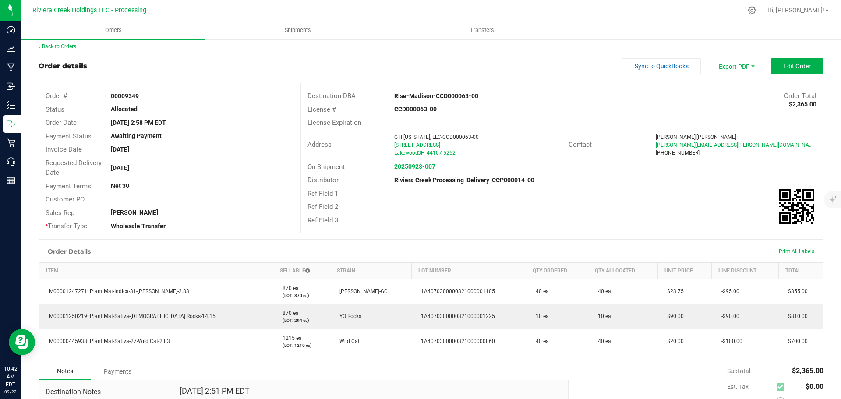
scroll to position [0, 0]
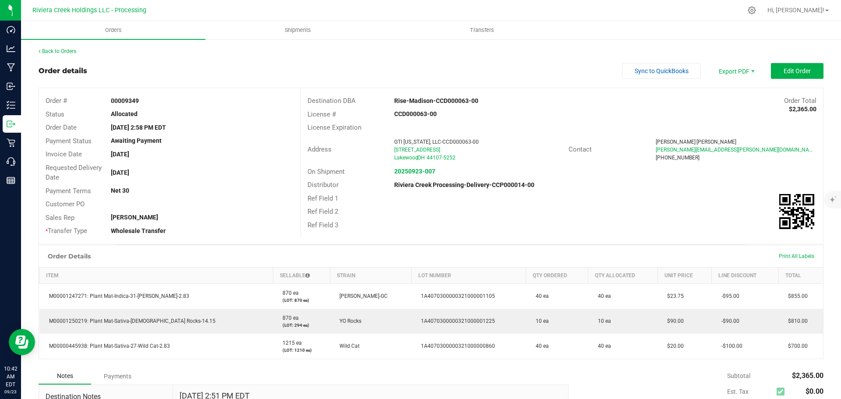
click at [270, 162] on div "Requested Delivery Date Sep 24, 2025" at bounding box center [169, 172] width 261 height 23
click at [722, 98] on span "Invoice PDF" at bounding box center [730, 98] width 54 height 13
click at [57, 50] on link "Back to Orders" at bounding box center [58, 51] width 38 height 6
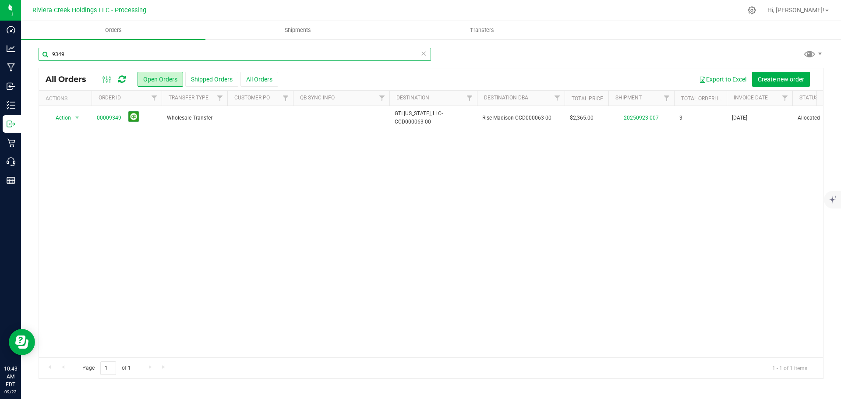
click at [78, 53] on input "9349" at bounding box center [235, 54] width 392 height 13
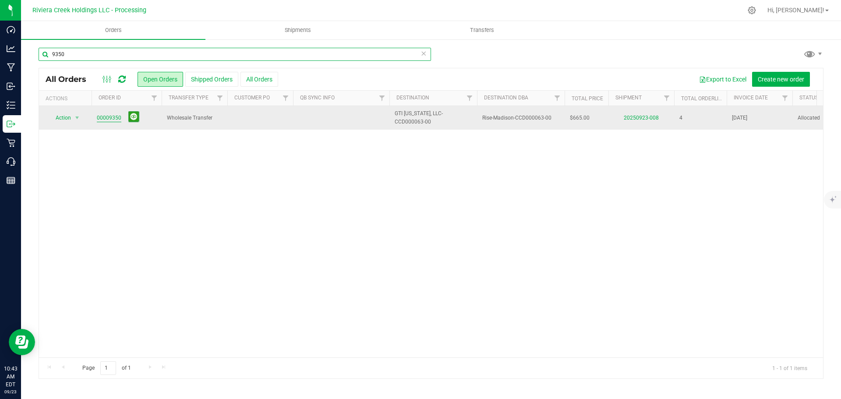
type input "9350"
click at [116, 117] on link "00009350" at bounding box center [109, 118] width 25 height 8
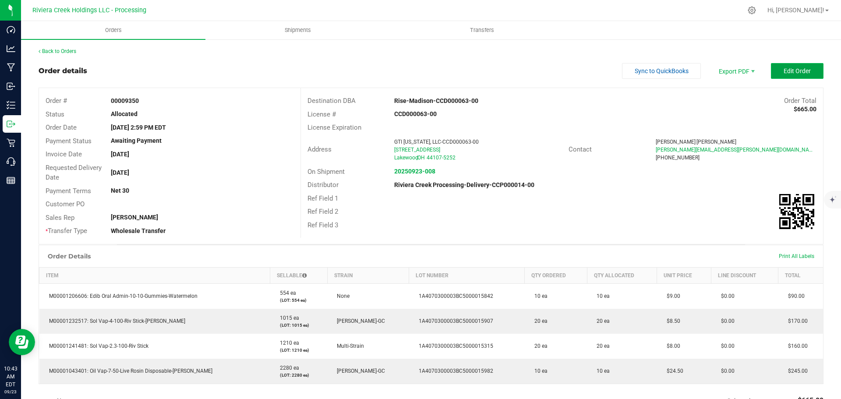
click at [776, 70] on button "Edit Order" at bounding box center [797, 71] width 53 height 16
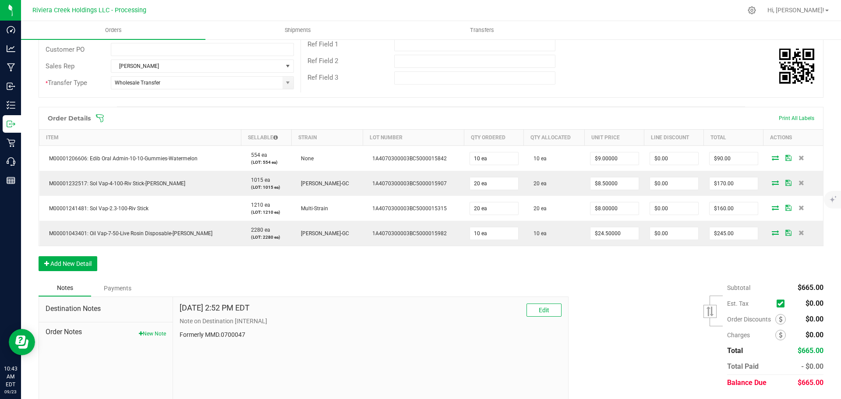
scroll to position [175, 0]
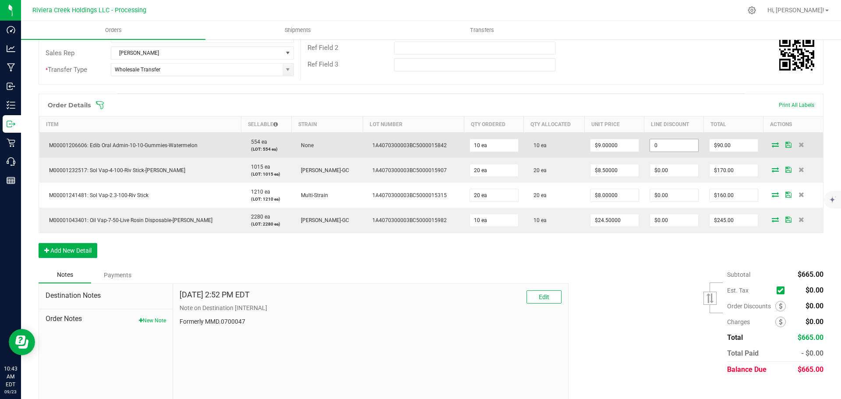
click at [654, 145] on input "0" at bounding box center [674, 145] width 48 height 12
type input "$9.00"
type input "81"
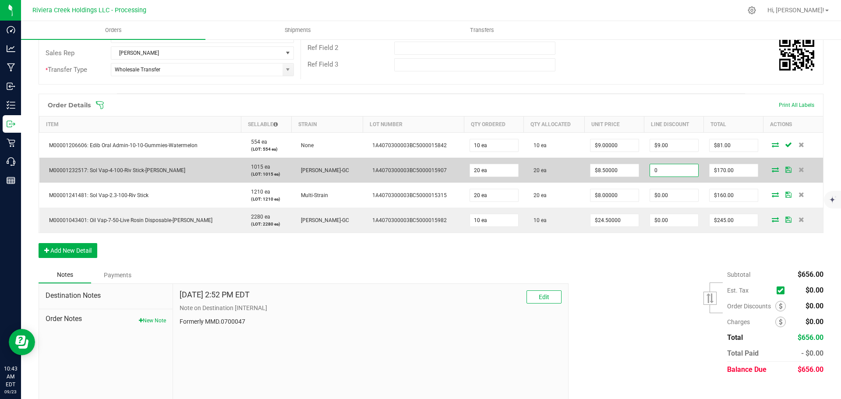
click at [656, 172] on input "0" at bounding box center [674, 170] width 48 height 12
type input "$21.25"
type input "148.75"
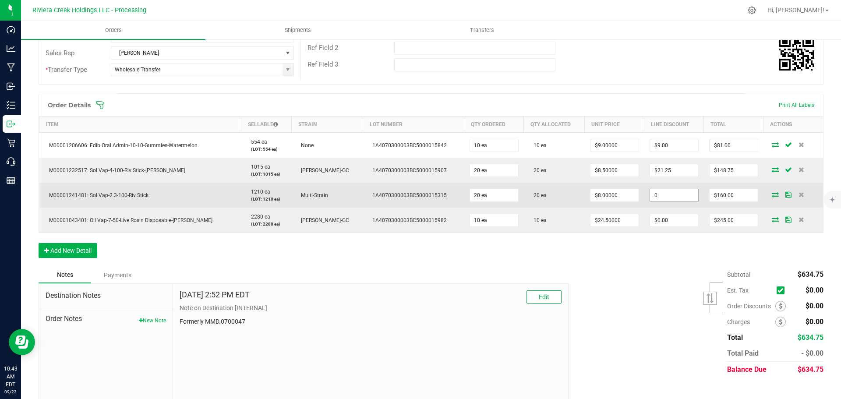
click at [650, 198] on input "0" at bounding box center [674, 195] width 48 height 12
type input "20."
type input "140"
type input "$20.00"
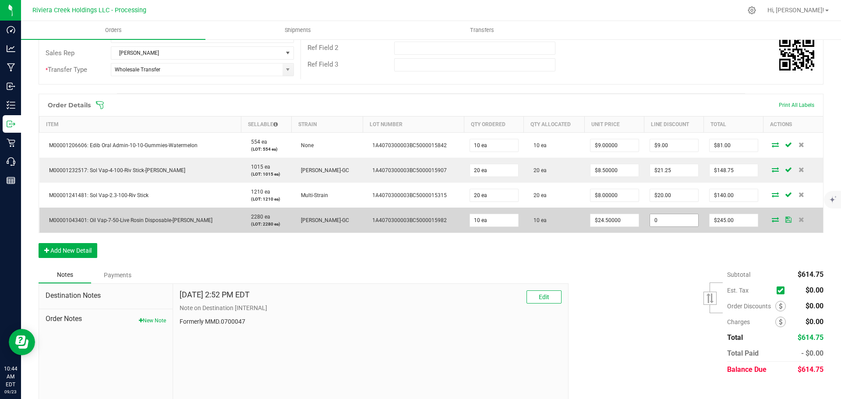
click at [668, 221] on input "0" at bounding box center [674, 220] width 48 height 12
type input "$24.50"
type input "220.5"
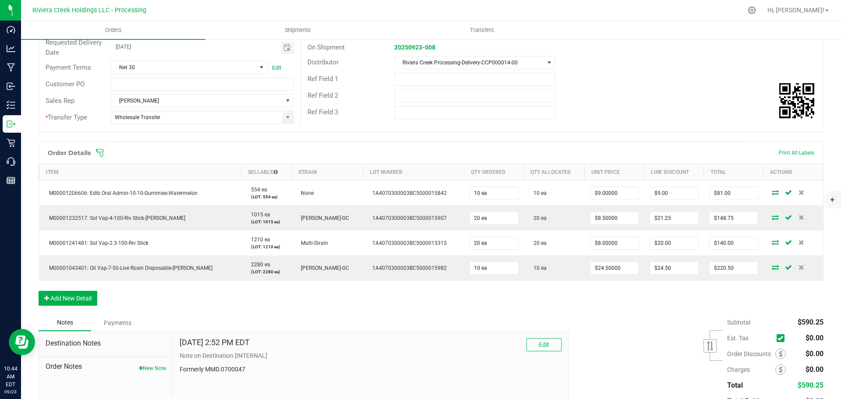
scroll to position [0, 0]
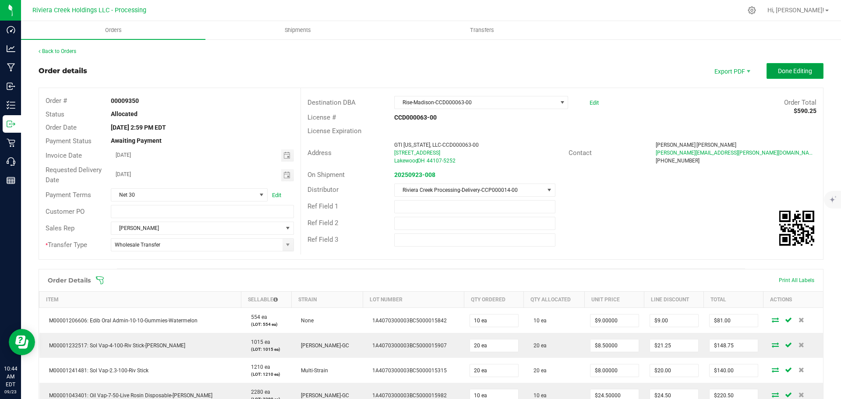
click at [778, 68] on span "Done Editing" at bounding box center [795, 70] width 34 height 7
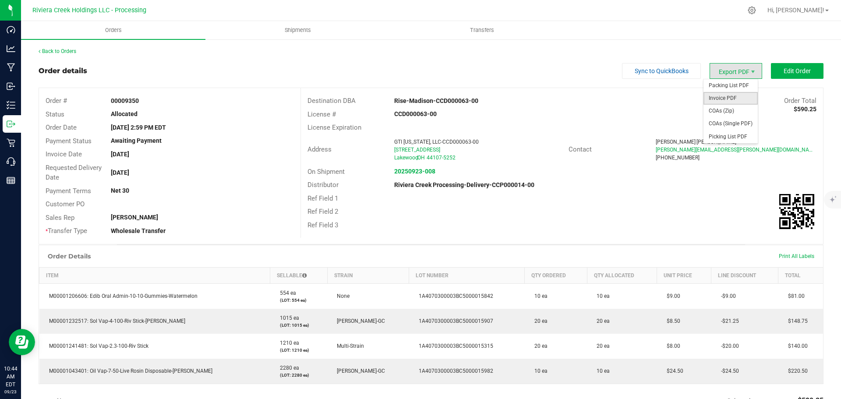
click at [717, 98] on span "Invoice PDF" at bounding box center [730, 98] width 54 height 13
click at [60, 52] on link "Back to Orders" at bounding box center [58, 51] width 38 height 6
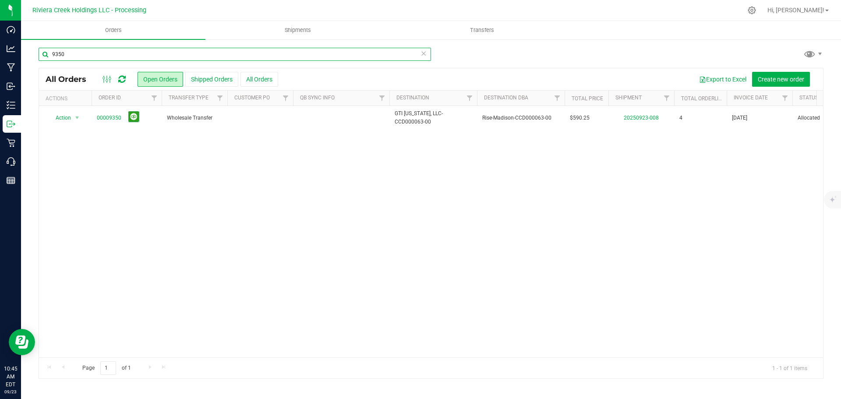
click at [74, 57] on input "9350" at bounding box center [235, 54] width 392 height 13
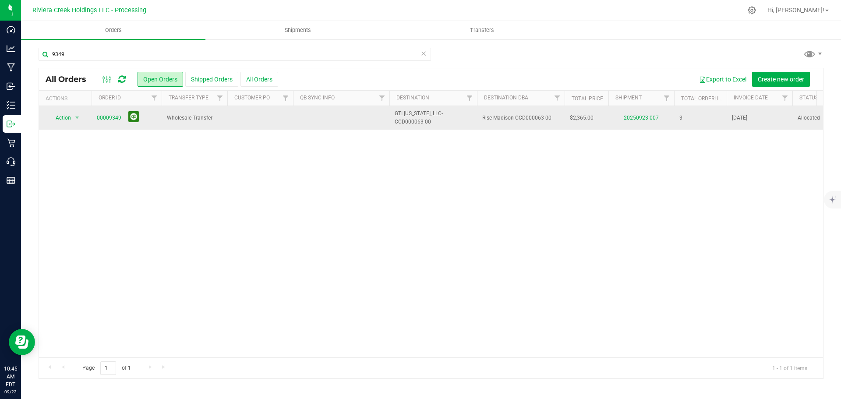
click at [132, 117] on button at bounding box center [133, 116] width 11 height 11
drag, startPoint x: 73, startPoint y: 57, endPoint x: 58, endPoint y: 57, distance: 14.9
click at [58, 57] on input "9349" at bounding box center [235, 54] width 392 height 13
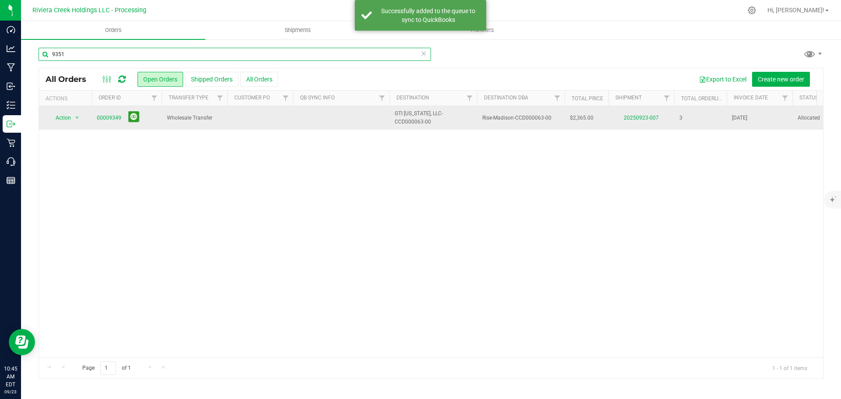
type input "9351"
click at [113, 120] on link "00009351" at bounding box center [109, 118] width 25 height 8
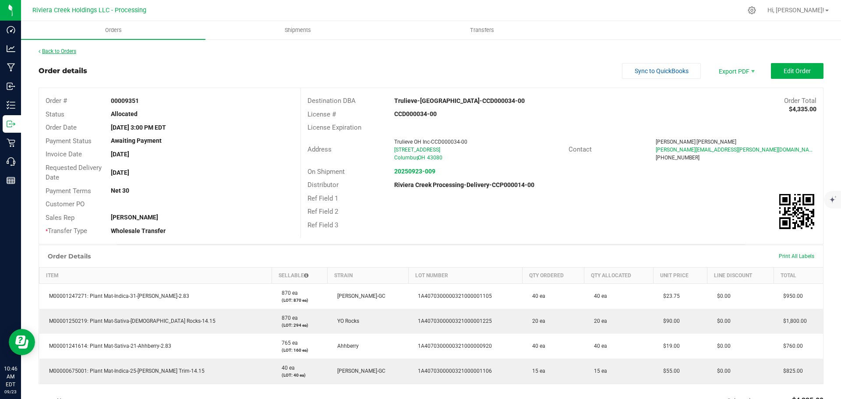
click at [51, 52] on link "Back to Orders" at bounding box center [58, 51] width 38 height 6
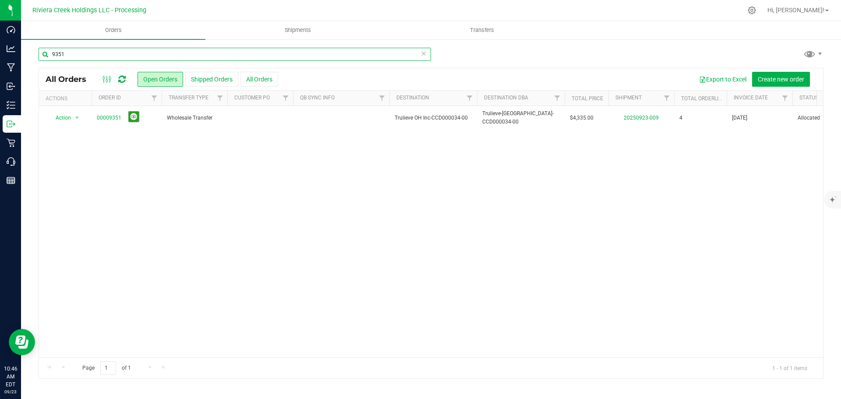
click at [76, 55] on input "9351" at bounding box center [235, 54] width 392 height 13
drag, startPoint x: 71, startPoint y: 52, endPoint x: 58, endPoint y: 55, distance: 13.5
click at [58, 55] on input "9371" at bounding box center [235, 54] width 392 height 13
type input "9351"
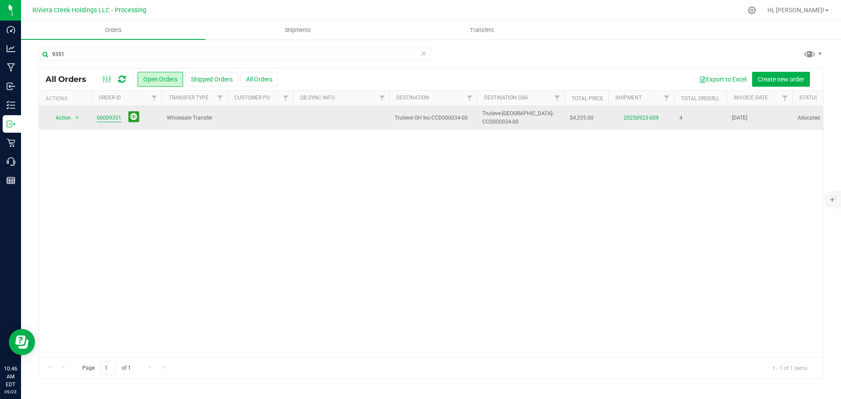
click at [112, 117] on link "00009351" at bounding box center [109, 118] width 25 height 8
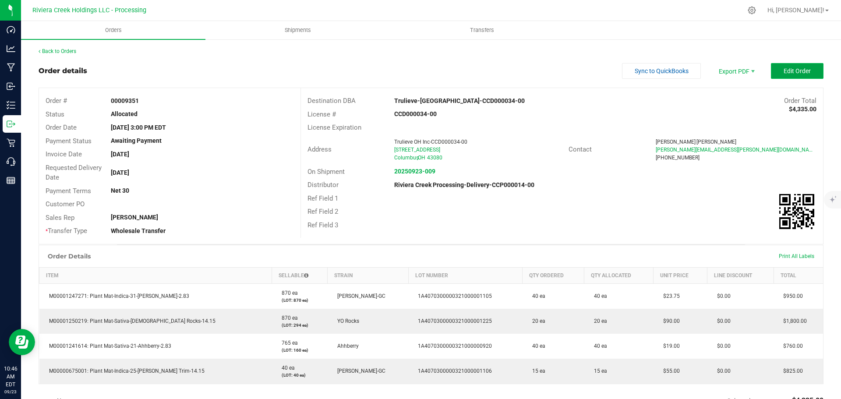
click at [783, 69] on span "Edit Order" at bounding box center [796, 70] width 27 height 7
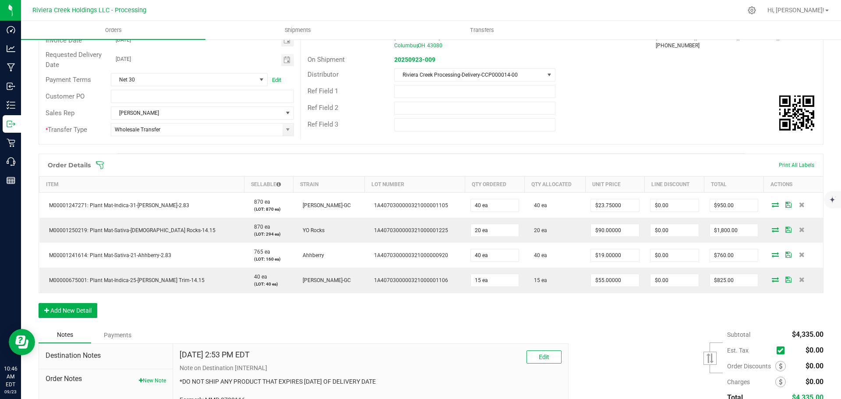
scroll to position [131, 0]
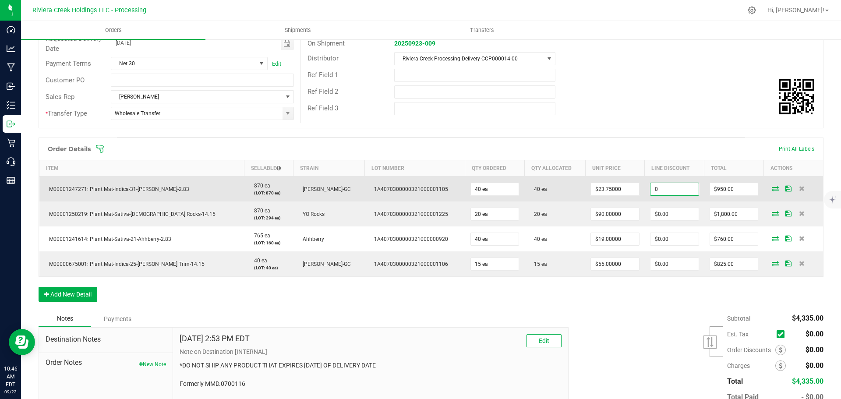
click at [650, 190] on input "0" at bounding box center [674, 189] width 48 height 12
type input "$142.50"
type input "807.5"
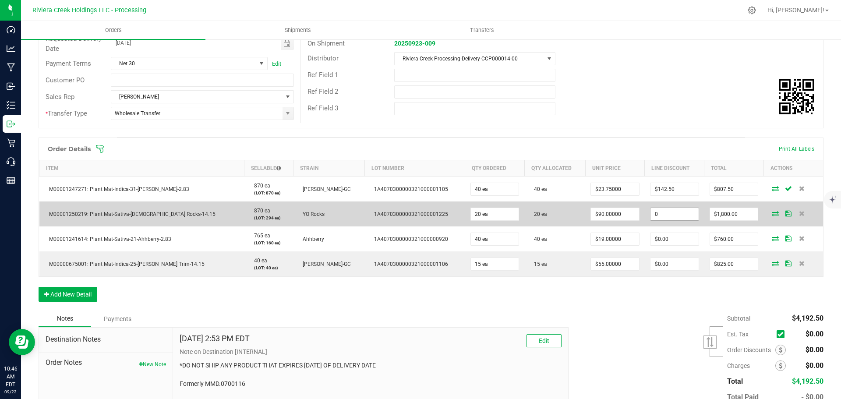
click at [673, 212] on input "0" at bounding box center [674, 214] width 48 height 12
type input "$270.00"
type input "1530"
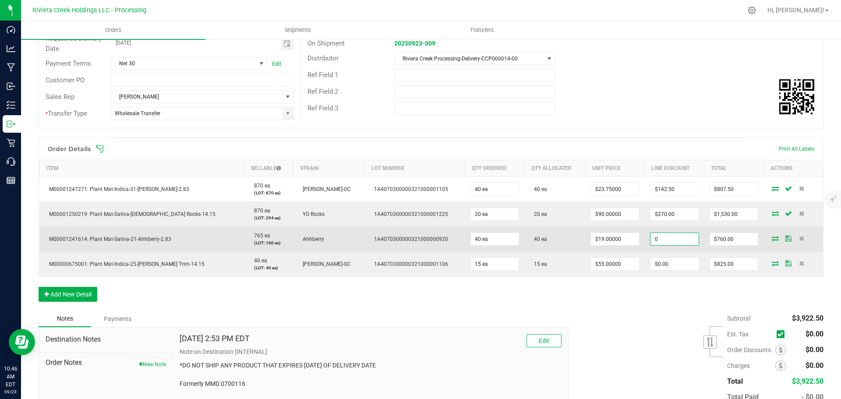
click at [652, 240] on input "0" at bounding box center [674, 239] width 48 height 12
type input "$114.00"
type input "646"
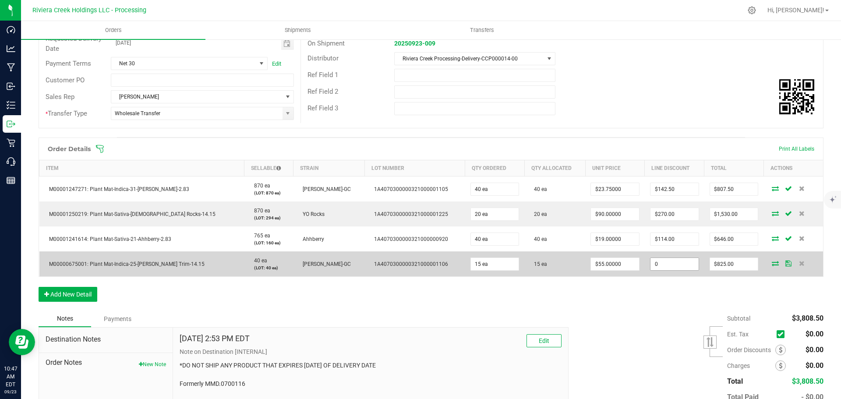
click at [650, 267] on input "0" at bounding box center [674, 264] width 48 height 12
type input "$123.75"
type input "701.25"
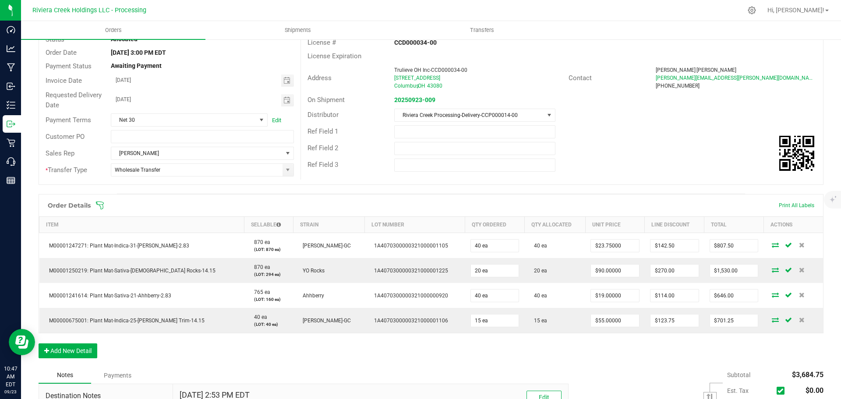
scroll to position [0, 0]
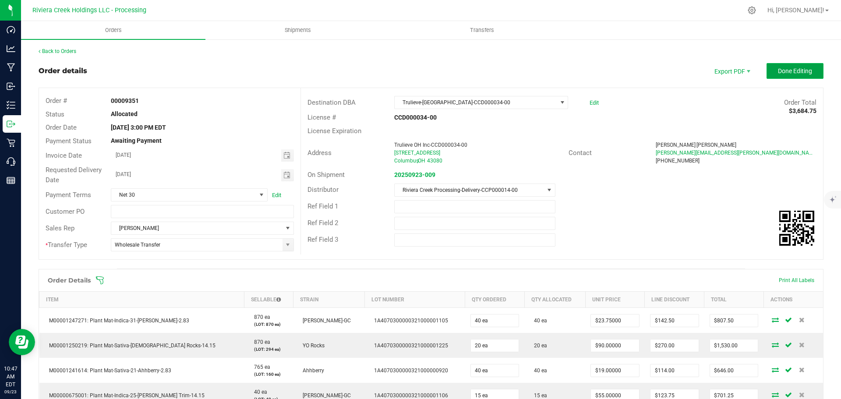
click at [778, 68] on span "Done Editing" at bounding box center [795, 70] width 34 height 7
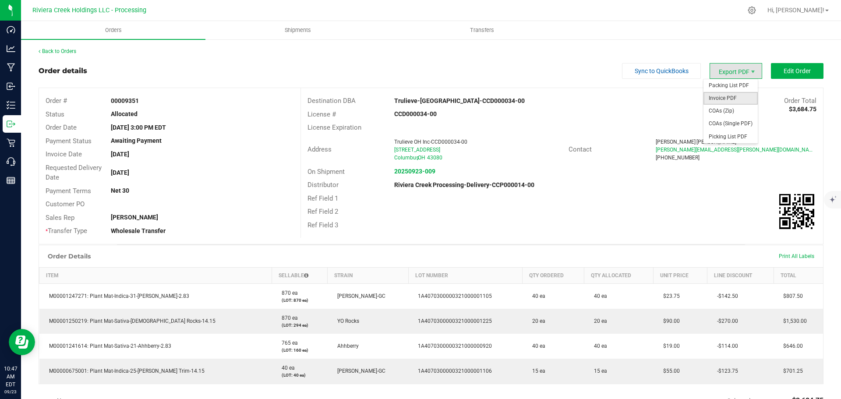
click at [724, 97] on span "Invoice PDF" at bounding box center [730, 98] width 54 height 13
click at [52, 51] on link "Back to Orders" at bounding box center [58, 51] width 38 height 6
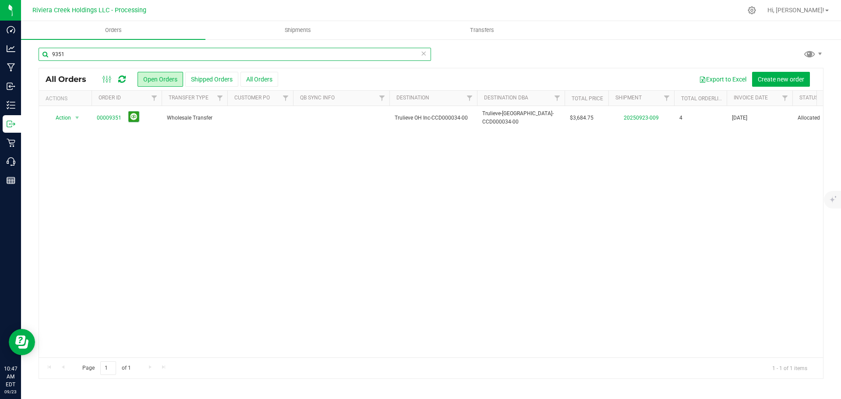
click at [86, 53] on input "9351" at bounding box center [235, 54] width 392 height 13
type input "9352"
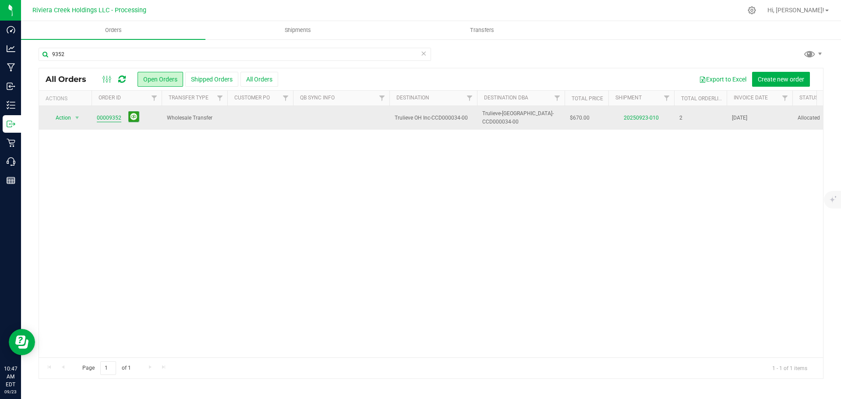
click at [116, 121] on link "00009352" at bounding box center [109, 118] width 25 height 8
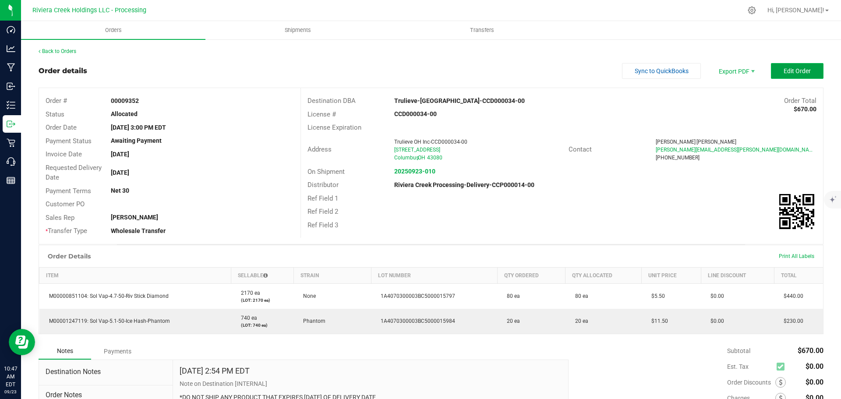
click at [793, 71] on span "Edit Order" at bounding box center [796, 70] width 27 height 7
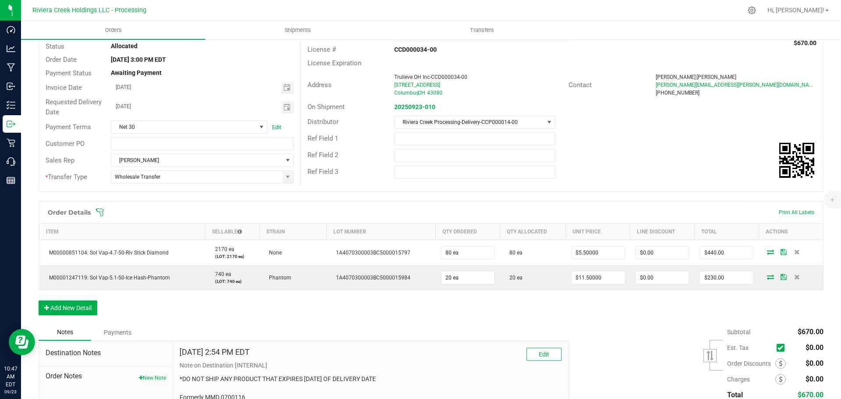
scroll to position [88, 0]
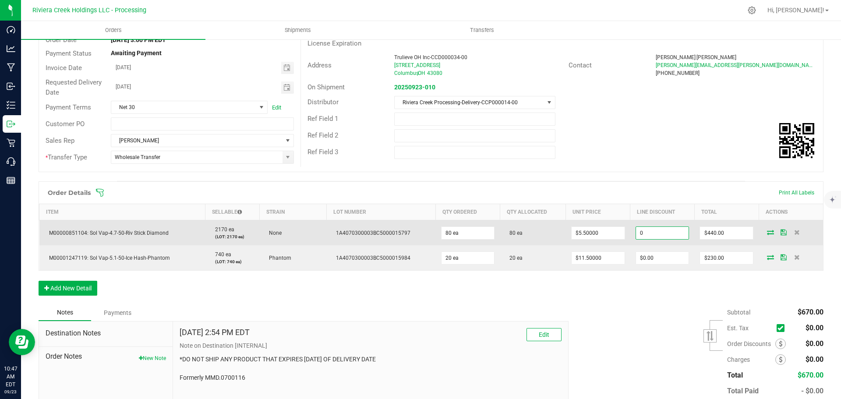
click at [638, 234] on input "0" at bounding box center [662, 233] width 53 height 12
type input "$66.00"
type input "374"
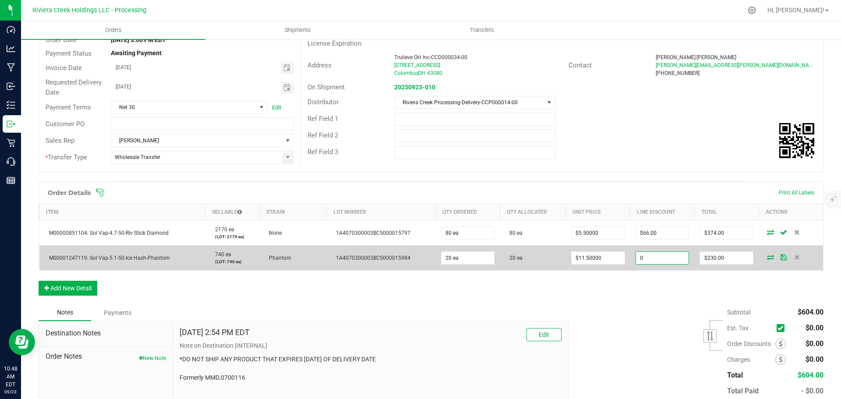
click at [642, 257] on input "0" at bounding box center [662, 258] width 53 height 12
type input "$34.50"
type input "195.5"
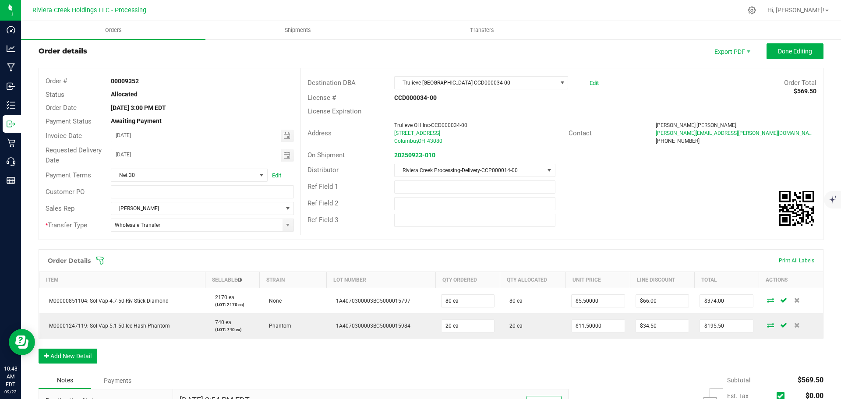
scroll to position [0, 0]
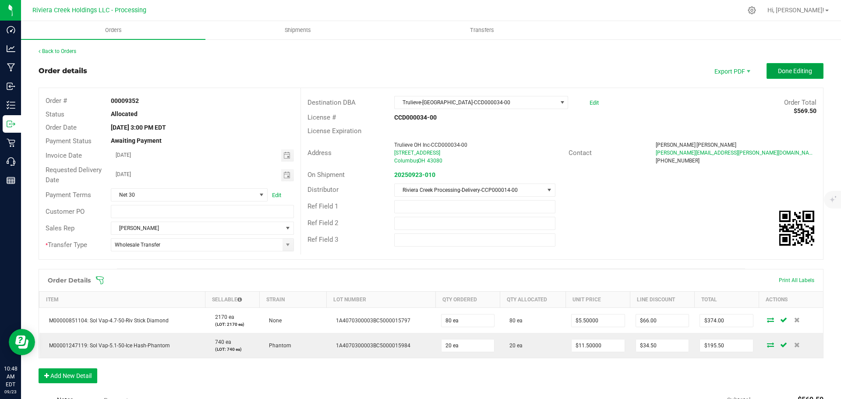
click at [778, 72] on span "Done Editing" at bounding box center [795, 70] width 34 height 7
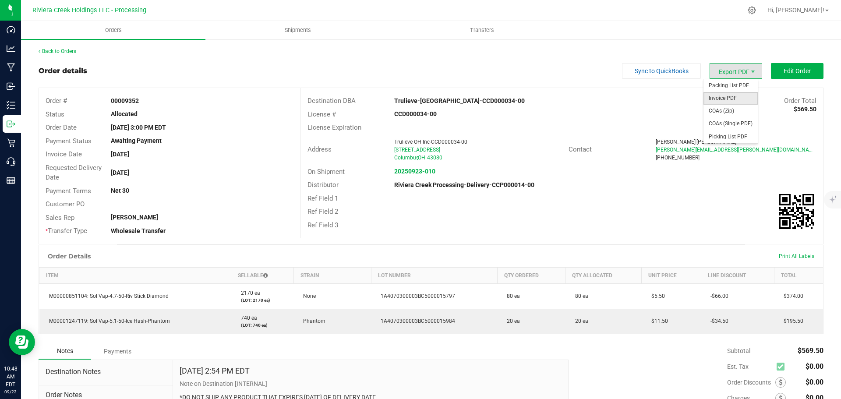
click at [713, 94] on span "Invoice PDF" at bounding box center [730, 98] width 54 height 13
click at [67, 53] on link "Back to Orders" at bounding box center [58, 51] width 38 height 6
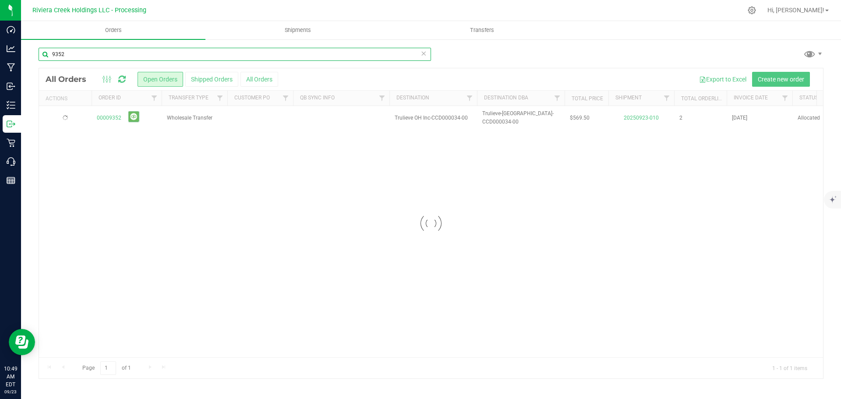
click at [75, 54] on input "9352" at bounding box center [235, 54] width 392 height 13
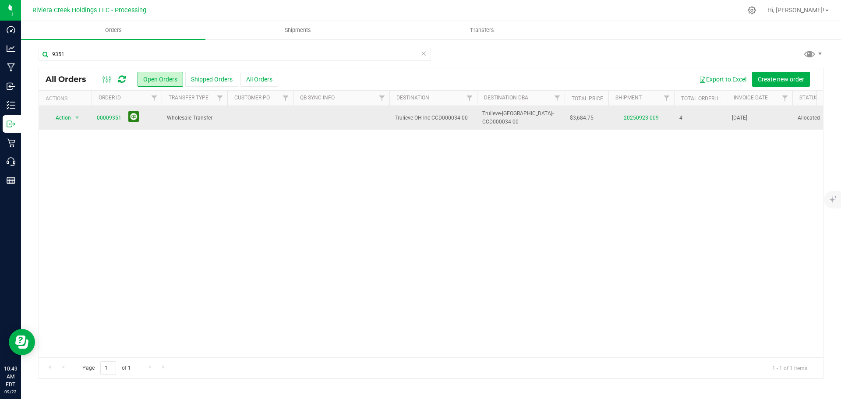
click at [134, 116] on button at bounding box center [133, 116] width 11 height 11
click at [66, 56] on input "9351" at bounding box center [235, 54] width 392 height 13
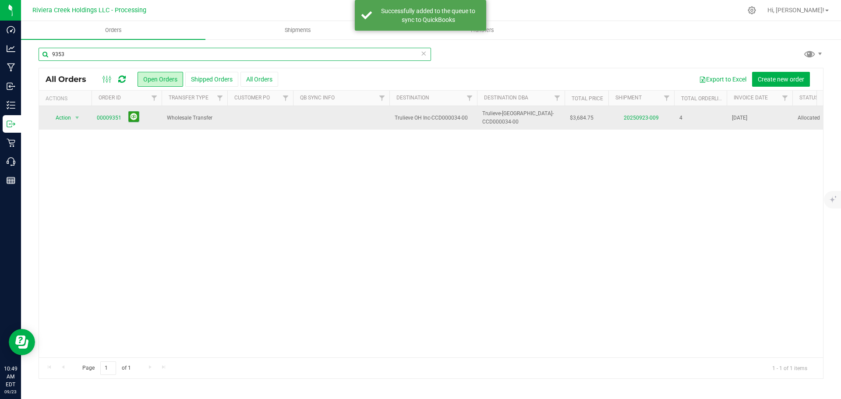
type input "9353"
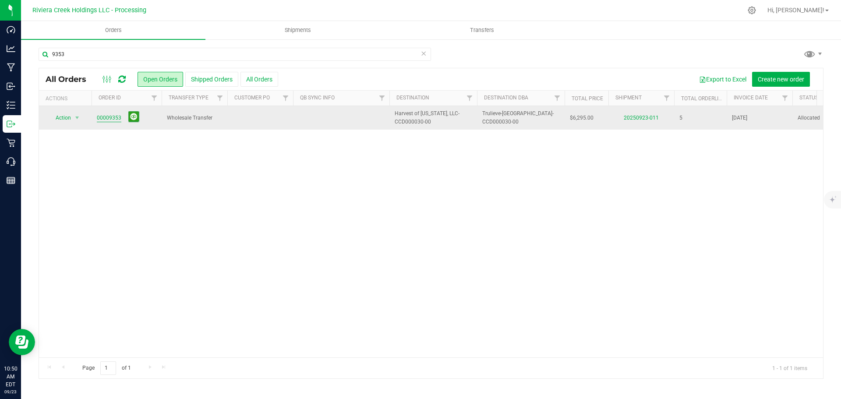
click at [106, 116] on link "00009353" at bounding box center [109, 118] width 25 height 8
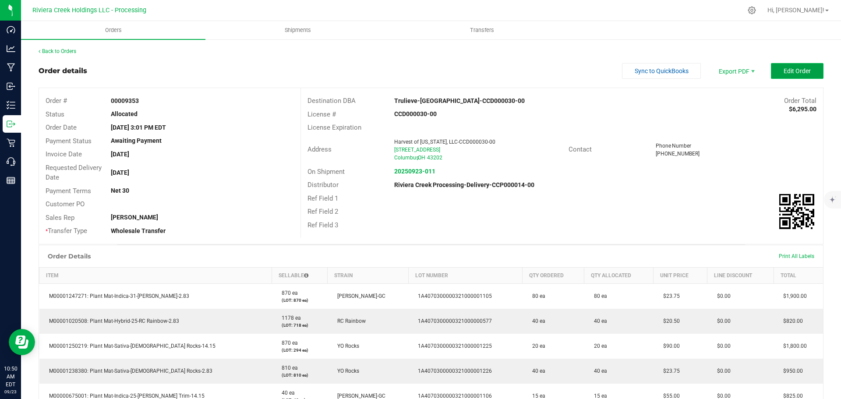
click at [785, 70] on span "Edit Order" at bounding box center [796, 70] width 27 height 7
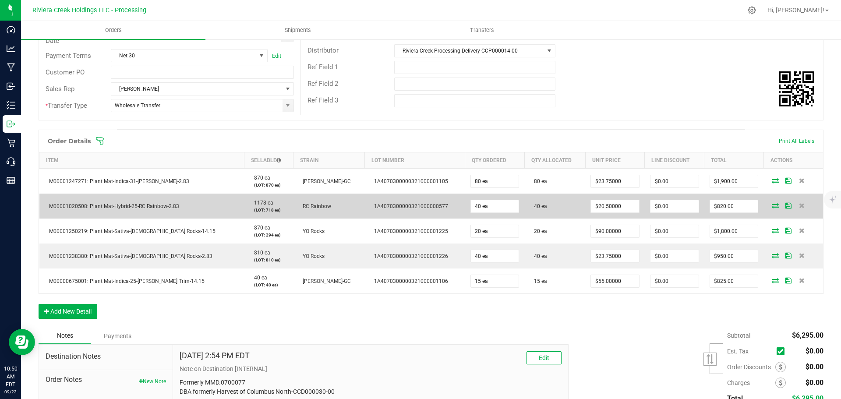
scroll to position [175, 0]
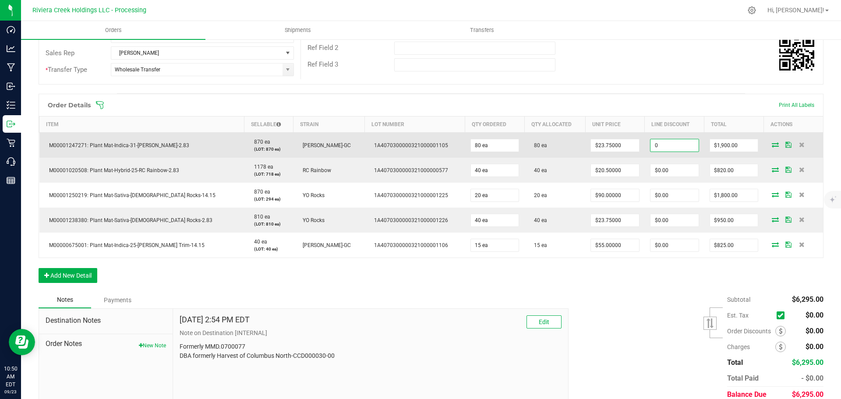
click at [650, 145] on input "0" at bounding box center [674, 145] width 48 height 12
type input "$285.00"
type input "1615"
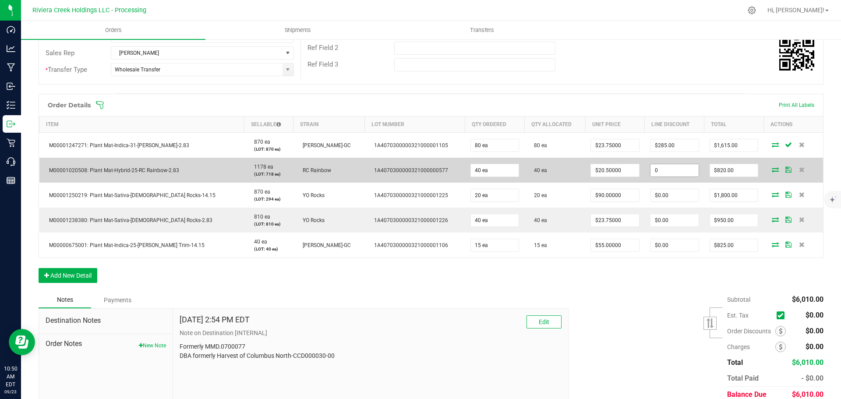
click at [650, 173] on input "0" at bounding box center [674, 170] width 48 height 12
type input "$123.00"
type input "697"
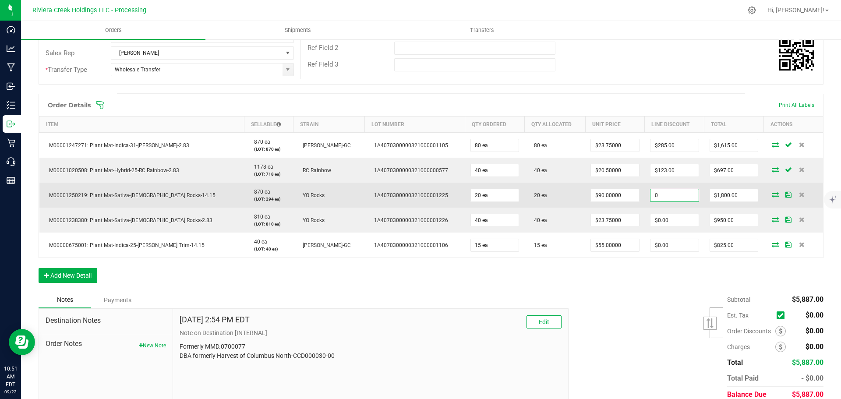
click at [662, 197] on input "0" at bounding box center [674, 195] width 48 height 12
type input "$270.00"
type input "1530"
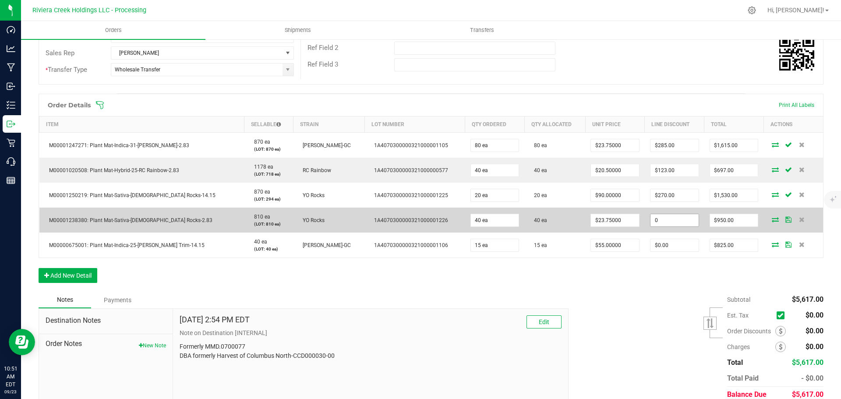
click at [659, 217] on input "0" at bounding box center [674, 220] width 48 height 12
type input "$142.50"
type input "807.5"
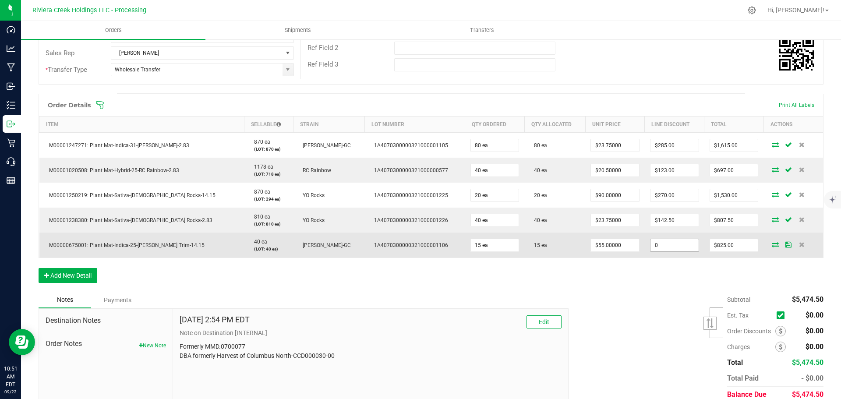
click at [650, 249] on input "0" at bounding box center [674, 245] width 48 height 12
type input "$123.75"
type input "701.25"
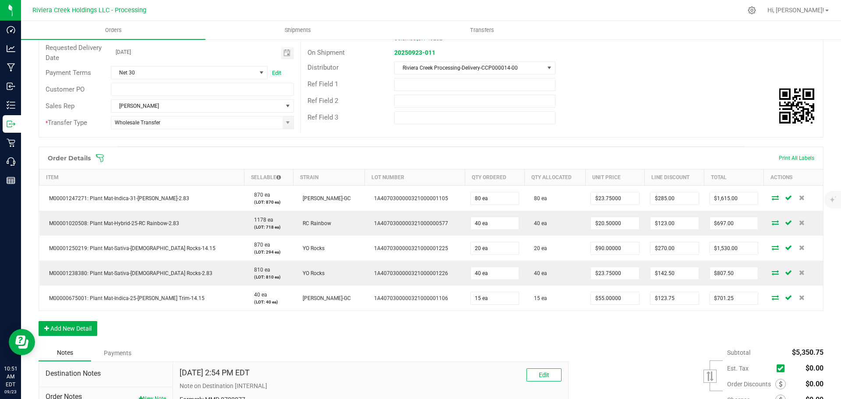
scroll to position [0, 0]
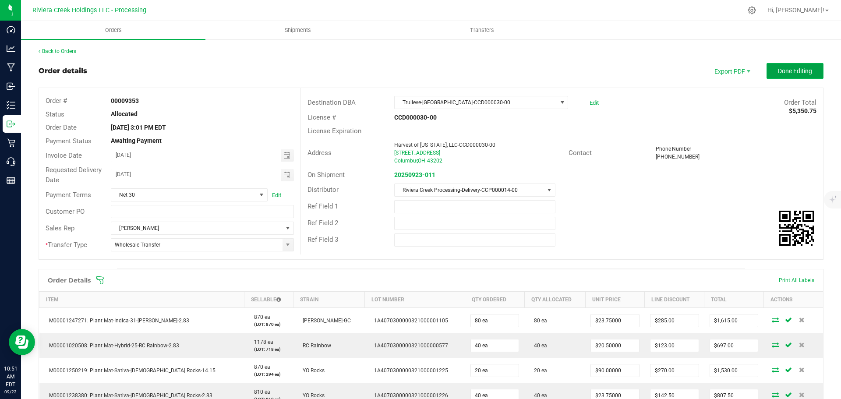
click at [778, 71] on span "Done Editing" at bounding box center [795, 70] width 34 height 7
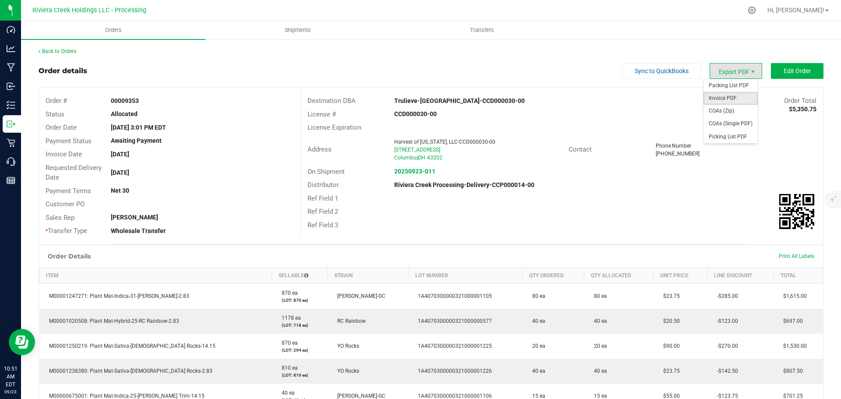
click at [713, 95] on span "Invoice PDF" at bounding box center [730, 98] width 54 height 13
click at [47, 50] on link "Back to Orders" at bounding box center [58, 51] width 38 height 6
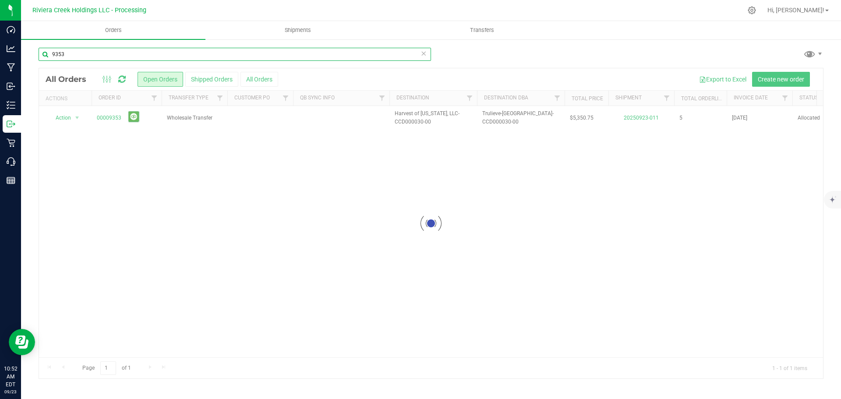
click at [78, 55] on input "9353" at bounding box center [235, 54] width 392 height 13
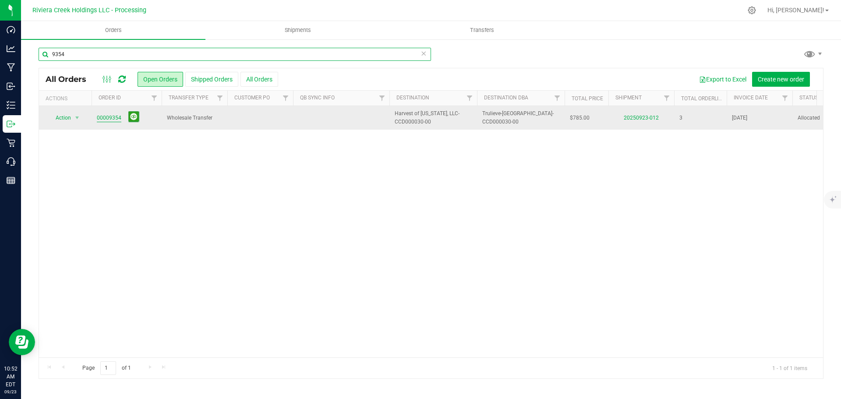
type input "9354"
click at [110, 116] on link "00009354" at bounding box center [109, 118] width 25 height 8
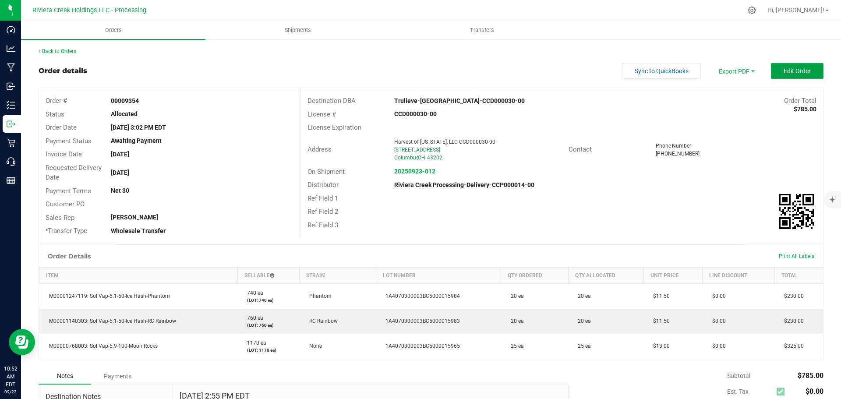
click at [774, 70] on button "Edit Order" at bounding box center [797, 71] width 53 height 16
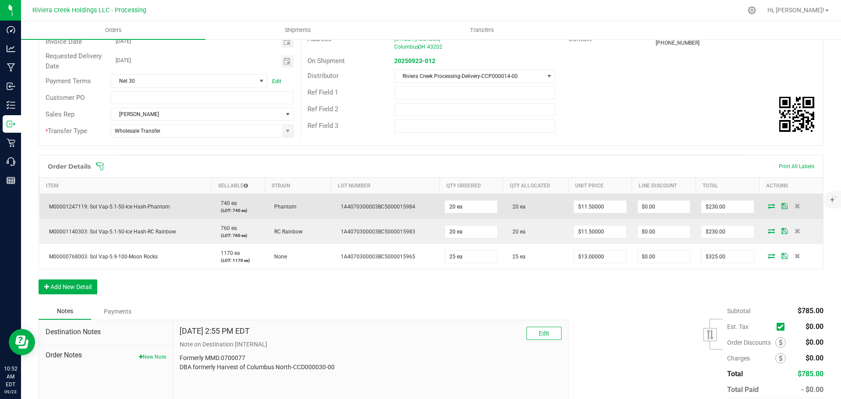
scroll to position [131, 0]
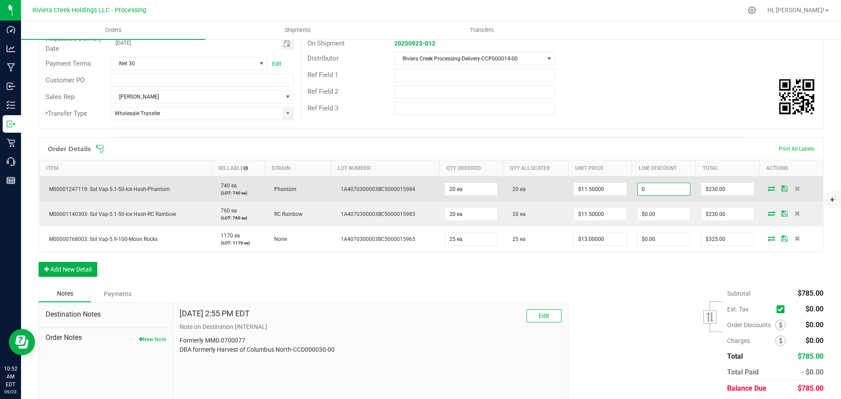
click at [641, 191] on input "0" at bounding box center [664, 189] width 52 height 12
type input "$34.50"
type input "195.5"
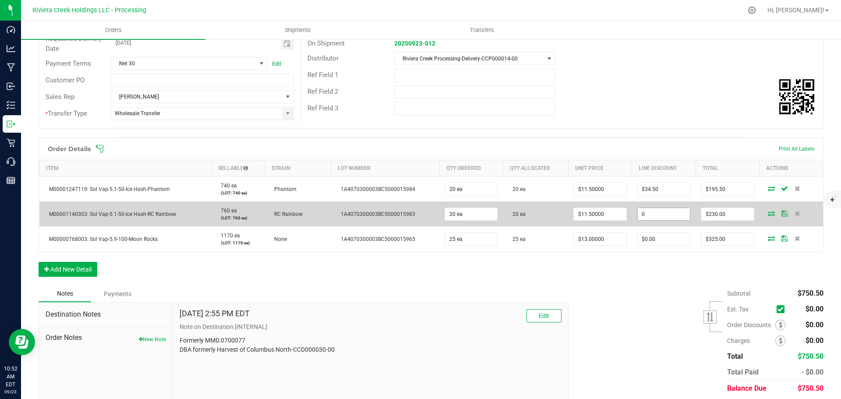
click at [648, 215] on input "0" at bounding box center [664, 214] width 52 height 12
type input "$34.50"
type input "195.5"
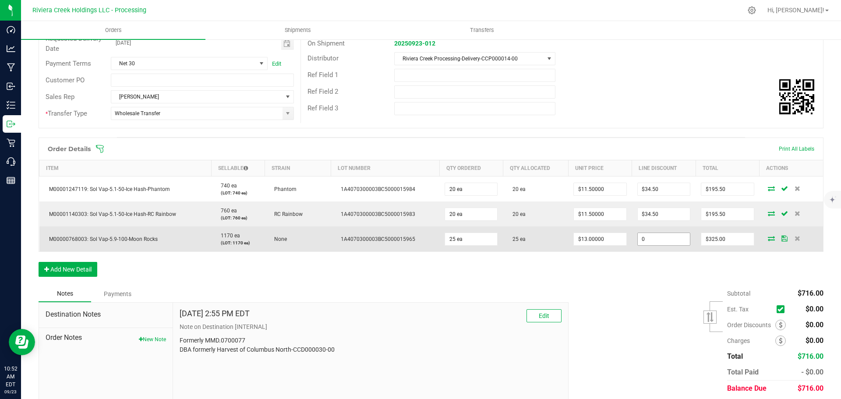
click at [651, 238] on input "0" at bounding box center [664, 239] width 52 height 12
type input "$48.75"
type input "276.25"
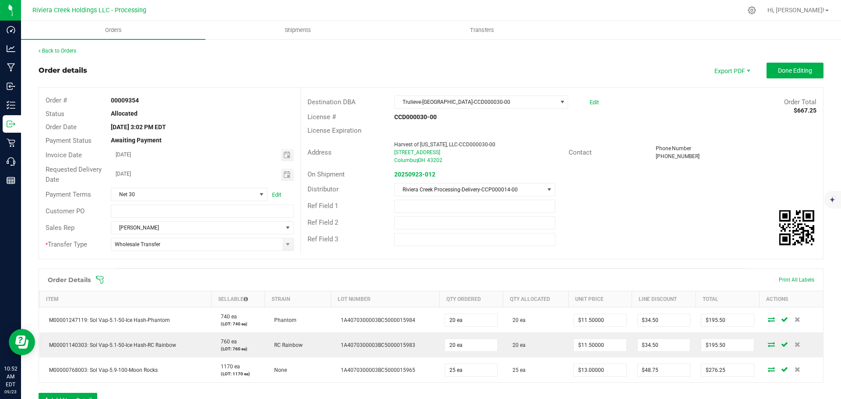
scroll to position [0, 0]
click at [771, 76] on button "Done Editing" at bounding box center [794, 71] width 57 height 16
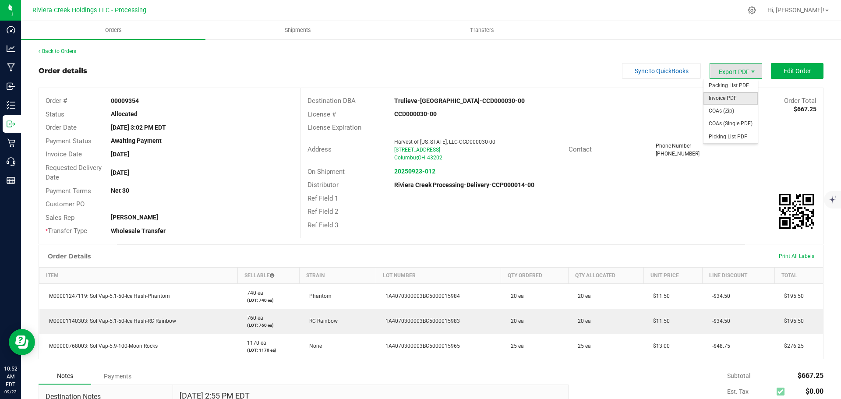
click at [715, 96] on span "Invoice PDF" at bounding box center [730, 98] width 54 height 13
click at [67, 51] on link "Back to Orders" at bounding box center [58, 51] width 38 height 6
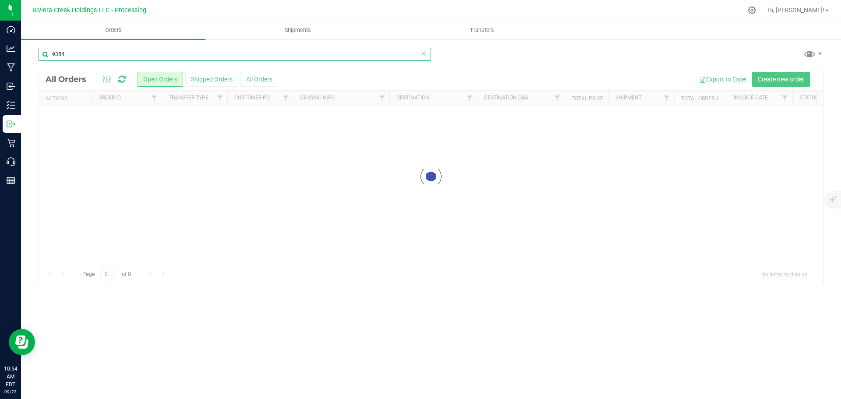
click at [71, 53] on input "9354" at bounding box center [235, 54] width 392 height 13
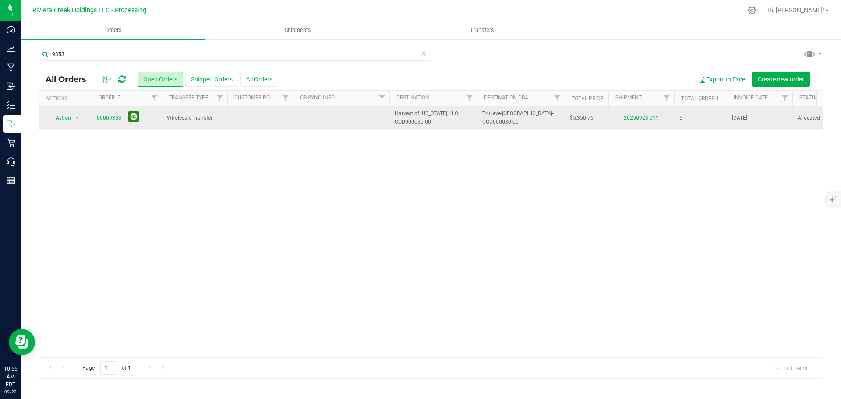
click at [133, 118] on button at bounding box center [133, 116] width 11 height 11
click at [70, 53] on input "9353" at bounding box center [235, 54] width 392 height 13
click at [134, 115] on button at bounding box center [133, 116] width 11 height 11
click at [77, 58] on input "9353" at bounding box center [235, 54] width 392 height 13
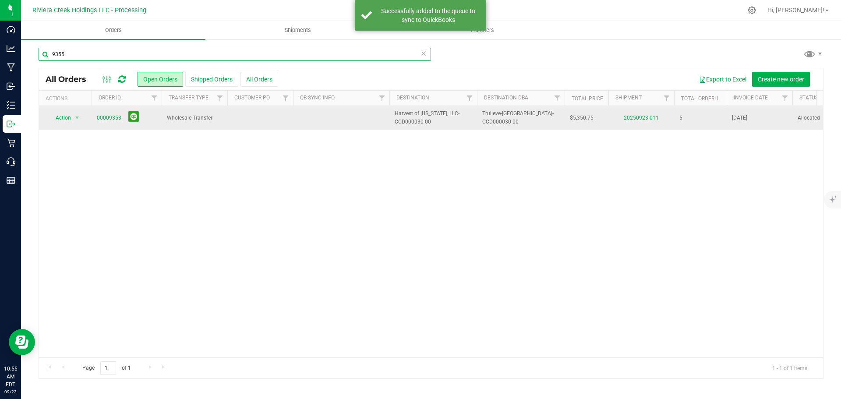
type input "9355"
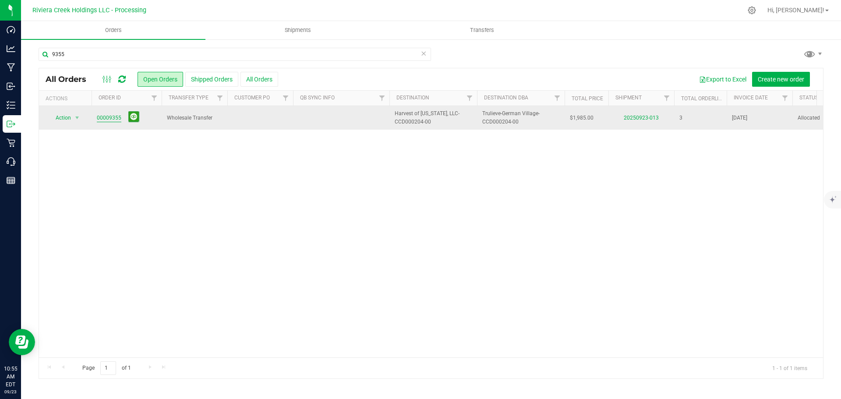
click at [115, 117] on link "00009355" at bounding box center [109, 118] width 25 height 8
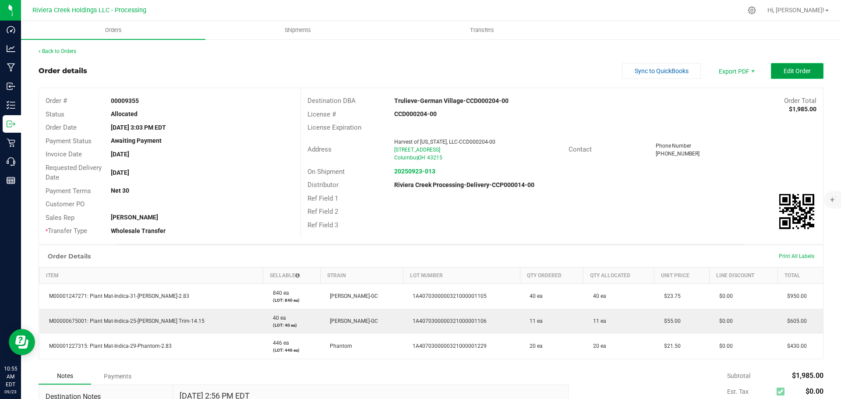
click at [791, 73] on span "Edit Order" at bounding box center [796, 70] width 27 height 7
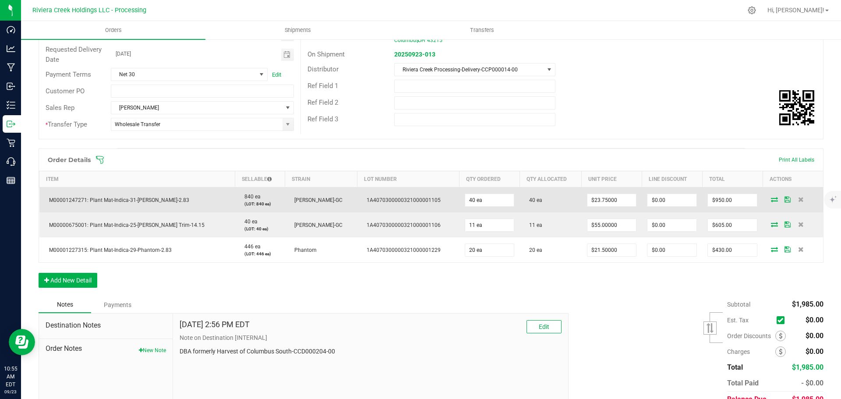
scroll to position [131, 0]
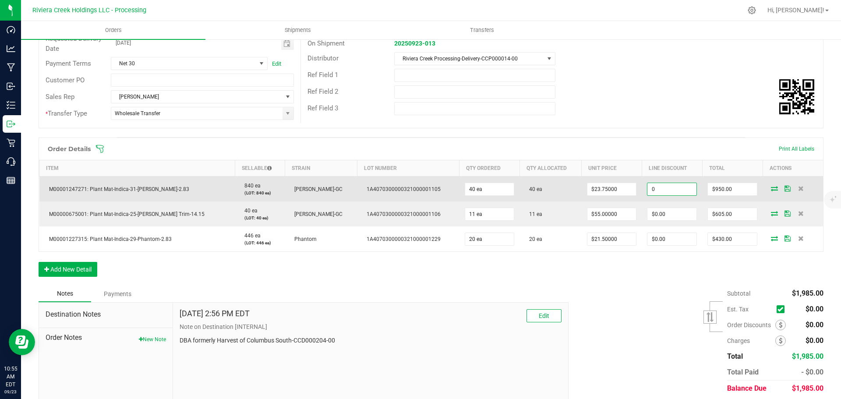
click at [658, 191] on input "0" at bounding box center [671, 189] width 49 height 12
type input "$142.50"
type input "807.5"
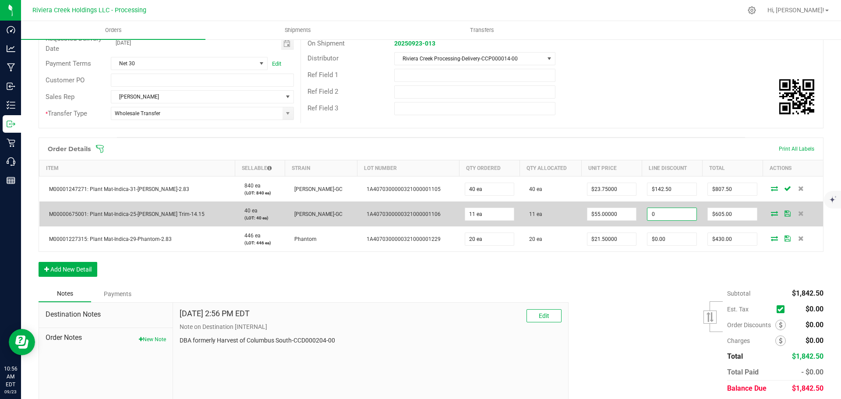
click at [647, 216] on input "0" at bounding box center [671, 214] width 49 height 12
type input "$90.75"
type input "514.25"
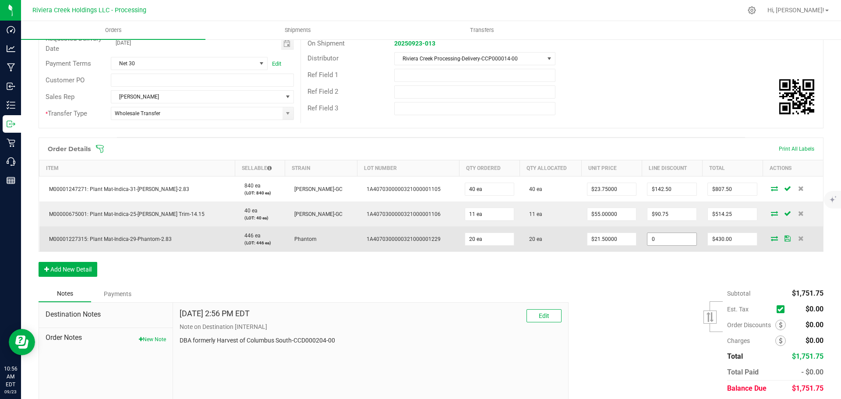
click at [663, 239] on input "0" at bounding box center [671, 239] width 49 height 12
type input "$64.50"
type input "365.5"
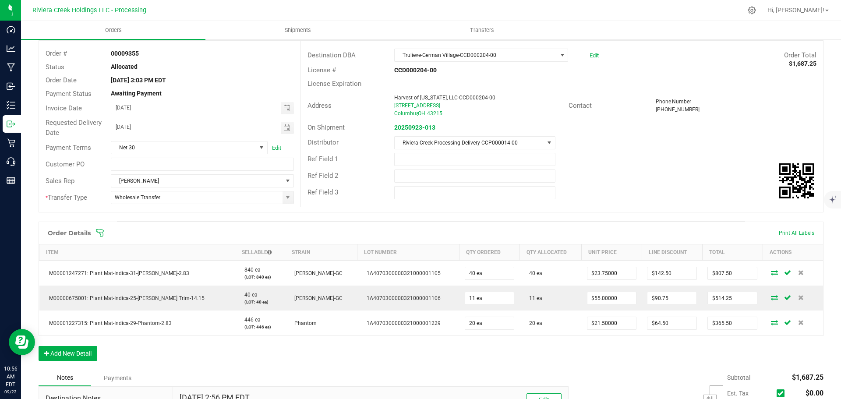
scroll to position [0, 0]
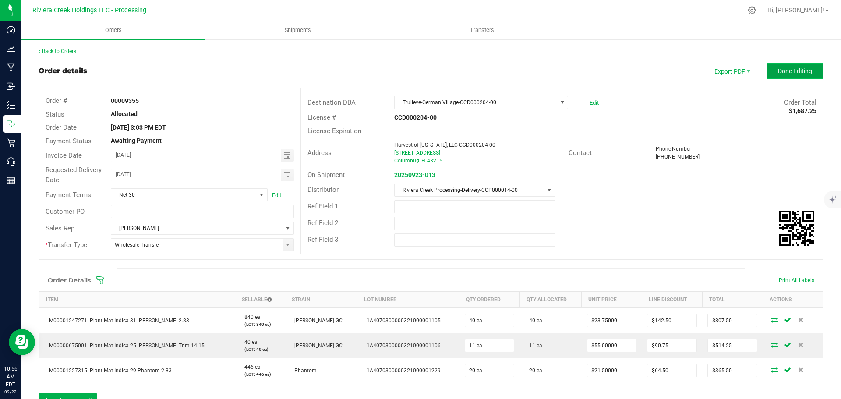
click at [771, 74] on button "Done Editing" at bounding box center [794, 71] width 57 height 16
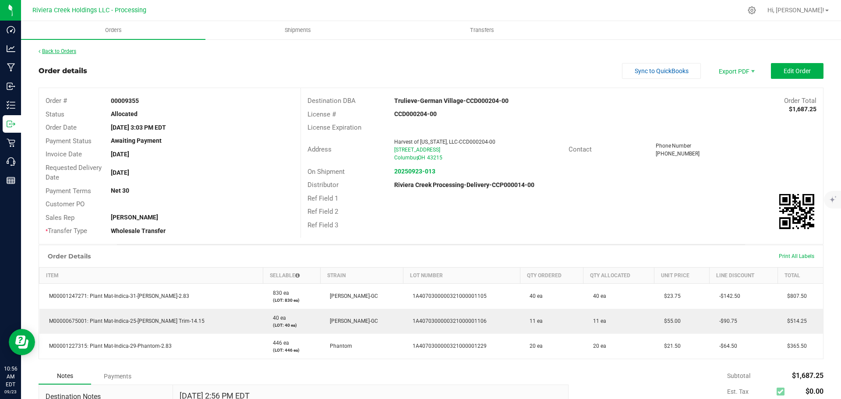
click at [69, 50] on link "Back to Orders" at bounding box center [58, 51] width 38 height 6
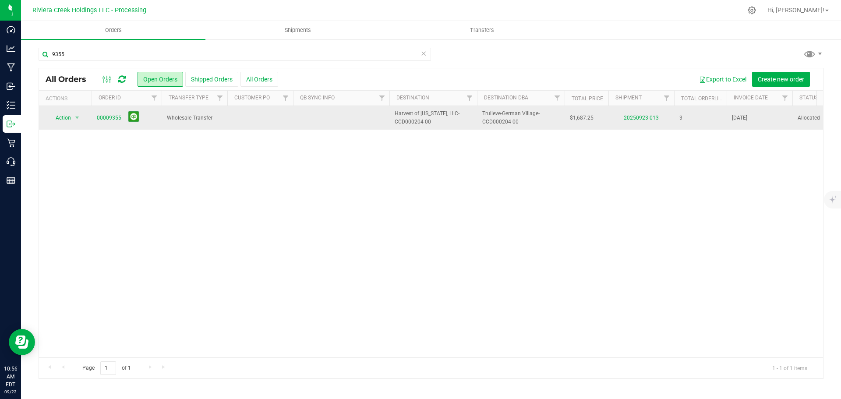
click at [108, 120] on link "00009355" at bounding box center [109, 118] width 25 height 8
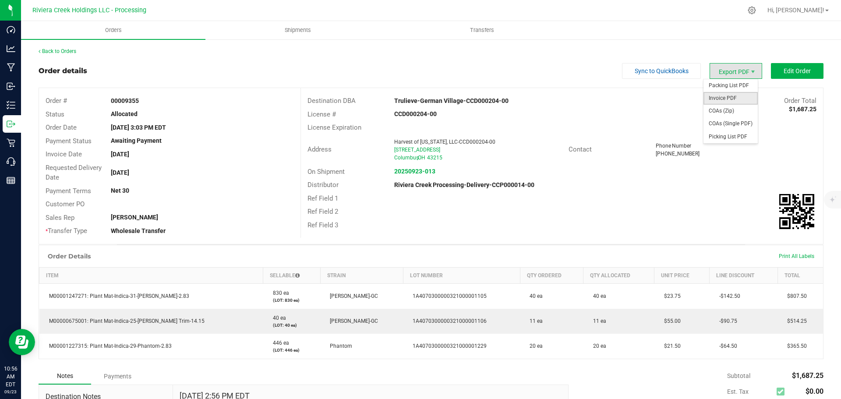
click at [719, 94] on span "Invoice PDF" at bounding box center [730, 98] width 54 height 13
click at [60, 50] on link "Back to Orders" at bounding box center [58, 51] width 38 height 6
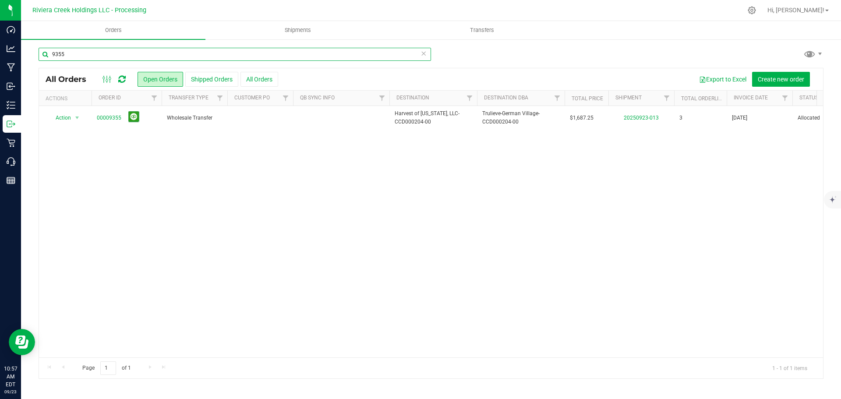
click at [72, 56] on input "9355" at bounding box center [235, 54] width 392 height 13
type input "9356"
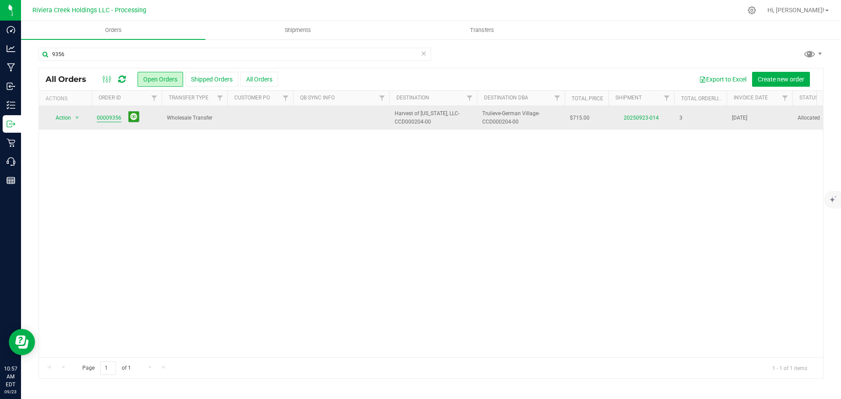
click at [113, 120] on link "00009356" at bounding box center [109, 118] width 25 height 8
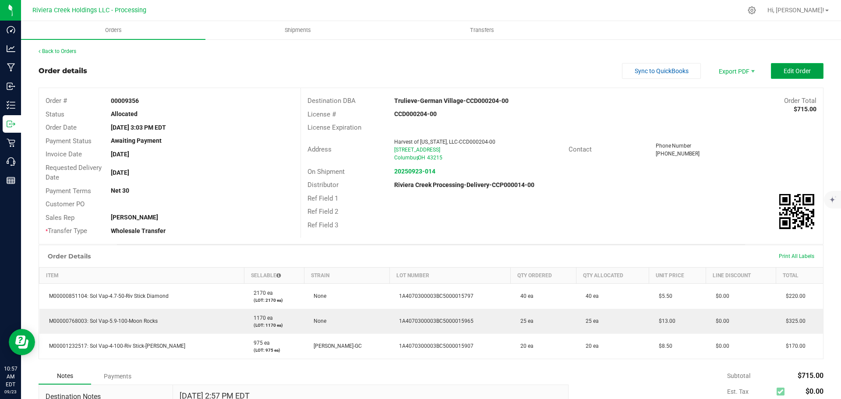
click at [771, 67] on button "Edit Order" at bounding box center [797, 71] width 53 height 16
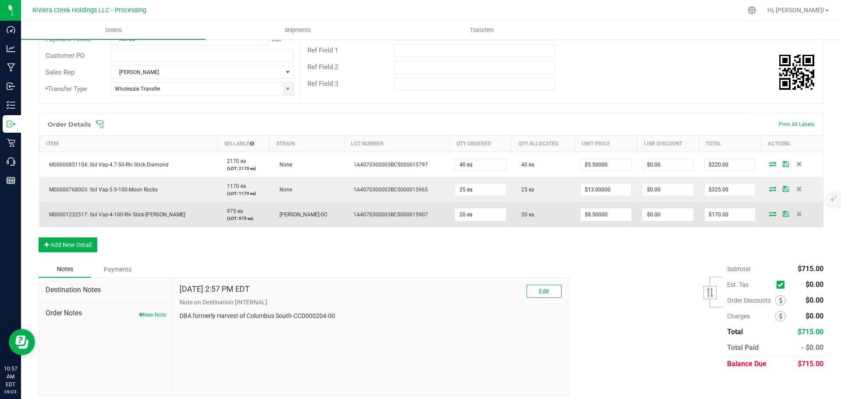
scroll to position [162, 0]
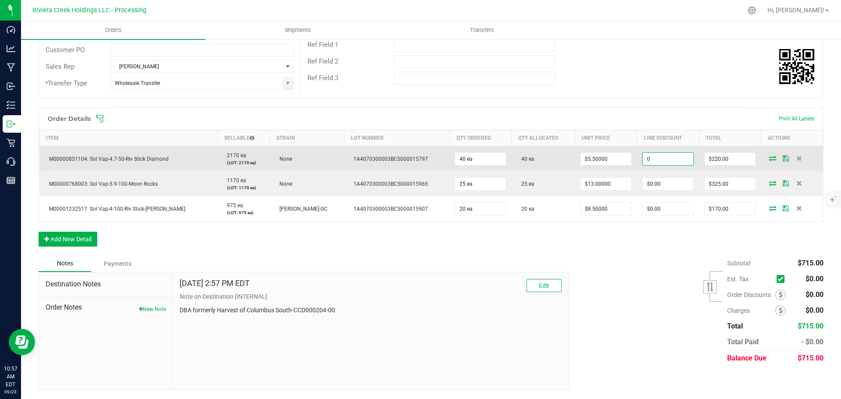
click at [646, 160] on input "0" at bounding box center [667, 159] width 51 height 12
type input "$33.00"
type input "187"
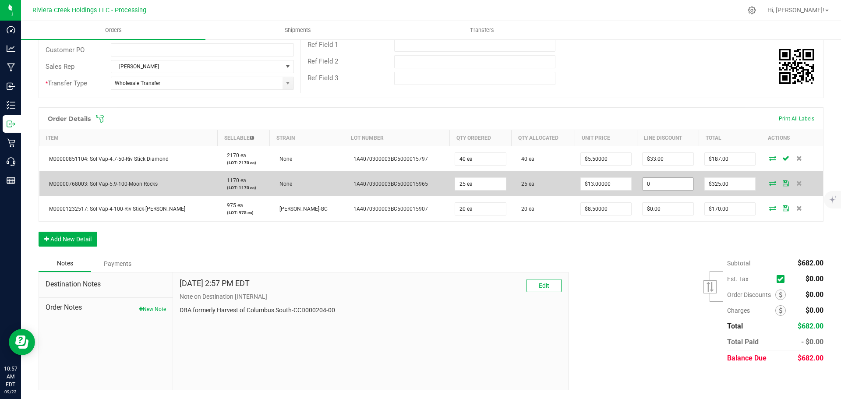
click at [657, 183] on input "0" at bounding box center [667, 184] width 51 height 12
type input "$48.75"
type input "276.25"
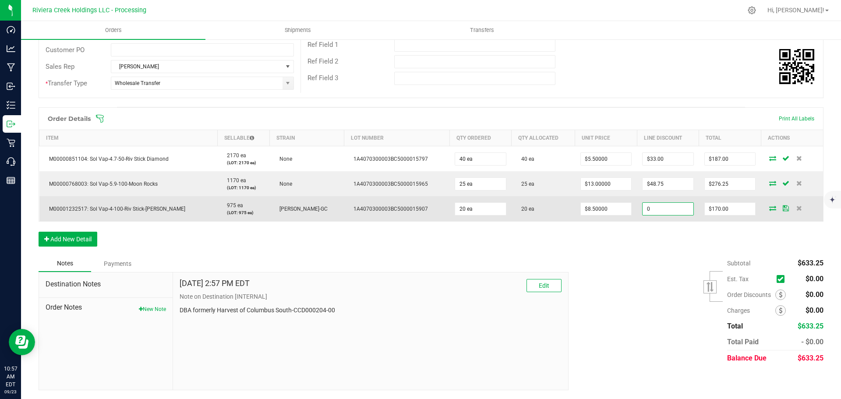
click at [656, 211] on input "0" at bounding box center [667, 209] width 51 height 12
type input "$25.50"
type input "144.5"
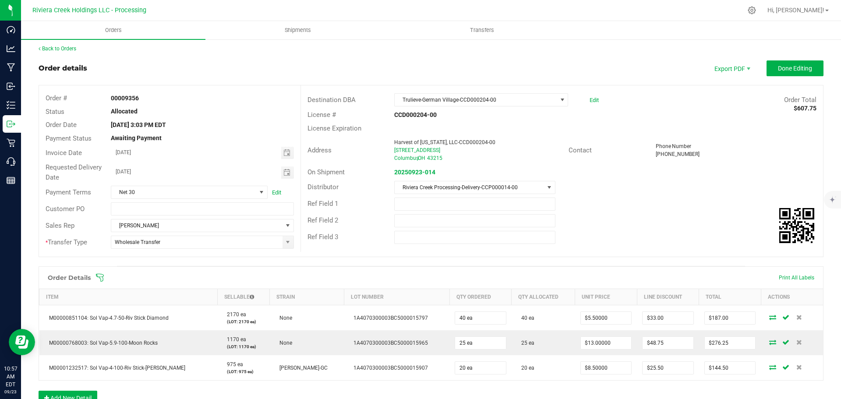
scroll to position [0, 0]
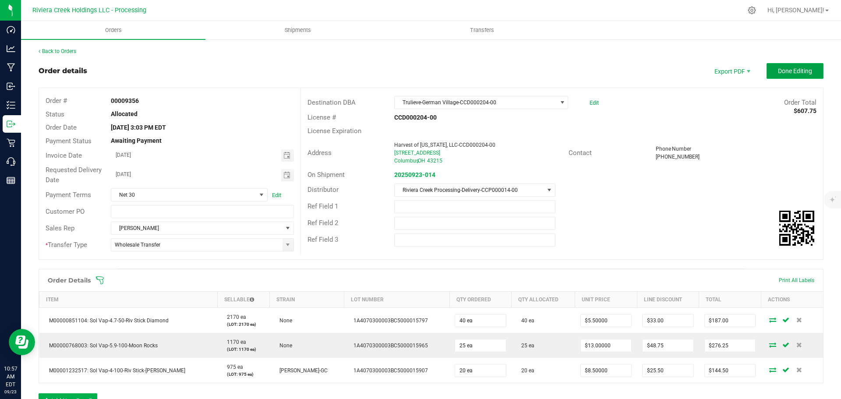
click at [777, 77] on button "Done Editing" at bounding box center [794, 71] width 57 height 16
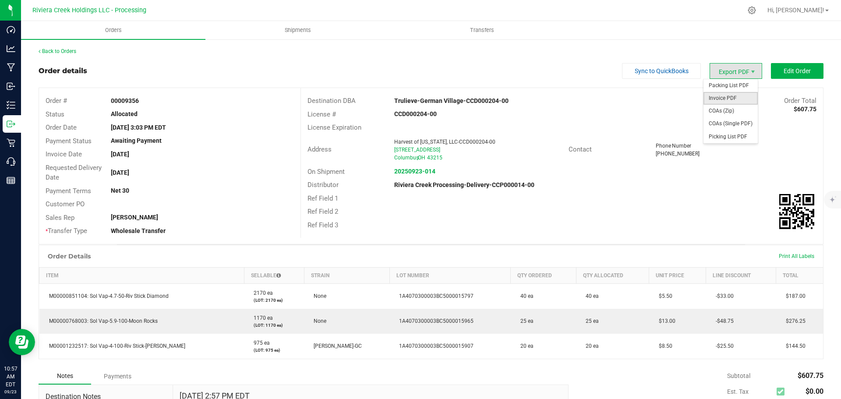
click at [718, 97] on span "Invoice PDF" at bounding box center [730, 98] width 54 height 13
click at [59, 53] on link "Back to Orders" at bounding box center [58, 51] width 38 height 6
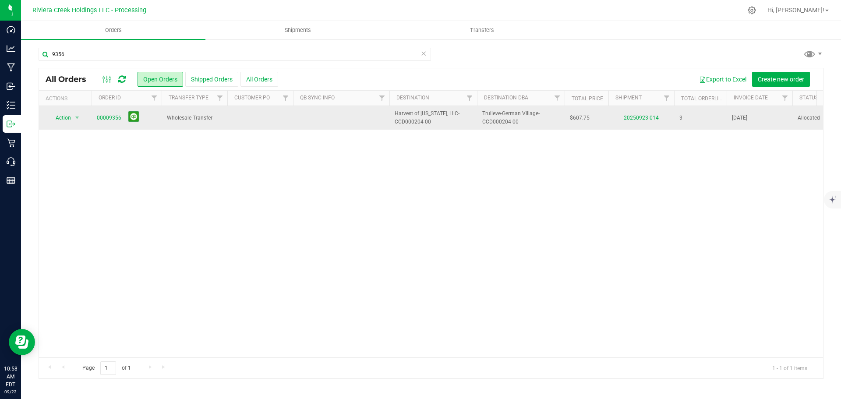
click at [112, 119] on link "00009356" at bounding box center [109, 118] width 25 height 8
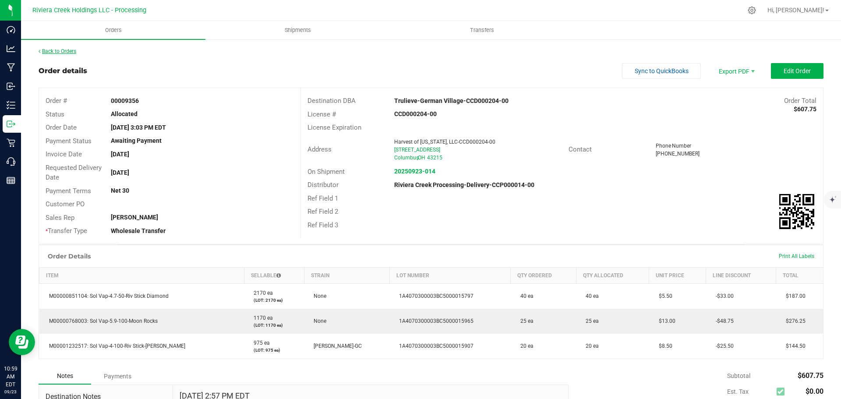
click at [67, 49] on link "Back to Orders" at bounding box center [58, 51] width 38 height 6
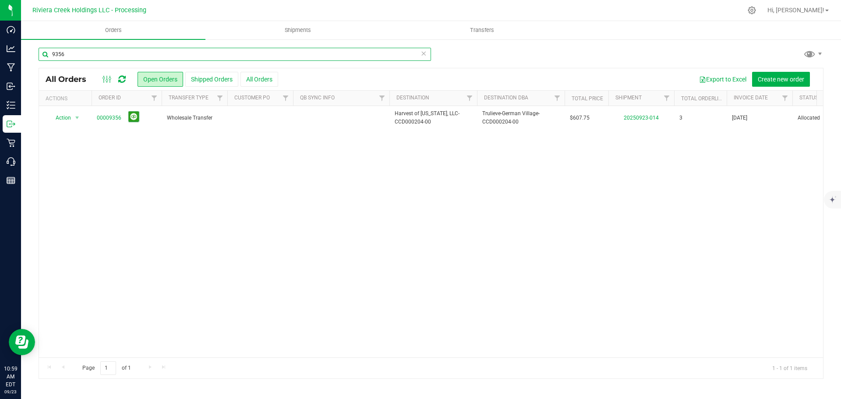
click at [79, 53] on input "9356" at bounding box center [235, 54] width 392 height 13
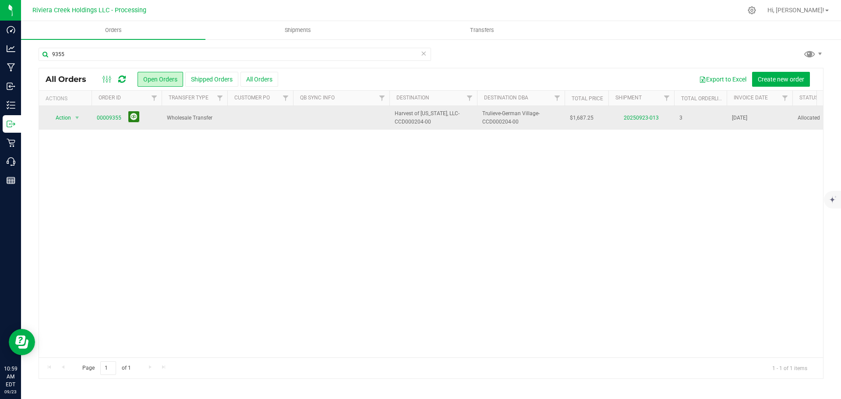
click at [129, 116] on button at bounding box center [133, 116] width 11 height 11
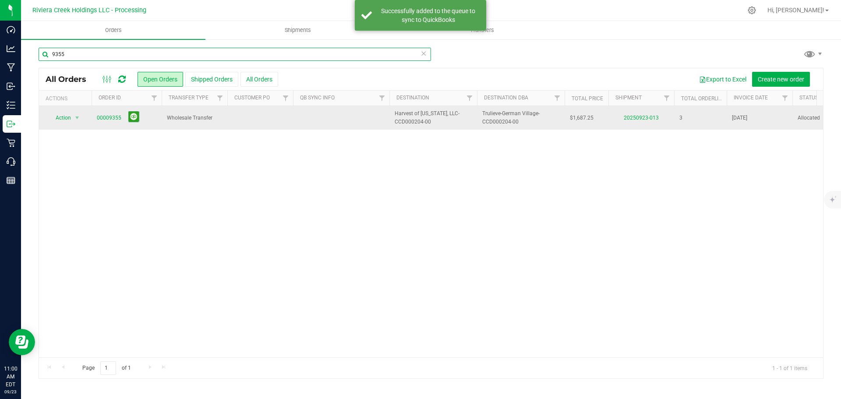
drag, startPoint x: 75, startPoint y: 54, endPoint x: 63, endPoint y: 54, distance: 11.8
click at [63, 54] on input "9355" at bounding box center [235, 54] width 392 height 13
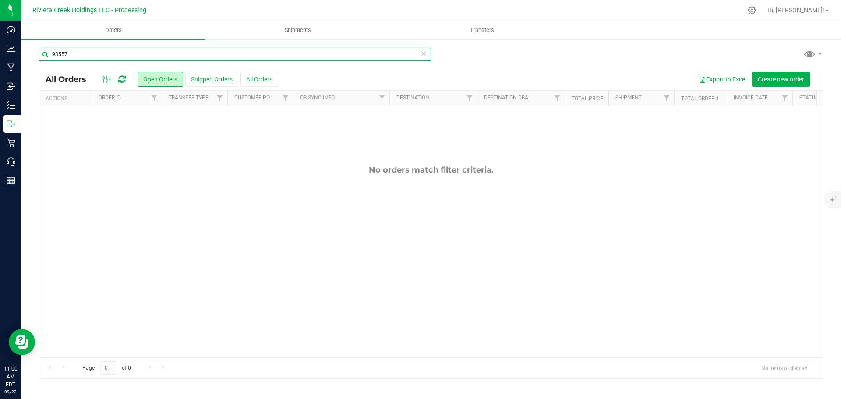
click at [64, 53] on input "93557" at bounding box center [235, 54] width 392 height 13
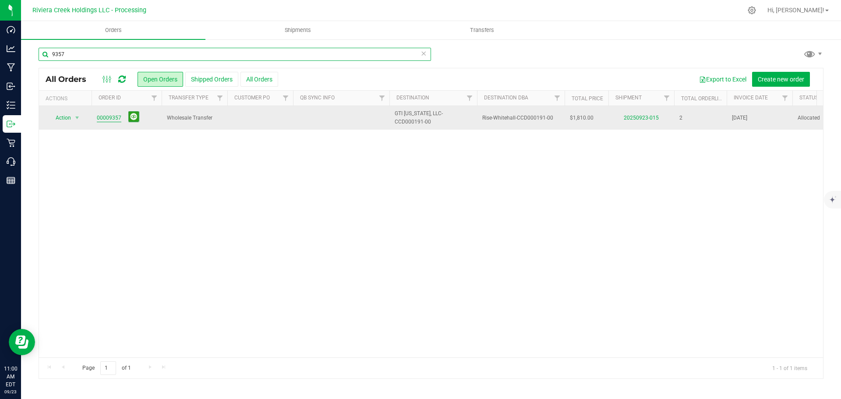
type input "9357"
click at [113, 119] on link "00009357" at bounding box center [109, 118] width 25 height 8
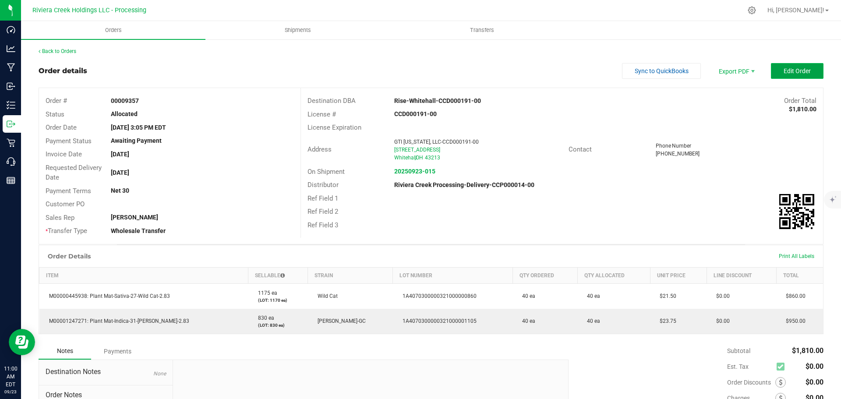
click at [783, 71] on span "Edit Order" at bounding box center [796, 70] width 27 height 7
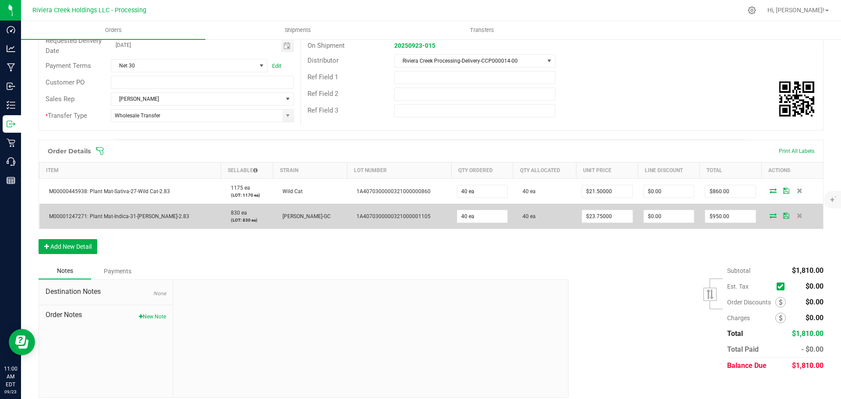
scroll to position [137, 0]
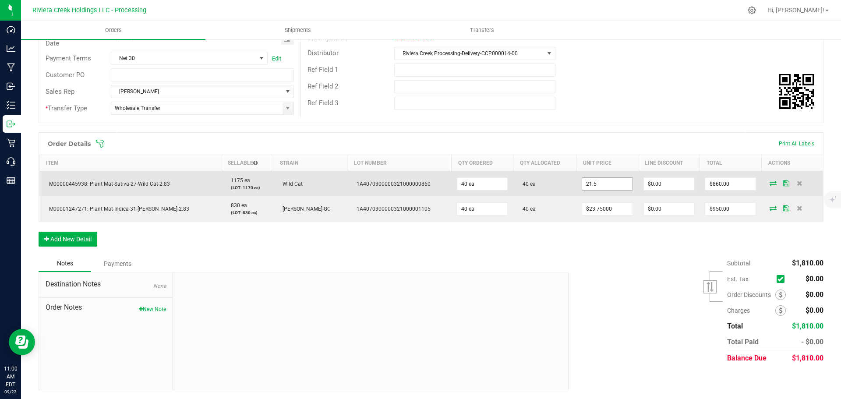
click at [598, 181] on input "21.5" at bounding box center [607, 184] width 50 height 12
type input "$20.00000"
type input "0"
type input "$800.00"
click at [655, 186] on input "0" at bounding box center [669, 184] width 50 height 12
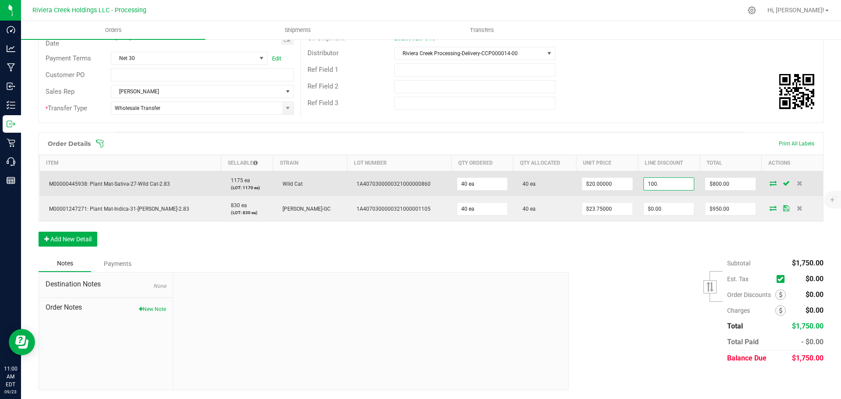
type input "$100.00"
type input "700"
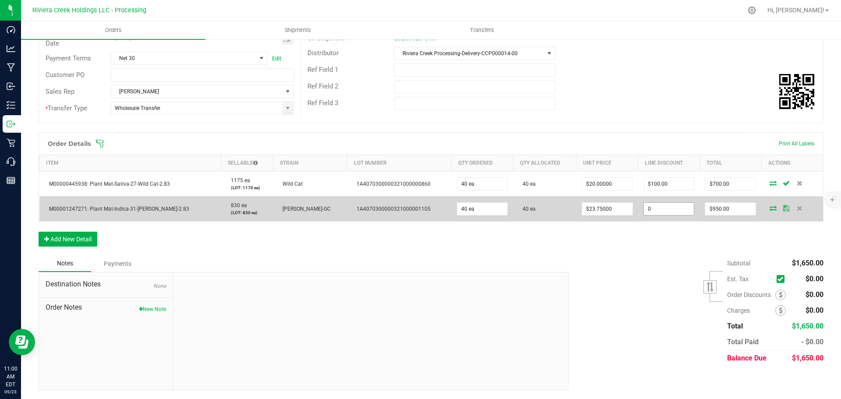
click at [646, 209] on input "0" at bounding box center [669, 209] width 50 height 12
type input "$95.00"
type input "855"
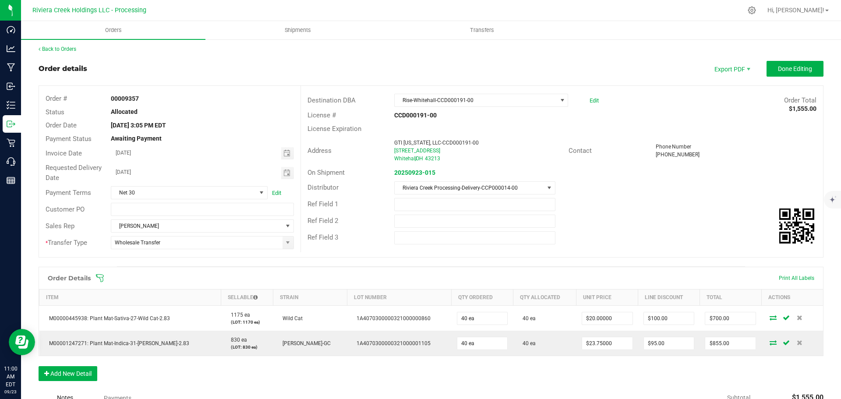
scroll to position [0, 0]
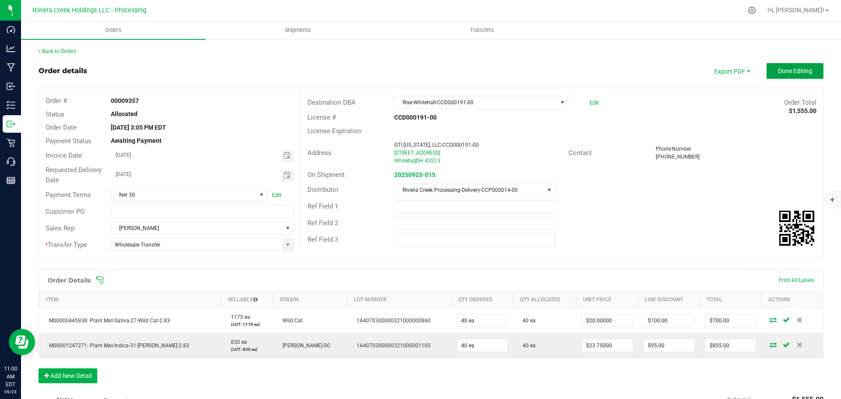
click at [773, 77] on button "Done Editing" at bounding box center [794, 71] width 57 height 16
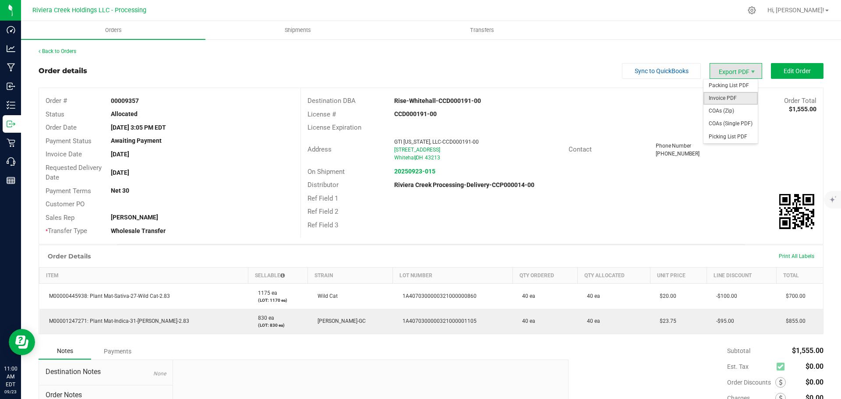
click at [717, 99] on span "Invoice PDF" at bounding box center [730, 98] width 54 height 13
click at [55, 48] on link "Back to Orders" at bounding box center [58, 51] width 38 height 6
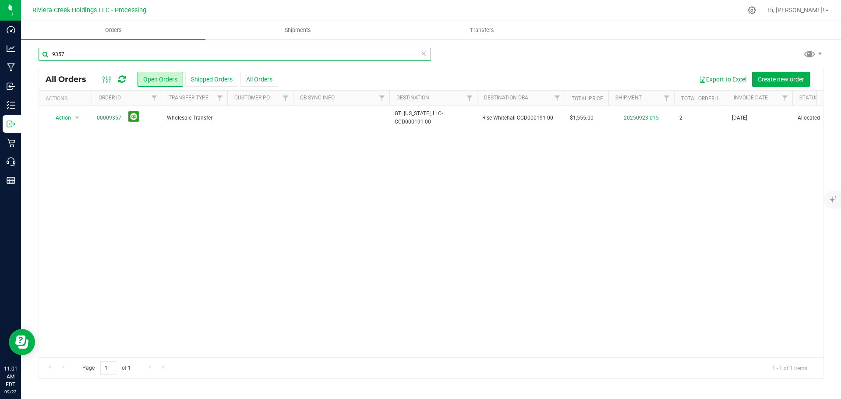
click at [67, 57] on input "9357" at bounding box center [235, 54] width 392 height 13
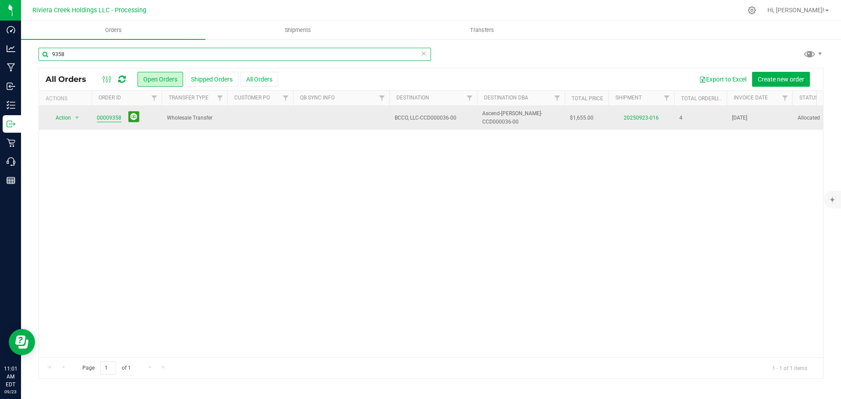
type input "9358"
click at [108, 116] on link "00009358" at bounding box center [109, 118] width 25 height 8
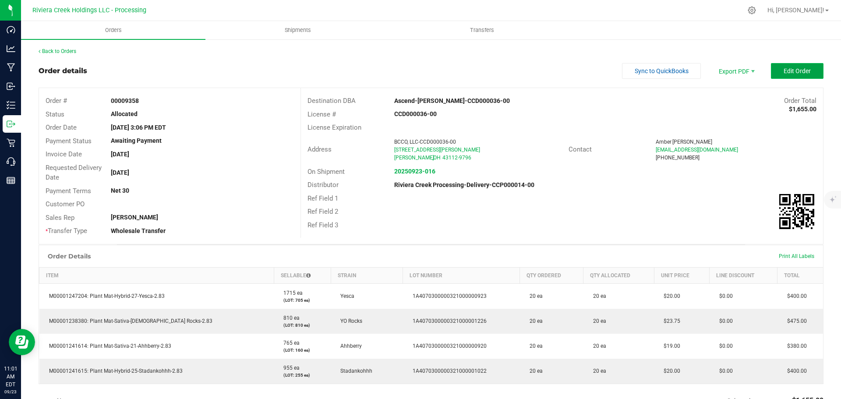
click at [771, 71] on button "Edit Order" at bounding box center [797, 71] width 53 height 16
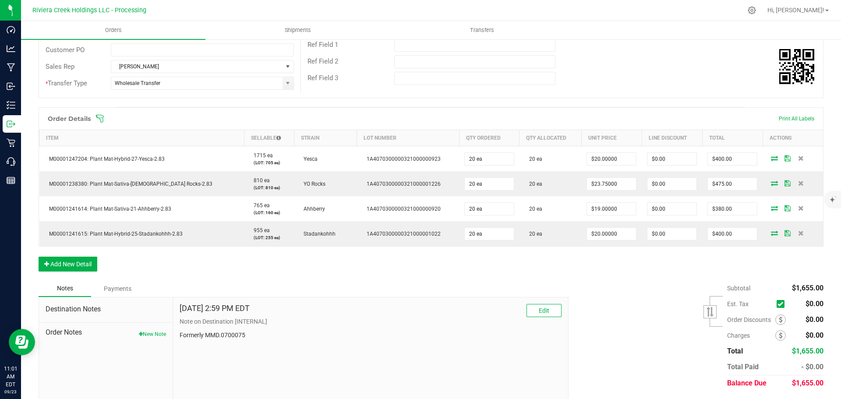
scroll to position [175, 0]
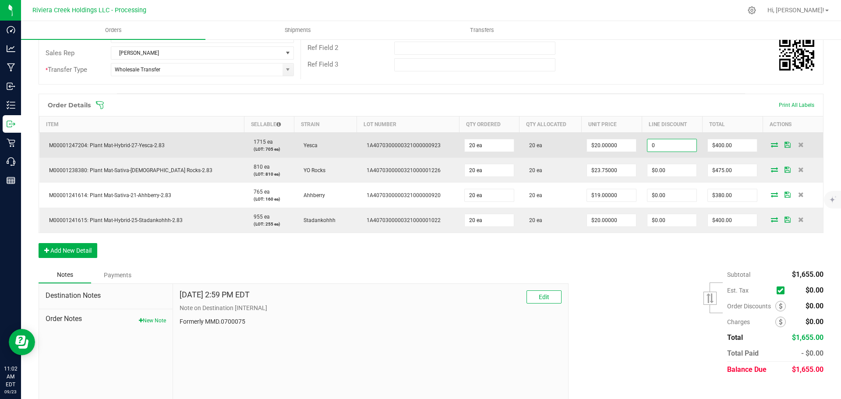
click at [653, 143] on input "0" at bounding box center [671, 145] width 49 height 12
type input "$40.00"
type input "360"
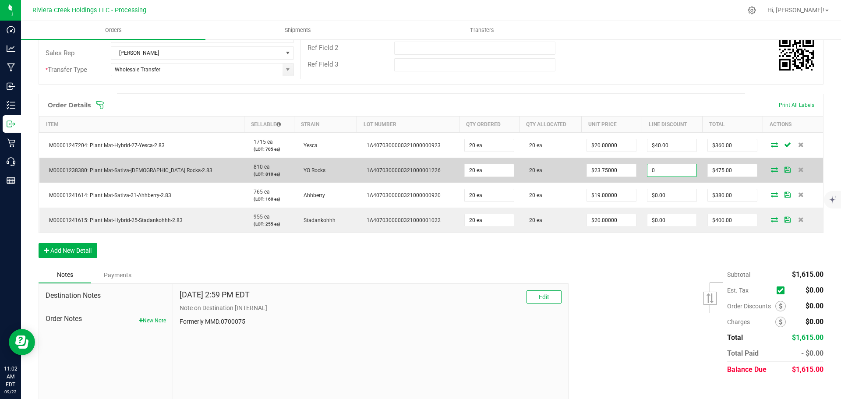
click at [650, 173] on input "0" at bounding box center [671, 170] width 49 height 12
type input "$47.50"
type input "427.5"
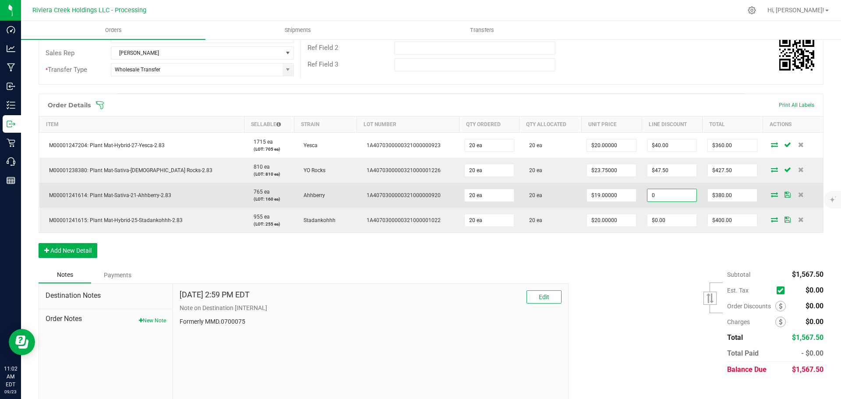
click at [648, 198] on input "0" at bounding box center [671, 195] width 49 height 12
type input "$38.00"
type input "342"
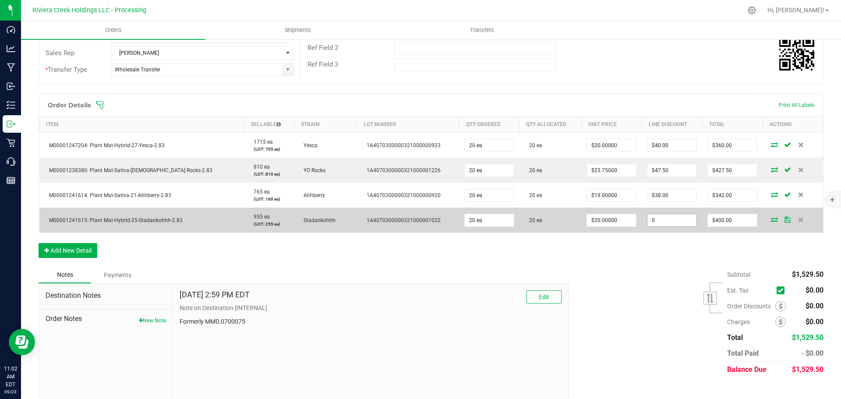
click at [651, 221] on input "0" at bounding box center [671, 220] width 49 height 12
type input "$40.00"
type input "360"
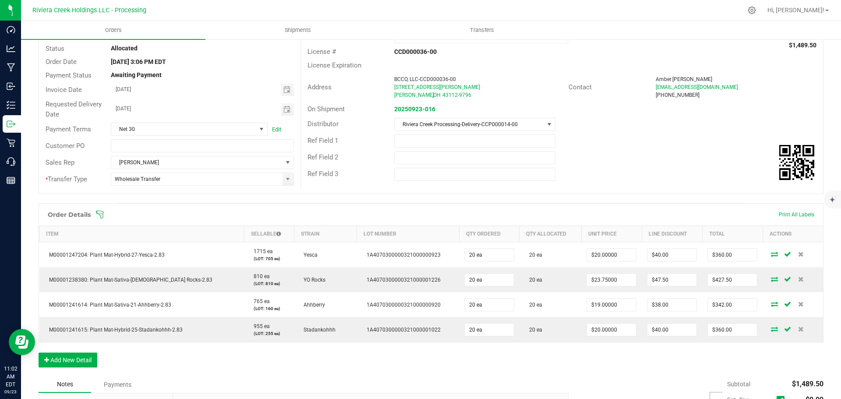
scroll to position [0, 0]
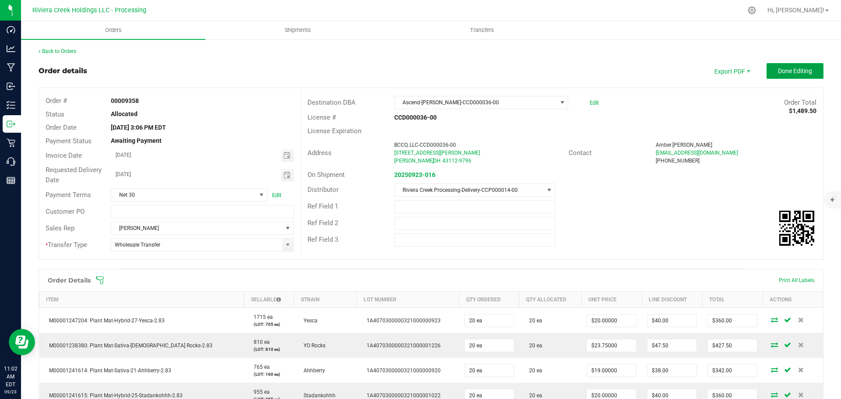
click at [782, 75] on button "Done Editing" at bounding box center [794, 71] width 57 height 16
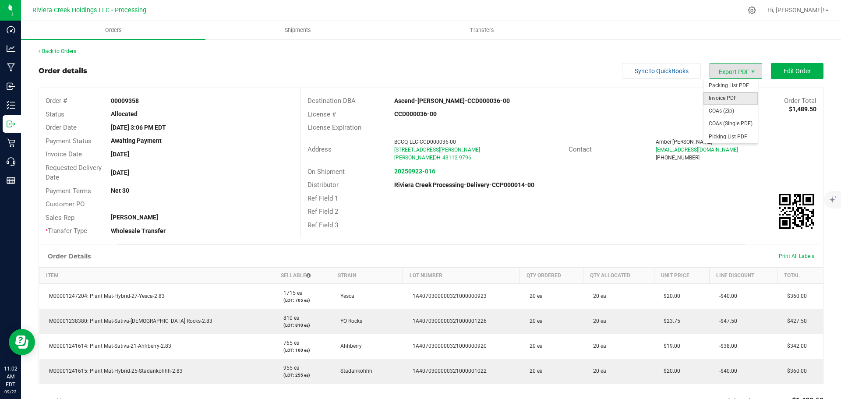
click at [723, 92] on span "Invoice PDF" at bounding box center [730, 98] width 54 height 13
click at [70, 49] on link "Back to Orders" at bounding box center [58, 51] width 38 height 6
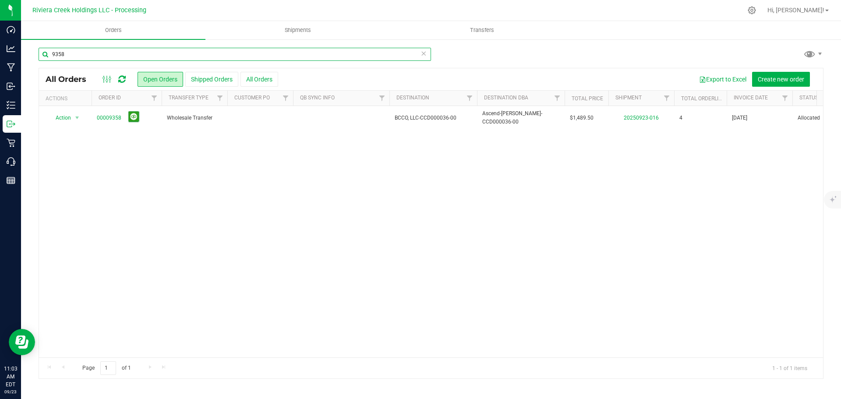
click at [95, 55] on input "9358" at bounding box center [235, 54] width 392 height 13
type input "9359"
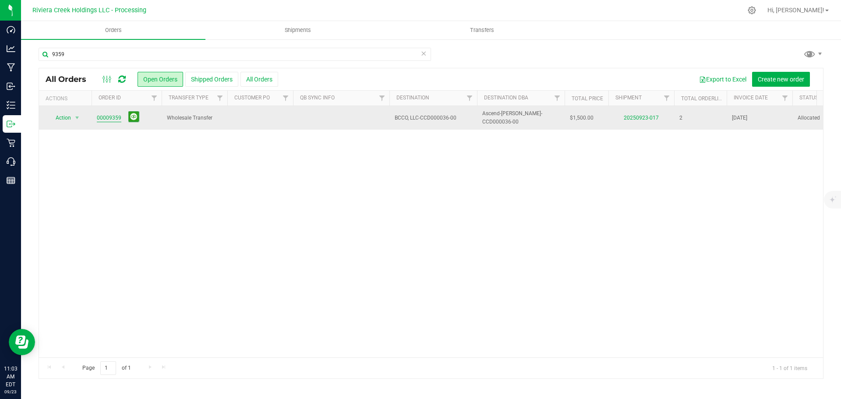
click at [115, 117] on link "00009359" at bounding box center [109, 118] width 25 height 8
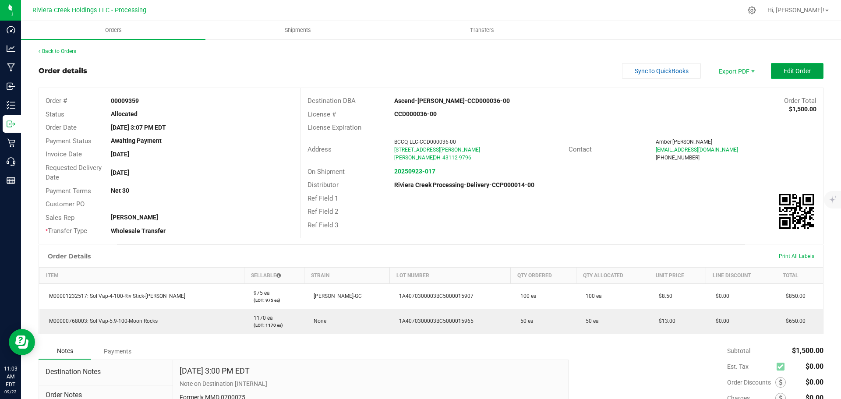
click at [792, 69] on span "Edit Order" at bounding box center [796, 70] width 27 height 7
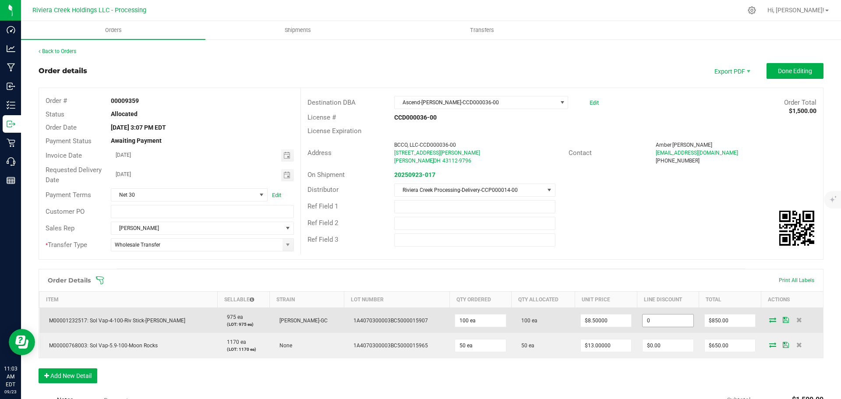
click at [652, 321] on input "0" at bounding box center [667, 320] width 51 height 12
type input "$85.00"
type input "765"
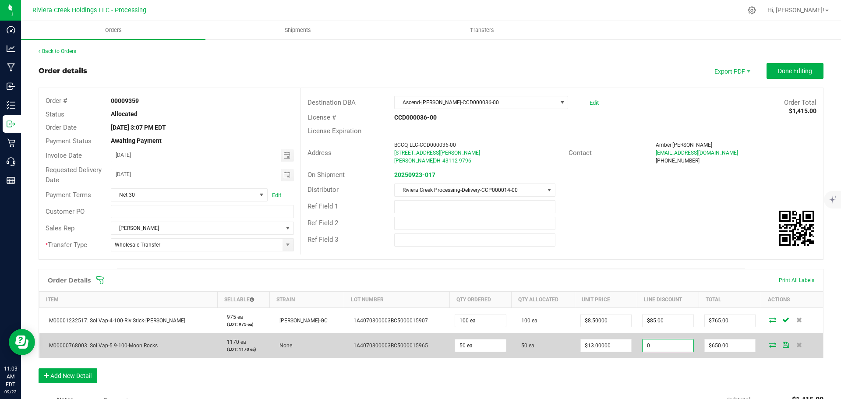
click at [665, 345] on input "0" at bounding box center [667, 345] width 51 height 12
type input "$65.00"
type input "585"
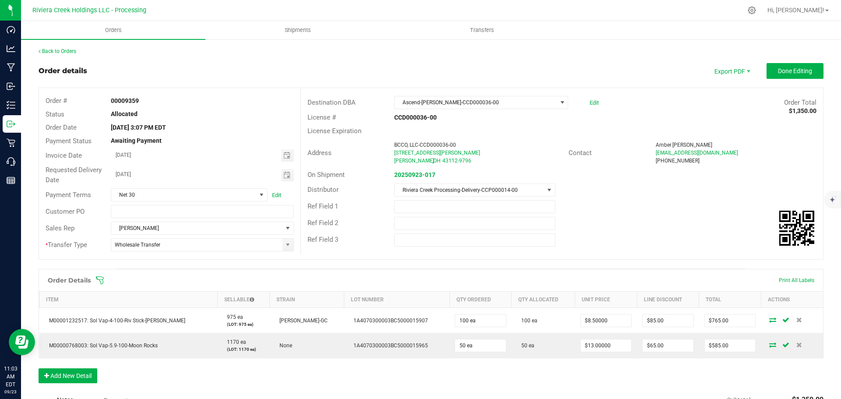
click at [790, 79] on outbound-order-header "Order details Export PDF Done Editing Order # 00009359 Status Allocated Order D…" at bounding box center [431, 165] width 785 height 205
click at [788, 75] on button "Done Editing" at bounding box center [794, 71] width 57 height 16
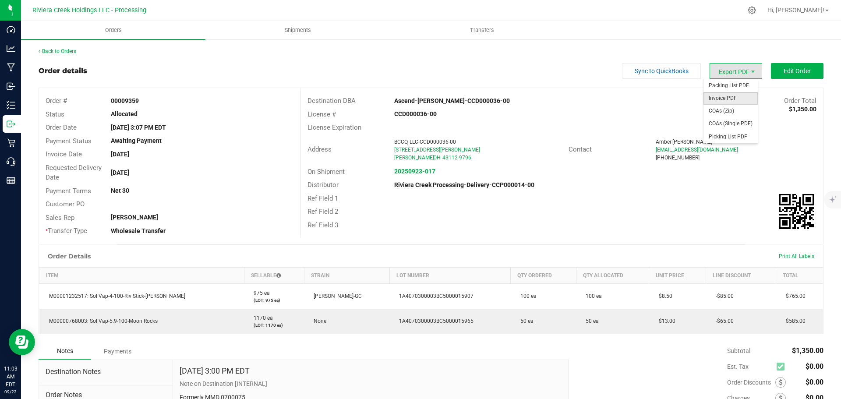
click at [721, 95] on span "Invoice PDF" at bounding box center [730, 98] width 54 height 13
click at [63, 53] on link "Back to Orders" at bounding box center [58, 51] width 38 height 6
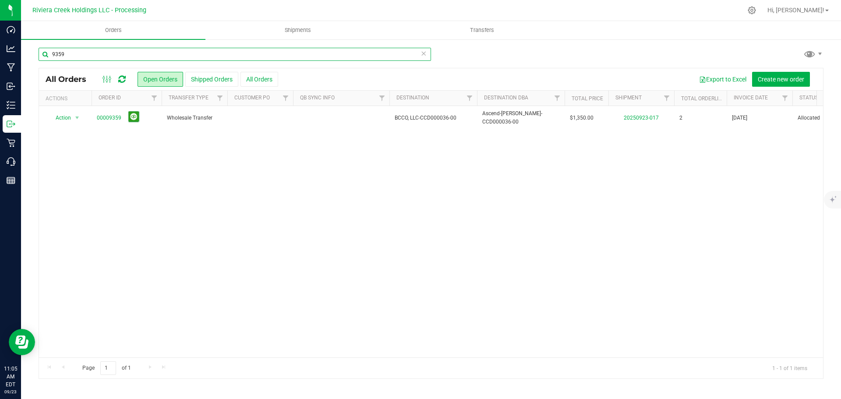
click at [71, 57] on input "9359" at bounding box center [235, 54] width 392 height 13
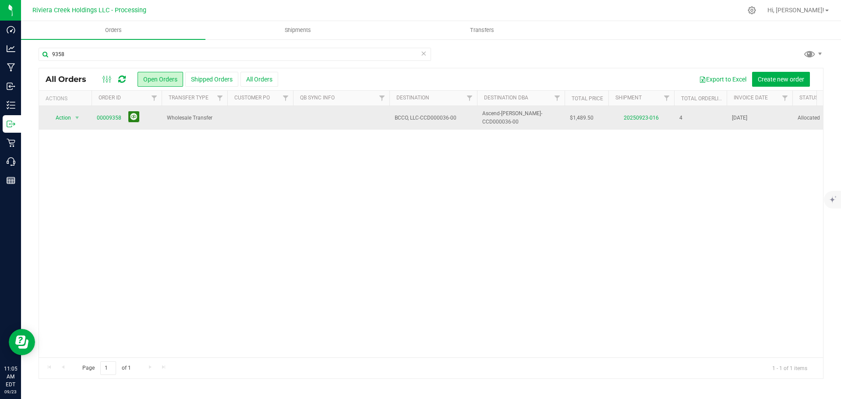
click at [131, 117] on button at bounding box center [133, 116] width 11 height 11
drag, startPoint x: 81, startPoint y: 53, endPoint x: 58, endPoint y: 56, distance: 23.8
click at [58, 56] on input "9358" at bounding box center [235, 54] width 392 height 13
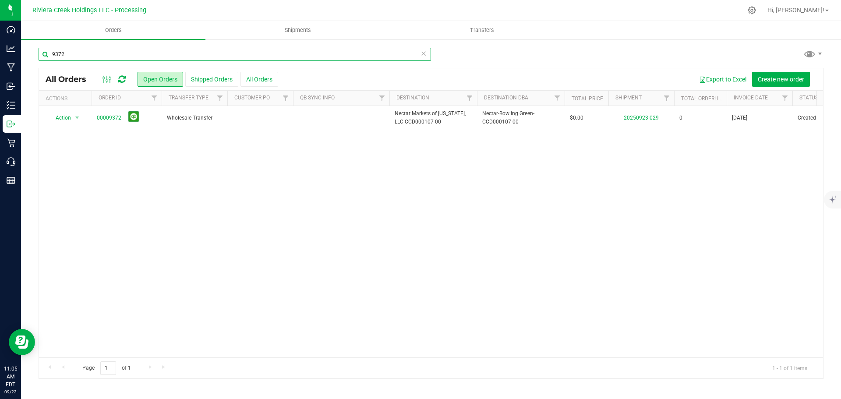
drag, startPoint x: 76, startPoint y: 51, endPoint x: 57, endPoint y: 56, distance: 19.1
click at [57, 56] on input "9372" at bounding box center [235, 54] width 392 height 13
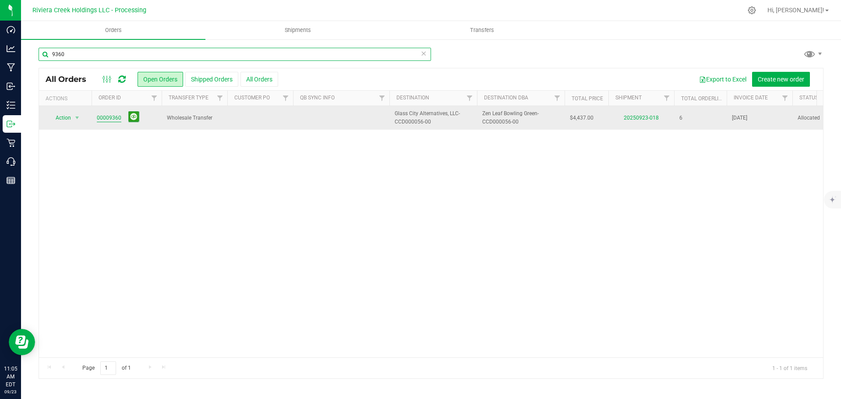
type input "9360"
click at [110, 115] on link "00009360" at bounding box center [109, 118] width 25 height 8
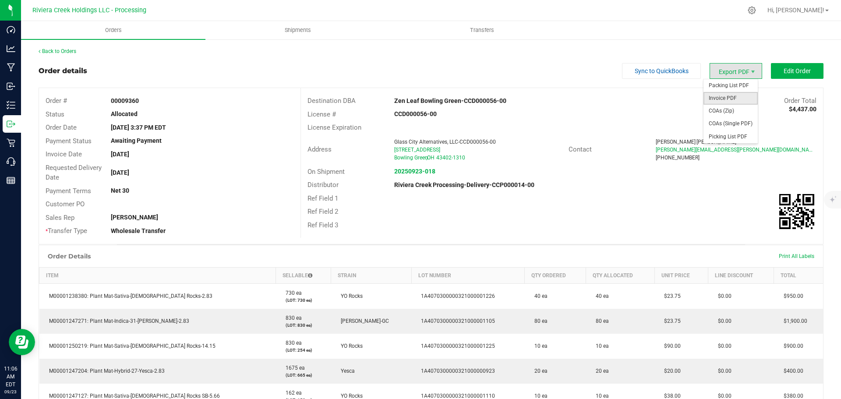
click at [723, 95] on span "Invoice PDF" at bounding box center [730, 98] width 54 height 13
click at [62, 51] on link "Back to Orders" at bounding box center [58, 51] width 38 height 6
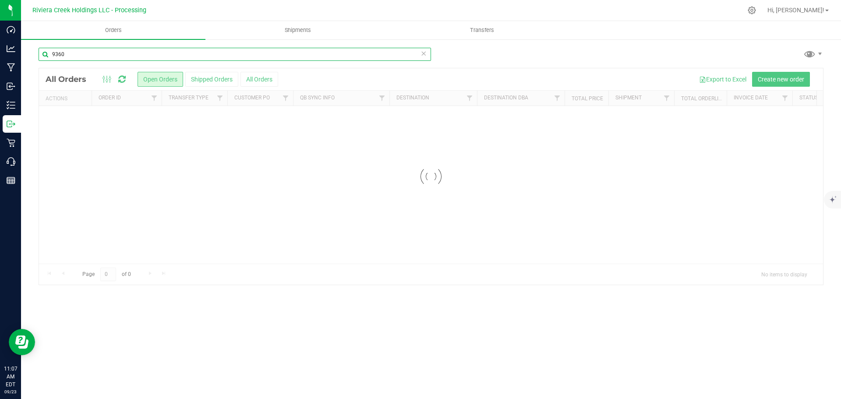
click at [70, 53] on input "9360" at bounding box center [235, 54] width 392 height 13
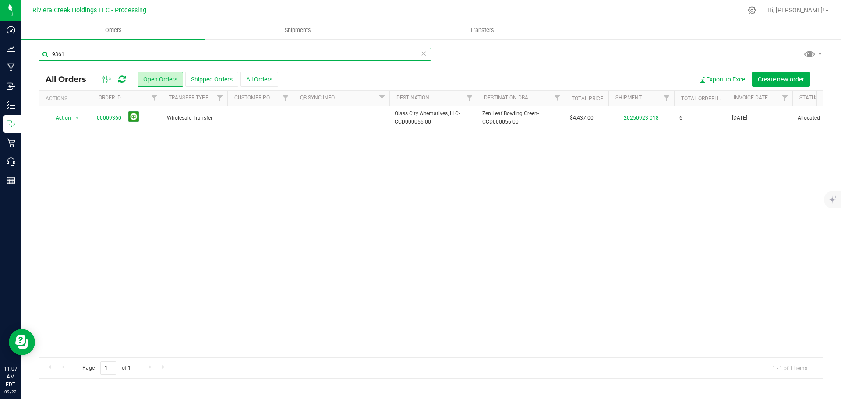
type input "9361"
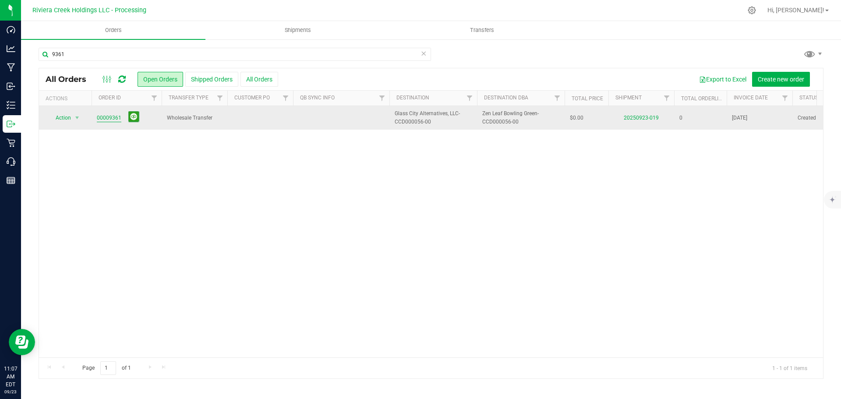
click at [109, 116] on link "00009361" at bounding box center [109, 118] width 25 height 8
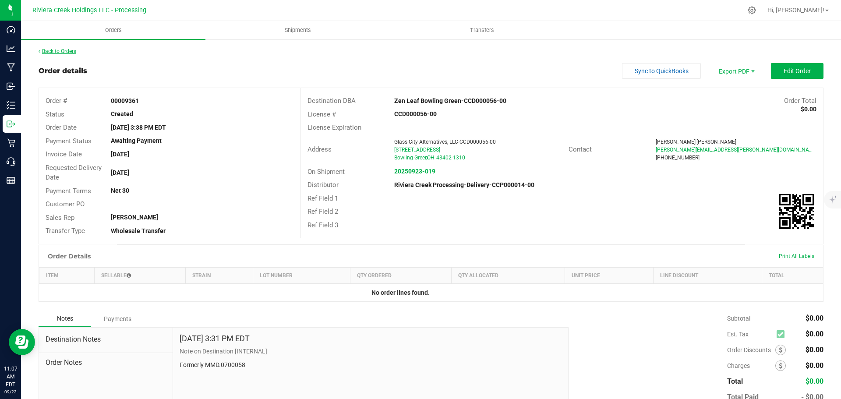
click at [53, 50] on link "Back to Orders" at bounding box center [58, 51] width 38 height 6
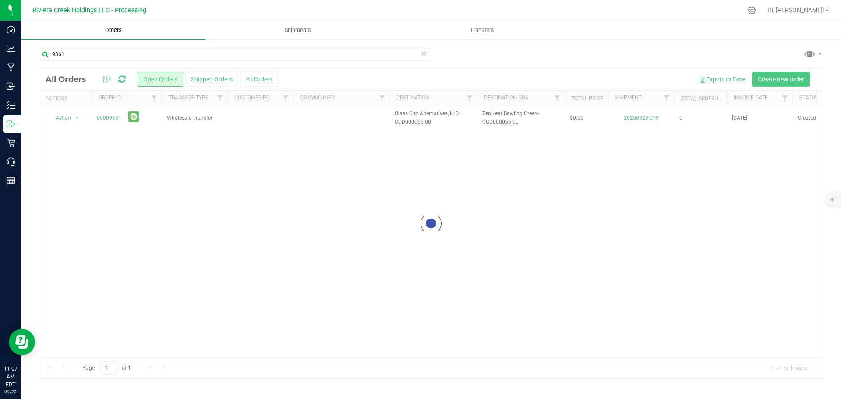
click at [110, 27] on span "Orders" at bounding box center [113, 30] width 40 height 8
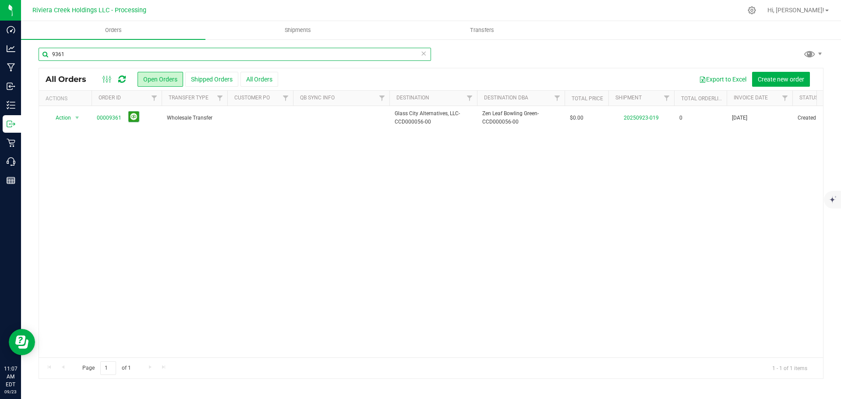
drag, startPoint x: 67, startPoint y: 53, endPoint x: 36, endPoint y: 57, distance: 31.0
click at [36, 56] on div "9361 All Orders Open Orders Shipped Orders All Orders Export to Excel Create ne…" at bounding box center [431, 213] width 820 height 349
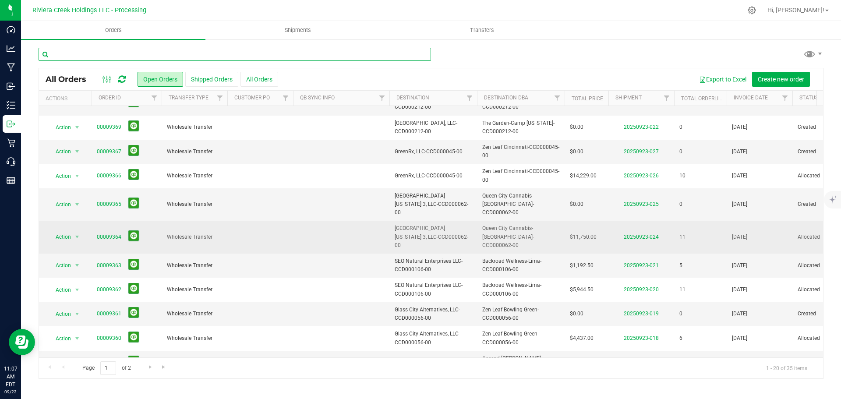
scroll to position [131, 0]
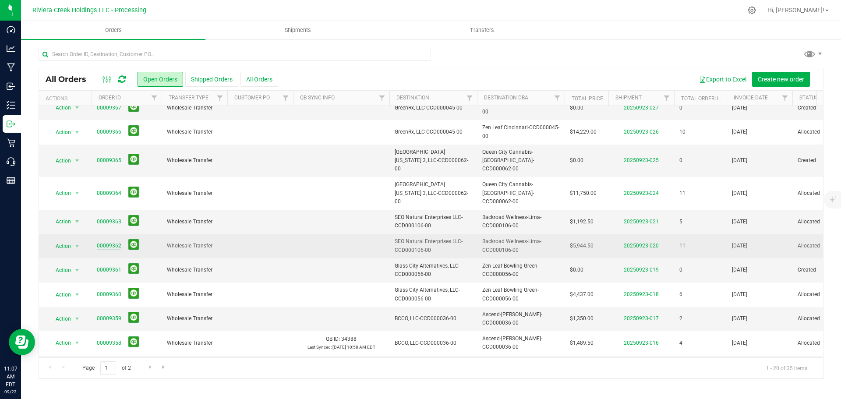
click at [107, 242] on link "00009362" at bounding box center [109, 246] width 25 height 8
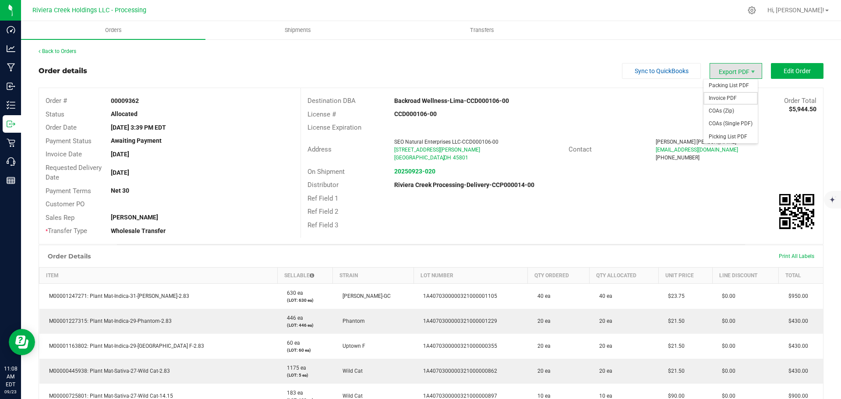
click at [719, 98] on span "Invoice PDF" at bounding box center [730, 98] width 54 height 13
click at [57, 50] on link "Back to Orders" at bounding box center [58, 51] width 38 height 6
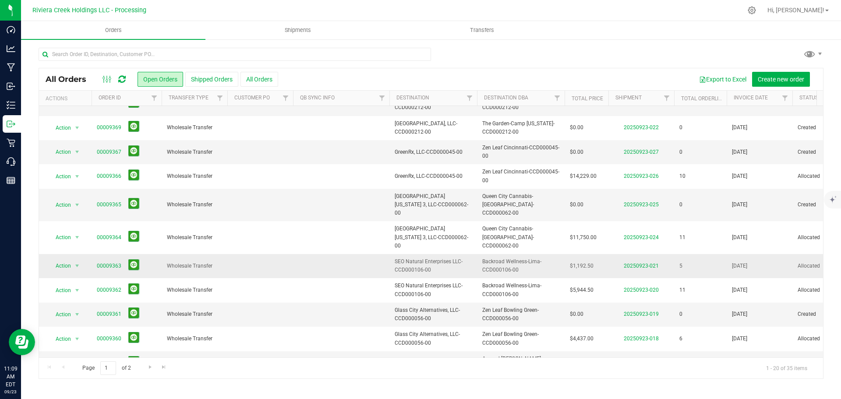
scroll to position [88, 0]
click at [103, 261] on link "00009363" at bounding box center [109, 265] width 25 height 8
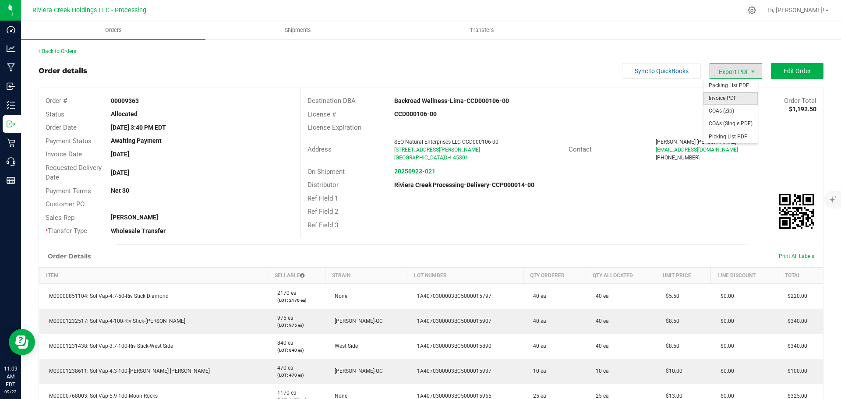
click at [719, 99] on span "Invoice PDF" at bounding box center [730, 98] width 54 height 13
click at [67, 53] on link "Back to Orders" at bounding box center [58, 51] width 38 height 6
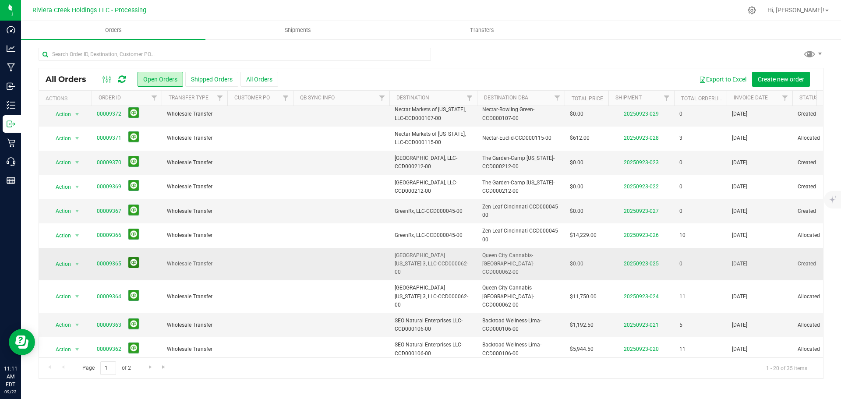
scroll to position [44, 0]
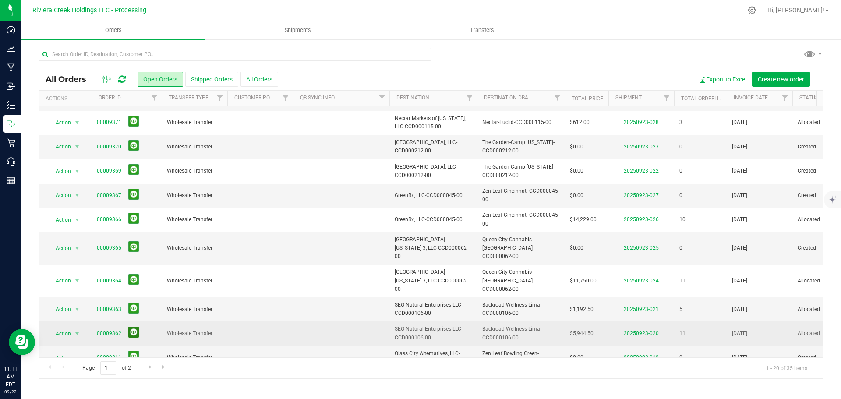
click at [133, 327] on button at bounding box center [133, 332] width 11 height 11
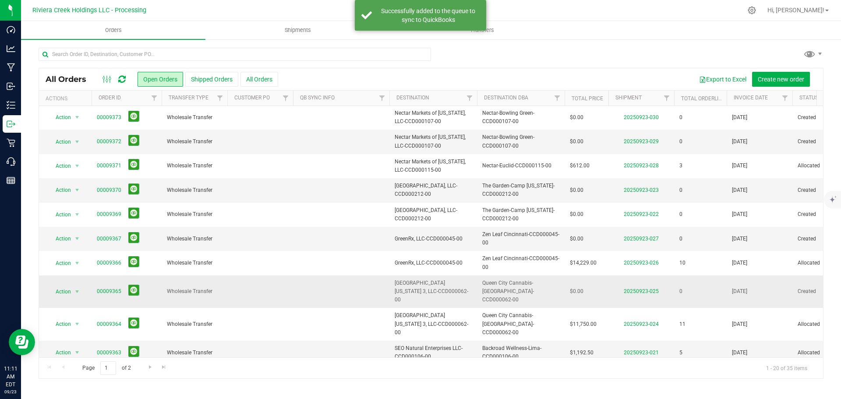
scroll to position [0, 0]
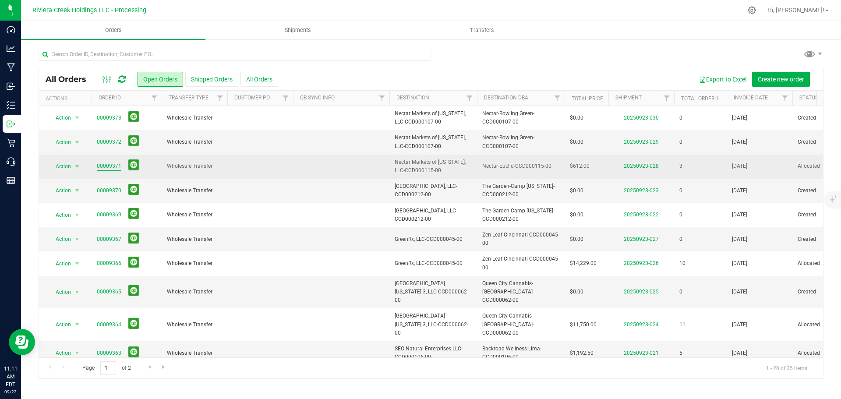
click at [104, 166] on link "00009371" at bounding box center [109, 166] width 25 height 8
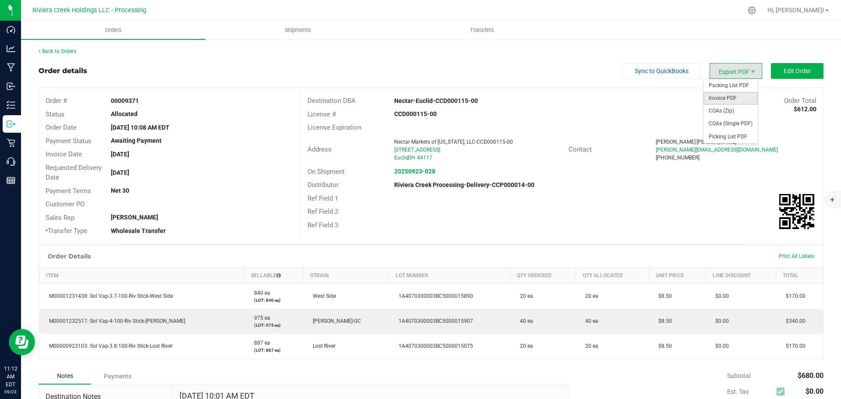
click at [720, 96] on span "Invoice PDF" at bounding box center [730, 98] width 54 height 13
click at [69, 51] on link "Back to Orders" at bounding box center [58, 51] width 38 height 6
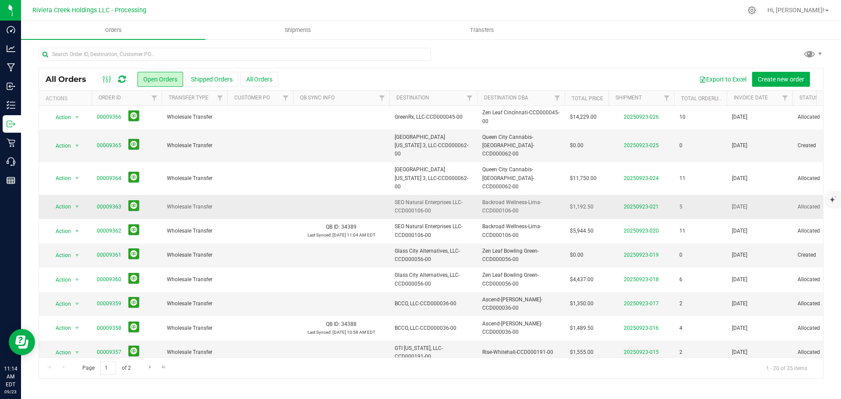
scroll to position [131, 0]
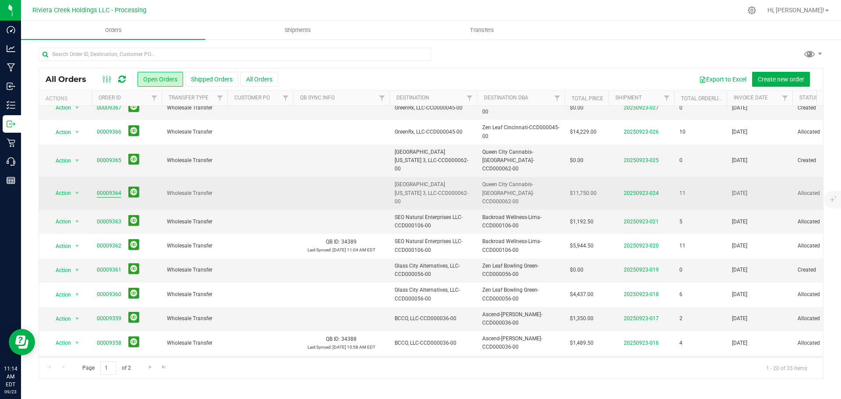
click at [108, 189] on link "00009364" at bounding box center [109, 193] width 25 height 8
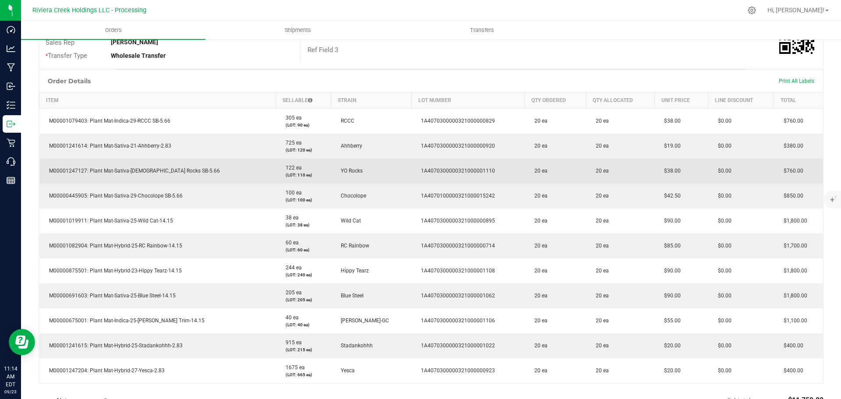
scroll to position [219, 0]
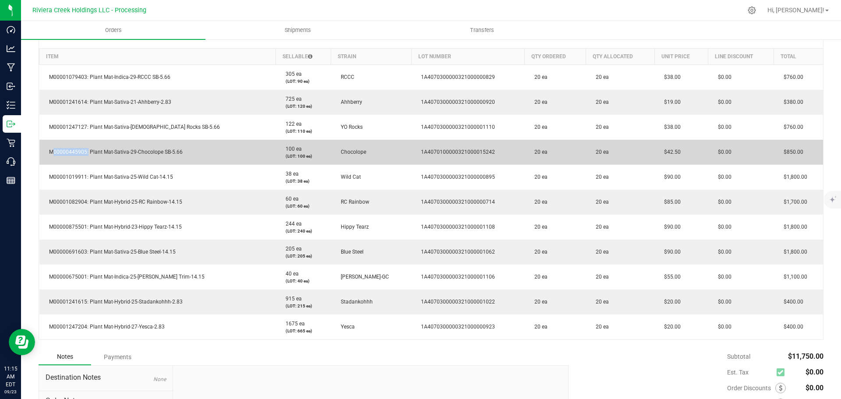
drag, startPoint x: 85, startPoint y: 152, endPoint x: 46, endPoint y: 154, distance: 39.4
click at [45, 154] on span "M00000445905: Plant Mat-Sativa-29-Chocolope SB-5.66" at bounding box center [114, 152] width 138 height 6
copy span "M00000445905"
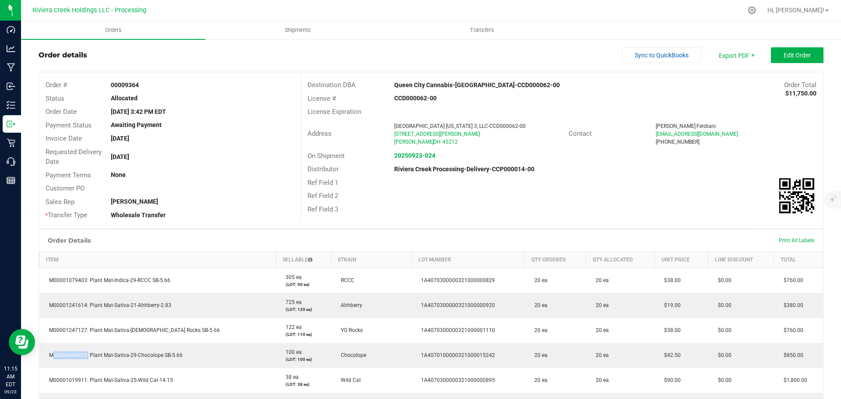
scroll to position [0, 0]
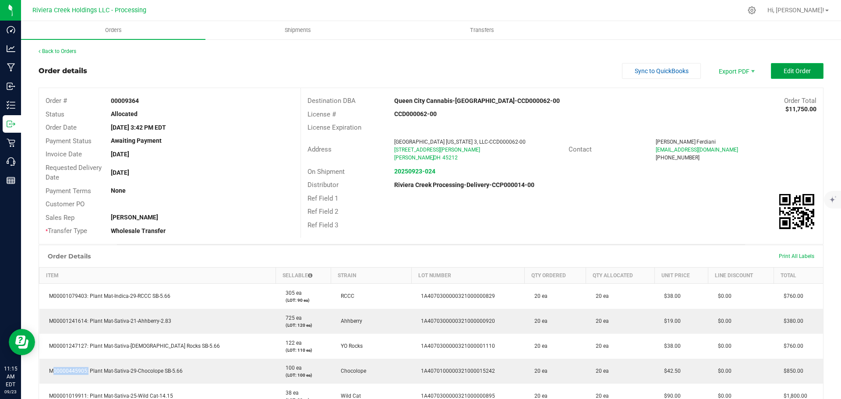
click at [783, 74] on span "Edit Order" at bounding box center [796, 70] width 27 height 7
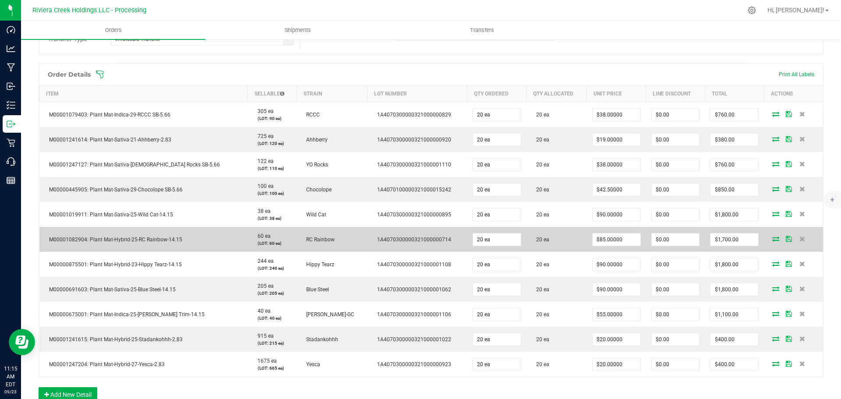
scroll to position [219, 0]
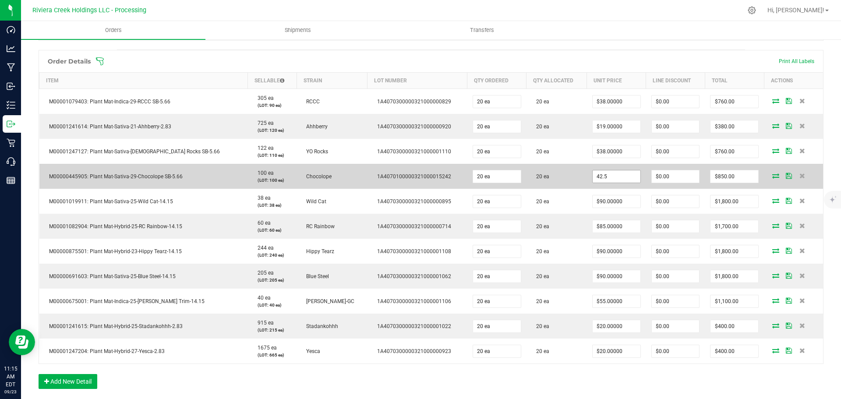
click at [593, 178] on input "42.5" at bounding box center [616, 176] width 48 height 12
type input "$38.00000"
type input "0"
type input "$760.00"
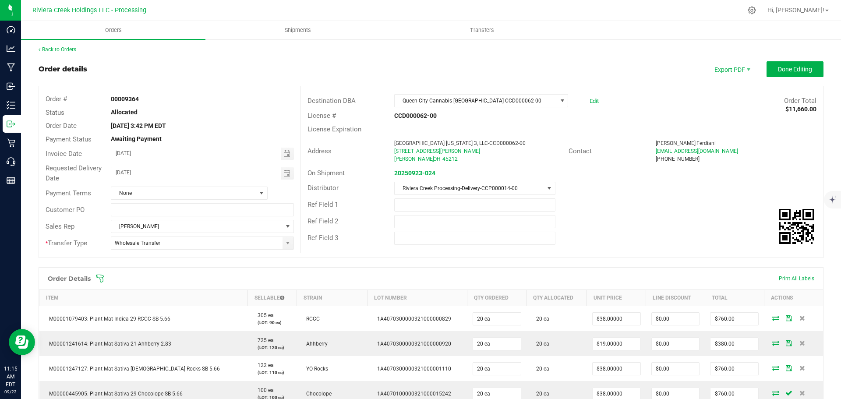
scroll to position [0, 0]
click at [778, 71] on span "Done Editing" at bounding box center [795, 70] width 34 height 7
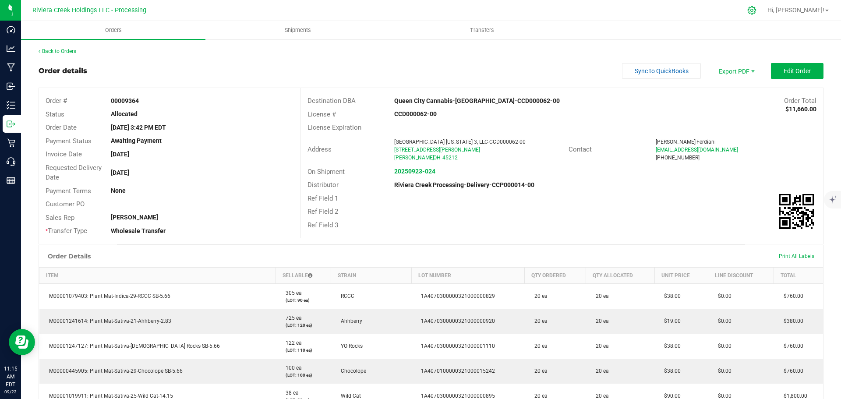
click at [756, 10] on icon at bounding box center [751, 10] width 9 height 9
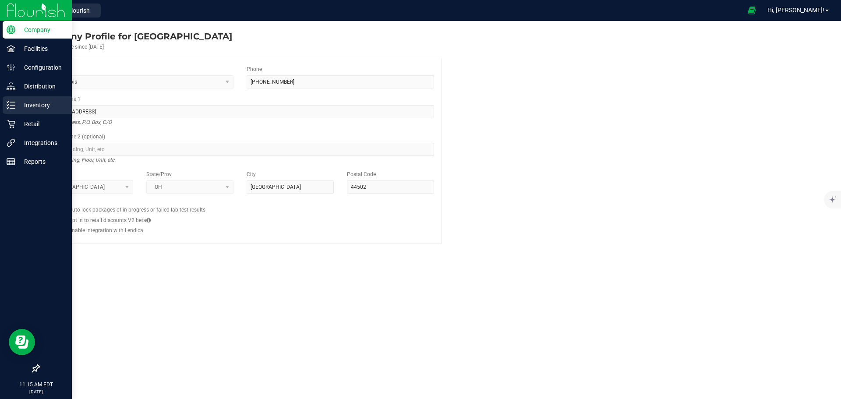
click at [14, 99] on div "Inventory" at bounding box center [37, 105] width 69 height 18
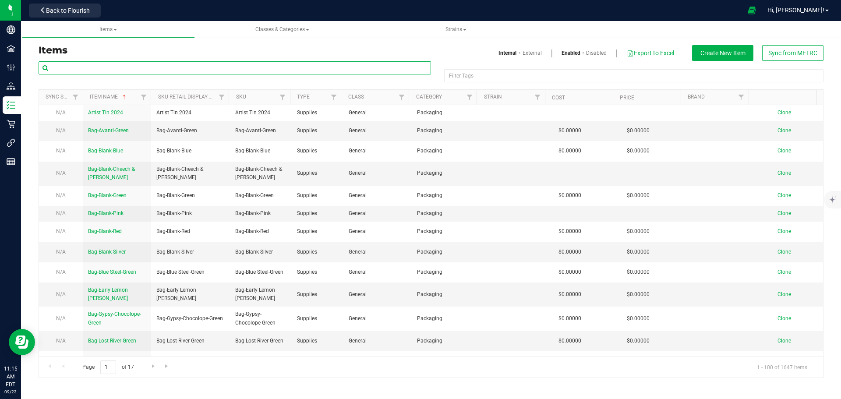
click at [90, 69] on input "text" at bounding box center [235, 67] width 392 height 13
paste input "M00000445905"
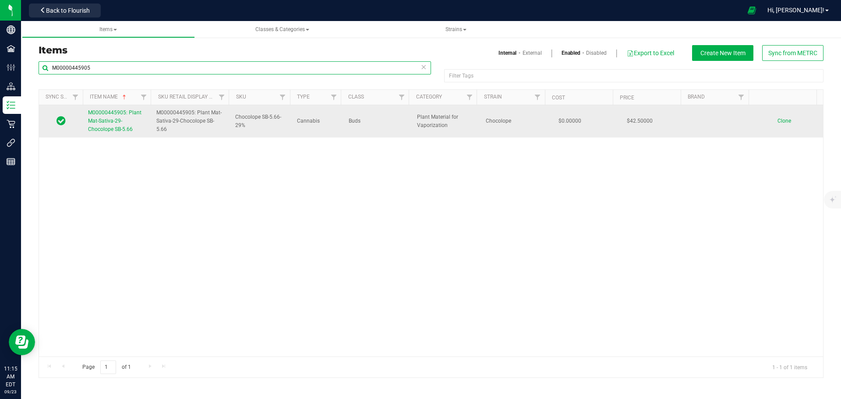
type input "M00000445905"
click at [109, 115] on span "M00000445905: Plant Mat-Sativa-29-Chocolope SB-5.66" at bounding box center [114, 120] width 53 height 23
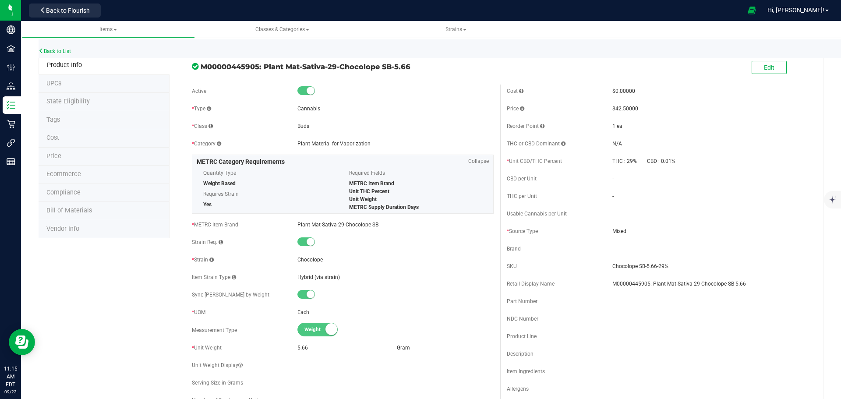
click at [54, 154] on span "Price" at bounding box center [53, 155] width 15 height 7
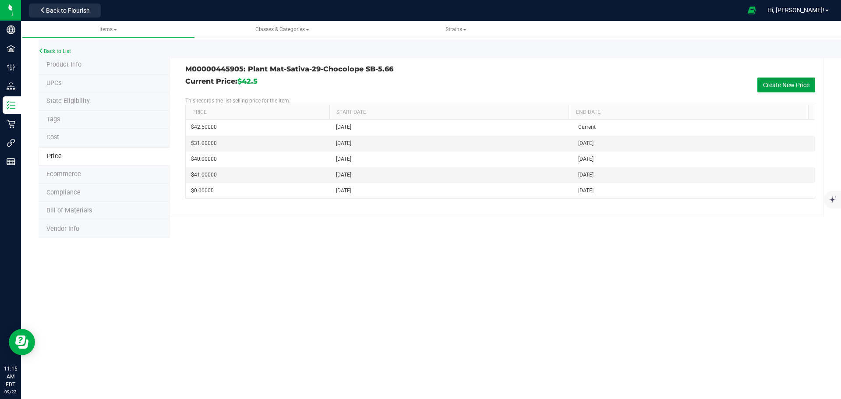
click at [768, 87] on button "Create New Price" at bounding box center [786, 84] width 58 height 15
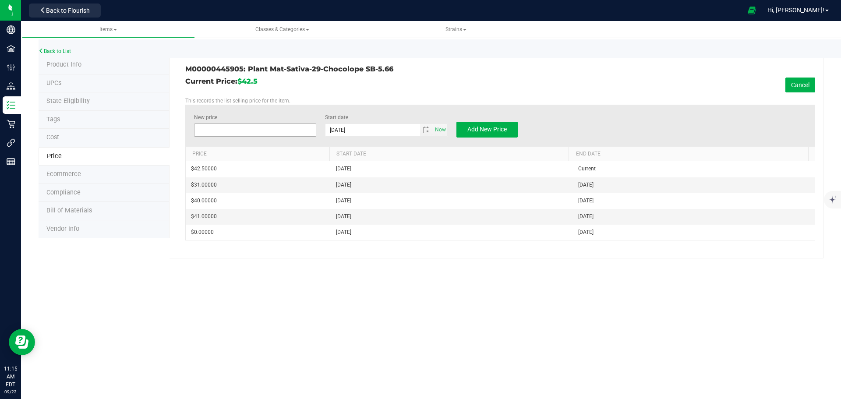
click at [257, 126] on span at bounding box center [255, 129] width 123 height 13
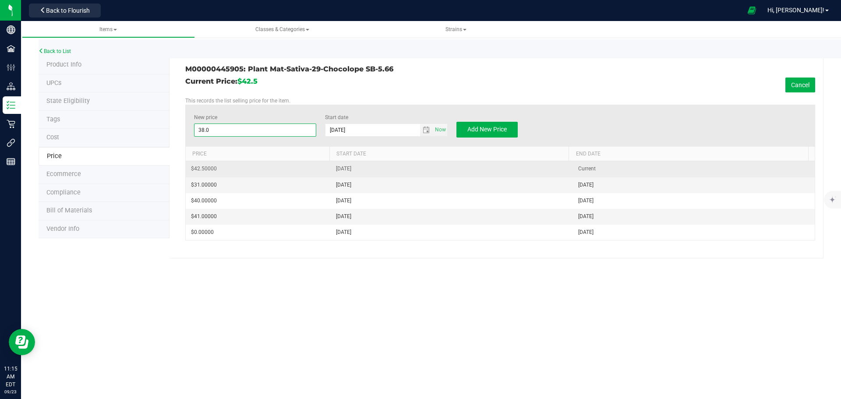
type input "38.00"
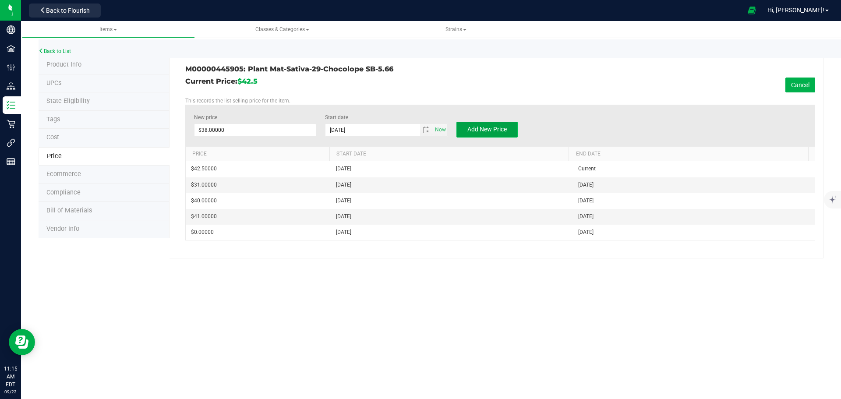
click at [483, 130] on span "Add New Price" at bounding box center [486, 129] width 39 height 7
type input "$0.00000"
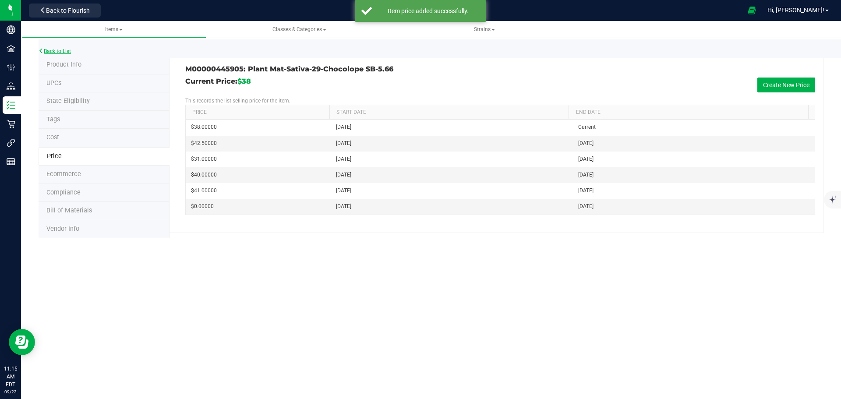
click at [59, 53] on link "Back to List" at bounding box center [55, 51] width 32 height 6
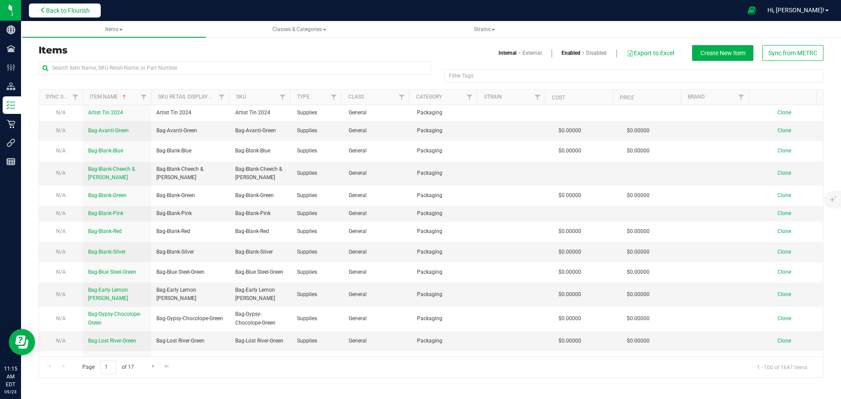
click at [75, 12] on span "Back to Flourish" at bounding box center [68, 10] width 44 height 7
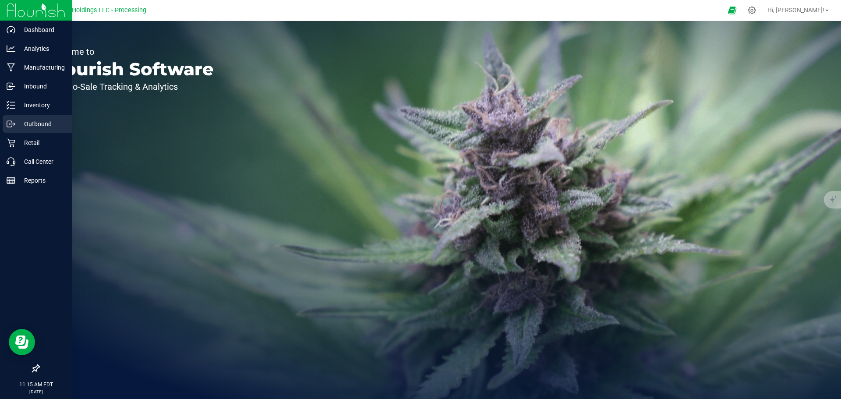
click at [35, 120] on p "Outbound" at bounding box center [41, 124] width 53 height 11
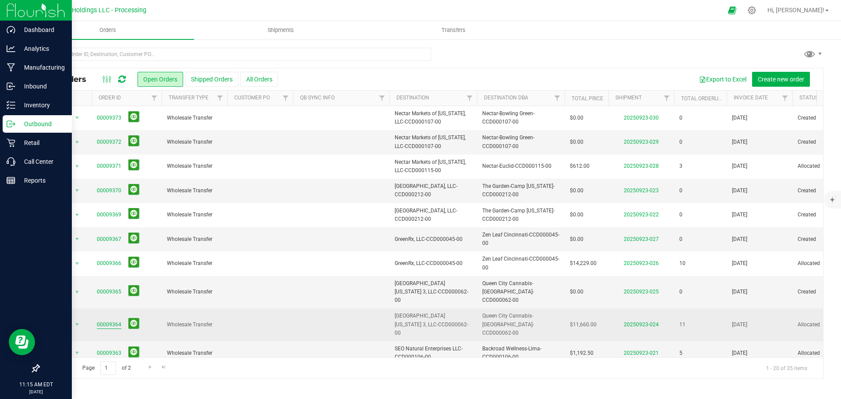
click at [110, 321] on link "00009364" at bounding box center [109, 325] width 25 height 8
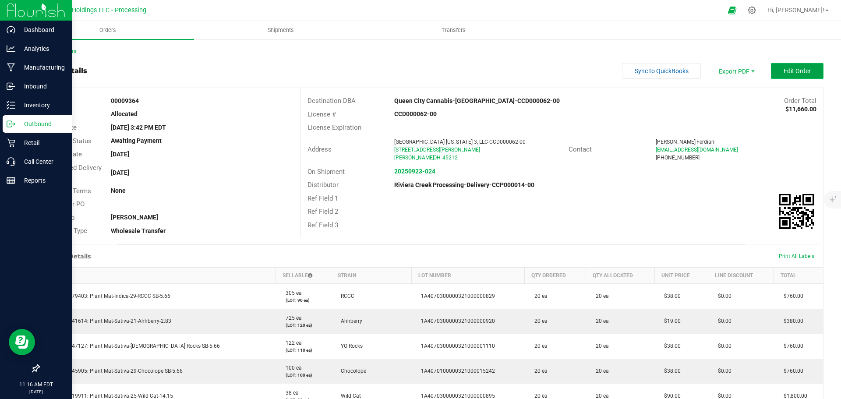
click at [792, 71] on span "Edit Order" at bounding box center [796, 70] width 27 height 7
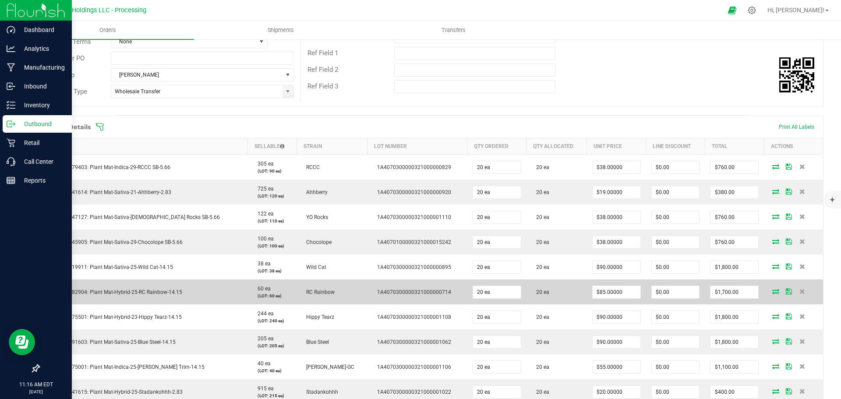
scroll to position [219, 0]
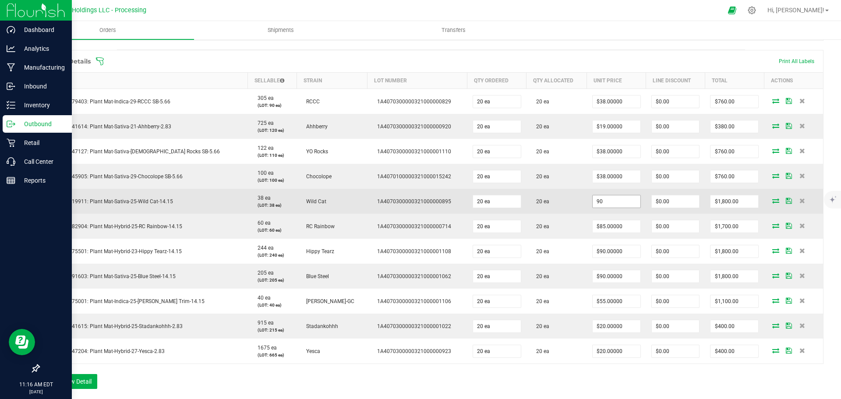
click at [612, 203] on input "90" at bounding box center [616, 201] width 48 height 12
type input "$58.00000"
type input "0"
type input "$1,160.00"
click at [601, 202] on input "58" at bounding box center [616, 201] width 48 height 12
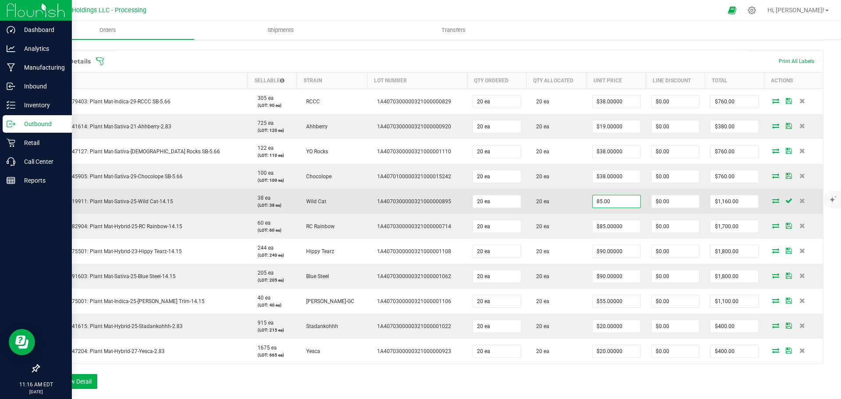
type input "$85.00000"
type input "0"
type input "$1,700.00"
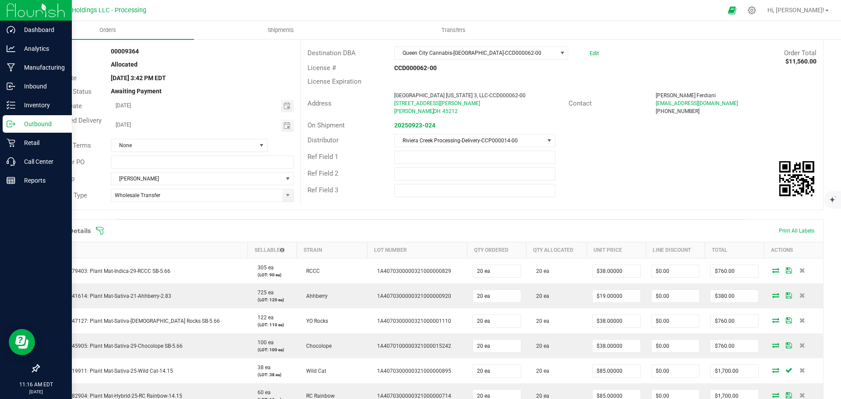
scroll to position [0, 0]
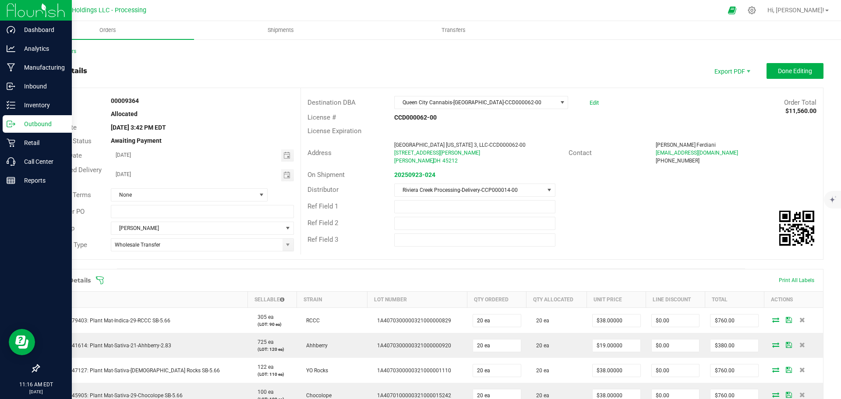
click at [774, 63] on div "Back to Orders Order details Export PDF Done Editing Order # 00009364 Status Al…" at bounding box center [431, 399] width 785 height 704
click at [781, 73] on span "Done Editing" at bounding box center [795, 70] width 34 height 7
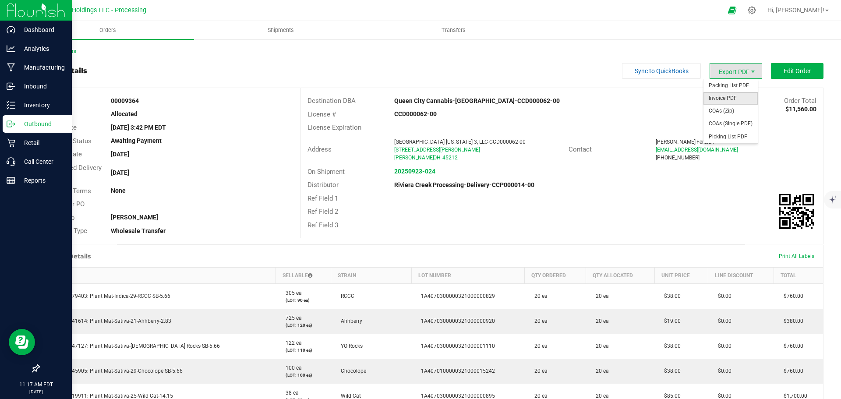
click at [722, 96] on span "Invoice PDF" at bounding box center [730, 98] width 54 height 13
click at [70, 54] on div "Back to Orders" at bounding box center [431, 51] width 785 height 8
click at [72, 53] on link "Back to Orders" at bounding box center [58, 51] width 38 height 6
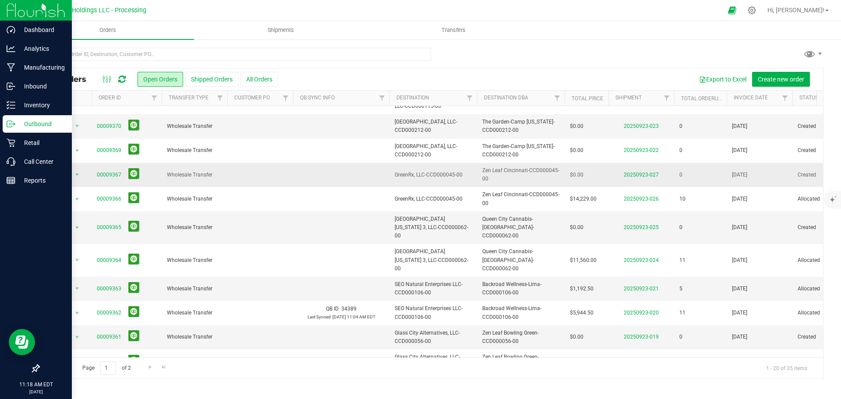
scroll to position [88, 0]
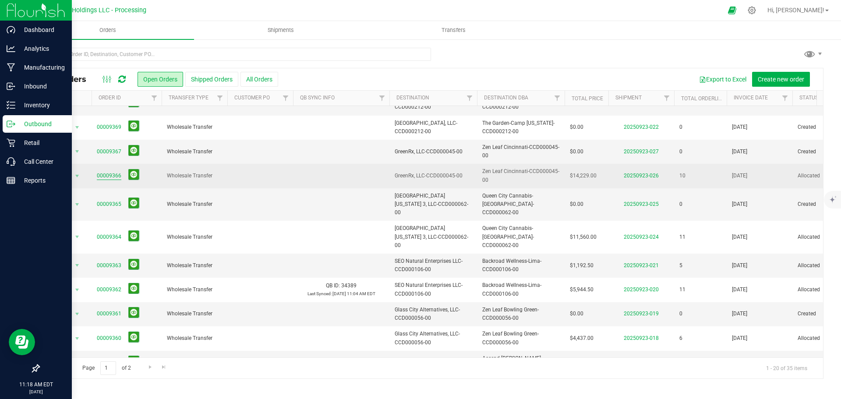
click at [109, 176] on link "00009366" at bounding box center [109, 176] width 25 height 8
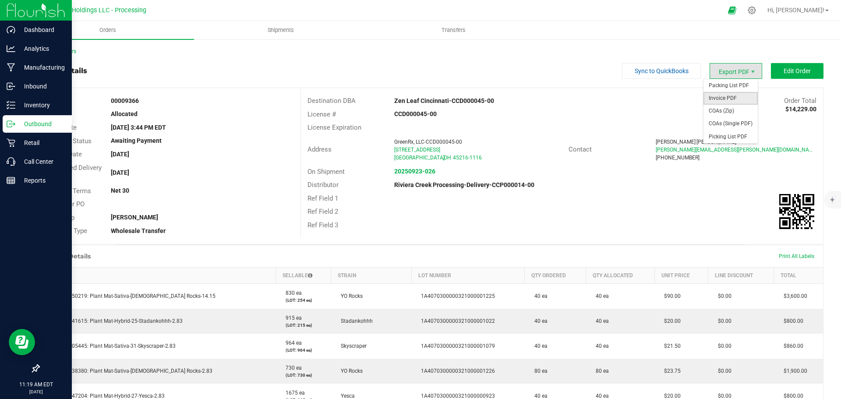
click at [719, 96] on span "Invoice PDF" at bounding box center [730, 98] width 54 height 13
click at [67, 50] on link "Back to Orders" at bounding box center [58, 51] width 38 height 6
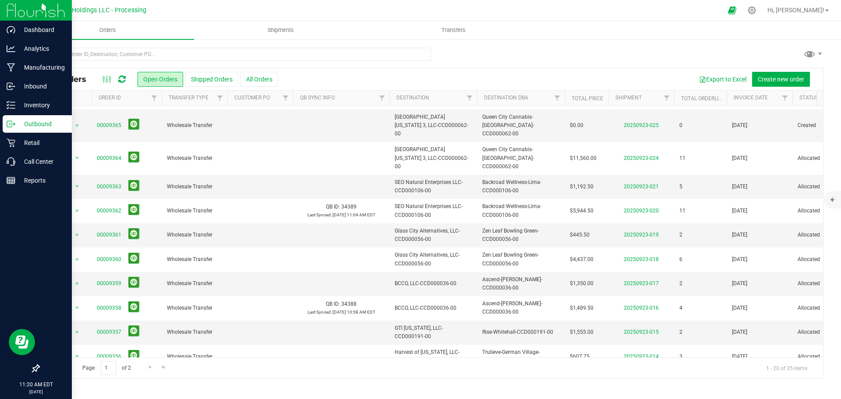
scroll to position [175, 0]
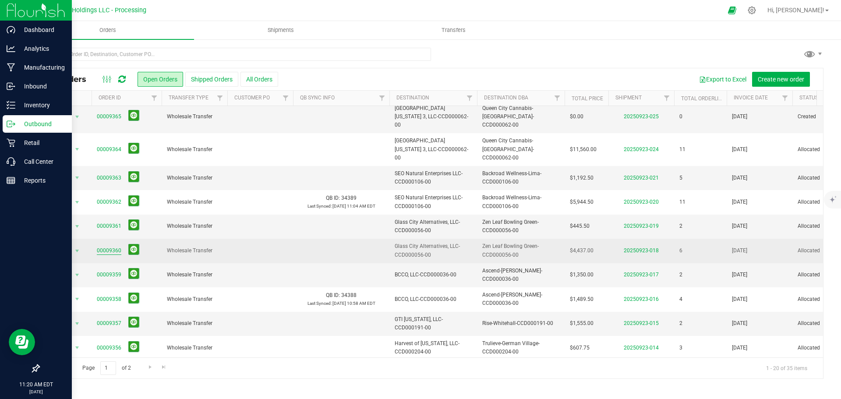
click at [109, 247] on link "00009360" at bounding box center [109, 251] width 25 height 8
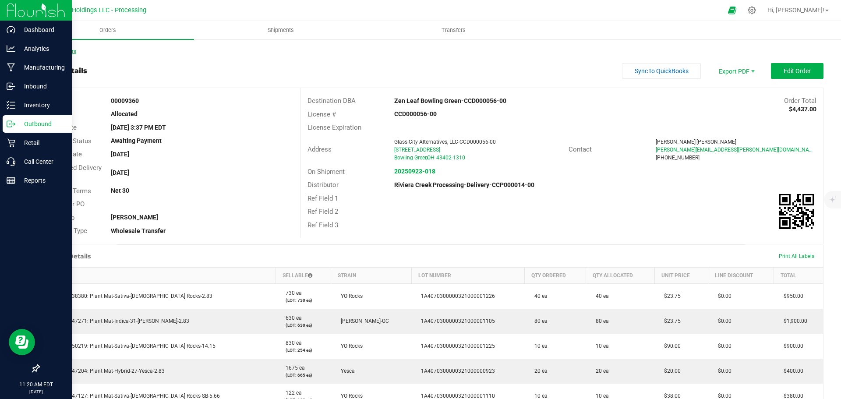
click at [54, 54] on link "Back to Orders" at bounding box center [58, 51] width 38 height 6
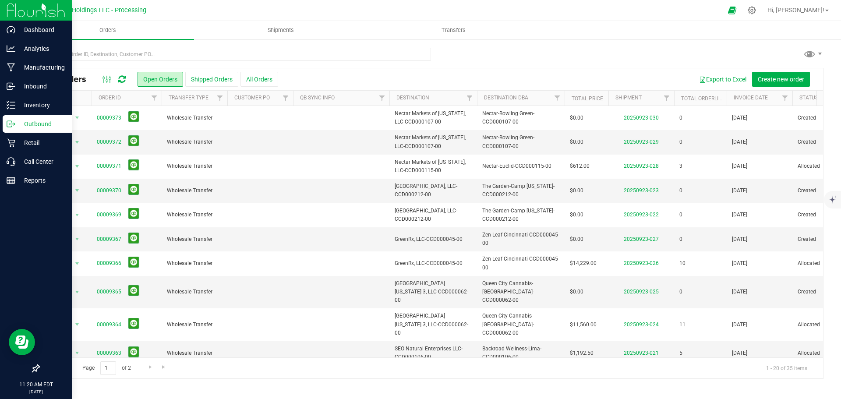
scroll to position [175, 0]
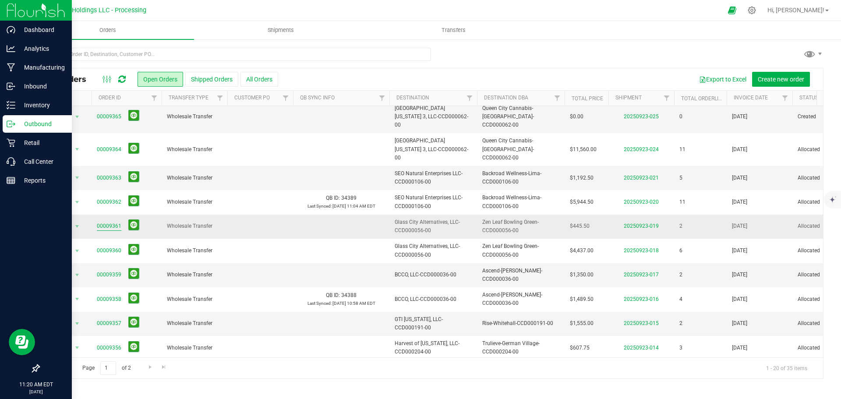
click at [103, 222] on link "00009361" at bounding box center [109, 226] width 25 height 8
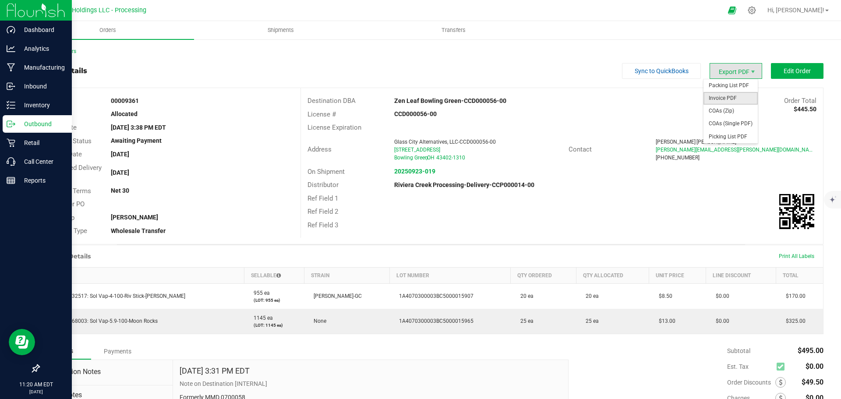
click at [715, 95] on span "Invoice PDF" at bounding box center [730, 98] width 54 height 13
click at [74, 52] on link "Back to Orders" at bounding box center [58, 51] width 38 height 6
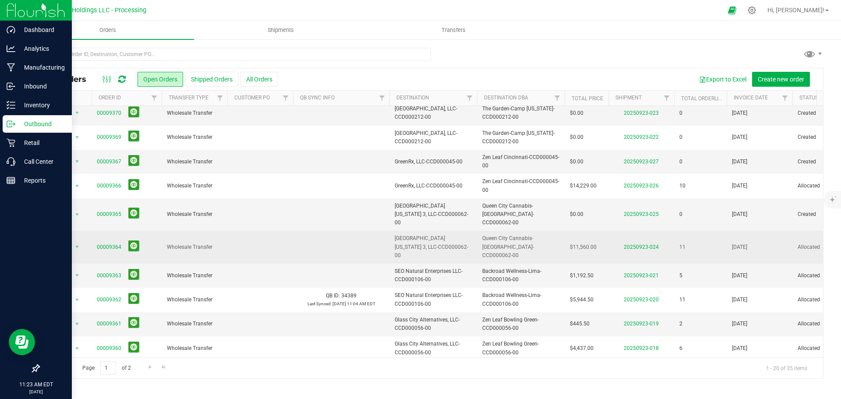
scroll to position [88, 0]
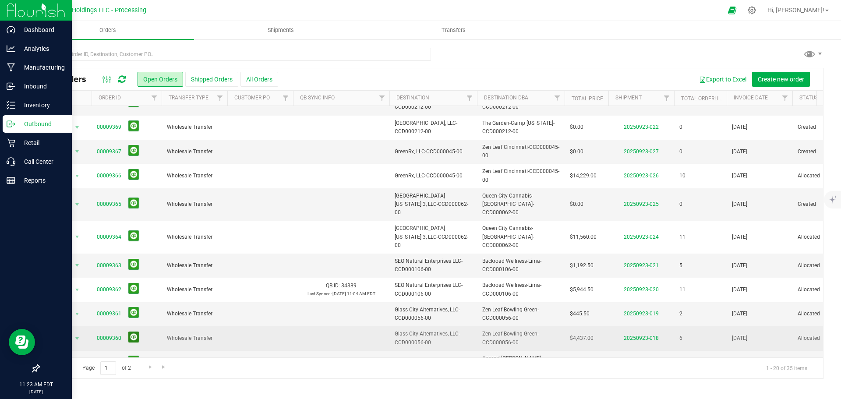
click at [133, 331] on button at bounding box center [133, 336] width 11 height 11
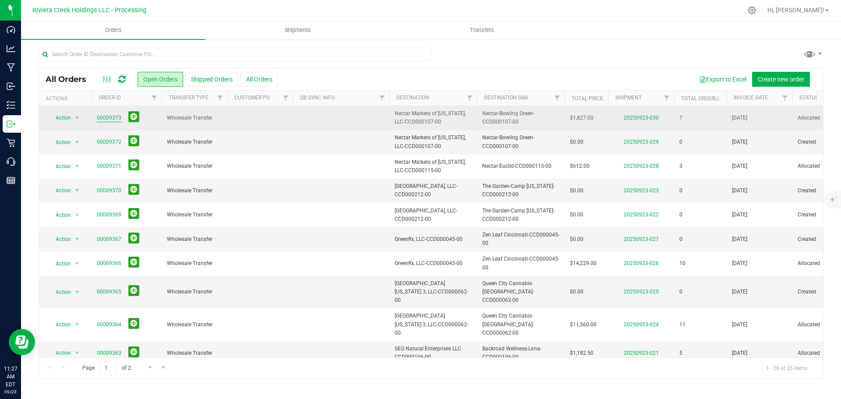
click at [109, 120] on link "00009373" at bounding box center [109, 118] width 25 height 8
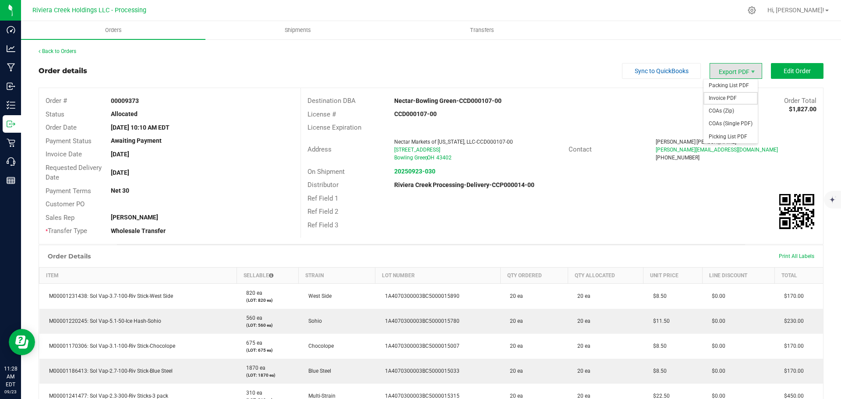
click at [718, 92] on span "Invoice PDF" at bounding box center [730, 98] width 54 height 13
click at [72, 51] on link "Back to Orders" at bounding box center [58, 51] width 38 height 6
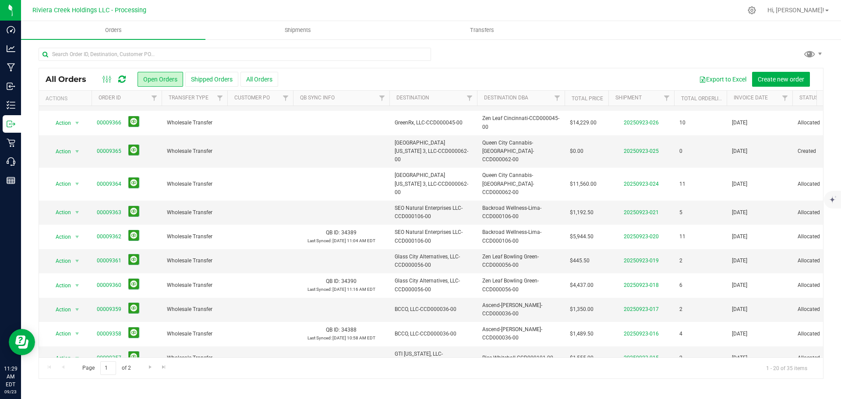
scroll to position [240, 0]
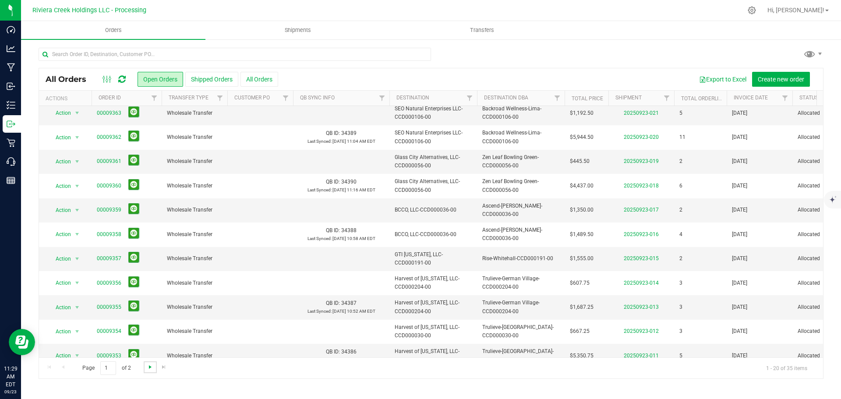
click at [149, 368] on span "Go to the next page" at bounding box center [150, 366] width 7 height 7
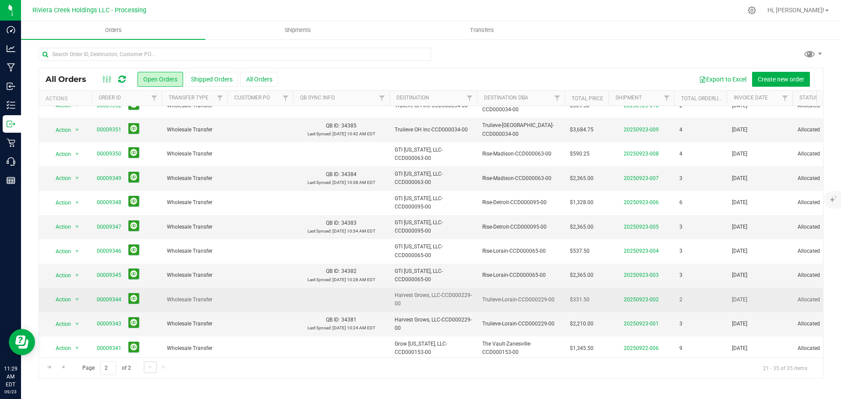
scroll to position [0, 0]
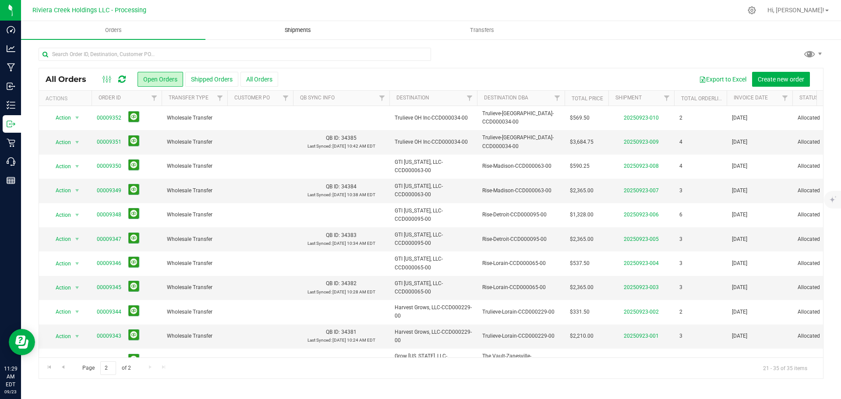
click at [295, 30] on span "Shipments" at bounding box center [298, 30] width 50 height 8
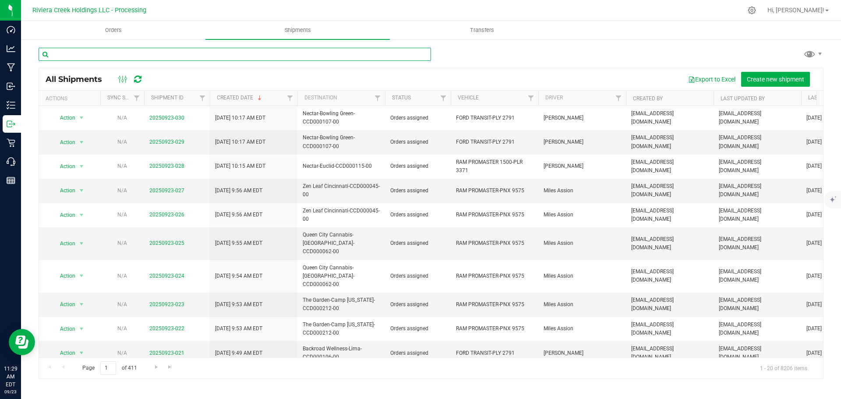
click at [82, 53] on input "text" at bounding box center [235, 54] width 392 height 13
paste input "CCD000153-00"
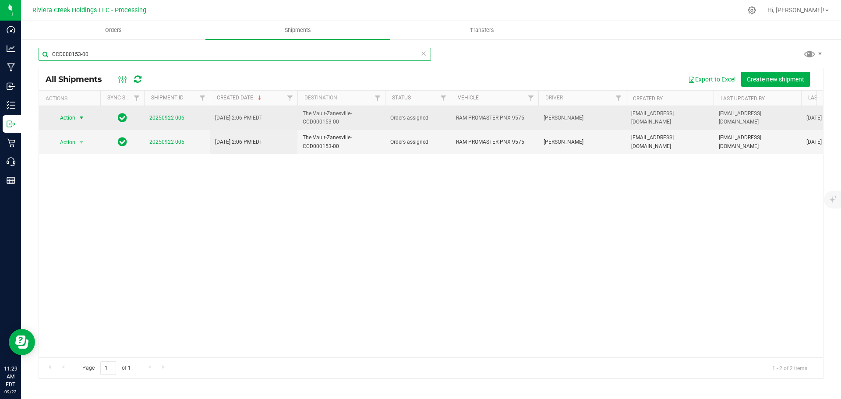
type input "CCD000153-00"
click at [61, 115] on span "Action" at bounding box center [64, 118] width 24 height 12
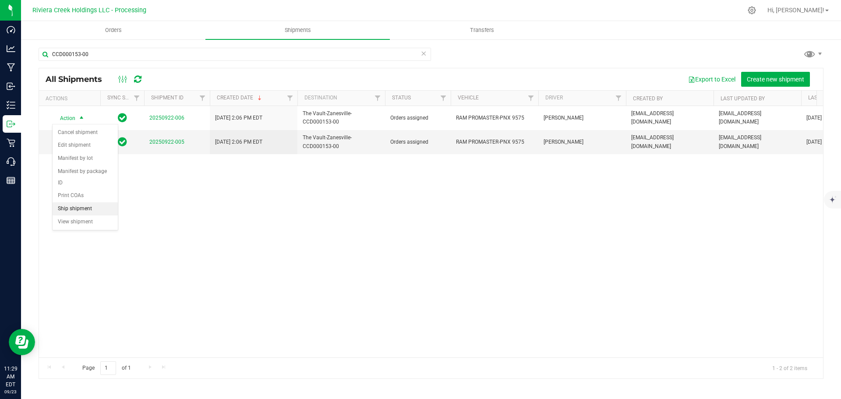
click at [86, 202] on li "Ship shipment" at bounding box center [85, 208] width 65 height 13
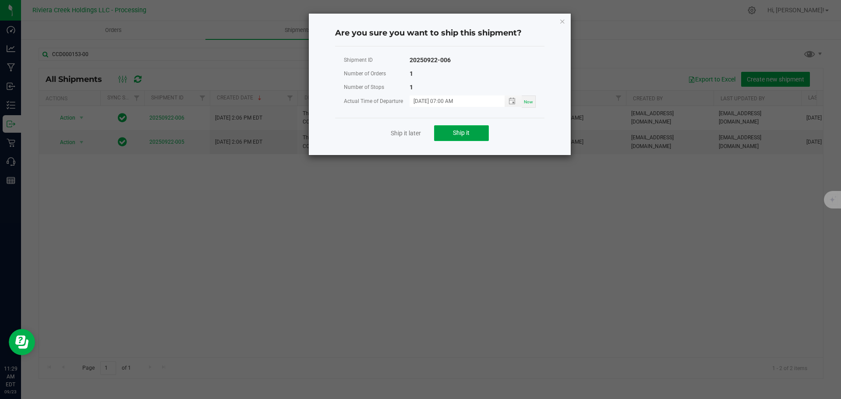
click at [447, 134] on button "Ship it" at bounding box center [461, 133] width 55 height 16
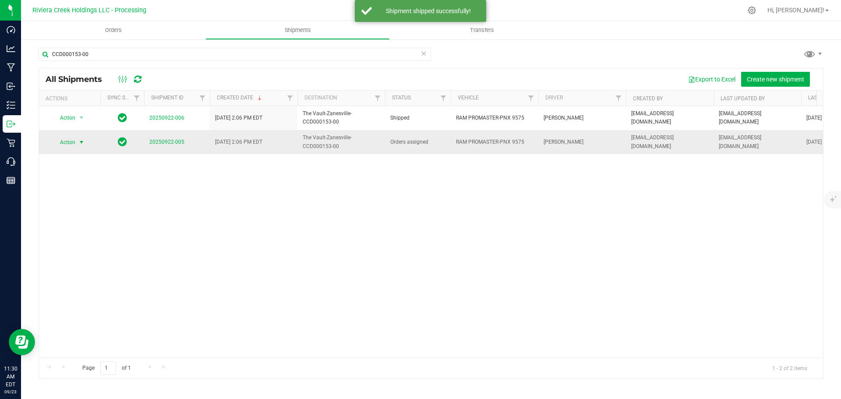
click at [74, 140] on span "Action" at bounding box center [64, 142] width 24 height 12
click at [84, 226] on li "Ship shipment" at bounding box center [85, 232] width 65 height 13
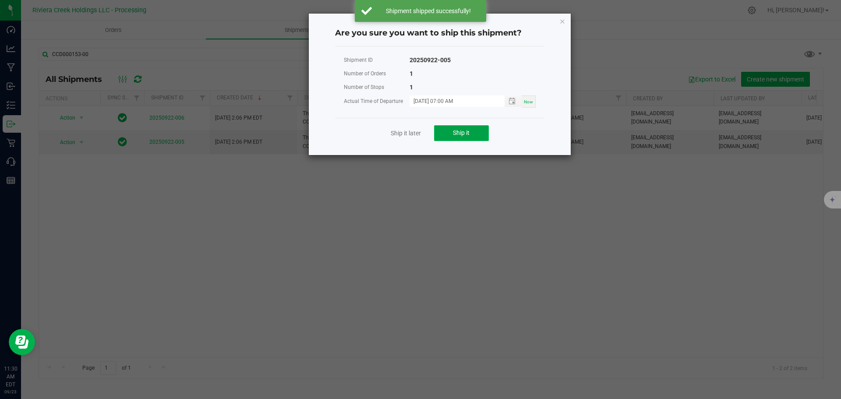
click at [455, 133] on span "Ship it" at bounding box center [461, 132] width 17 height 7
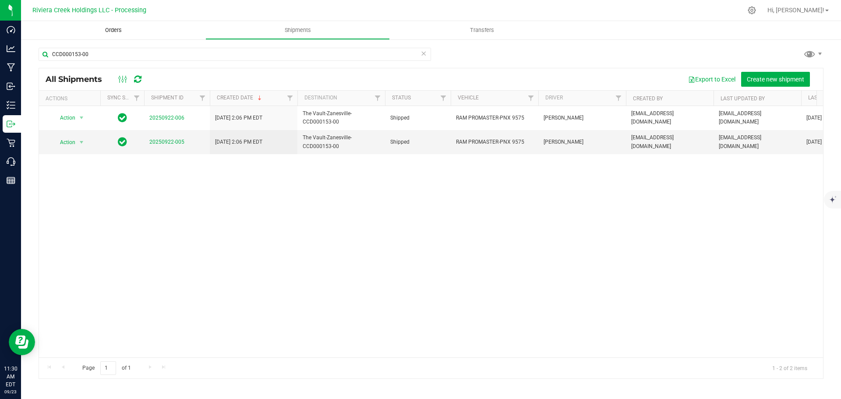
click at [113, 30] on span "Orders" at bounding box center [113, 30] width 40 height 8
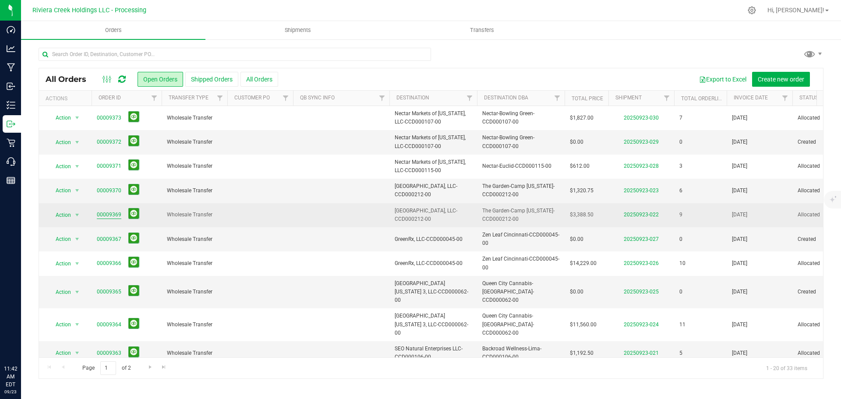
click at [113, 213] on link "00009369" at bounding box center [109, 215] width 25 height 8
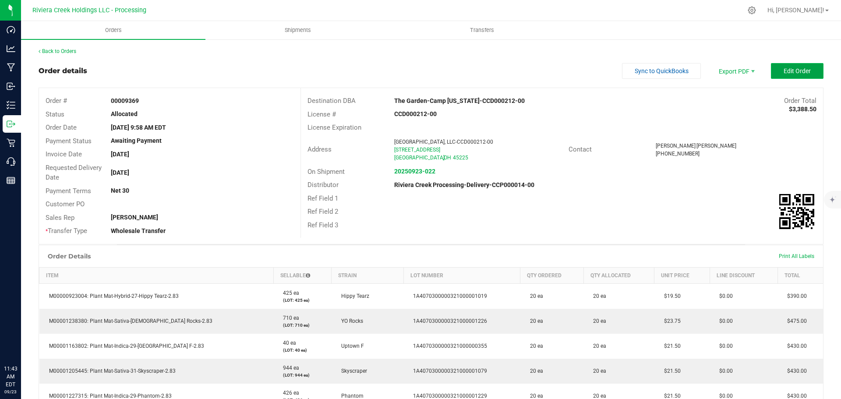
click at [783, 70] on span "Edit Order" at bounding box center [796, 70] width 27 height 7
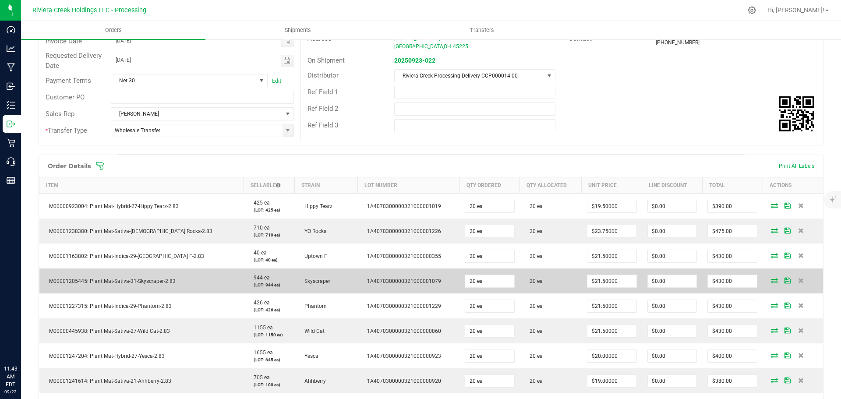
scroll to position [175, 0]
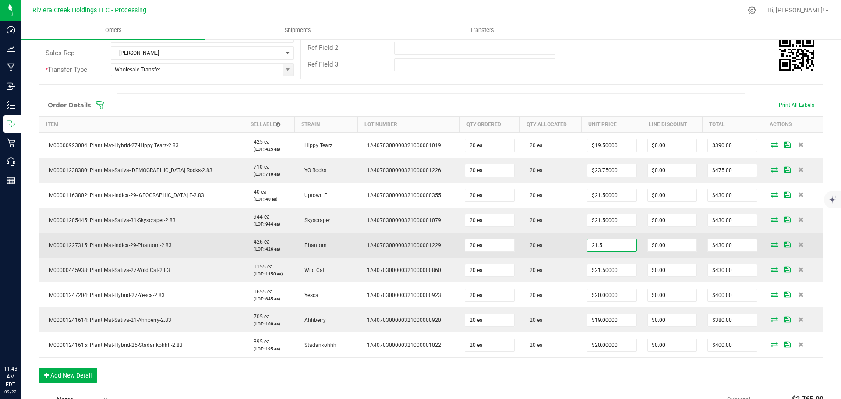
click at [593, 249] on input "21.5" at bounding box center [611, 245] width 49 height 12
type input "$20.00000"
type input "0"
type input "$400.00"
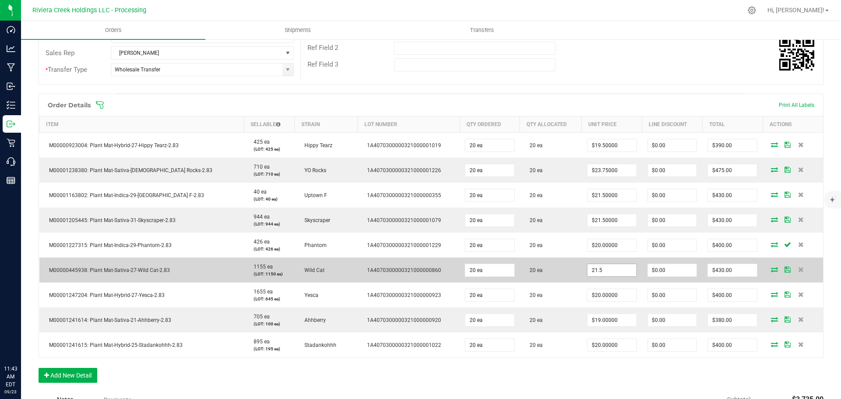
click at [591, 272] on input "21.5" at bounding box center [611, 270] width 49 height 12
type input "$20.00000"
type input "0"
type input "$400.00"
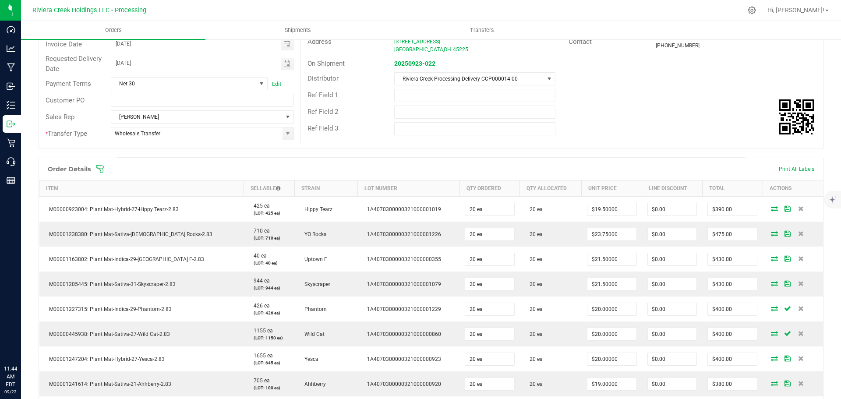
scroll to position [0, 0]
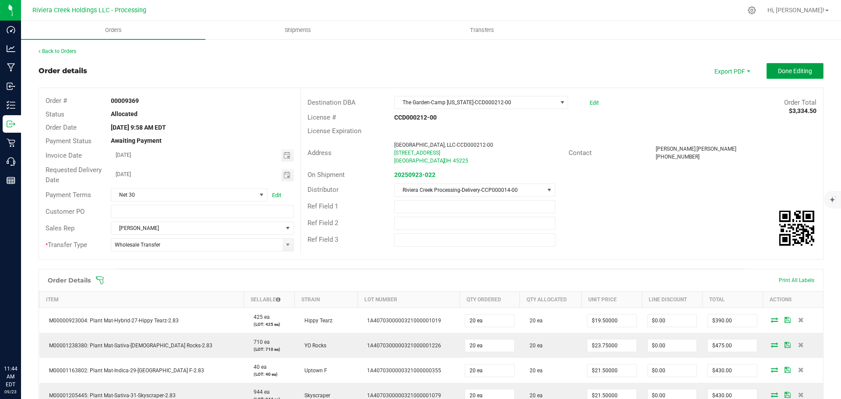
click at [779, 76] on button "Done Editing" at bounding box center [794, 71] width 57 height 16
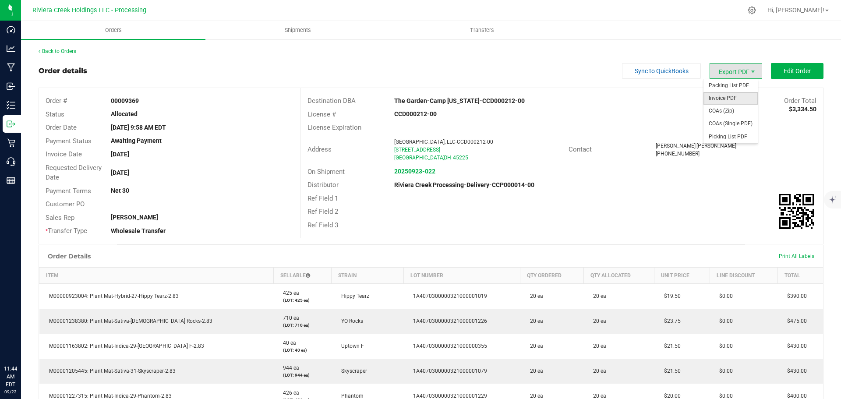
click at [718, 99] on span "Invoice PDF" at bounding box center [730, 98] width 54 height 13
click at [62, 52] on link "Back to Orders" at bounding box center [58, 51] width 38 height 6
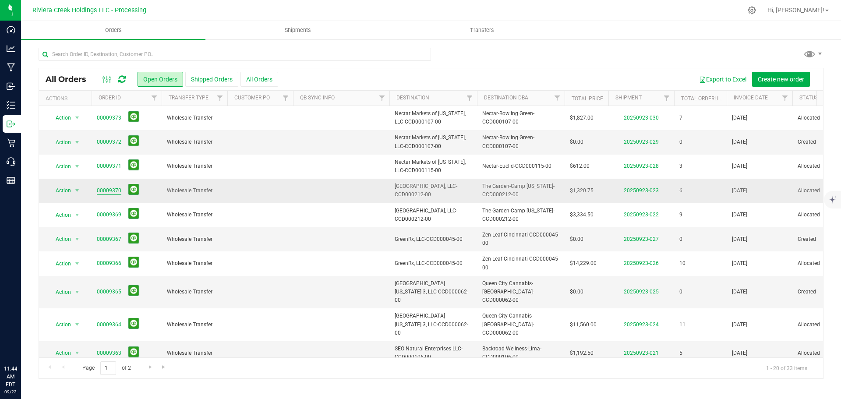
click at [113, 190] on link "00009370" at bounding box center [109, 191] width 25 height 8
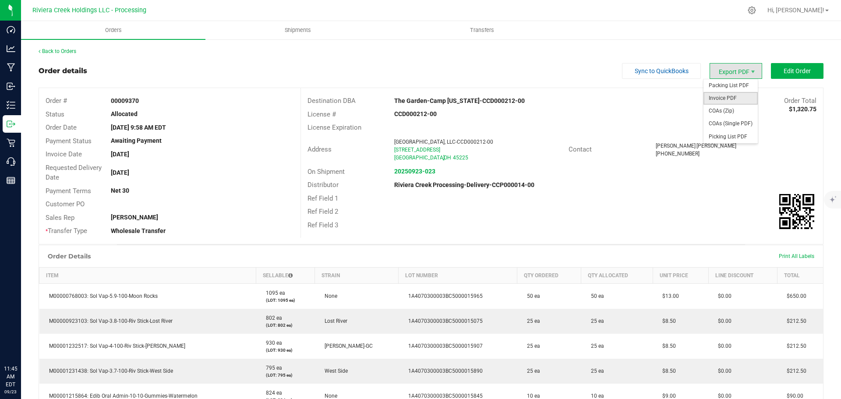
click at [718, 95] on span "Invoice PDF" at bounding box center [730, 98] width 54 height 13
click at [58, 51] on link "Back to Orders" at bounding box center [58, 51] width 38 height 6
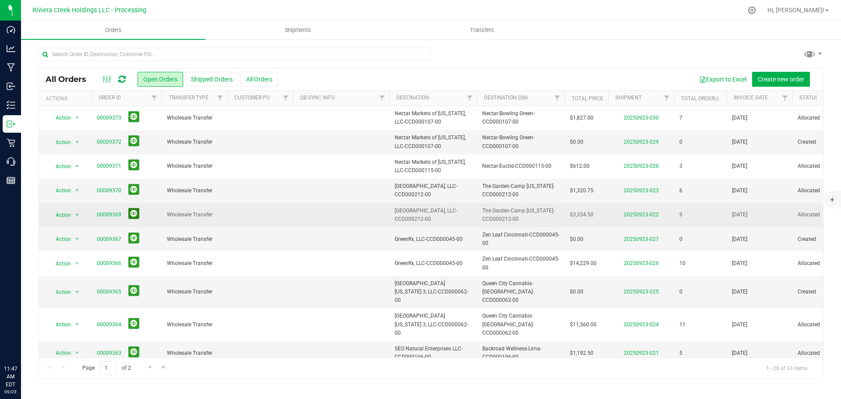
click at [132, 211] on button at bounding box center [133, 213] width 11 height 11
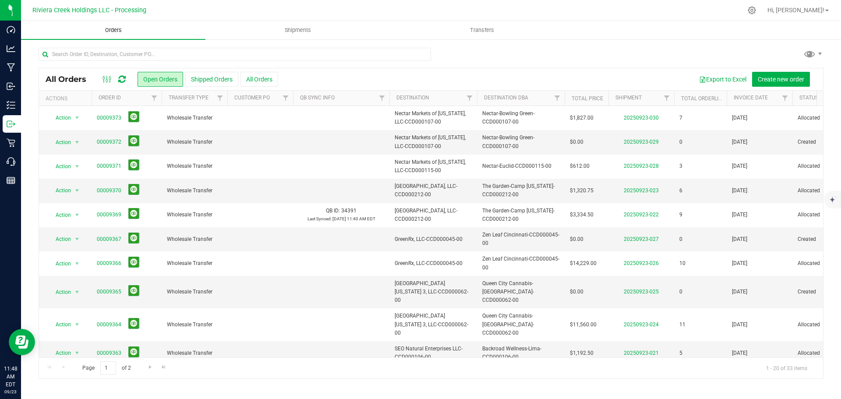
click at [109, 31] on span "Orders" at bounding box center [113, 30] width 40 height 8
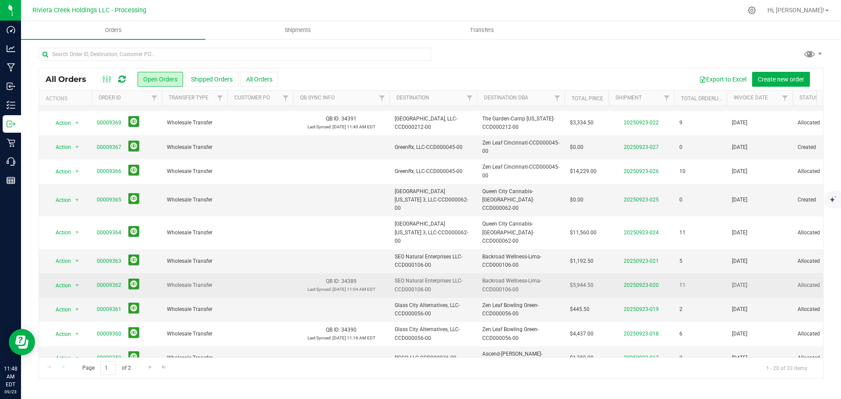
scroll to position [88, 0]
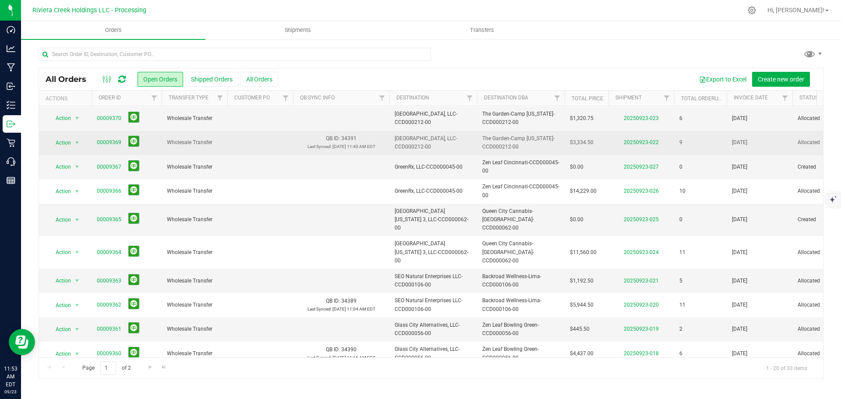
scroll to position [88, 0]
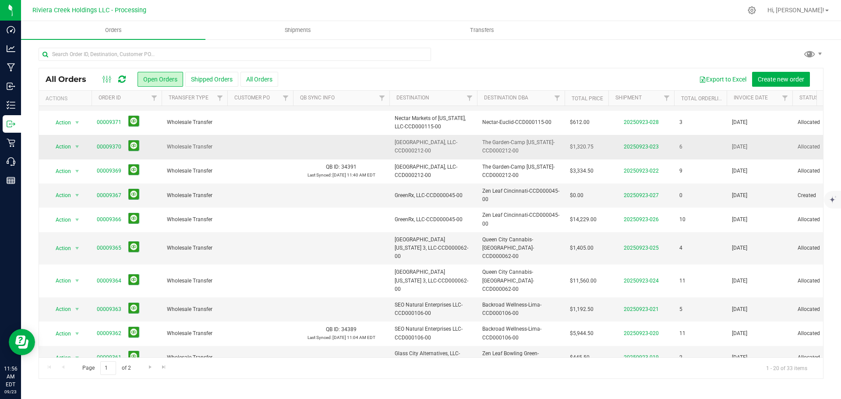
scroll to position [88, 0]
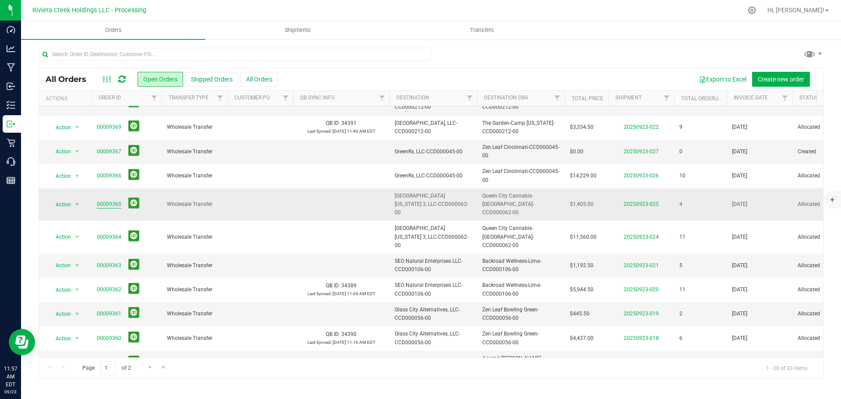
click at [114, 200] on link "00009365" at bounding box center [109, 204] width 25 height 8
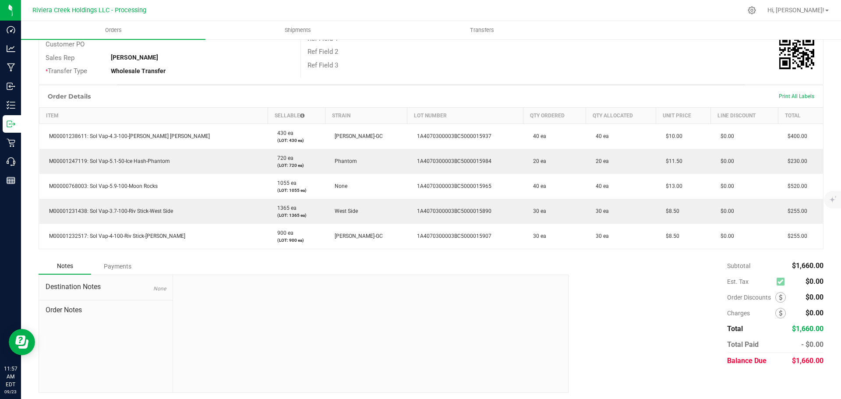
scroll to position [162, 0]
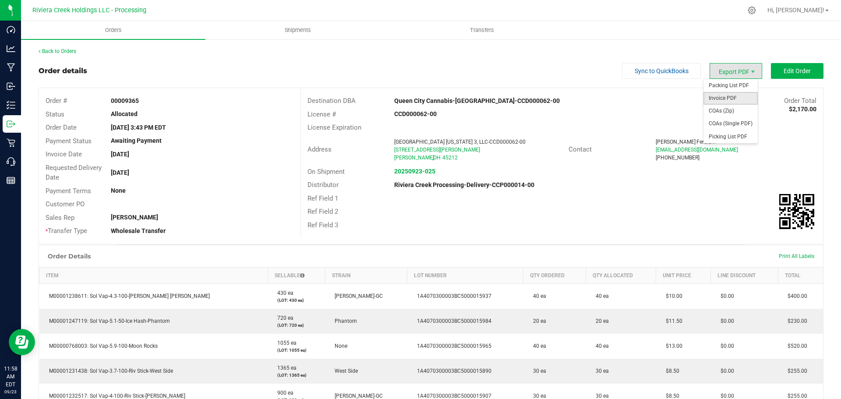
click at [719, 97] on span "Invoice PDF" at bounding box center [730, 98] width 54 height 13
click at [52, 53] on link "Back to Orders" at bounding box center [58, 51] width 38 height 6
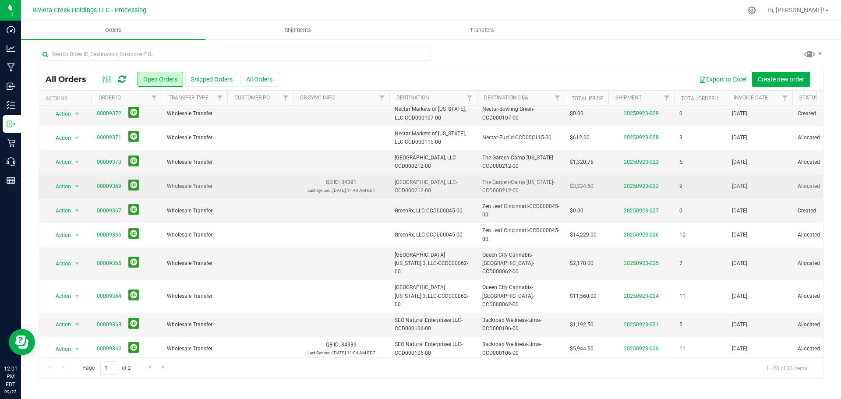
scroll to position [44, 0]
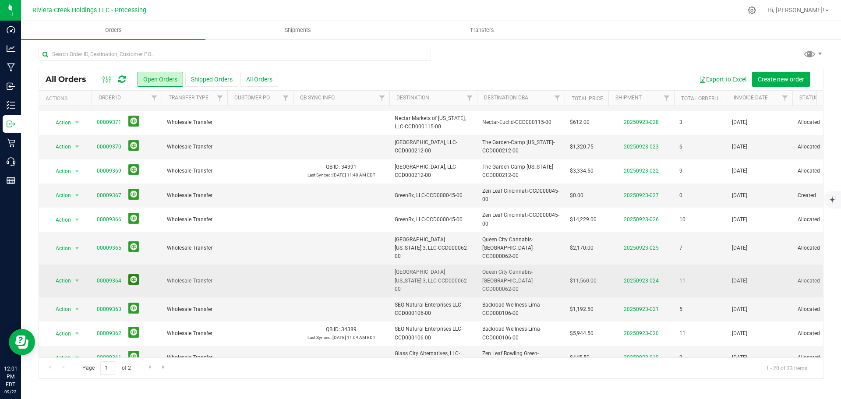
click at [137, 274] on button at bounding box center [133, 279] width 11 height 11
